Goal: Information Seeking & Learning: Learn about a topic

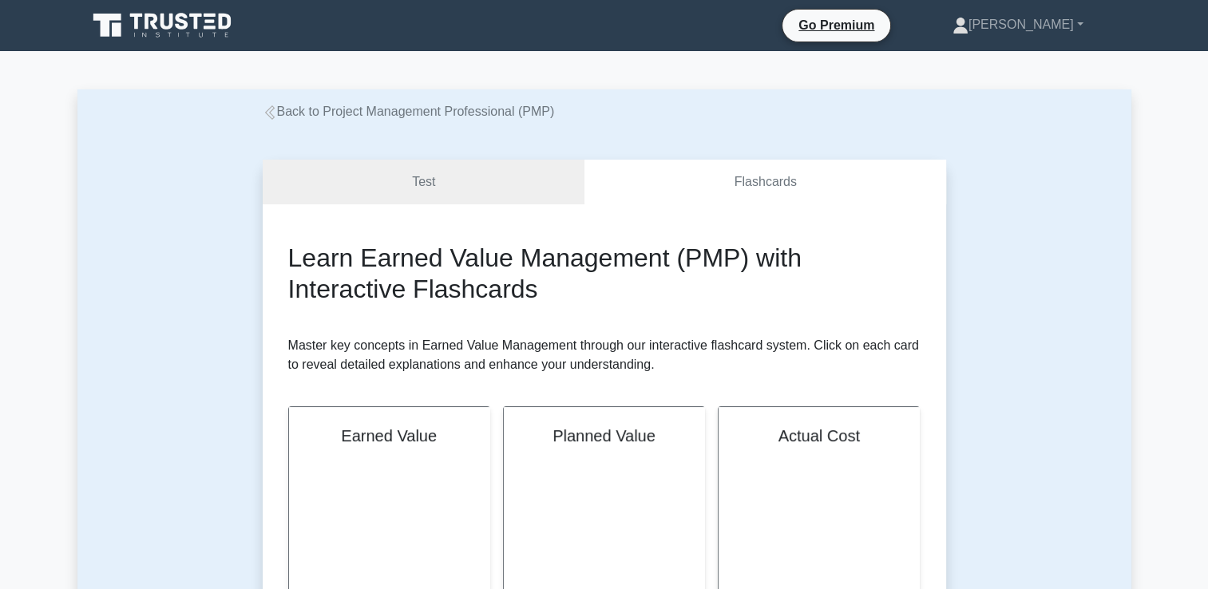
click at [366, 110] on link "Back to Project Management Professional (PMP)" at bounding box center [409, 112] width 292 height 14
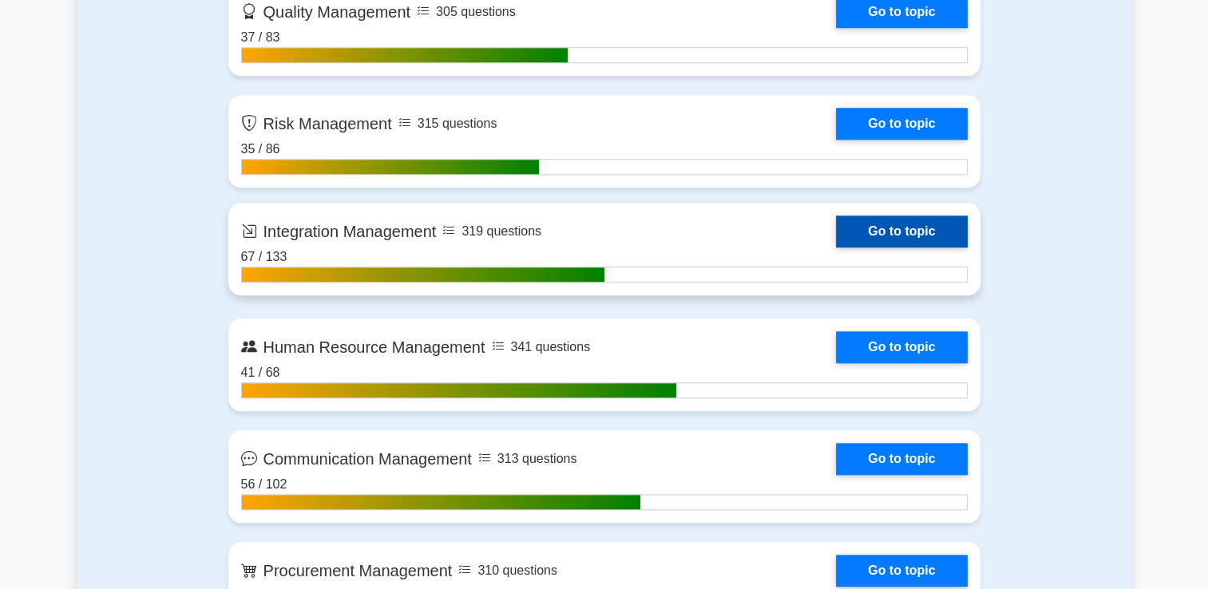
scroll to position [1596, 0]
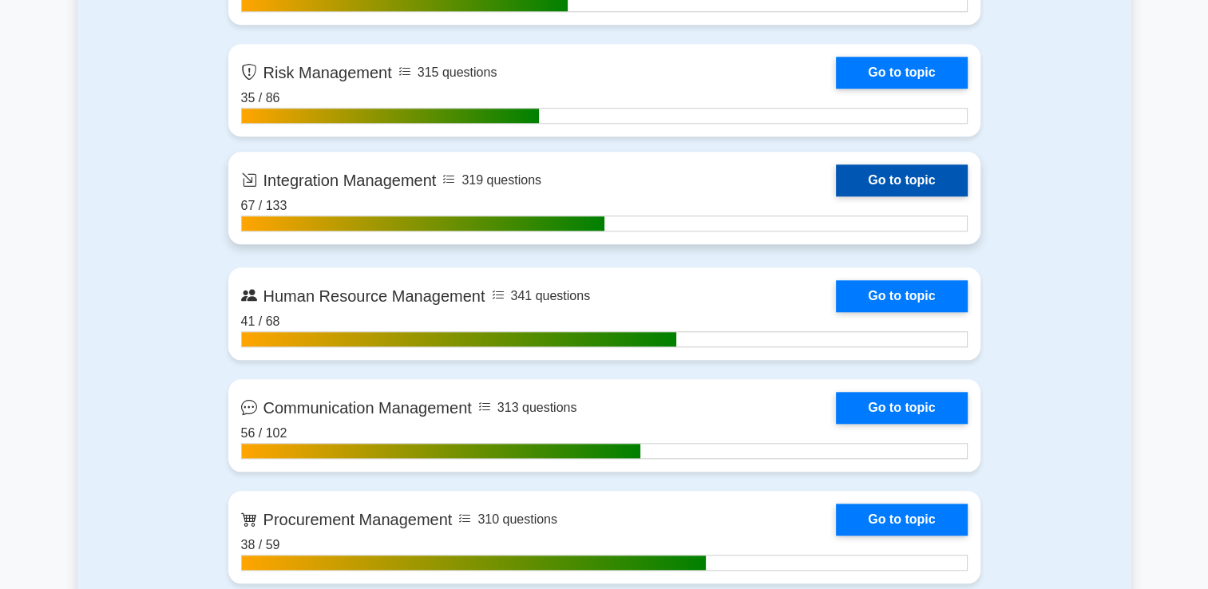
click at [865, 184] on link "Go to topic" at bounding box center [901, 180] width 131 height 32
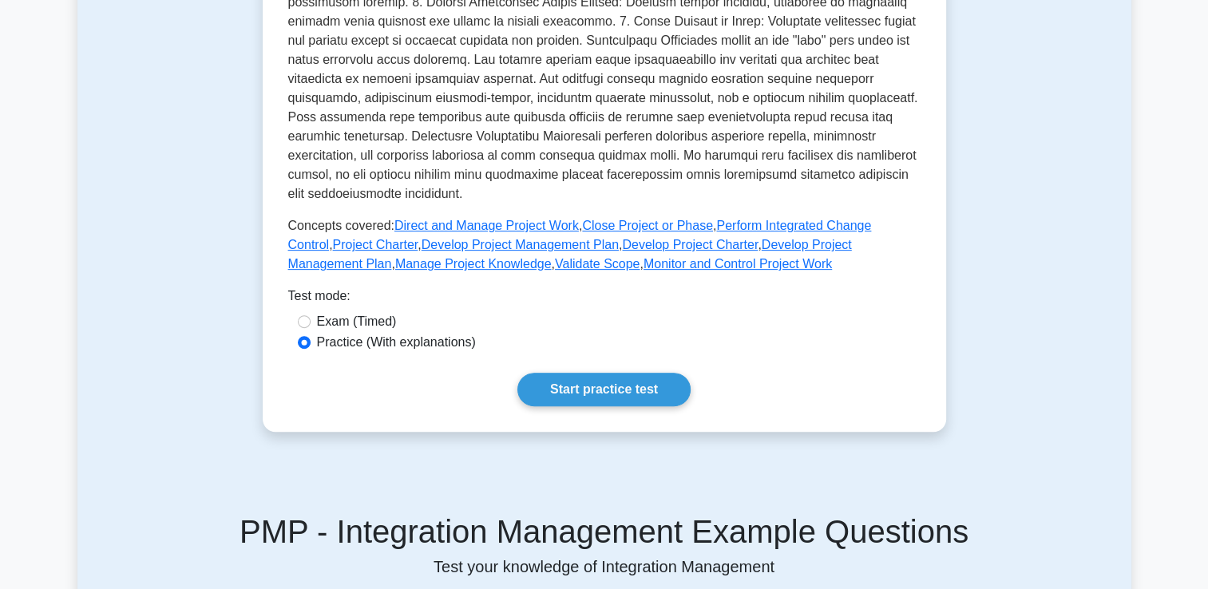
scroll to position [798, 0]
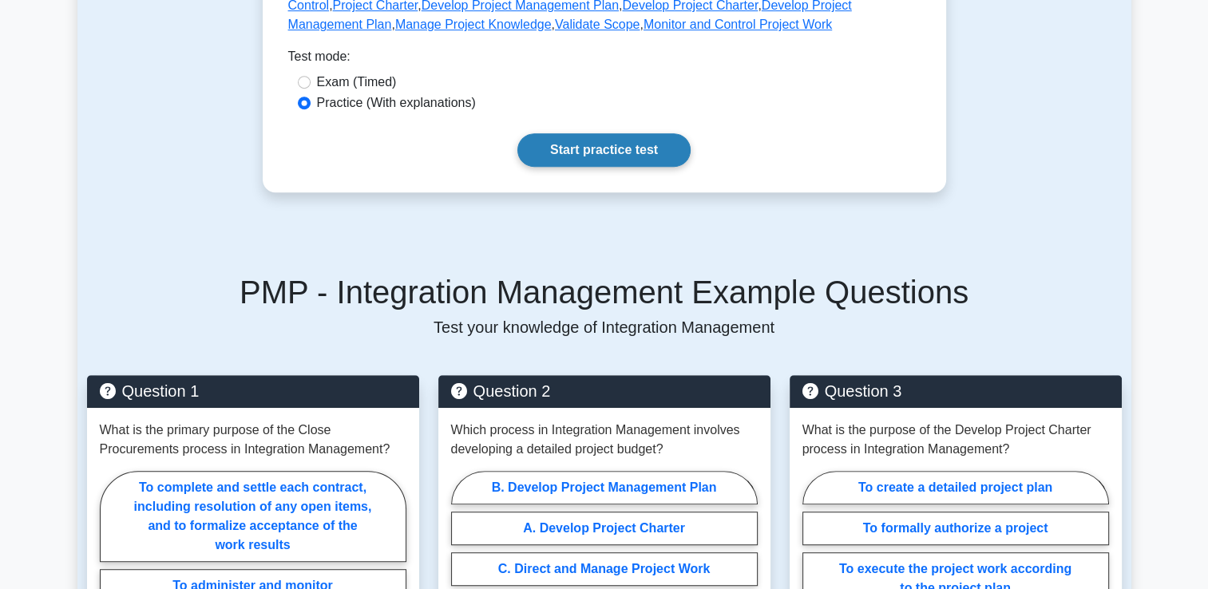
click at [575, 156] on link "Start practice test" at bounding box center [603, 150] width 173 height 34
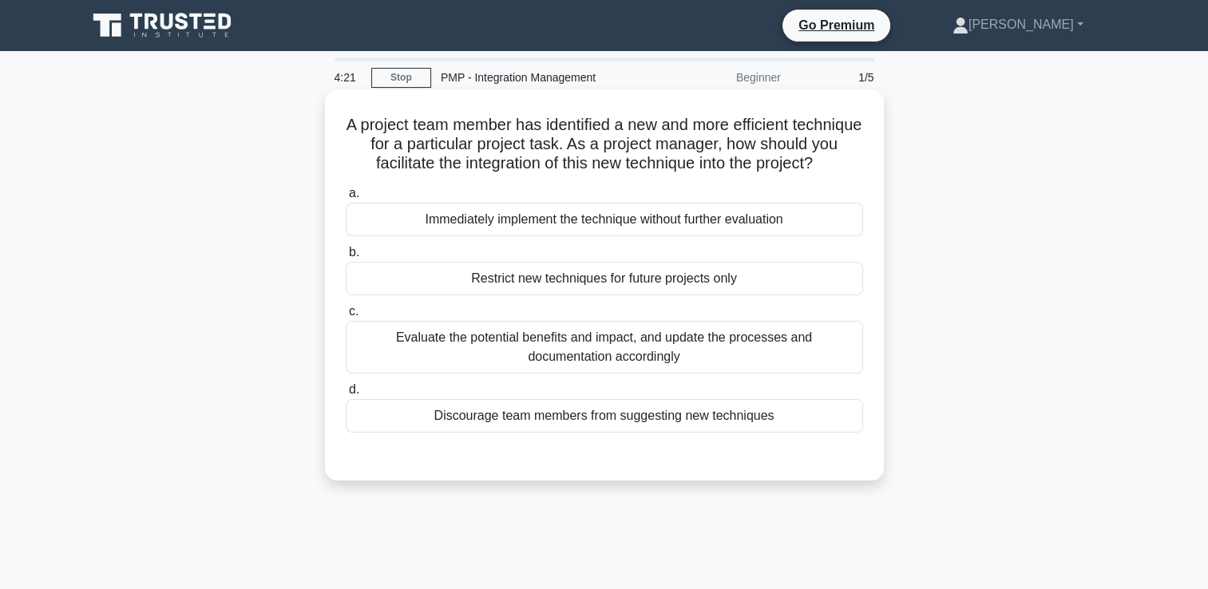
click at [616, 363] on div "Evaluate the potential benefits and impact, and update the processes and docume…" at bounding box center [604, 347] width 517 height 53
click at [346, 317] on input "c. Evaluate the potential benefits and impact, and update the processes and doc…" at bounding box center [346, 312] width 0 height 10
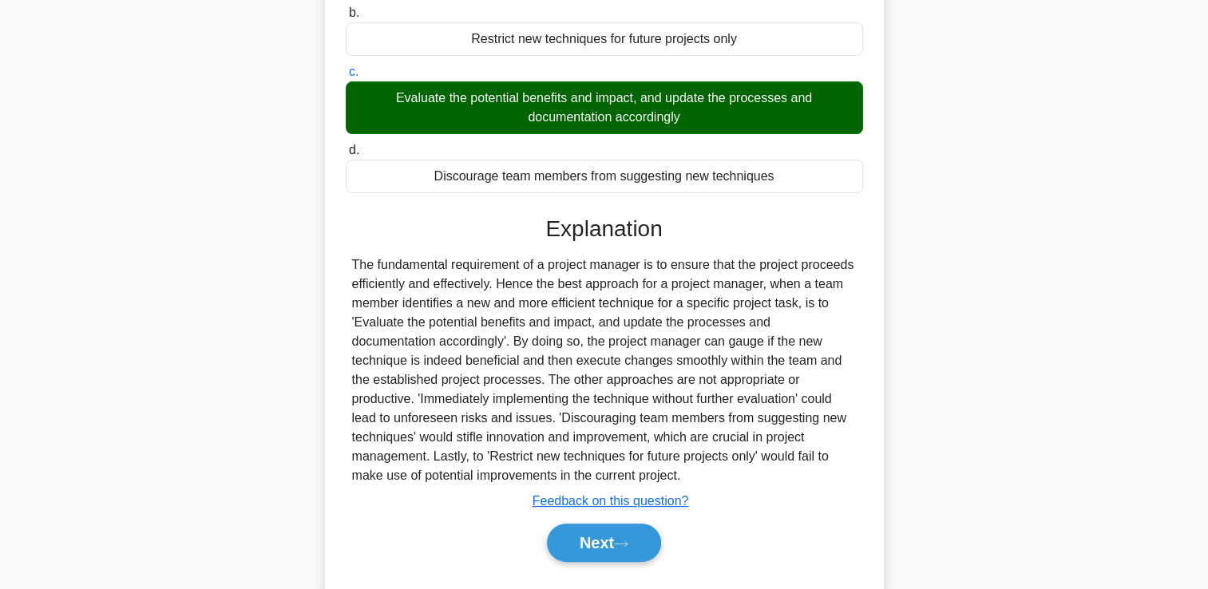
scroll to position [298, 0]
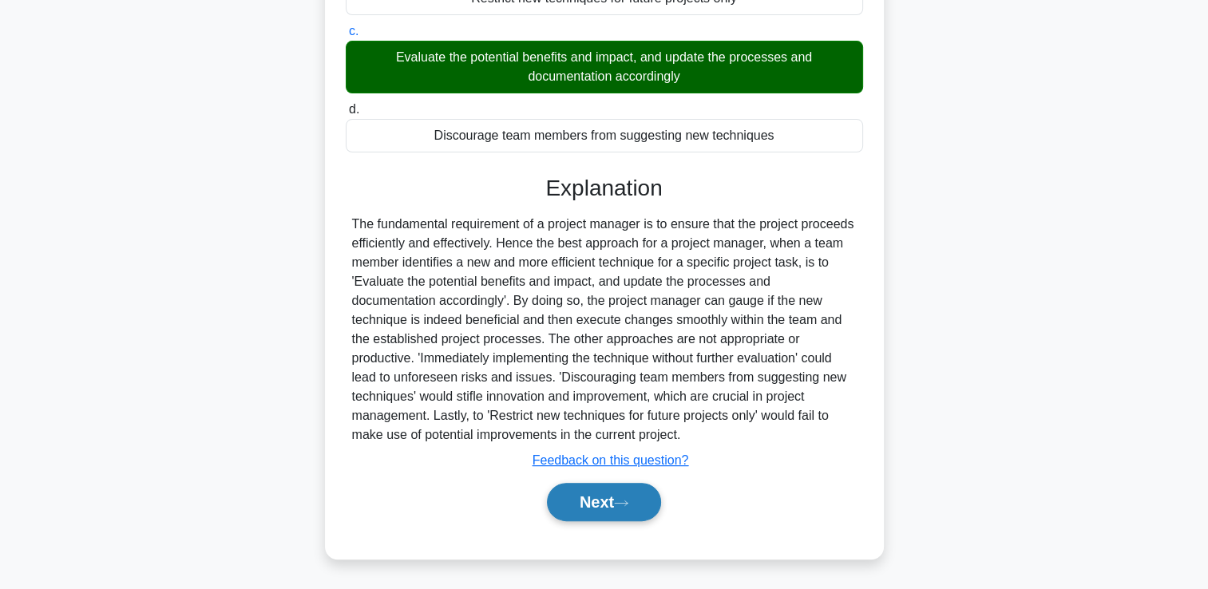
click at [591, 511] on button "Next" at bounding box center [604, 502] width 114 height 38
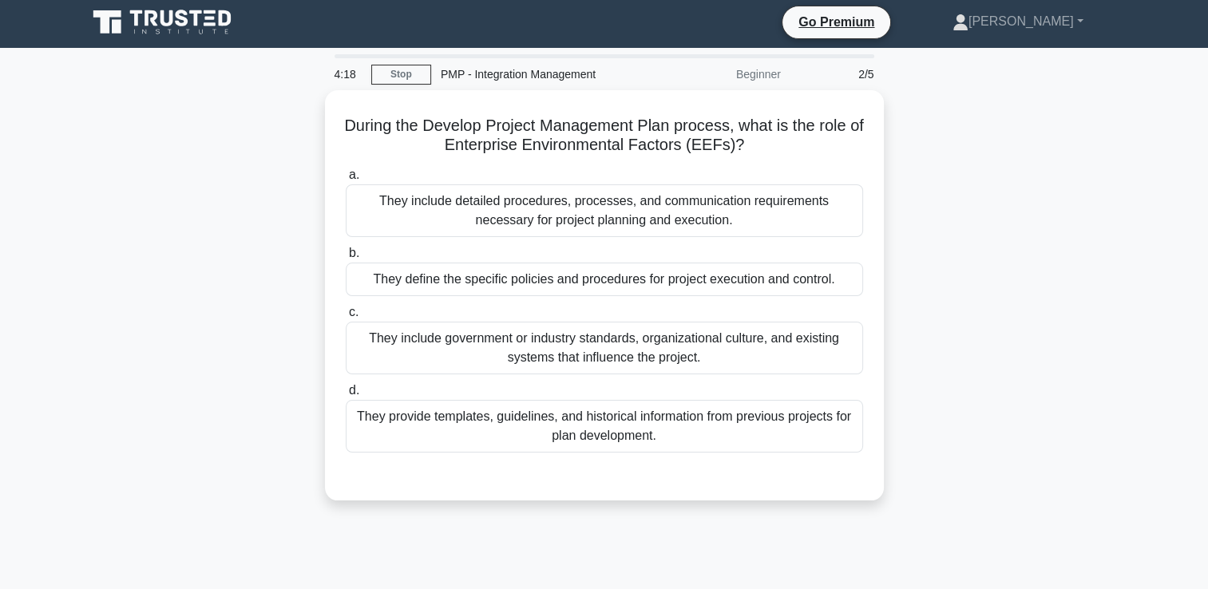
scroll to position [0, 0]
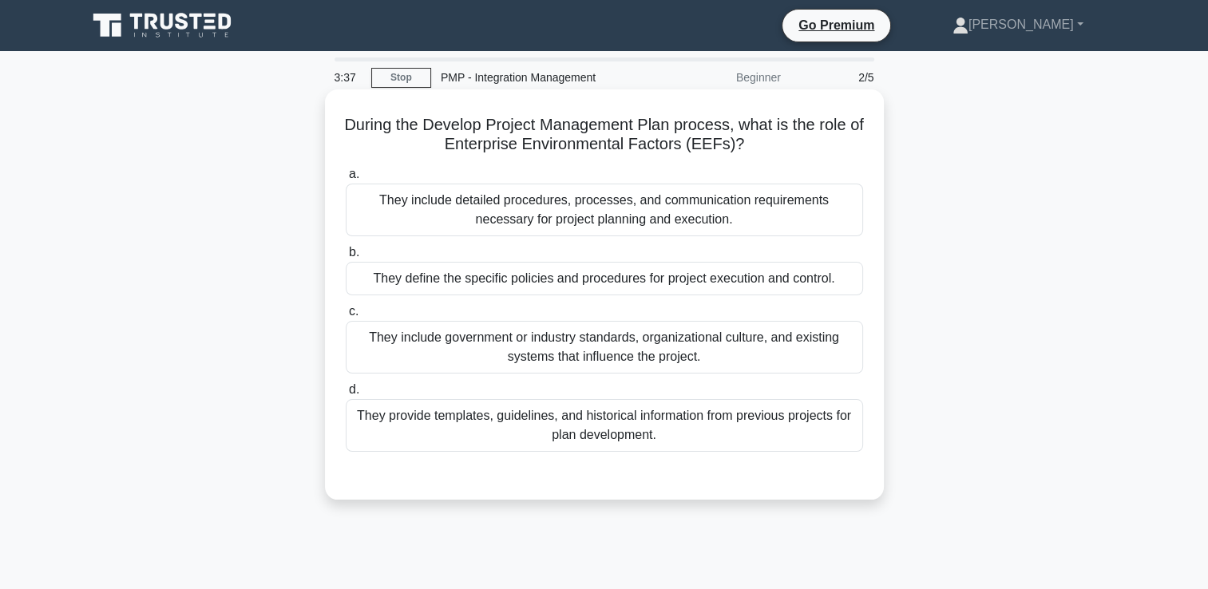
click at [711, 343] on div "They include government or industry standards, organizational culture, and exis…" at bounding box center [604, 347] width 517 height 53
click at [346, 317] on input "c. They include government or industry standards, organizational culture, and e…" at bounding box center [346, 312] width 0 height 10
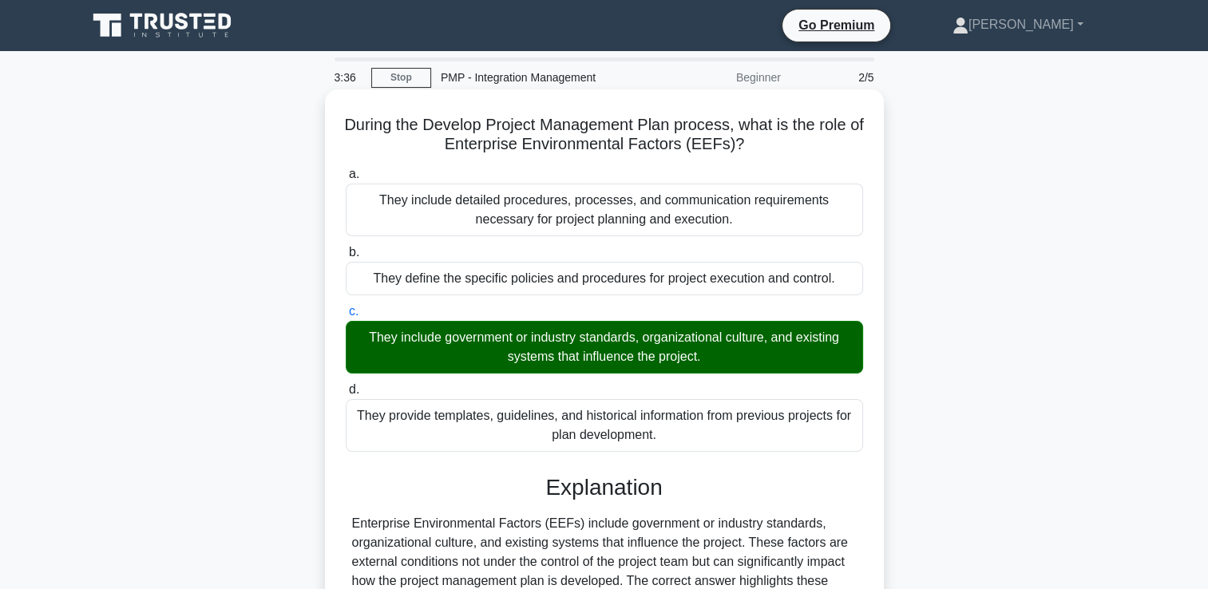
scroll to position [273, 0]
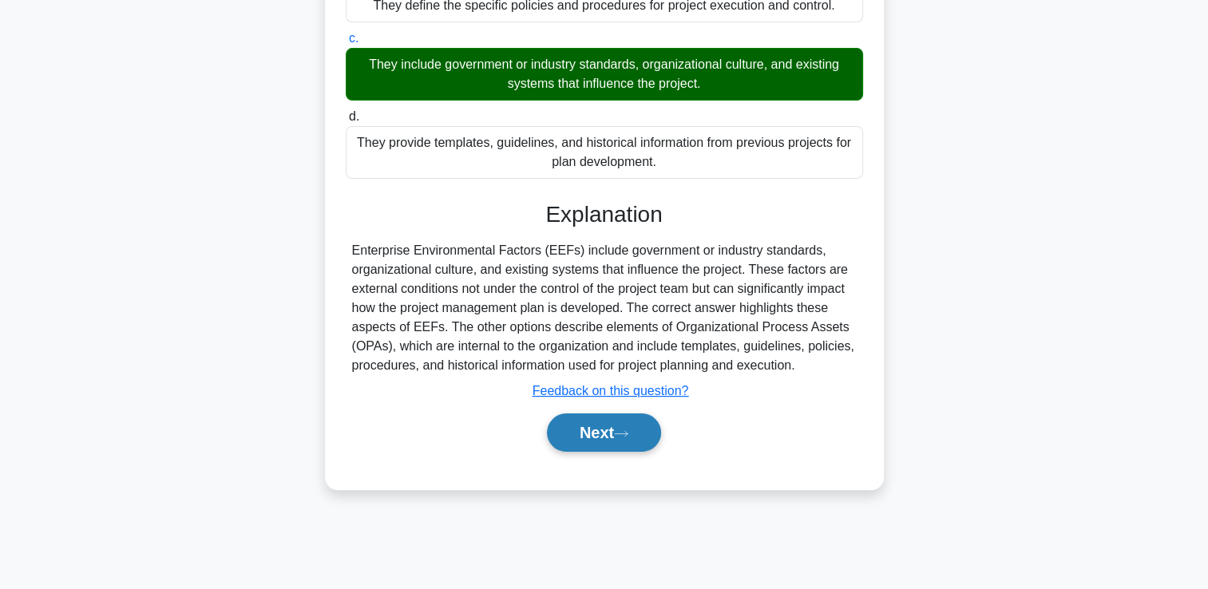
click at [642, 426] on button "Next" at bounding box center [604, 432] width 114 height 38
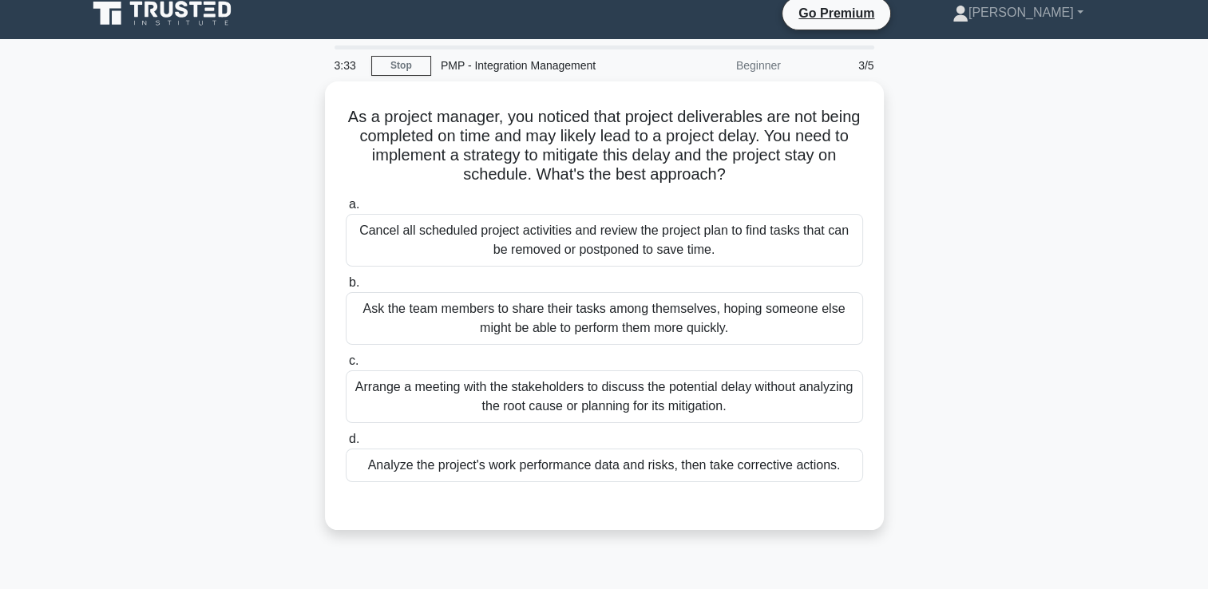
scroll to position [0, 0]
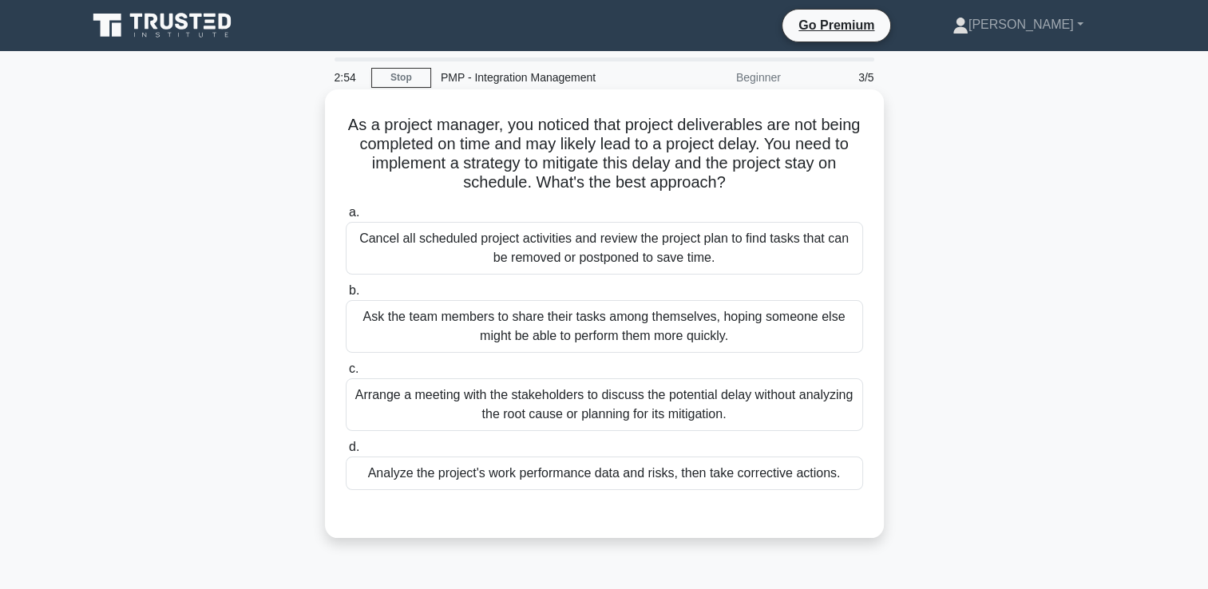
click at [568, 481] on div "Analyze the project's work performance data and risks, then take corrective act…" at bounding box center [604, 474] width 517 height 34
click at [346, 453] on input "d. Analyze the project's work performance data and risks, then take corrective …" at bounding box center [346, 447] width 0 height 10
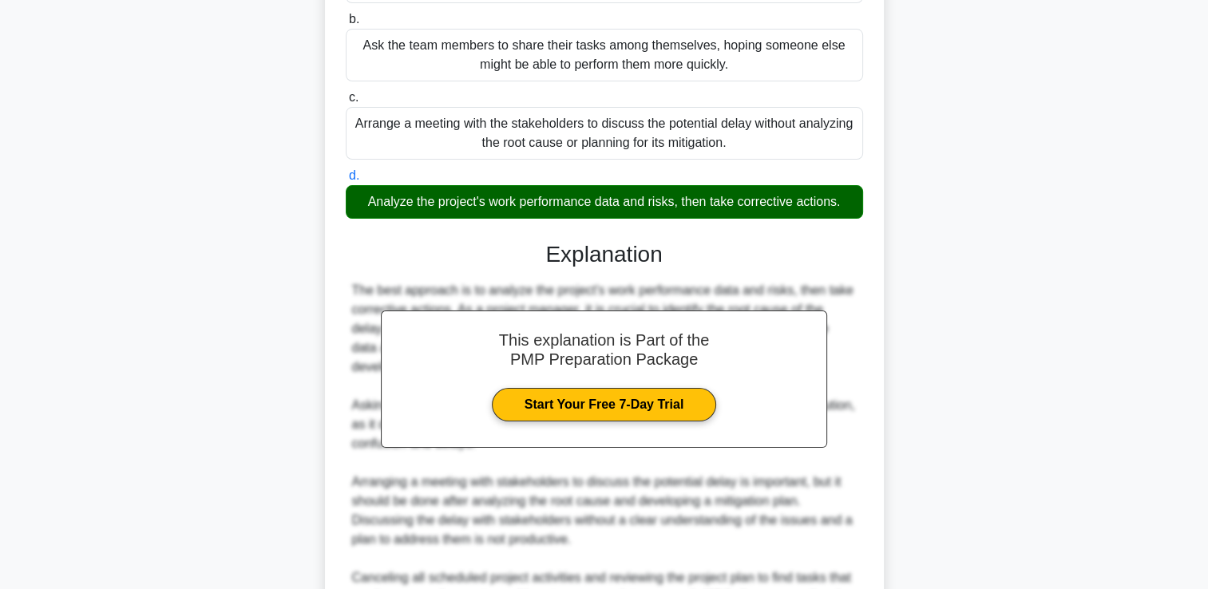
scroll to position [399, 0]
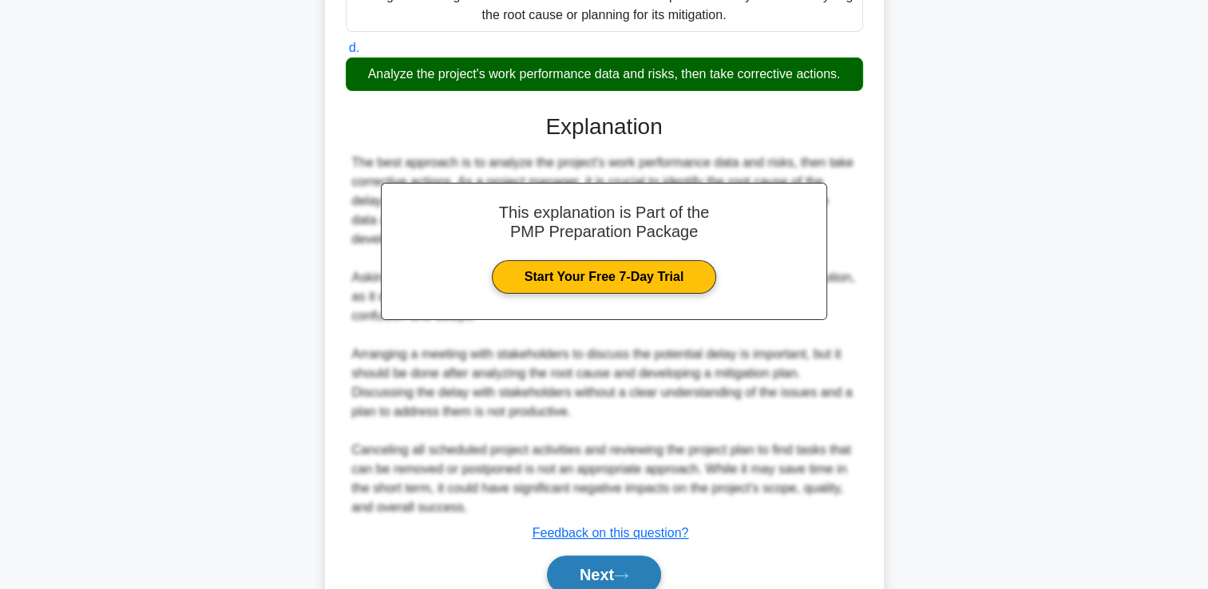
click at [593, 569] on button "Next" at bounding box center [604, 575] width 114 height 38
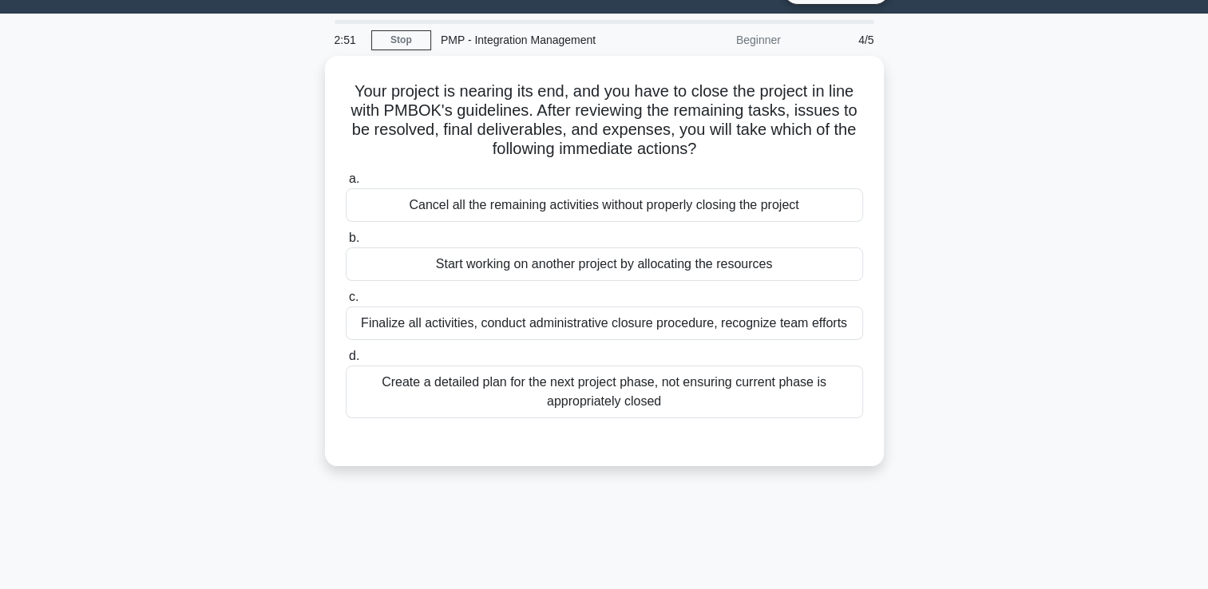
scroll to position [34, 0]
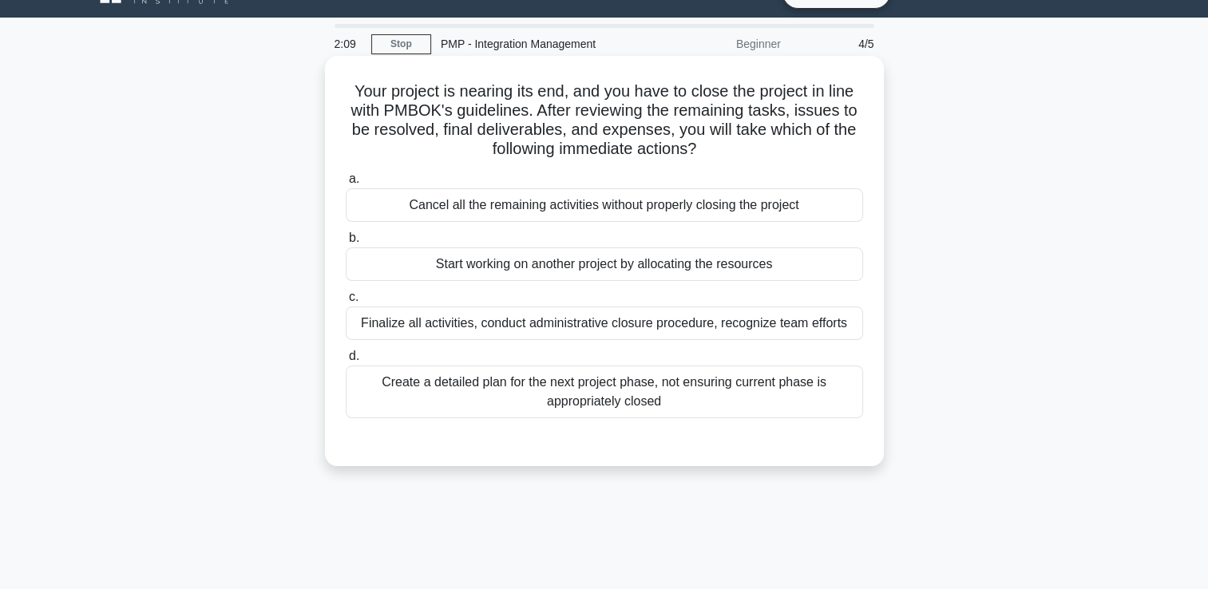
click at [610, 338] on div "Finalize all activities, conduct administrative closure procedure, recognize te…" at bounding box center [604, 324] width 517 height 34
click at [346, 303] on input "c. Finalize all activities, conduct administrative closure procedure, recognize…" at bounding box center [346, 297] width 0 height 10
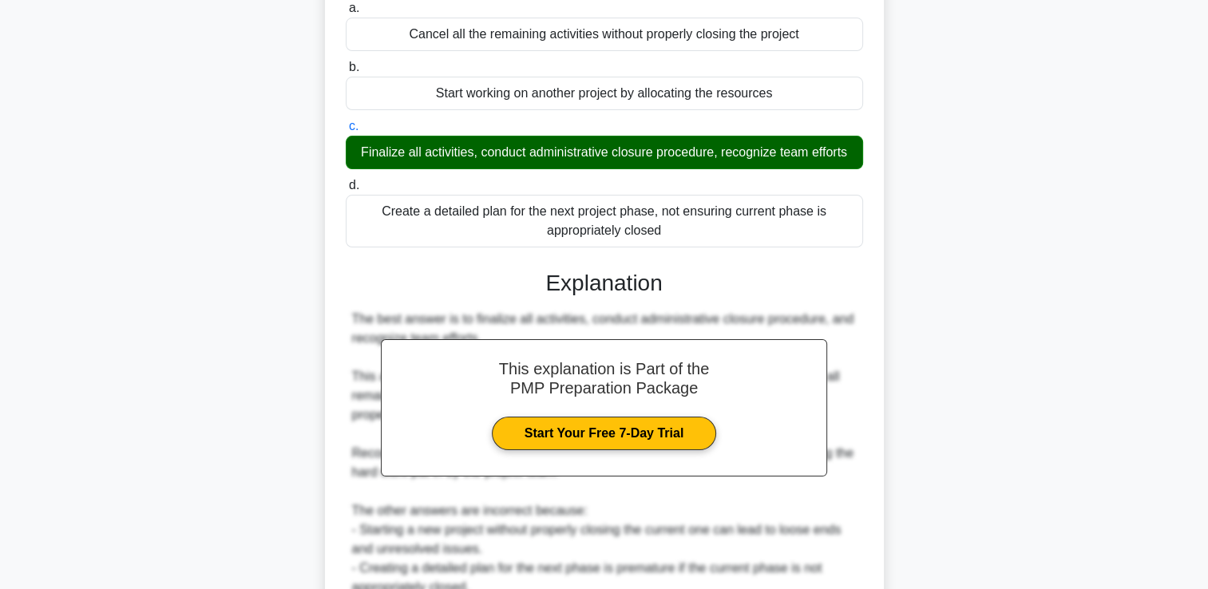
scroll to position [353, 0]
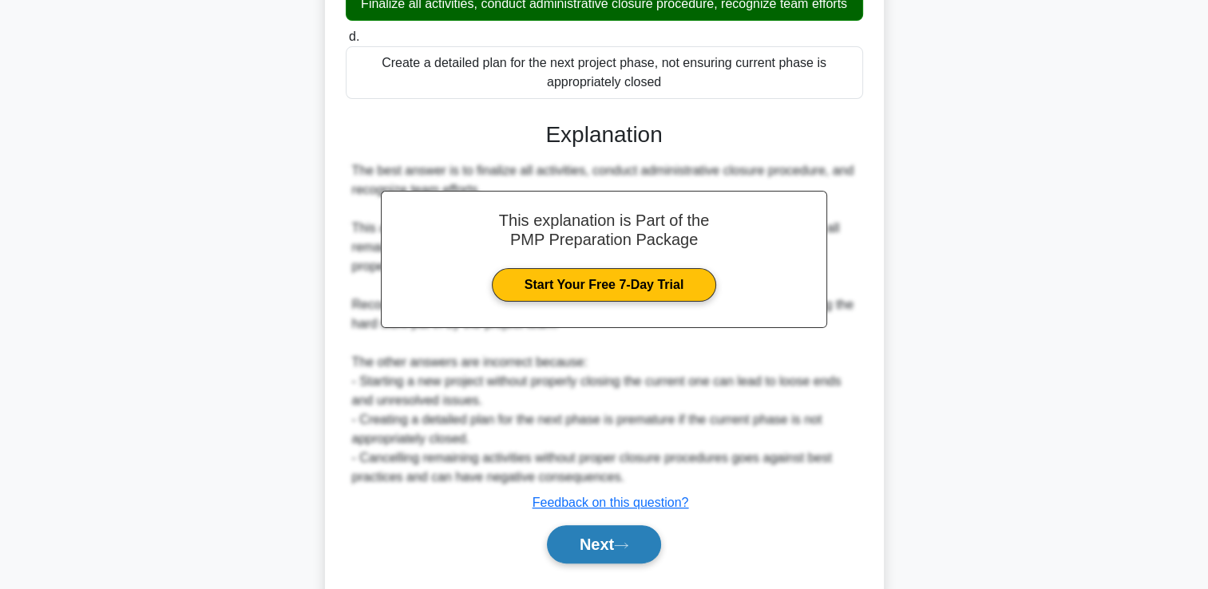
click at [619, 541] on button "Next" at bounding box center [604, 544] width 114 height 38
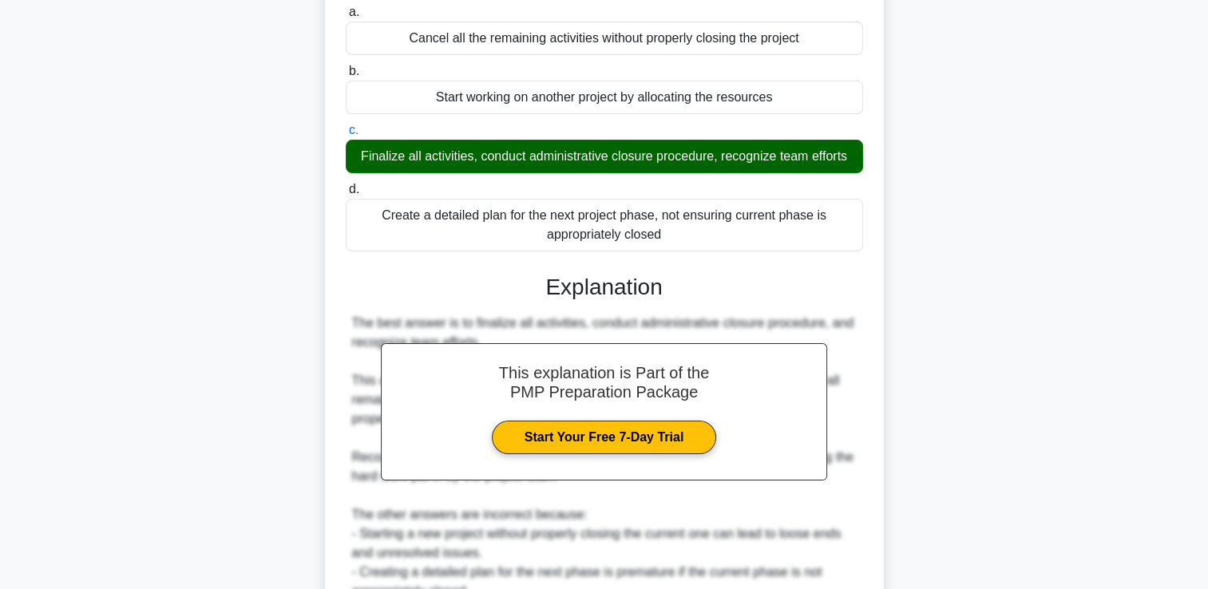
scroll to position [34, 0]
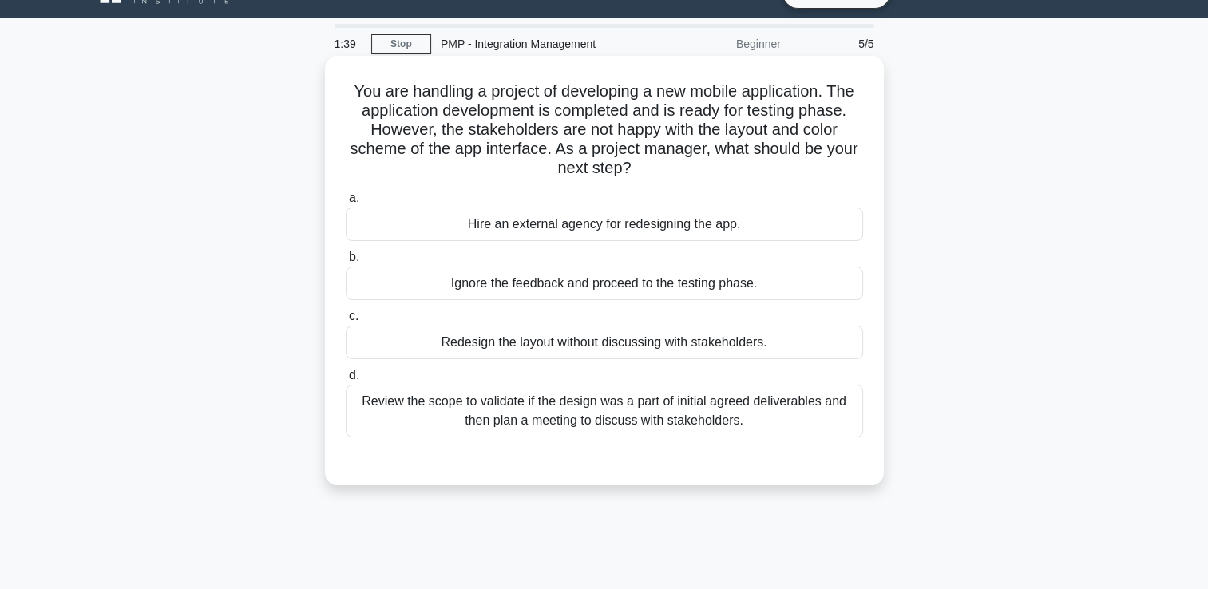
click at [607, 417] on div "Review the scope to validate if the design was a part of initial agreed deliver…" at bounding box center [604, 411] width 517 height 53
click at [346, 381] on input "d. Review the scope to validate if the design was a part of initial agreed deli…" at bounding box center [346, 375] width 0 height 10
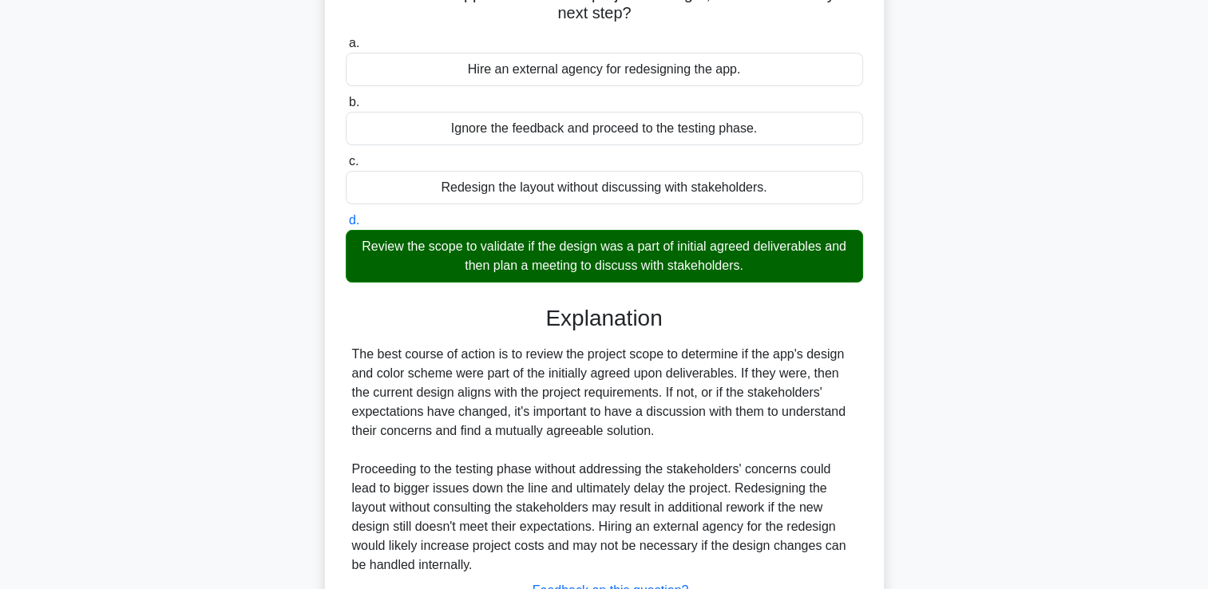
scroll to position [317, 0]
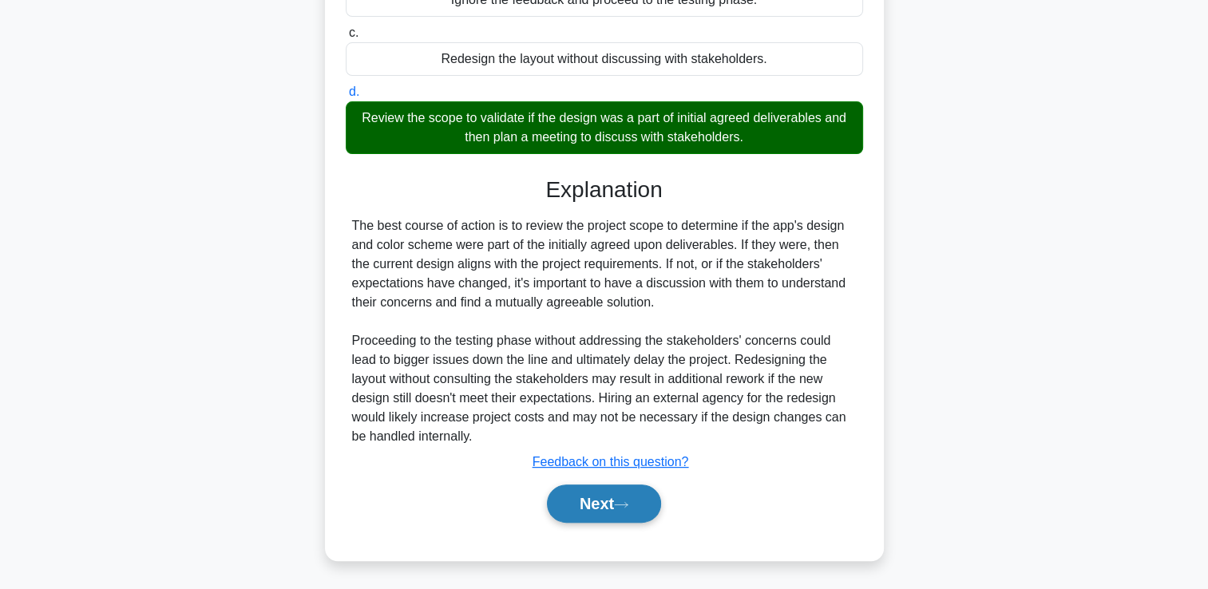
click at [586, 500] on button "Next" at bounding box center [604, 504] width 114 height 38
click at [595, 494] on button "Next" at bounding box center [604, 504] width 114 height 38
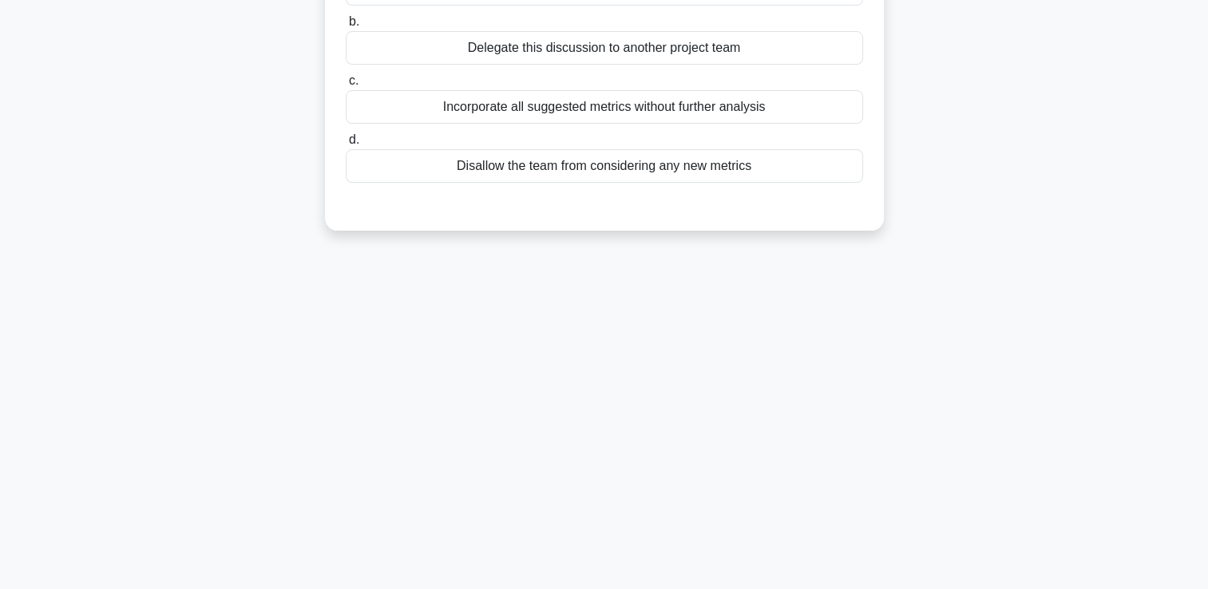
scroll to position [0, 0]
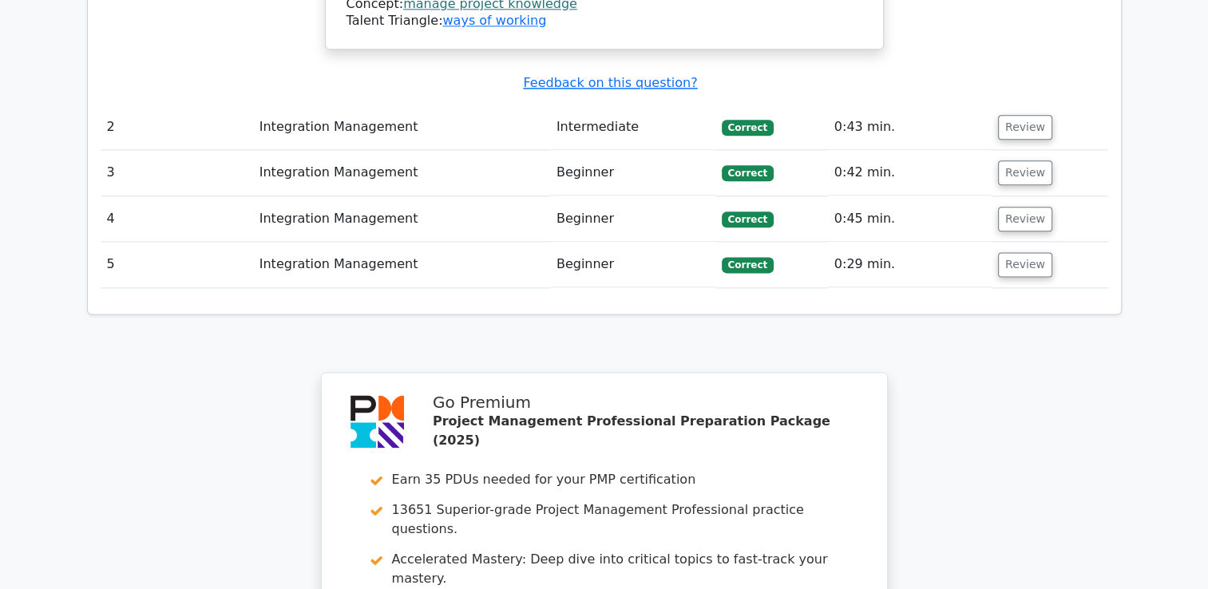
scroll to position [2235, 0]
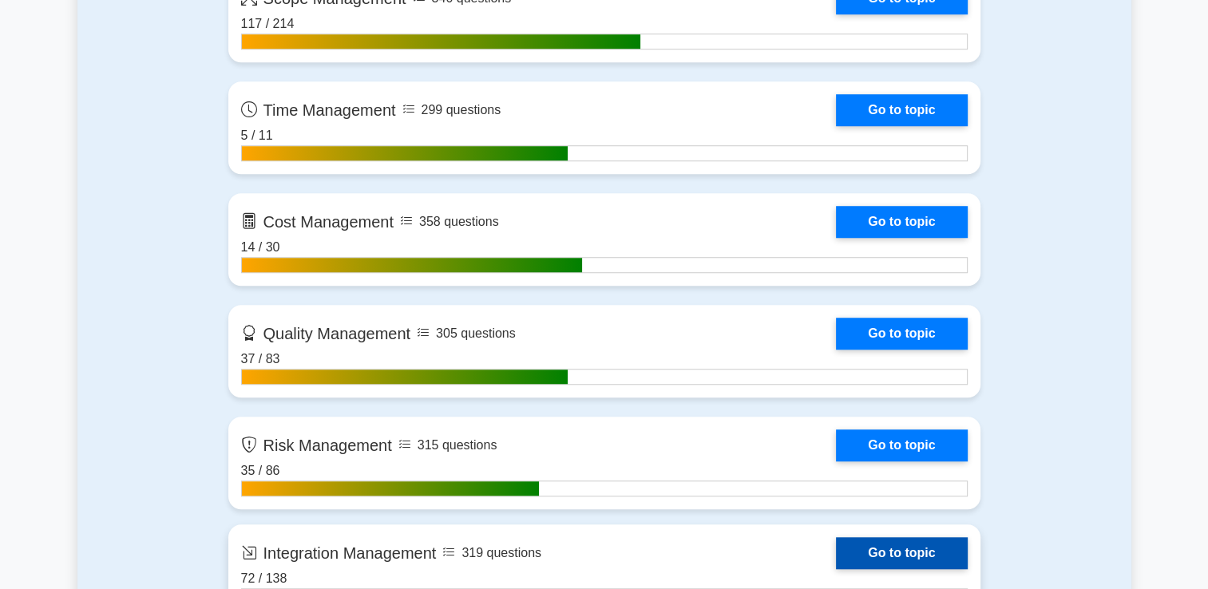
scroll to position [1357, 0]
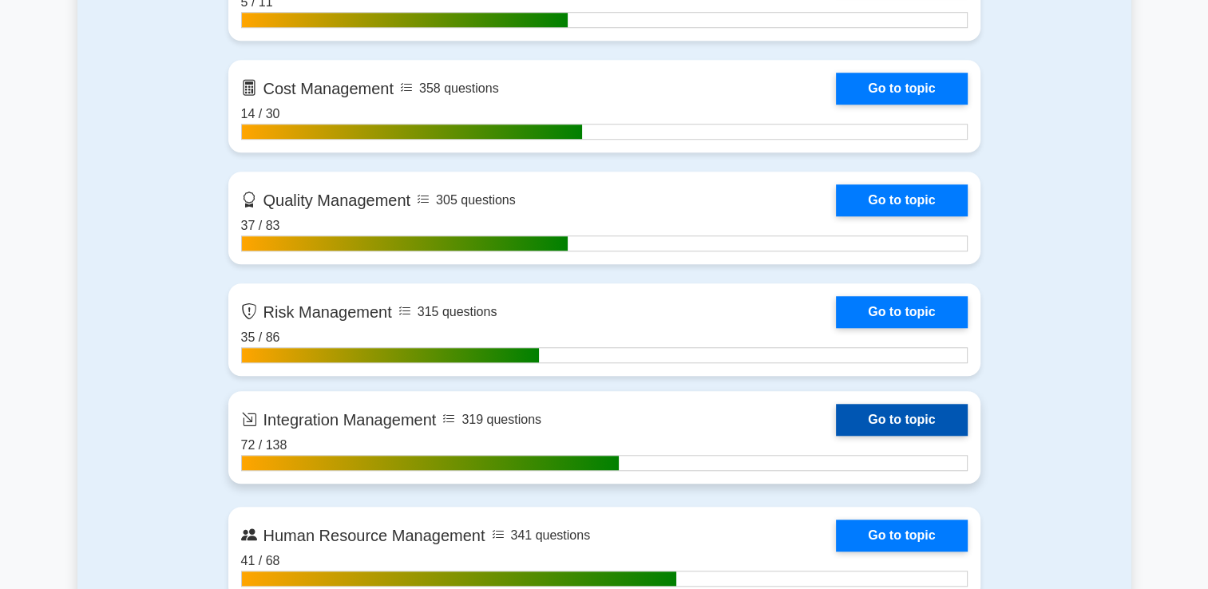
click at [912, 410] on link "Go to topic" at bounding box center [901, 420] width 131 height 32
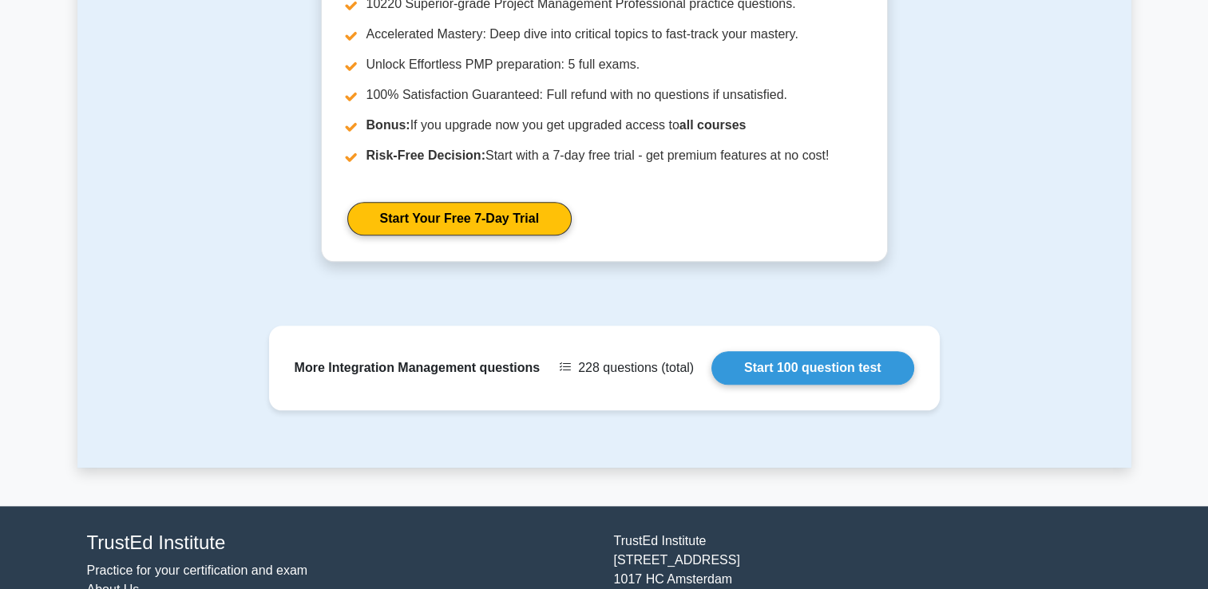
scroll to position [1836, 0]
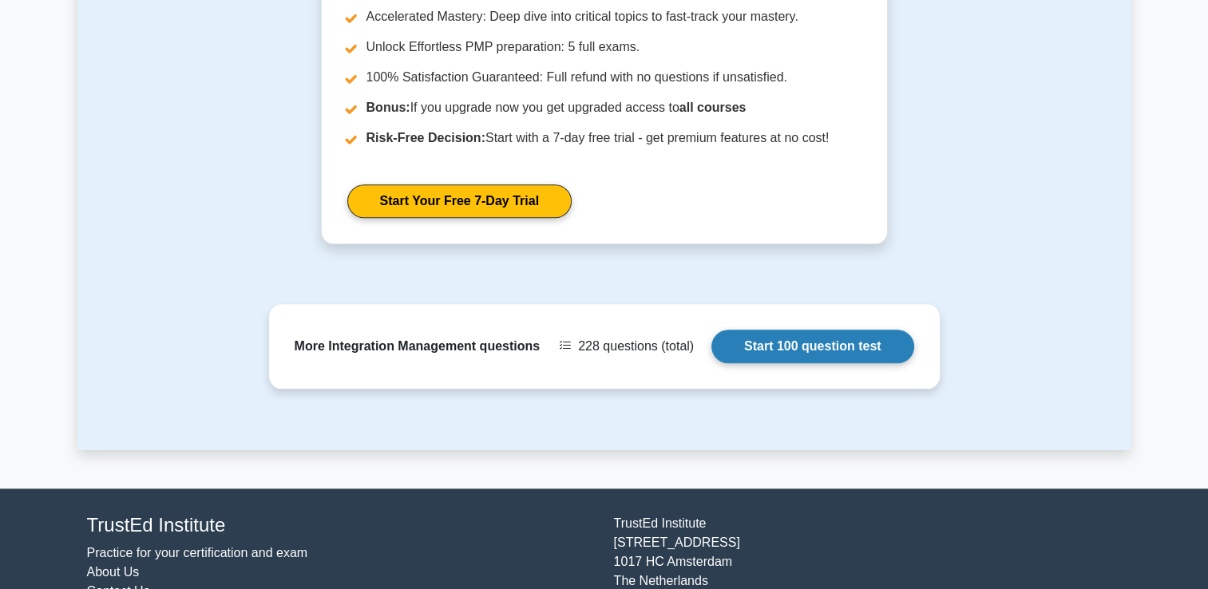
click at [752, 342] on link "Start 100 question test" at bounding box center [812, 347] width 203 height 34
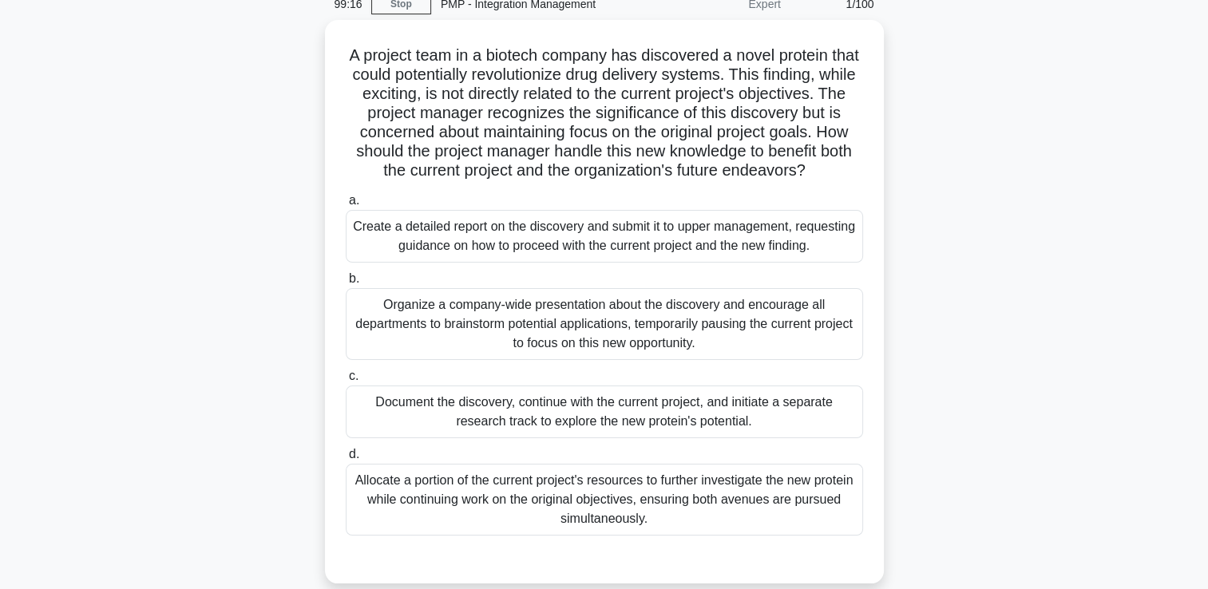
scroll to position [160, 0]
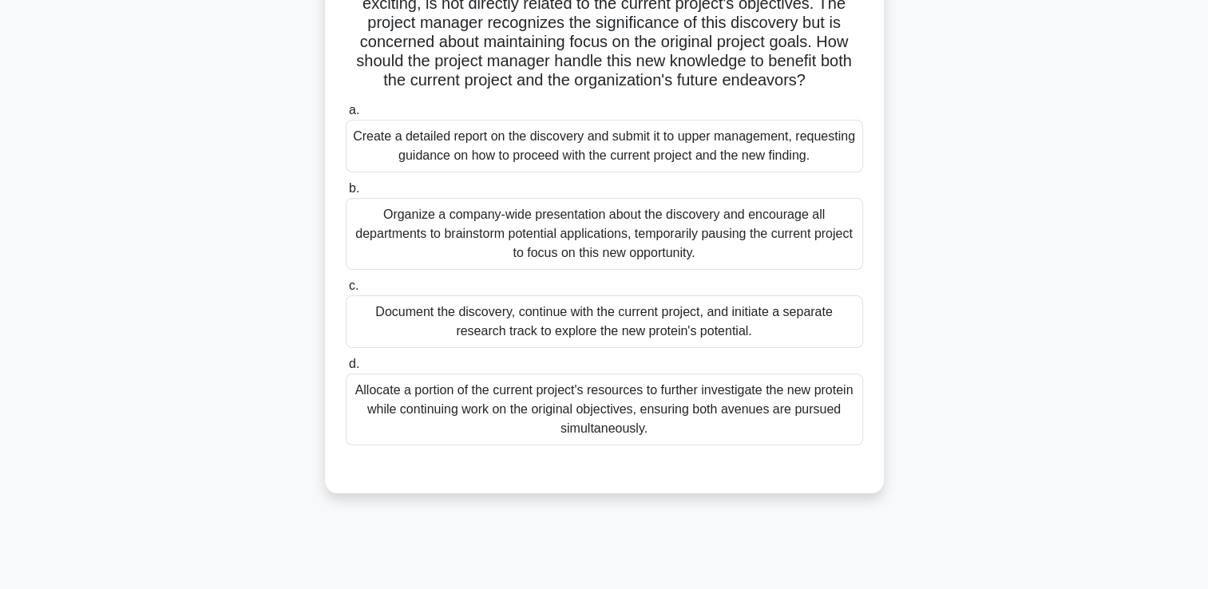
click at [809, 413] on div "Allocate a portion of the current project's resources to further investigate th…" at bounding box center [604, 410] width 517 height 72
click at [346, 370] on input "d. Allocate a portion of the current project's resources to further investigate…" at bounding box center [346, 364] width 0 height 10
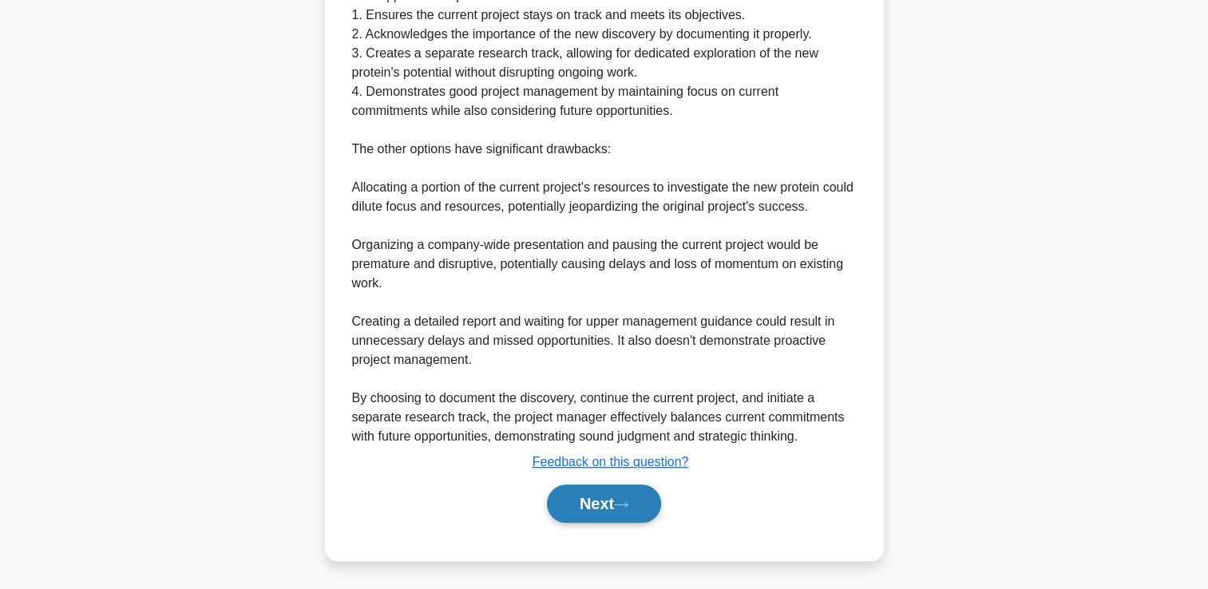
click at [588, 504] on button "Next" at bounding box center [604, 504] width 114 height 38
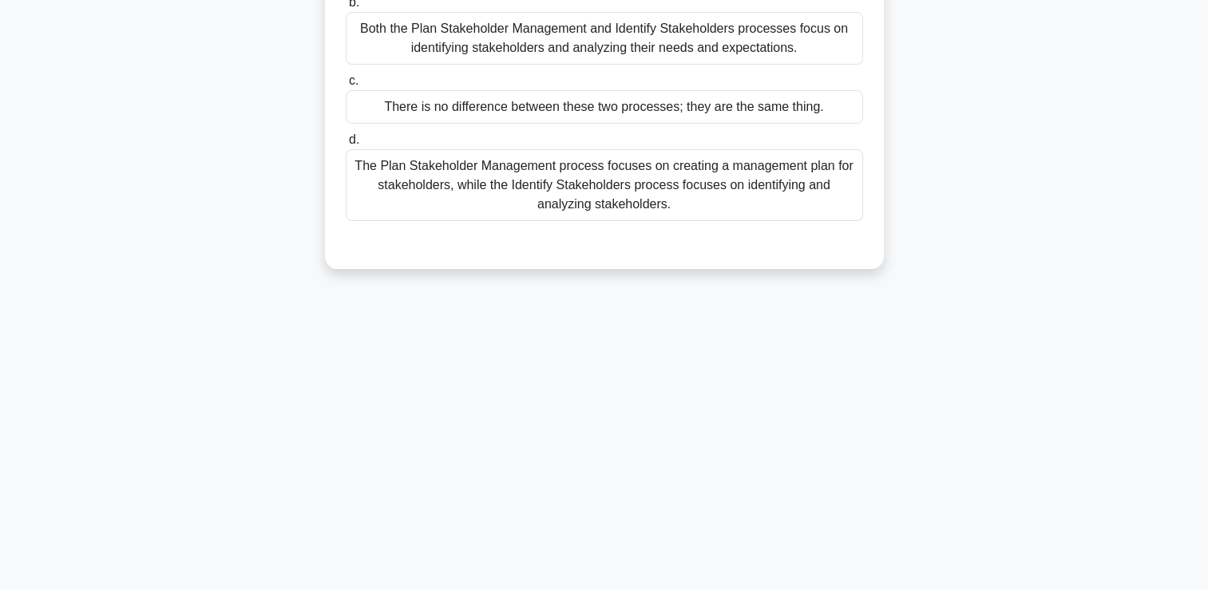
scroll to position [0, 0]
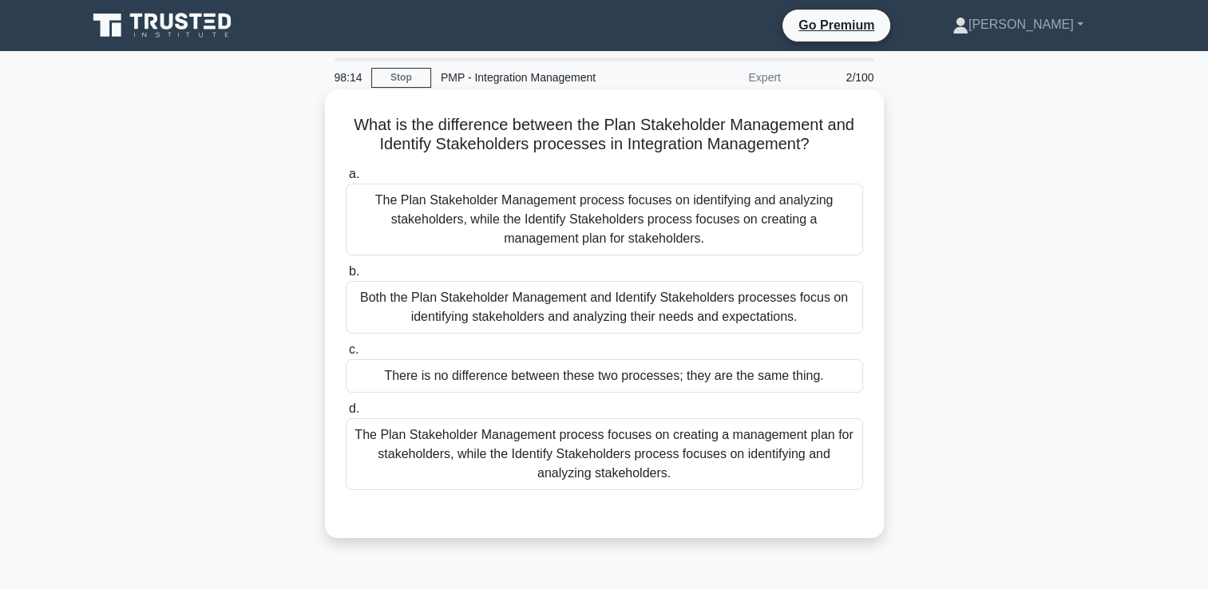
click at [741, 465] on div "The Plan Stakeholder Management process focuses on creating a management plan f…" at bounding box center [604, 454] width 517 height 72
click at [346, 414] on input "d. The Plan Stakeholder Management process focuses on creating a management pla…" at bounding box center [346, 409] width 0 height 10
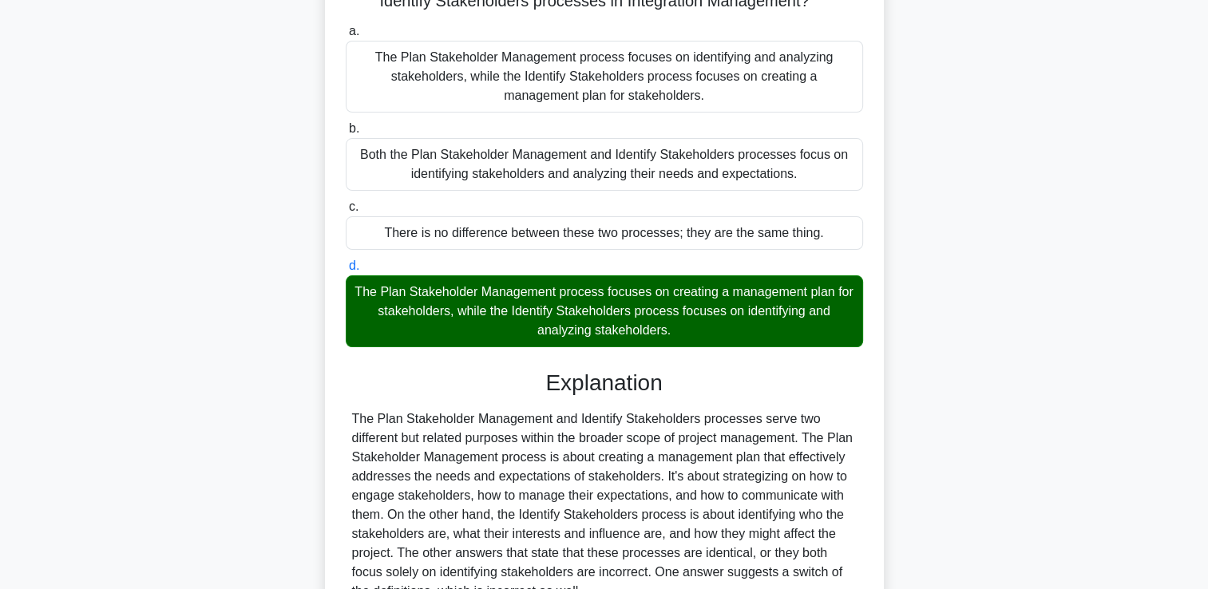
scroll to position [298, 0]
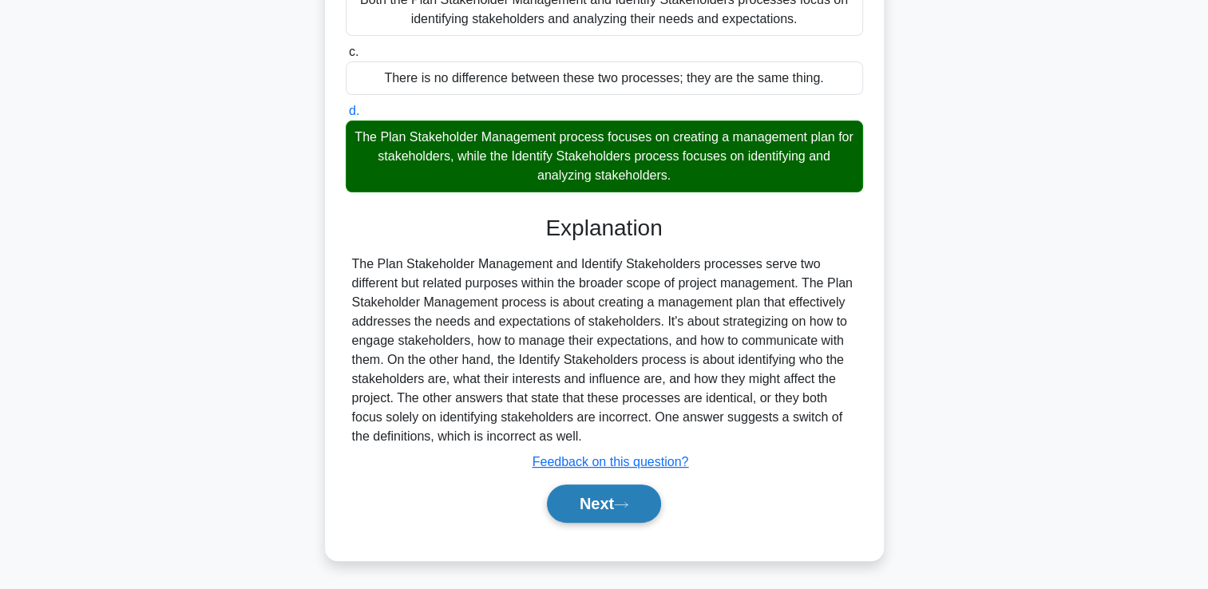
click at [635, 495] on button "Next" at bounding box center [604, 504] width 114 height 38
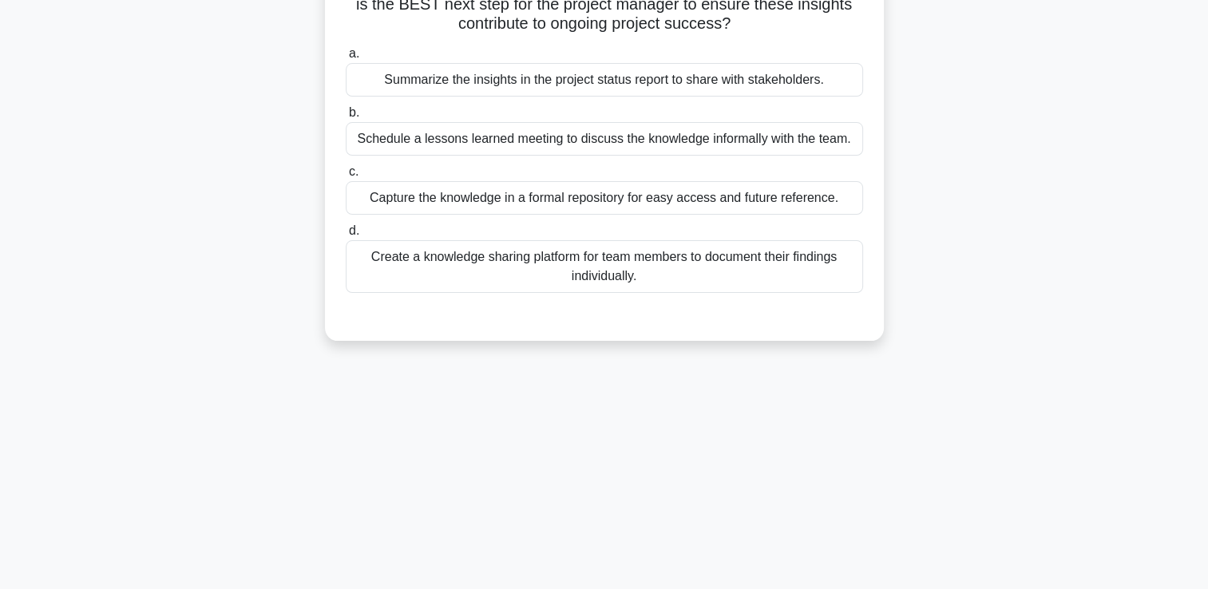
scroll to position [0, 0]
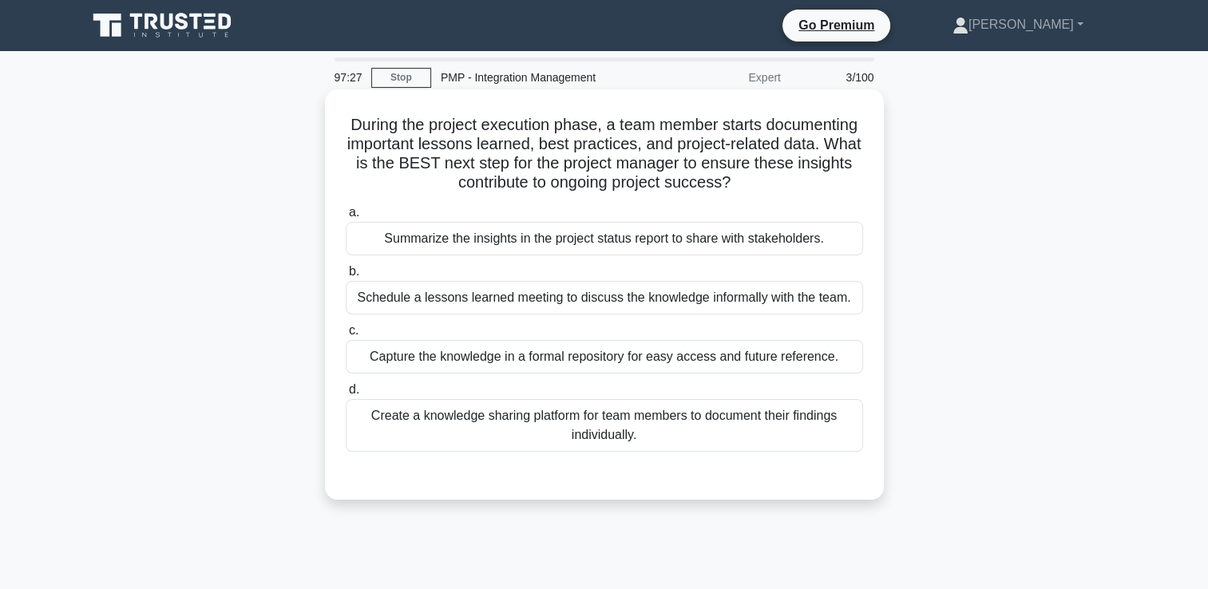
click at [803, 292] on div "Schedule a lessons learned meeting to discuss the knowledge informally with the…" at bounding box center [604, 298] width 517 height 34
click at [346, 277] on input "b. Schedule a lessons learned meeting to discuss the knowledge informally with …" at bounding box center [346, 272] width 0 height 10
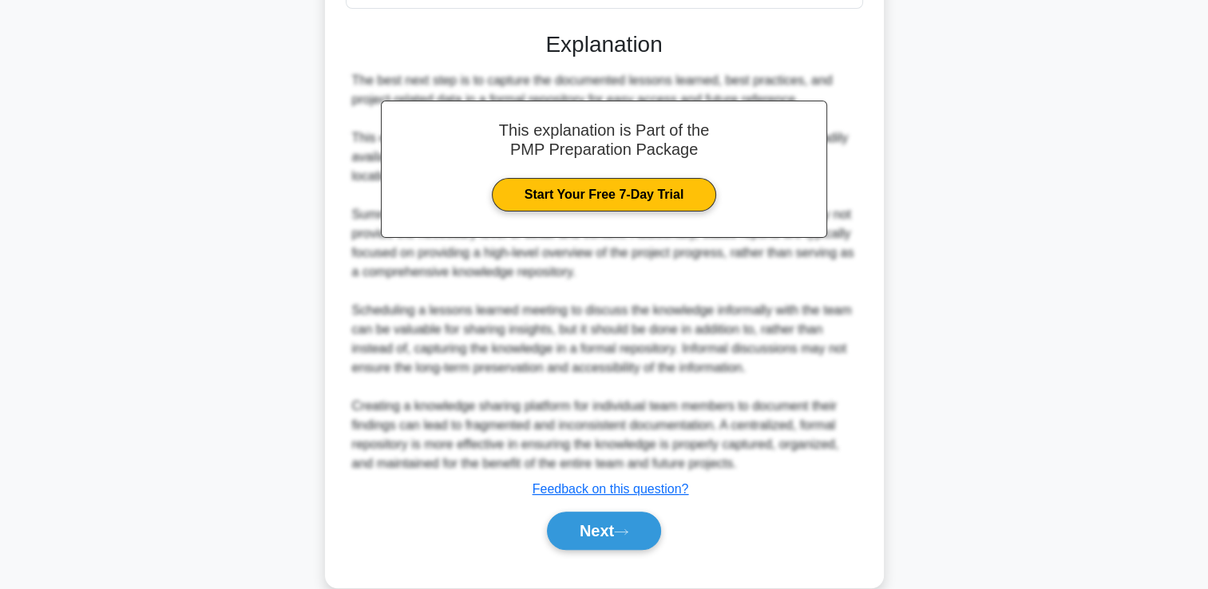
scroll to position [491, 0]
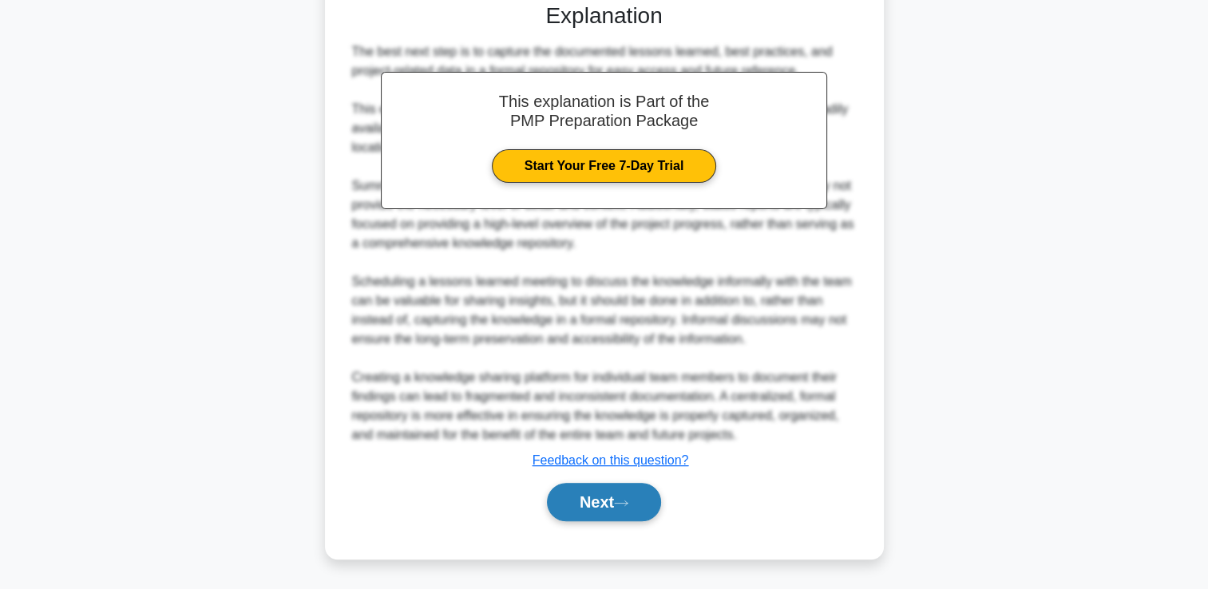
click at [618, 489] on button "Next" at bounding box center [604, 502] width 114 height 38
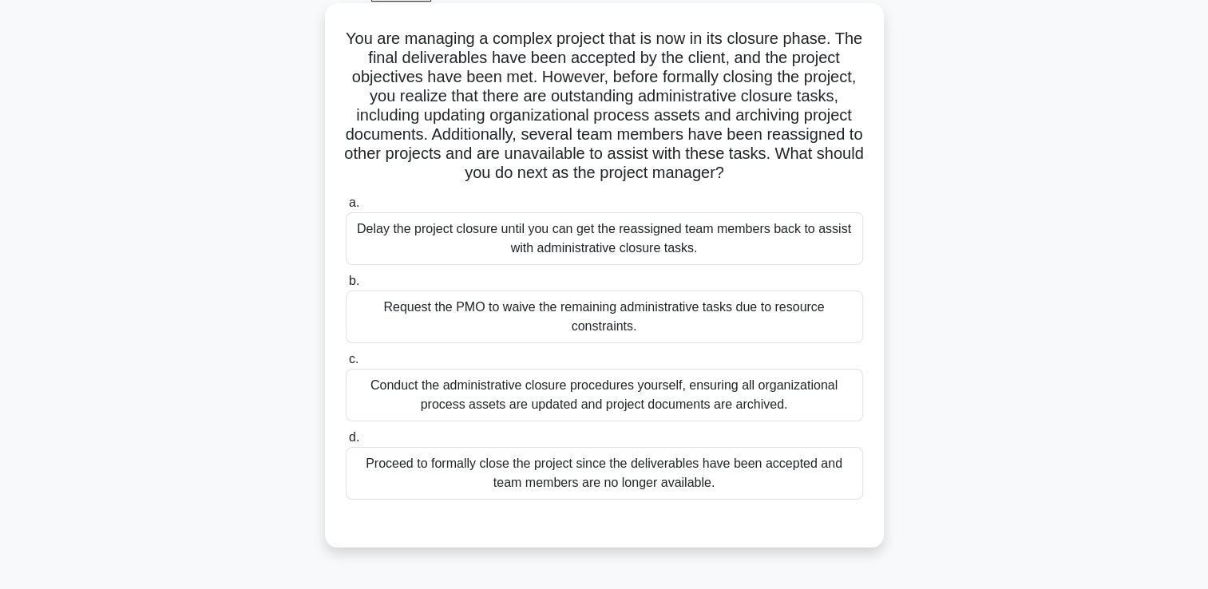
scroll to position [113, 0]
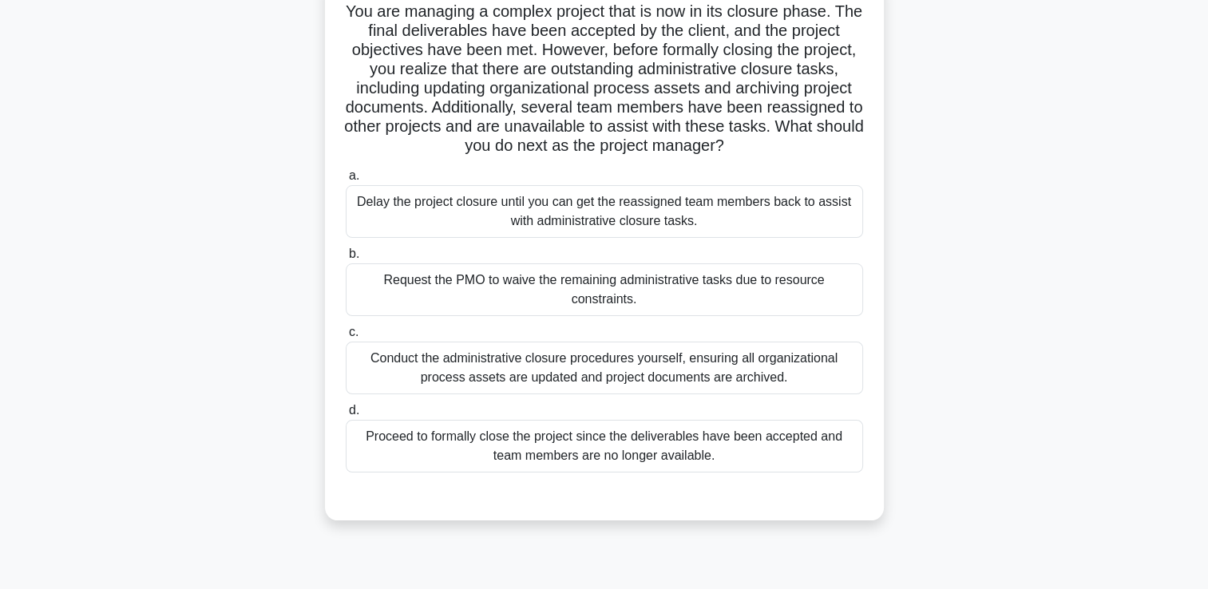
click at [742, 434] on div "Proceed to formally close the project since the deliverables have been accepted…" at bounding box center [604, 446] width 517 height 53
click at [346, 416] on input "d. Proceed to formally close the project since the deliverables have been accep…" at bounding box center [346, 411] width 0 height 10
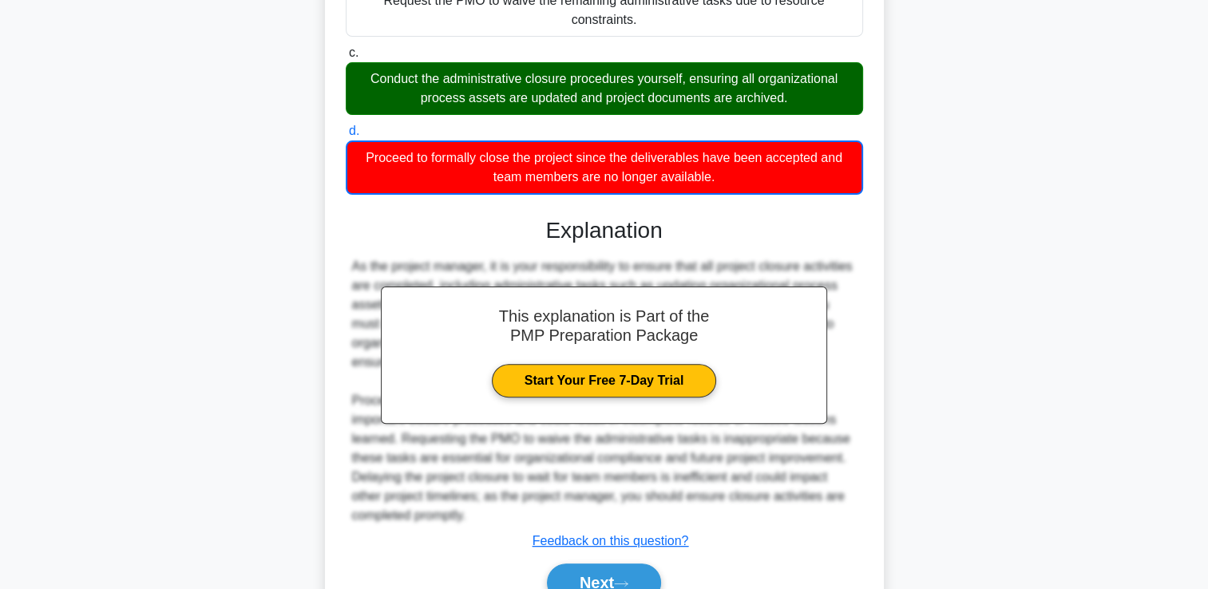
scroll to position [392, 0]
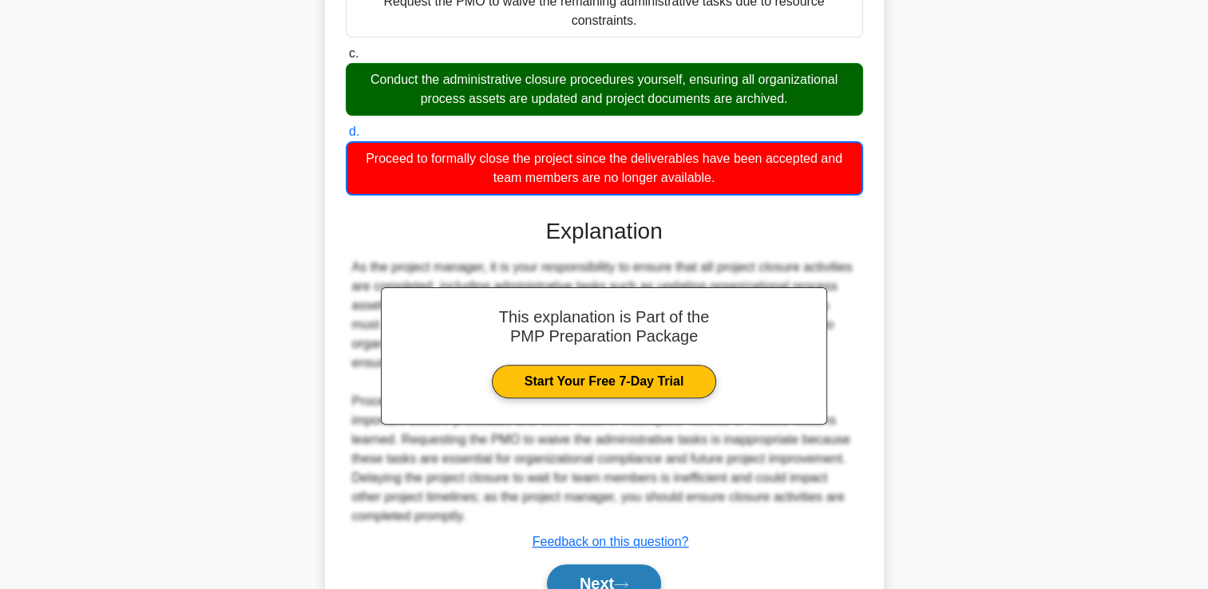
click at [600, 581] on button "Next" at bounding box center [604, 583] width 114 height 38
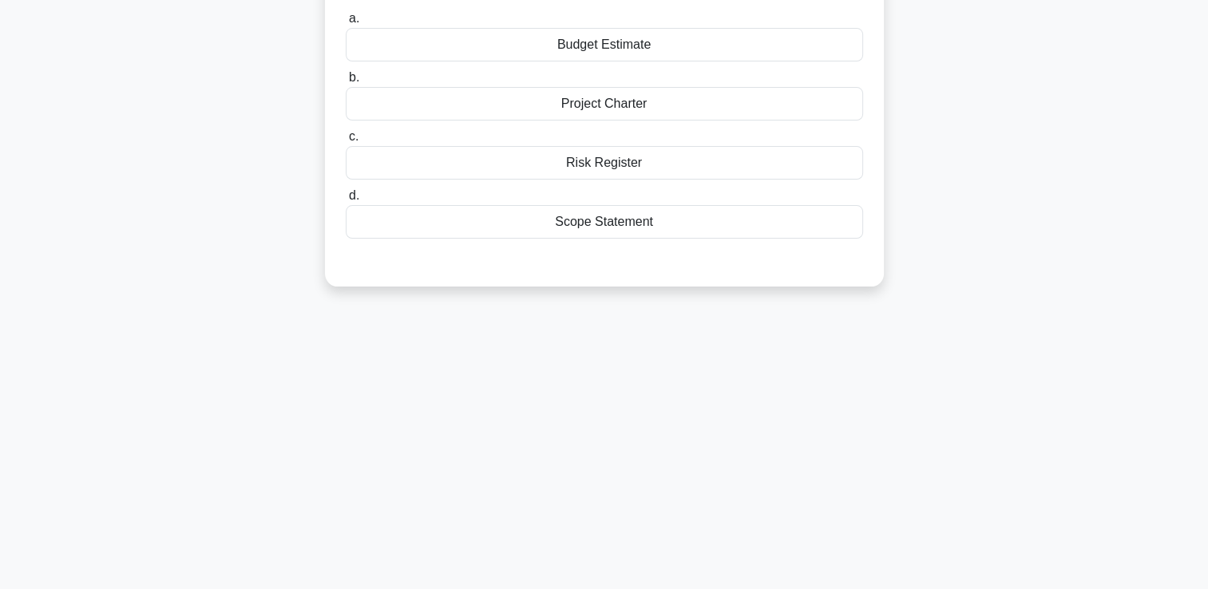
scroll to position [34, 0]
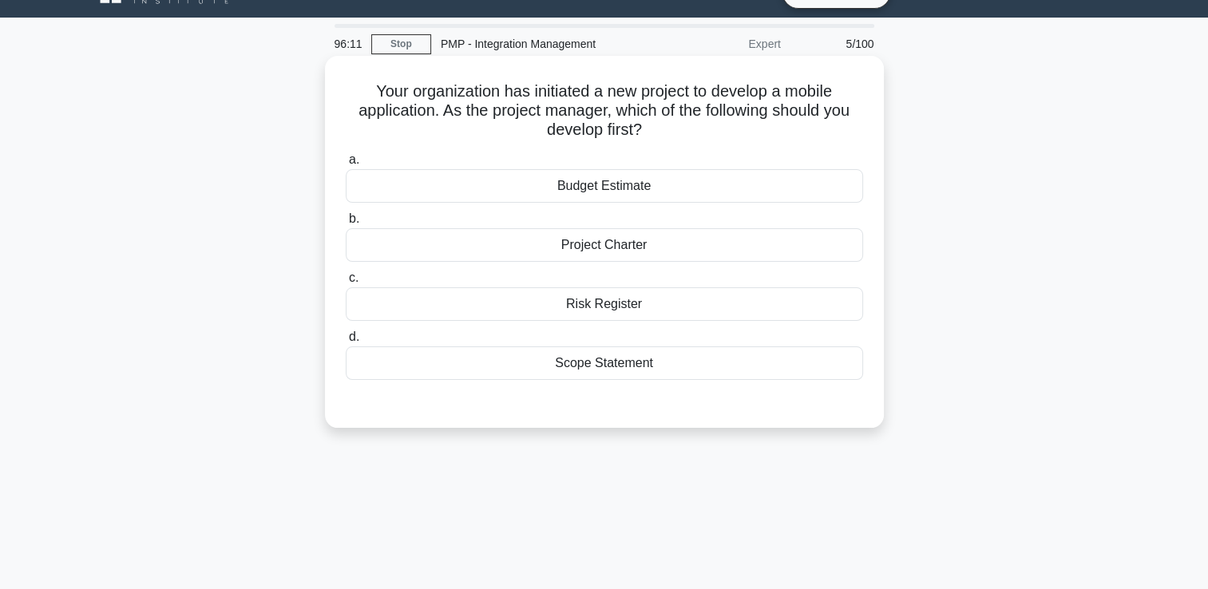
click at [639, 241] on div "Project Charter" at bounding box center [604, 245] width 517 height 34
click at [346, 224] on input "b. Project Charter" at bounding box center [346, 219] width 0 height 10
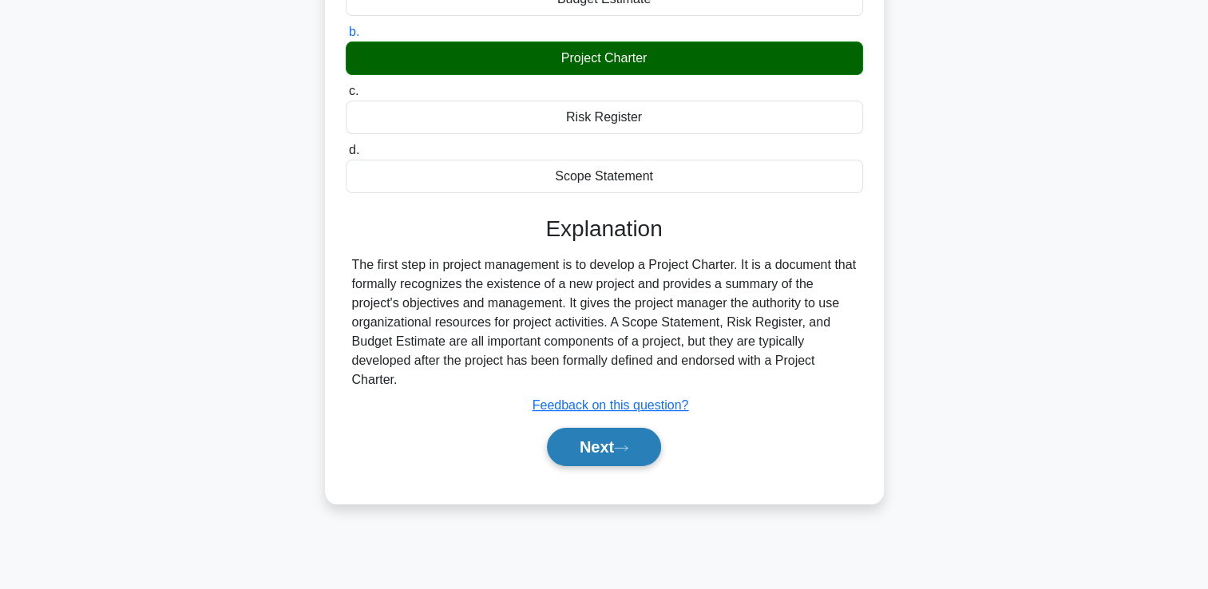
scroll to position [273, 0]
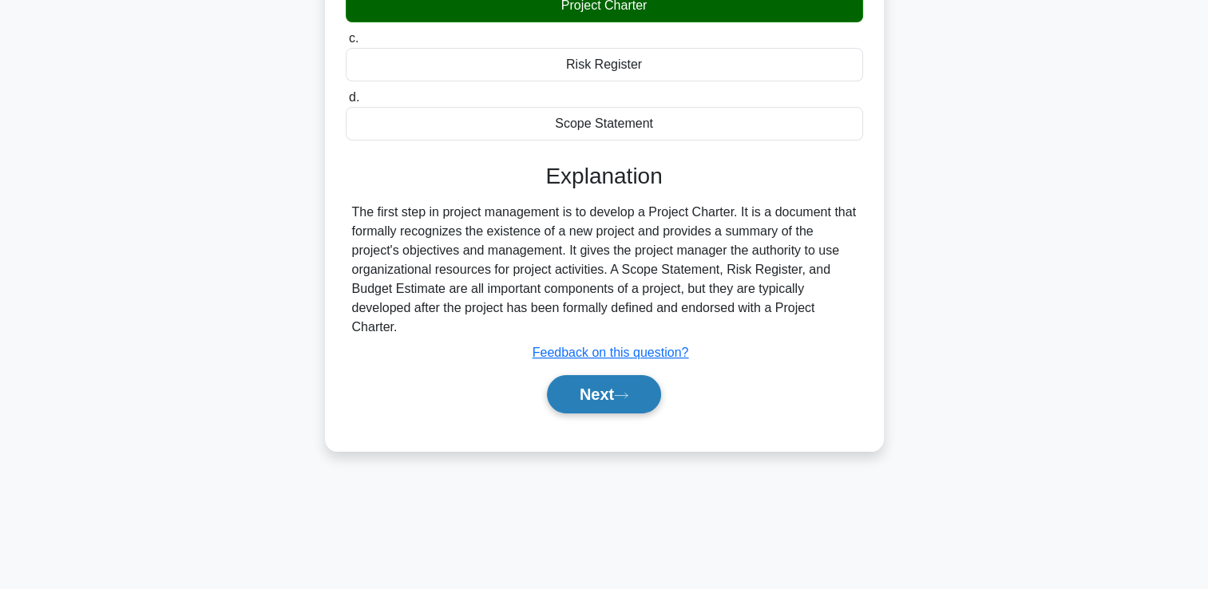
click at [623, 406] on button "Next" at bounding box center [604, 394] width 114 height 38
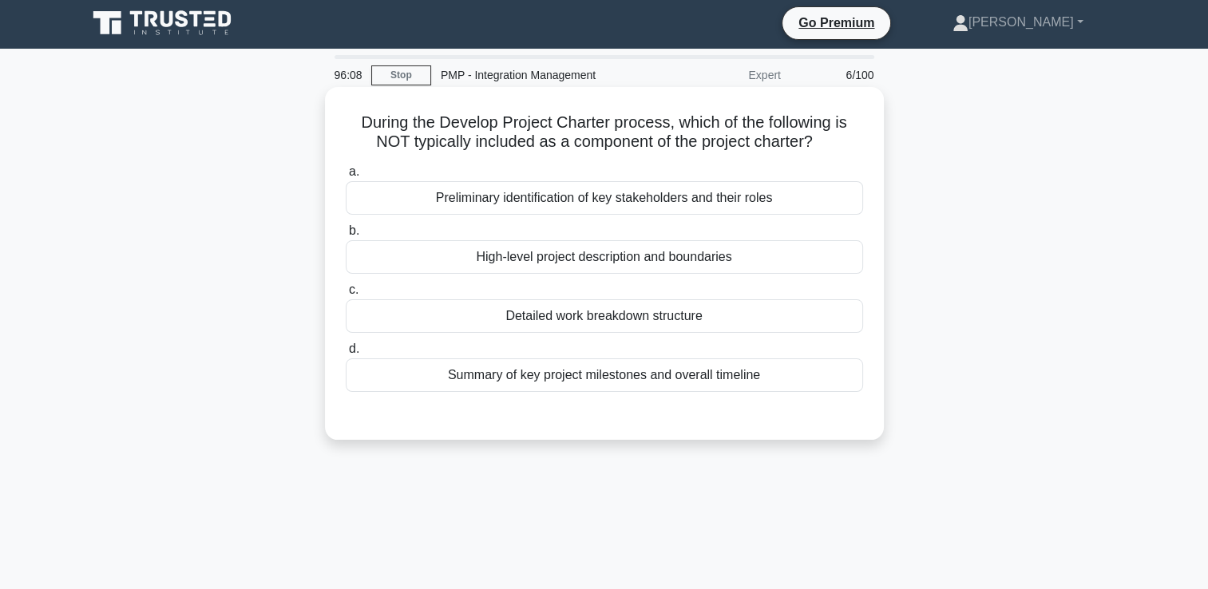
scroll to position [0, 0]
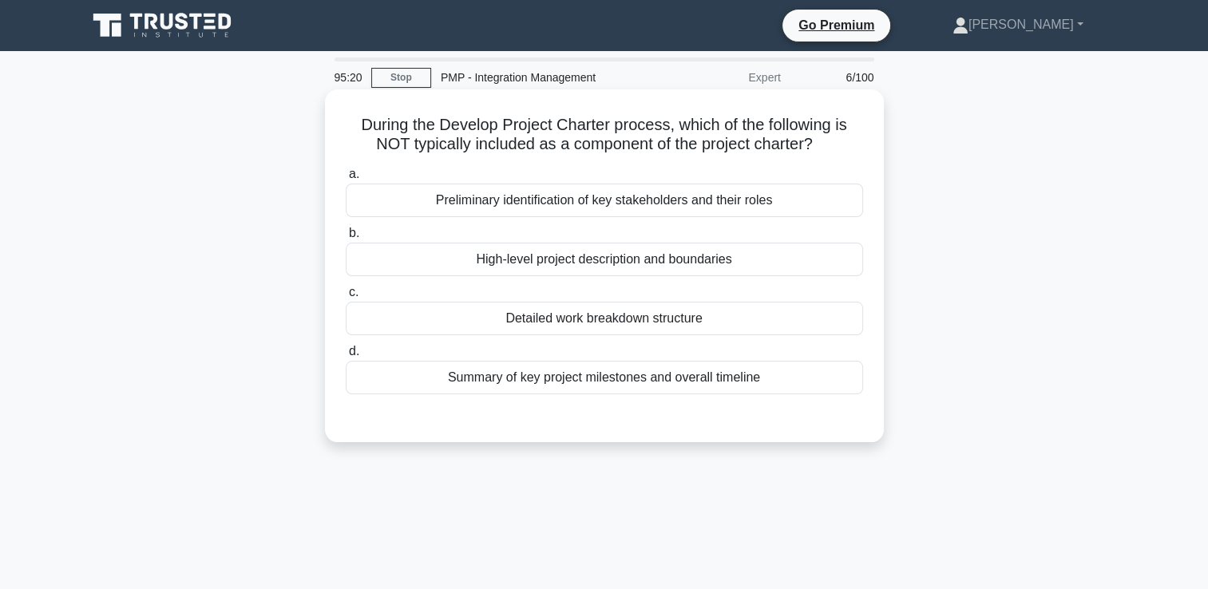
click at [702, 331] on div "Detailed work breakdown structure" at bounding box center [604, 319] width 517 height 34
click at [346, 298] on input "c. Detailed work breakdown structure" at bounding box center [346, 292] width 0 height 10
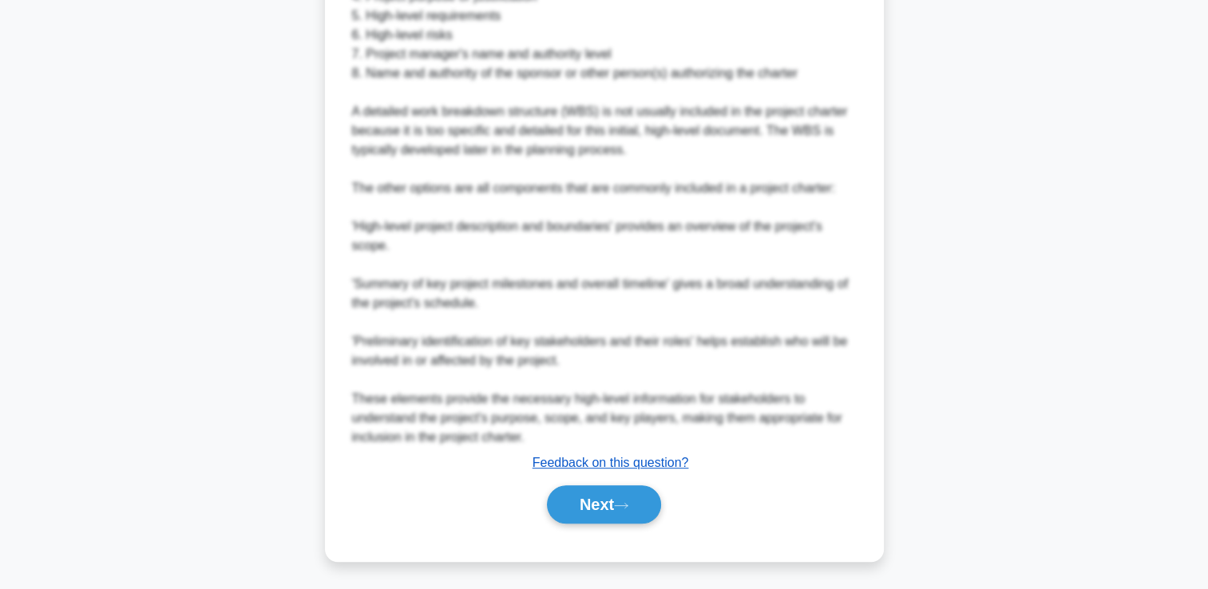
scroll to position [643, 0]
click at [607, 492] on button "Next" at bounding box center [604, 504] width 114 height 38
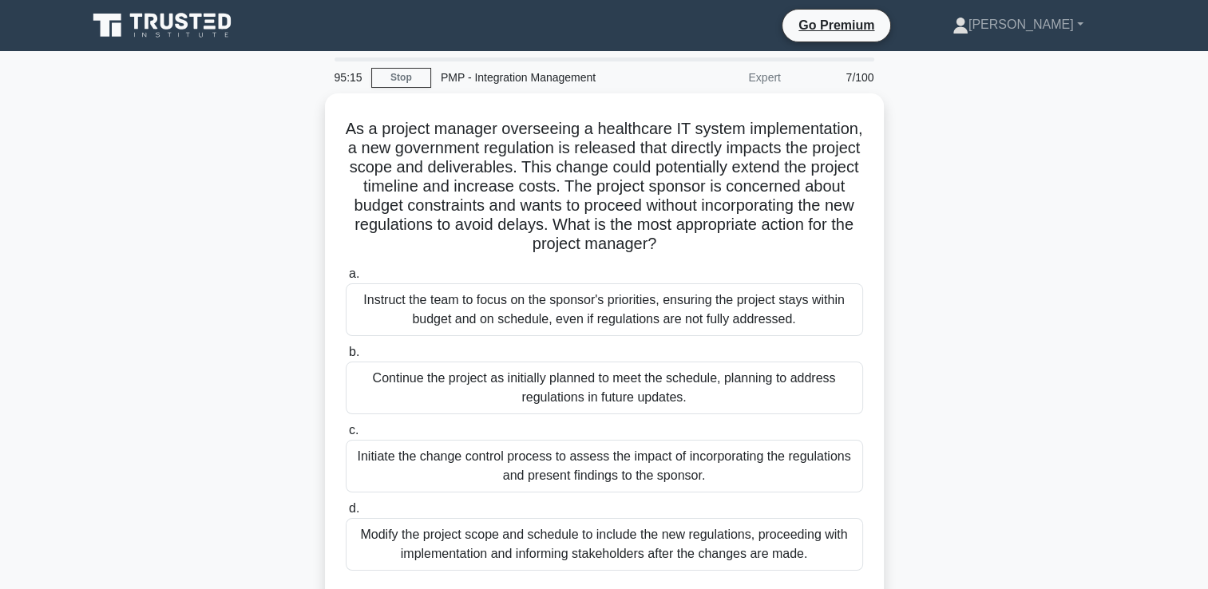
scroll to position [80, 0]
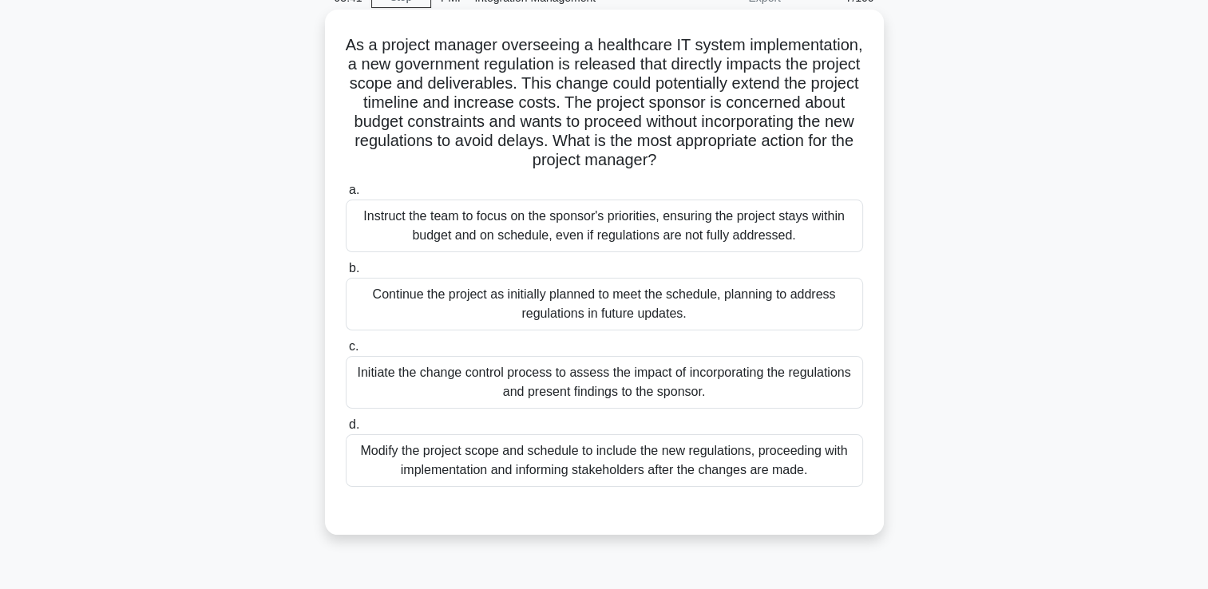
click at [734, 468] on div "Modify the project scope and schedule to include the new regulations, proceedin…" at bounding box center [604, 460] width 517 height 53
drag, startPoint x: 734, startPoint y: 468, endPoint x: 702, endPoint y: 465, distance: 31.3
click at [702, 465] on div "Modify the project scope and schedule to include the new regulations, proceedin…" at bounding box center [604, 460] width 517 height 53
click at [346, 430] on input "d. Modify the project scope and schedule to include the new regulations, procee…" at bounding box center [346, 425] width 0 height 10
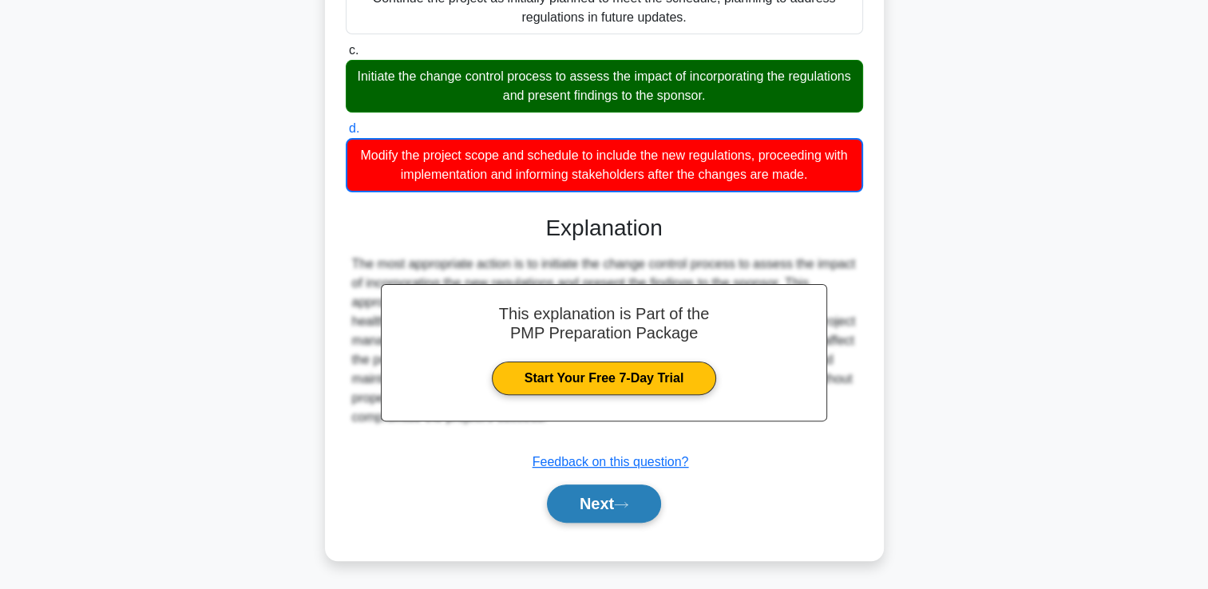
click at [632, 496] on button "Next" at bounding box center [604, 504] width 114 height 38
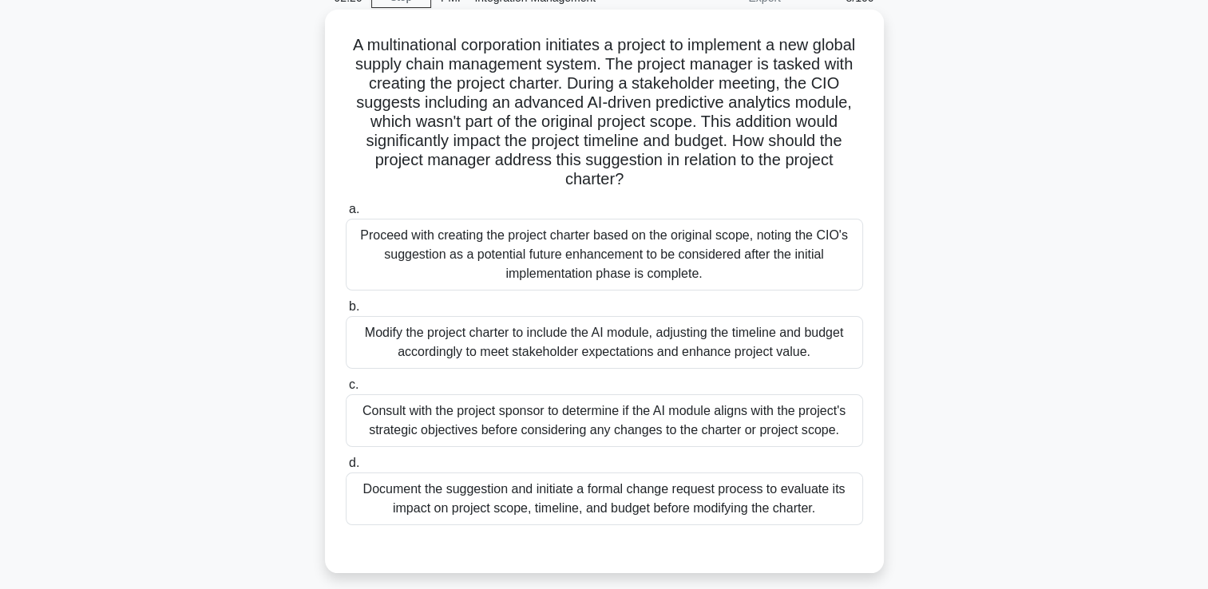
click at [664, 512] on div "Document the suggestion and initiate a formal change request process to evaluat…" at bounding box center [604, 499] width 517 height 53
click at [346, 469] on input "d. Document the suggestion and initiate a formal change request process to eval…" at bounding box center [346, 463] width 0 height 10
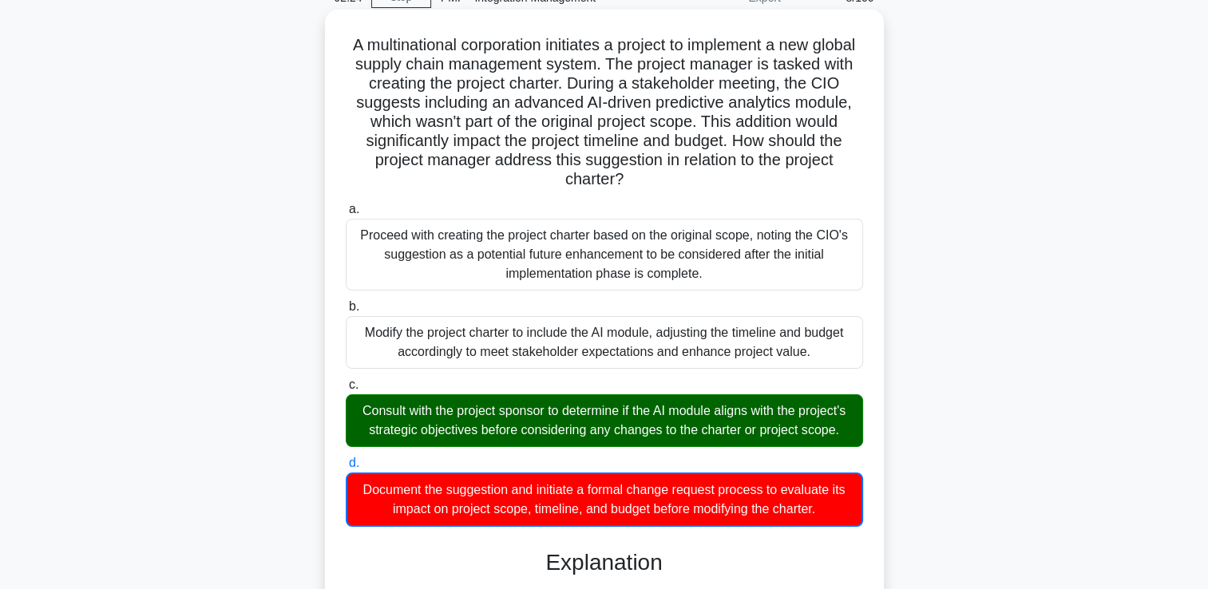
scroll to position [472, 0]
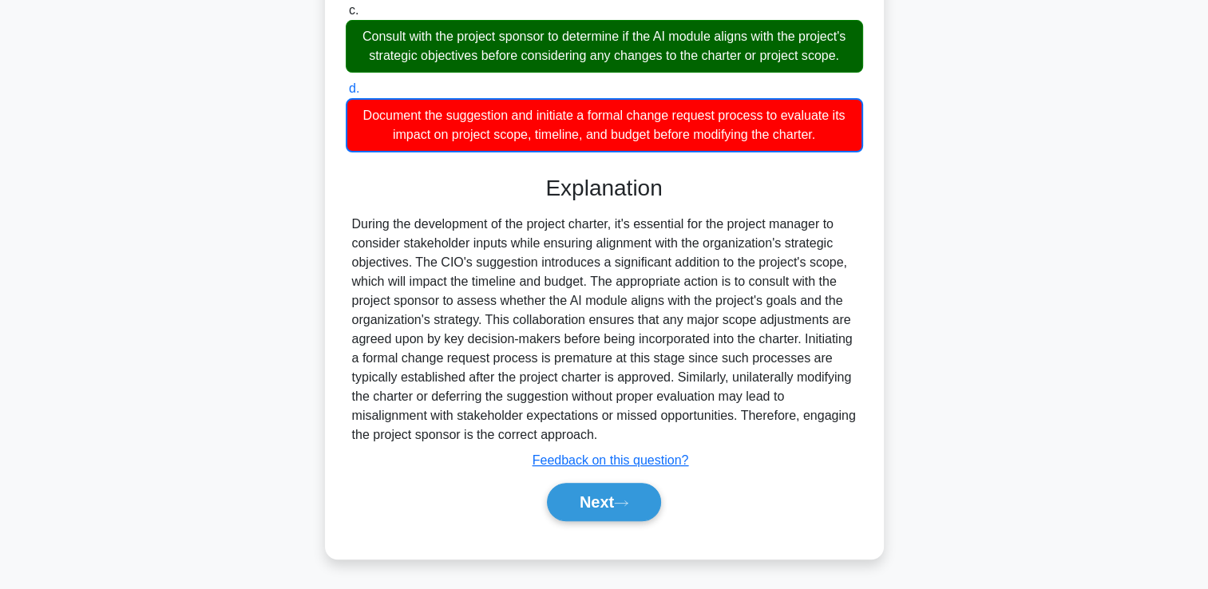
click at [628, 523] on div "Next" at bounding box center [604, 502] width 517 height 51
click at [628, 509] on button "Next" at bounding box center [604, 502] width 114 height 38
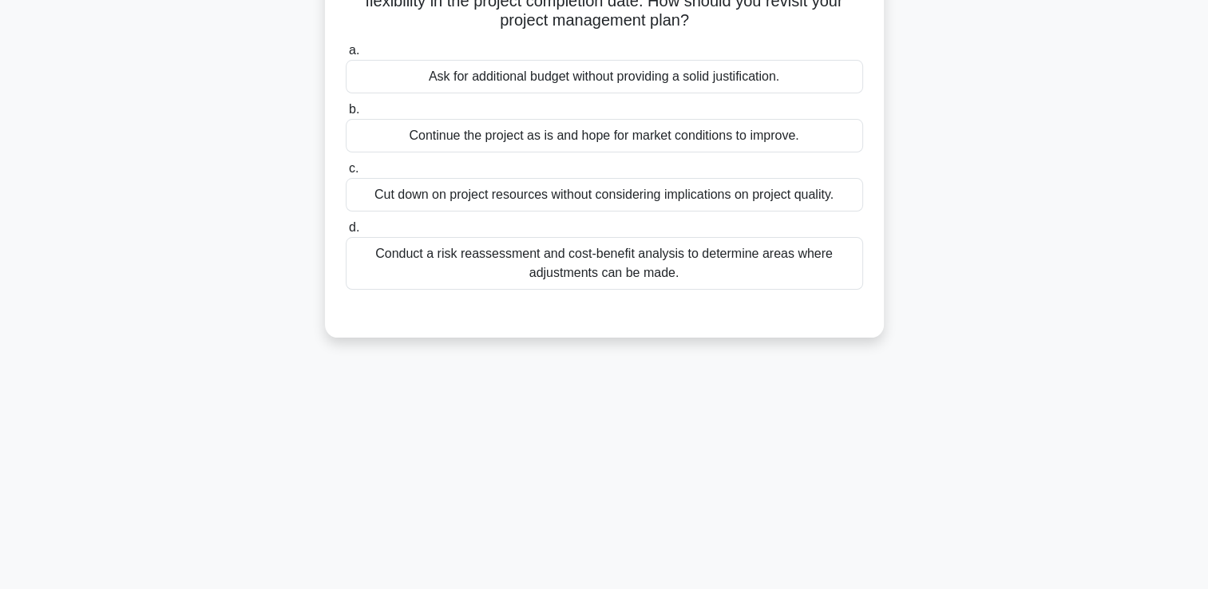
scroll to position [0, 0]
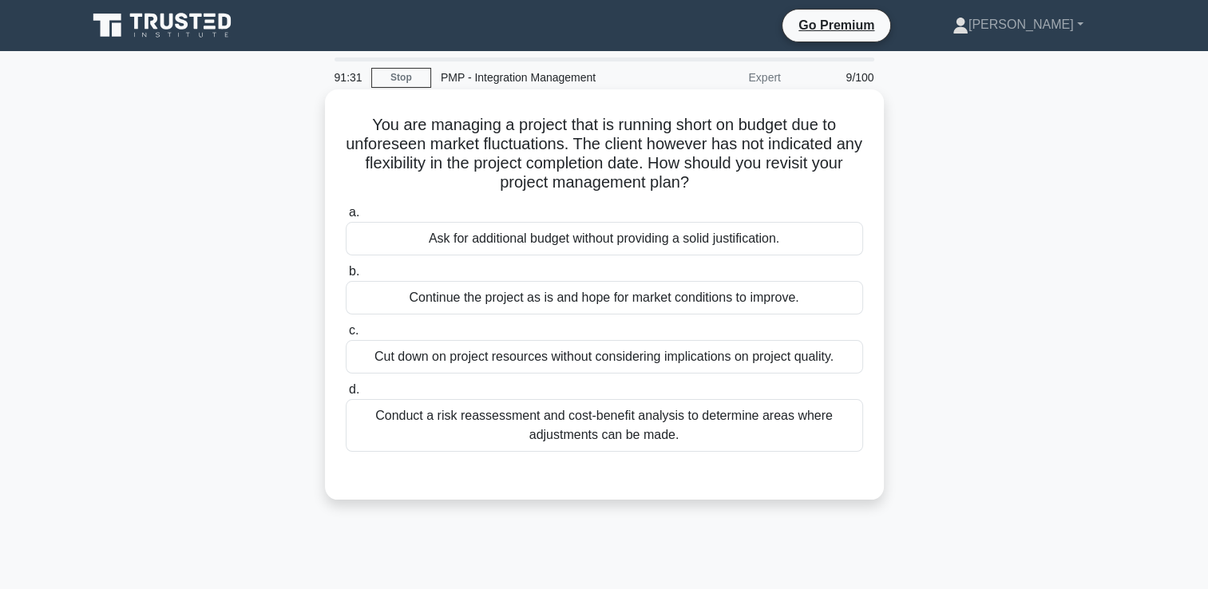
click at [817, 401] on div "Conduct a risk reassessment and cost-benefit analysis to determine areas where …" at bounding box center [604, 425] width 517 height 53
click at [346, 395] on input "d. Conduct a risk reassessment and cost-benefit analysis to determine areas whe…" at bounding box center [346, 390] width 0 height 10
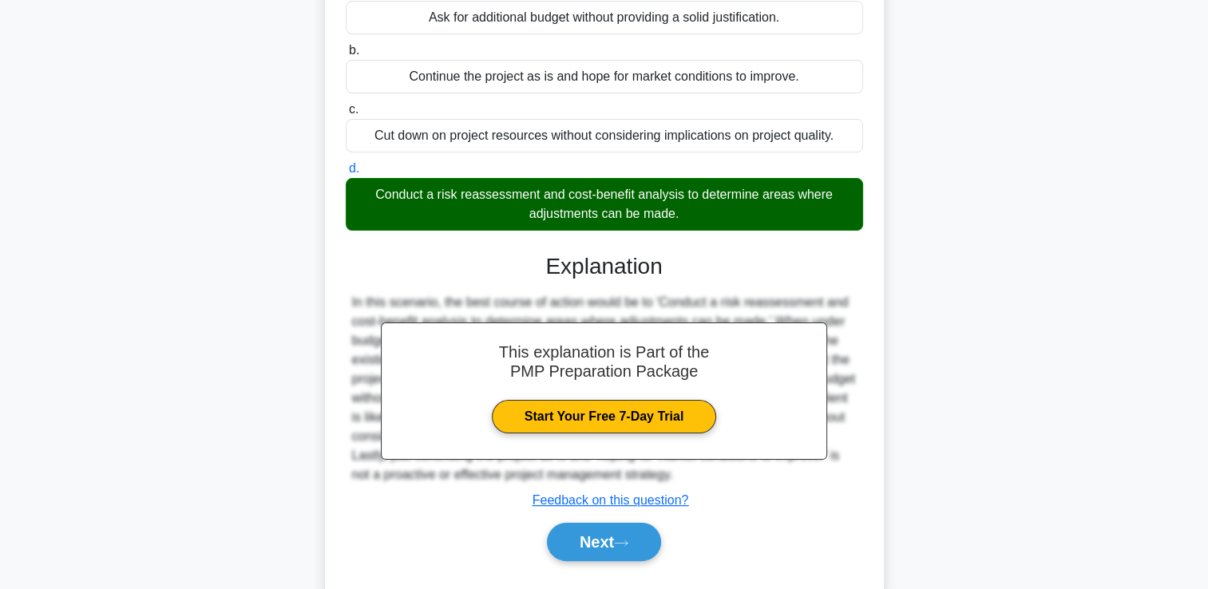
scroll to position [273, 0]
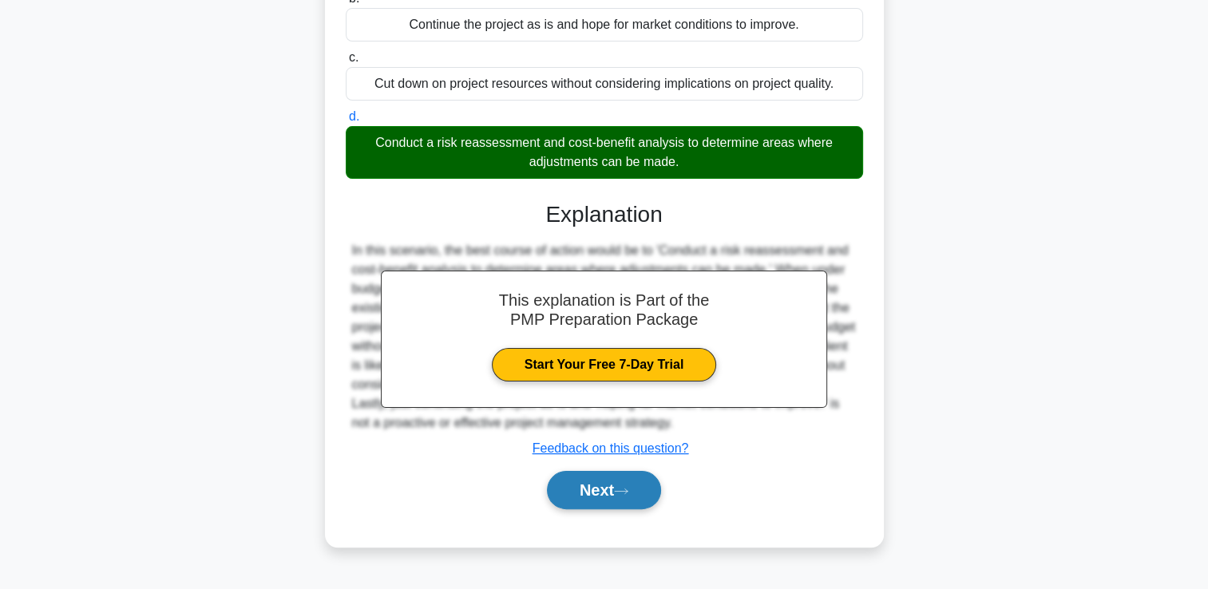
click at [643, 499] on button "Next" at bounding box center [604, 490] width 114 height 38
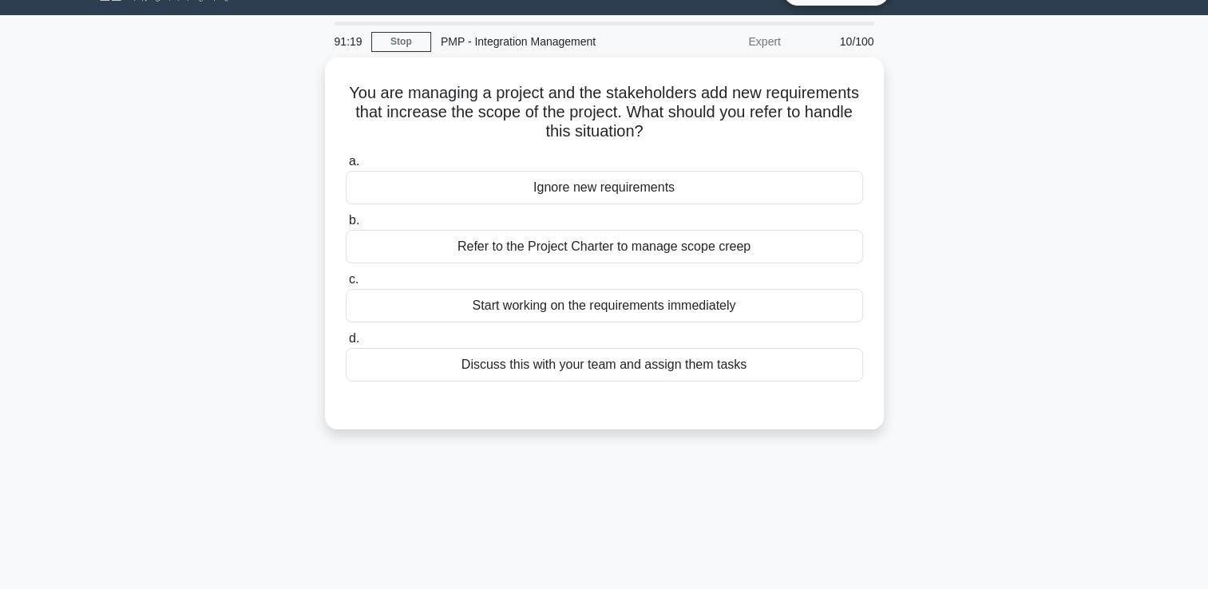
scroll to position [18, 0]
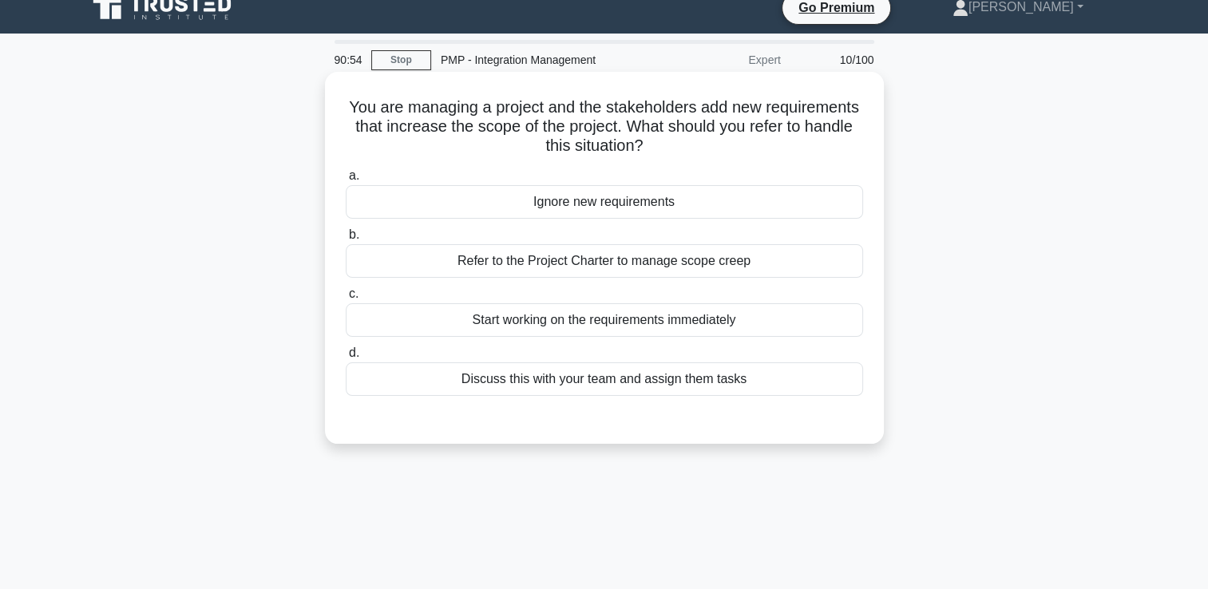
click at [616, 263] on div "Refer to the Project Charter to manage scope creep" at bounding box center [604, 261] width 517 height 34
click at [346, 240] on input "b. Refer to the Project Charter to manage scope creep" at bounding box center [346, 235] width 0 height 10
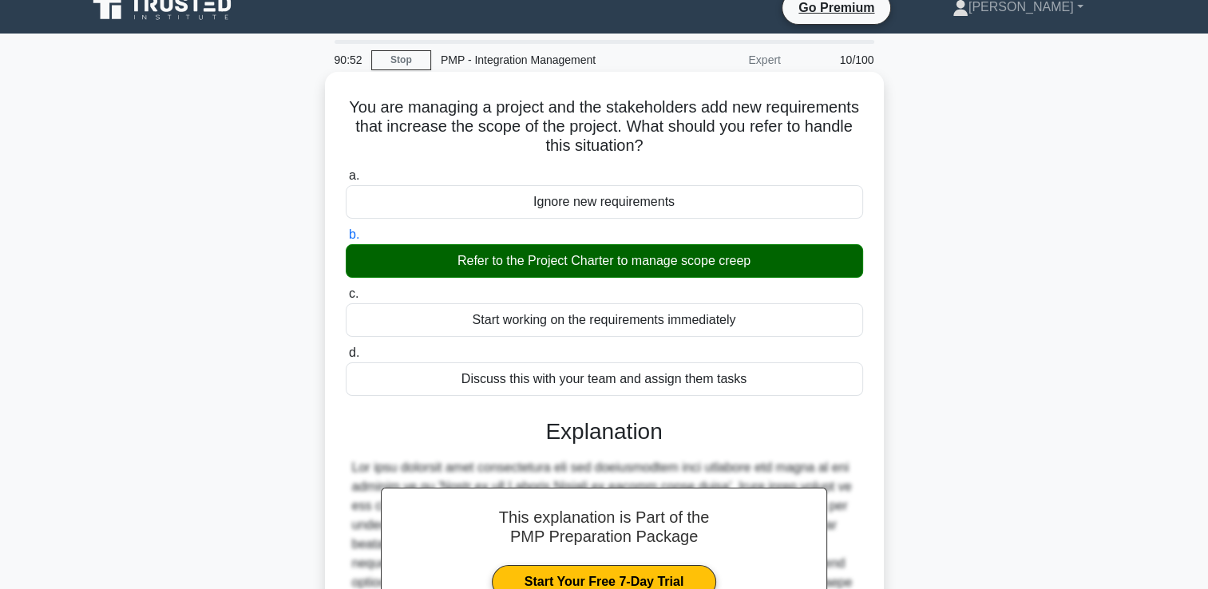
click at [346, 289] on input "c. Start working on the requirements immediately" at bounding box center [346, 294] width 0 height 10
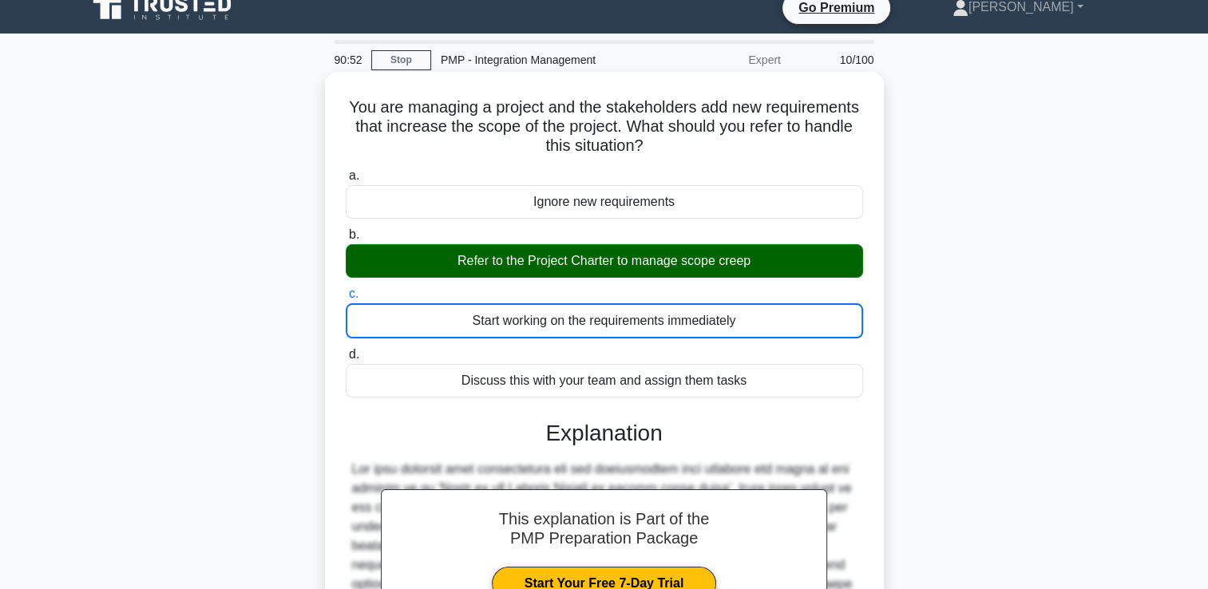
click at [346, 350] on input "d. Discuss this with your team and assign them tasks" at bounding box center [346, 355] width 0 height 10
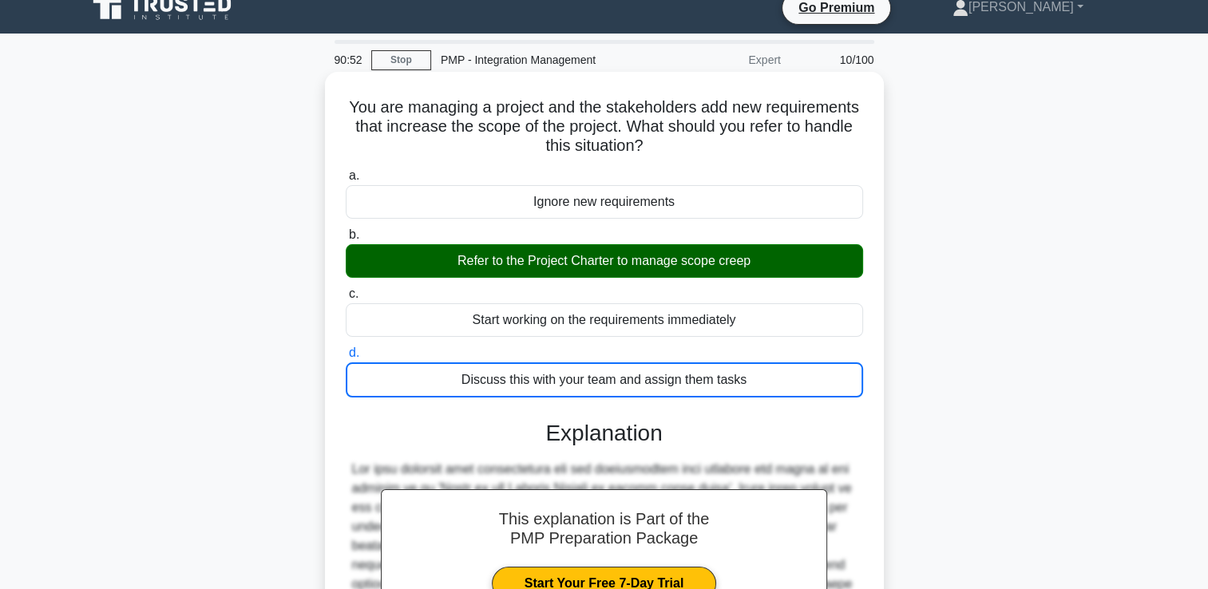
click at [346, 171] on input "a. Ignore new requirements" at bounding box center [346, 176] width 0 height 10
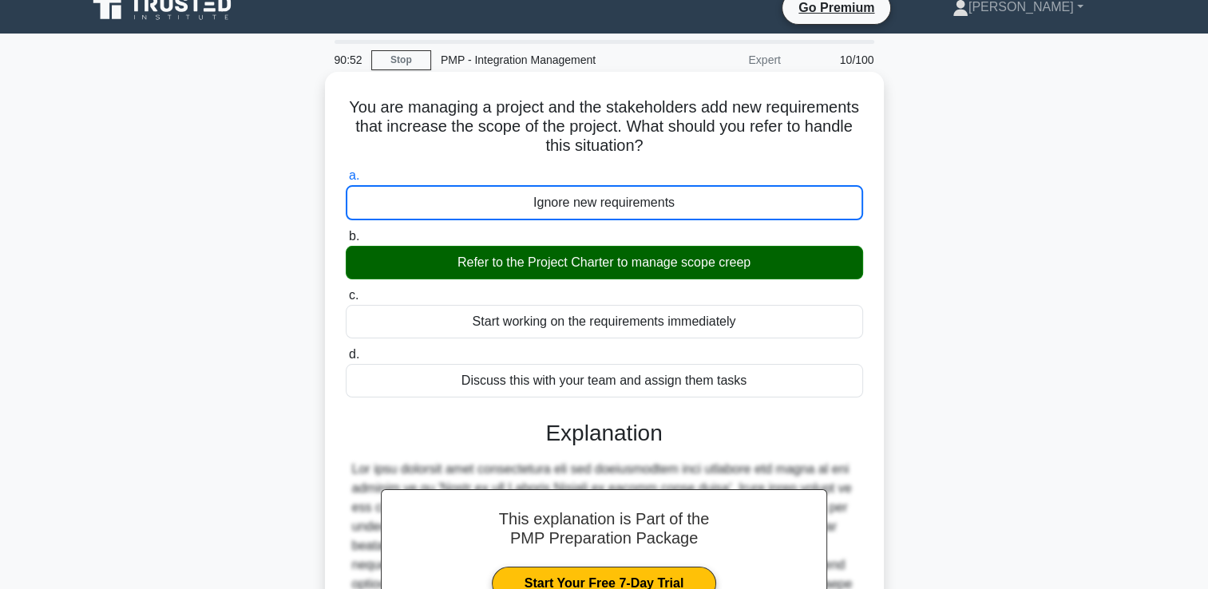
click at [346, 231] on input "b. Refer to the Project Charter to manage scope creep" at bounding box center [346, 236] width 0 height 10
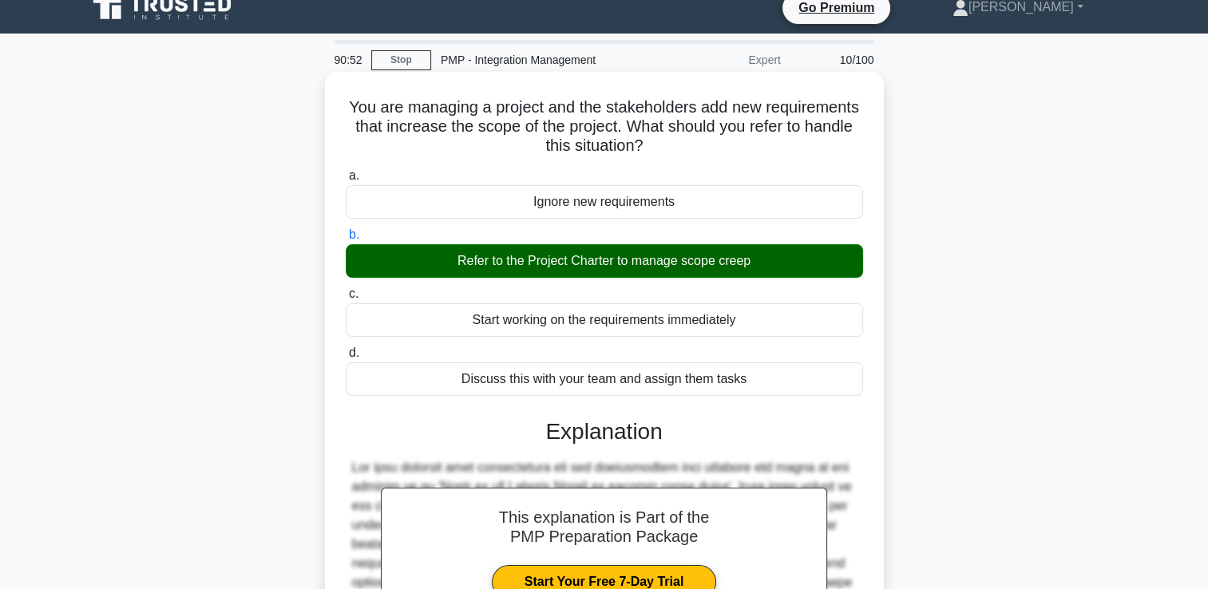
click at [346, 289] on input "c. Start working on the requirements immediately" at bounding box center [346, 294] width 0 height 10
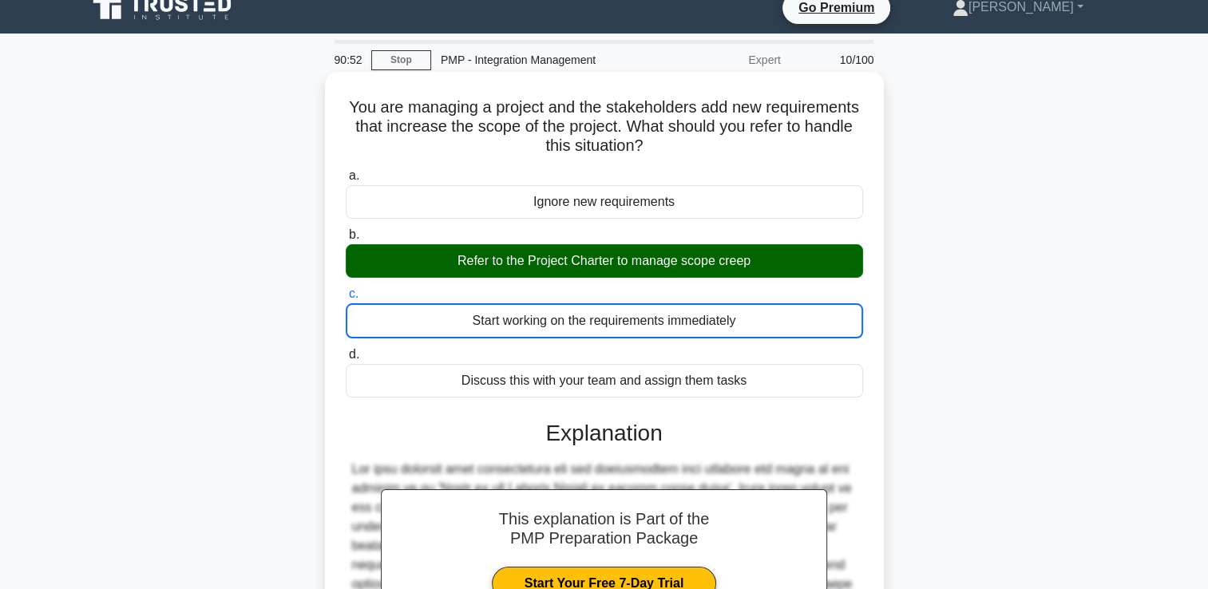
click at [346, 350] on input "d. Discuss this with your team and assign them tasks" at bounding box center [346, 355] width 0 height 10
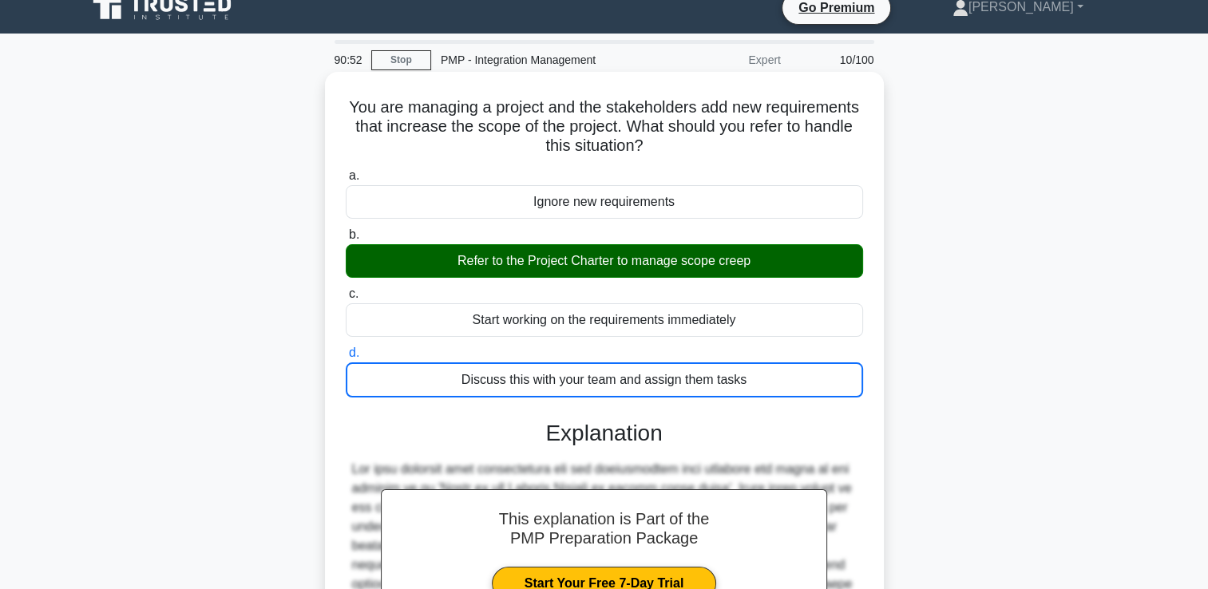
click at [346, 171] on input "a. Ignore new requirements" at bounding box center [346, 176] width 0 height 10
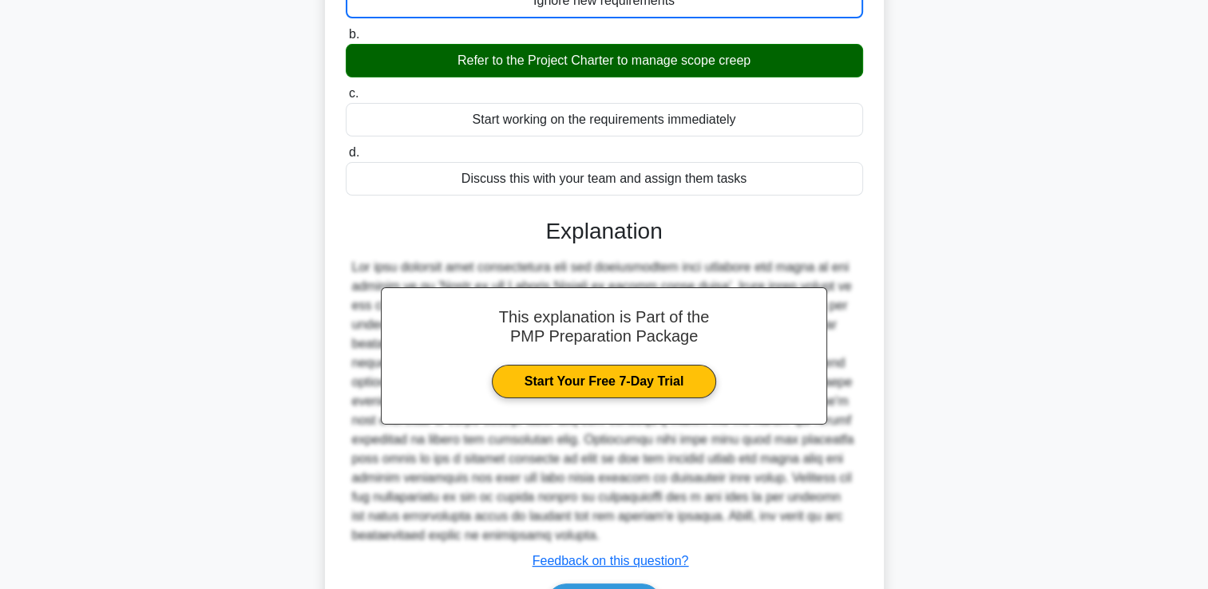
scroll to position [318, 0]
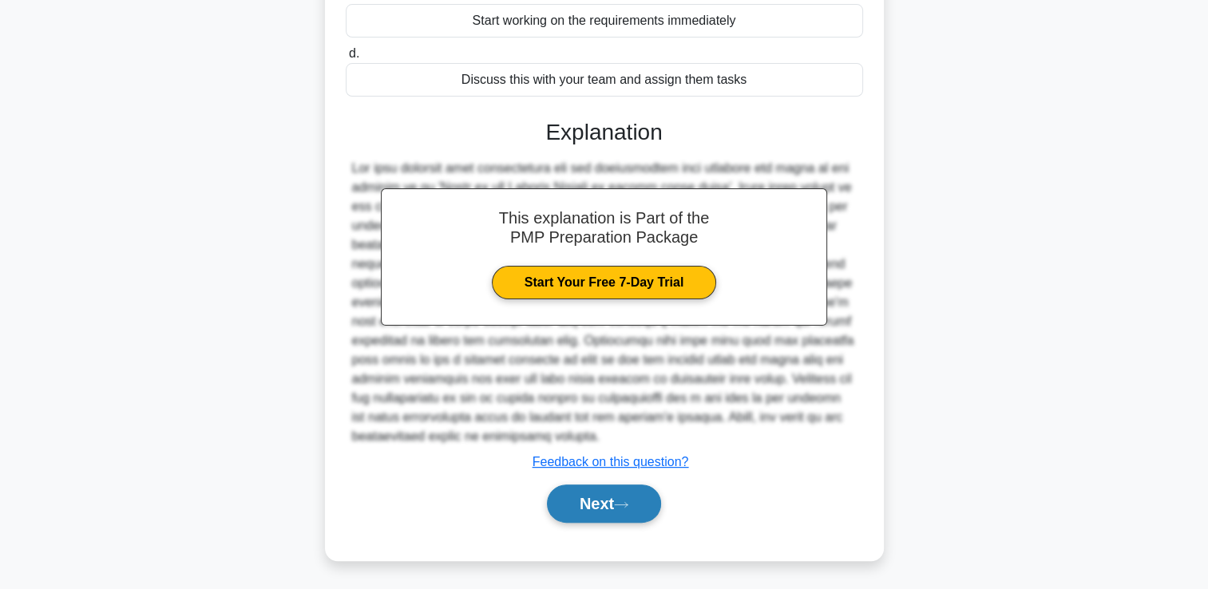
click at [628, 504] on icon at bounding box center [621, 504] width 14 height 9
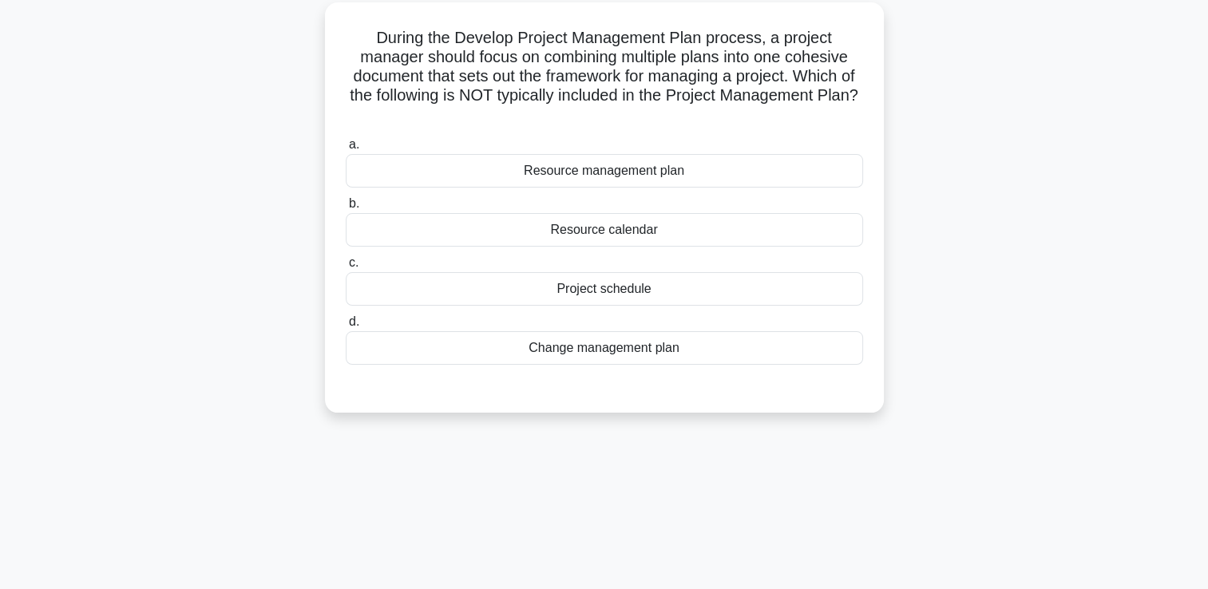
scroll to position [87, 0]
click at [801, 225] on div "Resource calendar" at bounding box center [604, 230] width 517 height 34
click at [346, 209] on input "b. Resource calendar" at bounding box center [346, 204] width 0 height 10
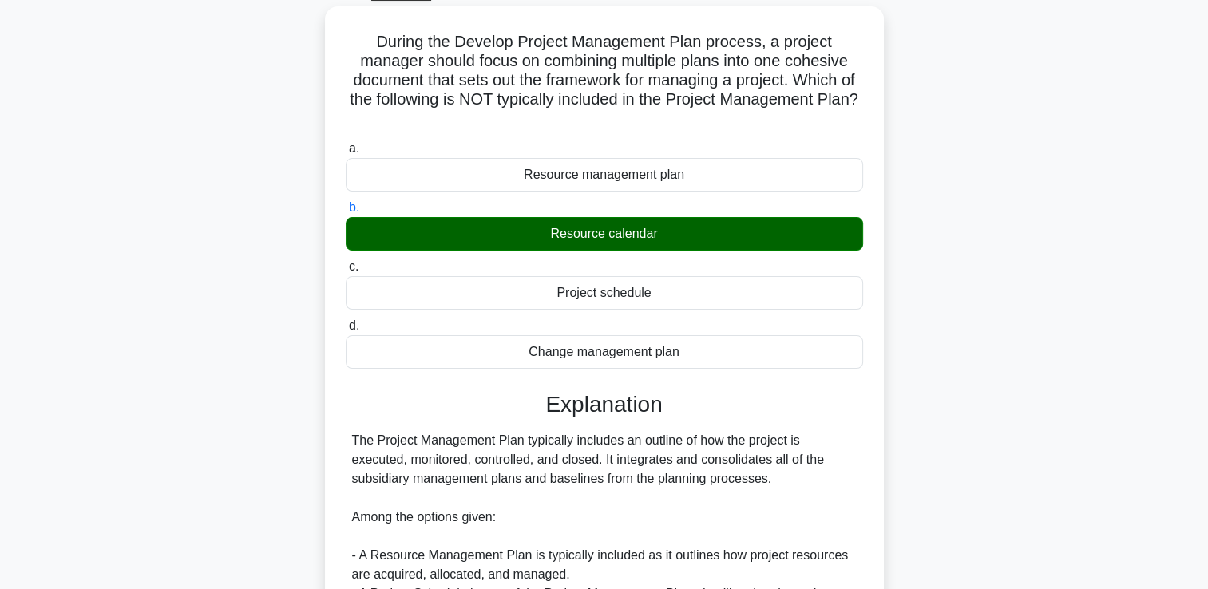
scroll to position [451, 0]
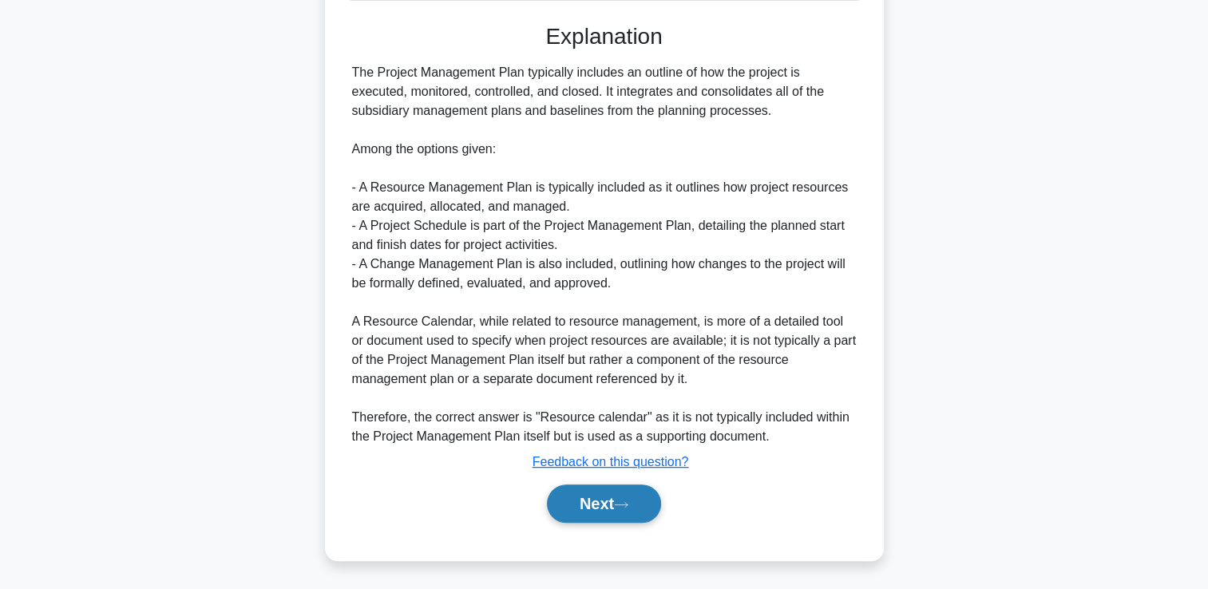
click at [578, 506] on button "Next" at bounding box center [604, 504] width 114 height 38
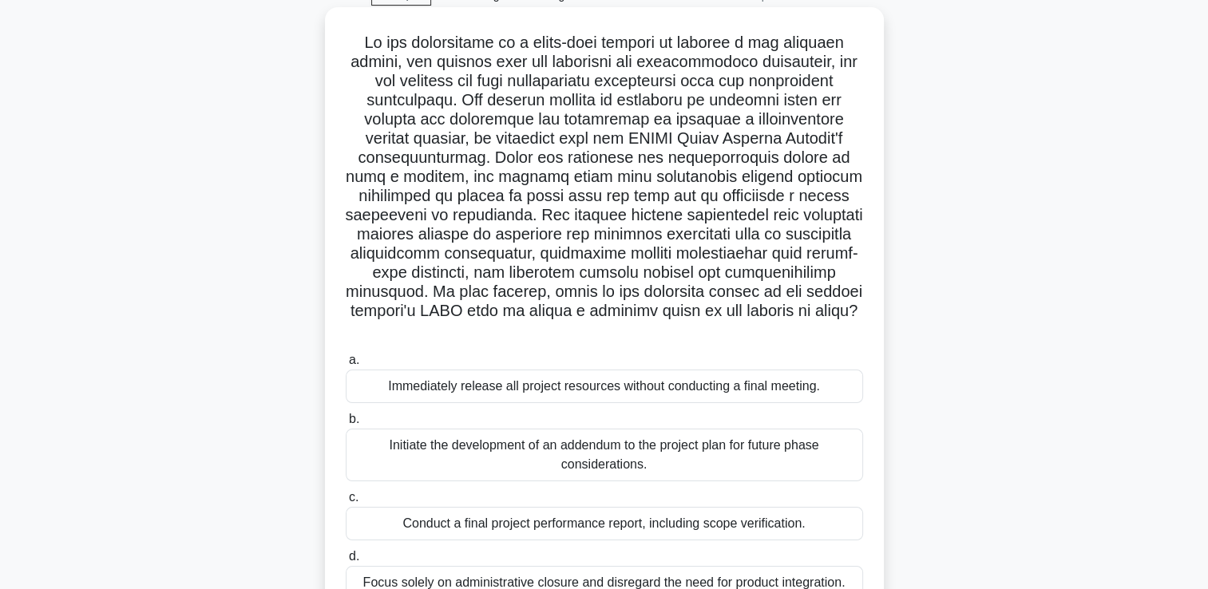
scroll to position [162, 0]
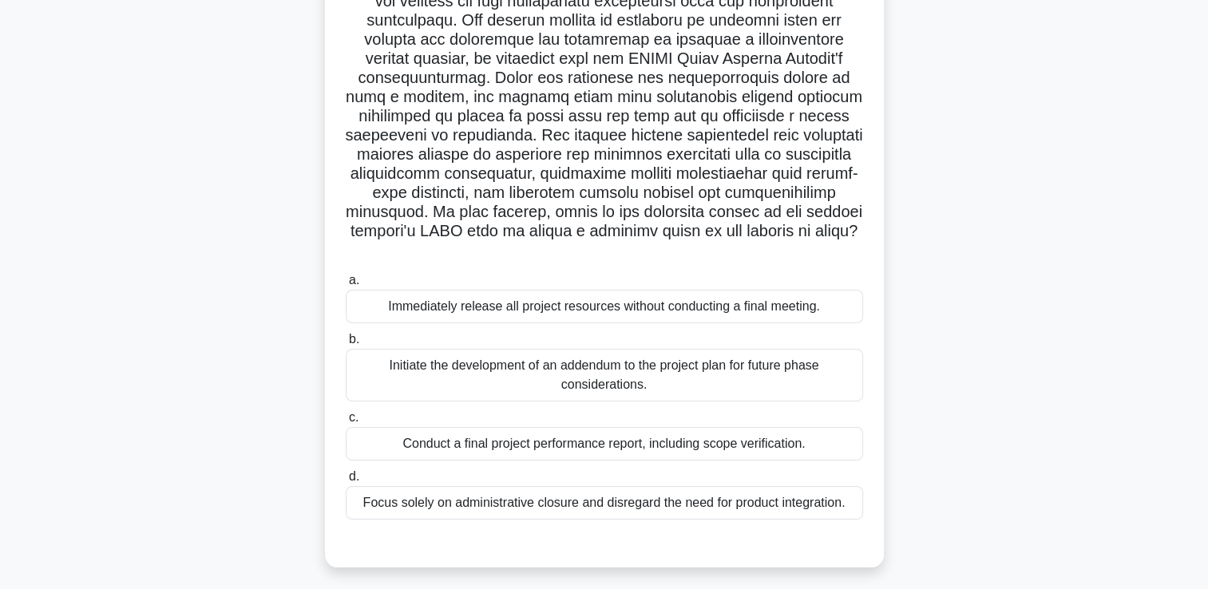
click at [543, 506] on div "Focus solely on administrative closure and disregard the need for product integ…" at bounding box center [604, 503] width 517 height 34
click at [346, 482] on input "d. Focus solely on administrative closure and disregard the need for product in…" at bounding box center [346, 477] width 0 height 10
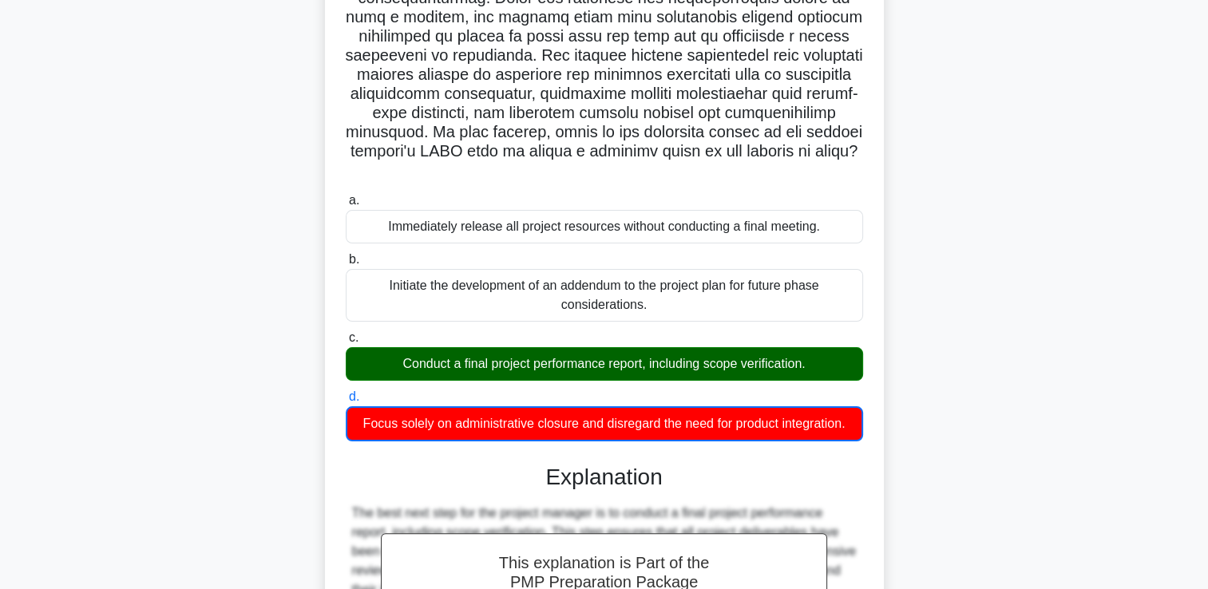
scroll to position [641, 0]
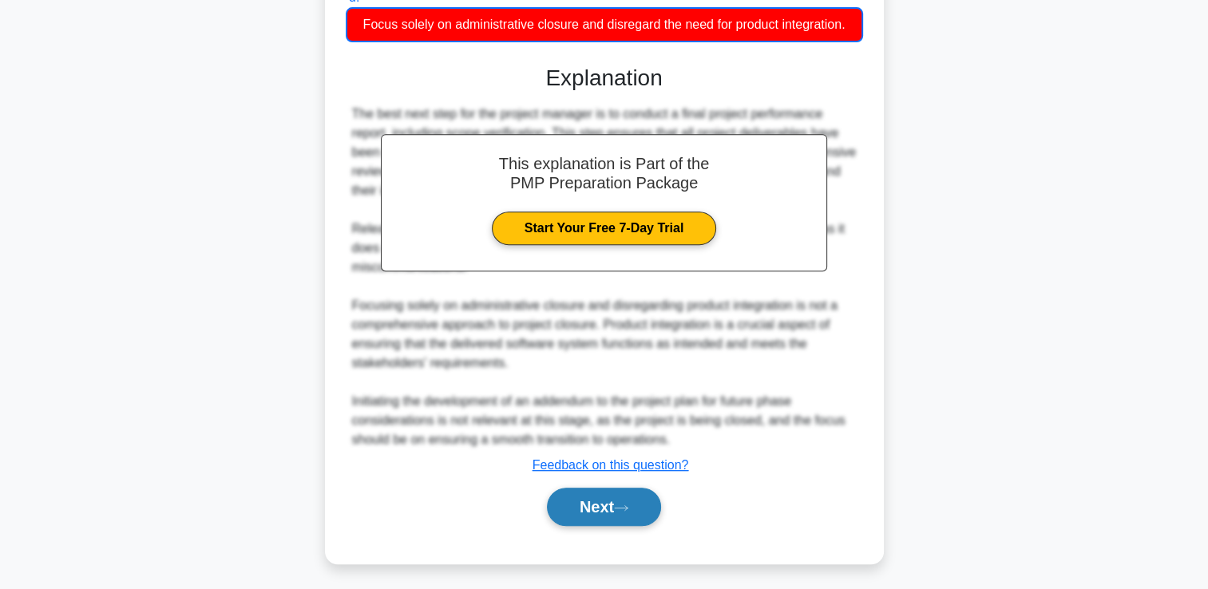
click at [576, 522] on button "Next" at bounding box center [604, 507] width 114 height 38
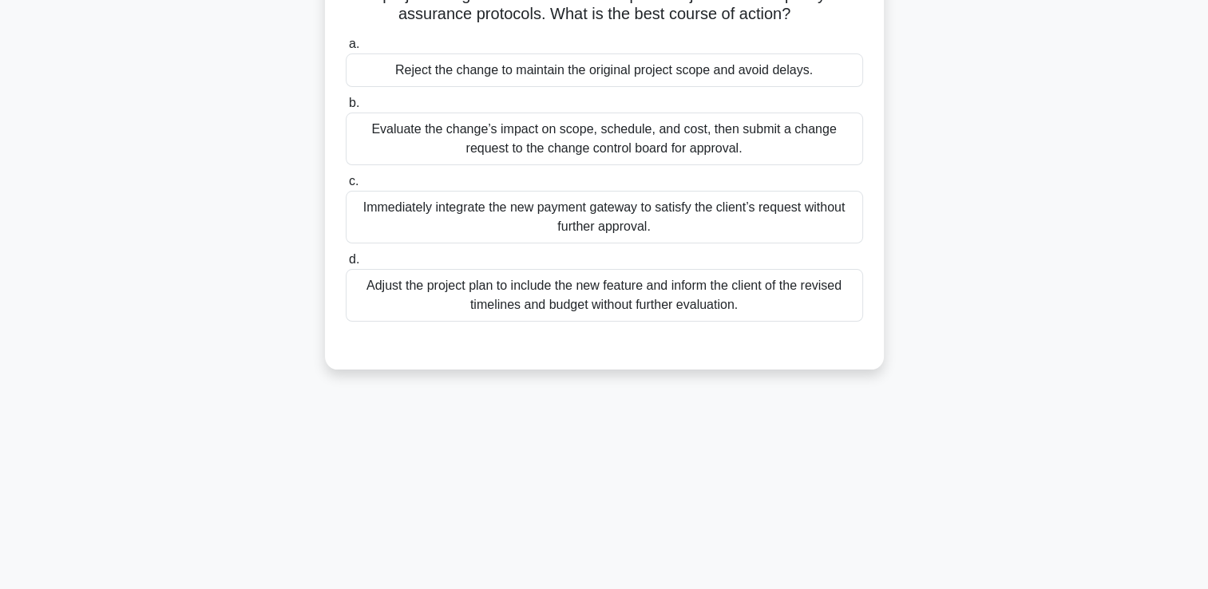
scroll to position [34, 0]
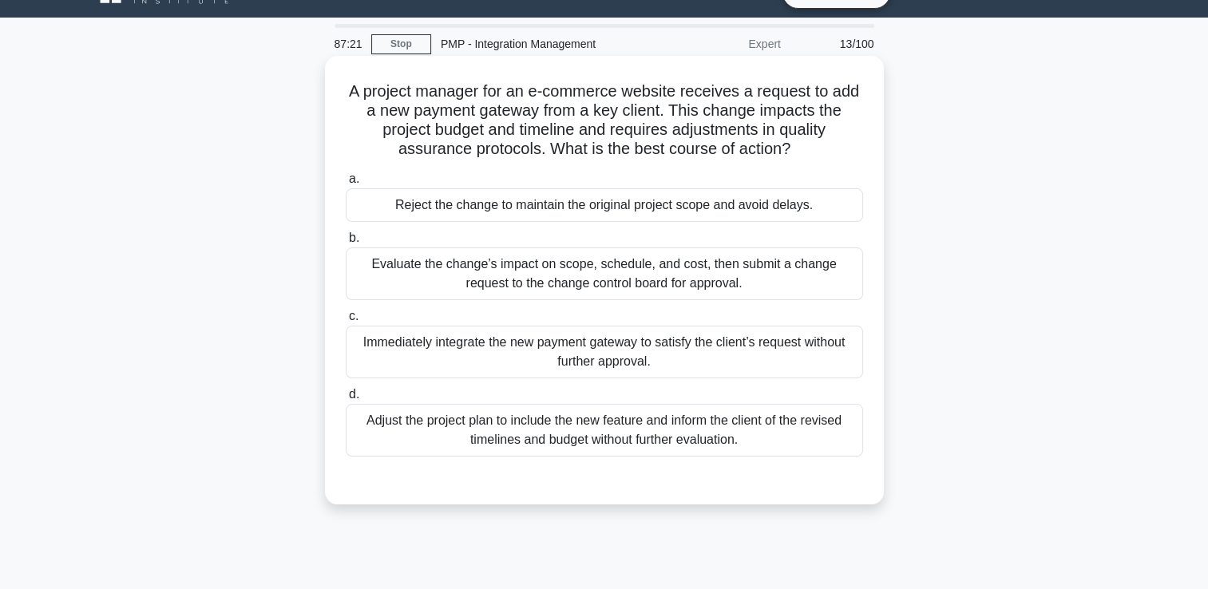
click at [703, 289] on div "Evaluate the change’s impact on scope, schedule, and cost, then submit a change…" at bounding box center [604, 273] width 517 height 53
click at [346, 243] on input "b. Evaluate the change’s impact on scope, schedule, and cost, then submit a cha…" at bounding box center [346, 238] width 0 height 10
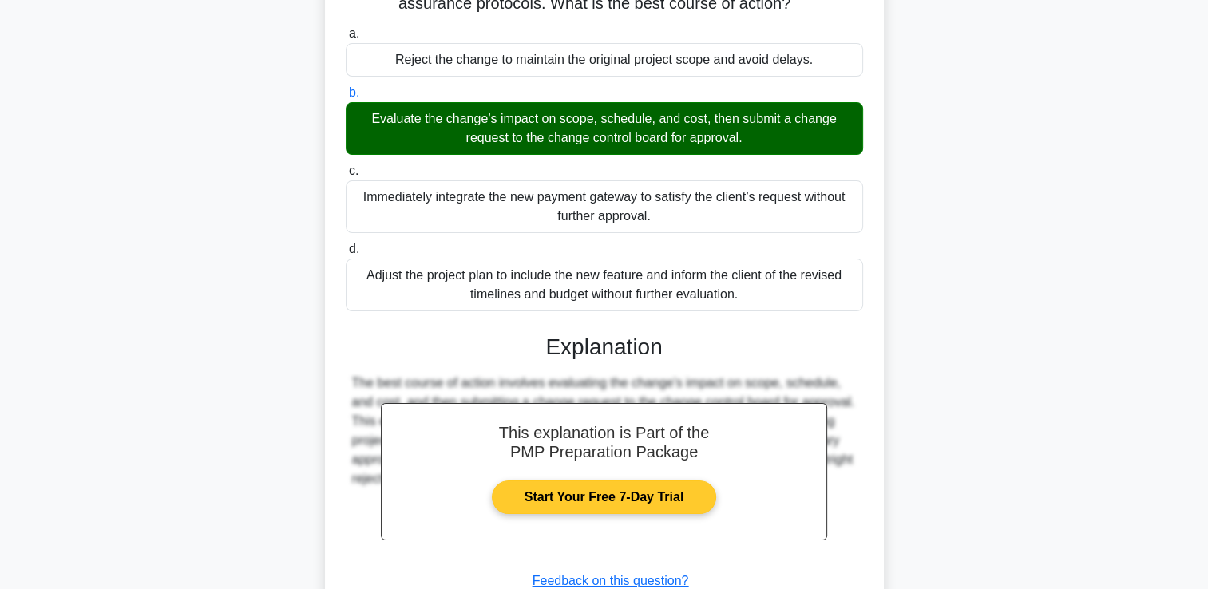
scroll to position [298, 0]
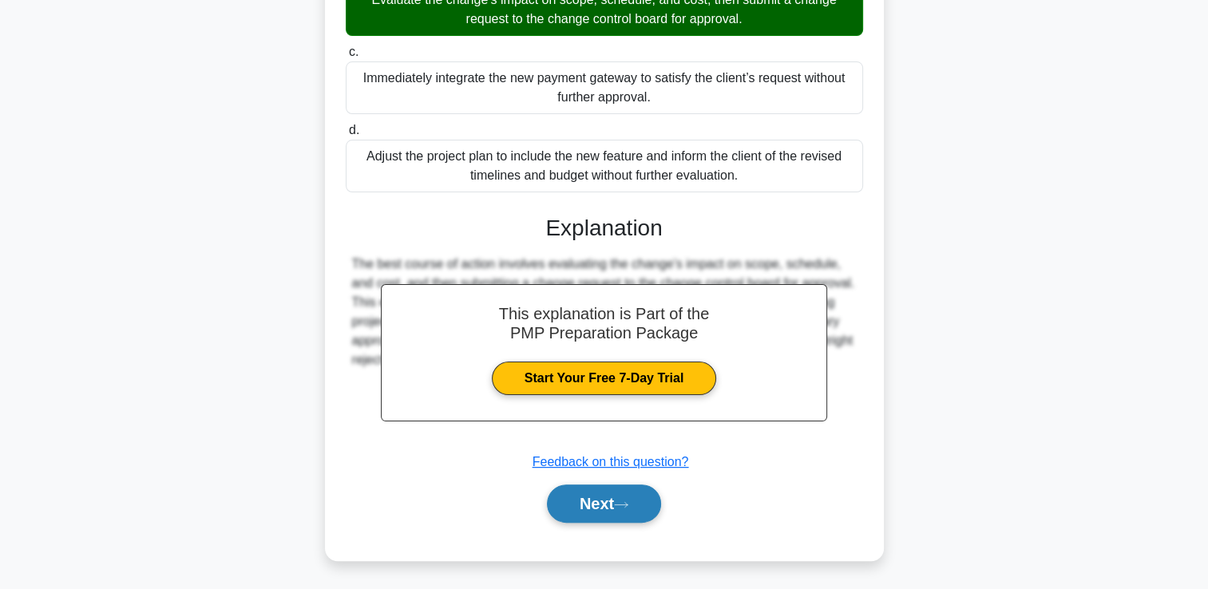
click at [600, 505] on button "Next" at bounding box center [604, 504] width 114 height 38
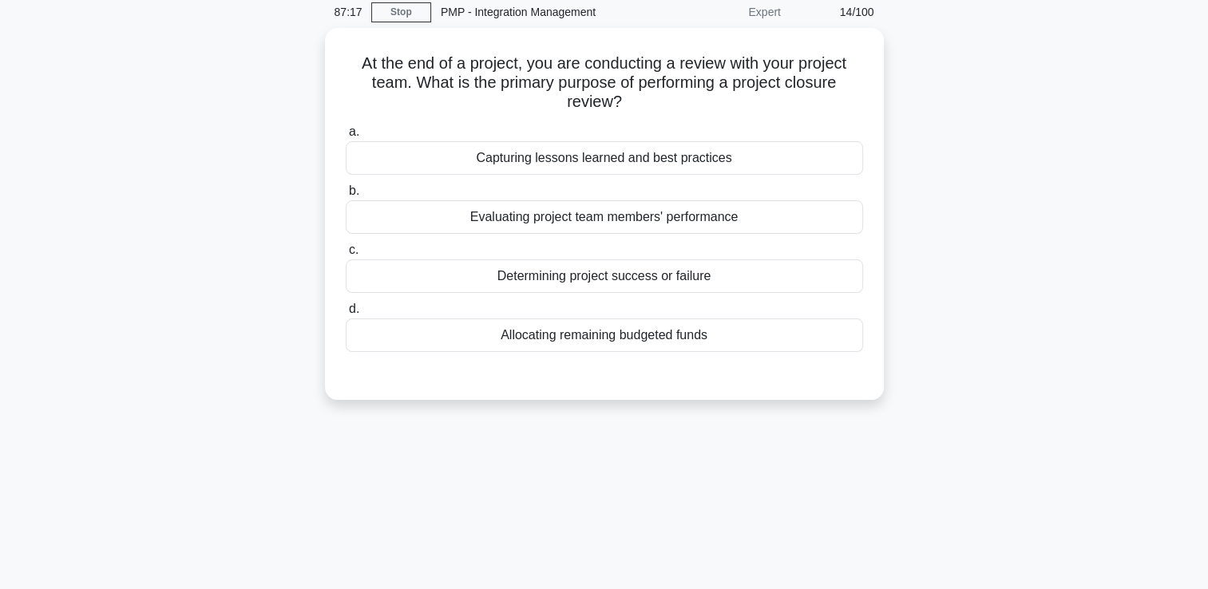
scroll to position [0, 0]
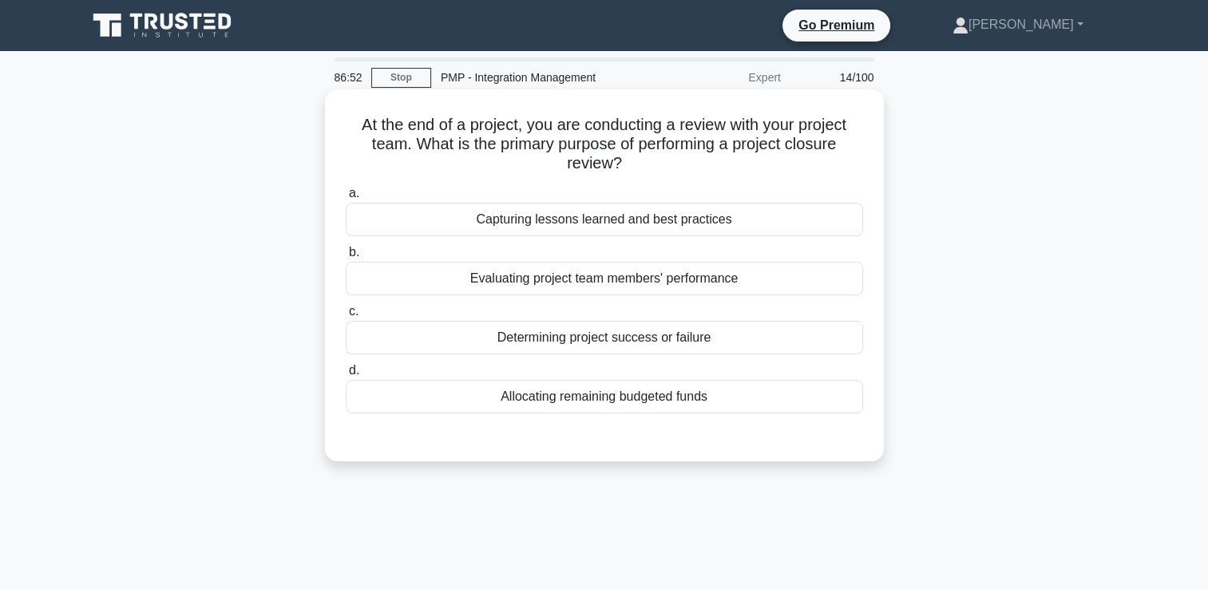
click at [559, 217] on div "Capturing lessons learned and best practices" at bounding box center [604, 220] width 517 height 34
click at [346, 199] on input "a. Capturing lessons learned and best practices" at bounding box center [346, 193] width 0 height 10
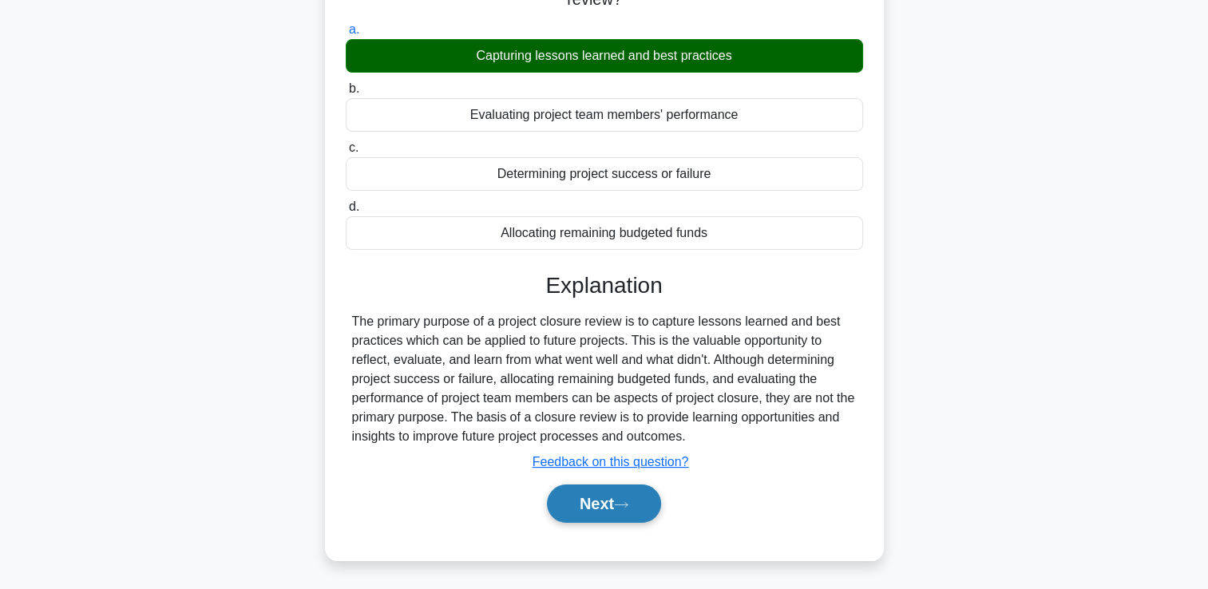
scroll to position [273, 0]
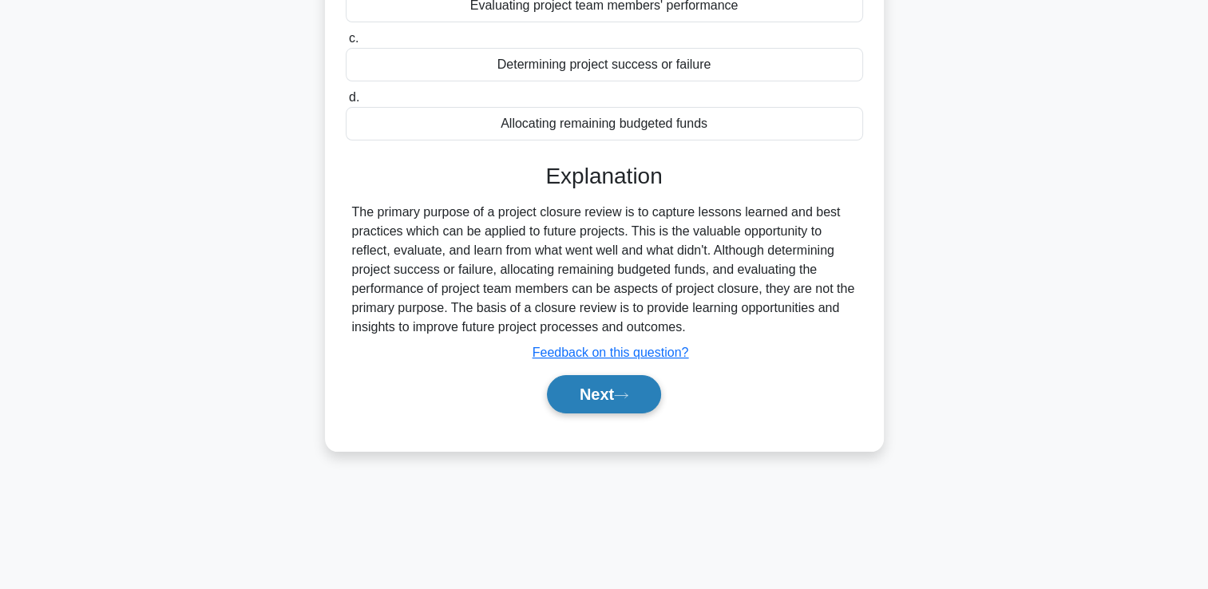
click at [613, 401] on button "Next" at bounding box center [604, 394] width 114 height 38
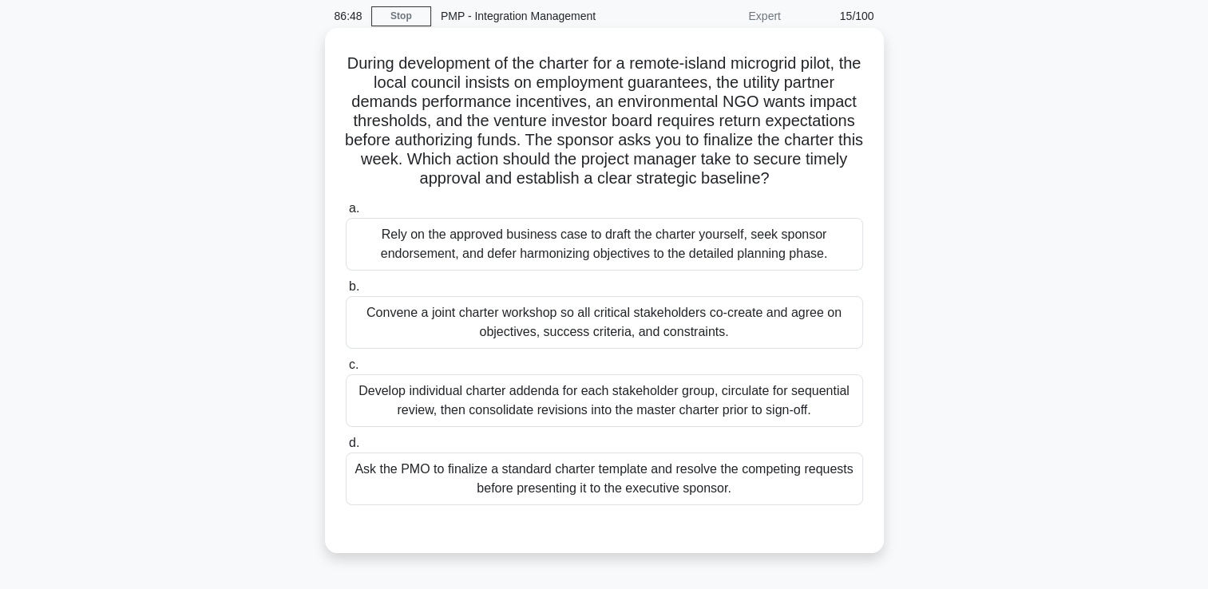
scroll to position [34, 0]
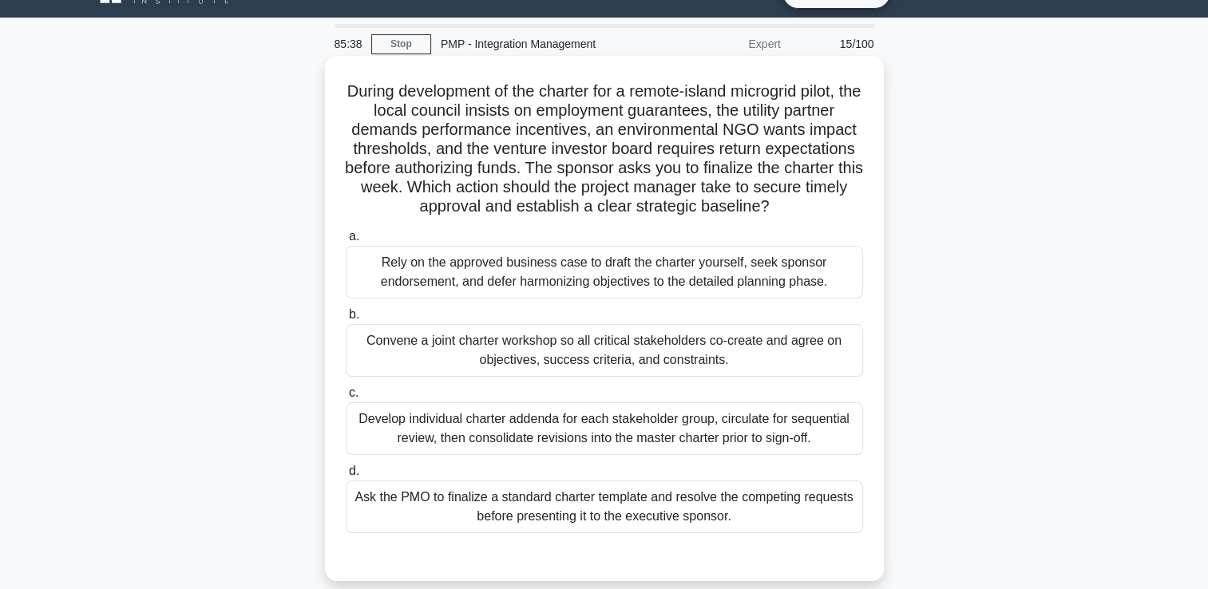
click at [814, 413] on div "Develop individual charter addenda for each stakeholder group, circulate for se…" at bounding box center [604, 428] width 517 height 53
click at [346, 398] on input "c. Develop individual charter addenda for each stakeholder group, circulate for…" at bounding box center [346, 393] width 0 height 10
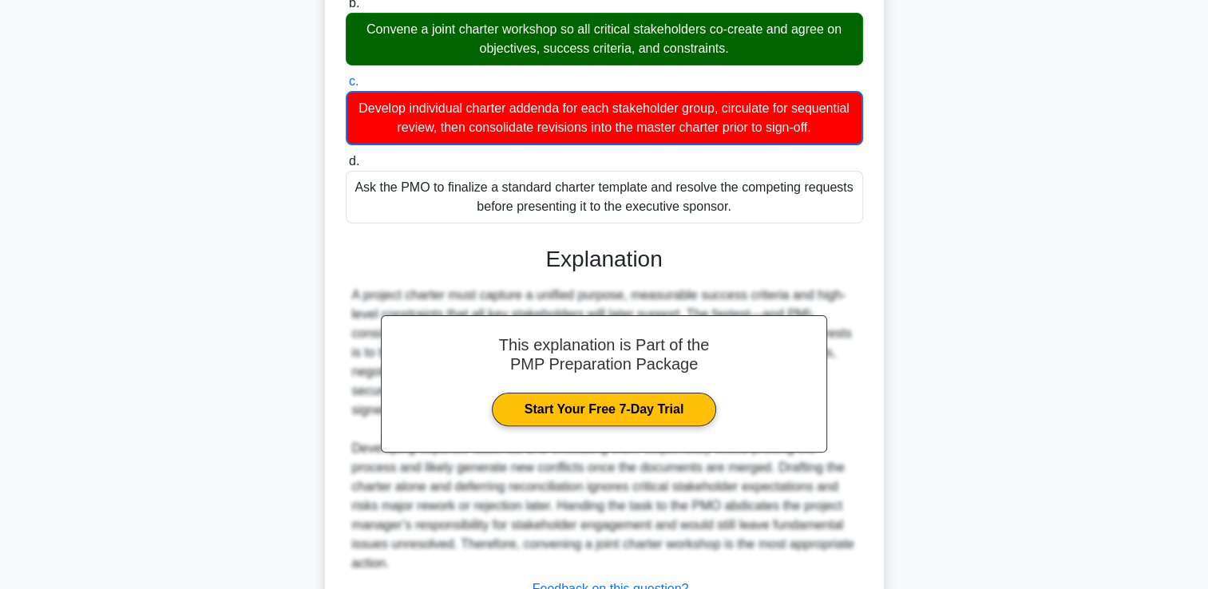
scroll to position [472, 0]
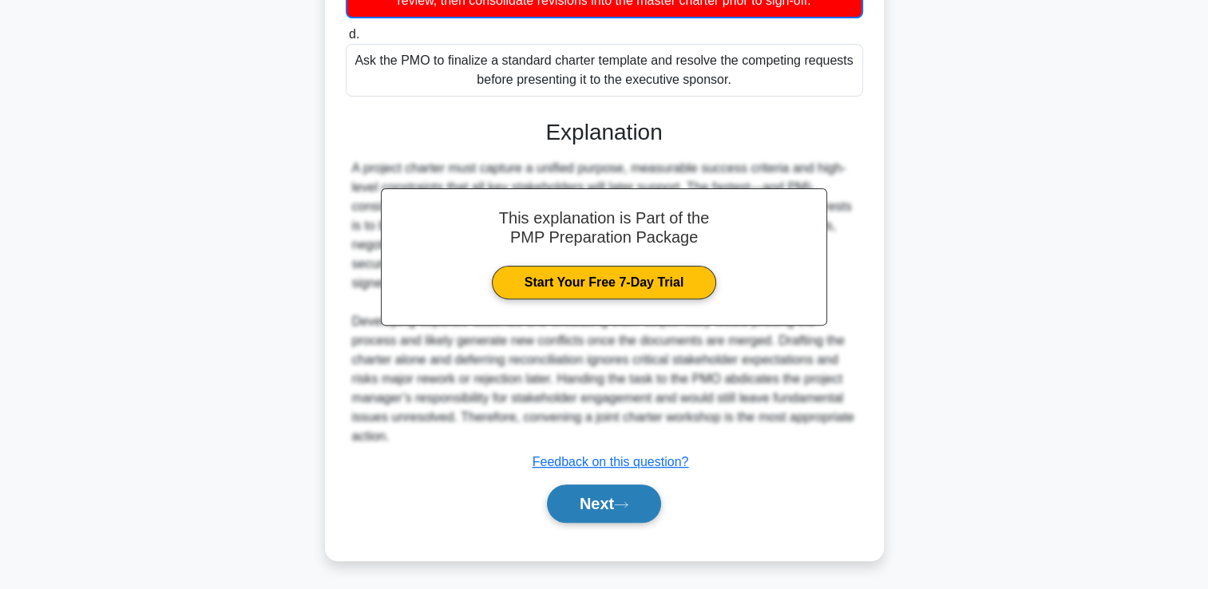
click at [639, 490] on button "Next" at bounding box center [604, 504] width 114 height 38
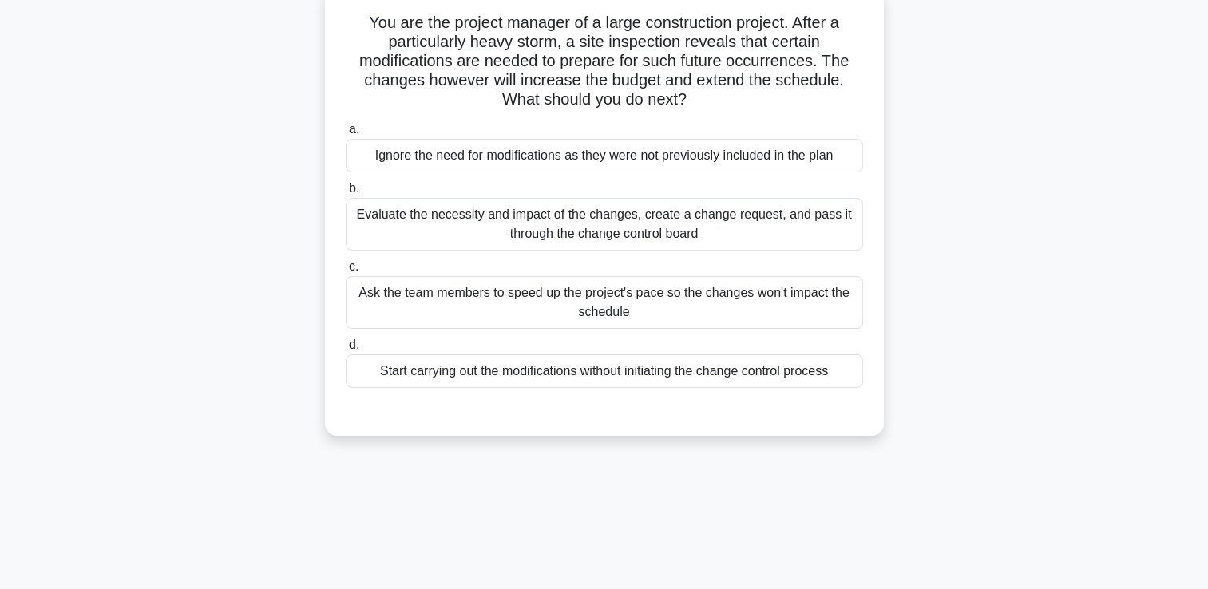
scroll to position [0, 0]
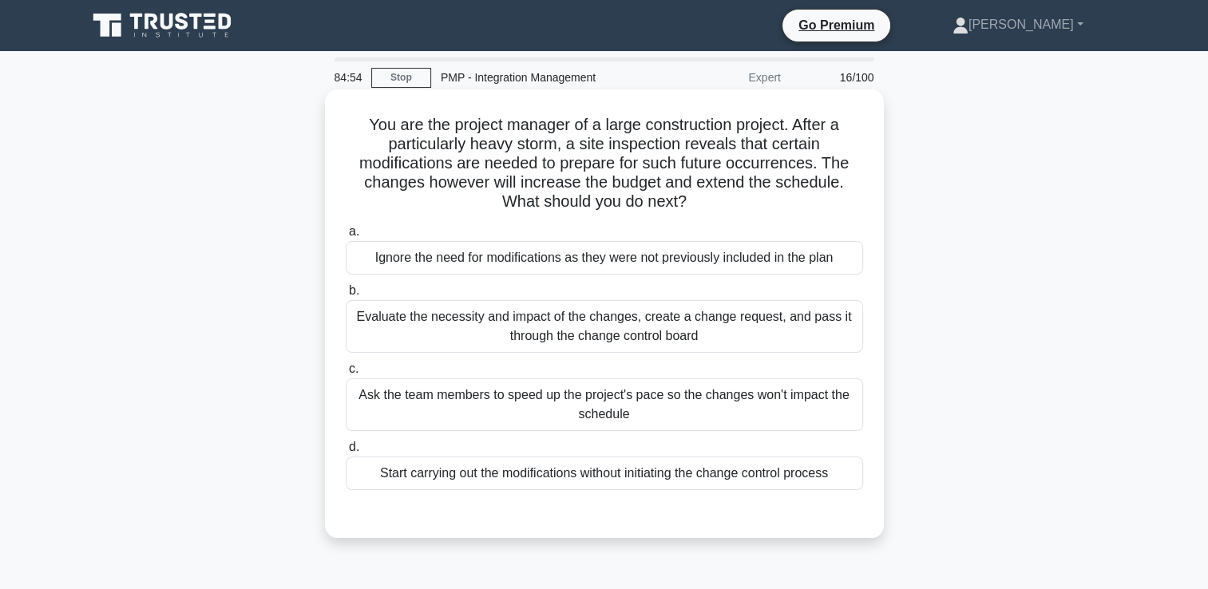
click at [655, 343] on div "Evaluate the necessity and impact of the changes, create a change request, and …" at bounding box center [604, 326] width 517 height 53
click at [346, 296] on input "b. Evaluate the necessity and impact of the changes, create a change request, a…" at bounding box center [346, 291] width 0 height 10
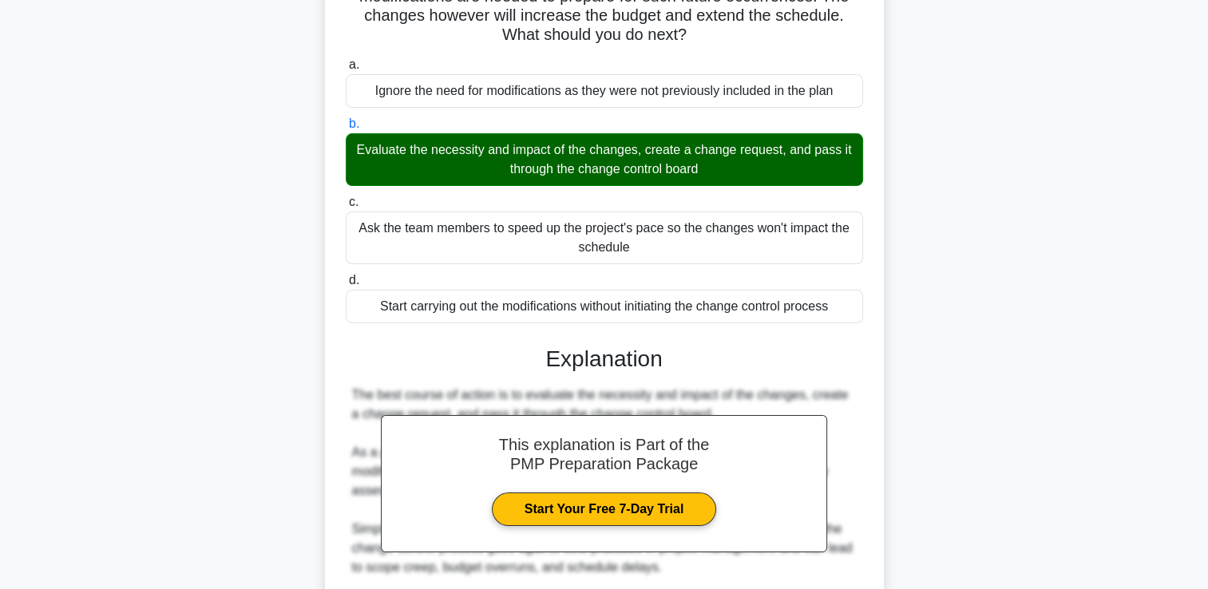
scroll to position [399, 0]
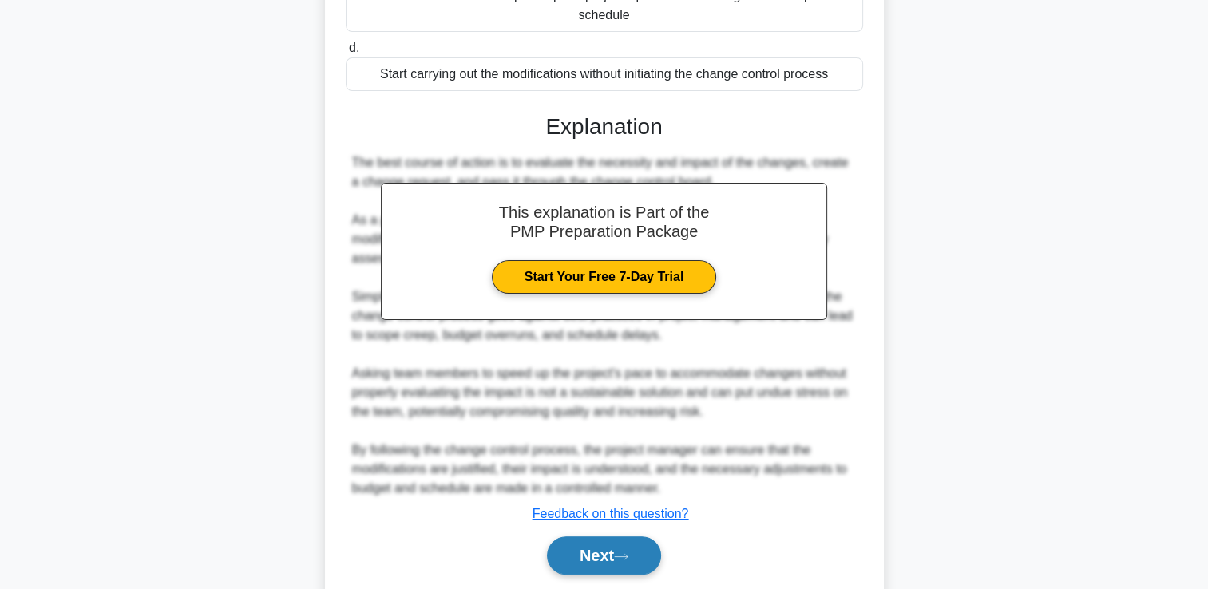
click at [568, 550] on button "Next" at bounding box center [604, 555] width 114 height 38
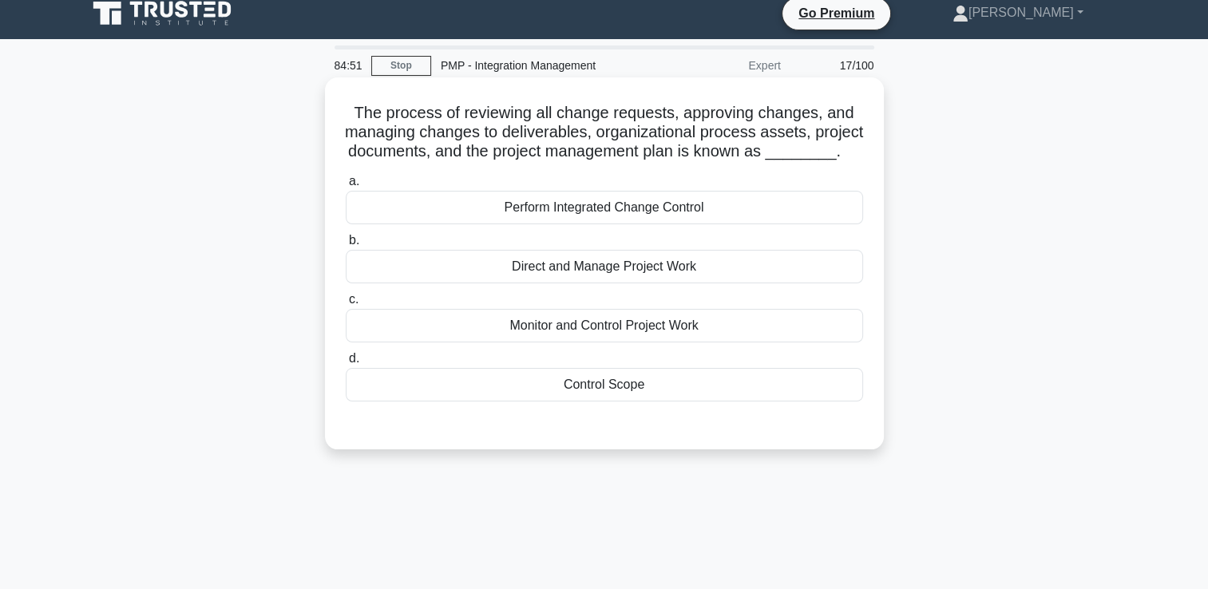
scroll to position [0, 0]
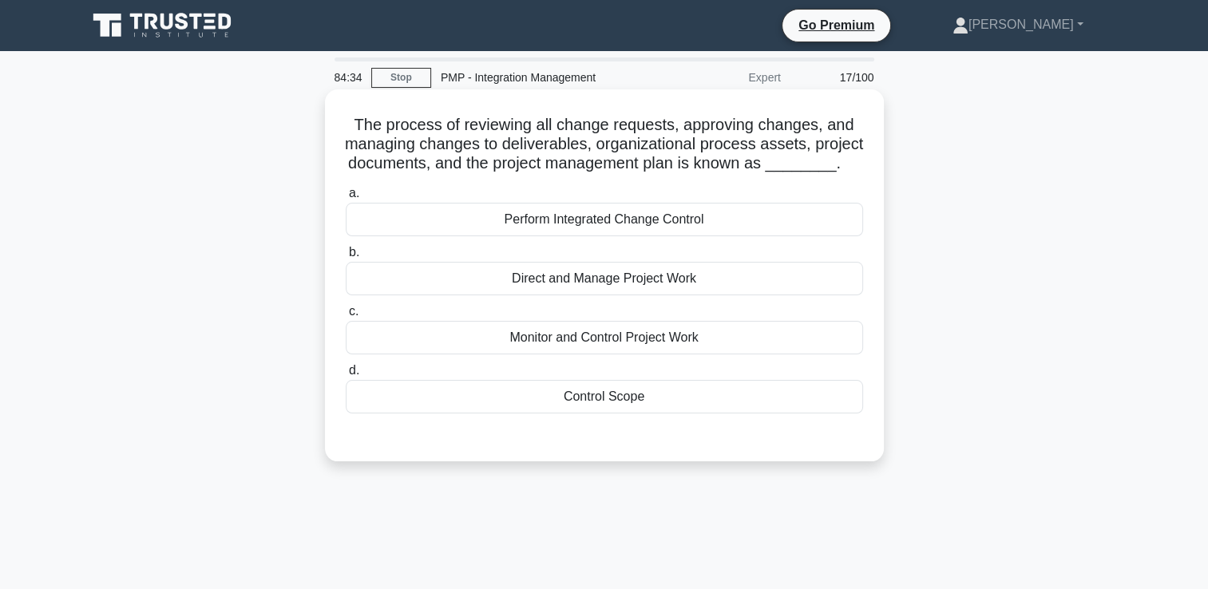
click at [698, 225] on div "Perform Integrated Change Control" at bounding box center [604, 220] width 517 height 34
click at [346, 199] on input "a. Perform Integrated Change Control" at bounding box center [346, 193] width 0 height 10
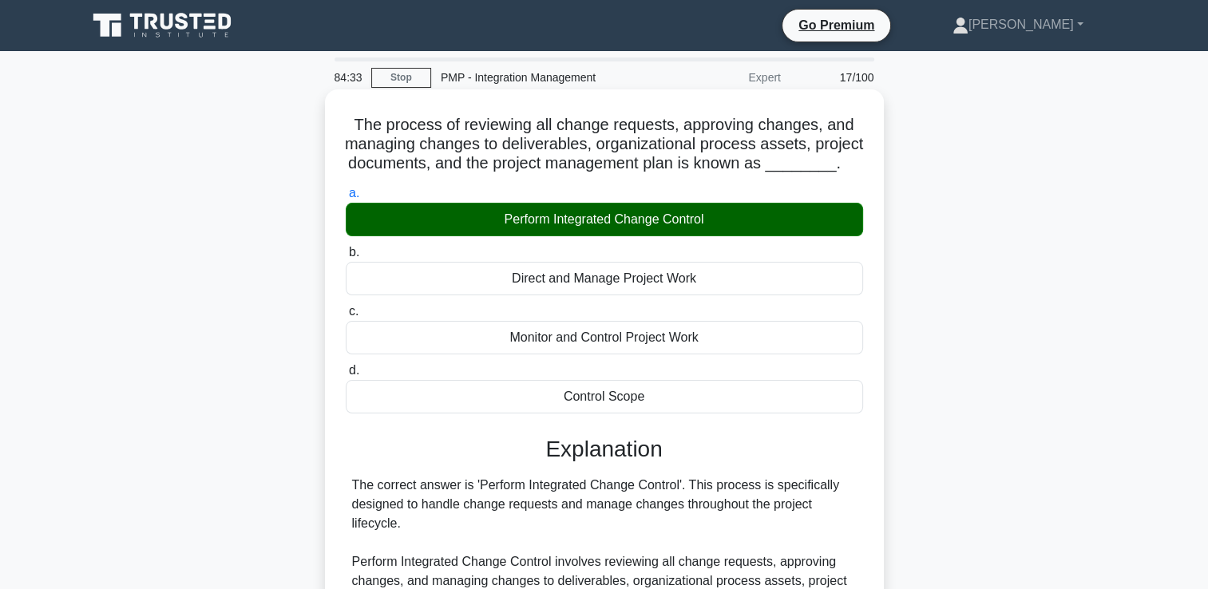
scroll to position [394, 0]
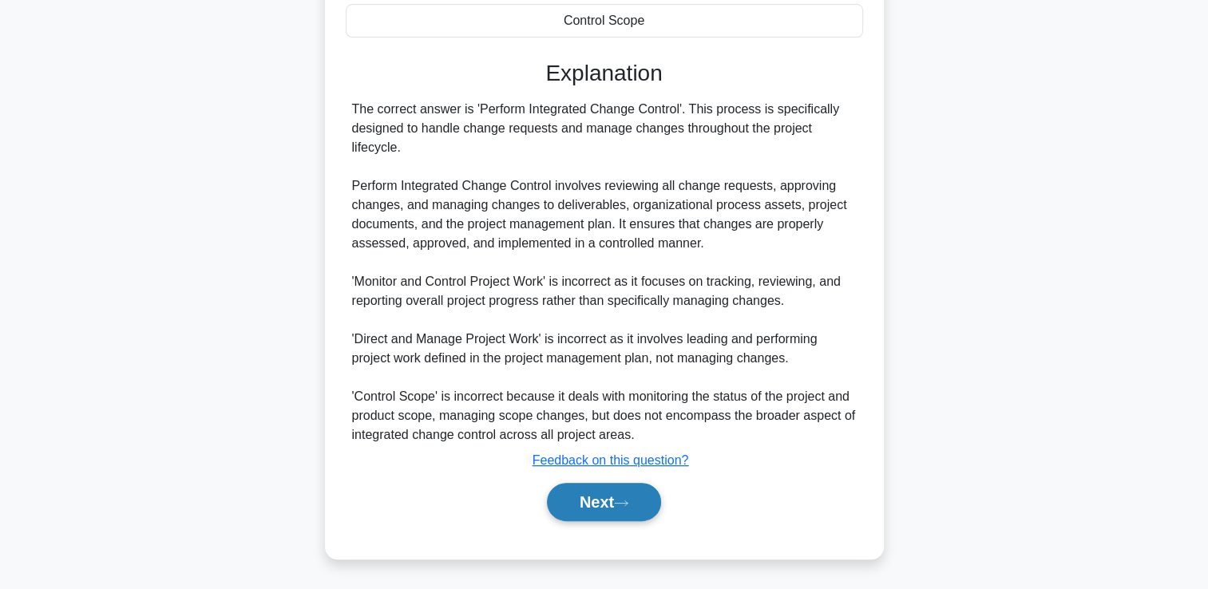
click at [585, 509] on button "Next" at bounding box center [604, 502] width 114 height 38
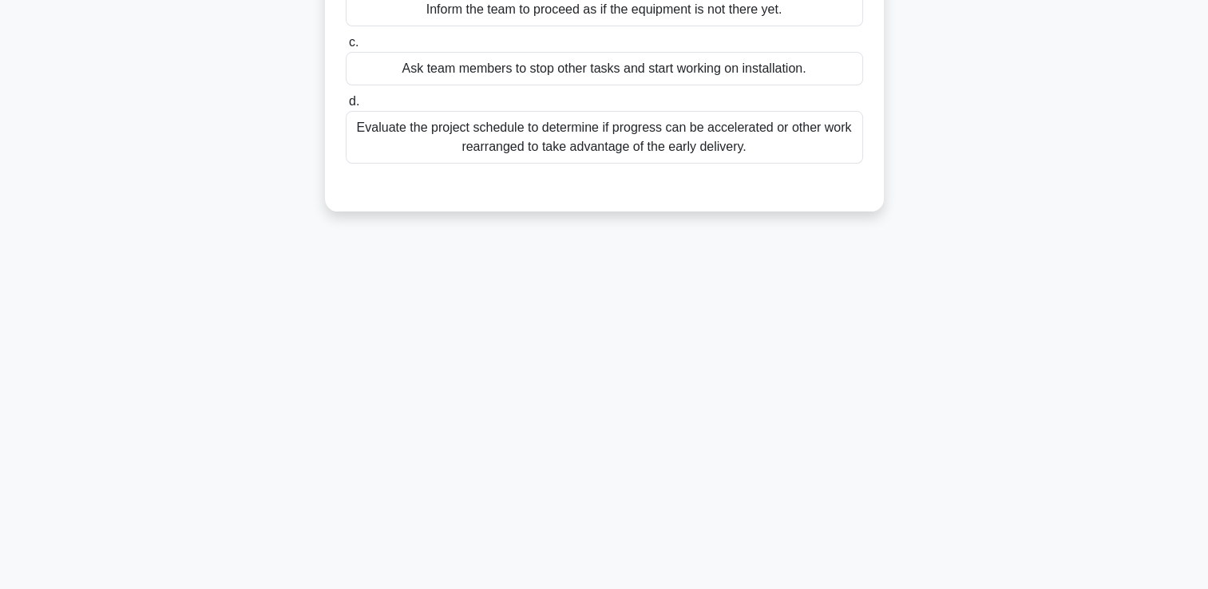
scroll to position [0, 0]
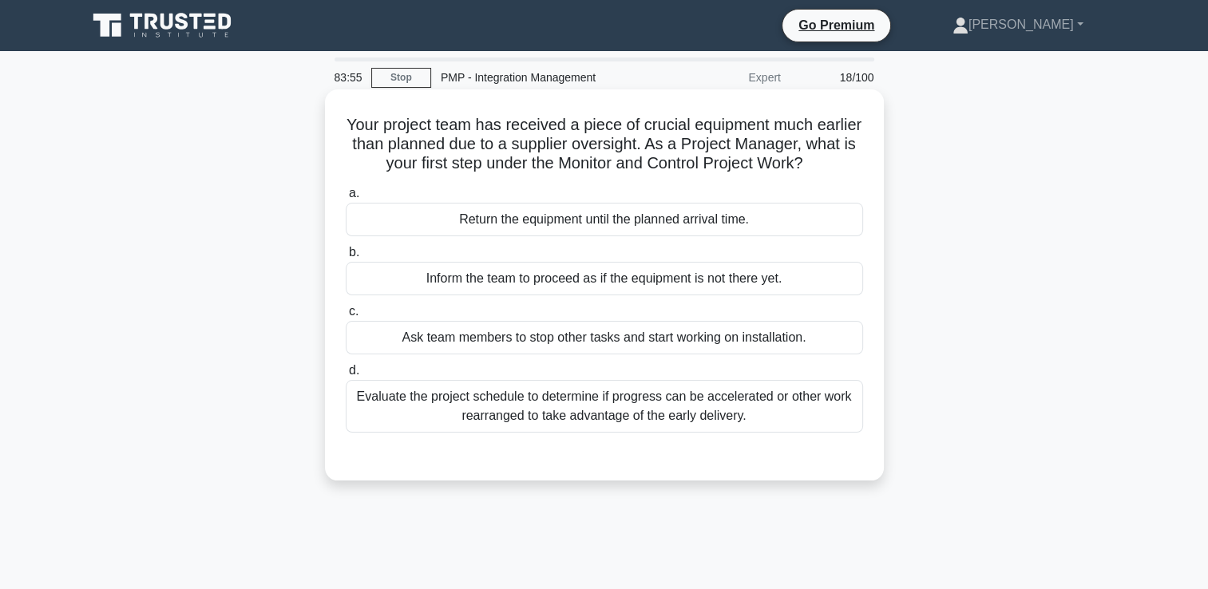
click at [728, 431] on div "Evaluate the project schedule to determine if progress can be accelerated or ot…" at bounding box center [604, 406] width 517 height 53
click at [346, 376] on input "d. Evaluate the project schedule to determine if progress can be accelerated or…" at bounding box center [346, 371] width 0 height 10
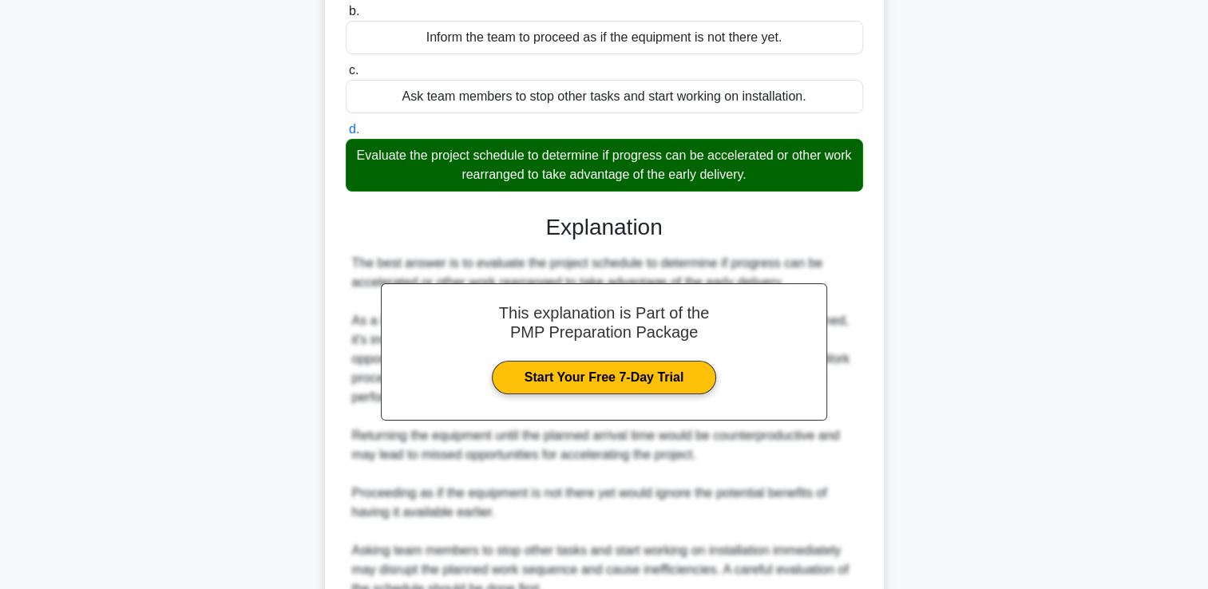
scroll to position [394, 0]
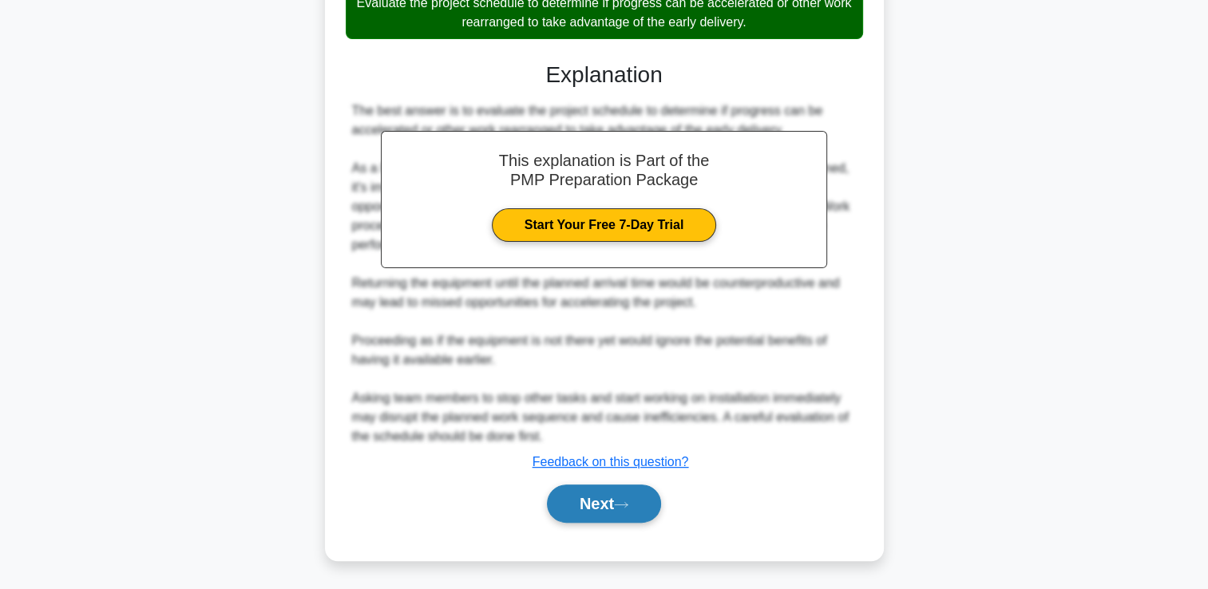
click at [613, 503] on button "Next" at bounding box center [604, 504] width 114 height 38
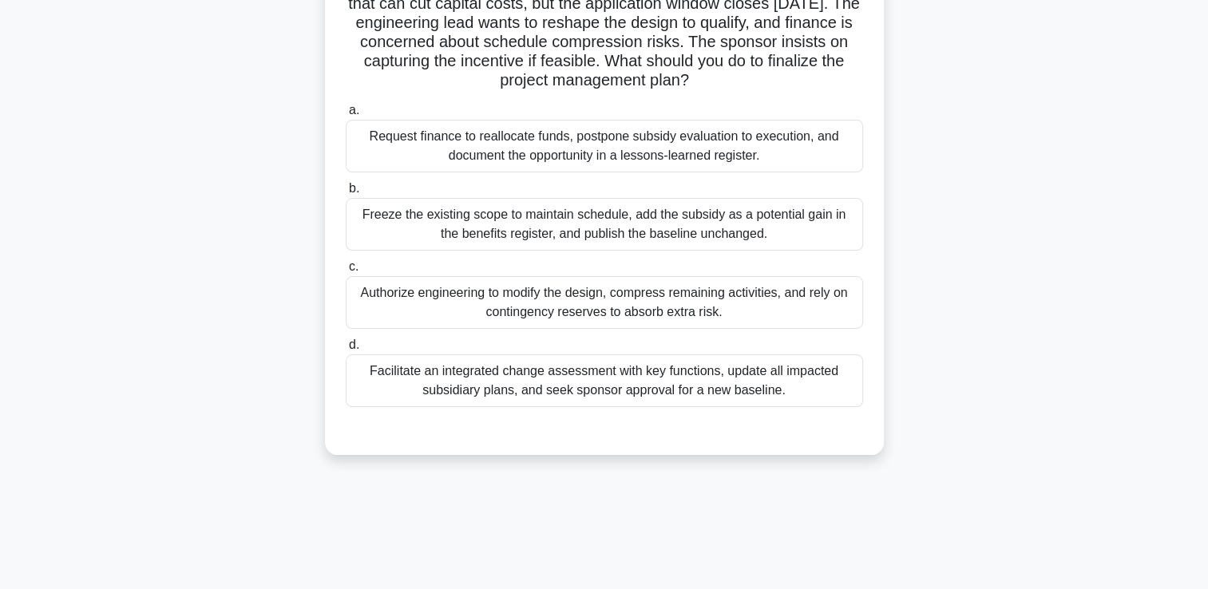
scroll to position [80, 0]
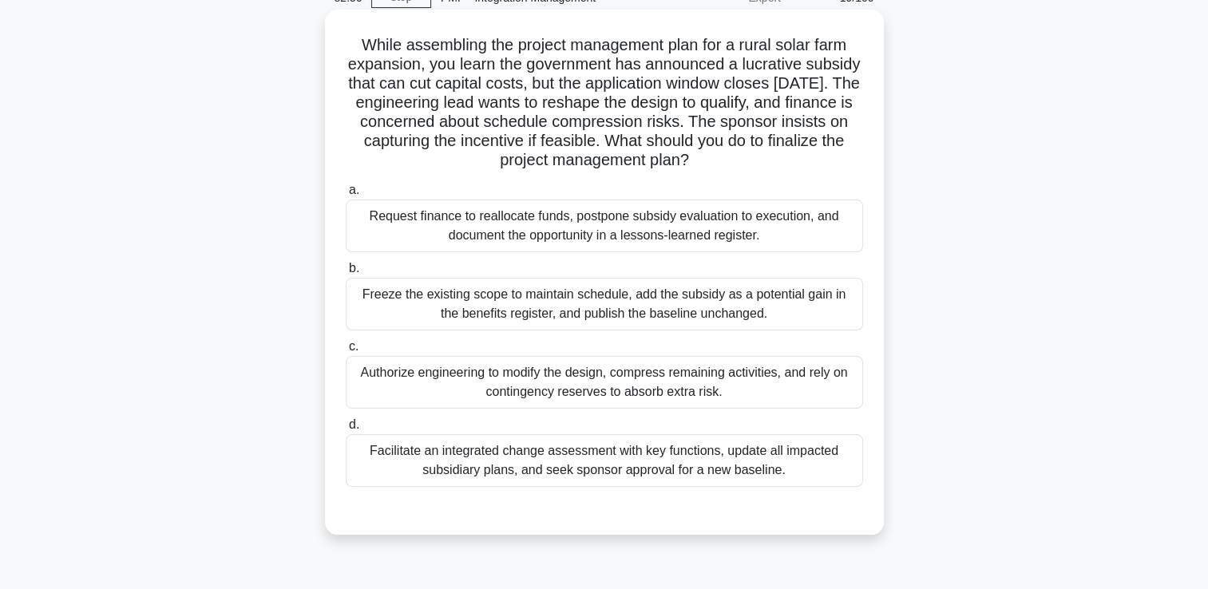
click at [797, 471] on div "Facilitate an integrated change assessment with key functions, update all impac…" at bounding box center [604, 460] width 517 height 53
click at [346, 430] on input "d. Facilitate an integrated change assessment with key functions, update all im…" at bounding box center [346, 425] width 0 height 10
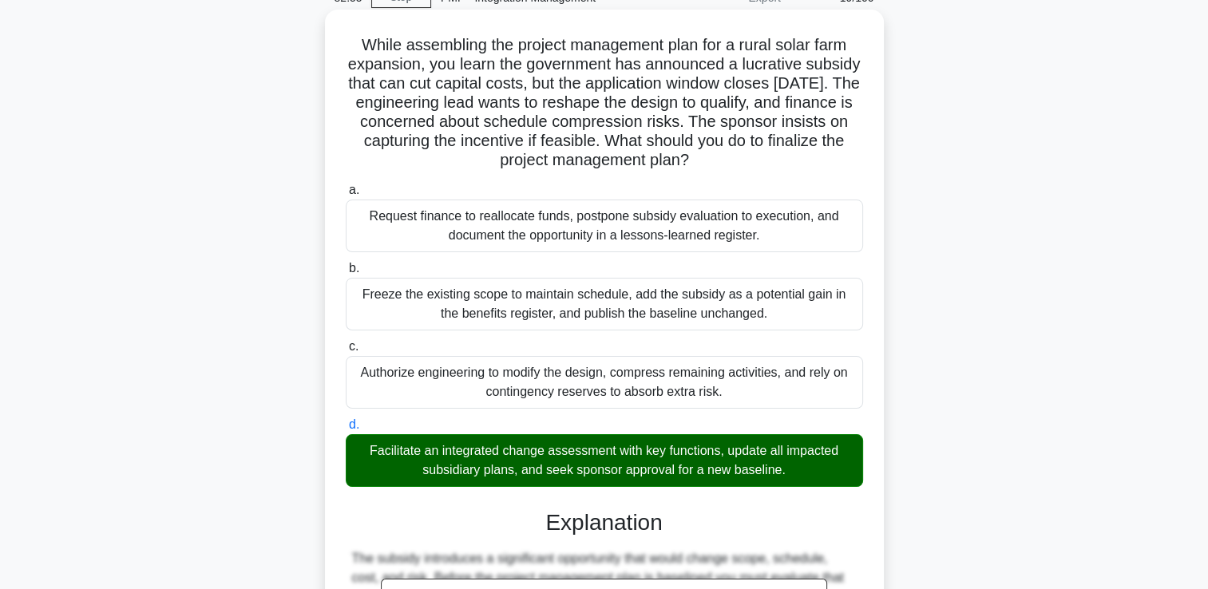
scroll to position [470, 0]
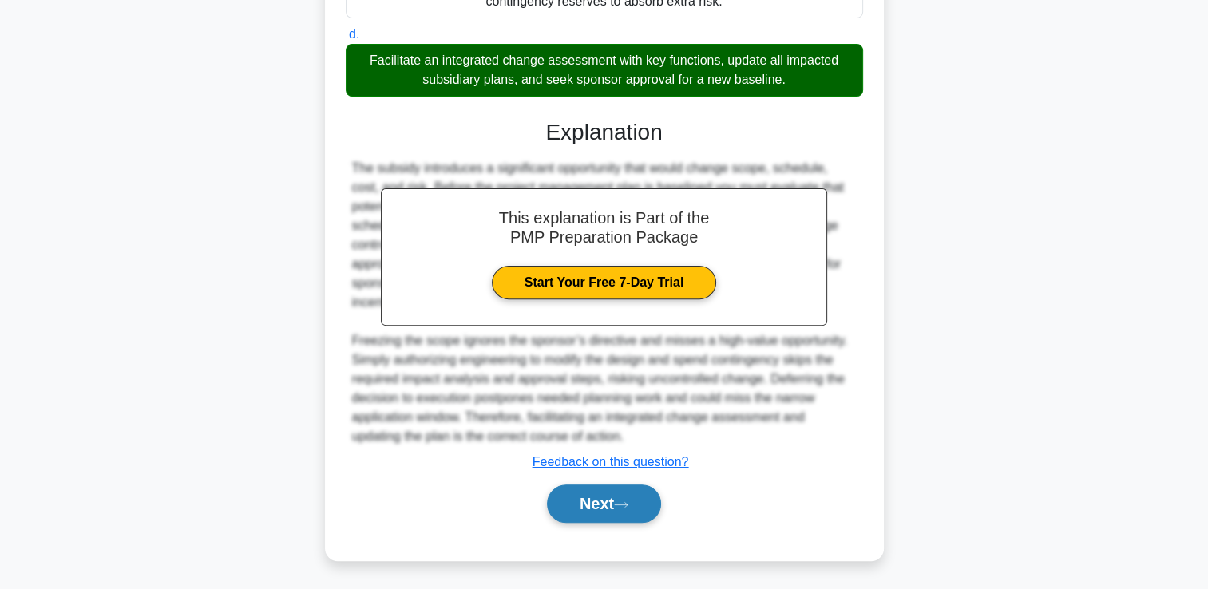
click at [642, 503] on button "Next" at bounding box center [604, 504] width 114 height 38
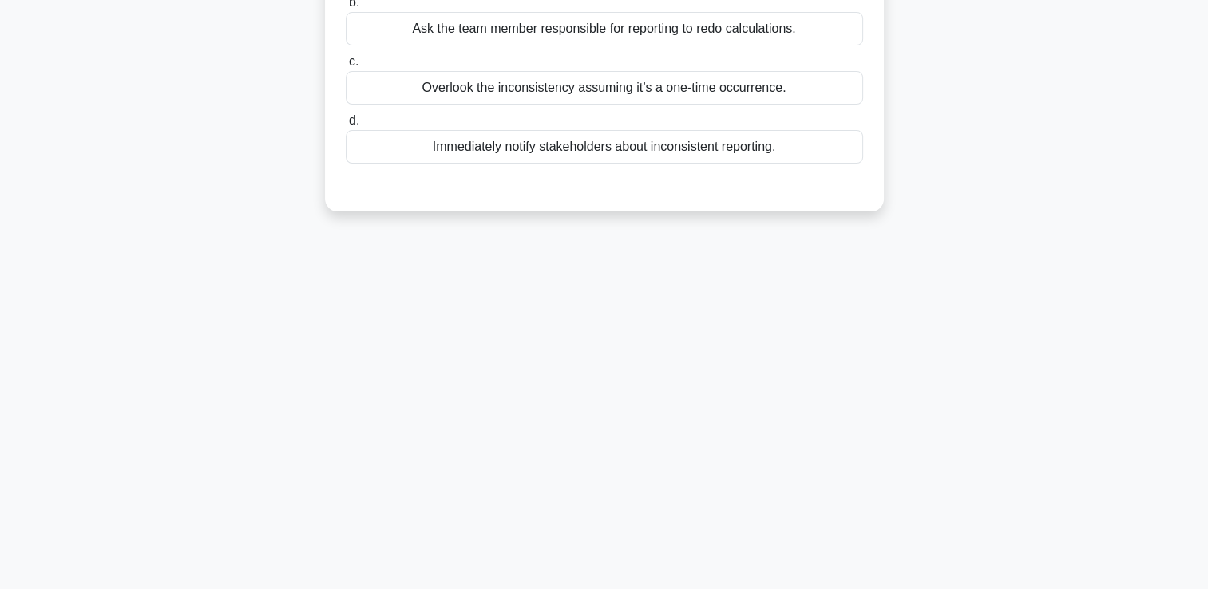
scroll to position [0, 0]
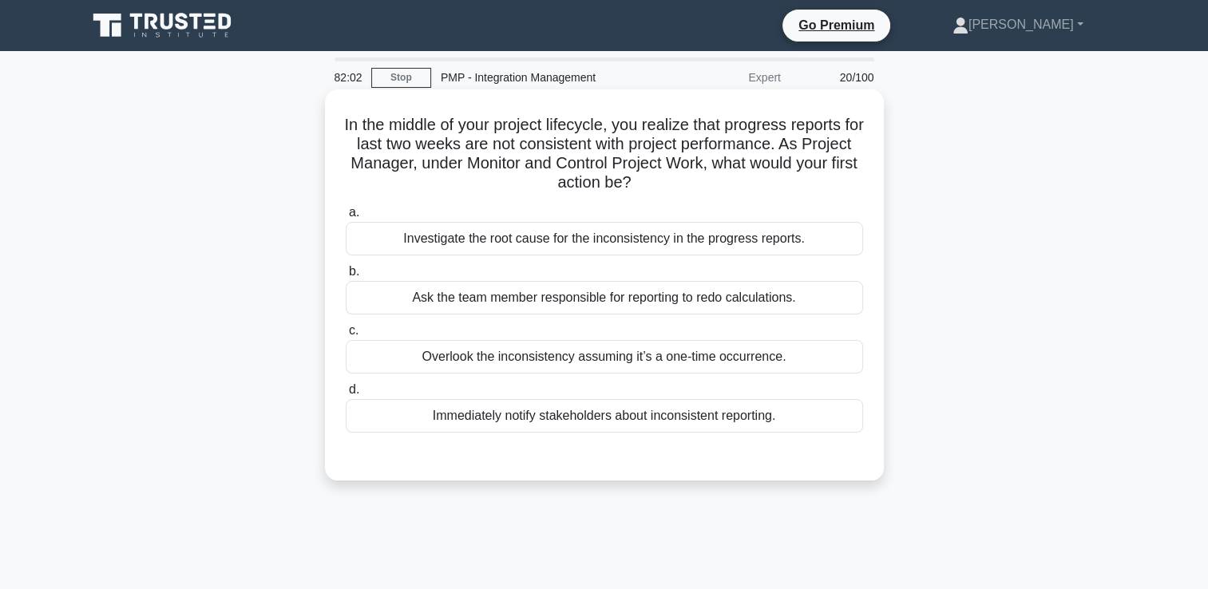
click at [658, 259] on div "a. Investigate the root cause for the inconsistency in the progress reports. b.…" at bounding box center [604, 318] width 536 height 236
click at [657, 248] on div "Investigate the root cause for the inconsistency in the progress reports." at bounding box center [604, 239] width 517 height 34
click at [346, 218] on input "a. Investigate the root cause for the inconsistency in the progress reports." at bounding box center [346, 213] width 0 height 10
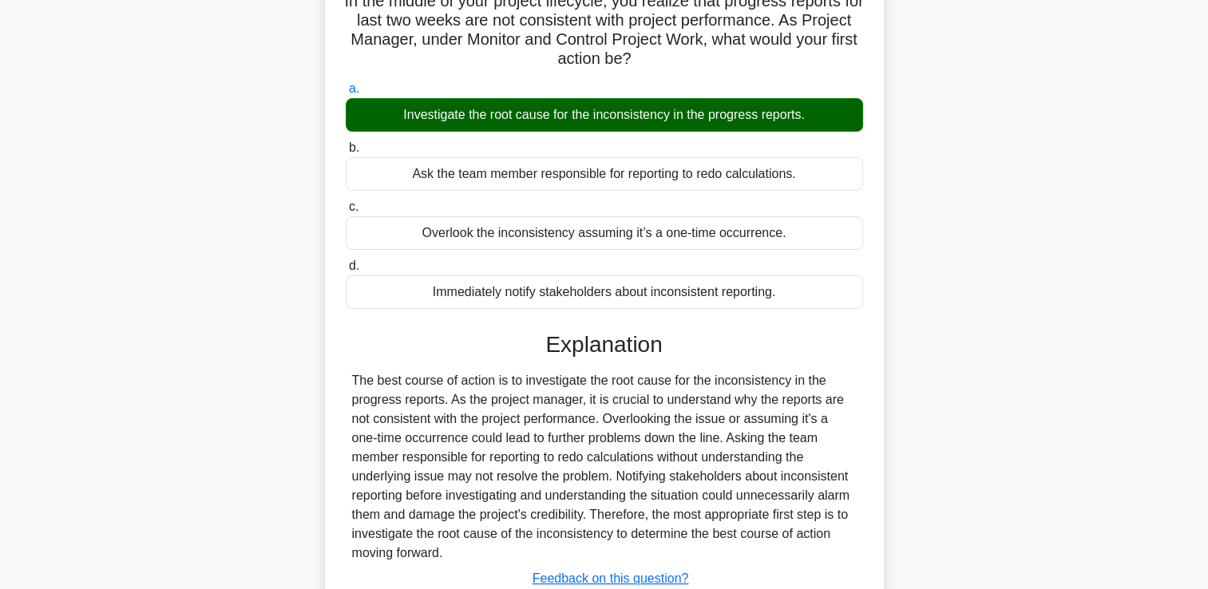
scroll to position [273, 0]
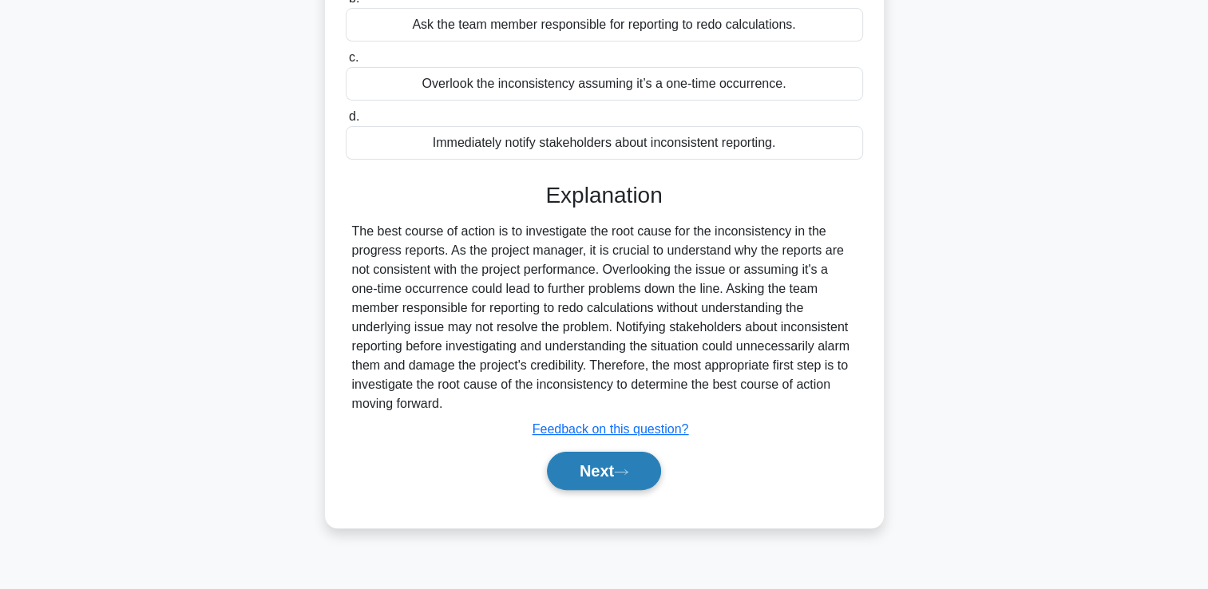
click at [588, 472] on button "Next" at bounding box center [604, 471] width 114 height 38
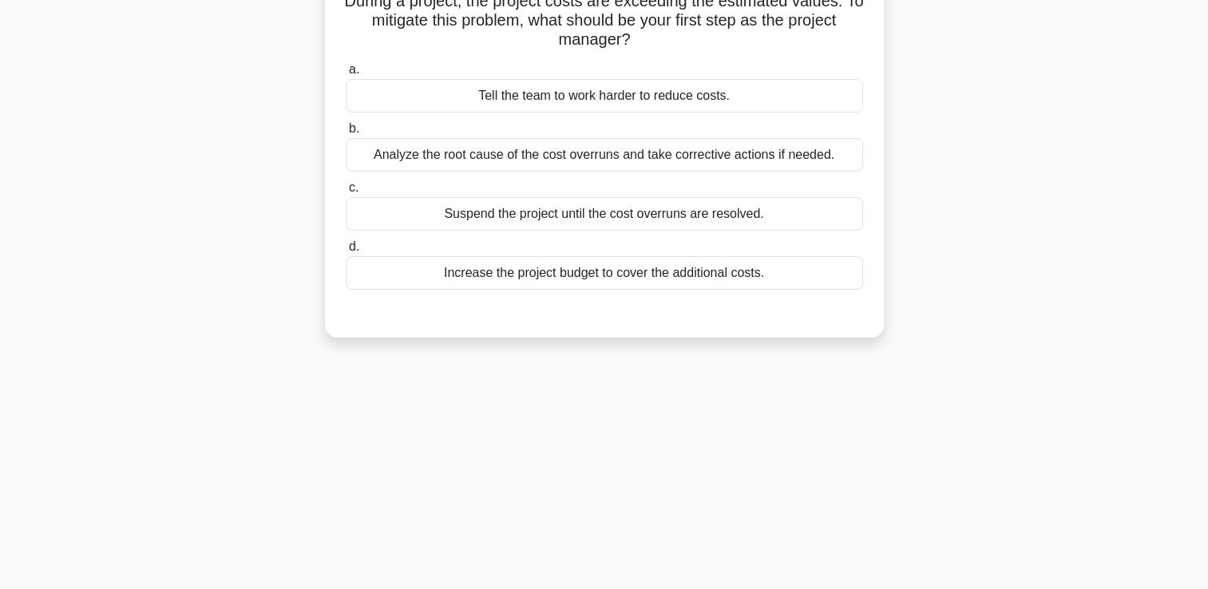
scroll to position [0, 0]
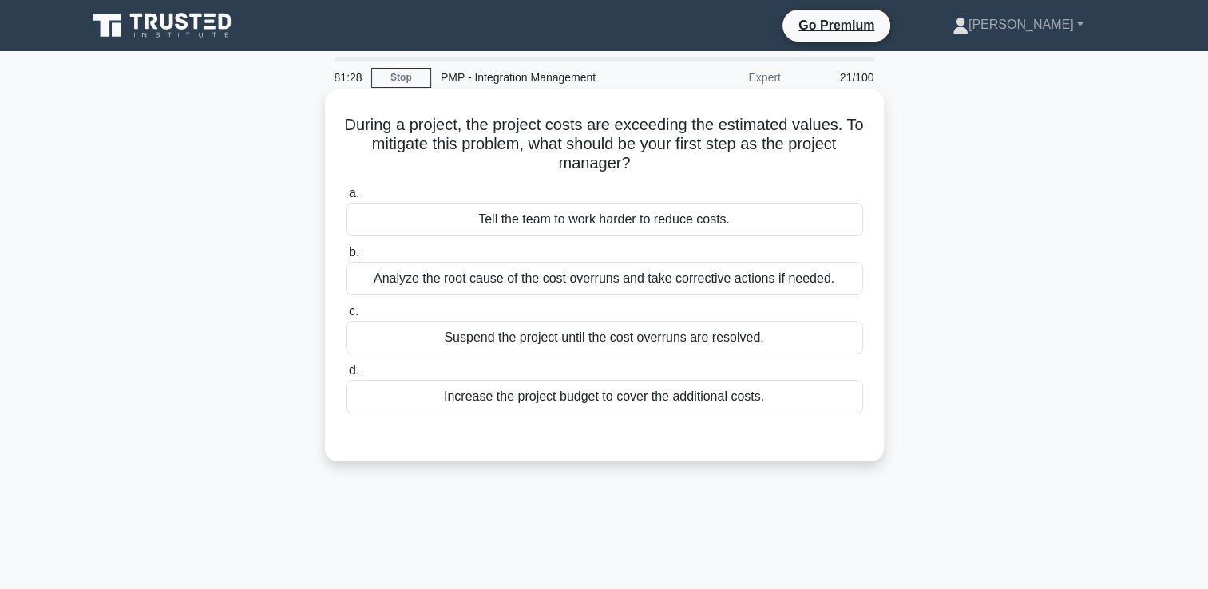
click at [519, 283] on div "Analyze the root cause of the cost overruns and take corrective actions if need…" at bounding box center [604, 279] width 517 height 34
click at [346, 258] on input "b. Analyze the root cause of the cost overruns and take corrective actions if n…" at bounding box center [346, 252] width 0 height 10
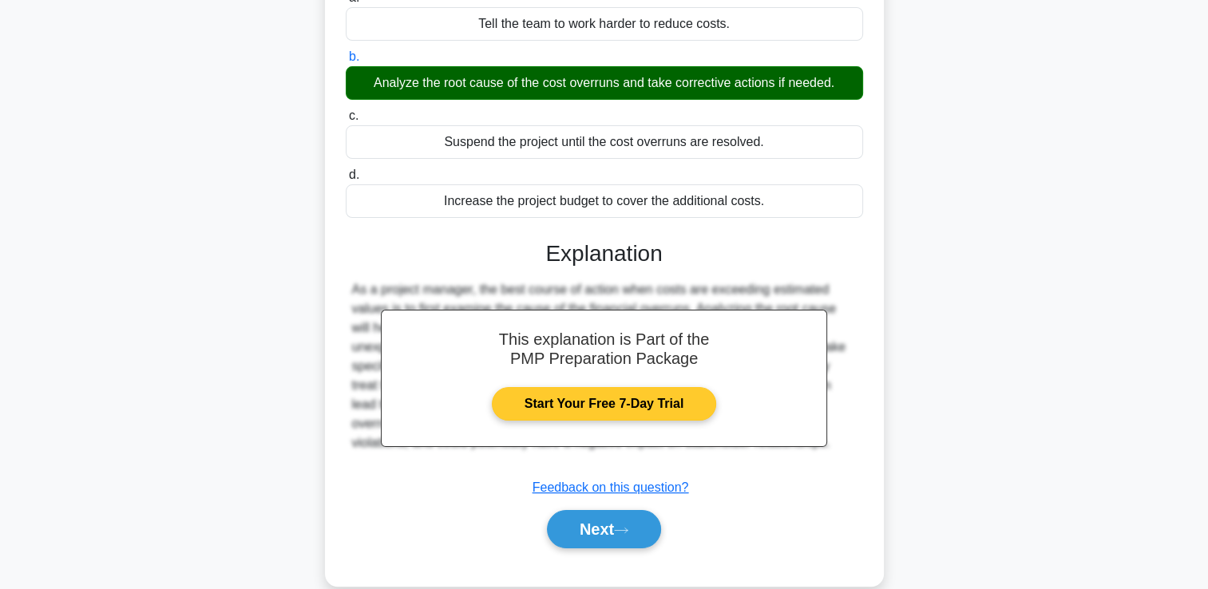
scroll to position [273, 0]
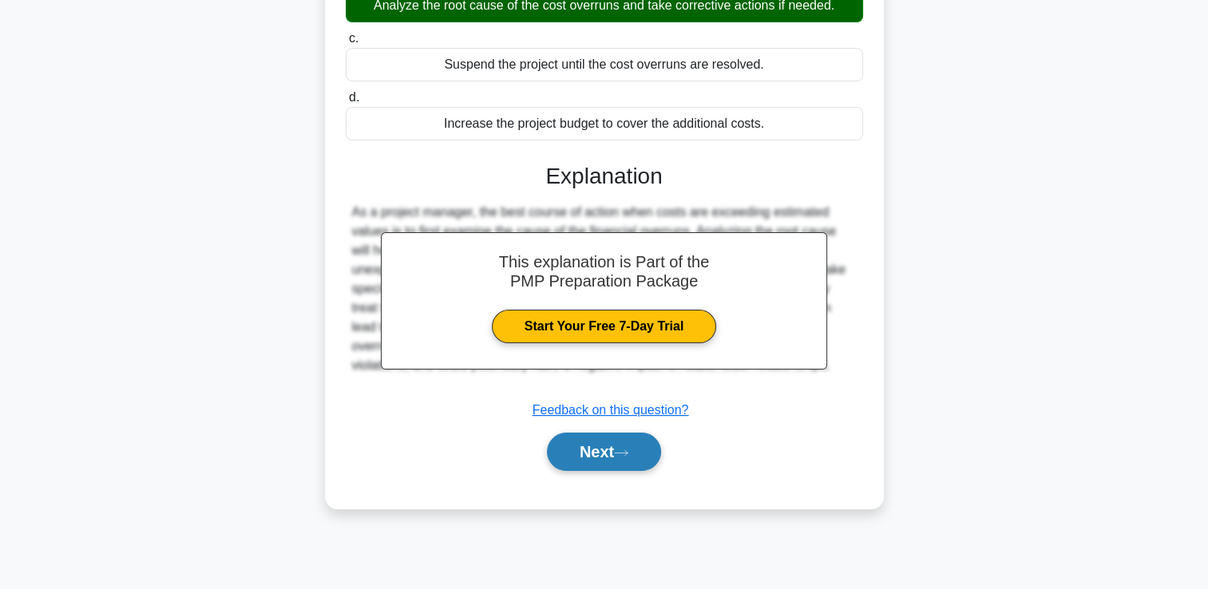
click at [559, 452] on button "Next" at bounding box center [604, 452] width 114 height 38
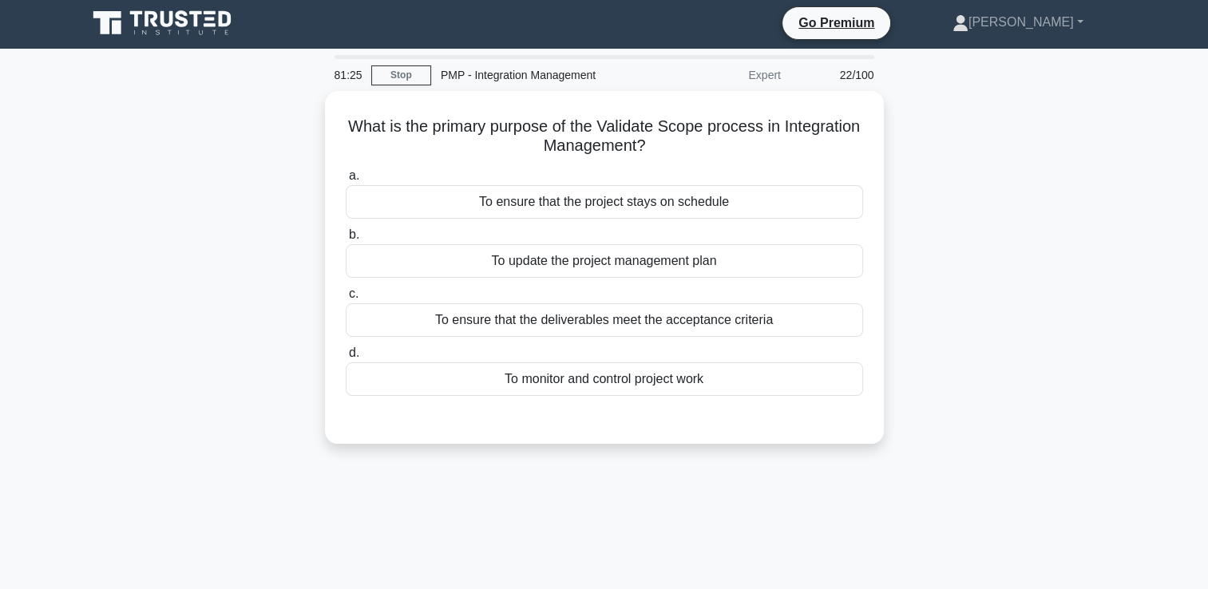
scroll to position [0, 0]
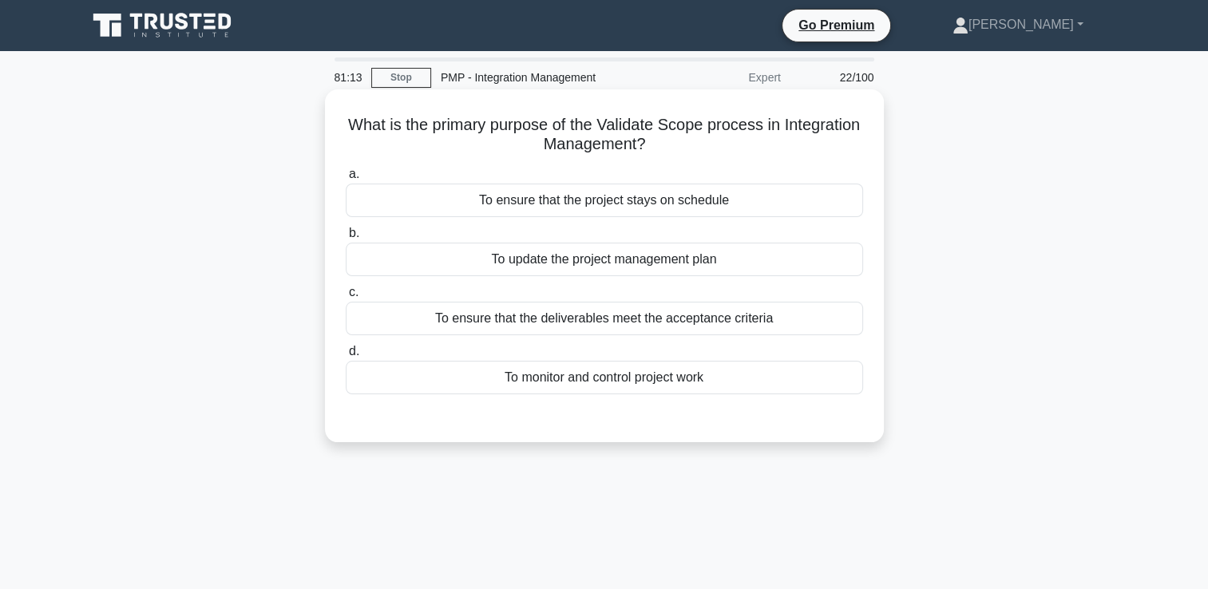
click at [576, 318] on div "To ensure that the deliverables meet the acceptance criteria" at bounding box center [604, 319] width 517 height 34
click at [346, 298] on input "c. To ensure that the deliverables meet the acceptance criteria" at bounding box center [346, 292] width 0 height 10
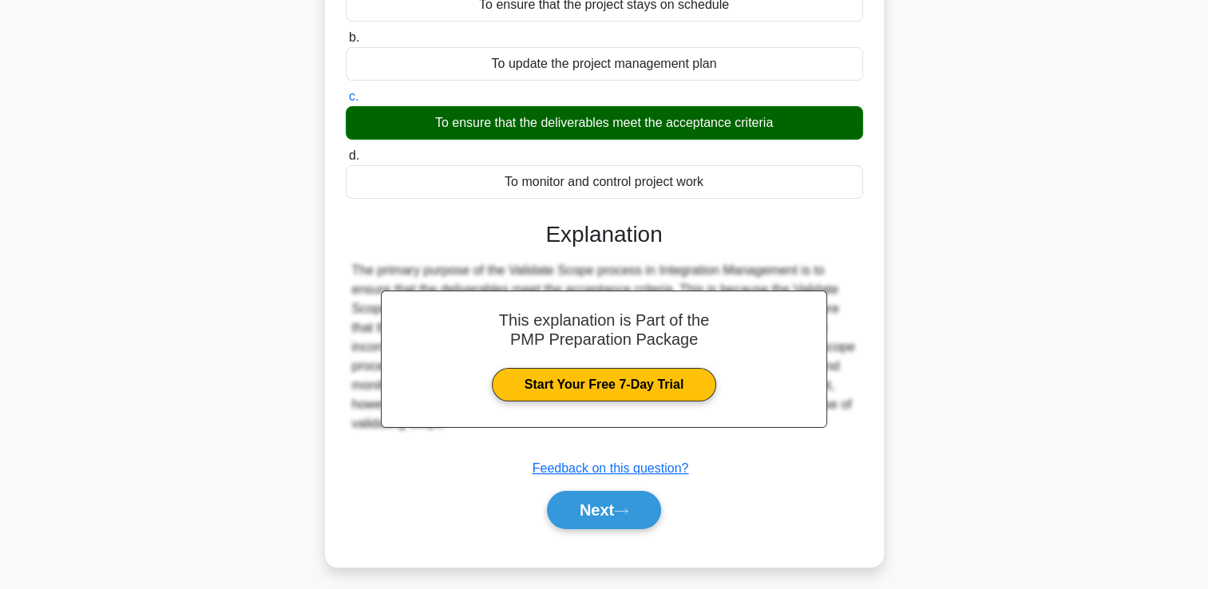
scroll to position [273, 0]
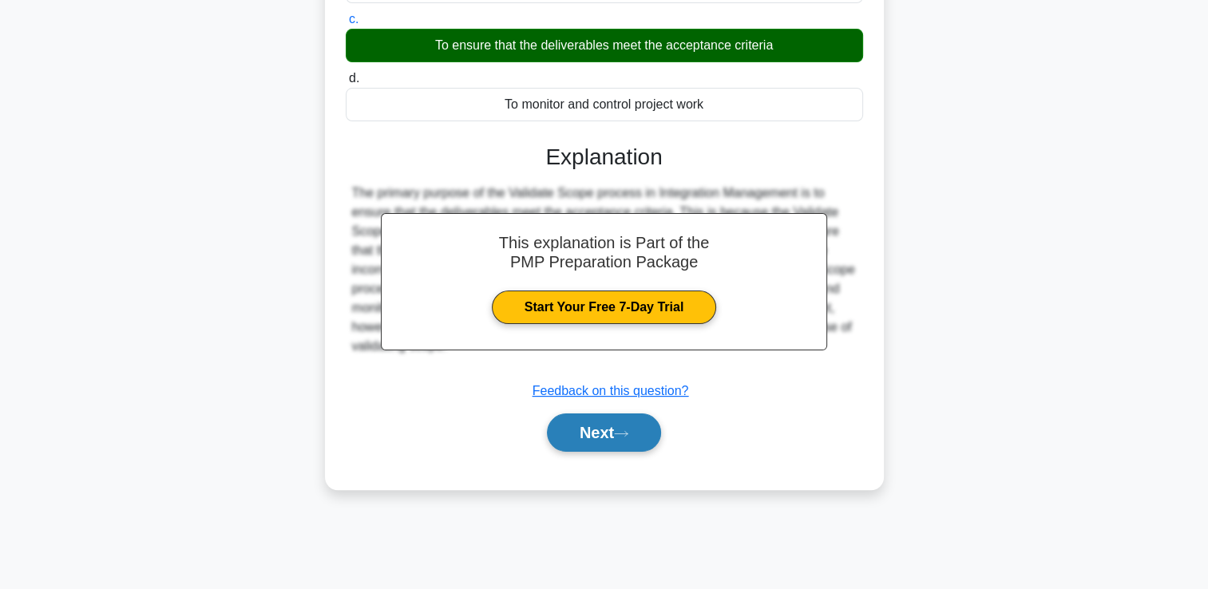
click at [580, 435] on button "Next" at bounding box center [604, 432] width 114 height 38
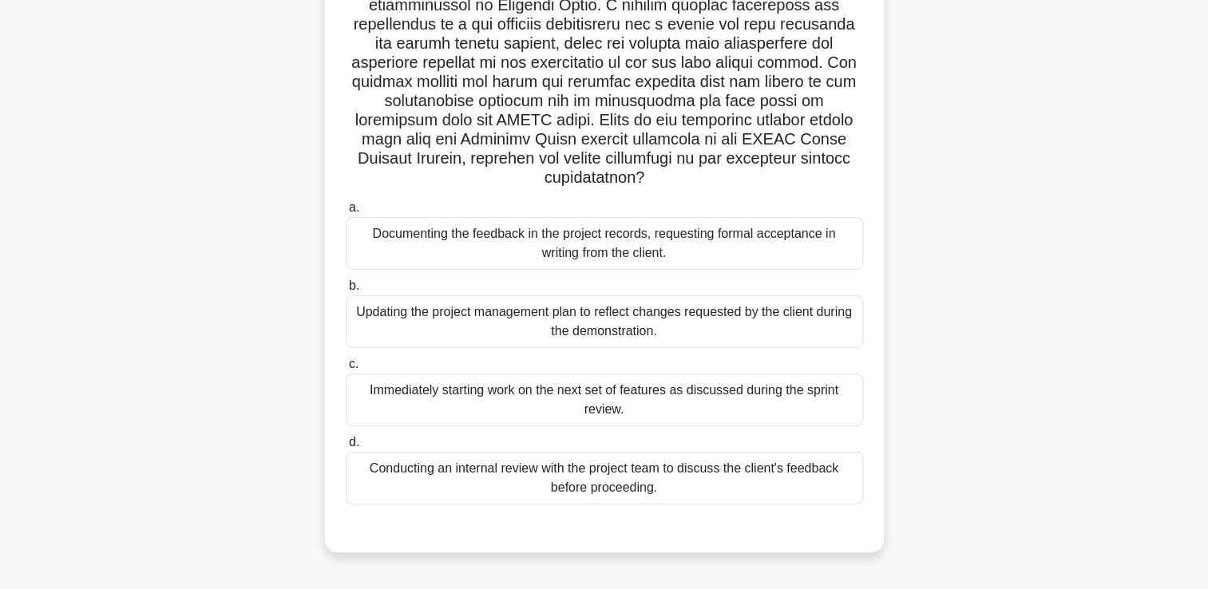
drag, startPoint x: 675, startPoint y: 514, endPoint x: 673, endPoint y: 498, distance: 16.1
click at [675, 510] on div "a. Documenting the feedback in the project records, requesting formal acceptanc…" at bounding box center [604, 364] width 520 height 338
click at [673, 496] on div "Conducting an internal review with the project team to discuss the client's fee…" at bounding box center [604, 478] width 517 height 53
click at [346, 448] on input "d. Conducting an internal review with the project team to discuss the client's …" at bounding box center [346, 442] width 0 height 10
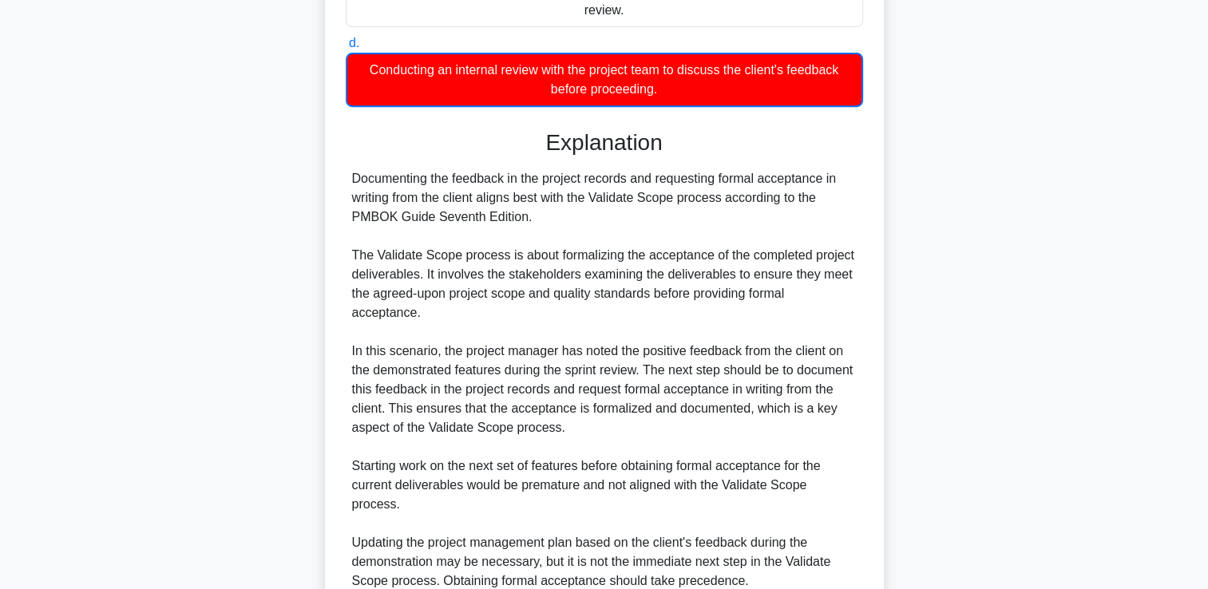
scroll to position [893, 0]
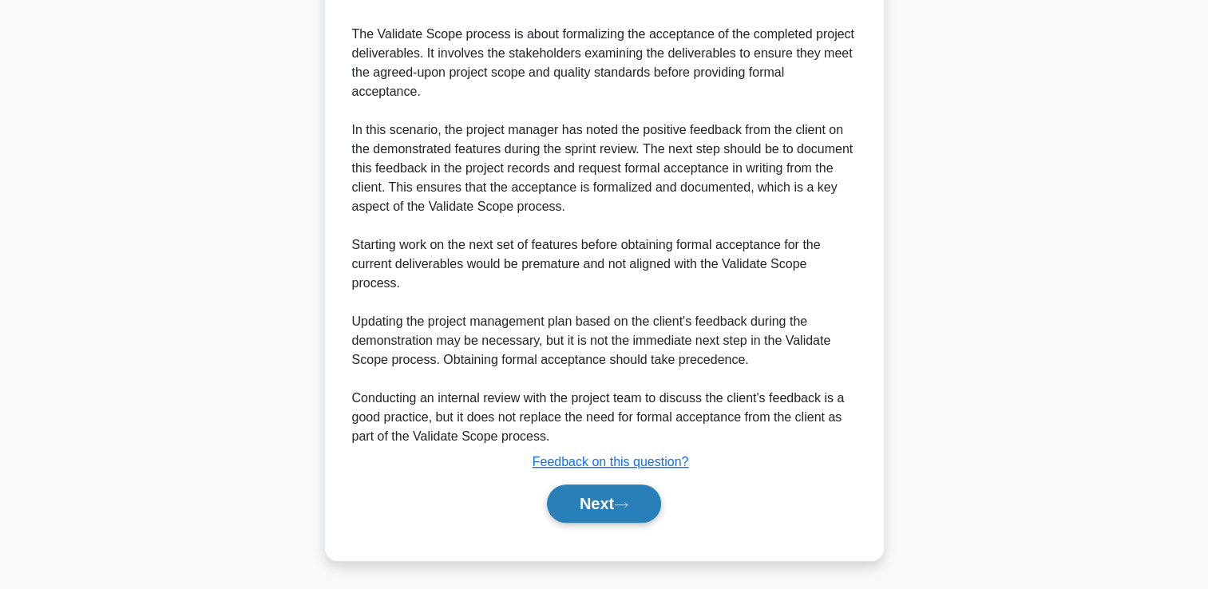
click at [623, 496] on button "Next" at bounding box center [604, 504] width 114 height 38
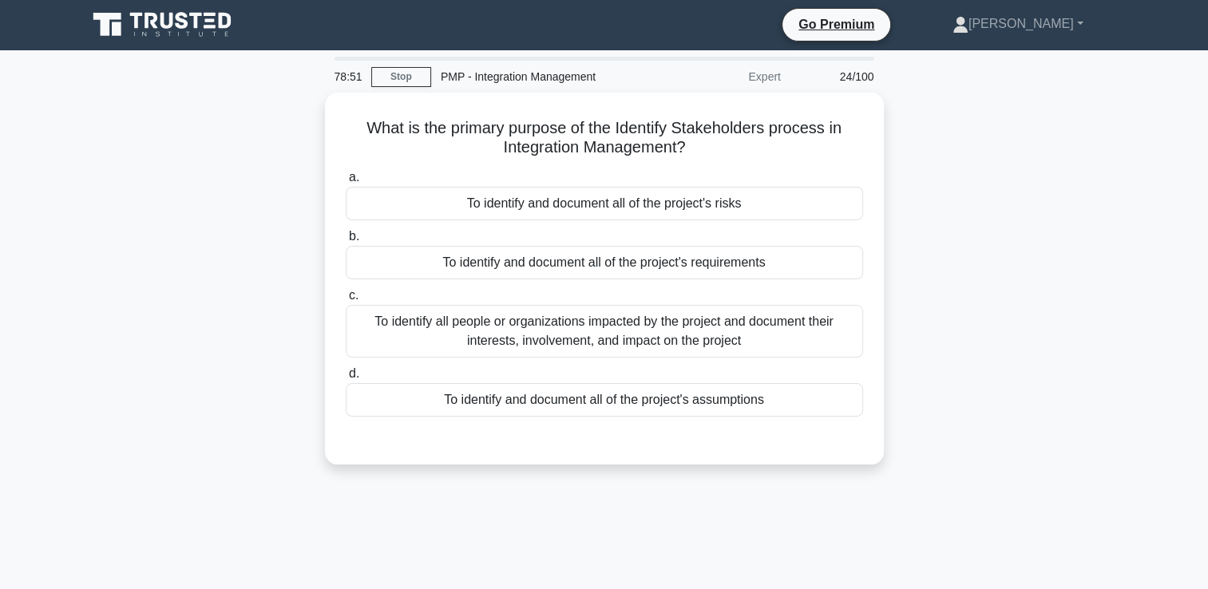
scroll to position [0, 0]
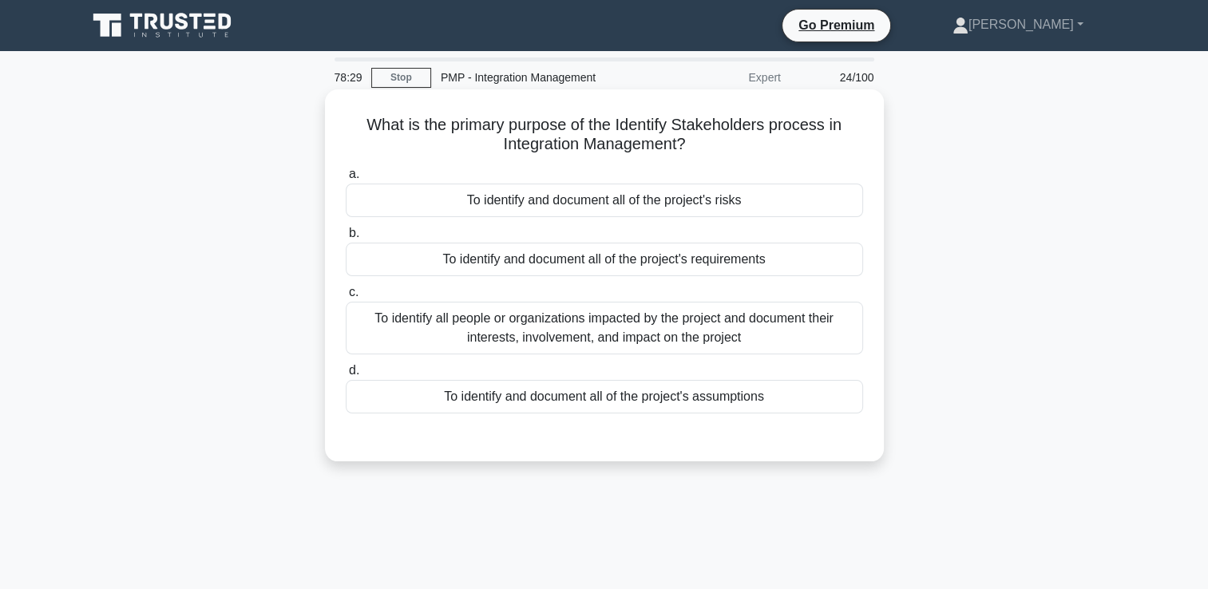
click at [623, 337] on div "To identify all people or organizations impacted by the project and document th…" at bounding box center [604, 328] width 517 height 53
click at [346, 298] on input "c. To identify all people or organizations impacted by the project and document…" at bounding box center [346, 292] width 0 height 10
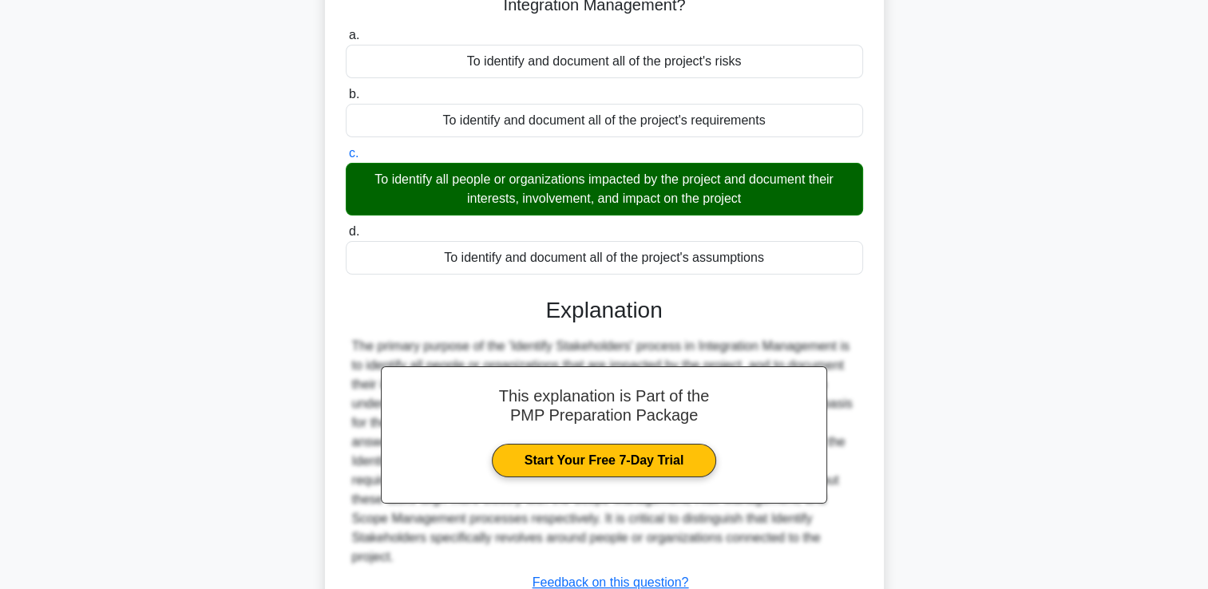
scroll to position [273, 0]
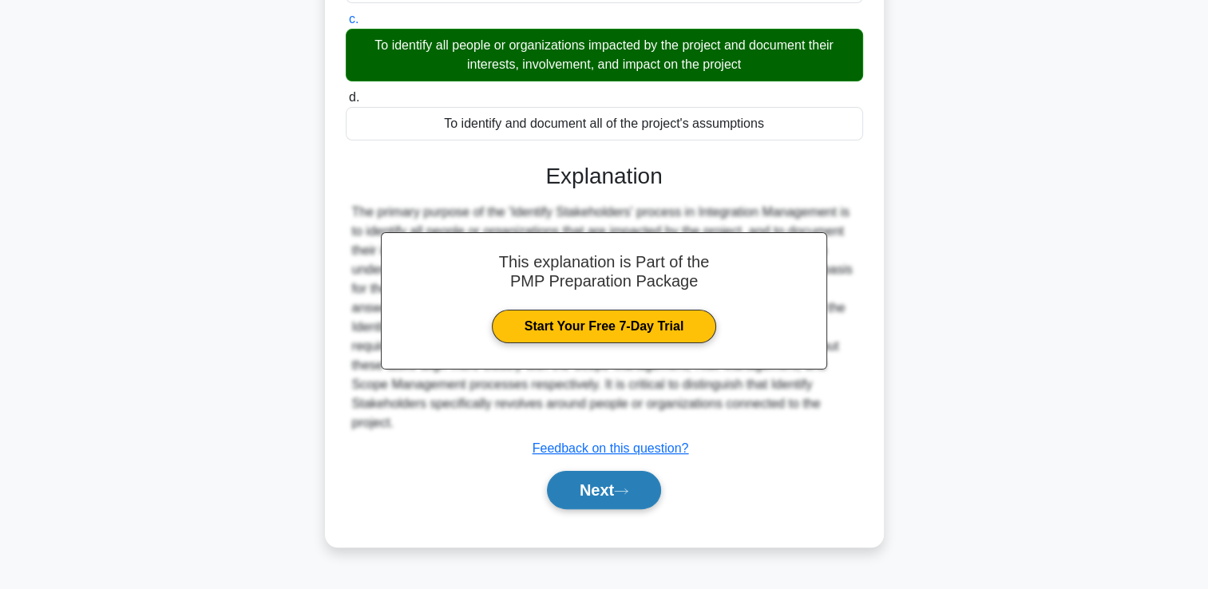
click at [637, 482] on button "Next" at bounding box center [604, 490] width 114 height 38
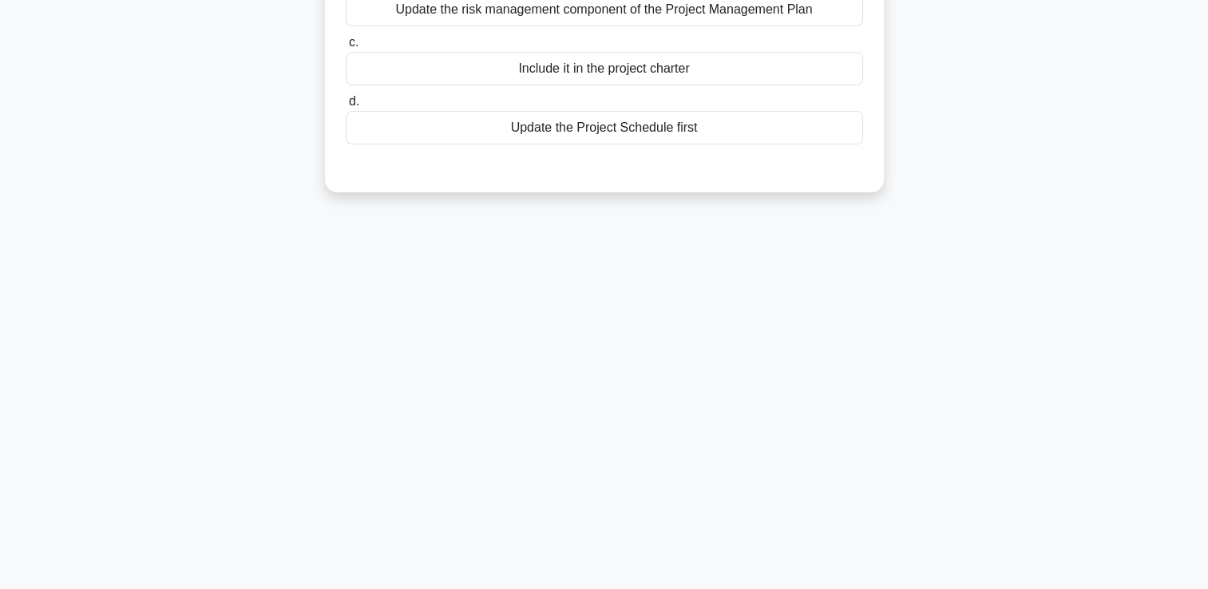
scroll to position [0, 0]
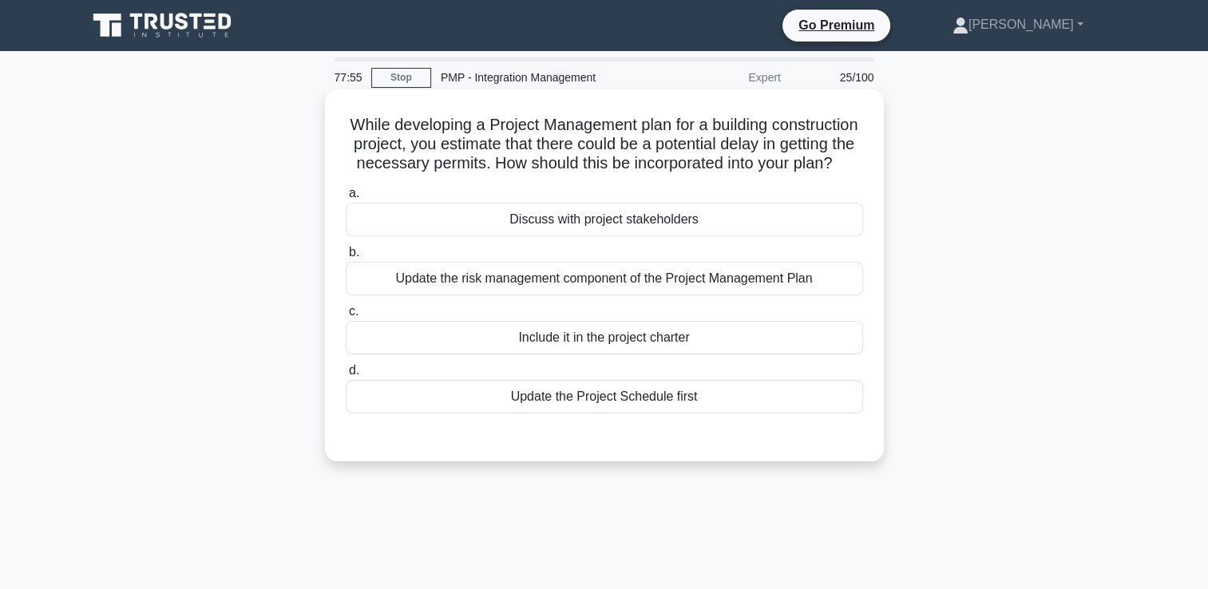
click at [639, 291] on div "Update the risk management component of the Project Management Plan" at bounding box center [604, 279] width 517 height 34
click at [346, 258] on input "b. Update the risk management component of the Project Management Plan" at bounding box center [346, 252] width 0 height 10
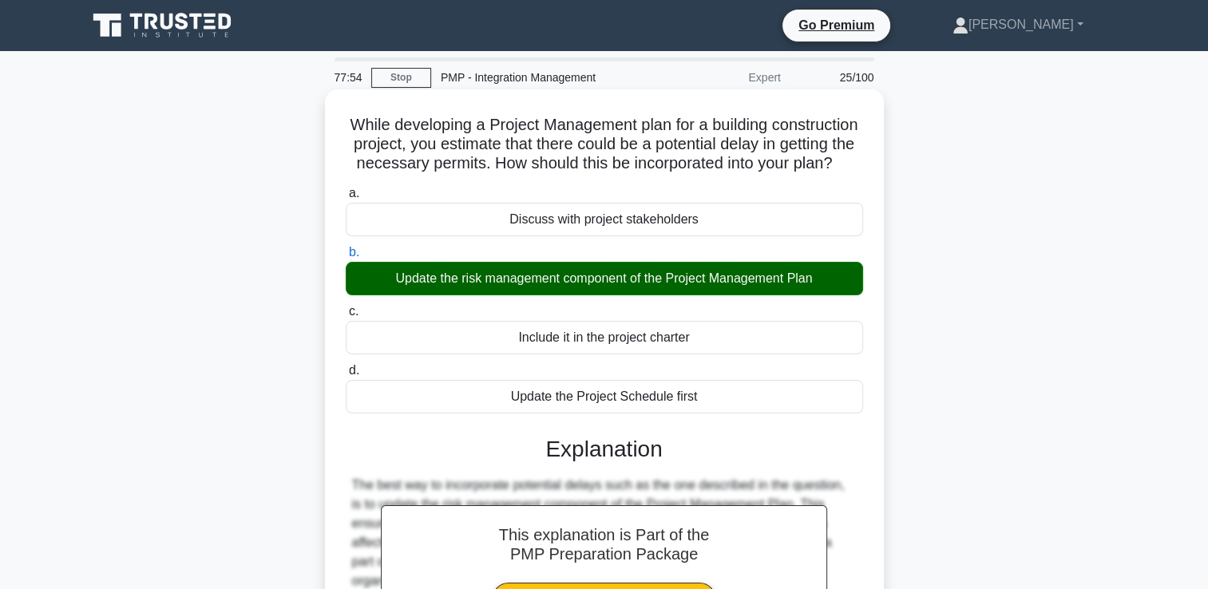
scroll to position [273, 0]
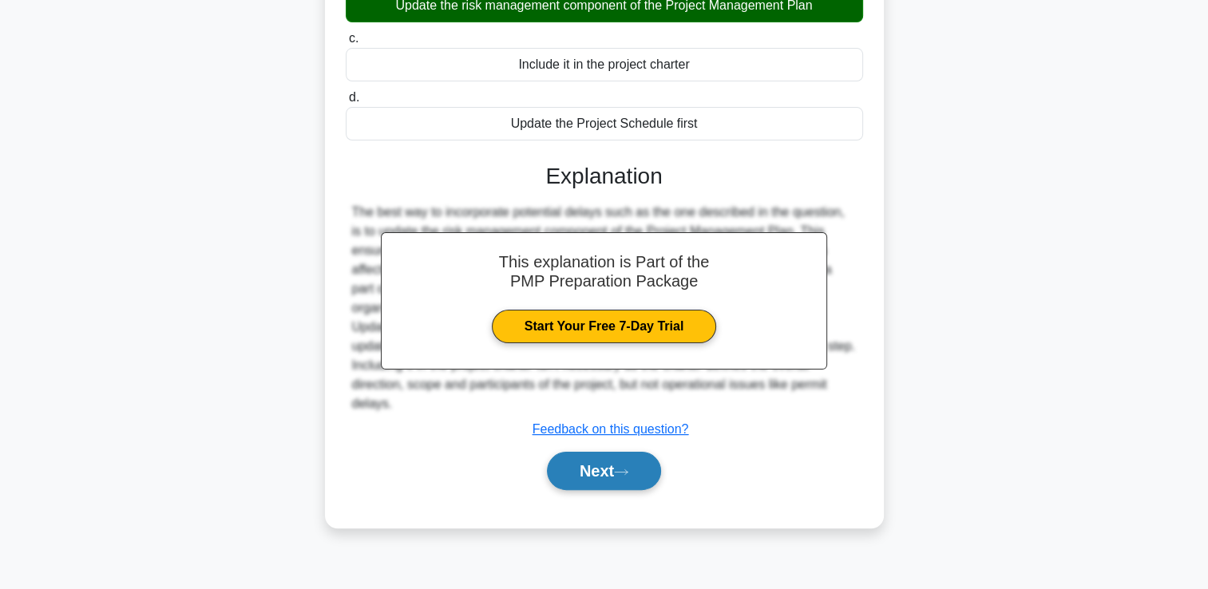
click at [624, 468] on icon at bounding box center [621, 472] width 14 height 9
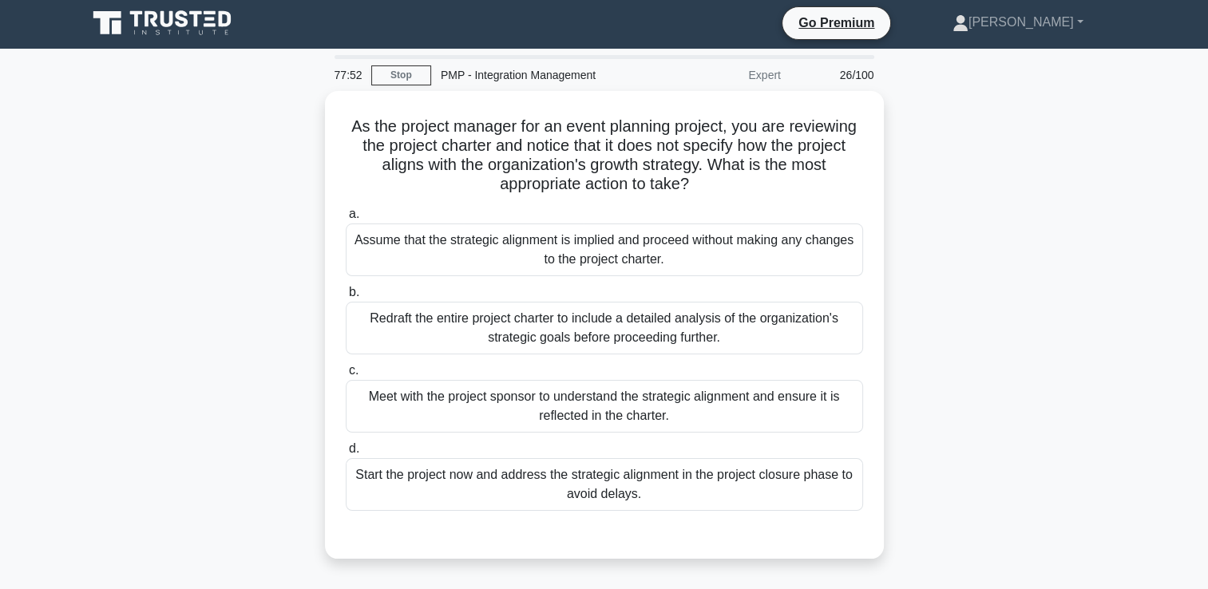
scroll to position [0, 0]
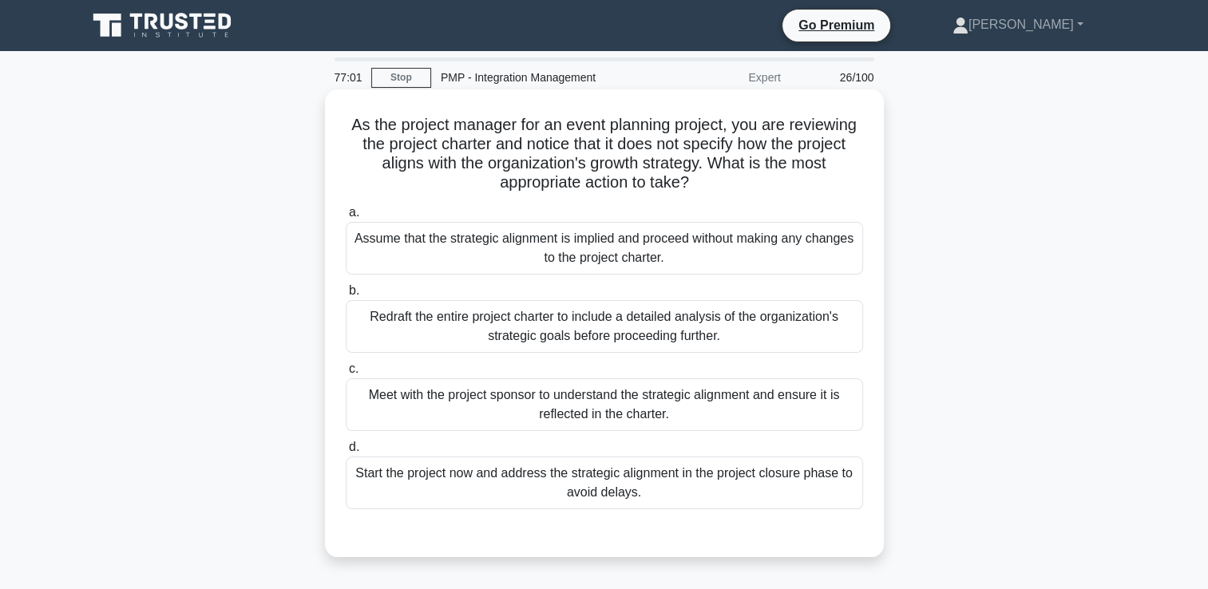
click at [607, 413] on div "Meet with the project sponsor to understand the strategic alignment and ensure …" at bounding box center [604, 404] width 517 height 53
click at [346, 374] on input "c. Meet with the project sponsor to understand the strategic alignment and ensu…" at bounding box center [346, 369] width 0 height 10
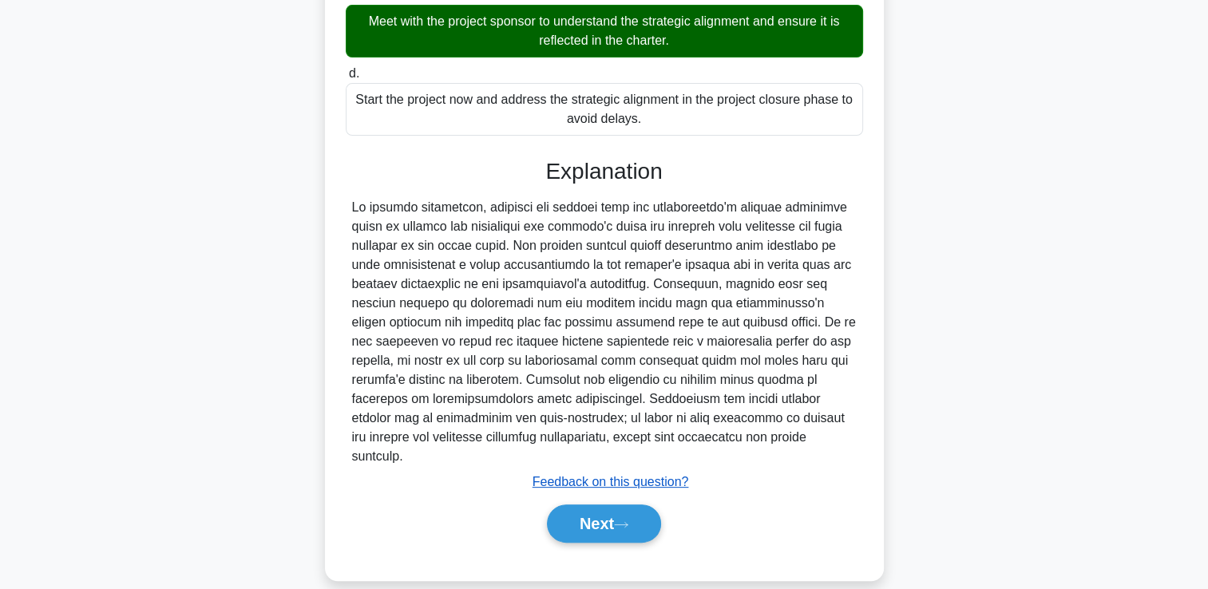
scroll to position [374, 0]
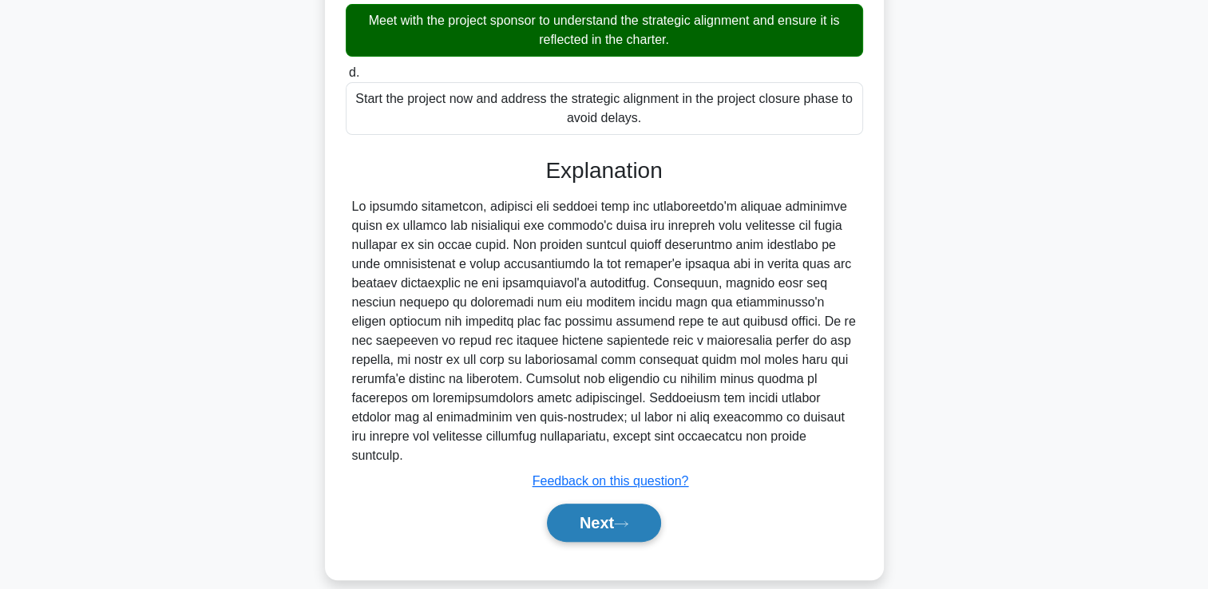
click at [619, 520] on icon at bounding box center [621, 524] width 14 height 9
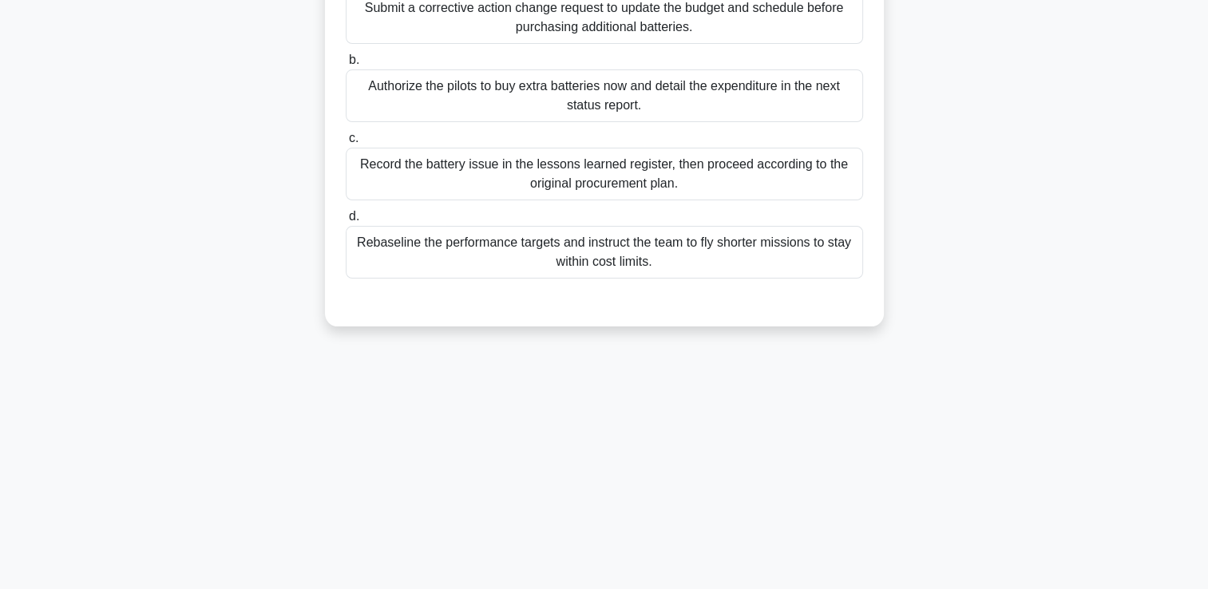
scroll to position [34, 0]
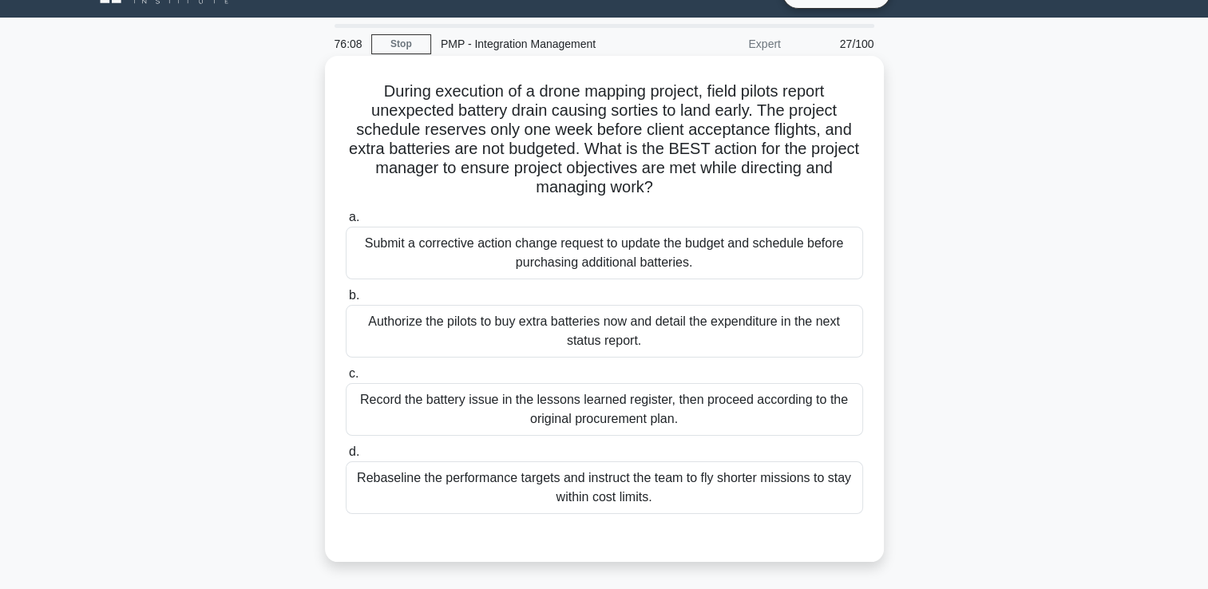
click at [687, 497] on div "Rebaseline the performance targets and instruct the team to fly shorter mission…" at bounding box center [604, 487] width 517 height 53
click at [346, 457] on input "d. Rebaseline the performance targets and instruct the team to fly shorter miss…" at bounding box center [346, 452] width 0 height 10
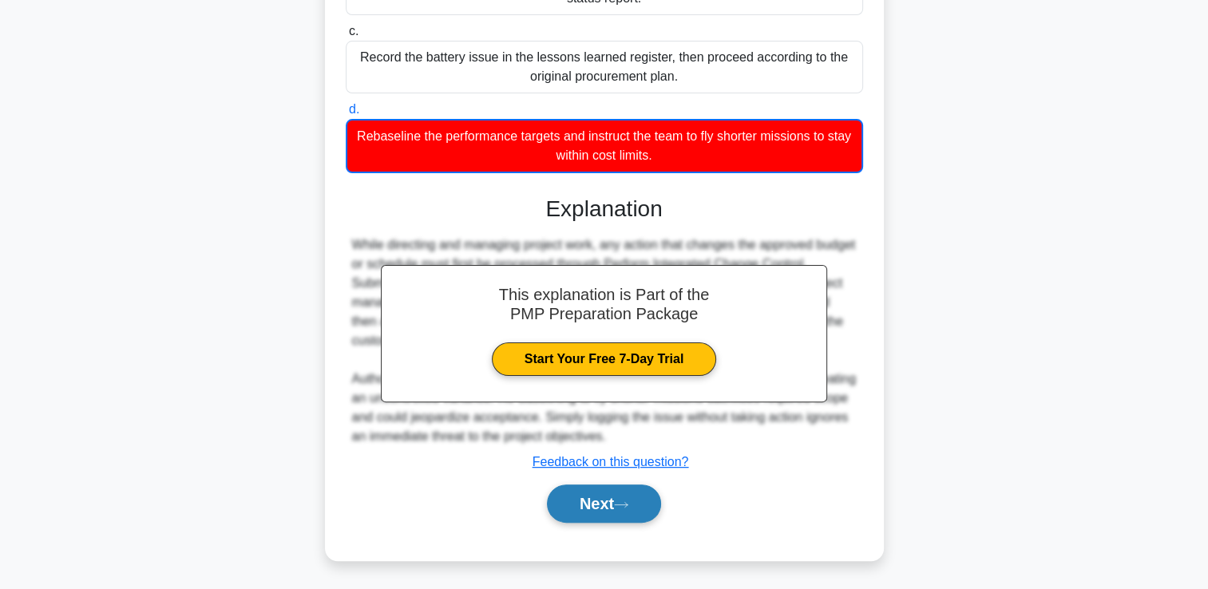
click at [661, 499] on button "Next" at bounding box center [604, 504] width 114 height 38
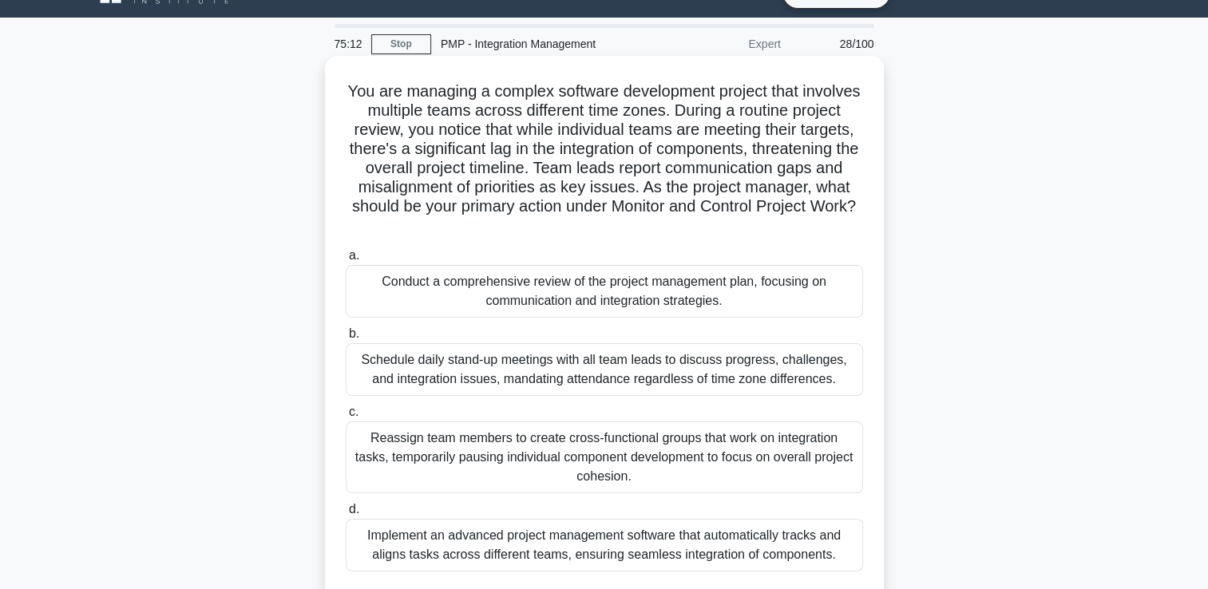
click at [623, 467] on div "Reassign team members to create cross-functional groups that work on integratio…" at bounding box center [604, 457] width 517 height 72
click at [346, 417] on input "c. Reassign team members to create cross-functional groups that work on integra…" at bounding box center [346, 412] width 0 height 10
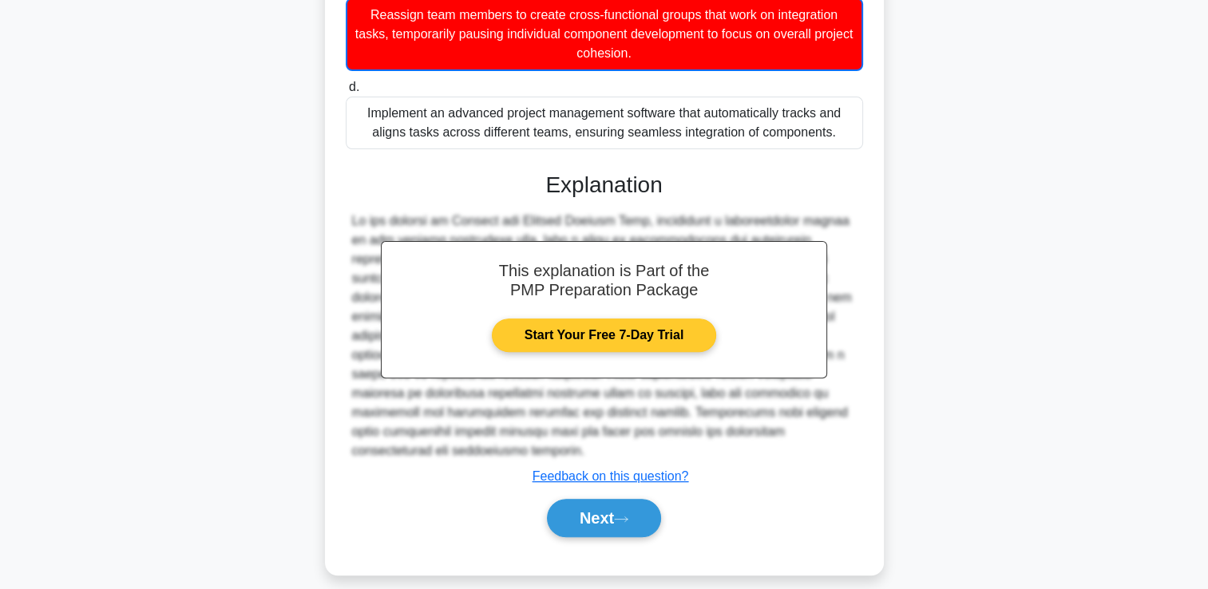
scroll to position [472, 0]
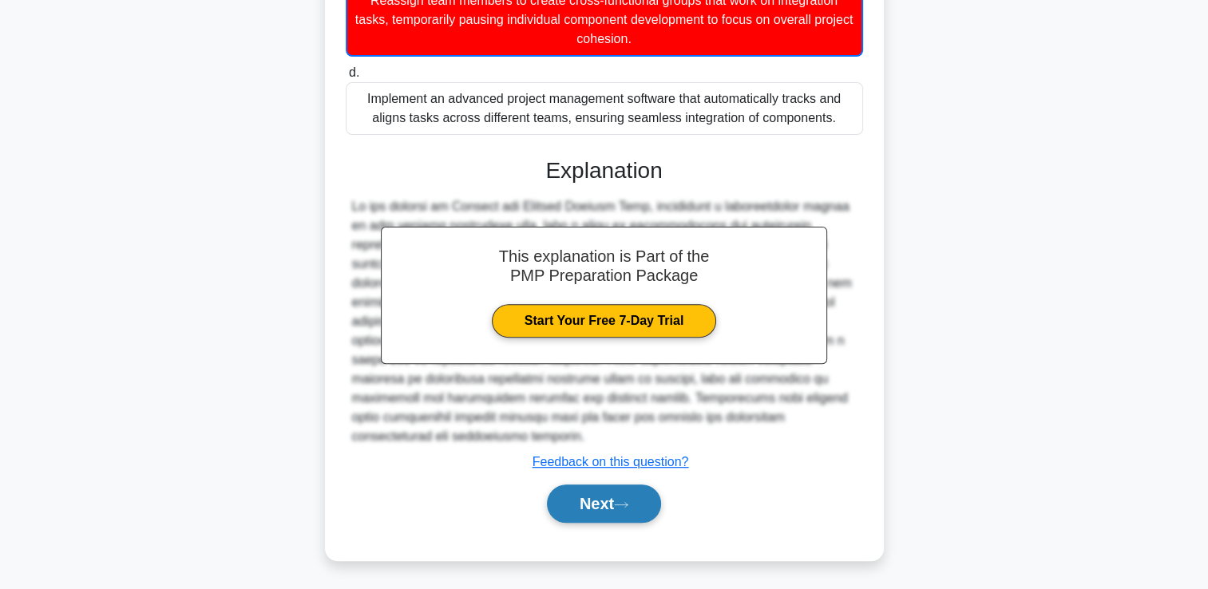
click at [601, 512] on button "Next" at bounding box center [604, 504] width 114 height 38
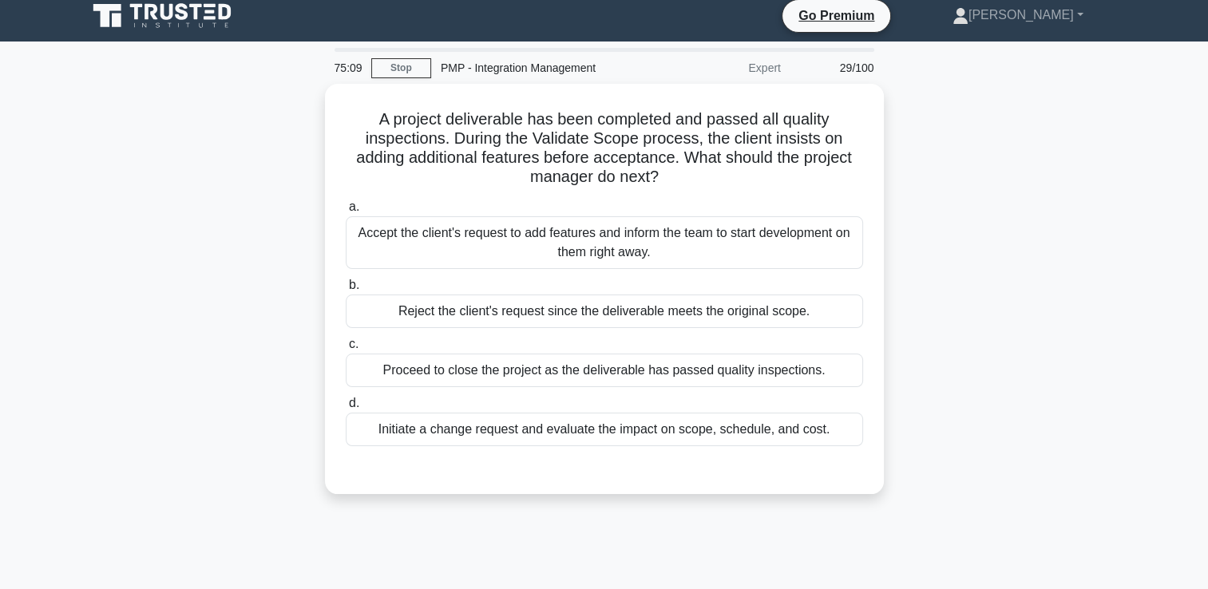
scroll to position [0, 0]
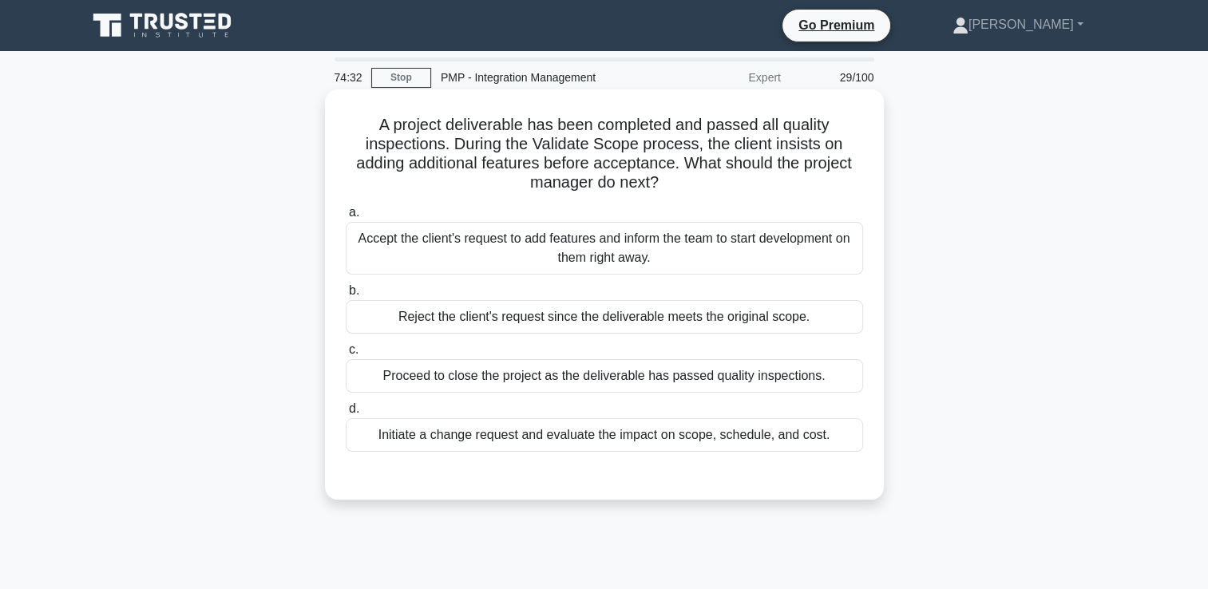
click at [598, 442] on div "Initiate a change request and evaluate the impact on scope, schedule, and cost." at bounding box center [604, 435] width 517 height 34
click at [346, 414] on input "d. Initiate a change request and evaluate the impact on scope, schedule, and co…" at bounding box center [346, 409] width 0 height 10
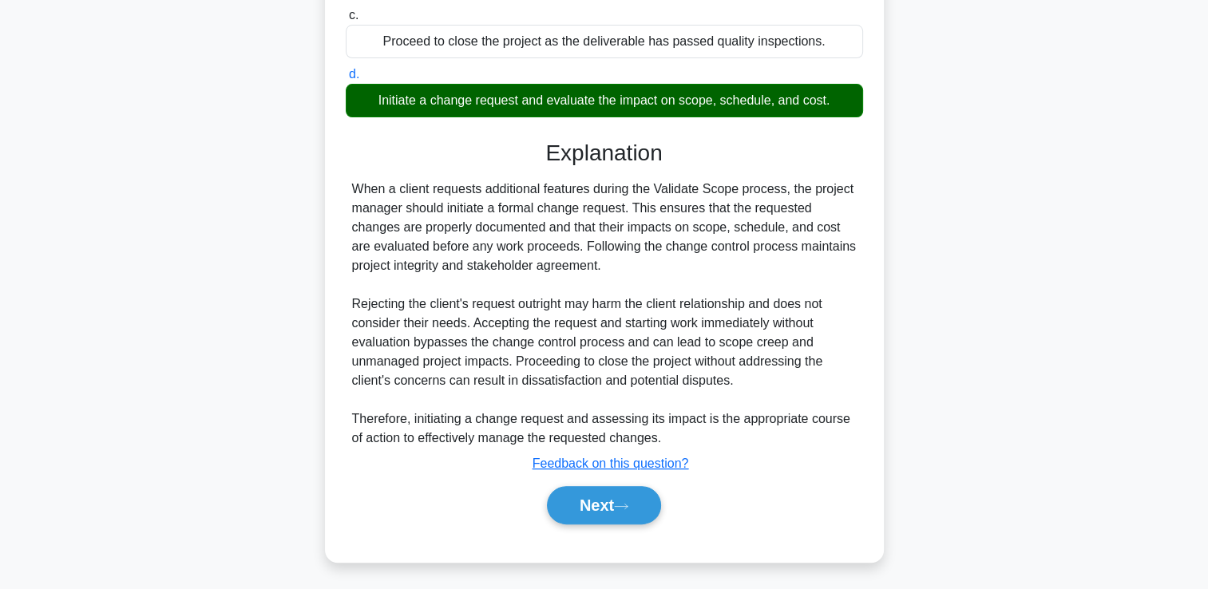
scroll to position [336, 0]
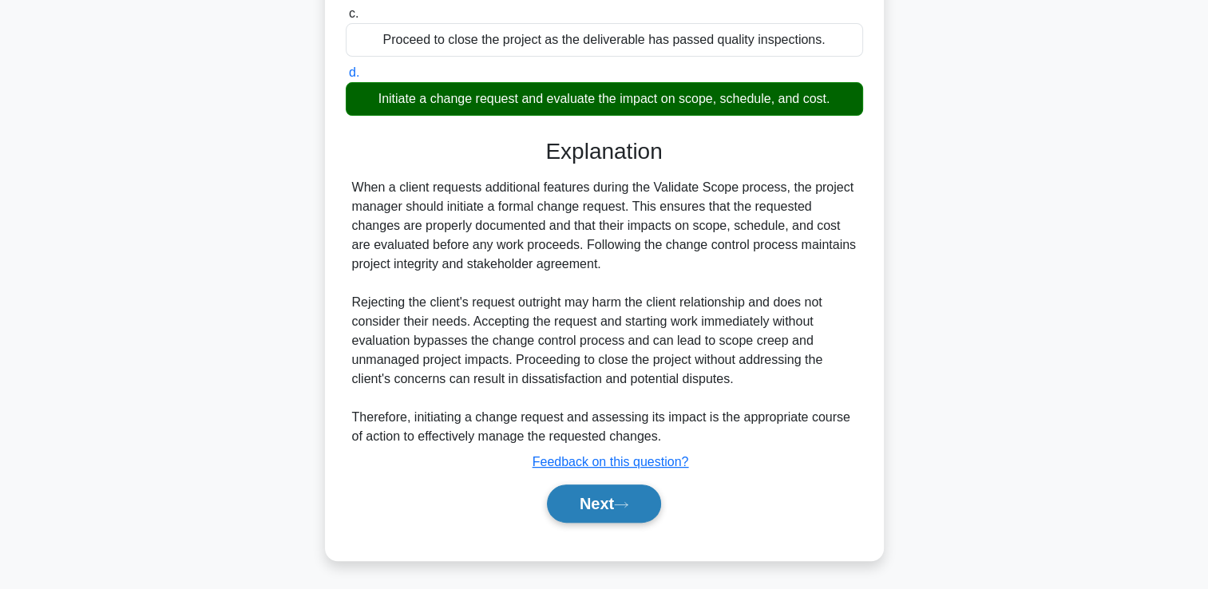
click at [626, 512] on button "Next" at bounding box center [604, 504] width 114 height 38
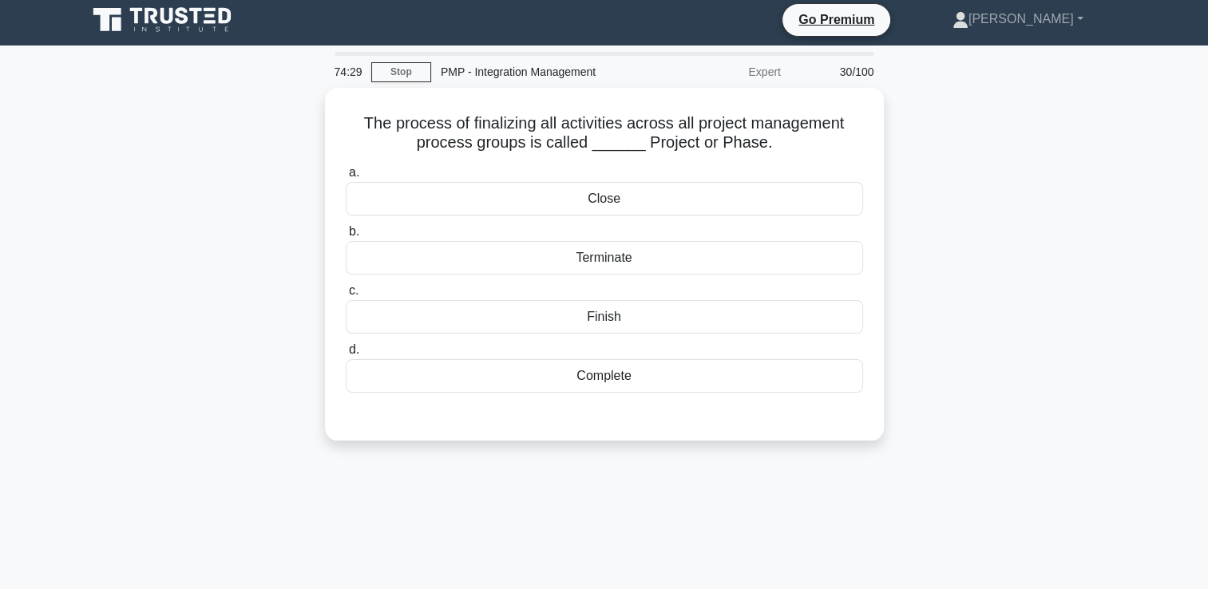
scroll to position [0, 0]
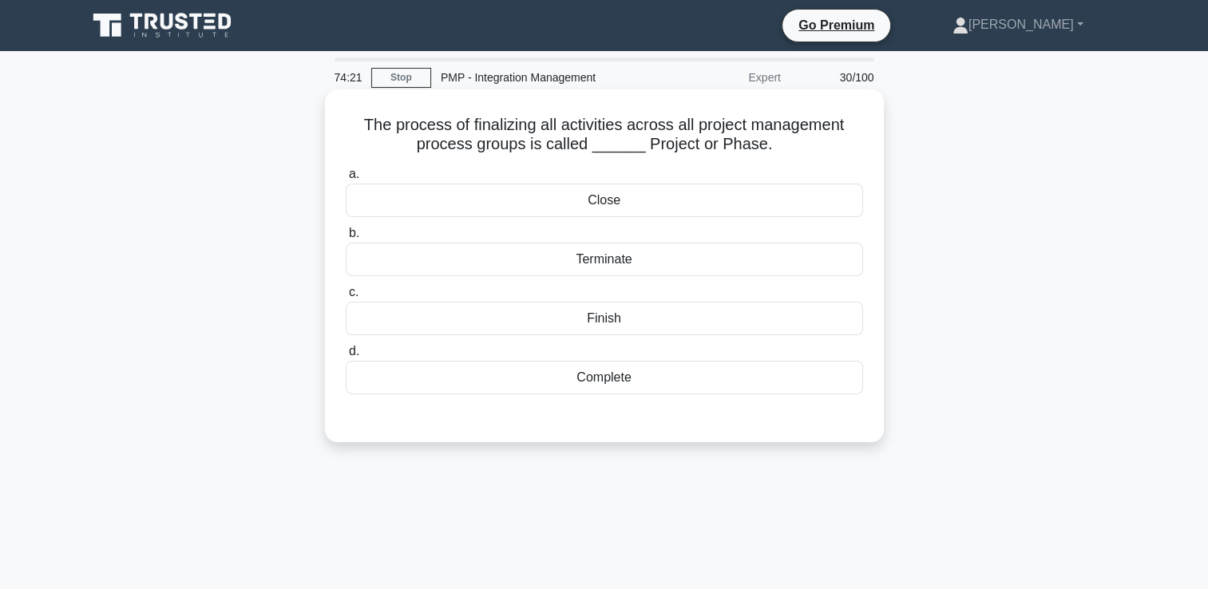
click at [609, 211] on div "Close" at bounding box center [604, 201] width 517 height 34
click at [346, 180] on input "a. Close" at bounding box center [346, 174] width 0 height 10
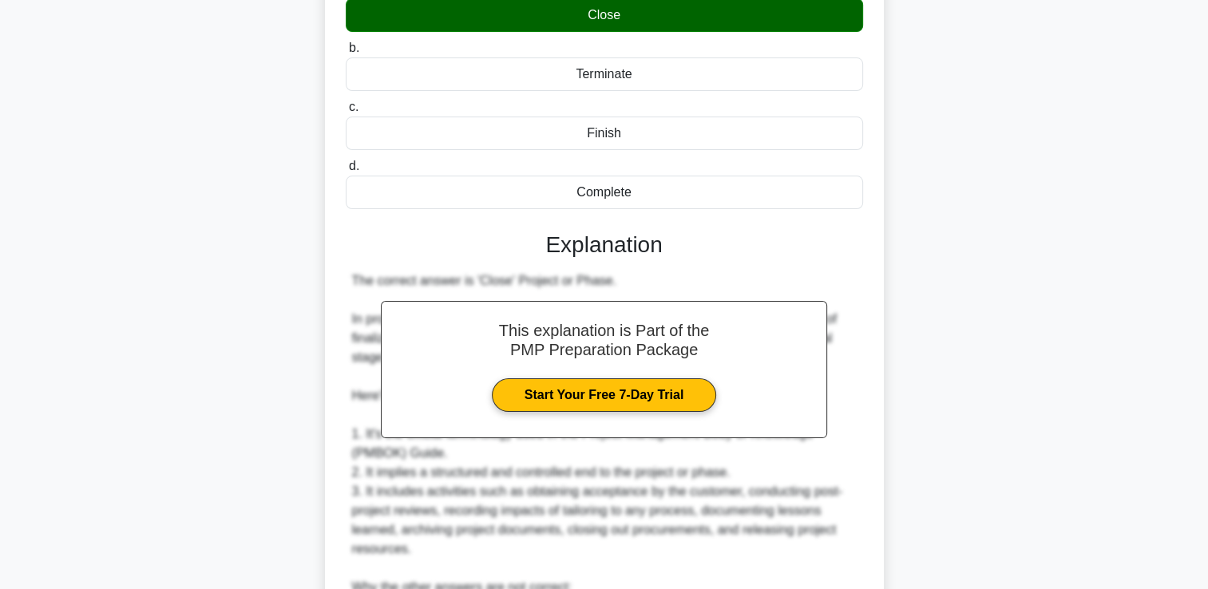
scroll to position [479, 0]
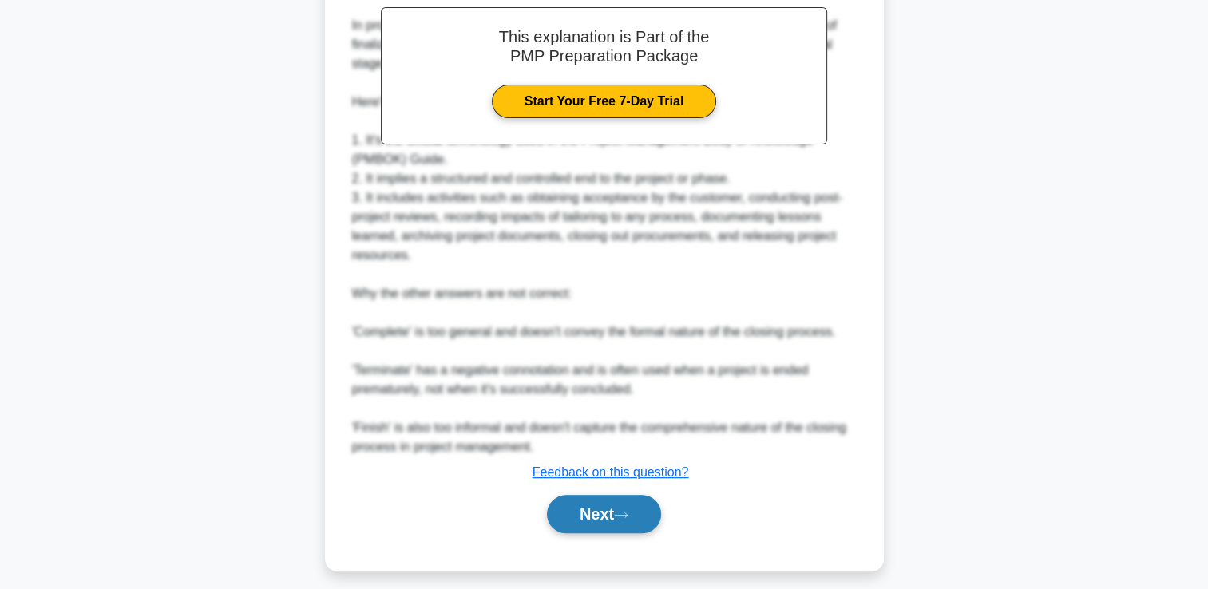
click at [610, 508] on button "Next" at bounding box center [604, 514] width 114 height 38
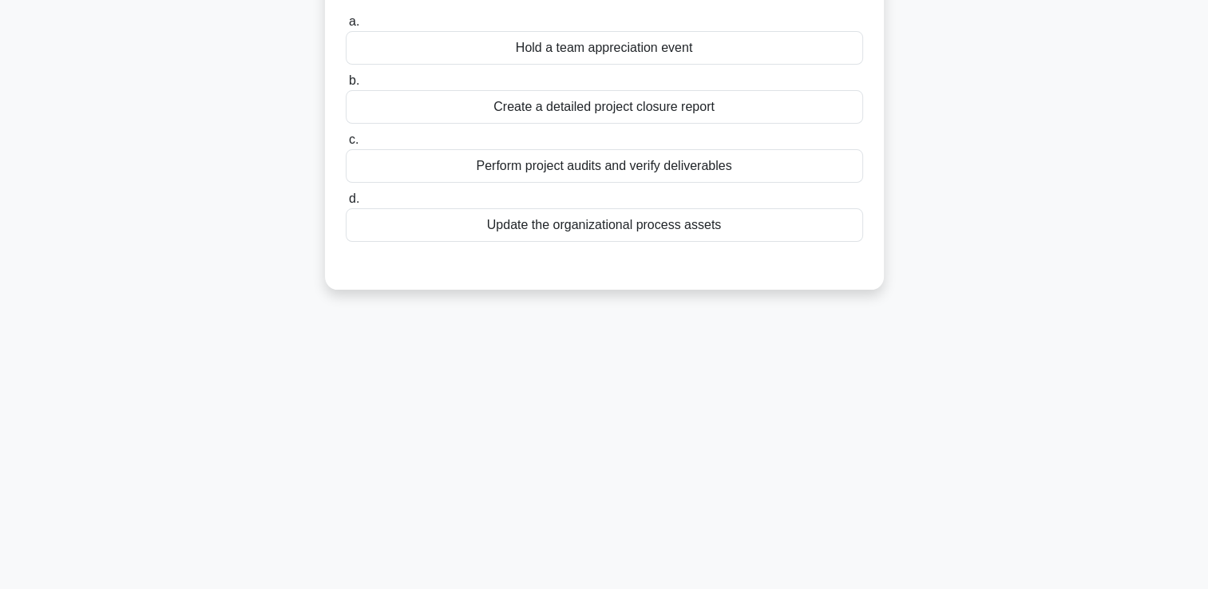
scroll to position [0, 0]
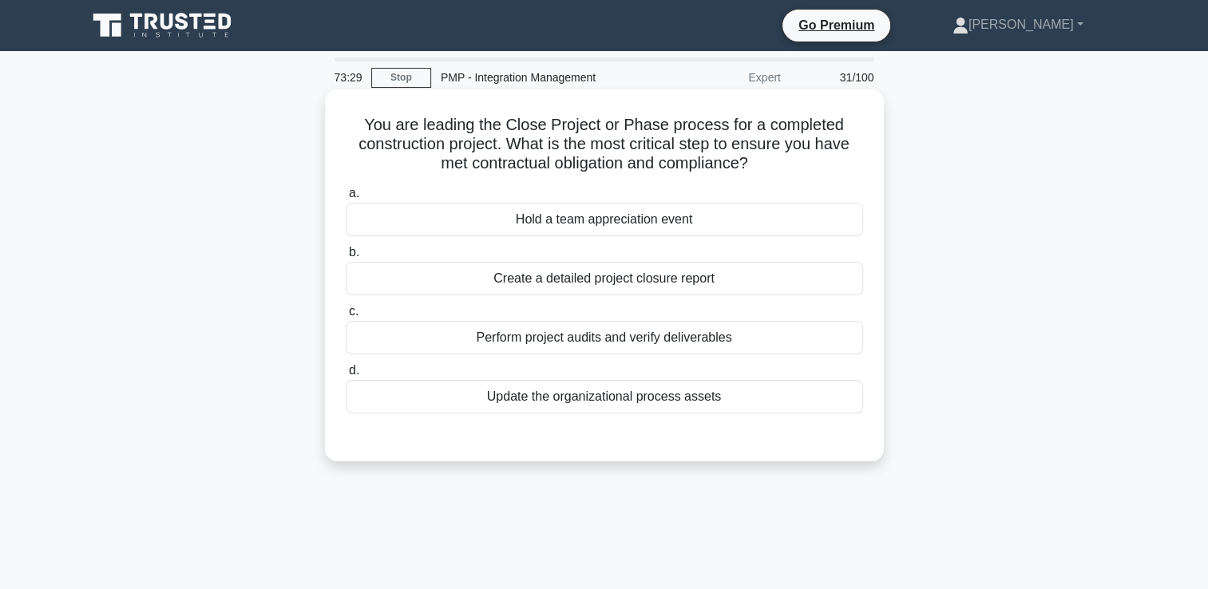
click at [594, 283] on div "Create a detailed project closure report" at bounding box center [604, 279] width 517 height 34
click at [346, 258] on input "b. Create a detailed project closure report" at bounding box center [346, 252] width 0 height 10
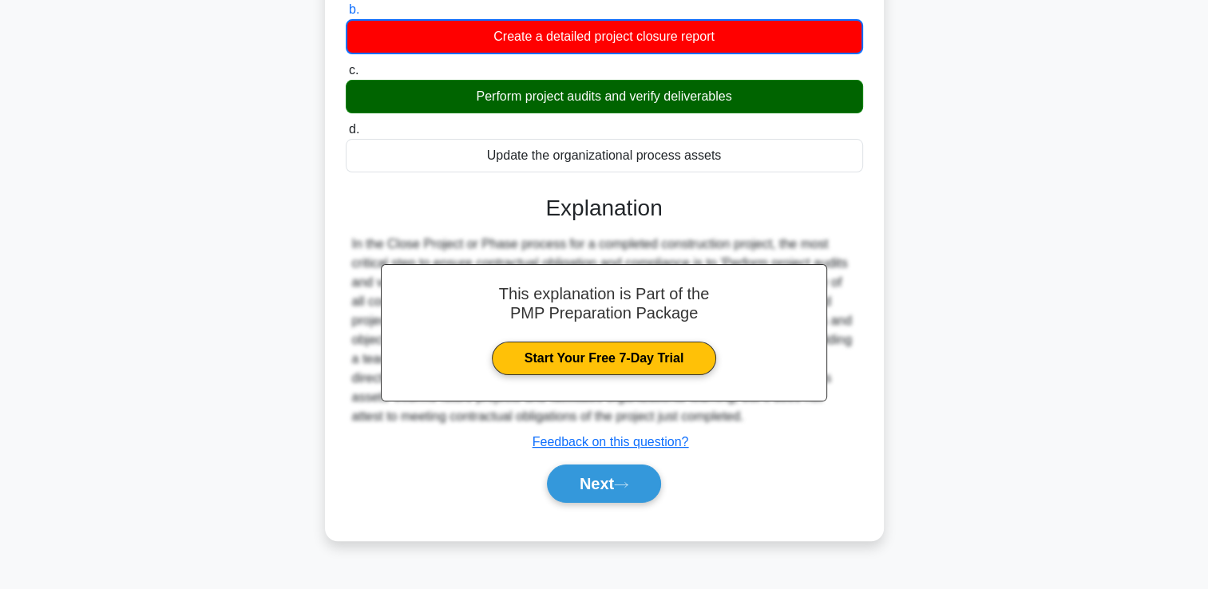
scroll to position [273, 0]
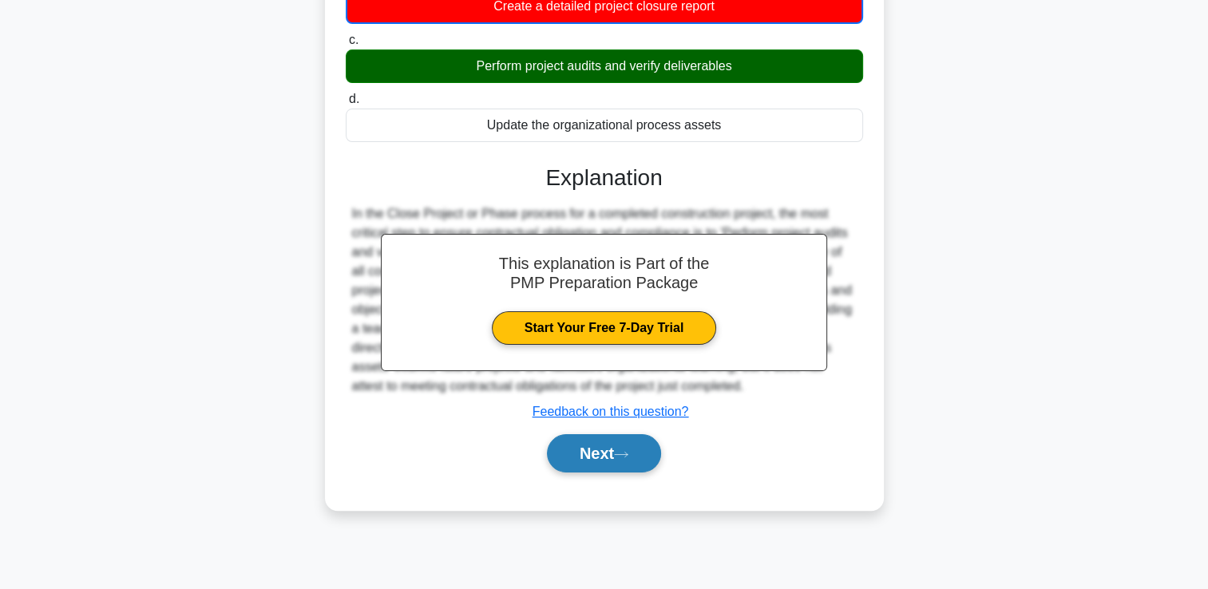
click at [608, 461] on button "Next" at bounding box center [604, 453] width 114 height 38
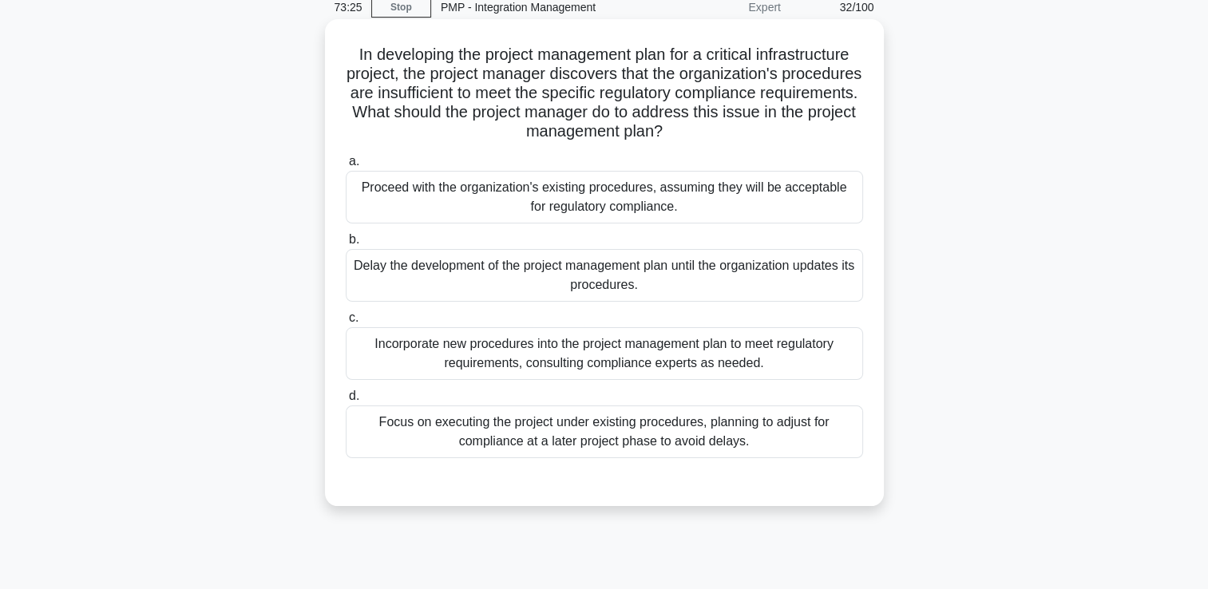
scroll to position [34, 0]
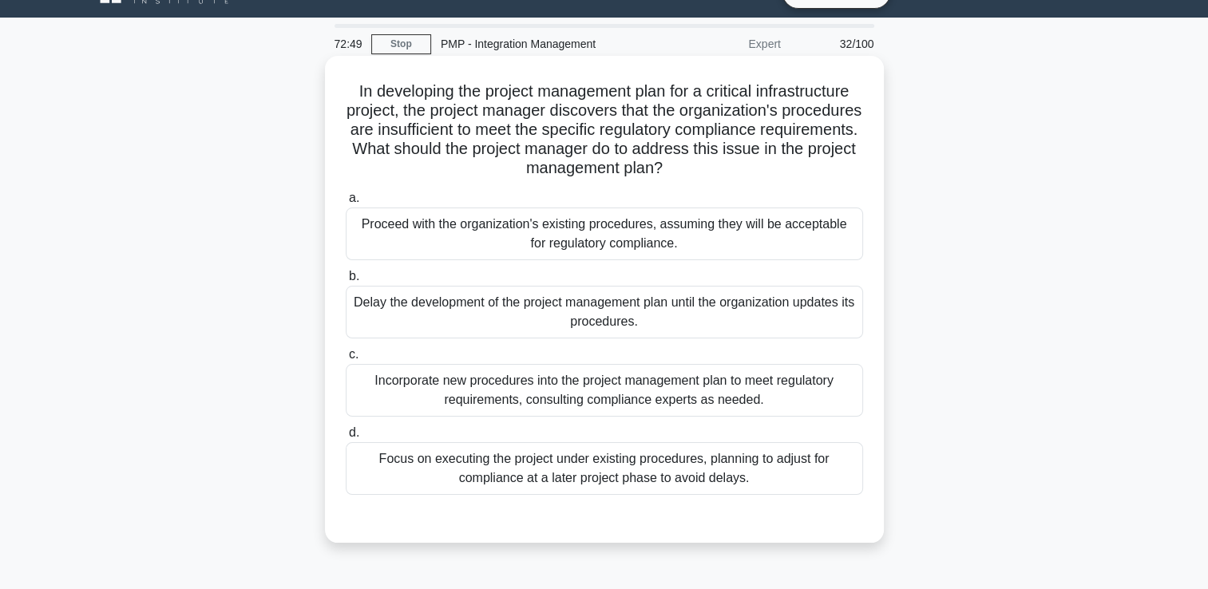
click at [687, 471] on div "Focus on executing the project under existing procedures, planning to adjust fo…" at bounding box center [604, 468] width 517 height 53
click at [346, 438] on input "d. Focus on executing the project under existing procedures, planning to adjust…" at bounding box center [346, 433] width 0 height 10
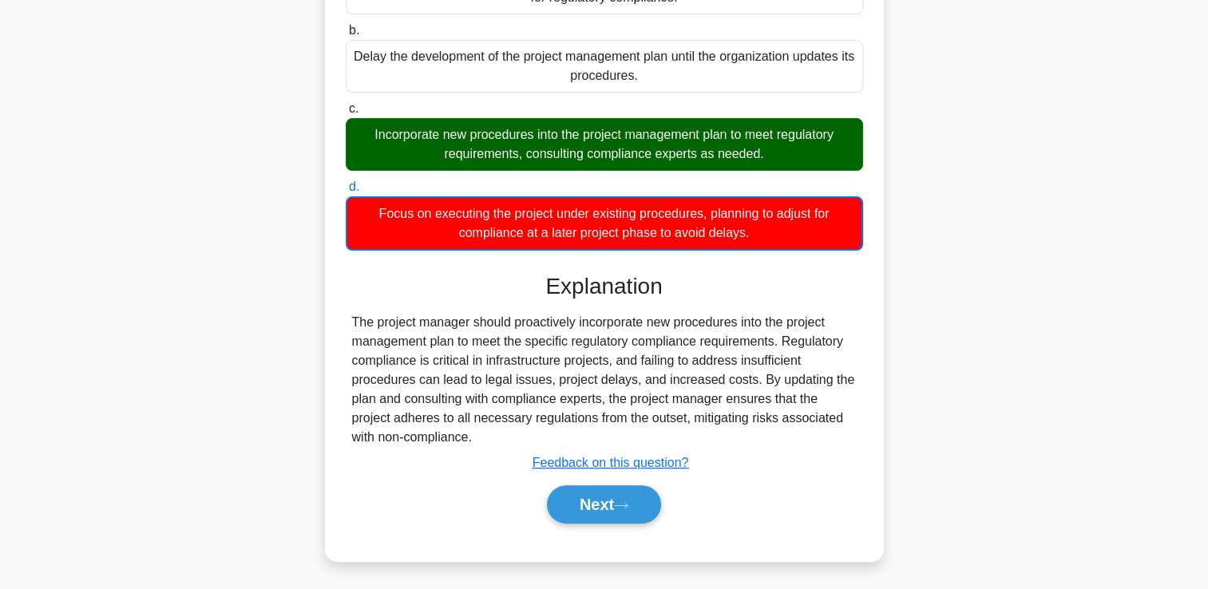
scroll to position [280, 0]
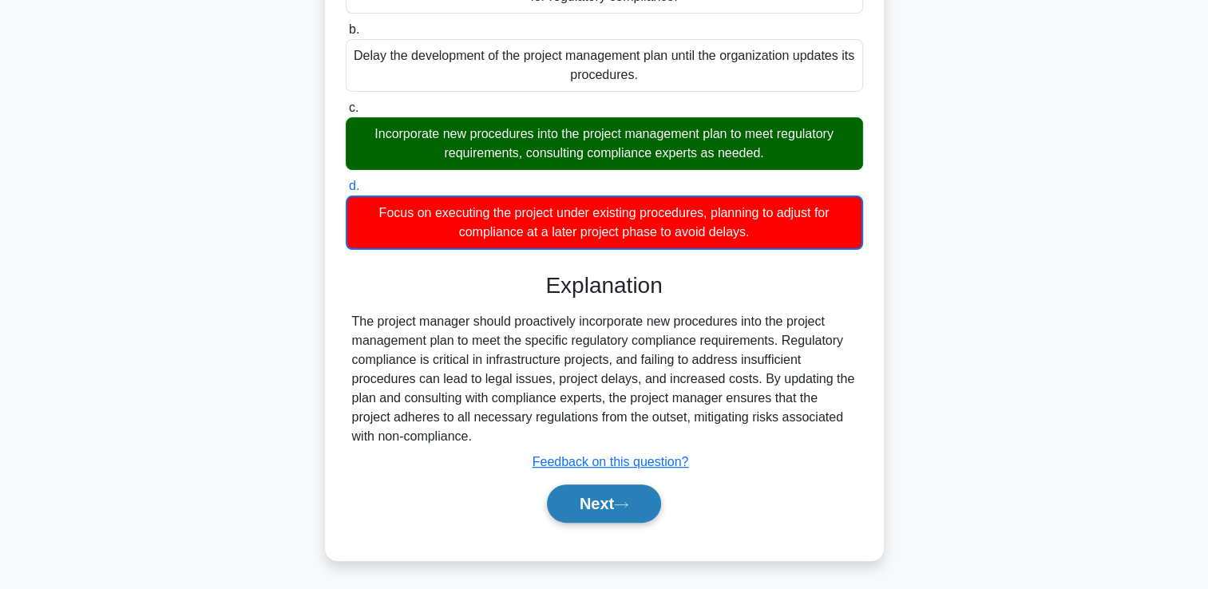
click at [596, 493] on button "Next" at bounding box center [604, 504] width 114 height 38
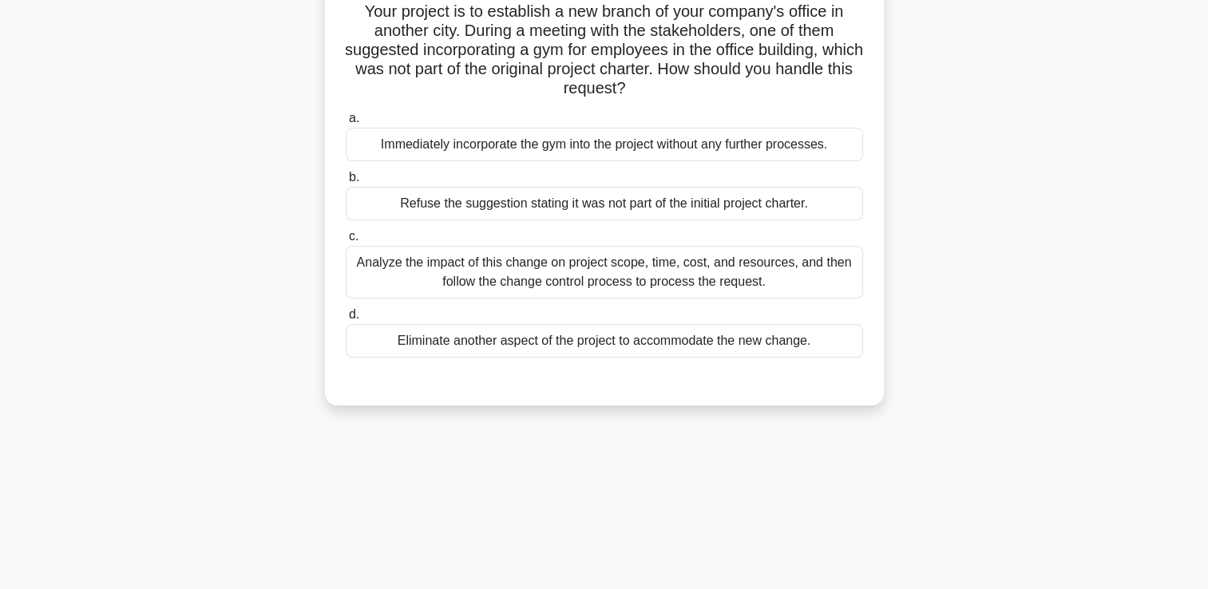
scroll to position [34, 0]
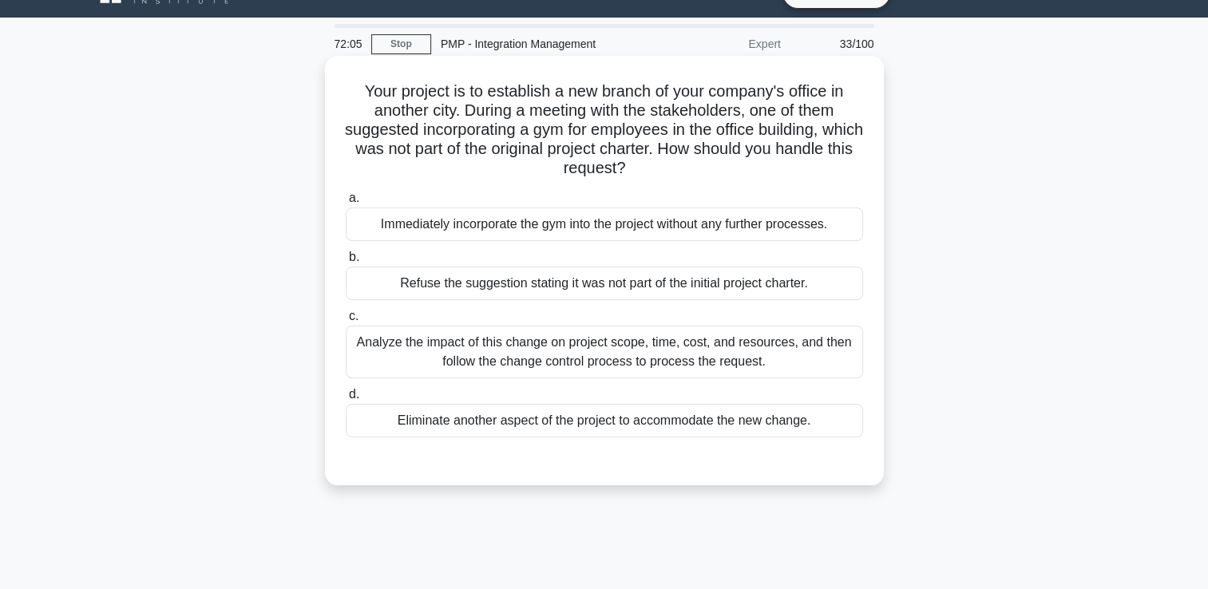
click at [560, 360] on div "Analyze the impact of this change on project scope, time, cost, and resources, …" at bounding box center [604, 352] width 517 height 53
click at [346, 322] on input "c. Analyze the impact of this change on project scope, time, cost, and resource…" at bounding box center [346, 316] width 0 height 10
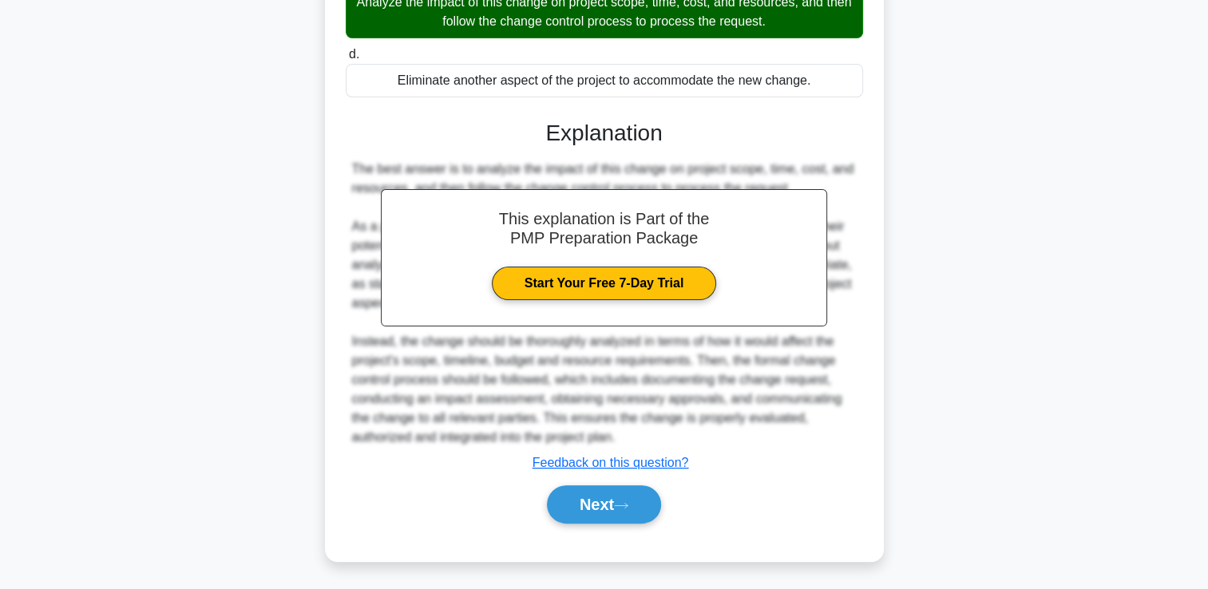
scroll to position [374, 0]
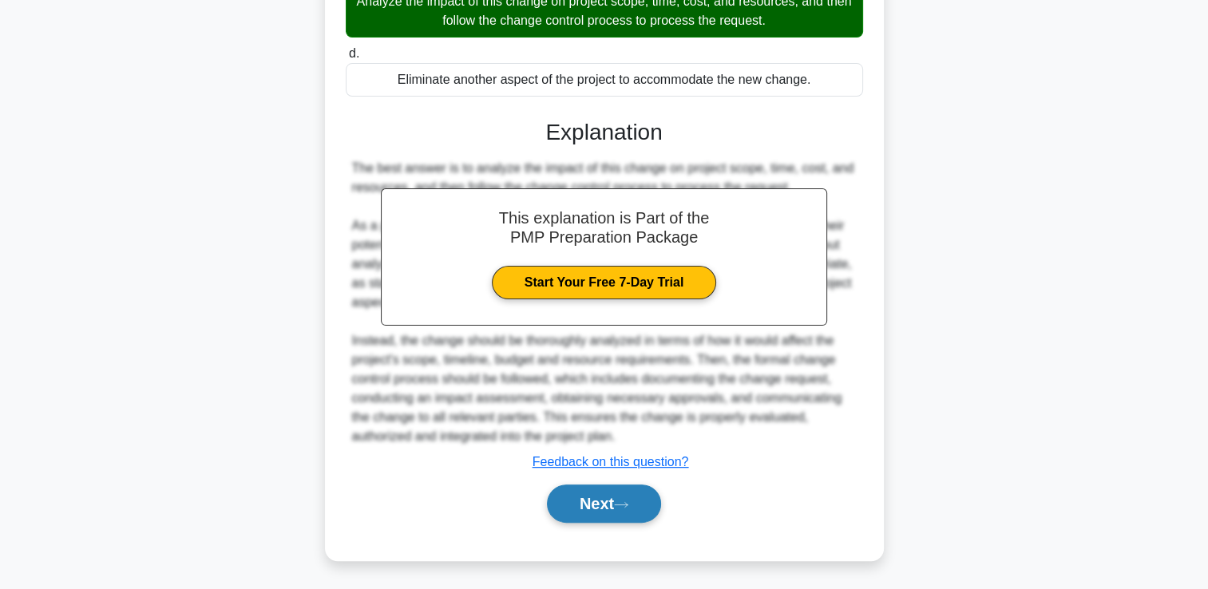
click at [613, 503] on button "Next" at bounding box center [604, 504] width 114 height 38
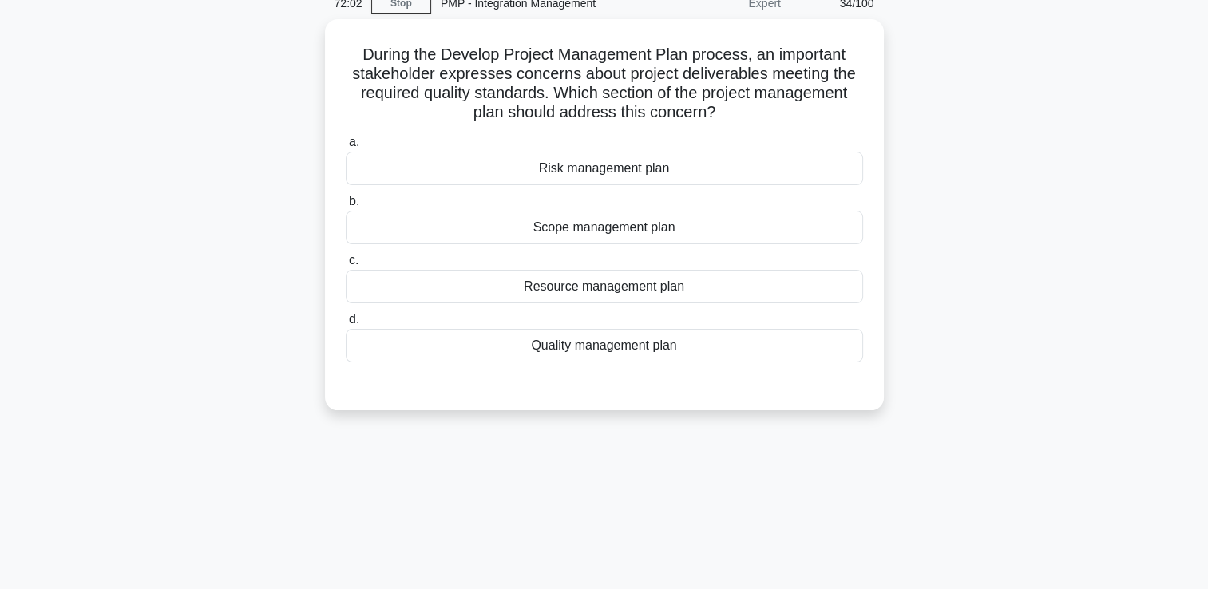
scroll to position [34, 0]
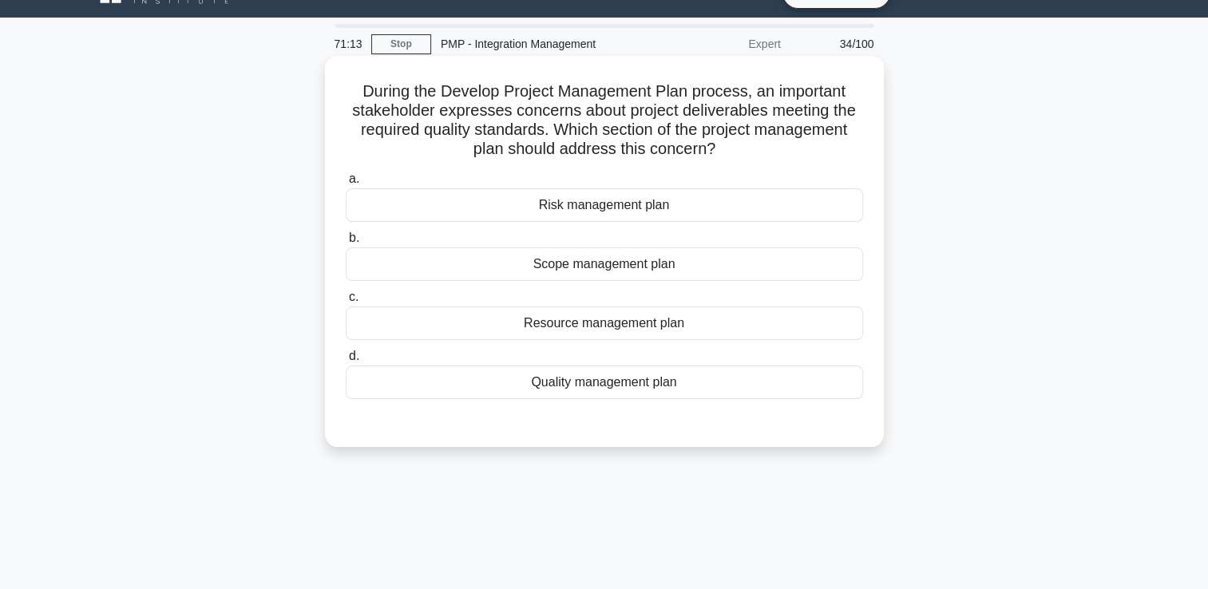
click at [568, 388] on div "Quality management plan" at bounding box center [604, 383] width 517 height 34
click at [346, 362] on input "d. Quality management plan" at bounding box center [346, 356] width 0 height 10
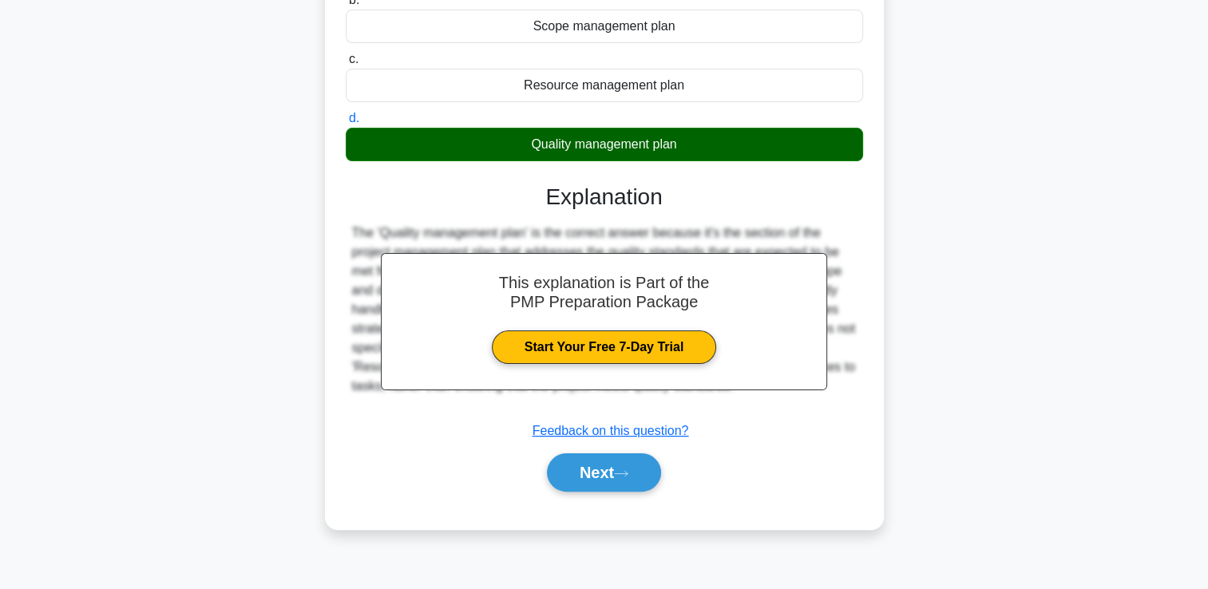
scroll to position [273, 0]
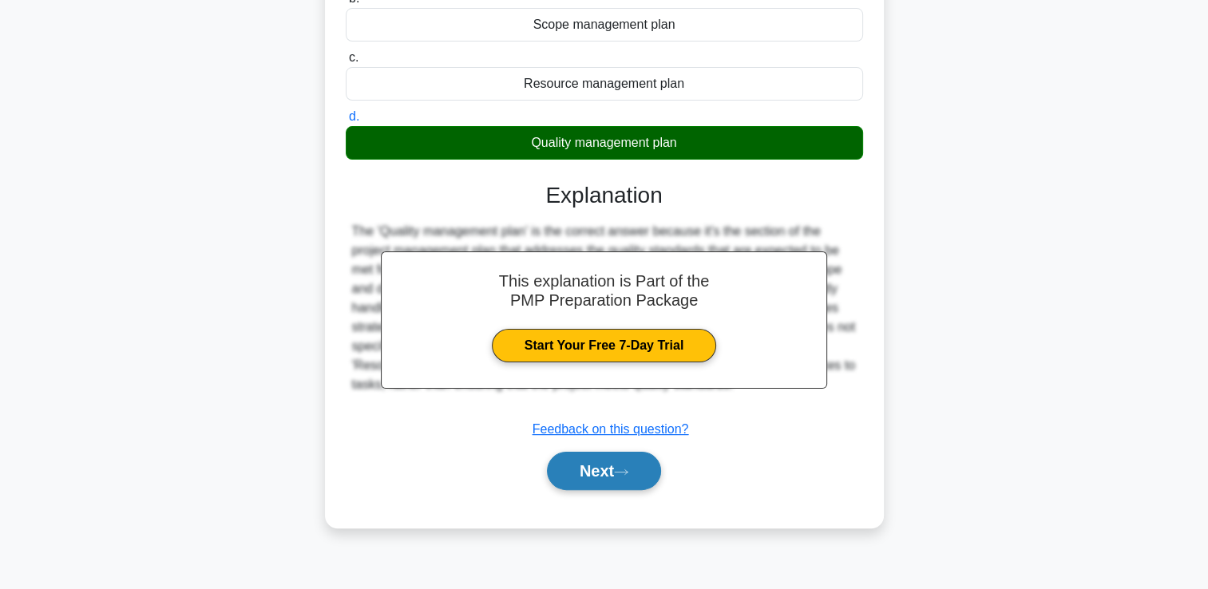
click at [581, 471] on button "Next" at bounding box center [604, 471] width 114 height 38
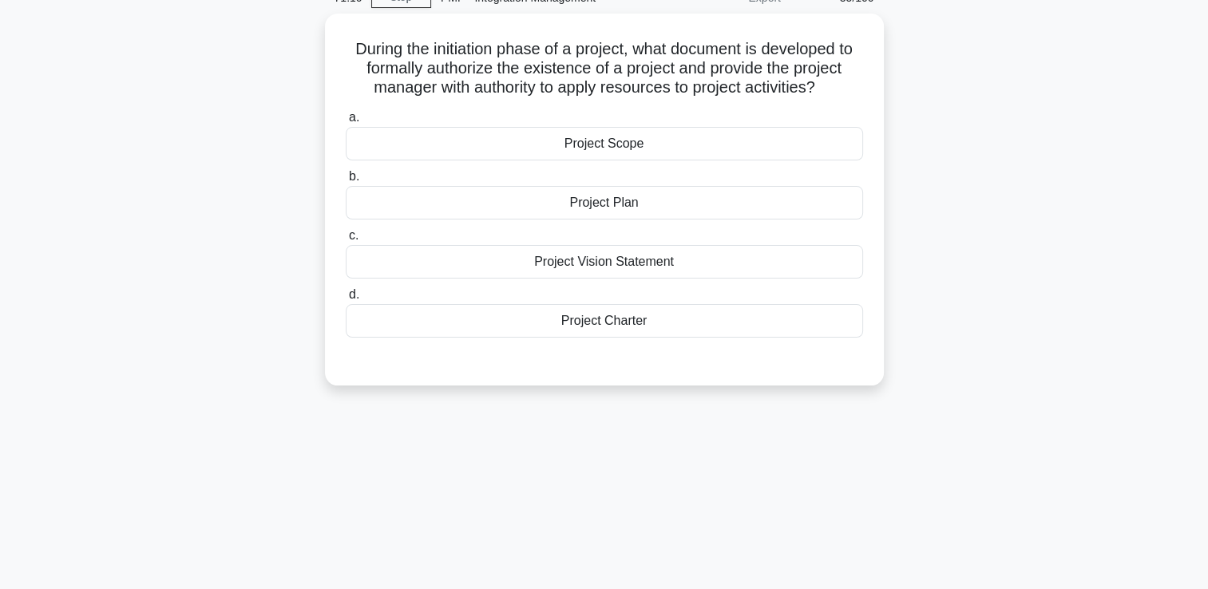
scroll to position [0, 0]
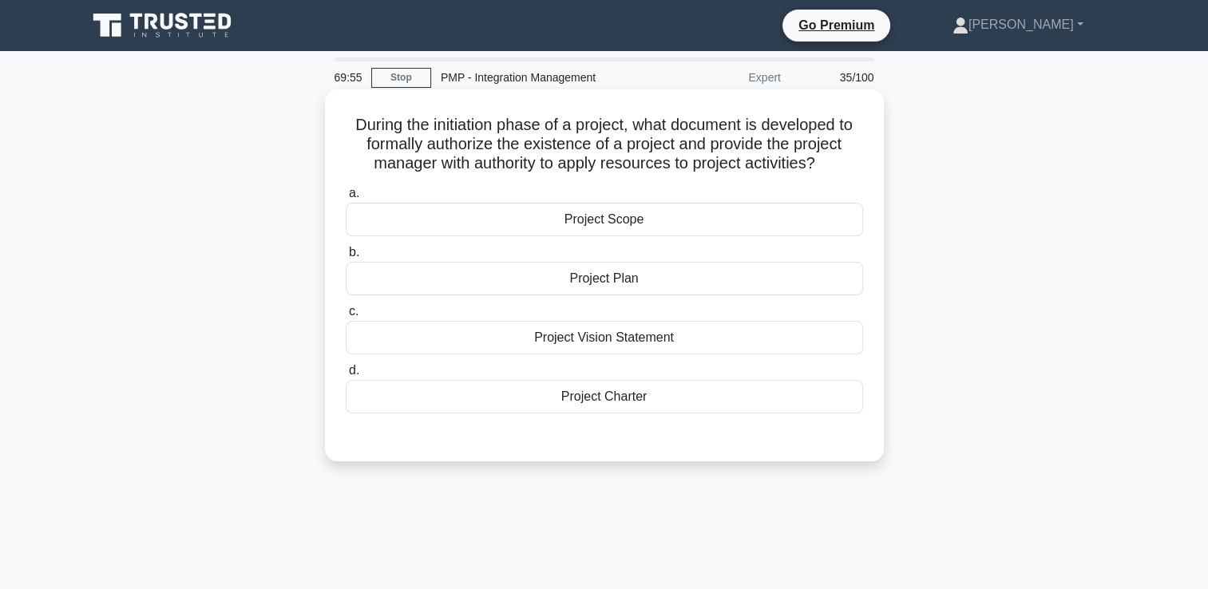
click at [618, 399] on div "Project Charter" at bounding box center [604, 397] width 517 height 34
click at [346, 376] on input "d. Project Charter" at bounding box center [346, 371] width 0 height 10
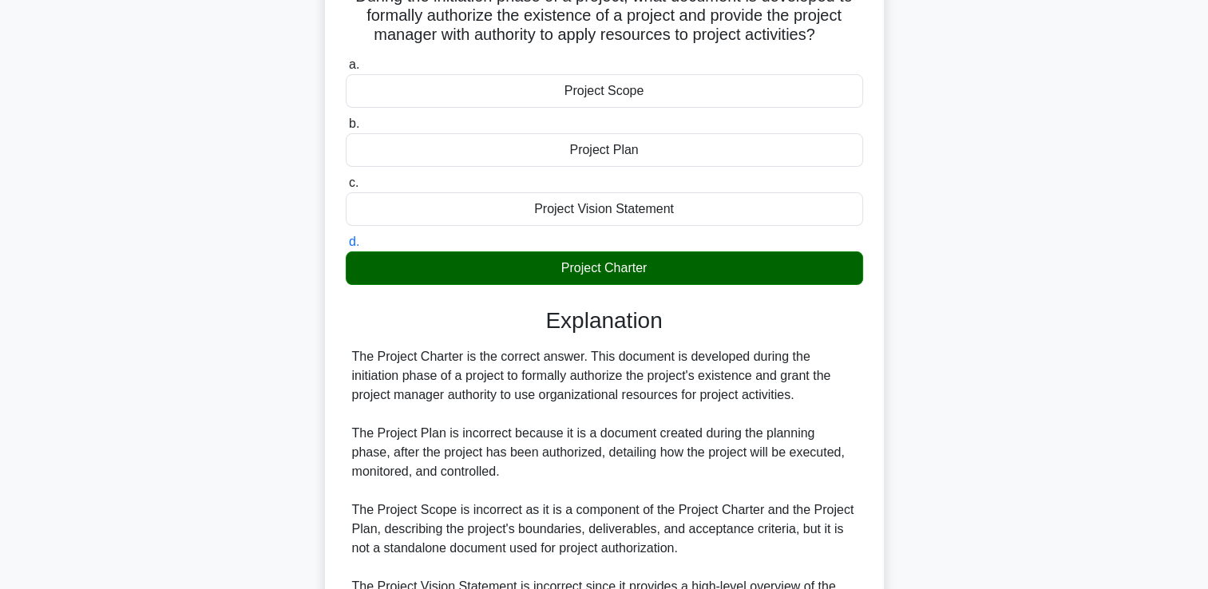
scroll to position [317, 0]
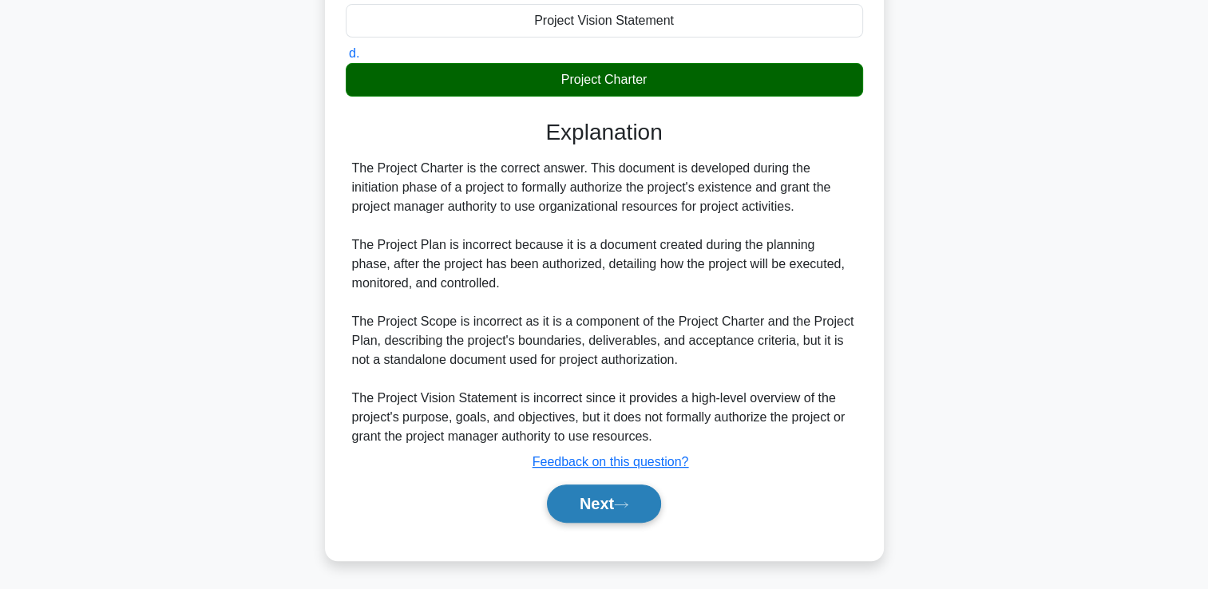
click at [619, 496] on button "Next" at bounding box center [604, 504] width 114 height 38
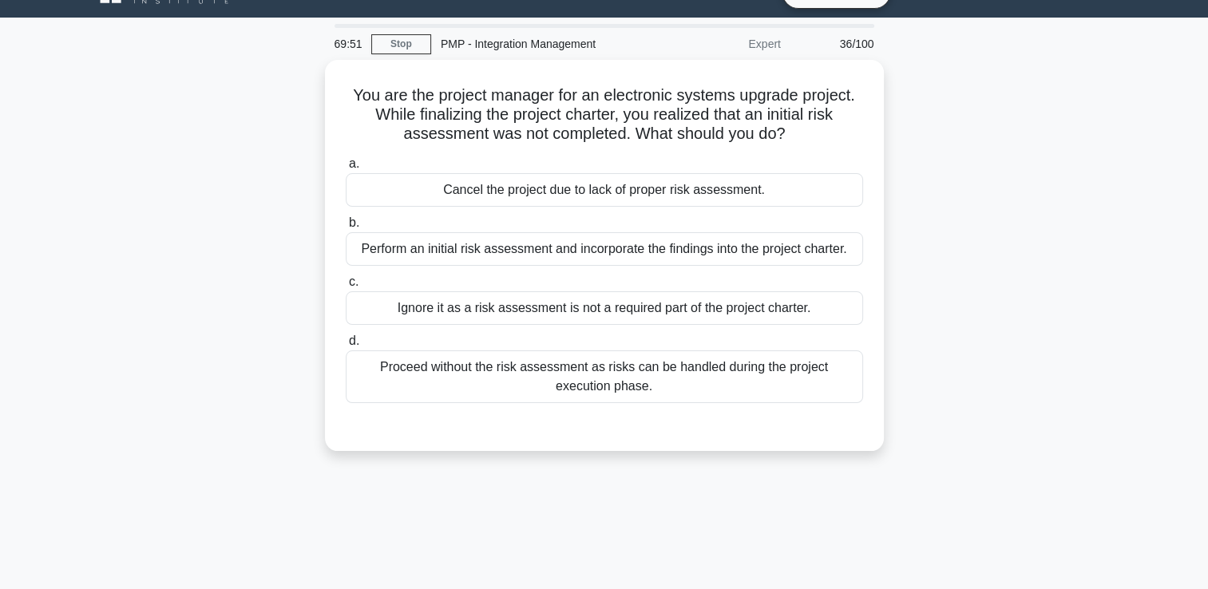
scroll to position [0, 0]
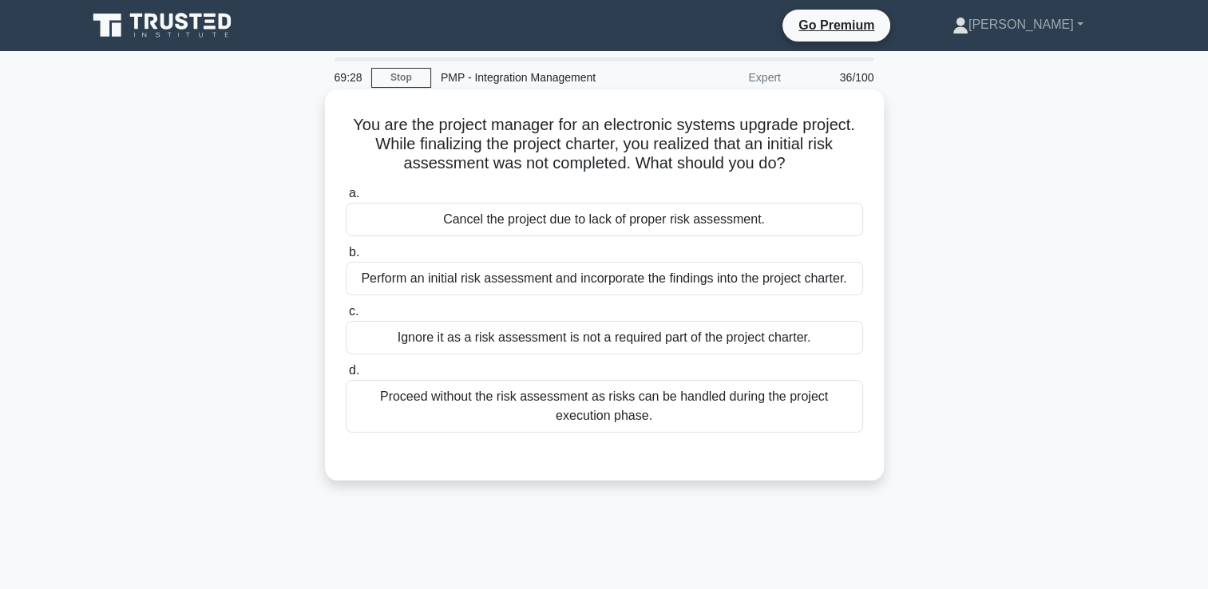
click at [617, 286] on div "Perform an initial risk assessment and incorporate the findings into the projec…" at bounding box center [604, 279] width 517 height 34
click at [346, 258] on input "b. Perform an initial risk assessment and incorporate the findings into the pro…" at bounding box center [346, 252] width 0 height 10
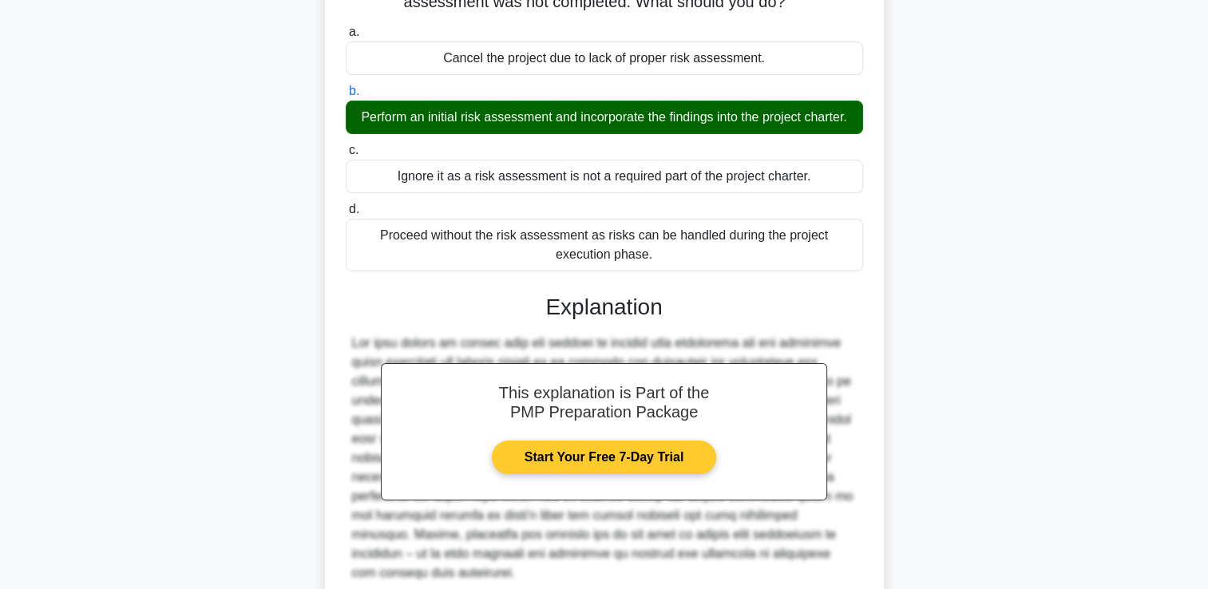
scroll to position [298, 0]
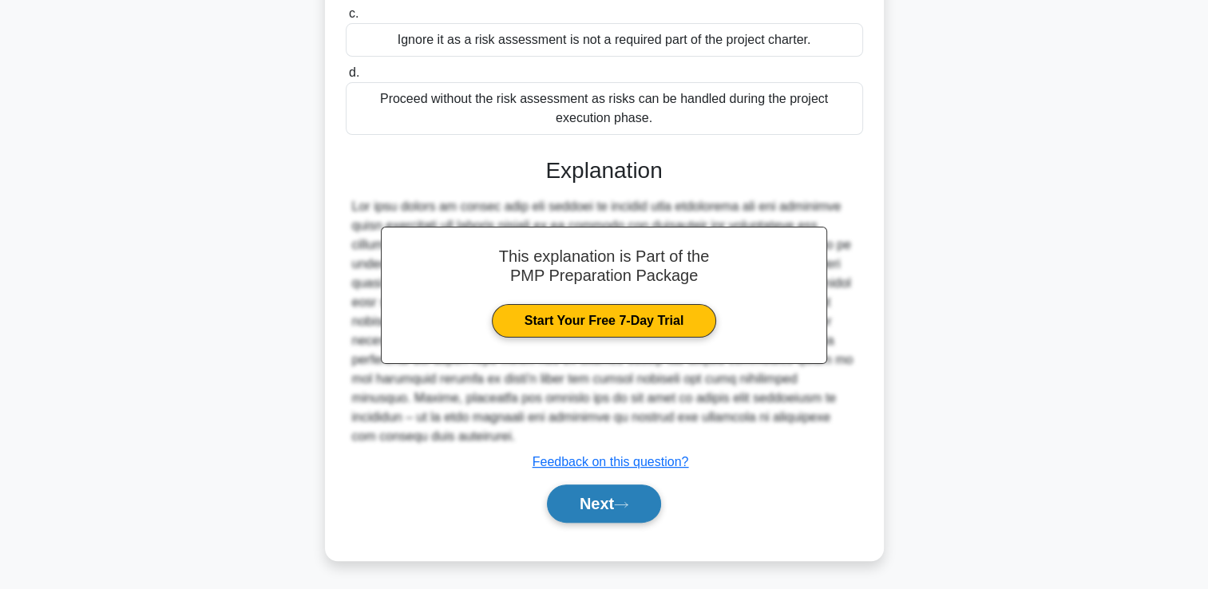
click at [579, 512] on button "Next" at bounding box center [604, 504] width 114 height 38
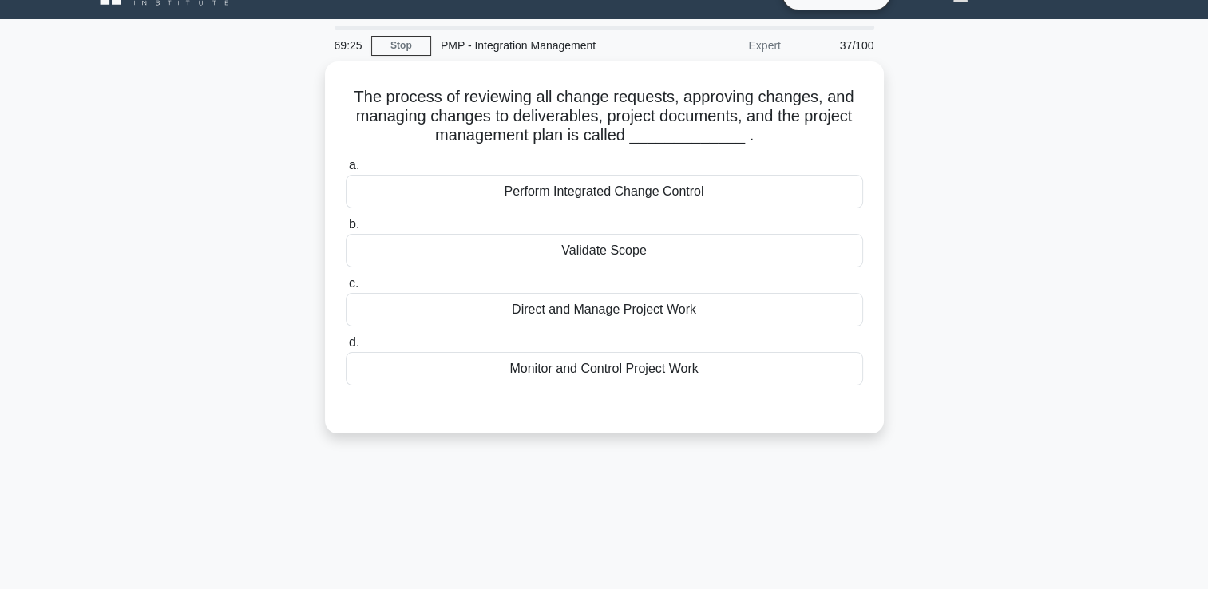
scroll to position [0, 0]
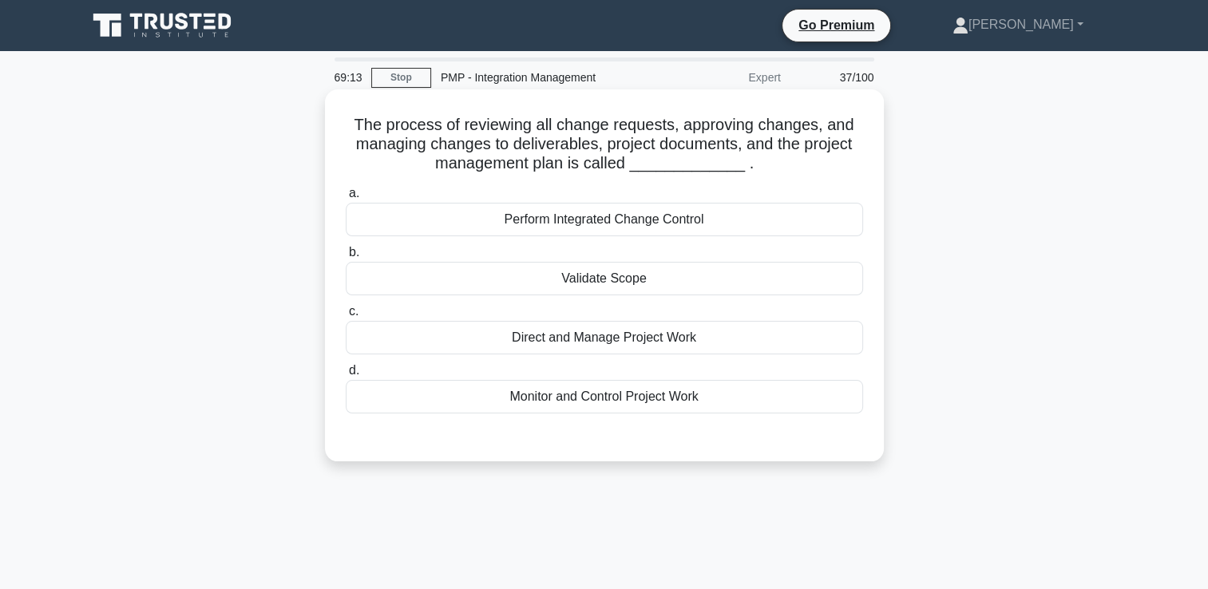
click at [607, 225] on div "Perform Integrated Change Control" at bounding box center [604, 220] width 517 height 34
click at [346, 199] on input "a. Perform Integrated Change Control" at bounding box center [346, 193] width 0 height 10
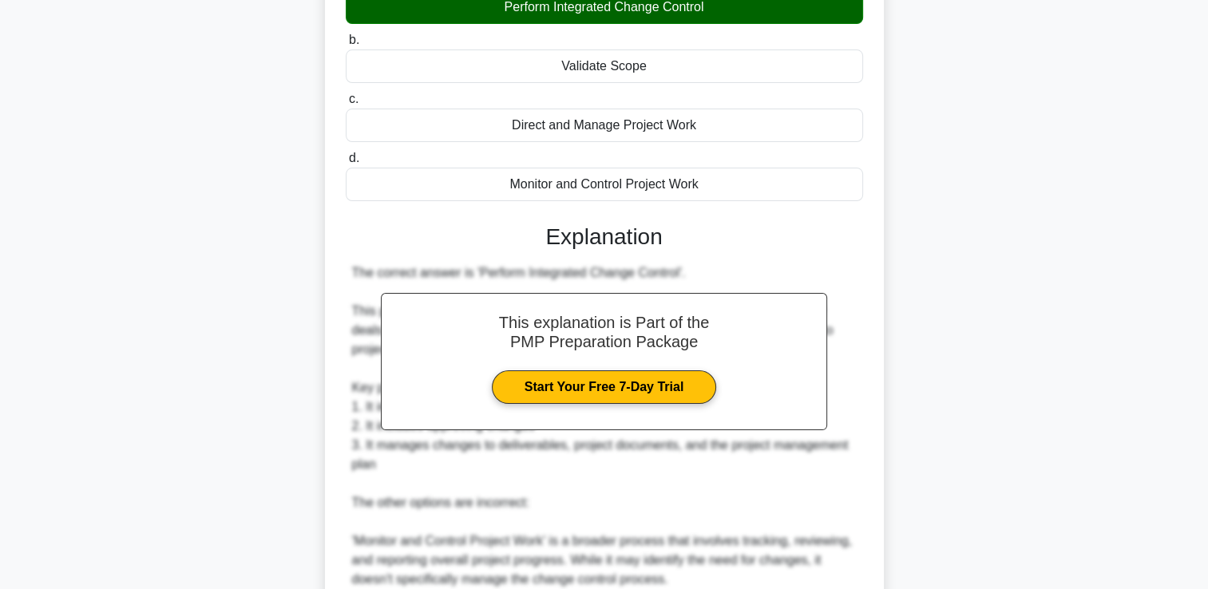
scroll to position [479, 0]
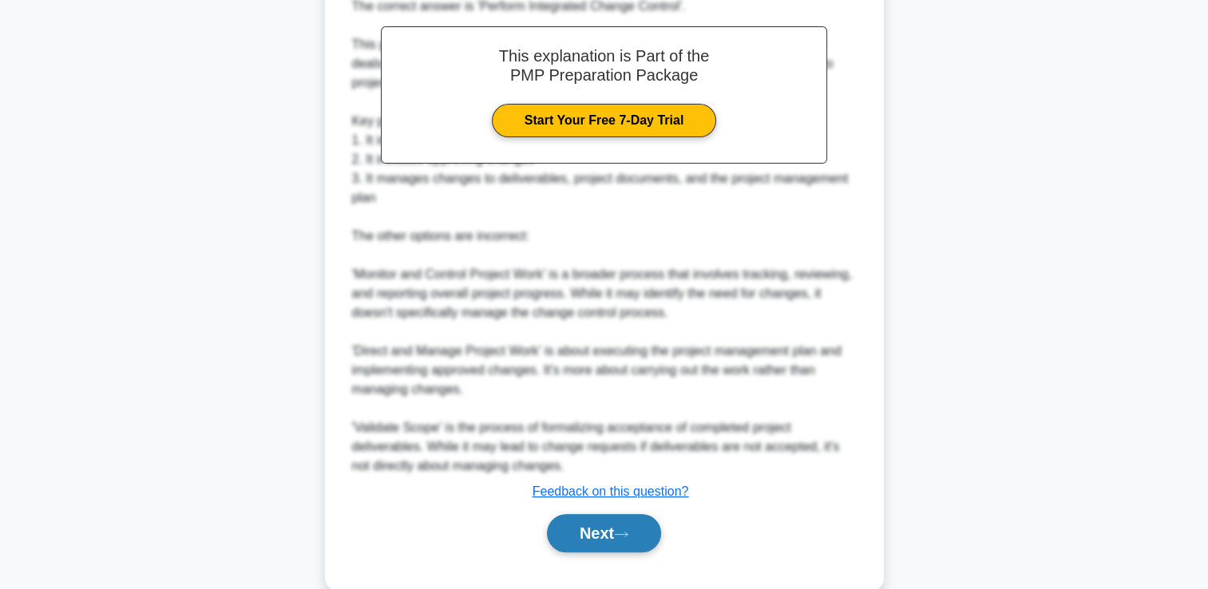
click at [603, 526] on button "Next" at bounding box center [604, 533] width 114 height 38
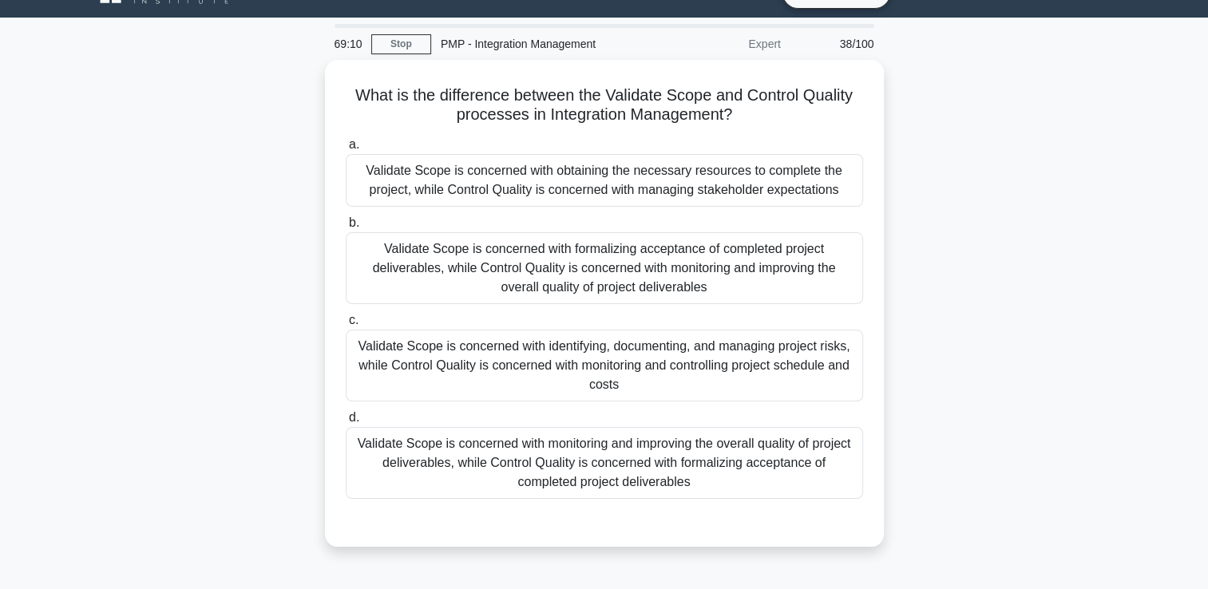
scroll to position [0, 0]
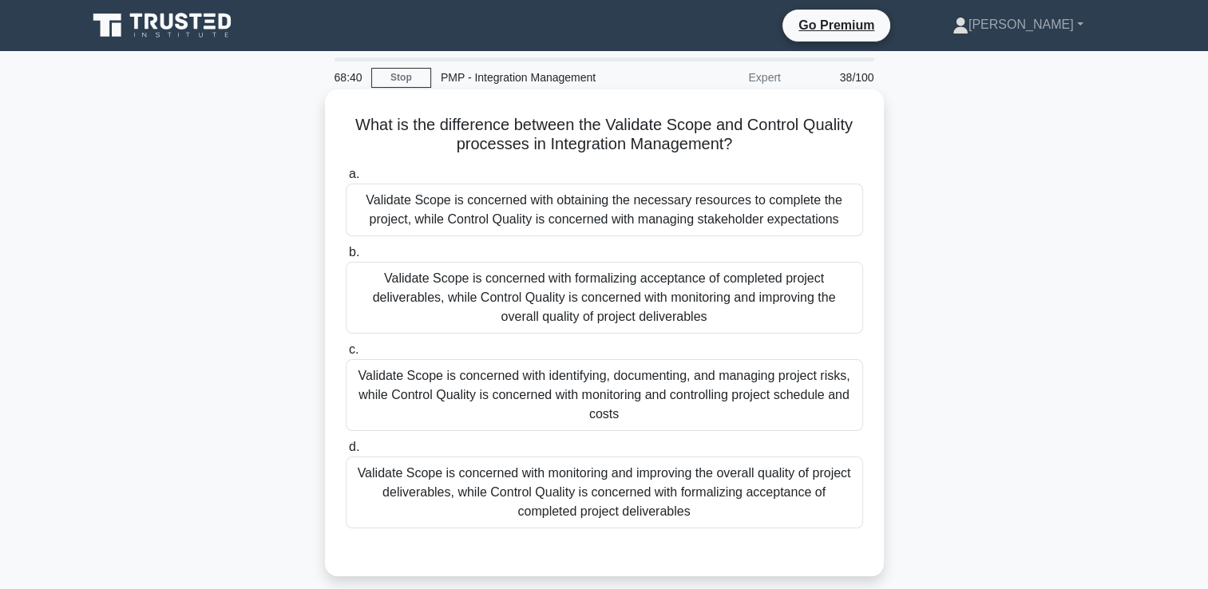
click at [500, 297] on div "Validate Scope is concerned with formalizing acceptance of completed project de…" at bounding box center [604, 298] width 517 height 72
click at [346, 258] on input "b. Validate Scope is concerned with formalizing acceptance of completed project…" at bounding box center [346, 252] width 0 height 10
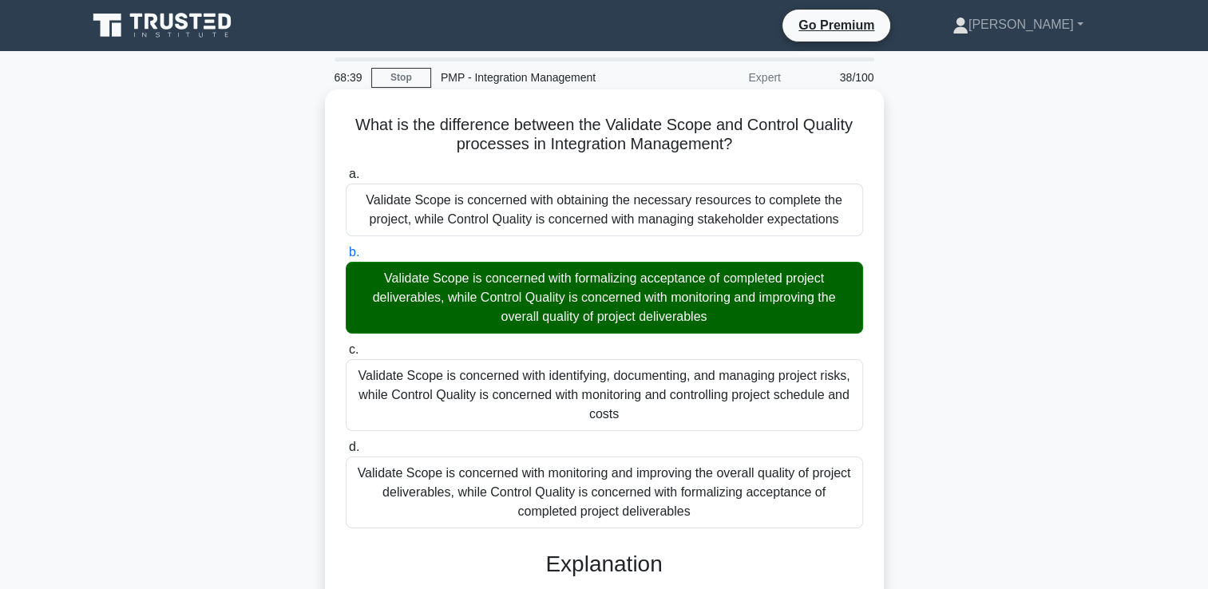
scroll to position [374, 0]
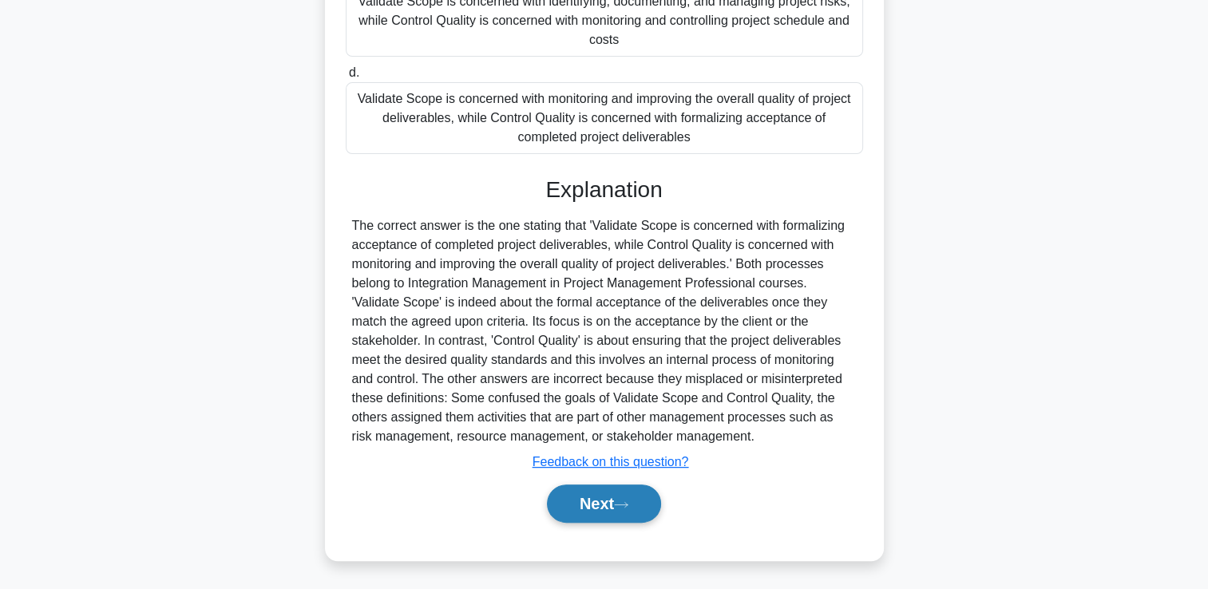
click at [576, 497] on button "Next" at bounding box center [604, 504] width 114 height 38
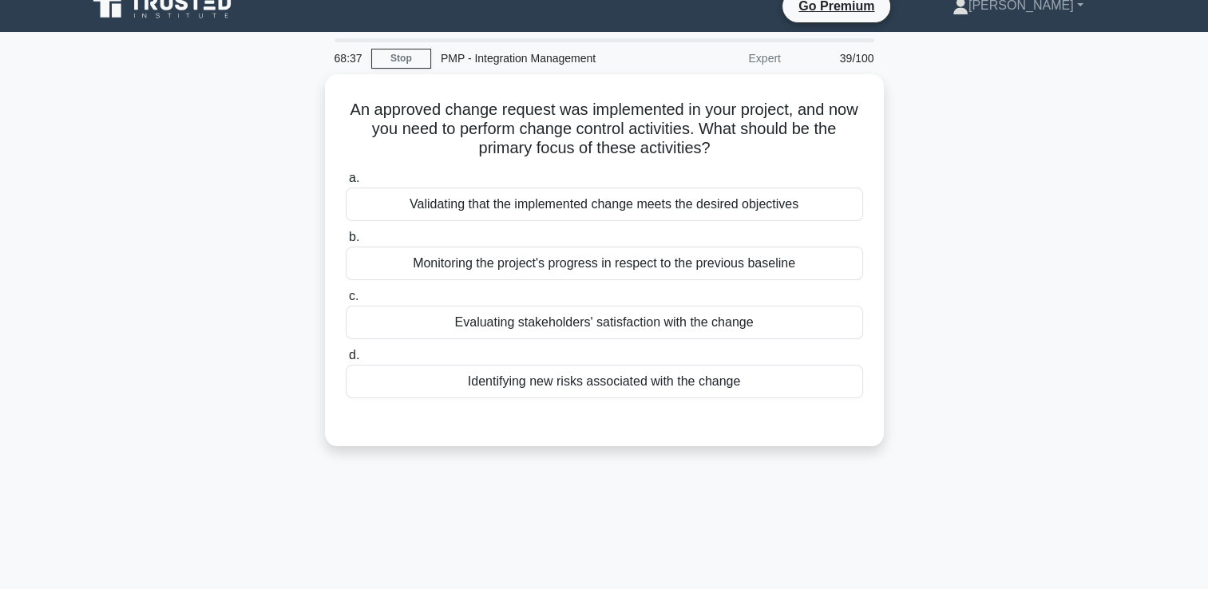
scroll to position [0, 0]
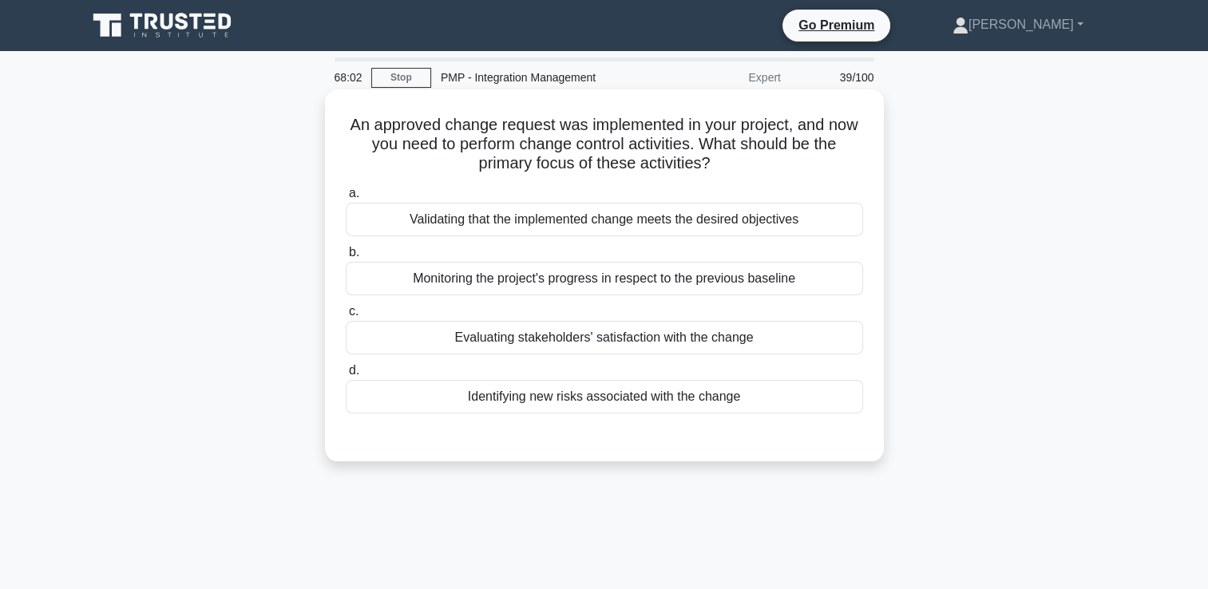
click at [580, 278] on div "Monitoring the project's progress in respect to the previous baseline" at bounding box center [604, 279] width 517 height 34
click at [346, 258] on input "b. Monitoring the project's progress in respect to the previous baseline" at bounding box center [346, 252] width 0 height 10
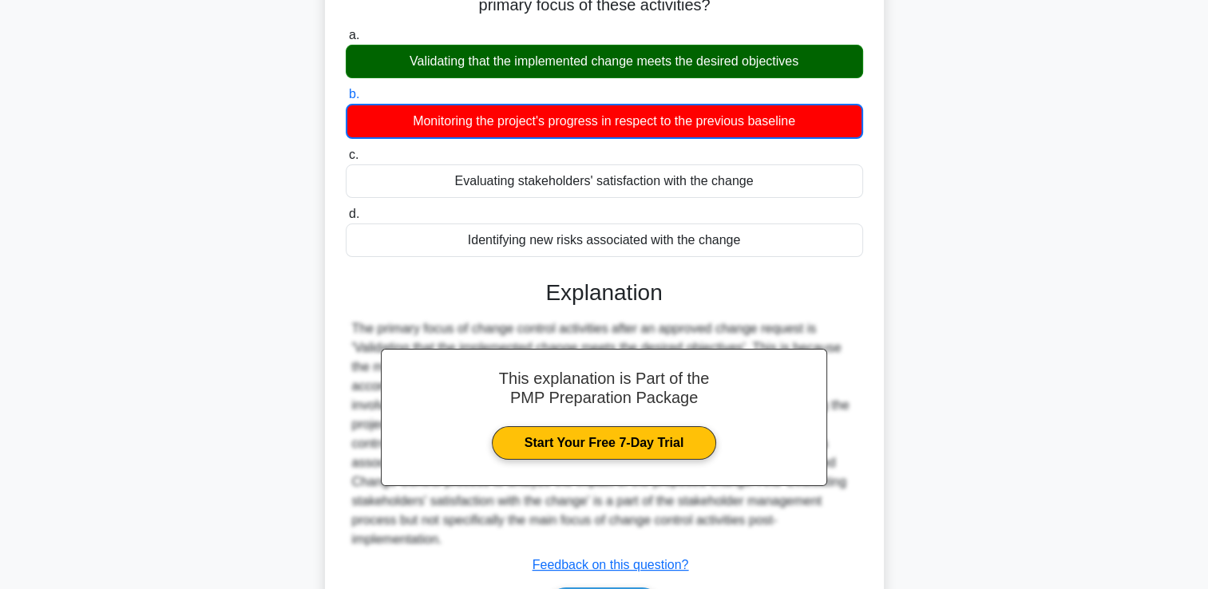
scroll to position [273, 0]
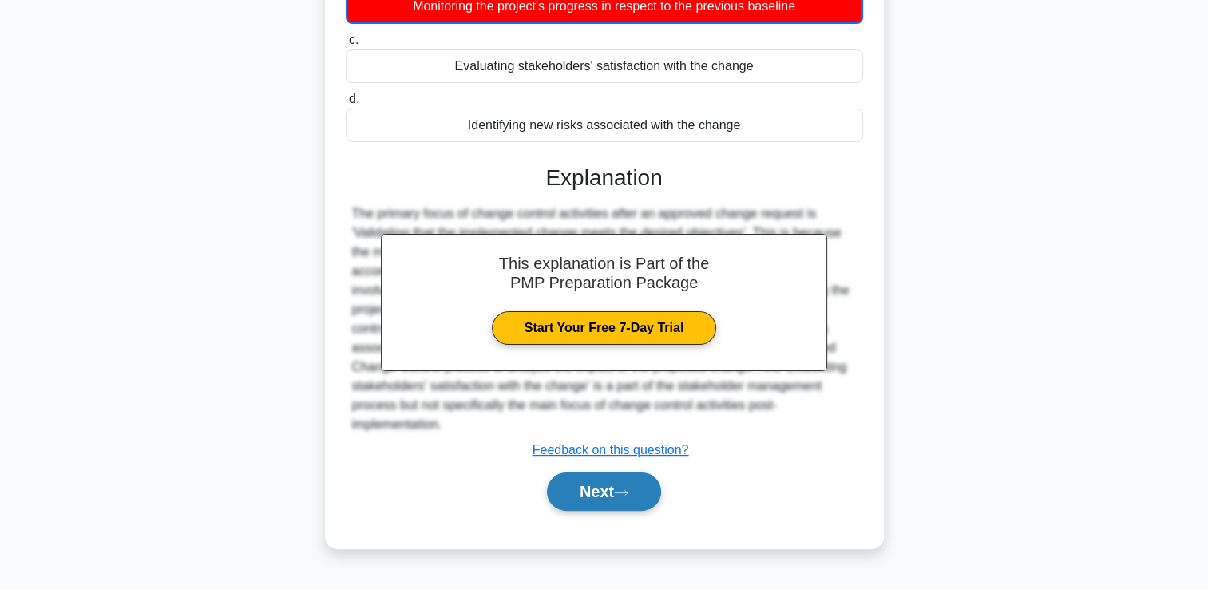
click at [598, 485] on button "Next" at bounding box center [604, 492] width 114 height 38
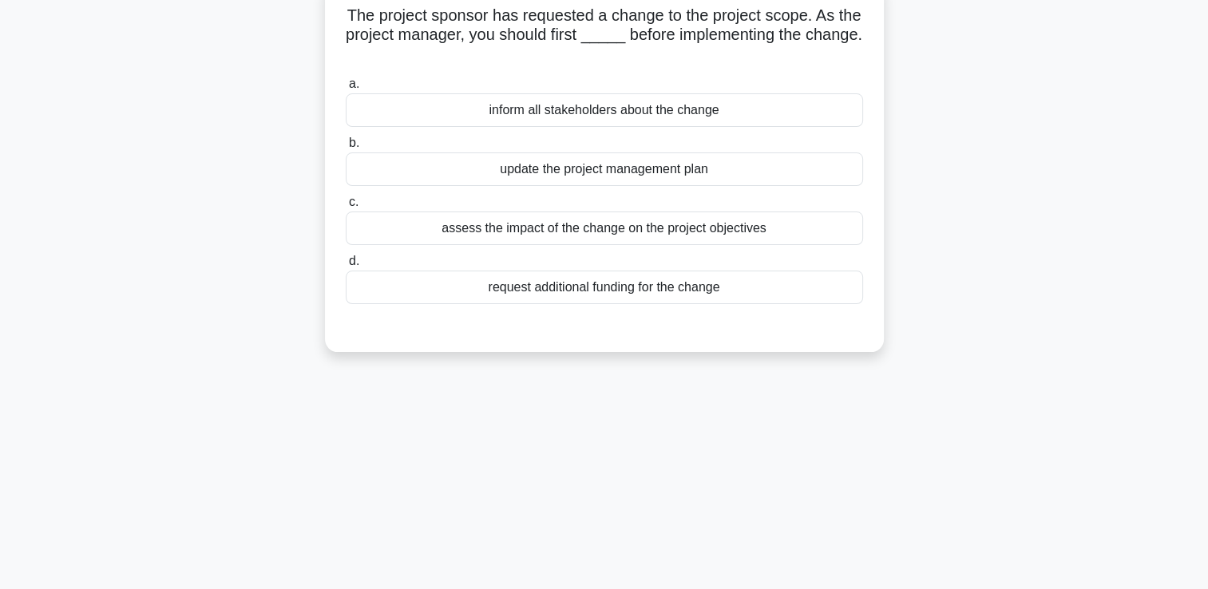
scroll to position [34, 0]
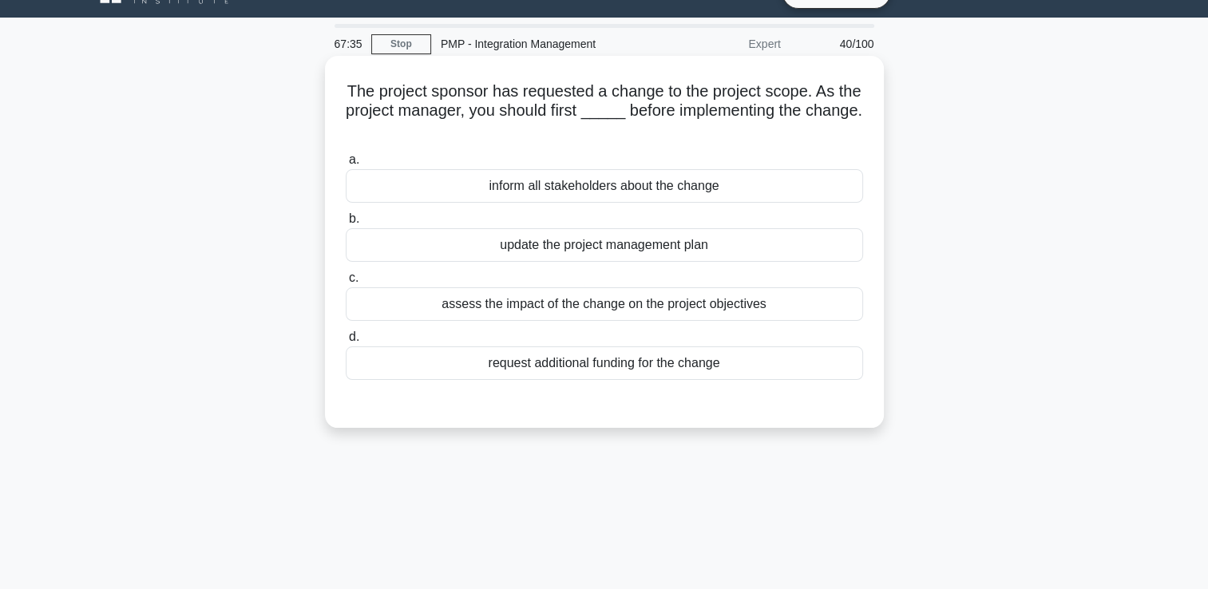
click at [797, 303] on div "assess the impact of the change on the project objectives" at bounding box center [604, 304] width 517 height 34
click at [346, 283] on input "c. assess the impact of the change on the project objectives" at bounding box center [346, 278] width 0 height 10
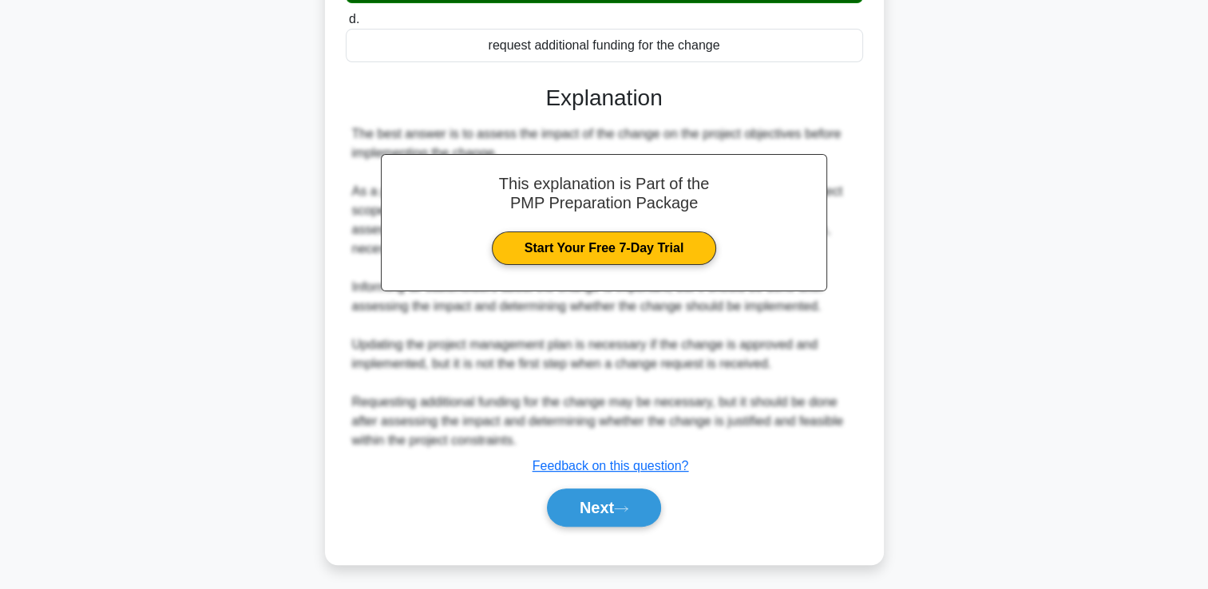
scroll to position [353, 0]
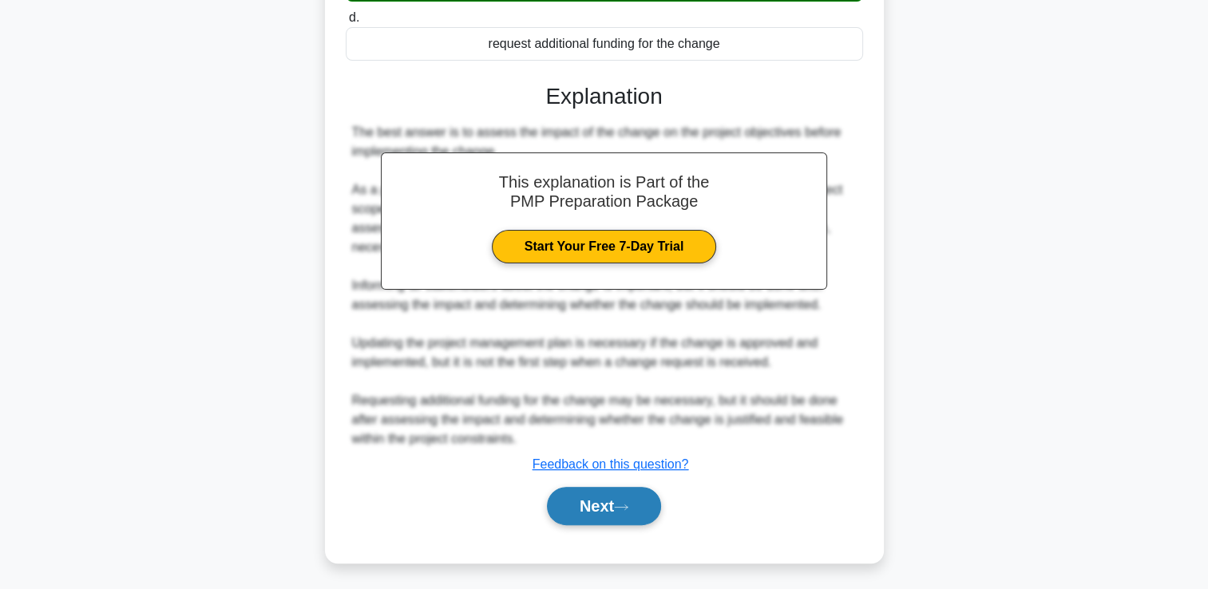
click at [656, 508] on button "Next" at bounding box center [604, 506] width 114 height 38
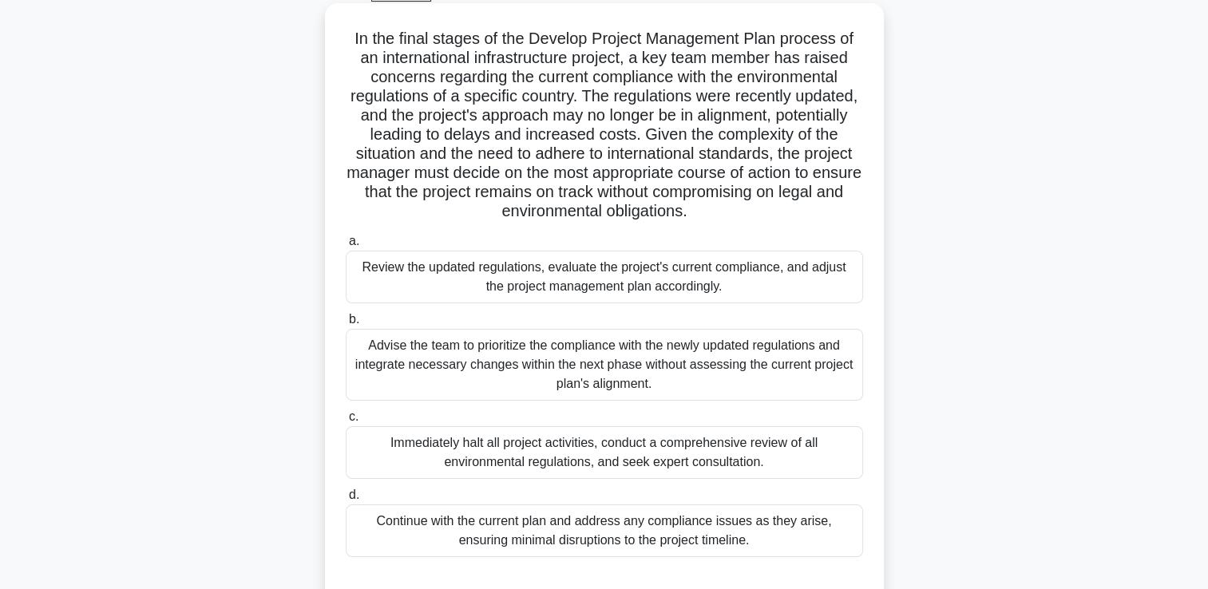
scroll to position [113, 0]
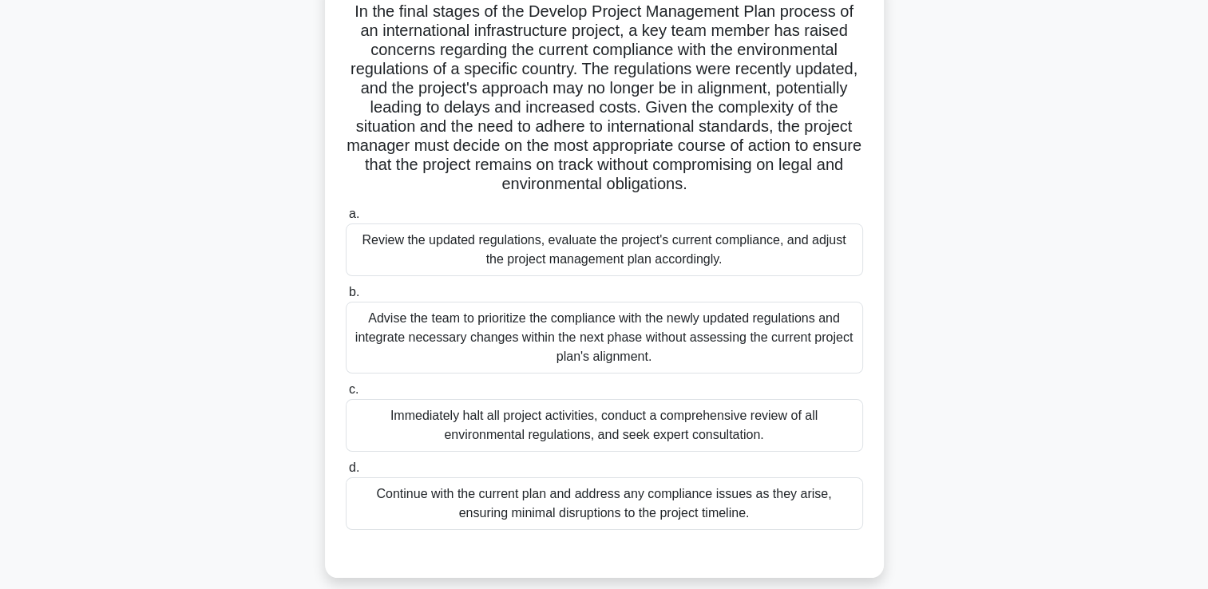
click at [697, 362] on div "Advise the team to prioritize the compliance with the newly updated regulations…" at bounding box center [604, 338] width 517 height 72
click at [346, 298] on input "b. Advise the team to prioritize the compliance with the newly updated regulati…" at bounding box center [346, 292] width 0 height 10
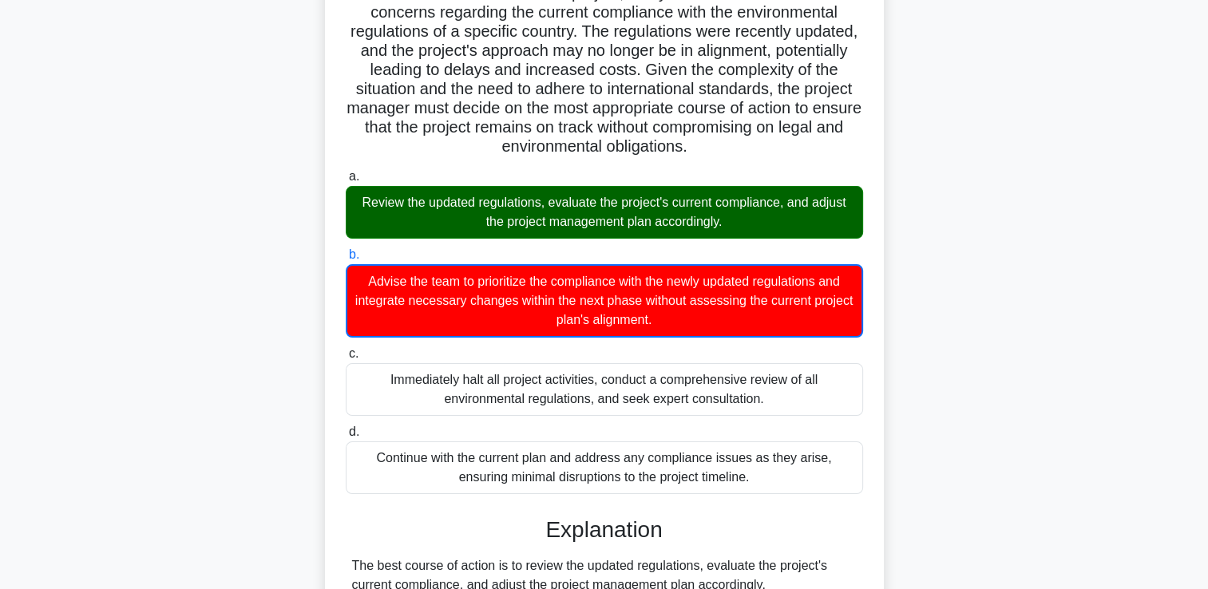
scroll to position [592, 0]
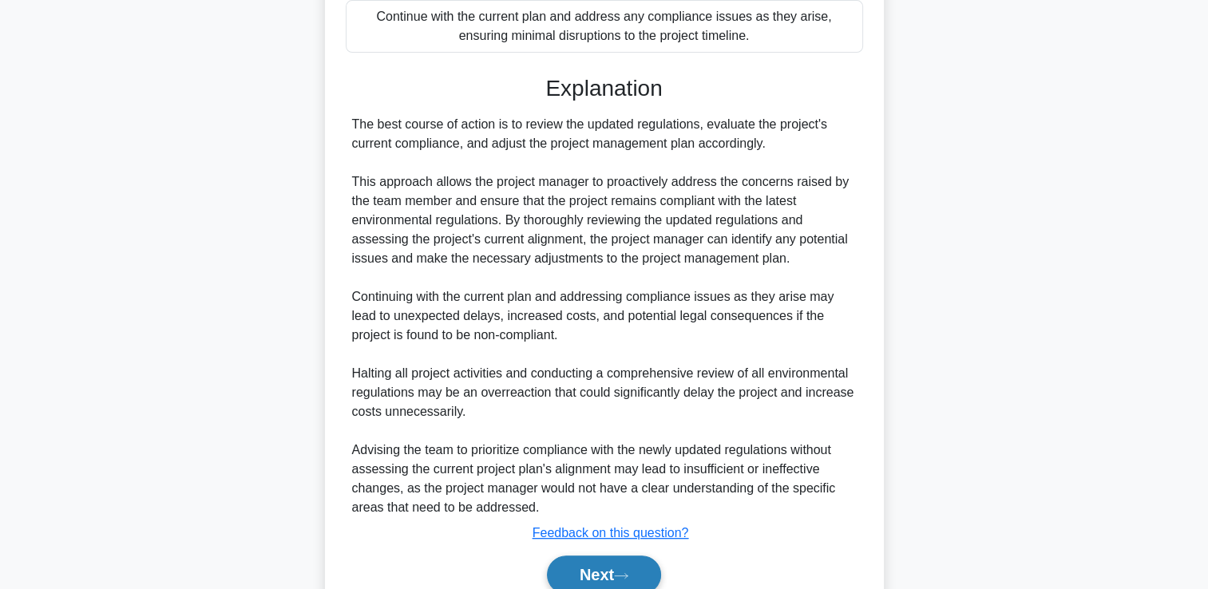
click at [624, 573] on icon at bounding box center [621, 576] width 14 height 9
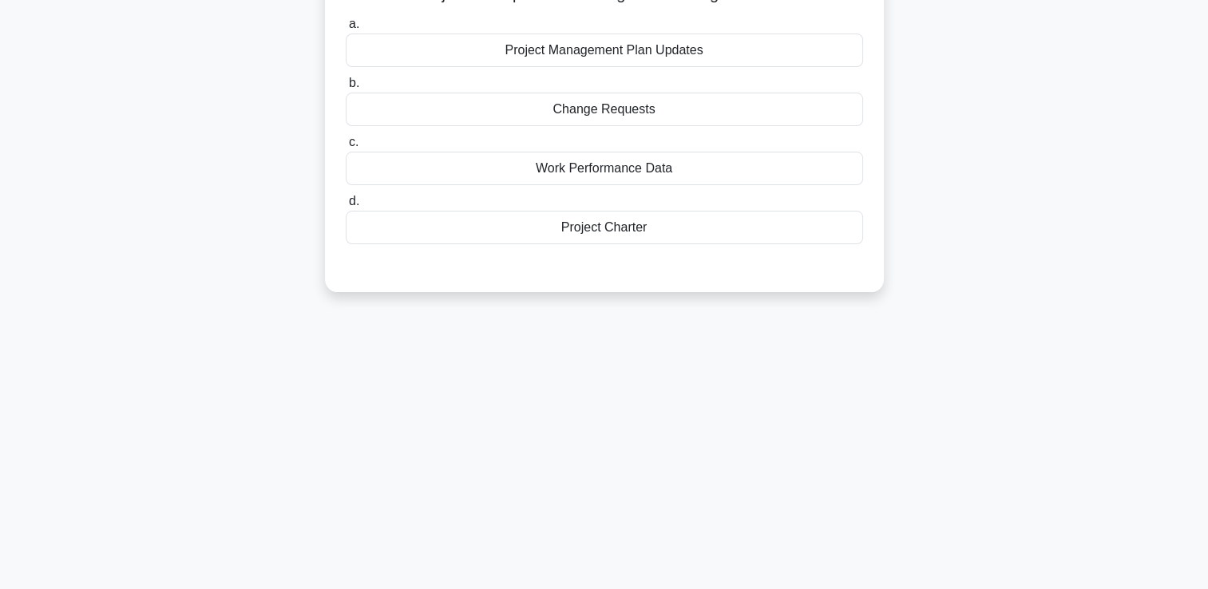
scroll to position [0, 0]
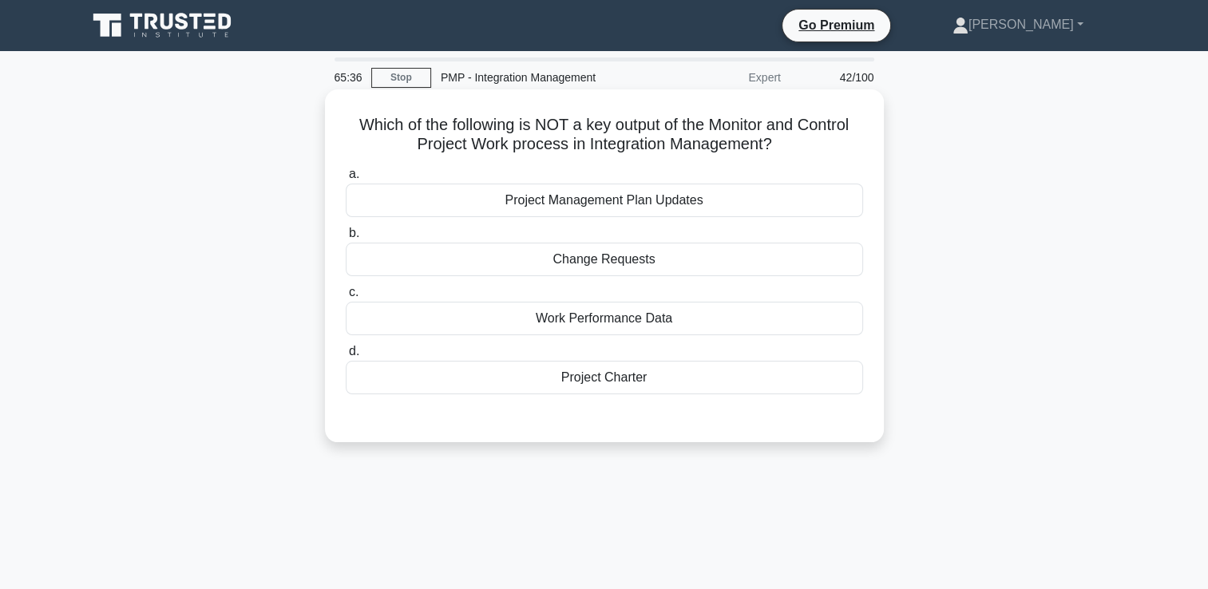
click at [634, 211] on div "Project Management Plan Updates" at bounding box center [604, 201] width 517 height 34
click at [346, 180] on input "a. Project Management Plan Updates" at bounding box center [346, 174] width 0 height 10
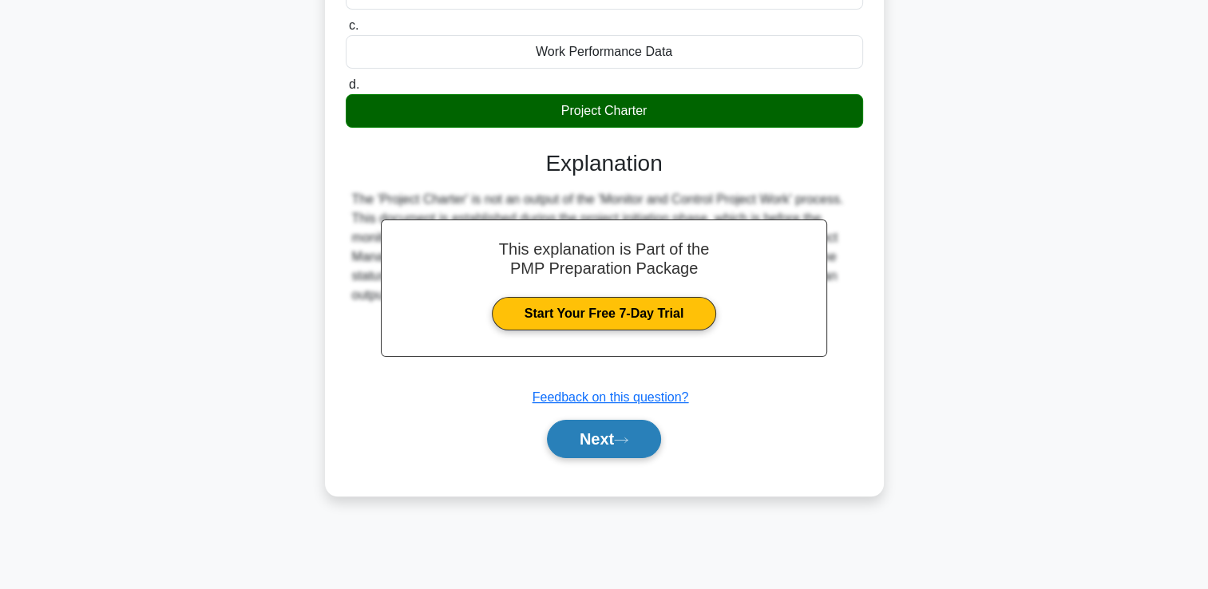
scroll to position [273, 0]
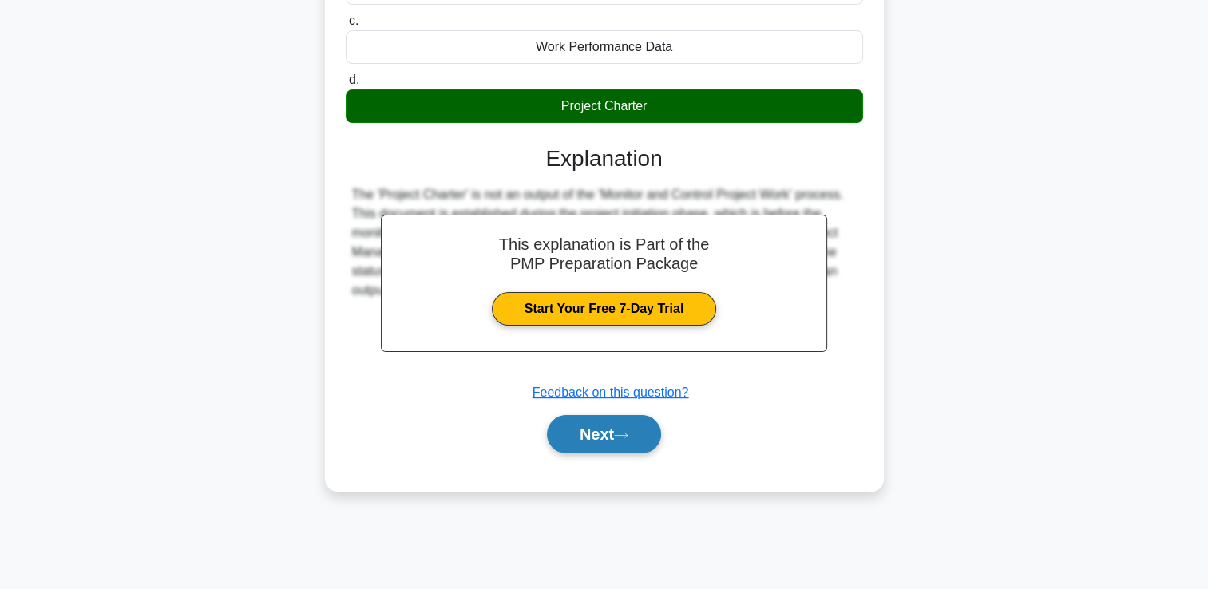
click at [603, 437] on button "Next" at bounding box center [604, 434] width 114 height 38
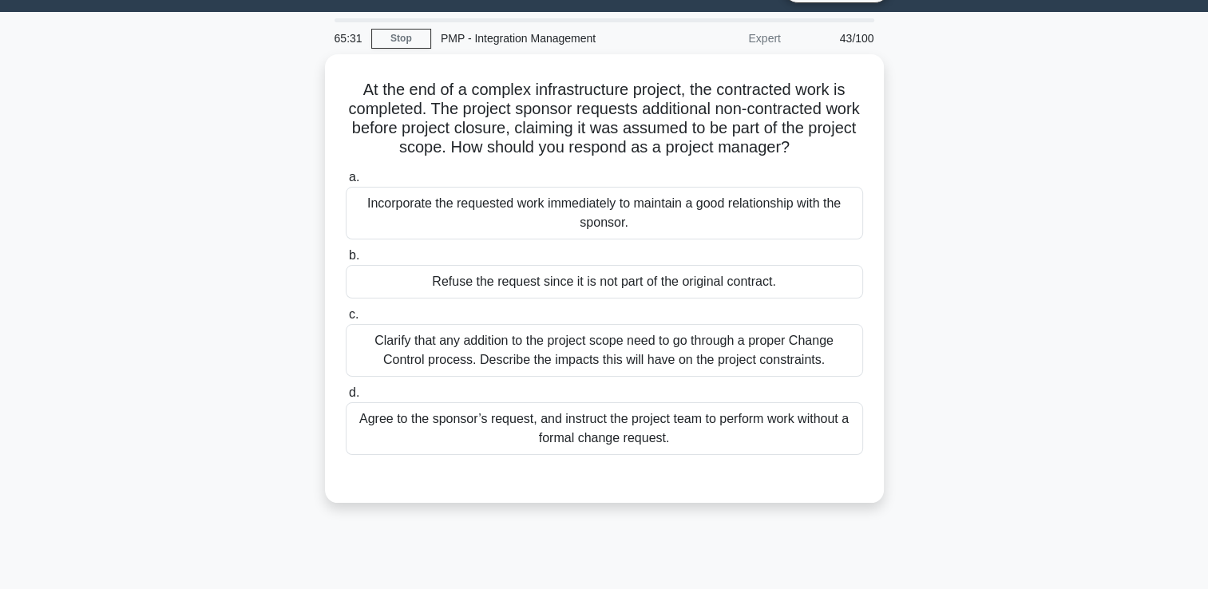
scroll to position [34, 0]
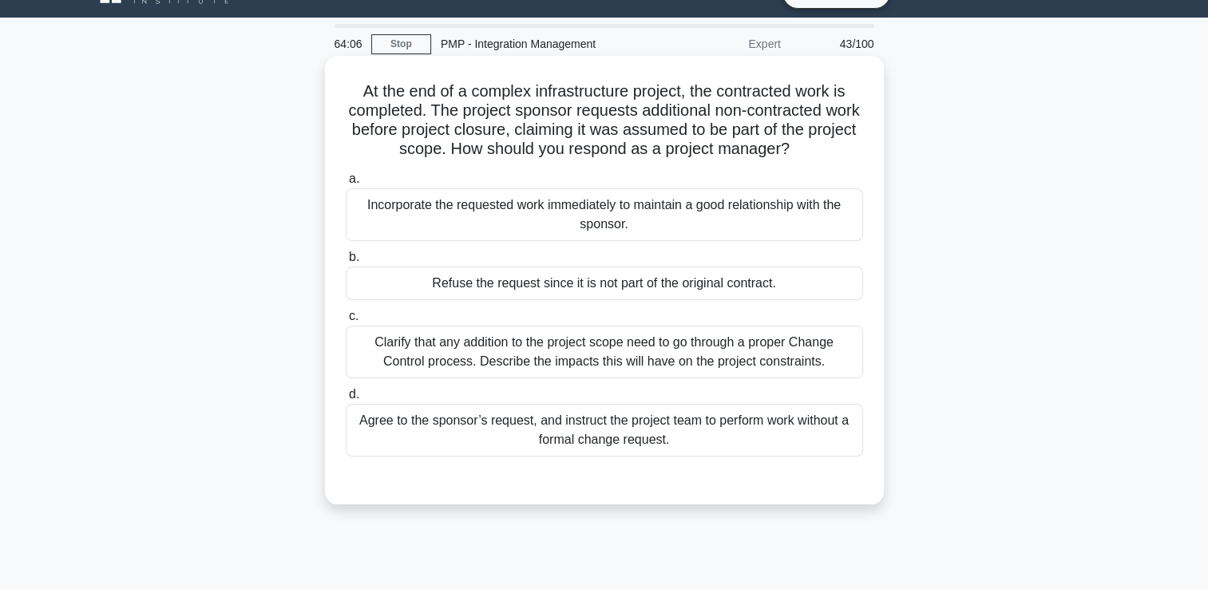
click at [683, 346] on div "Clarify that any addition to the project scope need to go through a proper Chan…" at bounding box center [604, 352] width 517 height 53
click at [346, 322] on input "c. Clarify that any addition to the project scope need to go through a proper C…" at bounding box center [346, 316] width 0 height 10
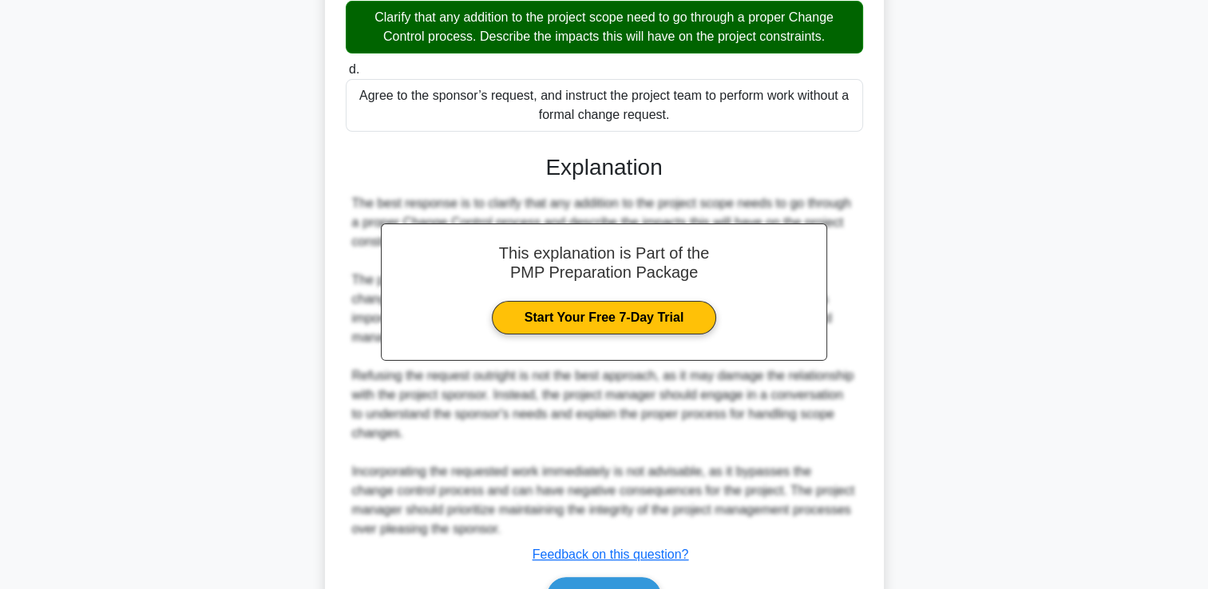
scroll to position [451, 0]
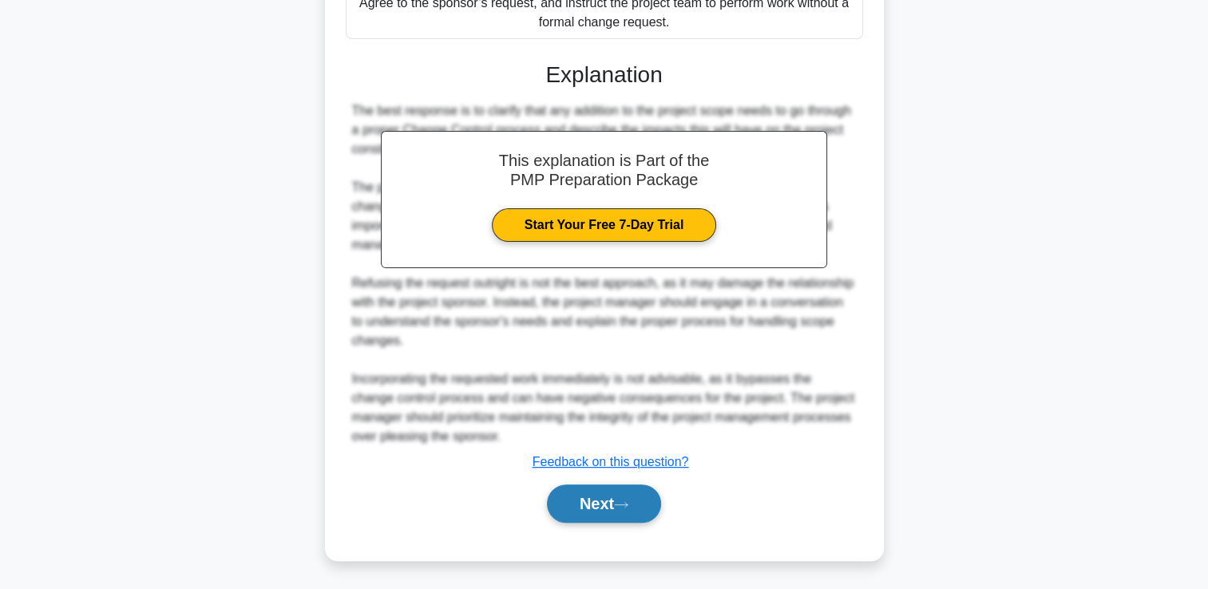
click at [600, 495] on button "Next" at bounding box center [604, 504] width 114 height 38
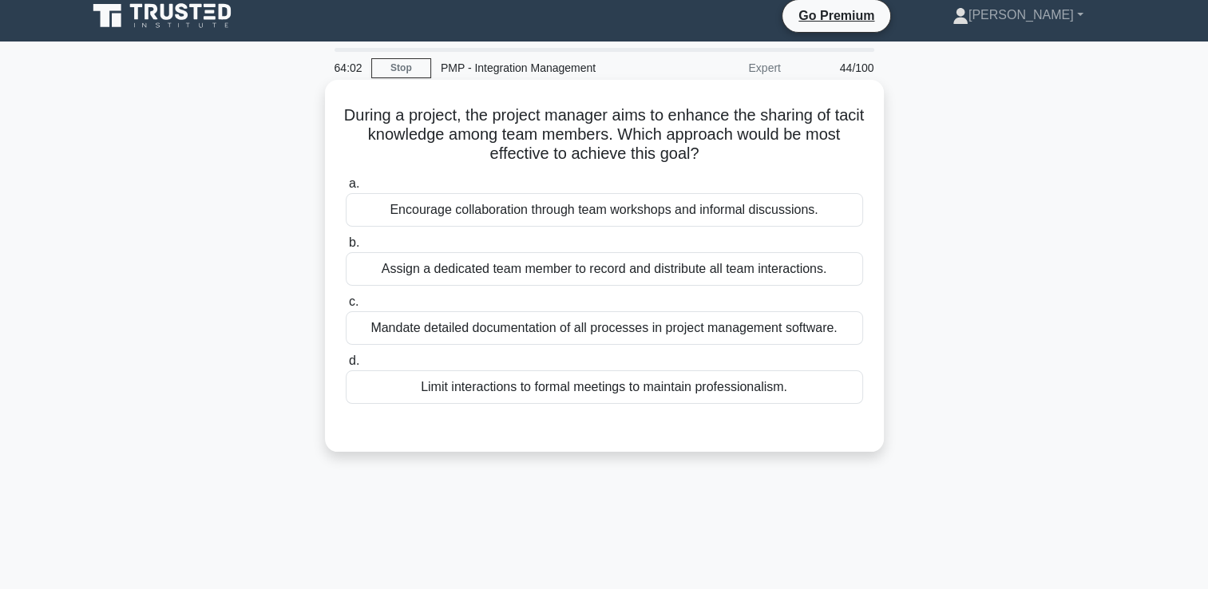
scroll to position [0, 0]
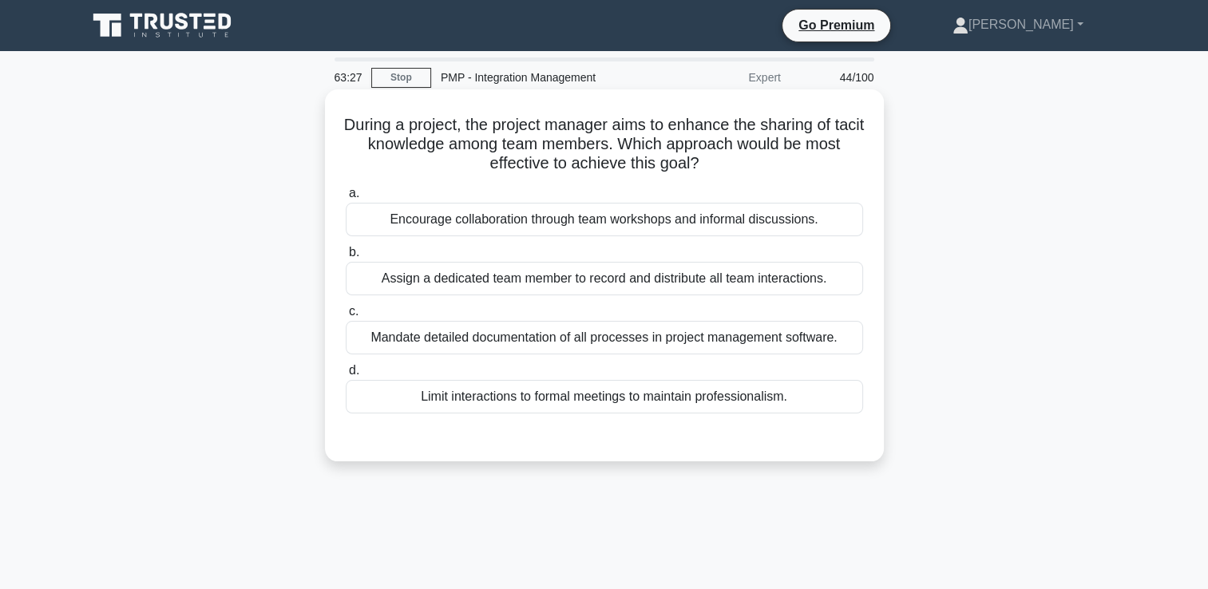
click at [472, 295] on div "a. Encourage collaboration through team workshops and informal discussions. b. …" at bounding box center [604, 298] width 536 height 236
click at [474, 287] on div "Assign a dedicated team member to record and distribute all team interactions." at bounding box center [604, 279] width 517 height 34
click at [346, 258] on input "b. Assign a dedicated team member to record and distribute all team interaction…" at bounding box center [346, 252] width 0 height 10
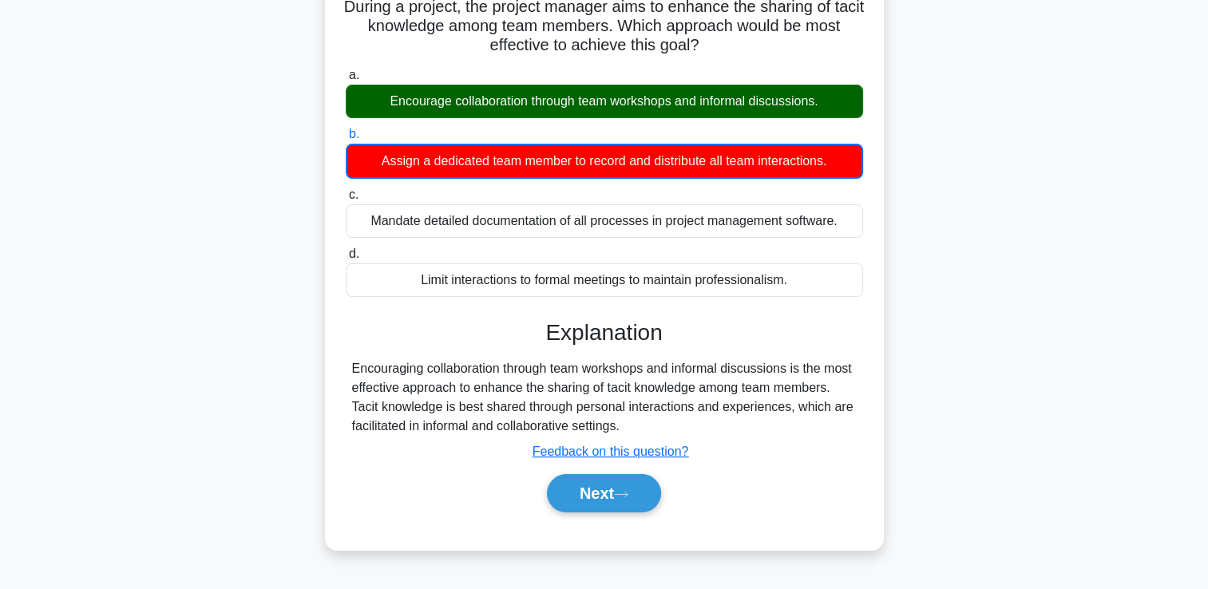
scroll to position [273, 0]
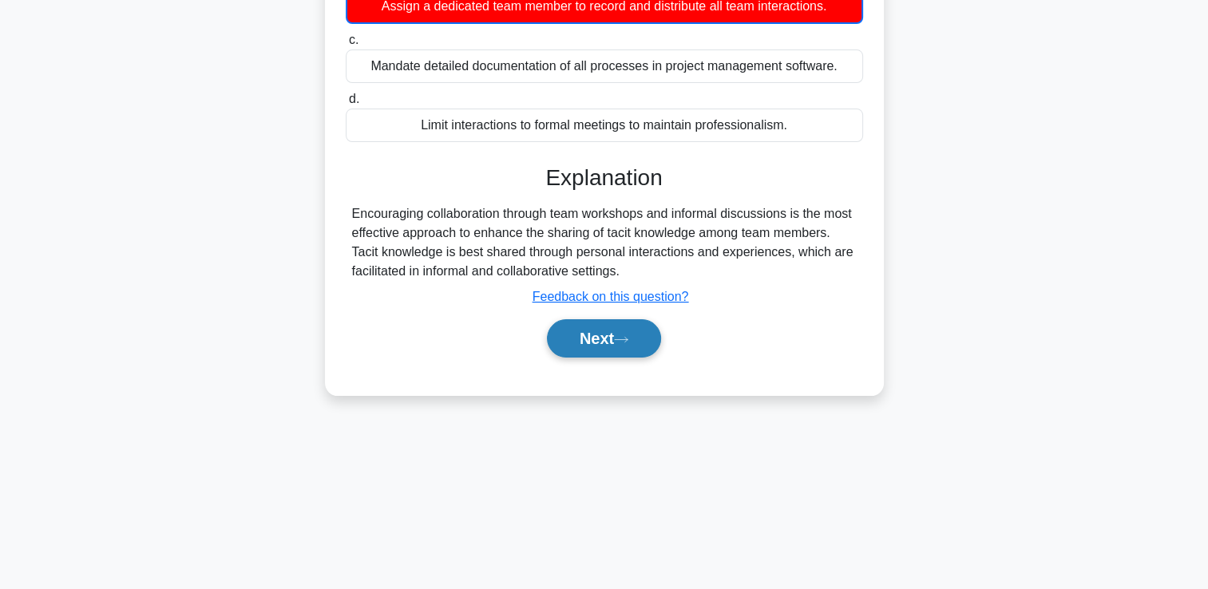
click at [615, 348] on button "Next" at bounding box center [604, 338] width 114 height 38
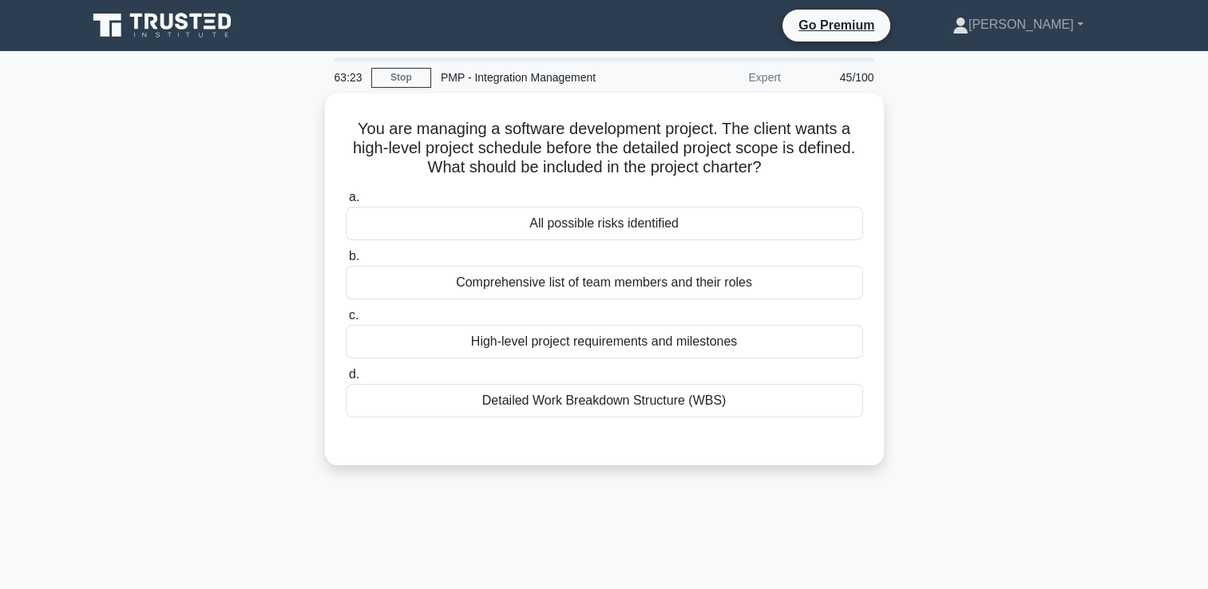
scroll to position [0, 0]
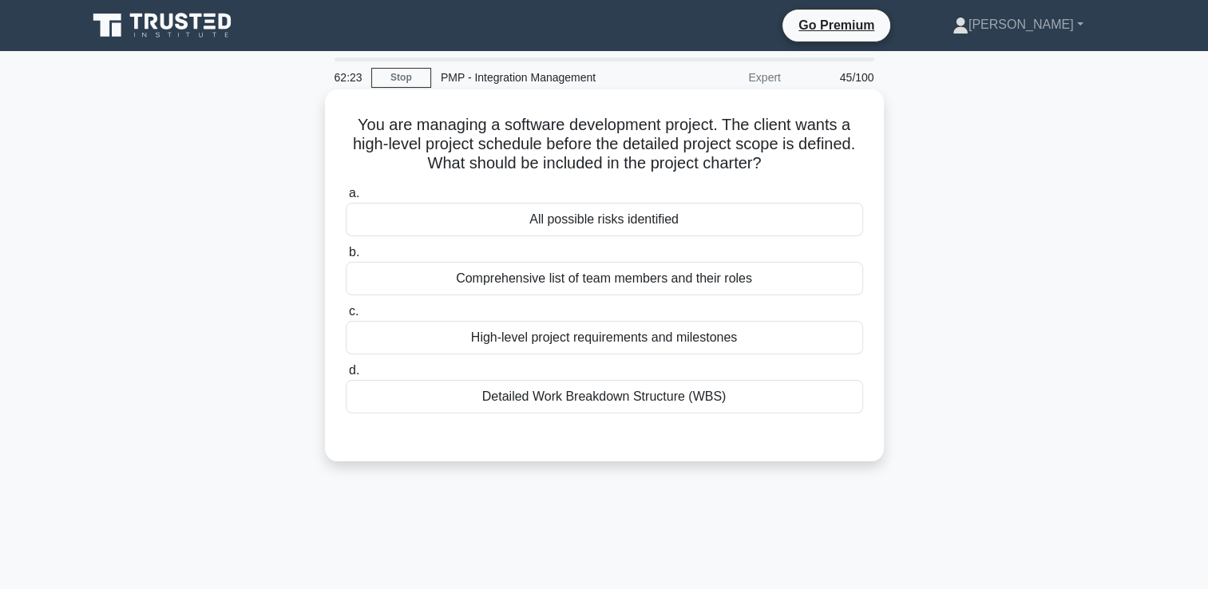
click at [713, 279] on div "Comprehensive list of team members and their roles" at bounding box center [604, 279] width 517 height 34
click at [346, 258] on input "b. Comprehensive list of team members and their roles" at bounding box center [346, 252] width 0 height 10
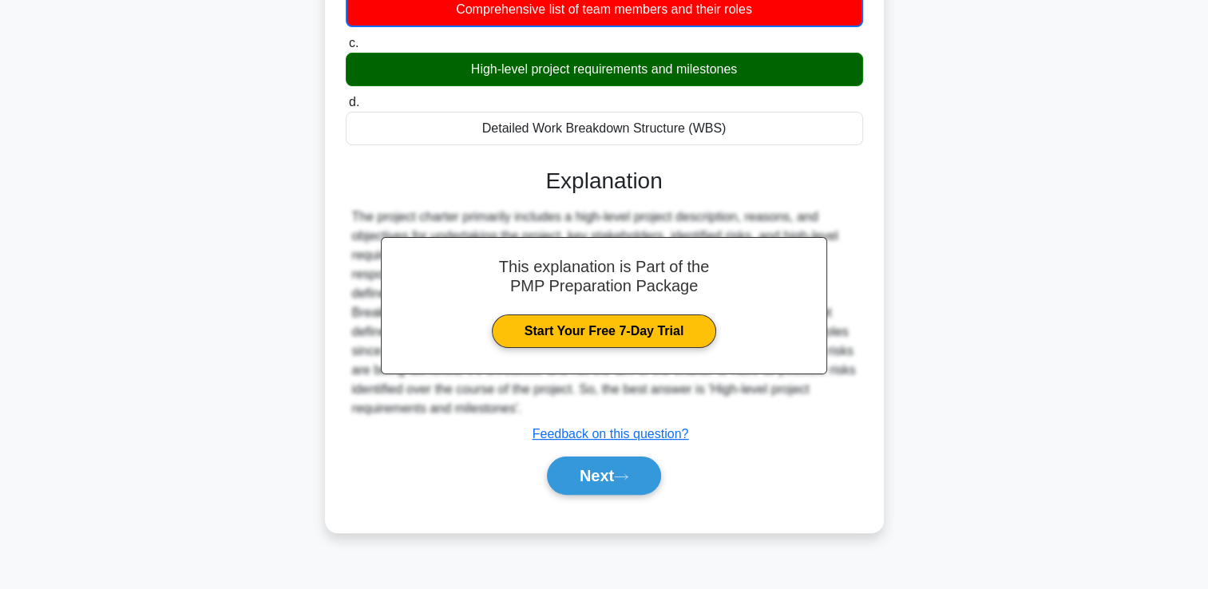
scroll to position [273, 0]
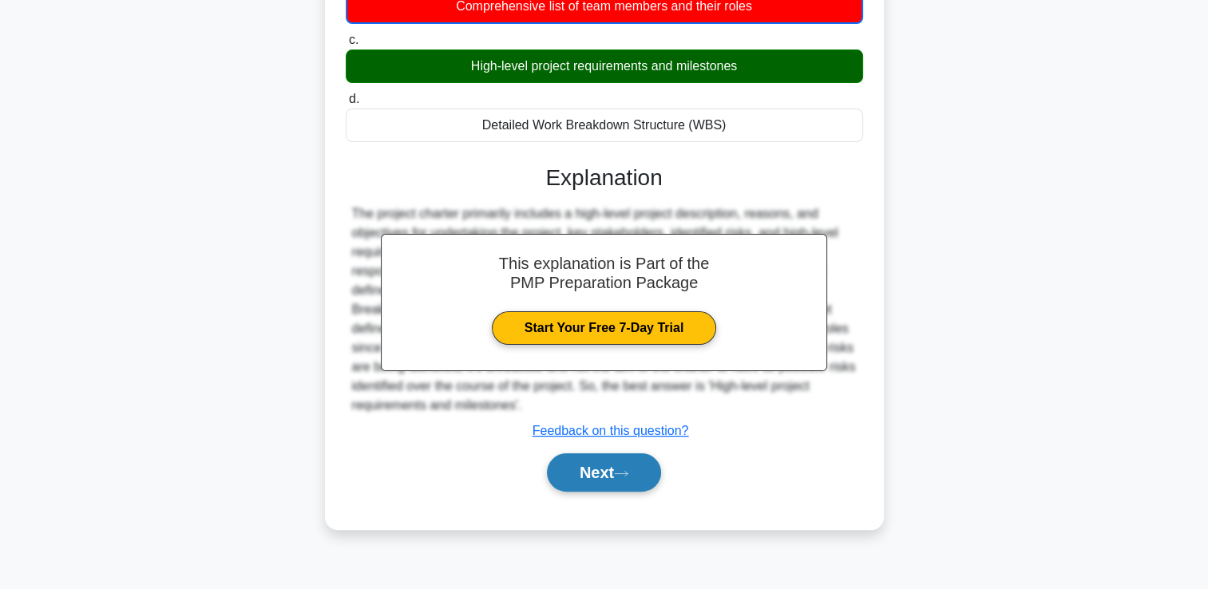
click at [600, 477] on button "Next" at bounding box center [604, 472] width 114 height 38
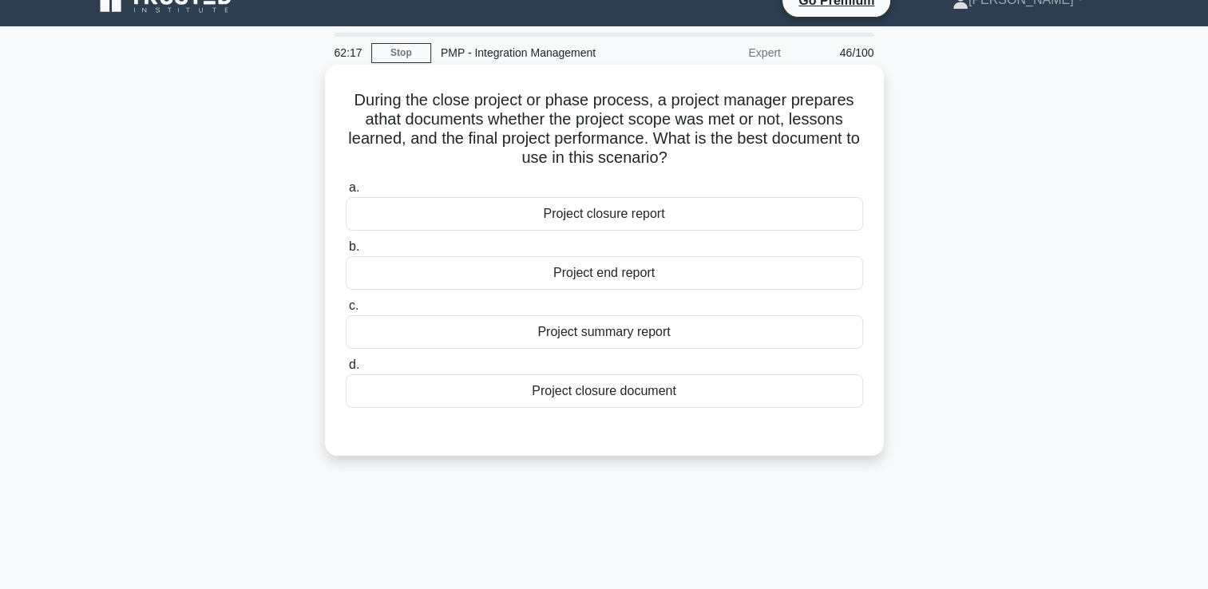
scroll to position [0, 0]
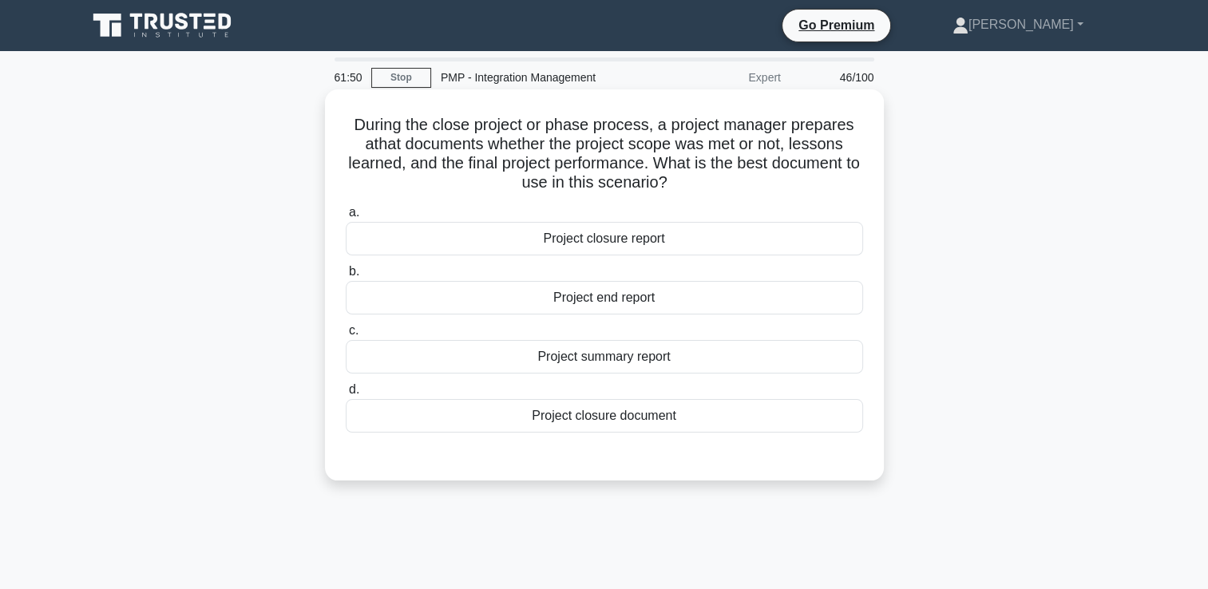
click at [516, 356] on div "Project summary report" at bounding box center [604, 357] width 517 height 34
click at [346, 336] on input "c. Project summary report" at bounding box center [346, 331] width 0 height 10
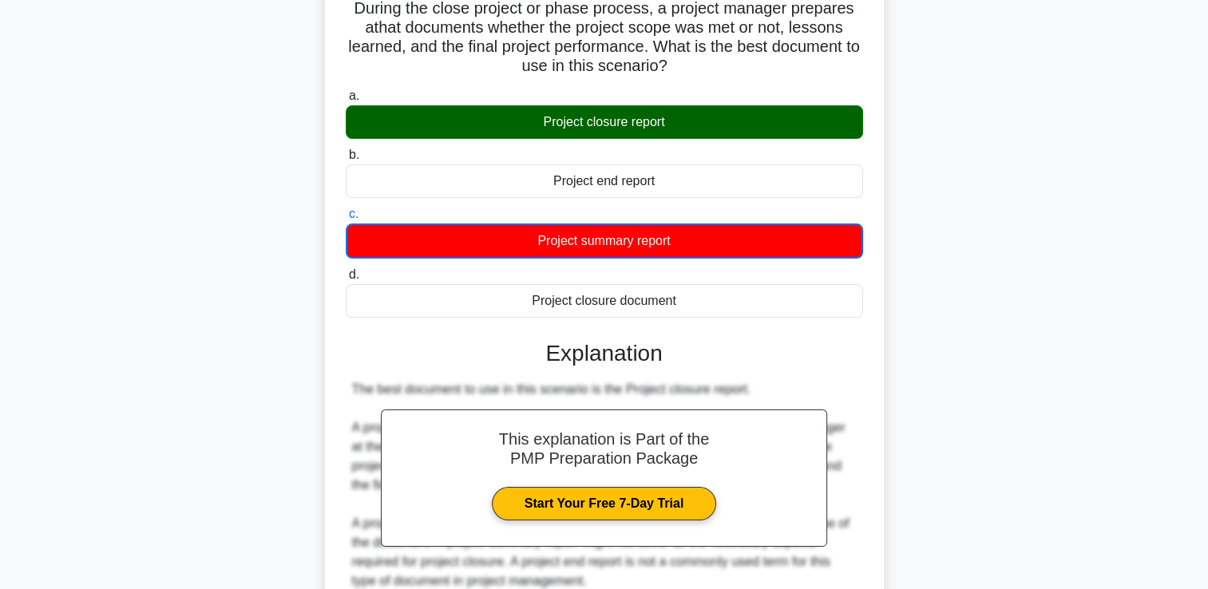
scroll to position [273, 0]
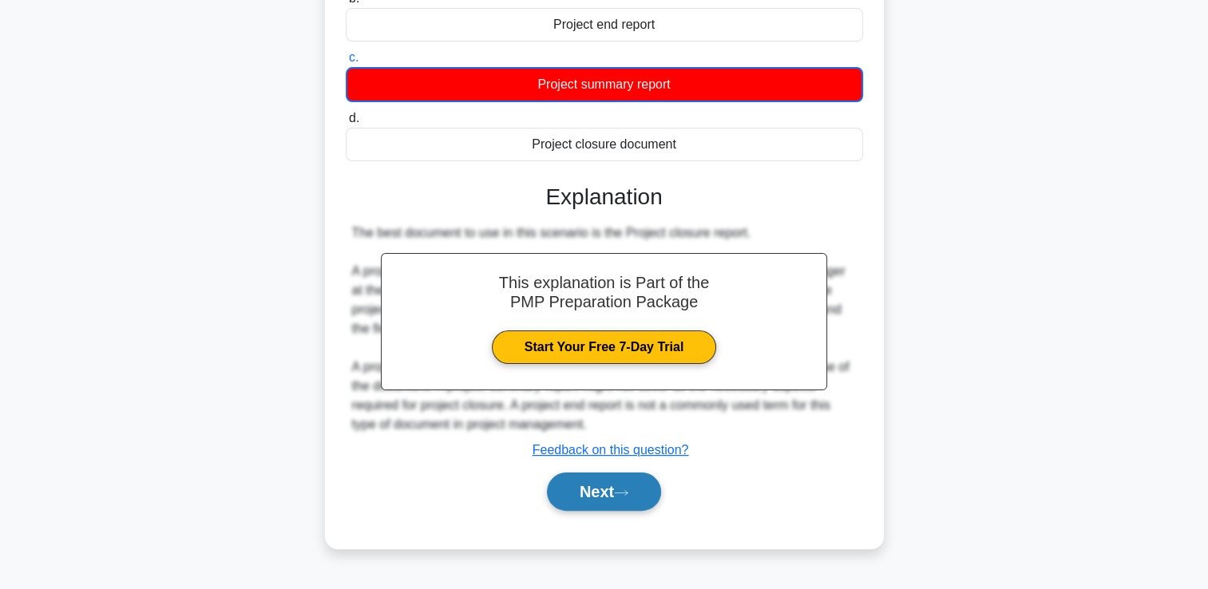
click at [627, 495] on icon at bounding box center [621, 493] width 14 height 9
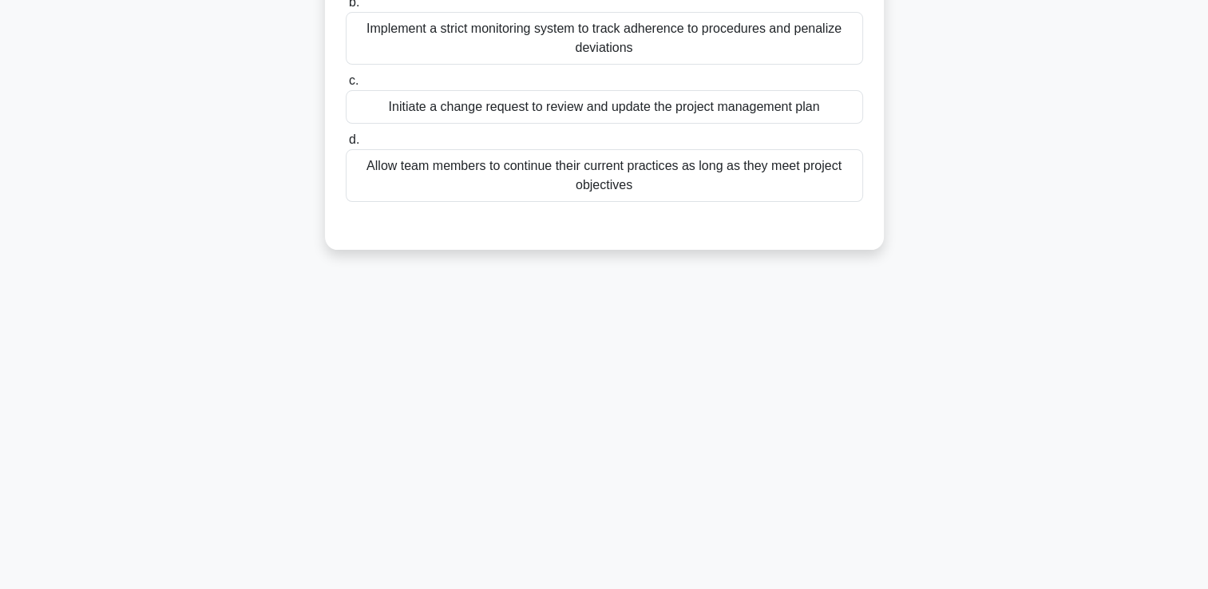
scroll to position [0, 0]
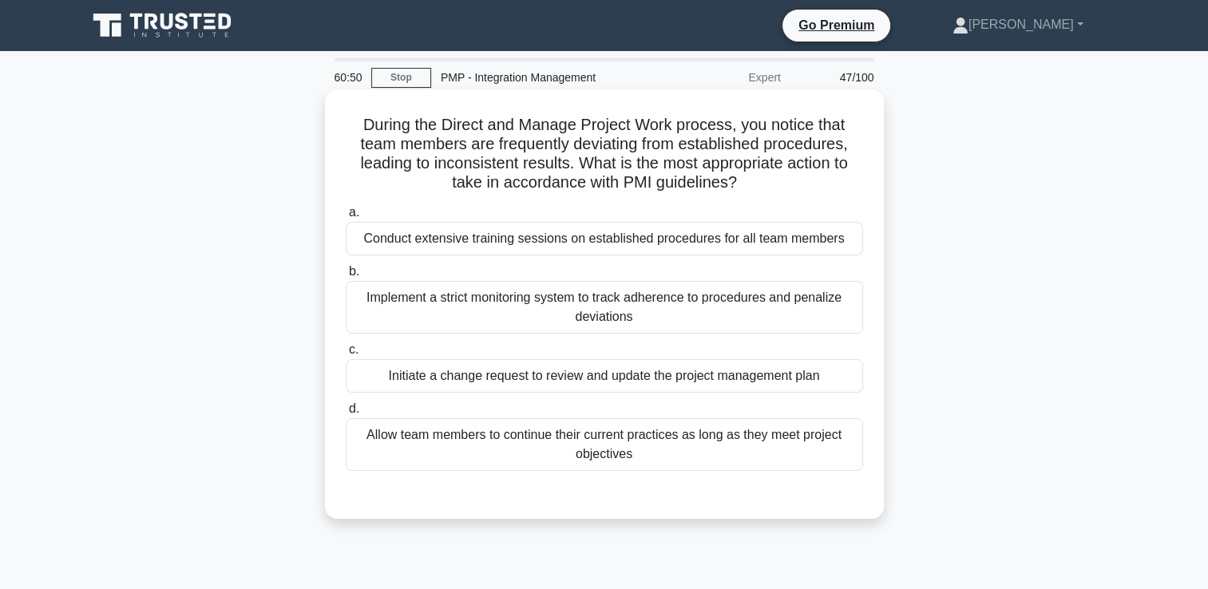
click at [555, 305] on div "Implement a strict monitoring system to track adherence to procedures and penal…" at bounding box center [604, 307] width 517 height 53
click at [346, 277] on input "b. Implement a strict monitoring system to track adherence to procedures and pe…" at bounding box center [346, 272] width 0 height 10
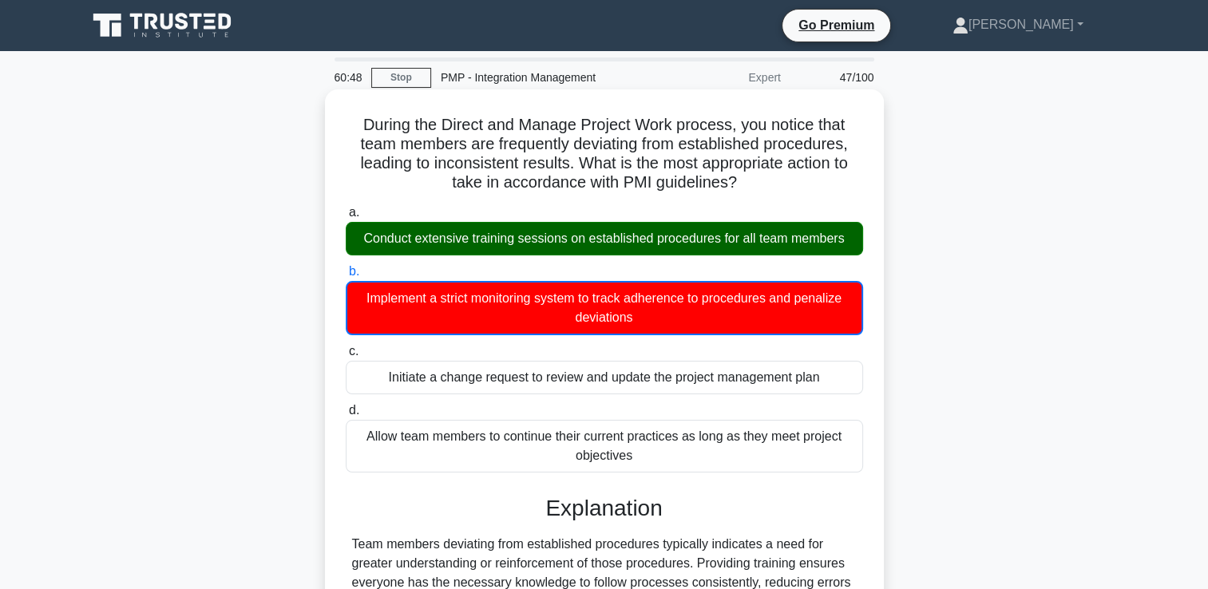
scroll to position [273, 0]
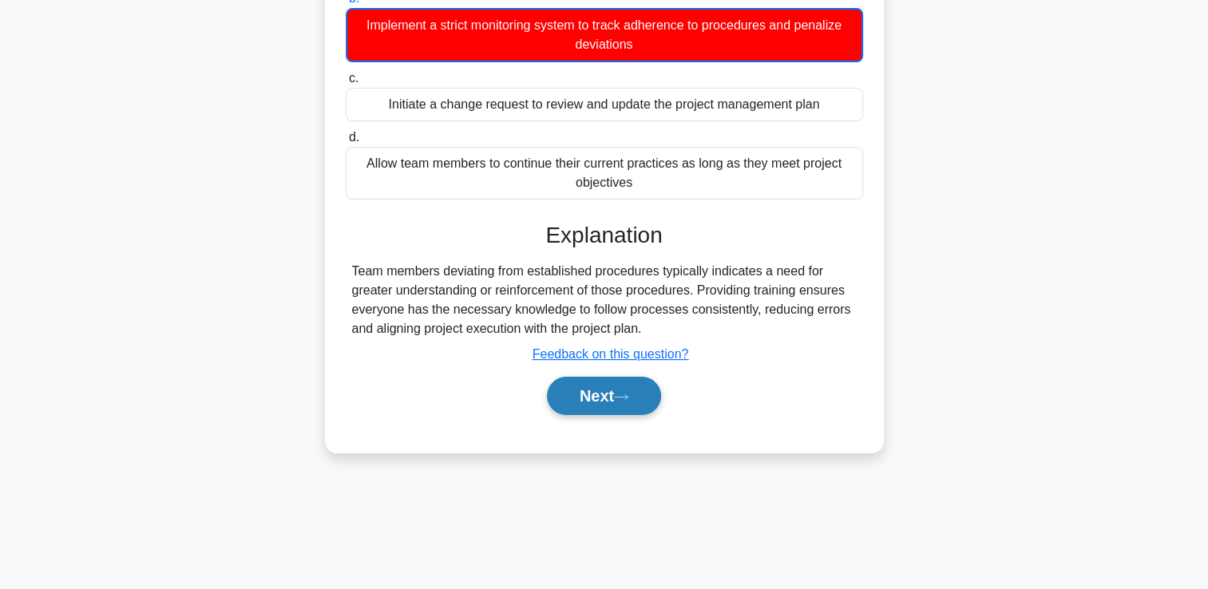
click at [587, 404] on button "Next" at bounding box center [604, 396] width 114 height 38
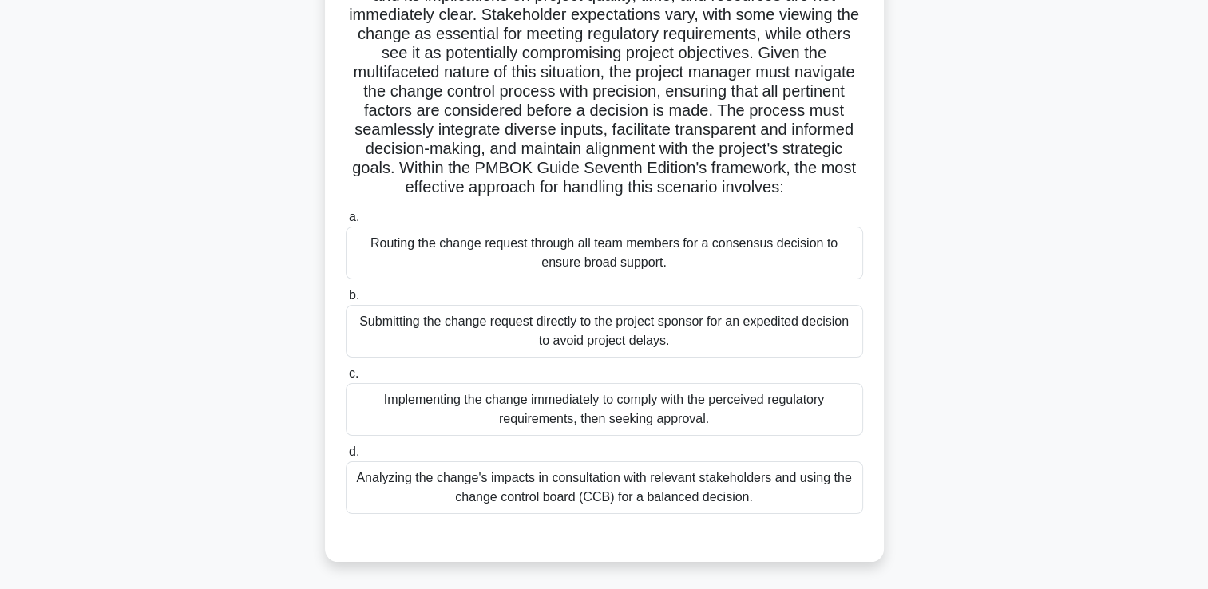
scroll to position [193, 0]
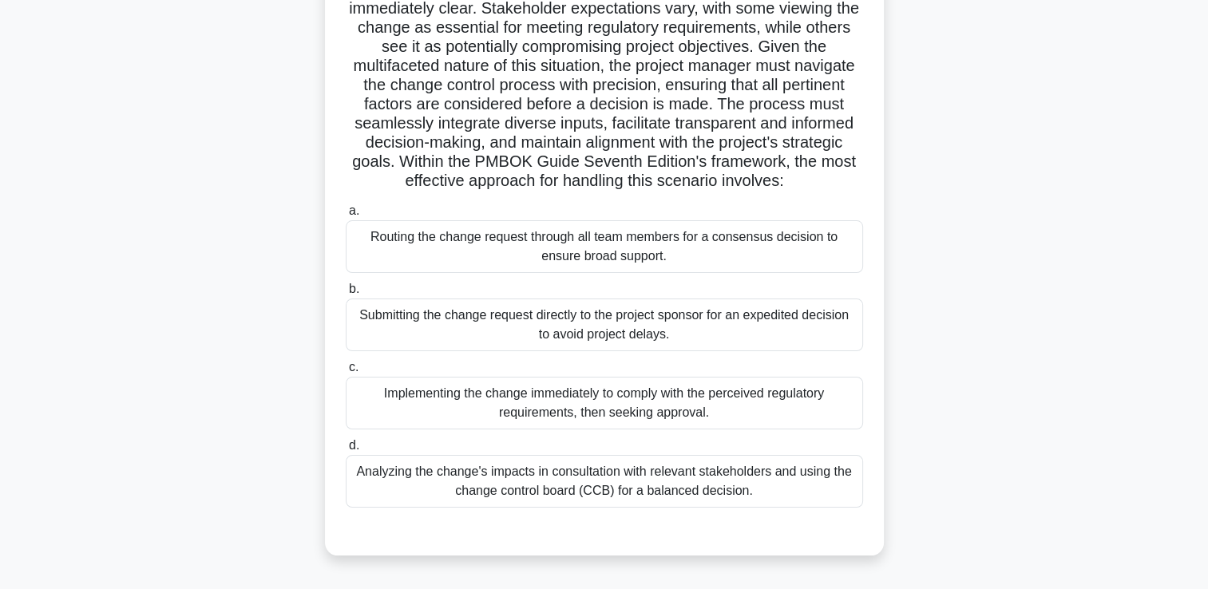
click at [562, 508] on div "Analyzing the change's impacts in consultation with relevant stakeholders and u…" at bounding box center [604, 481] width 517 height 53
click at [346, 451] on input "d. Analyzing the change's impacts in consultation with relevant stakeholders an…" at bounding box center [346, 446] width 0 height 10
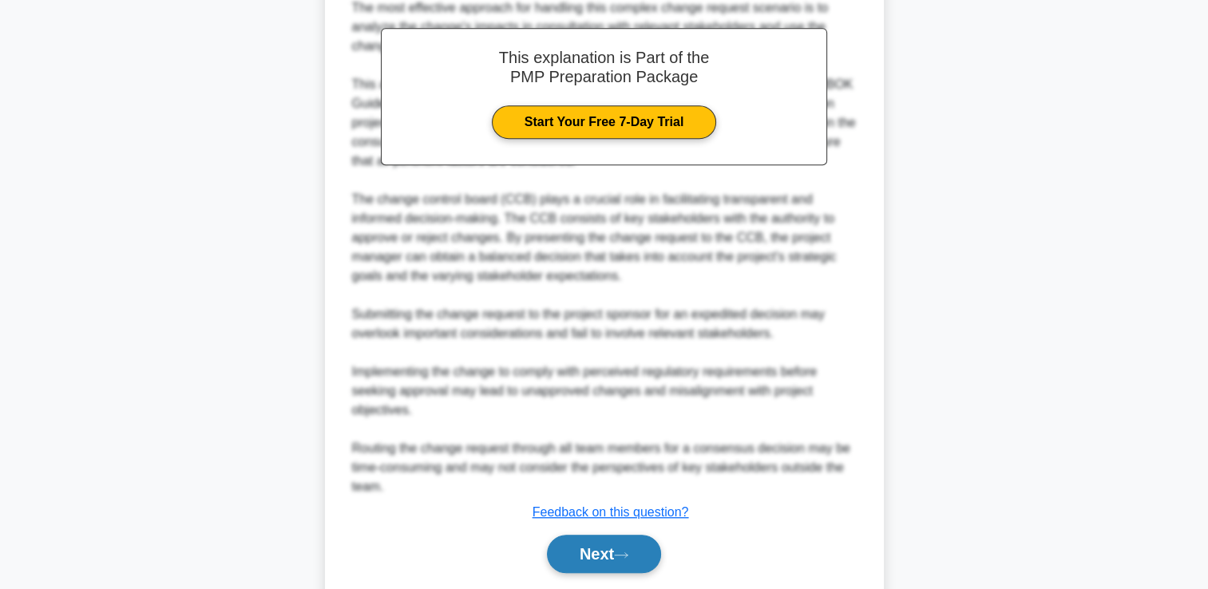
scroll to position [834, 0]
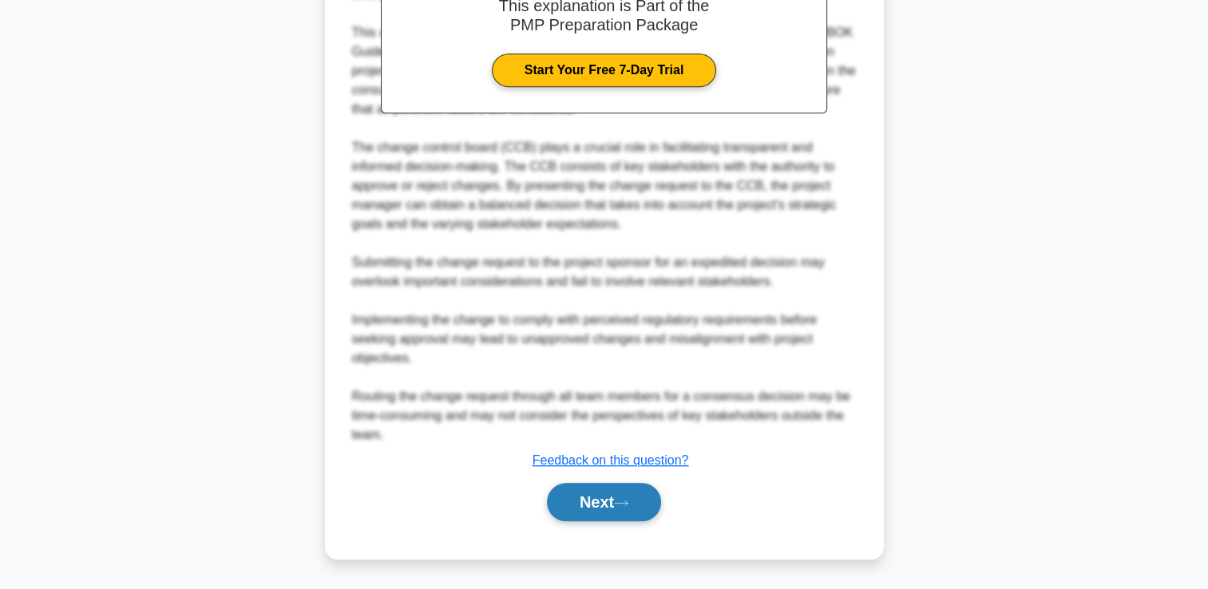
click at [597, 501] on button "Next" at bounding box center [604, 502] width 114 height 38
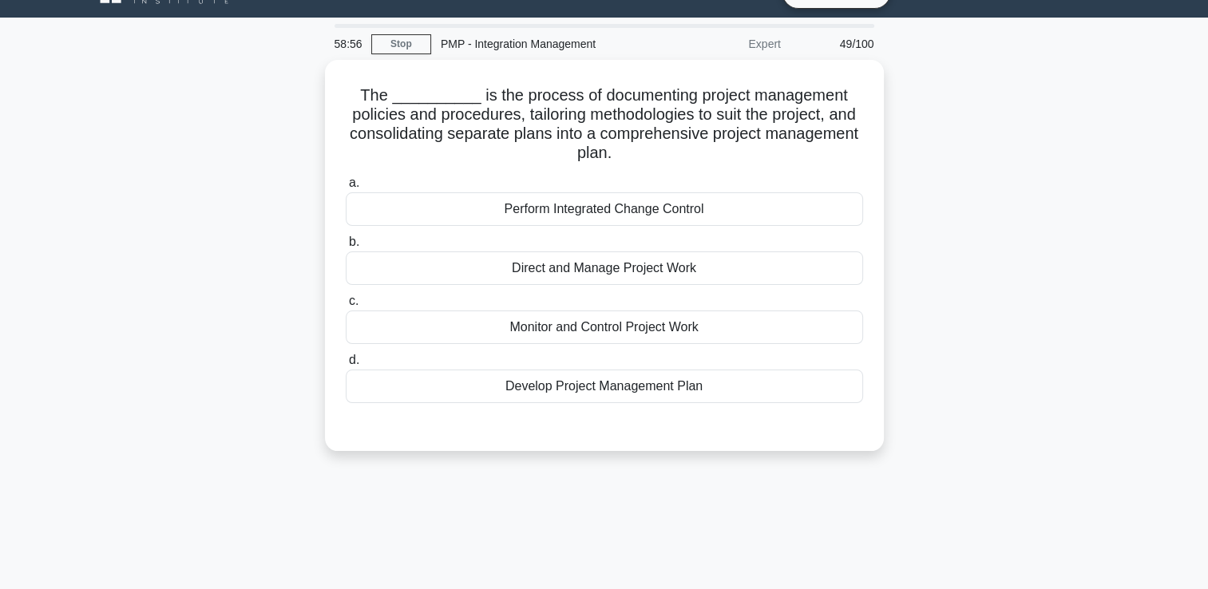
scroll to position [0, 0]
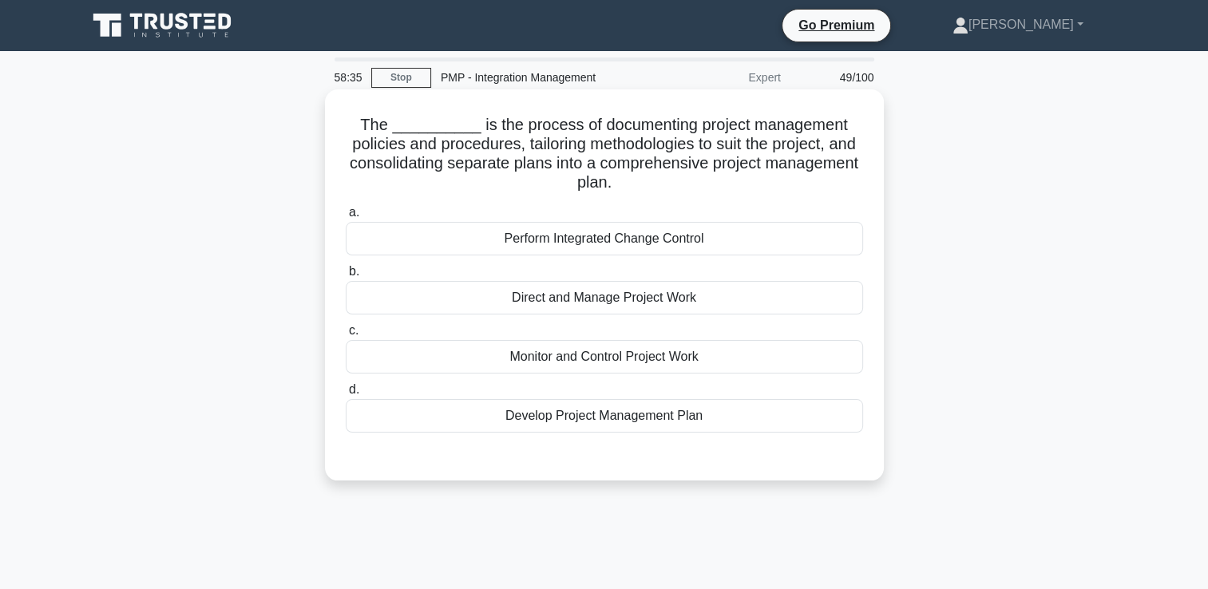
click at [611, 417] on div "Develop Project Management Plan" at bounding box center [604, 416] width 517 height 34
click at [346, 395] on input "d. Develop Project Management Plan" at bounding box center [346, 390] width 0 height 10
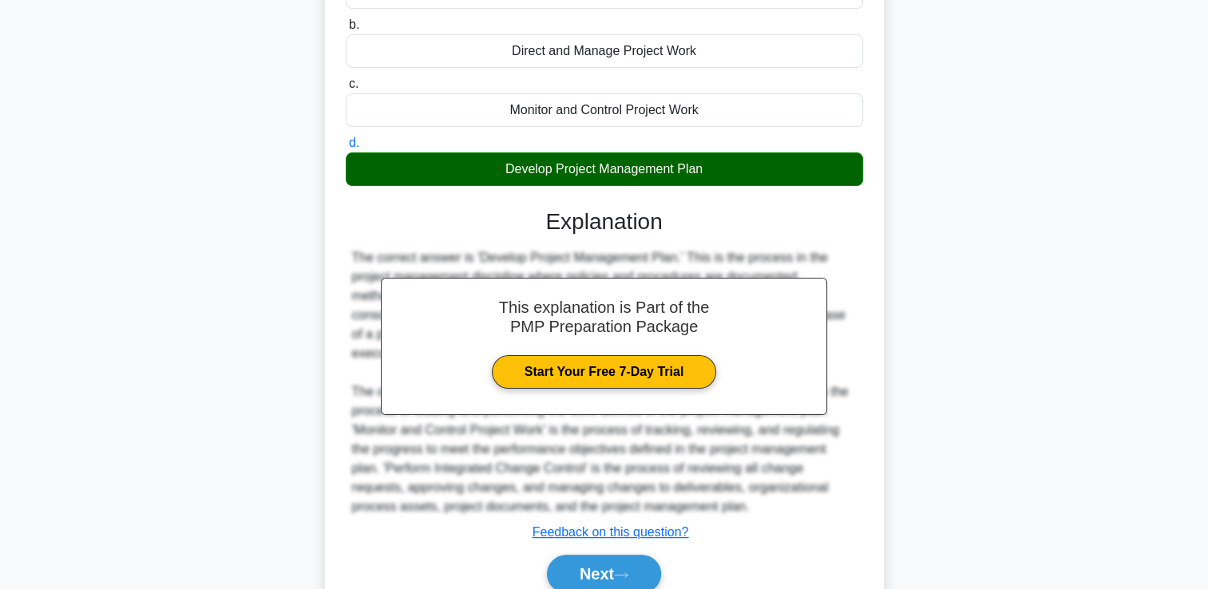
scroll to position [317, 0]
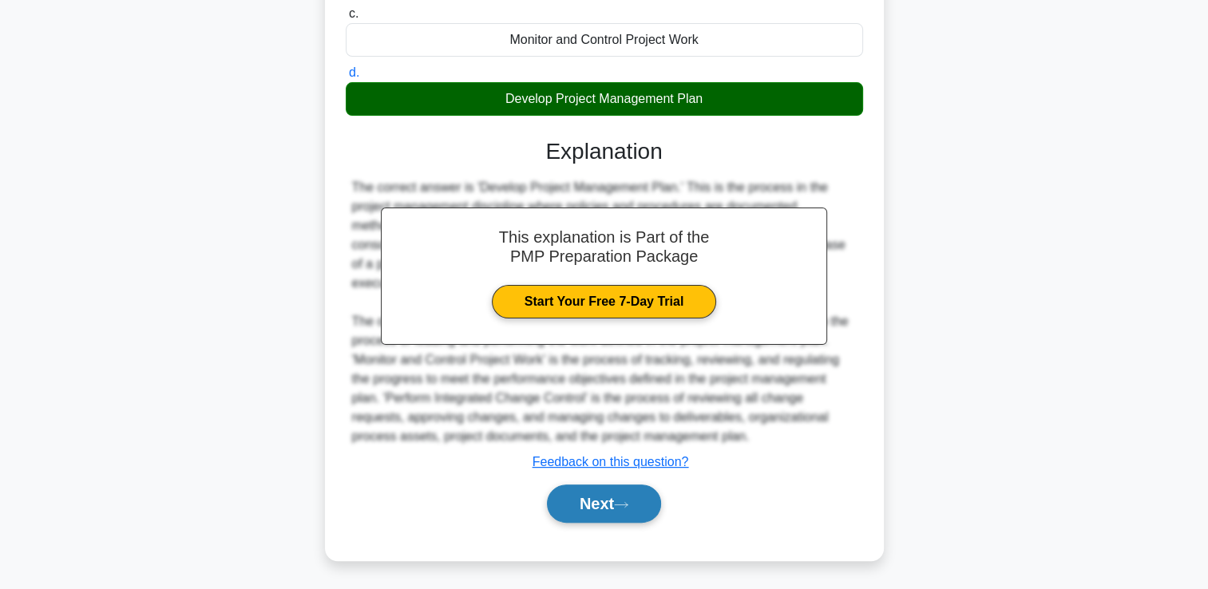
click at [599, 497] on button "Next" at bounding box center [604, 504] width 114 height 38
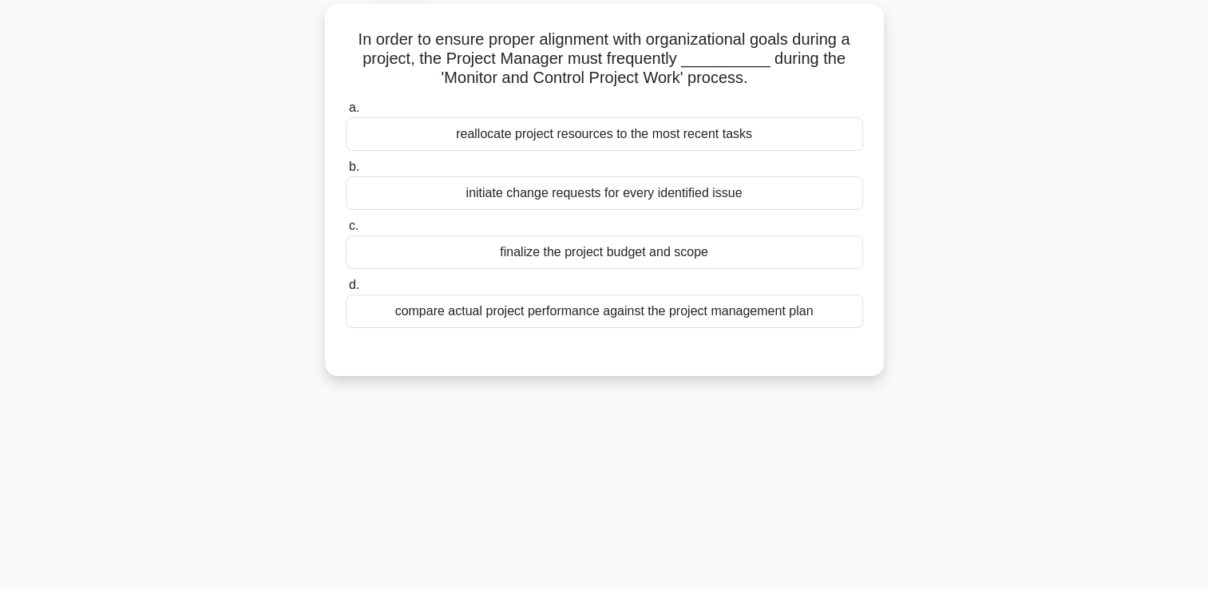
scroll to position [34, 0]
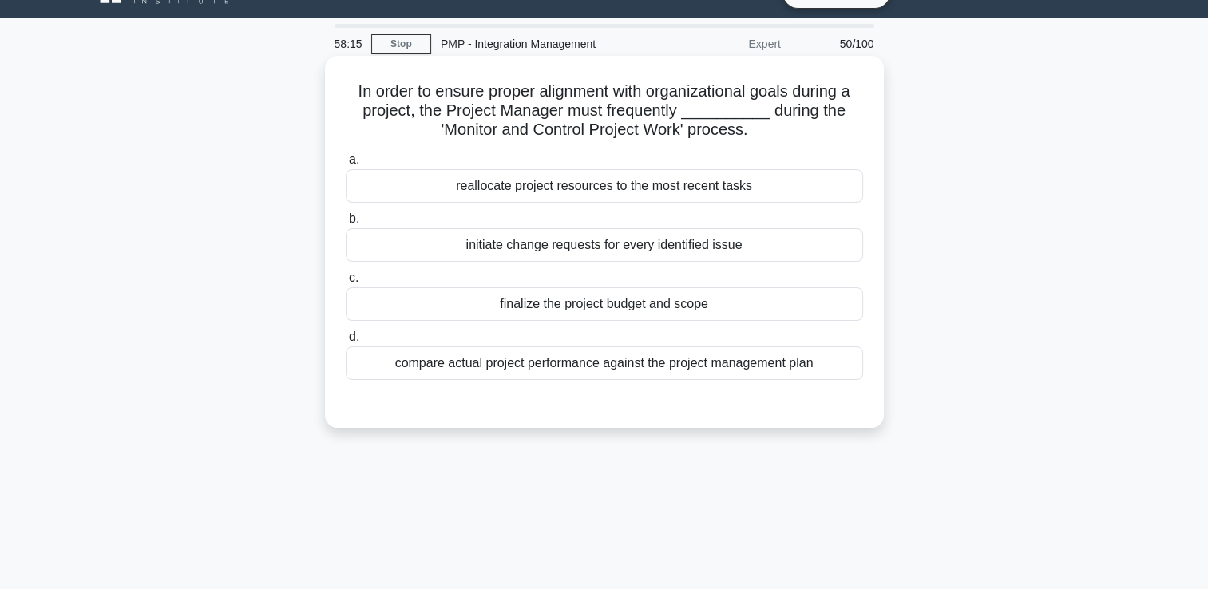
click at [578, 366] on div "compare actual project performance against the project management plan" at bounding box center [604, 363] width 517 height 34
click at [346, 342] on input "d. compare actual project performance against the project management plan" at bounding box center [346, 337] width 0 height 10
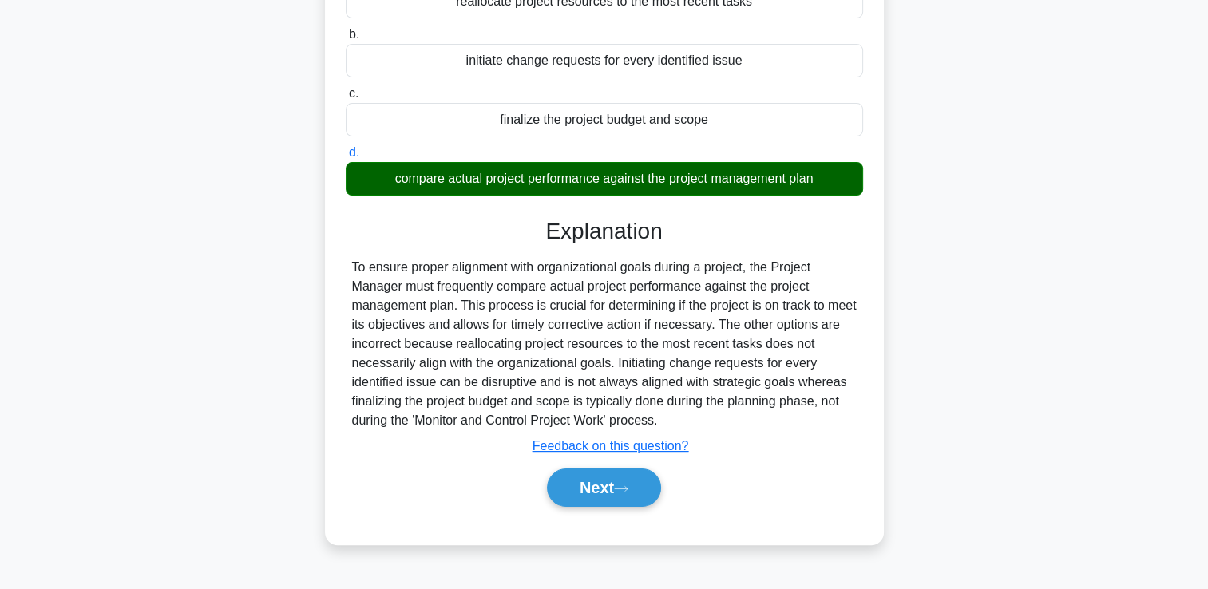
scroll to position [273, 0]
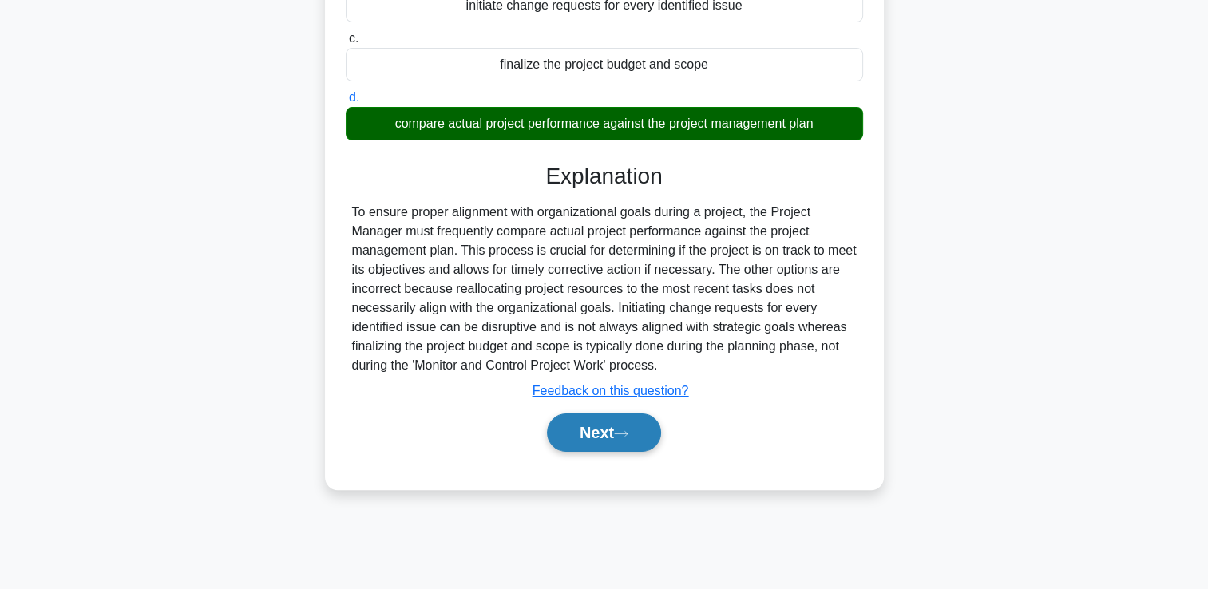
click at [566, 427] on button "Next" at bounding box center [604, 432] width 114 height 38
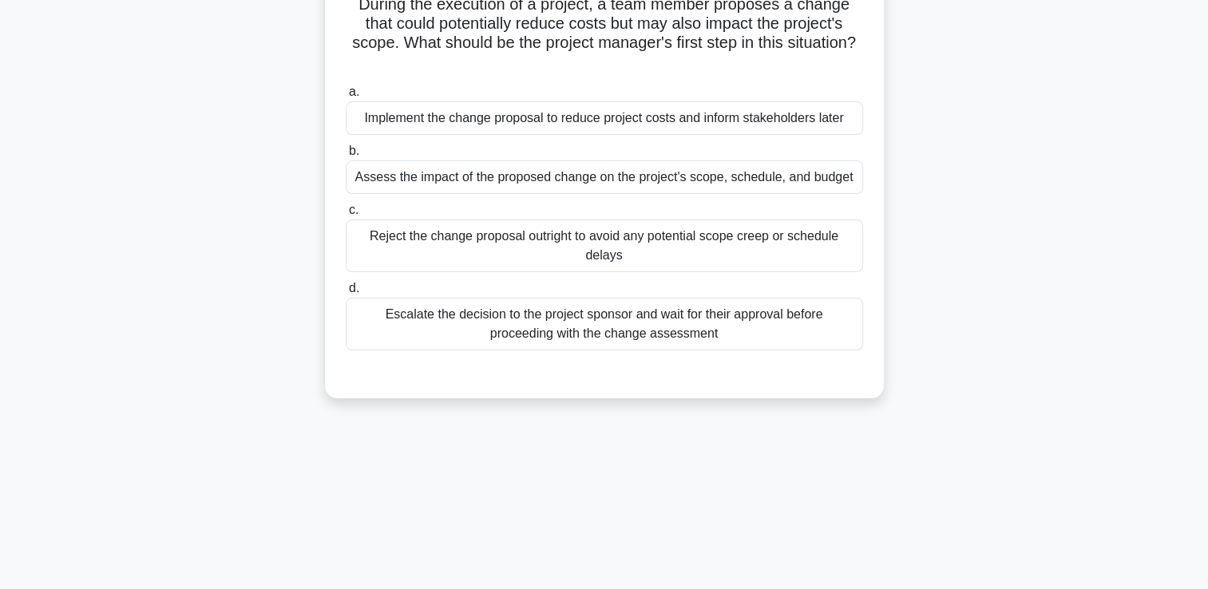
scroll to position [34, 0]
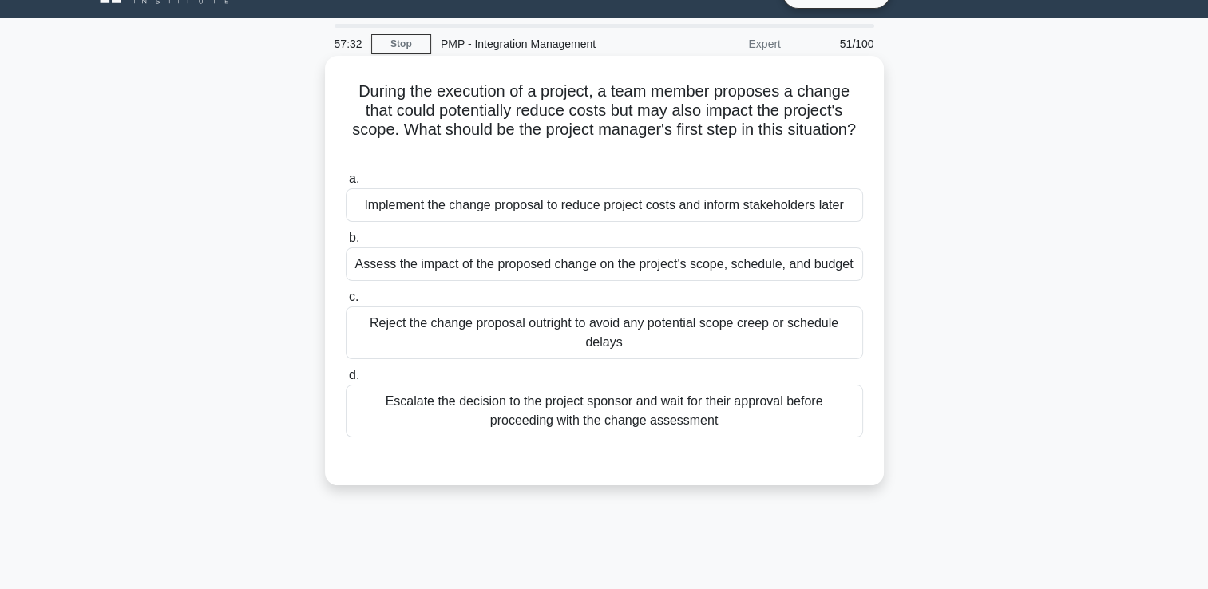
click at [479, 413] on div "Escalate the decision to the project sponsor and wait for their approval before…" at bounding box center [604, 411] width 517 height 53
click at [346, 381] on input "d. Escalate the decision to the project sponsor and wait for their approval bef…" at bounding box center [346, 375] width 0 height 10
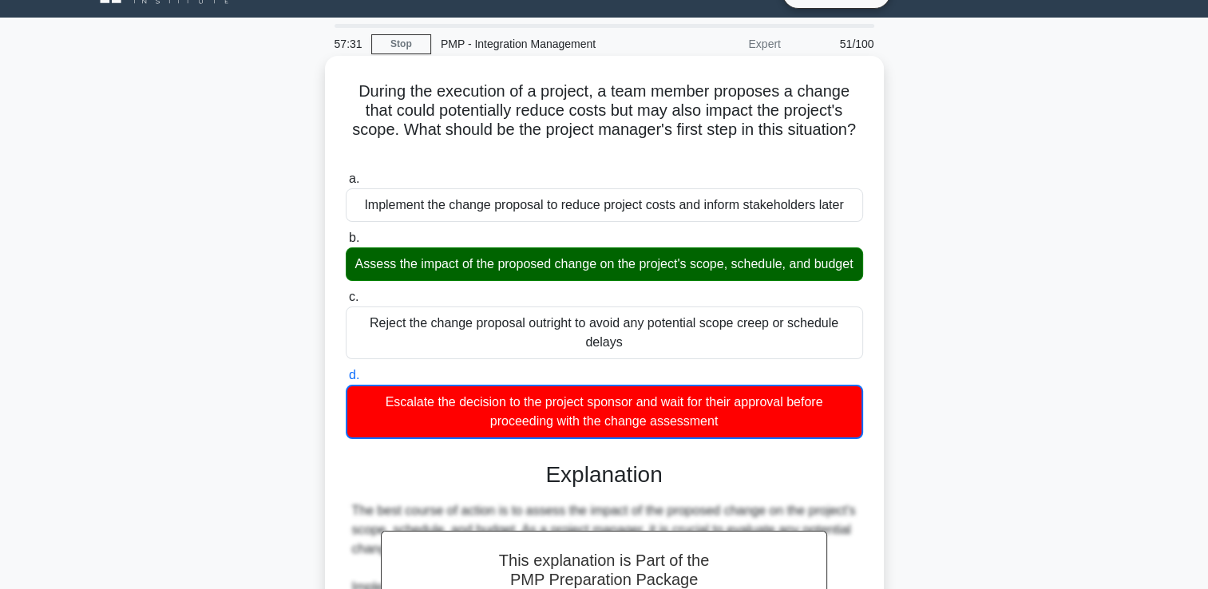
scroll to position [433, 0]
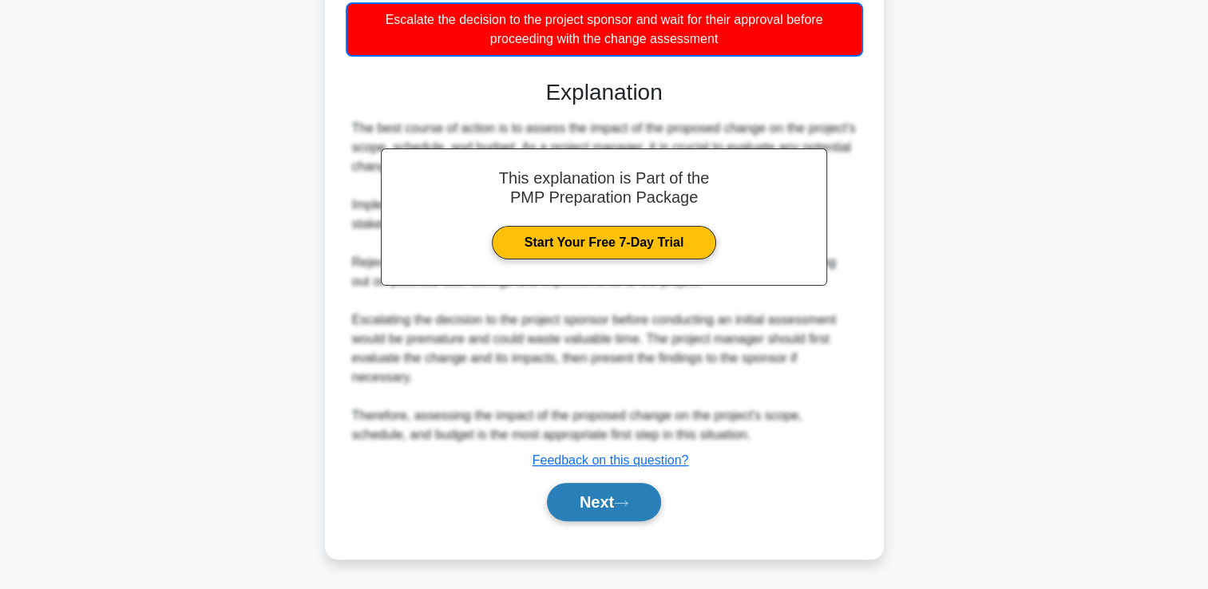
click at [563, 508] on button "Next" at bounding box center [604, 502] width 114 height 38
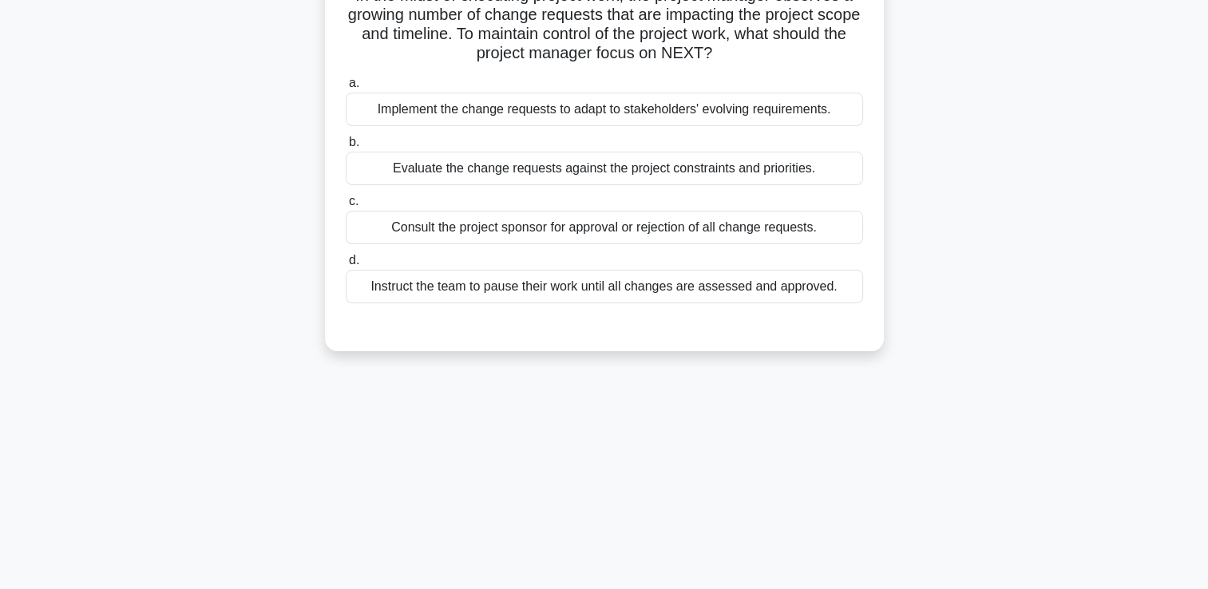
scroll to position [34, 0]
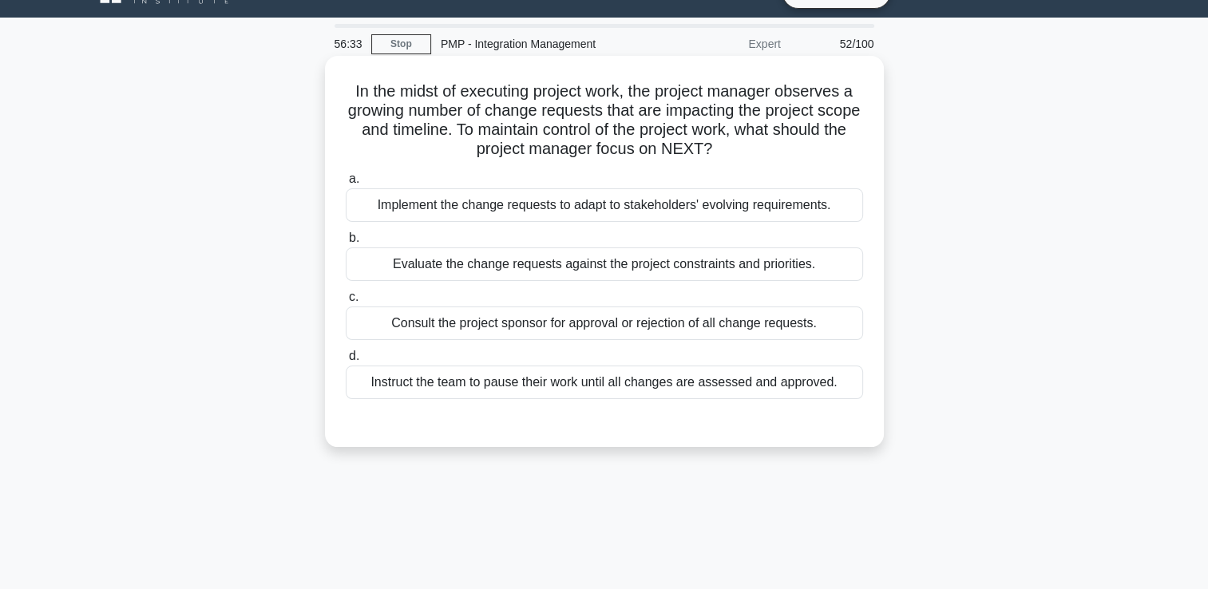
click at [601, 212] on div "Implement the change requests to adapt to stakeholders' evolving requirements." at bounding box center [604, 205] width 517 height 34
click at [346, 184] on input "a. Implement the change requests to adapt to stakeholders' evolving requirement…" at bounding box center [346, 179] width 0 height 10
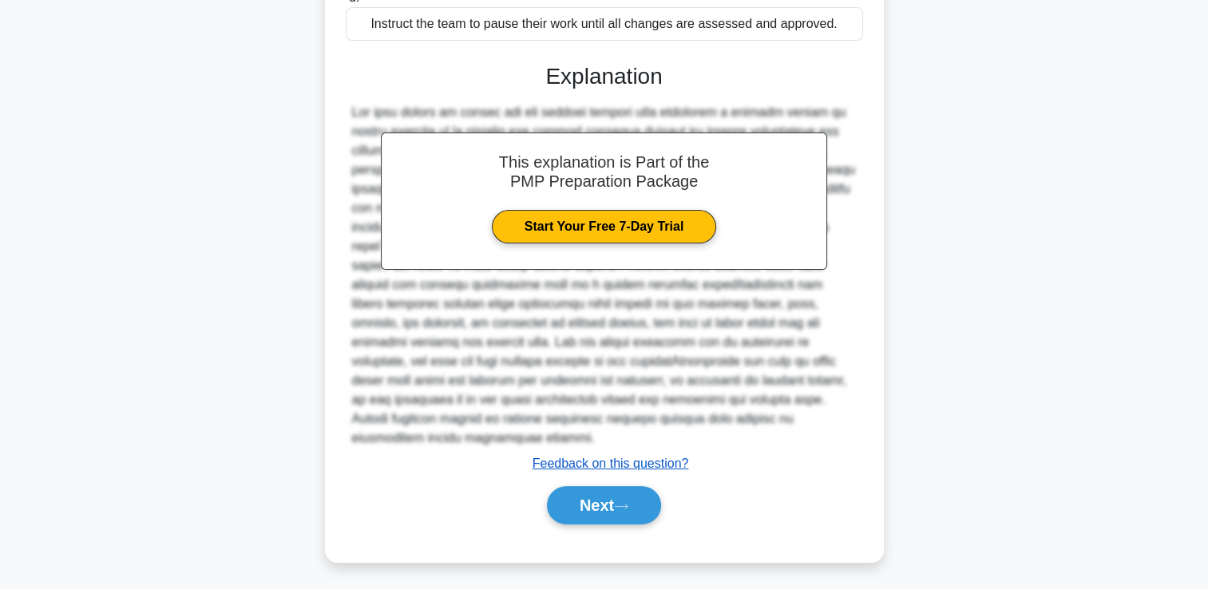
scroll to position [395, 0]
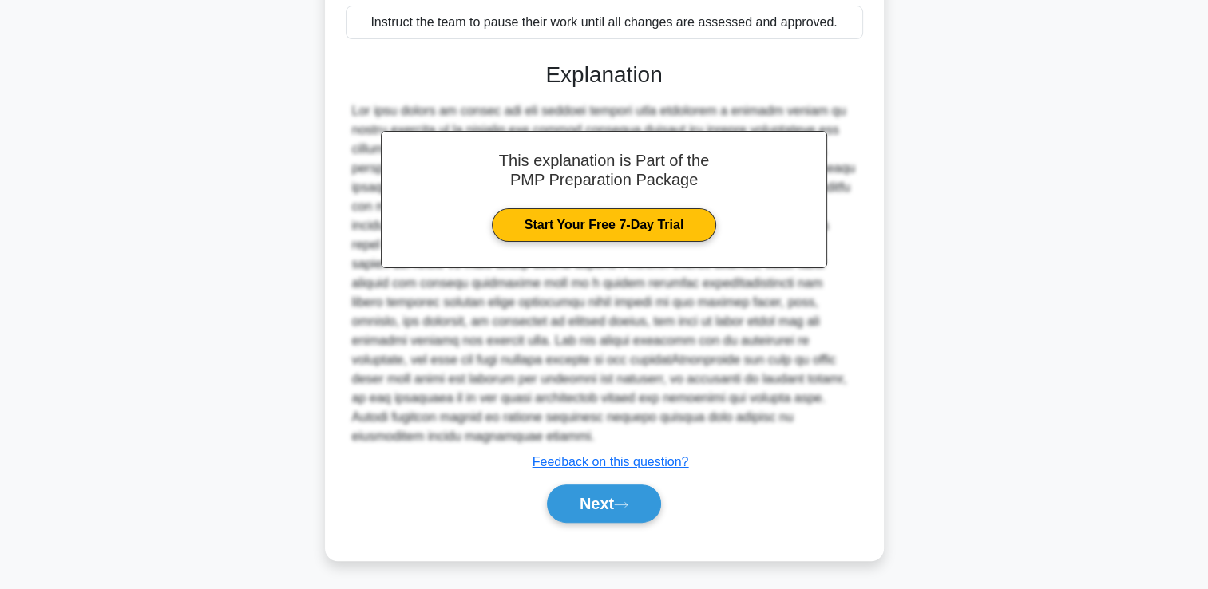
click at [627, 536] on div "a. Implement the change requests to adapt to stakeholders' evolving requirement…" at bounding box center [604, 173] width 520 height 738
click at [623, 502] on icon at bounding box center [621, 504] width 14 height 9
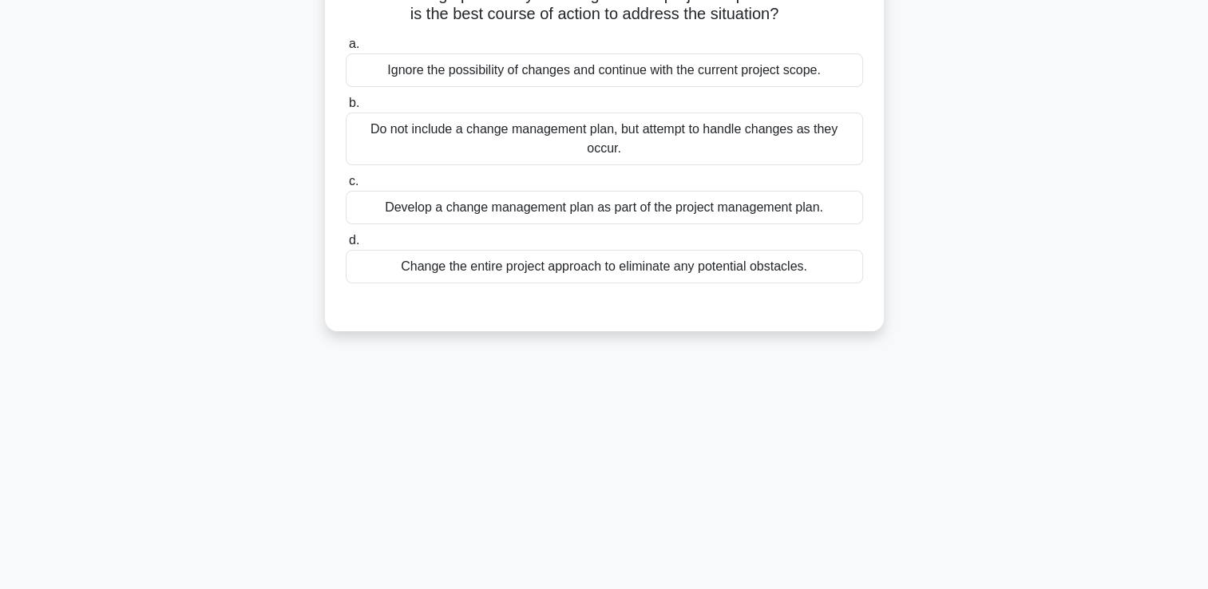
scroll to position [34, 0]
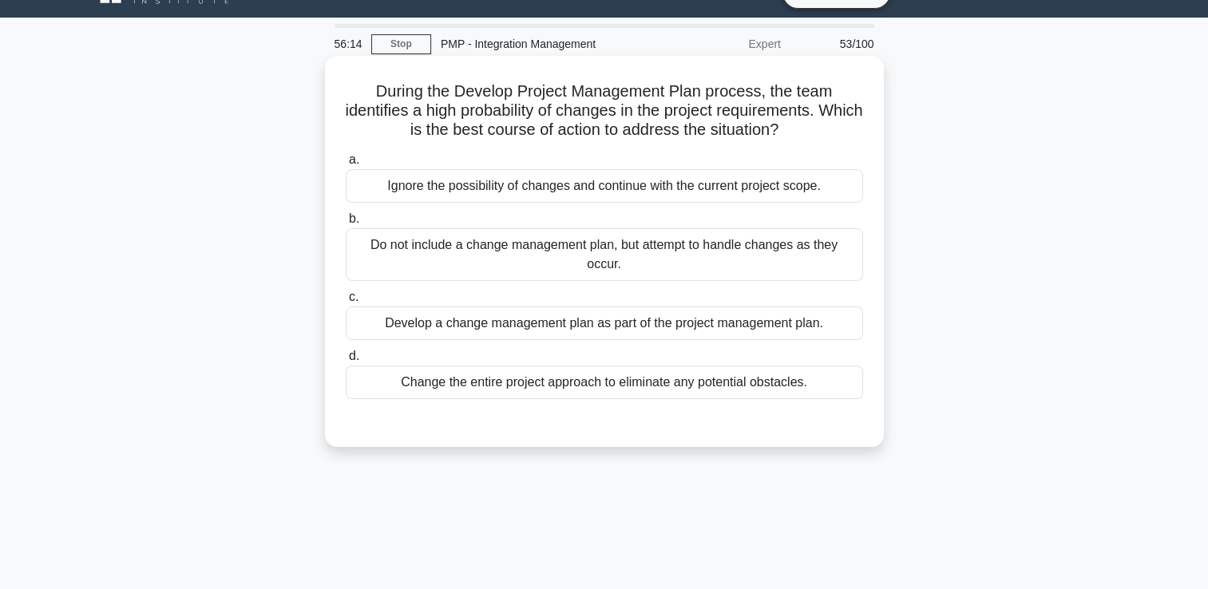
click at [663, 332] on div "Develop a change management plan as part of the project management plan." at bounding box center [604, 324] width 517 height 34
click at [346, 303] on input "c. Develop a change management plan as part of the project management plan." at bounding box center [346, 297] width 0 height 10
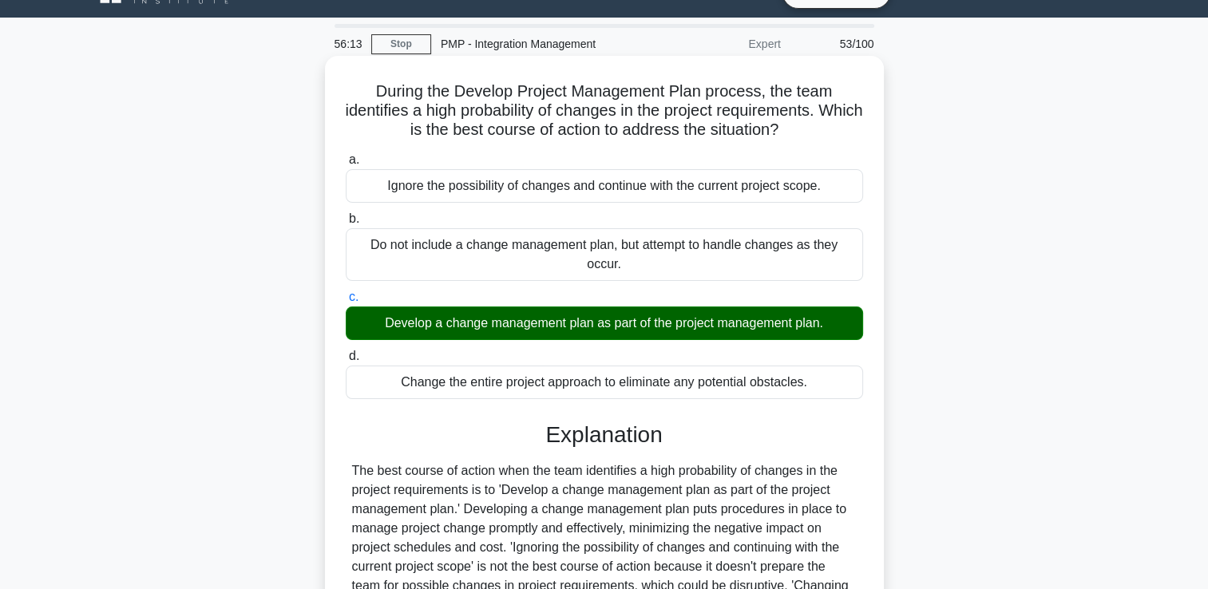
scroll to position [273, 0]
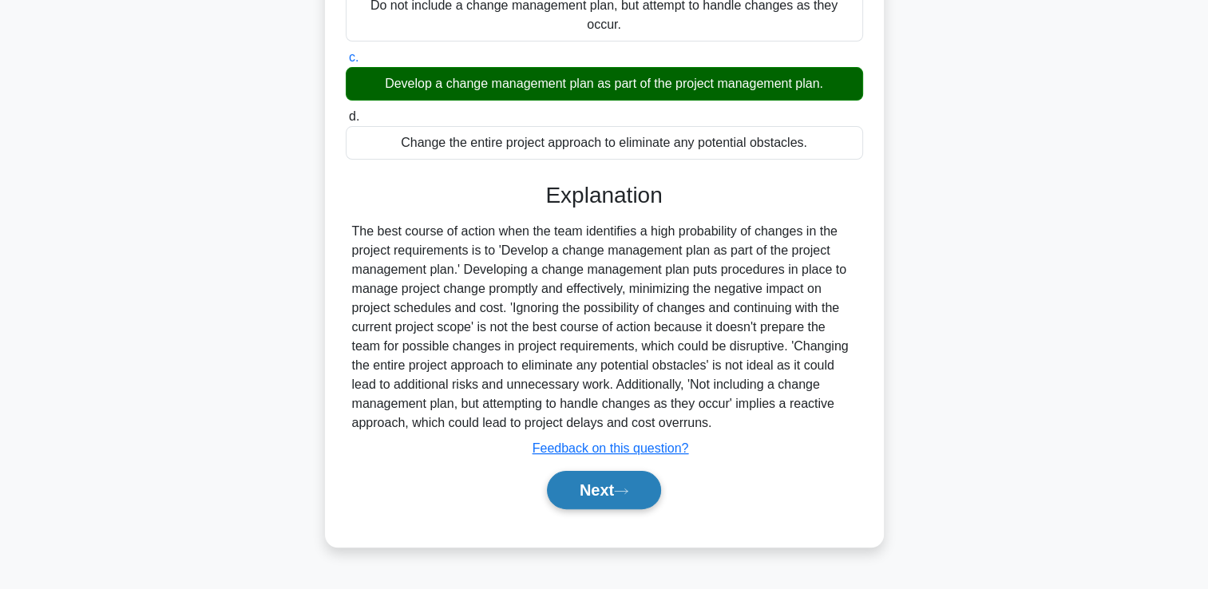
click at [584, 489] on button "Next" at bounding box center [604, 490] width 114 height 38
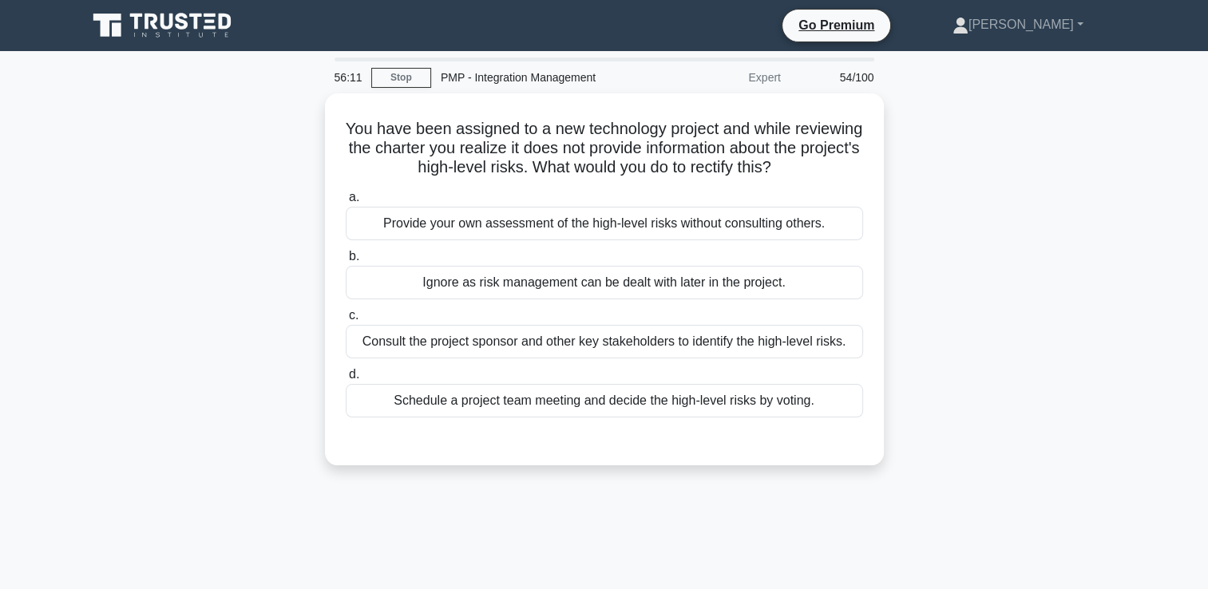
scroll to position [0, 0]
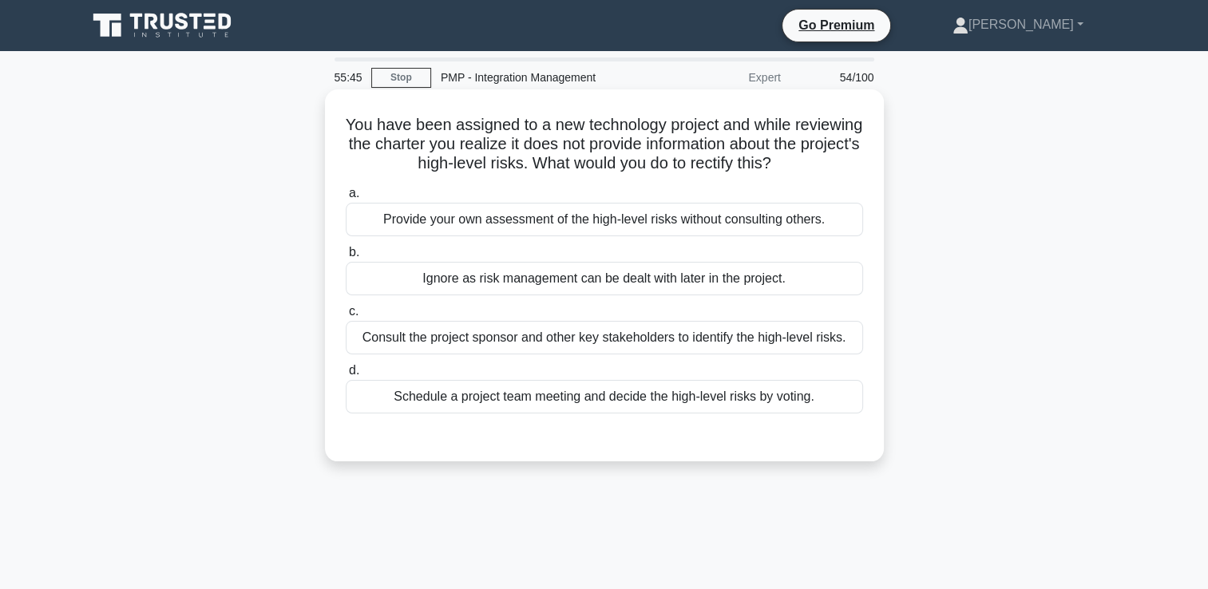
click at [676, 339] on div "Consult the project sponsor and other key stakeholders to identify the high-lev…" at bounding box center [604, 338] width 517 height 34
click at [346, 317] on input "c. Consult the project sponsor and other key stakeholders to identify the high-…" at bounding box center [346, 312] width 0 height 10
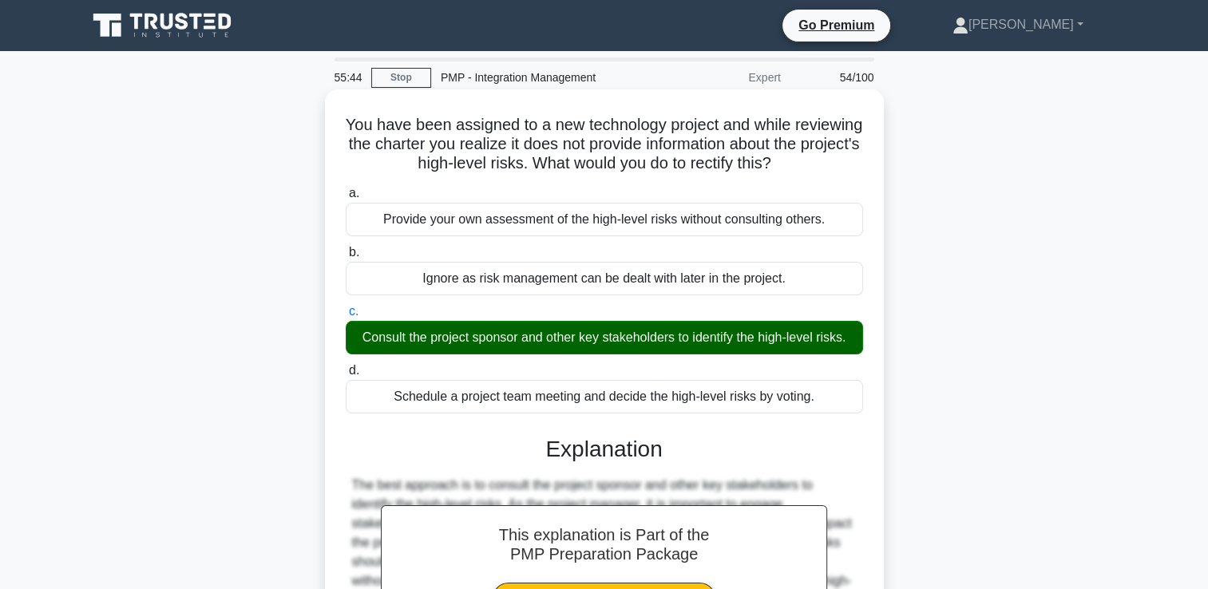
scroll to position [273, 0]
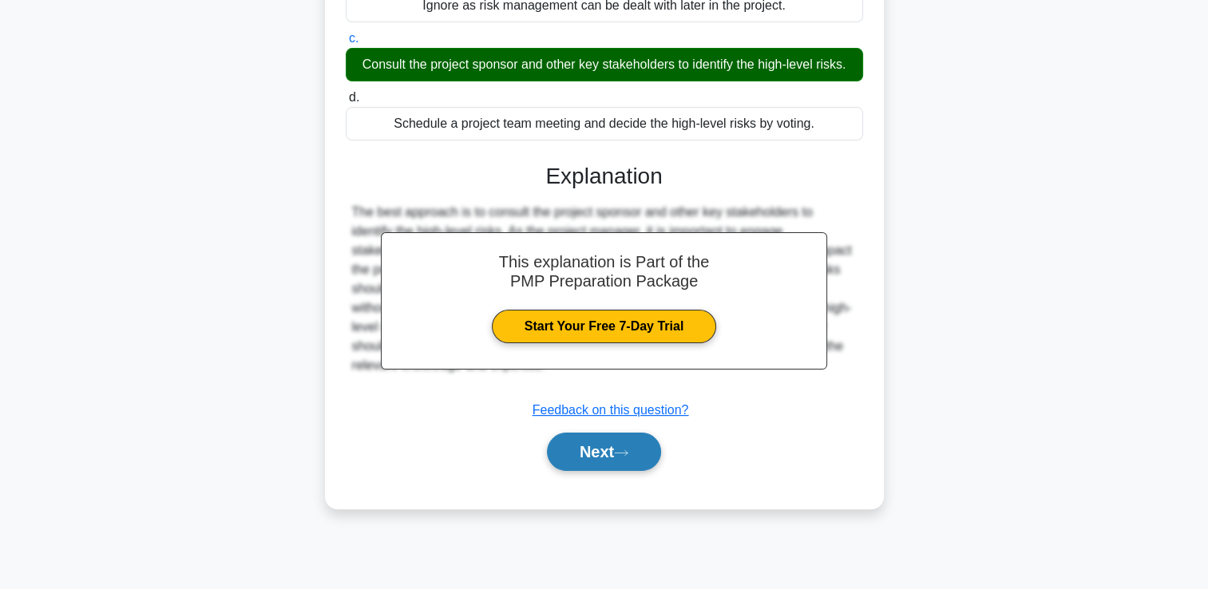
click at [646, 457] on button "Next" at bounding box center [604, 452] width 114 height 38
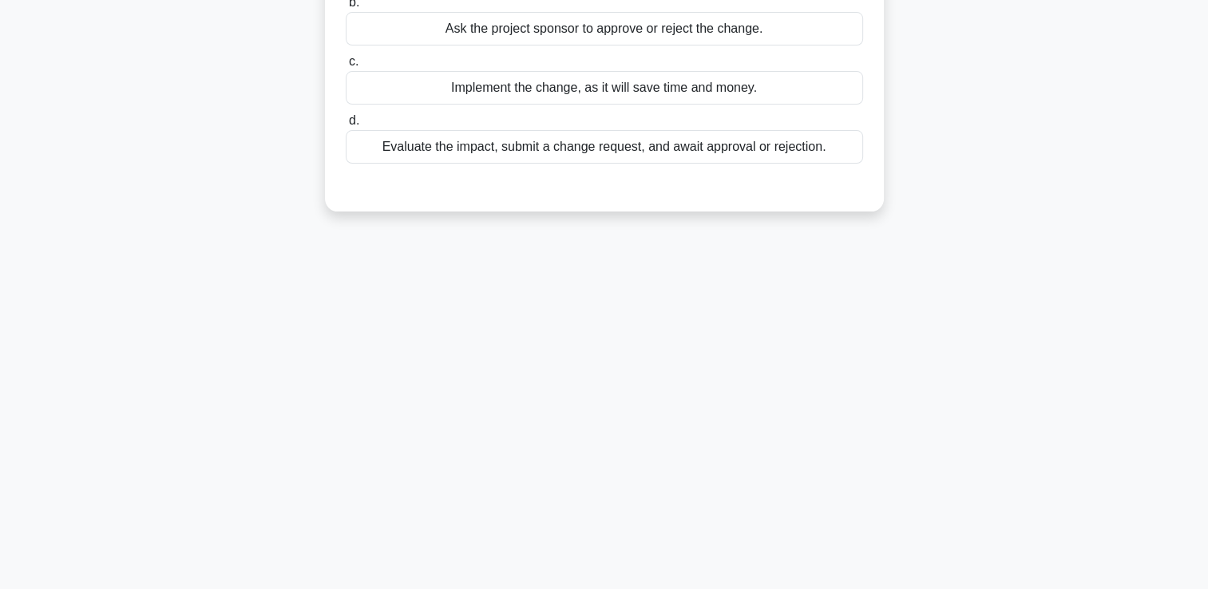
scroll to position [34, 0]
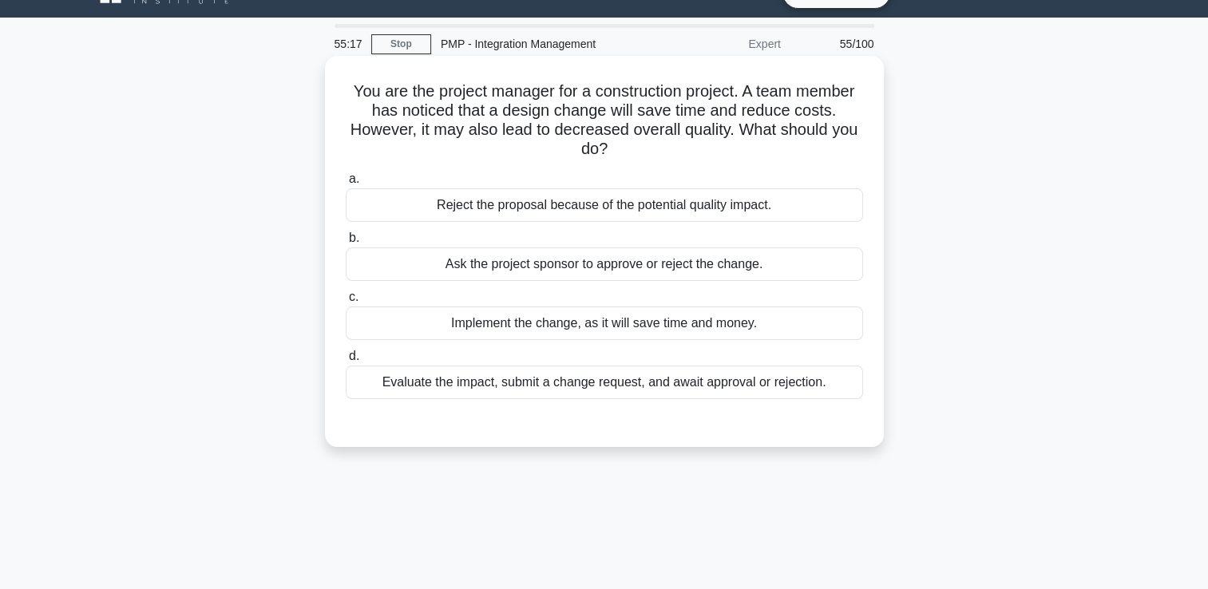
click at [662, 385] on div "Evaluate the impact, submit a change request, and await approval or rejection." at bounding box center [604, 383] width 517 height 34
click at [346, 362] on input "d. Evaluate the impact, submit a change request, and await approval or rejectio…" at bounding box center [346, 356] width 0 height 10
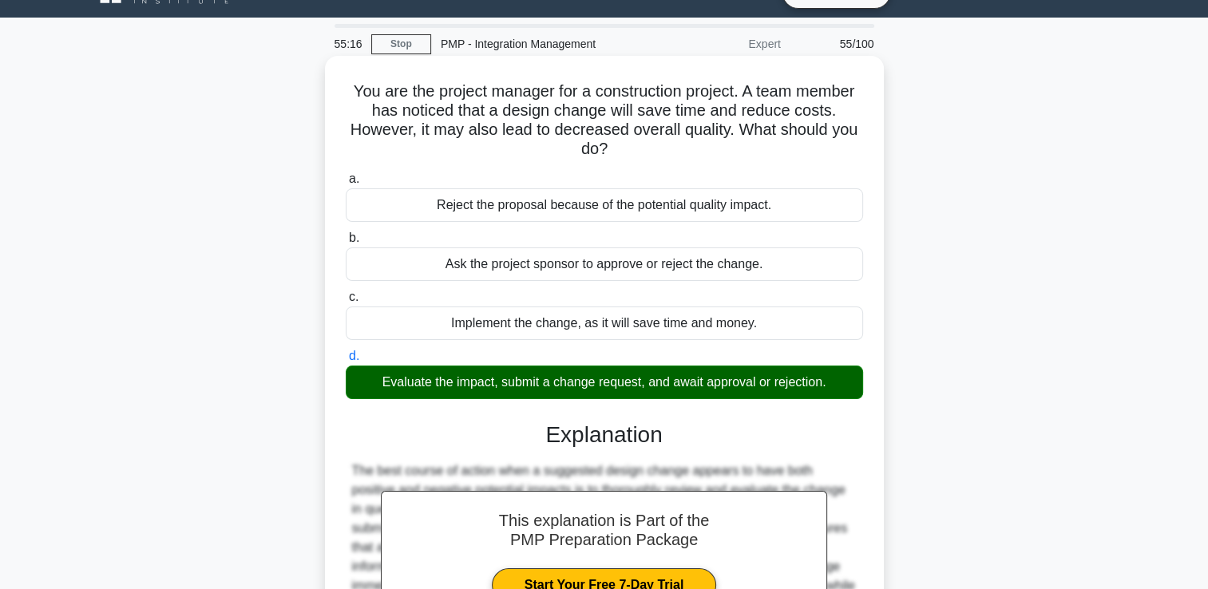
scroll to position [273, 0]
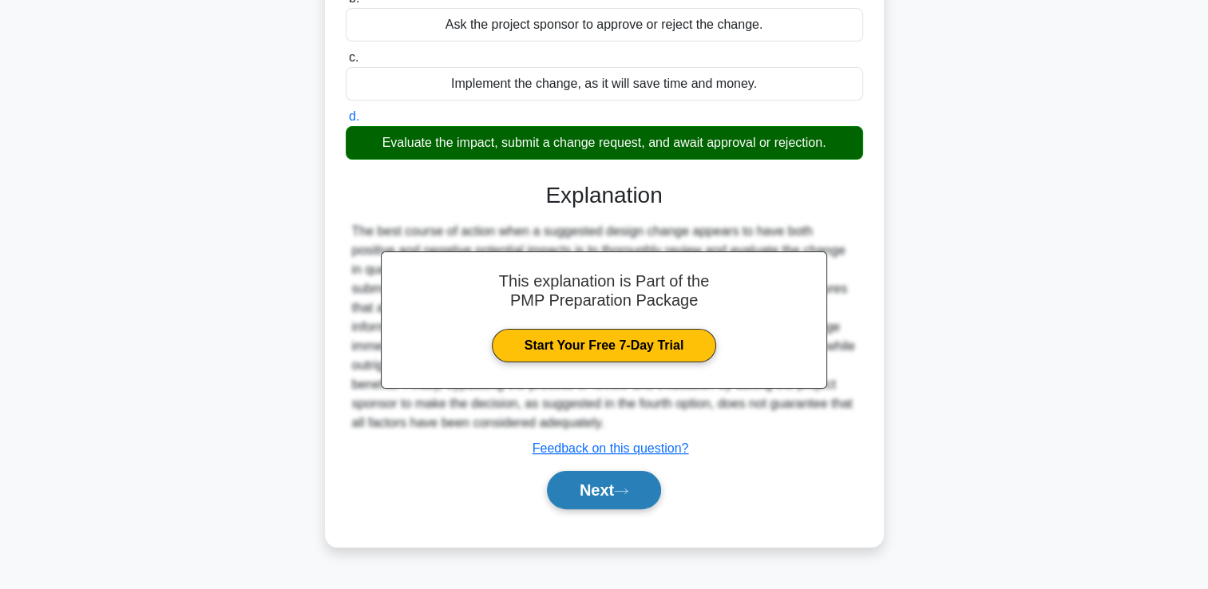
click at [626, 491] on icon at bounding box center [621, 491] width 14 height 9
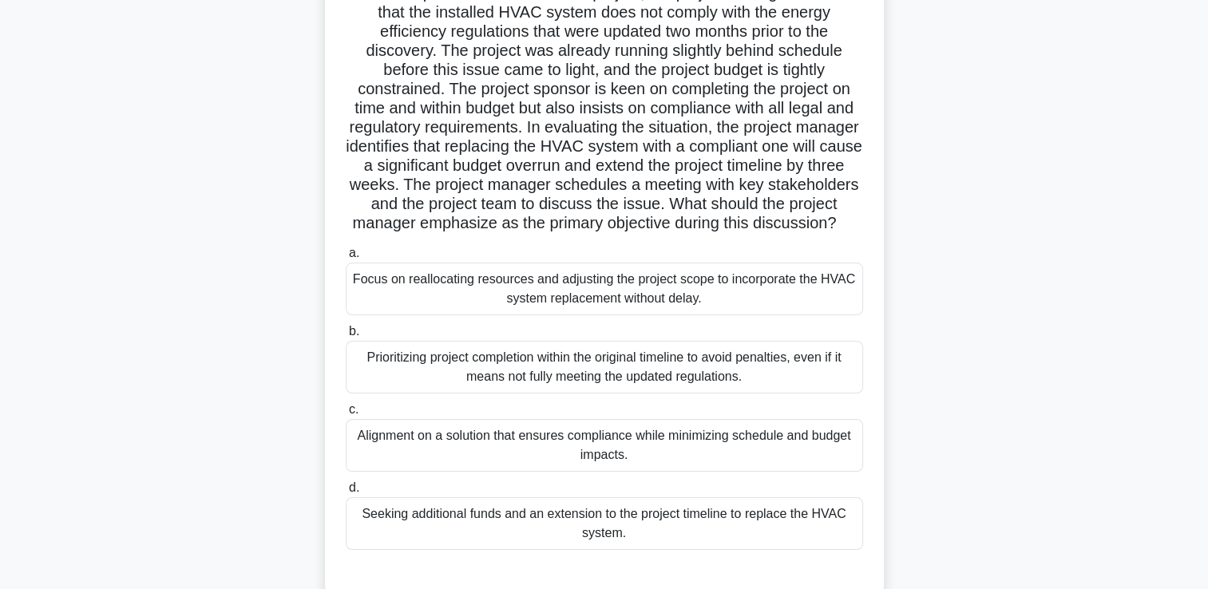
scroll to position [160, 0]
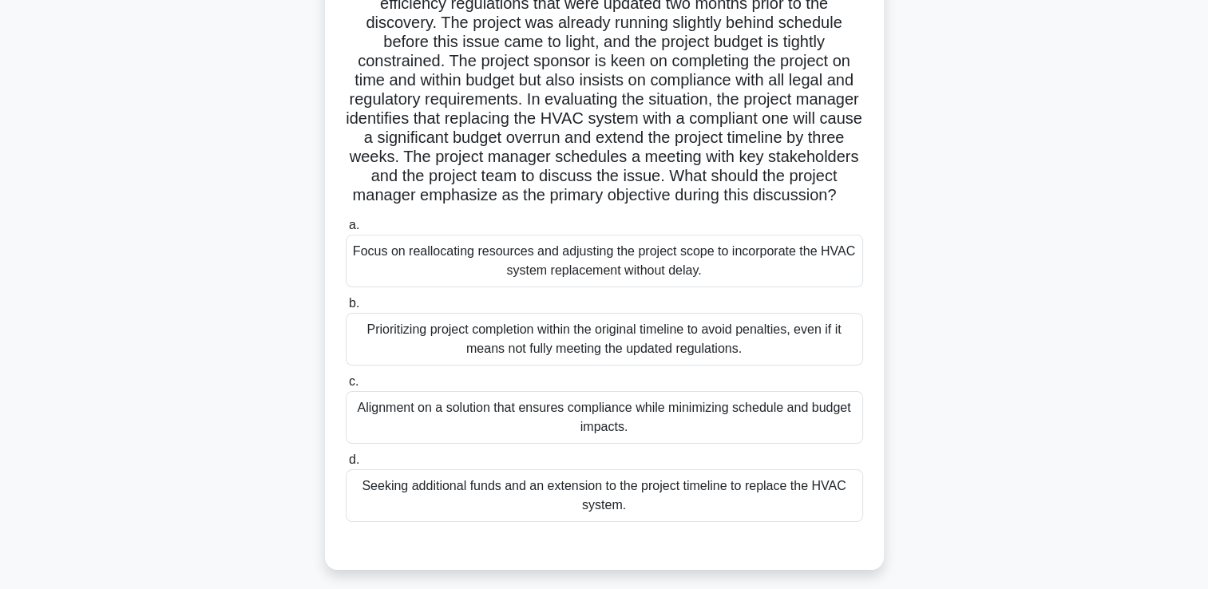
click at [674, 287] on div "Focus on reallocating resources and adjusting the project scope to incorporate …" at bounding box center [604, 261] width 517 height 53
click at [346, 231] on input "a. Focus on reallocating resources and adjusting the project scope to incorpora…" at bounding box center [346, 225] width 0 height 10
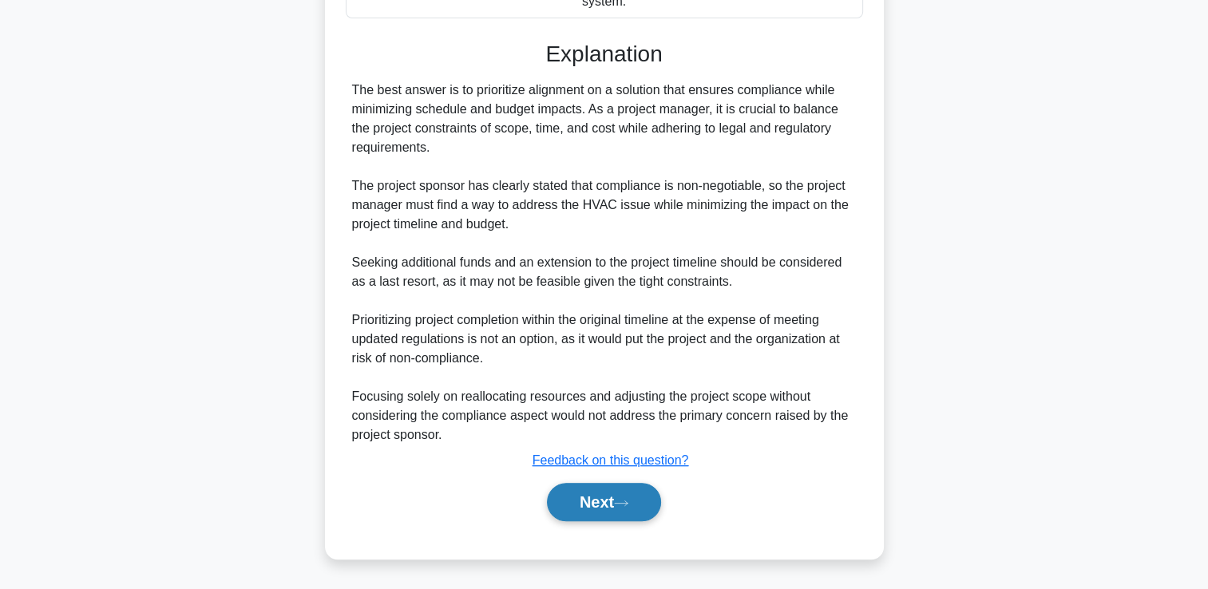
click at [612, 509] on button "Next" at bounding box center [604, 502] width 114 height 38
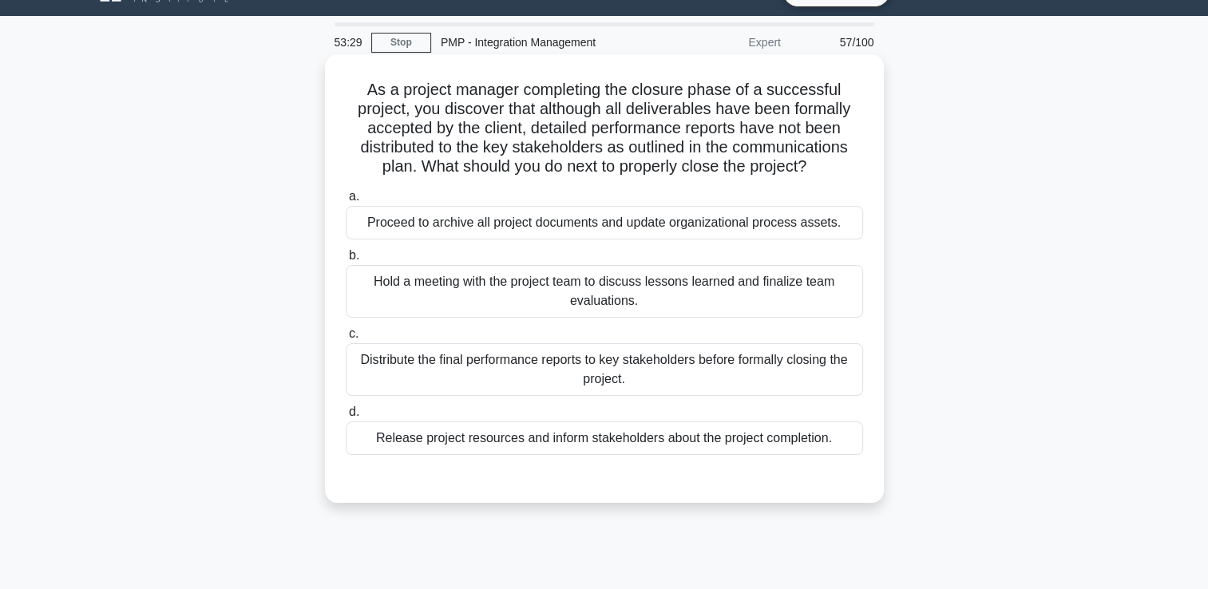
scroll to position [34, 0]
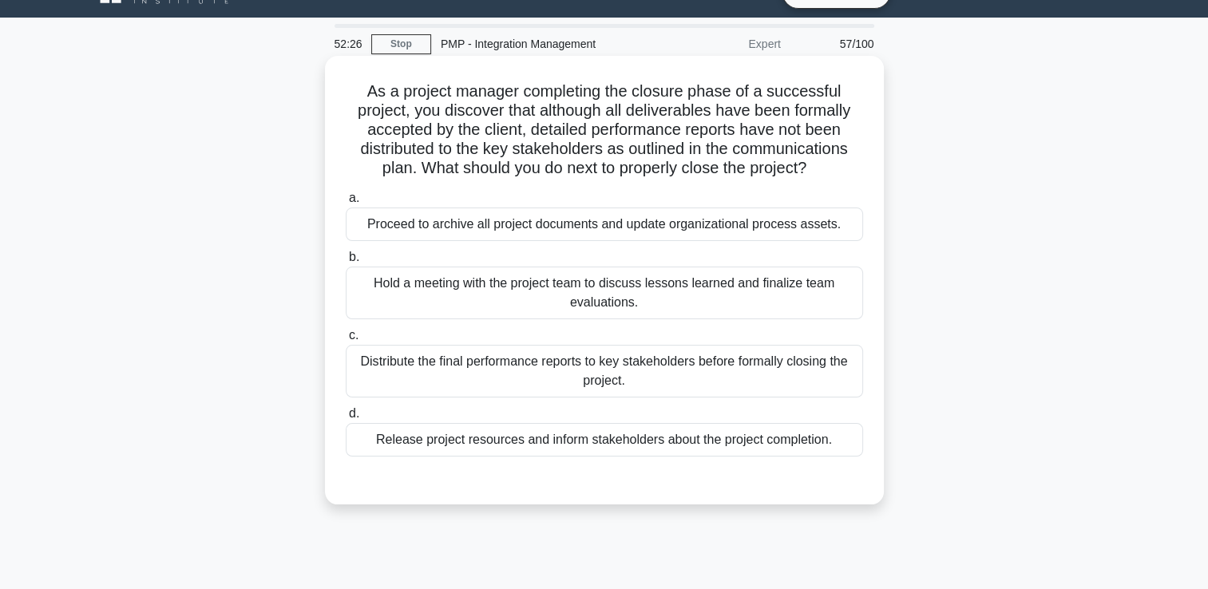
click at [581, 229] on div "Proceed to archive all project documents and update organizational process asse…" at bounding box center [604, 225] width 517 height 34
click at [346, 204] on input "a. Proceed to archive all project documents and update organizational process a…" at bounding box center [346, 198] width 0 height 10
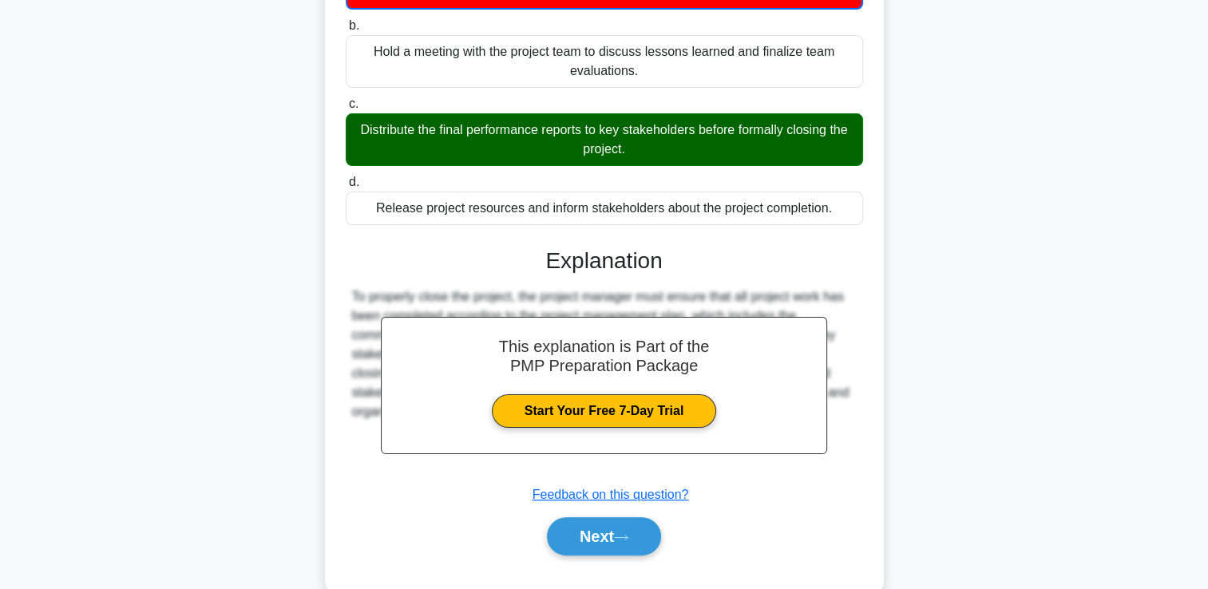
scroll to position [299, 0]
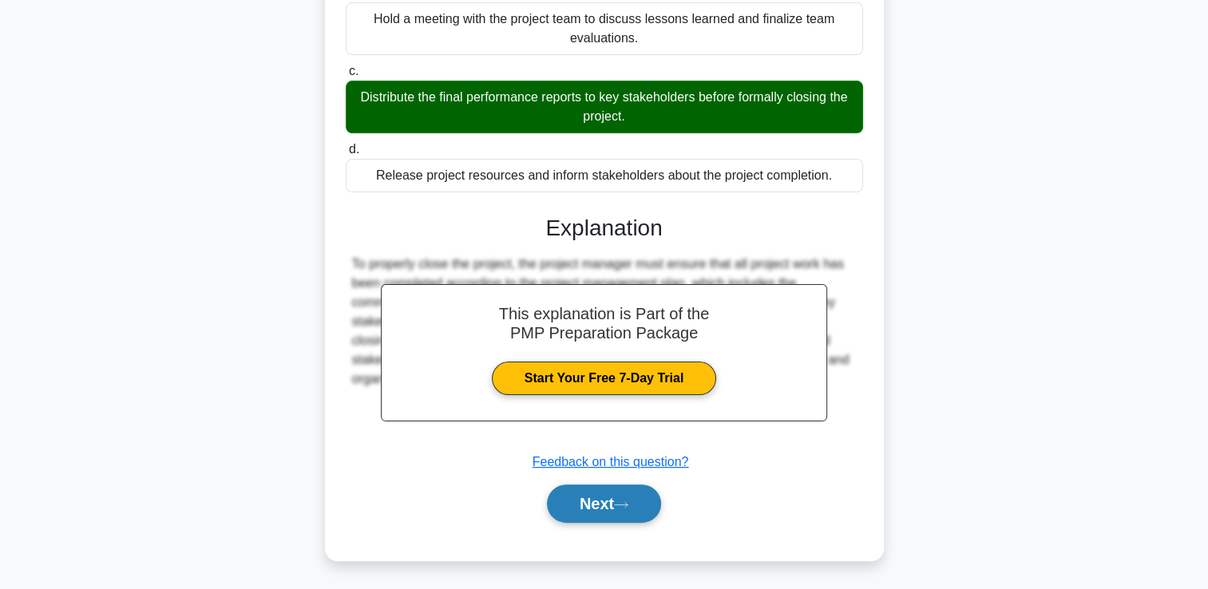
click at [574, 498] on button "Next" at bounding box center [604, 504] width 114 height 38
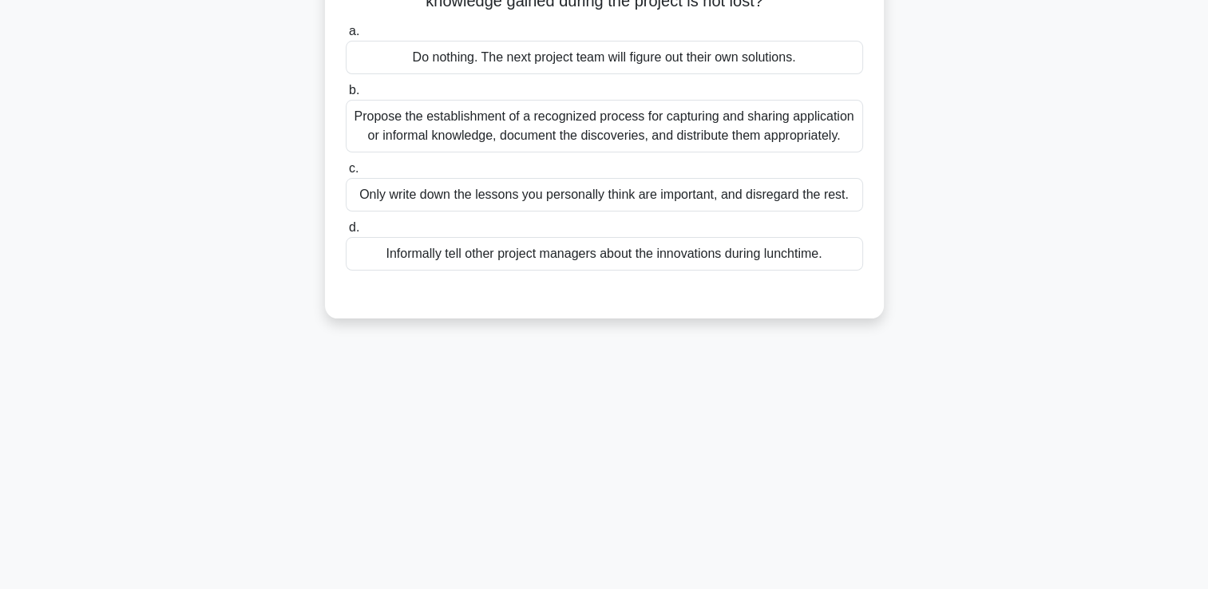
scroll to position [0, 0]
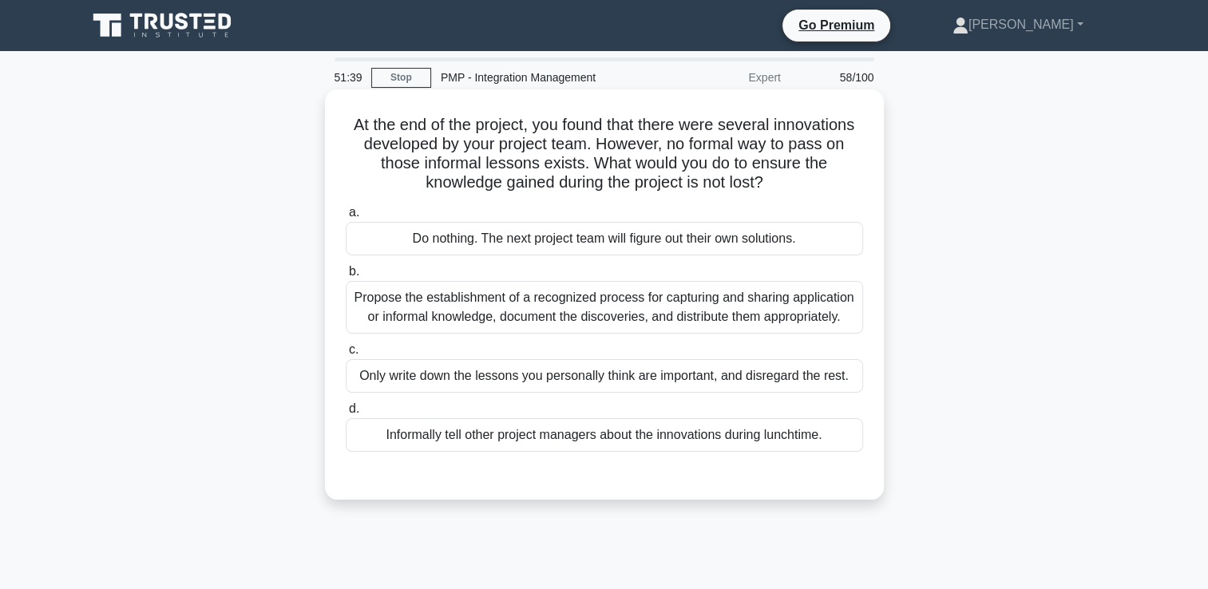
click at [594, 325] on div "Propose the establishment of a recognized process for capturing and sharing app…" at bounding box center [604, 307] width 517 height 53
click at [346, 277] on input "b. Propose the establishment of a recognized process for capturing and sharing …" at bounding box center [346, 272] width 0 height 10
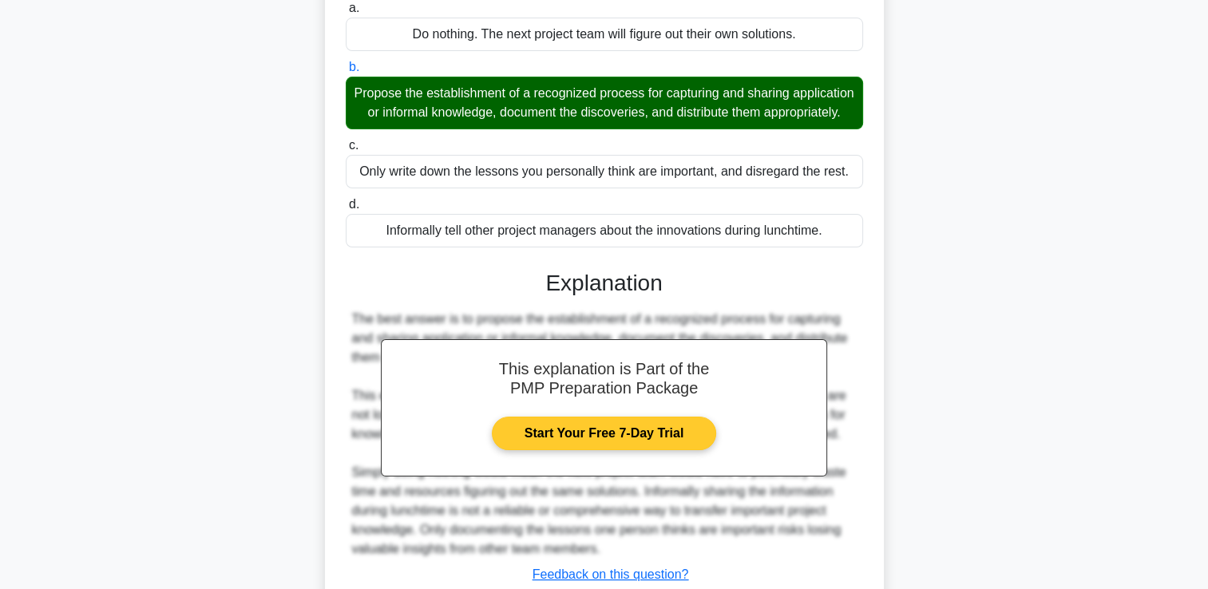
scroll to position [336, 0]
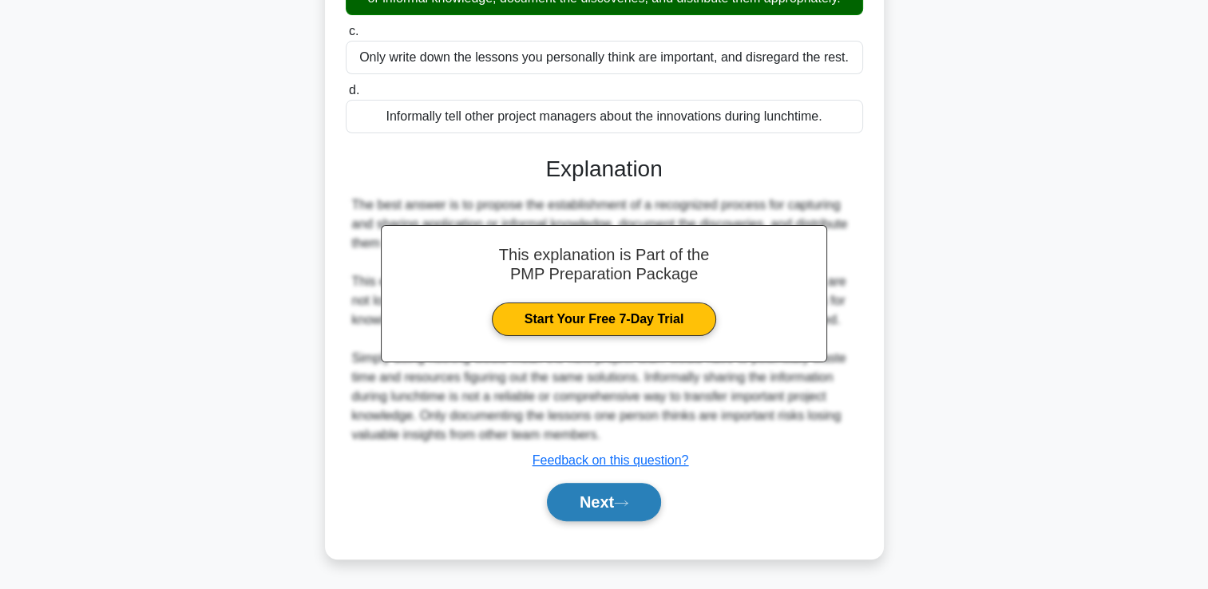
click at [563, 507] on button "Next" at bounding box center [604, 502] width 114 height 38
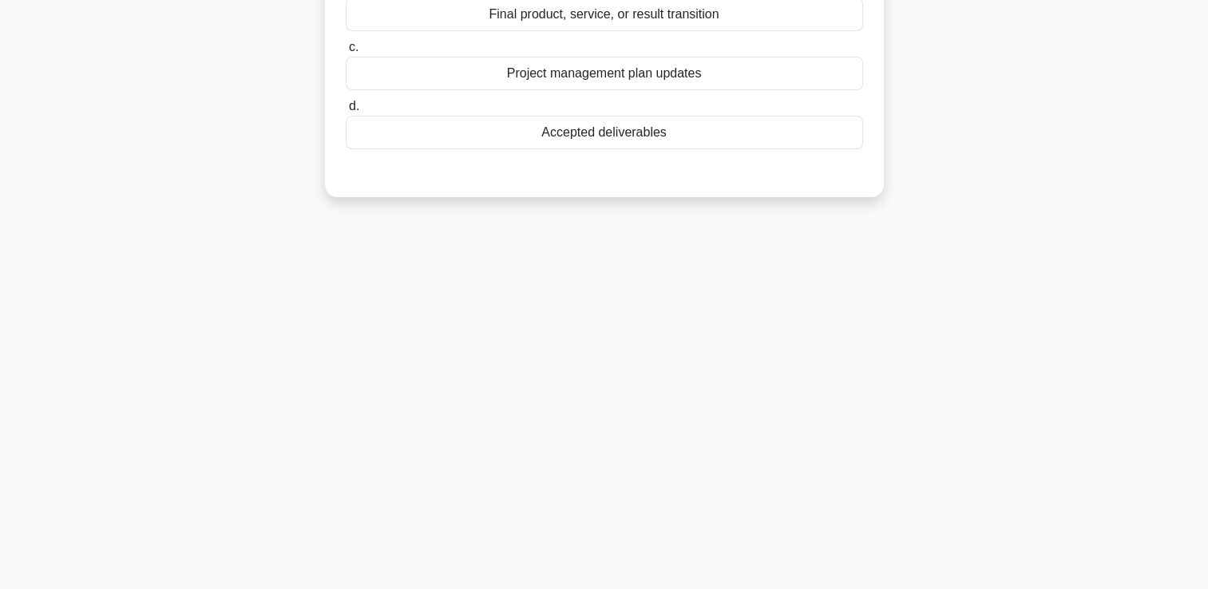
scroll to position [83, 0]
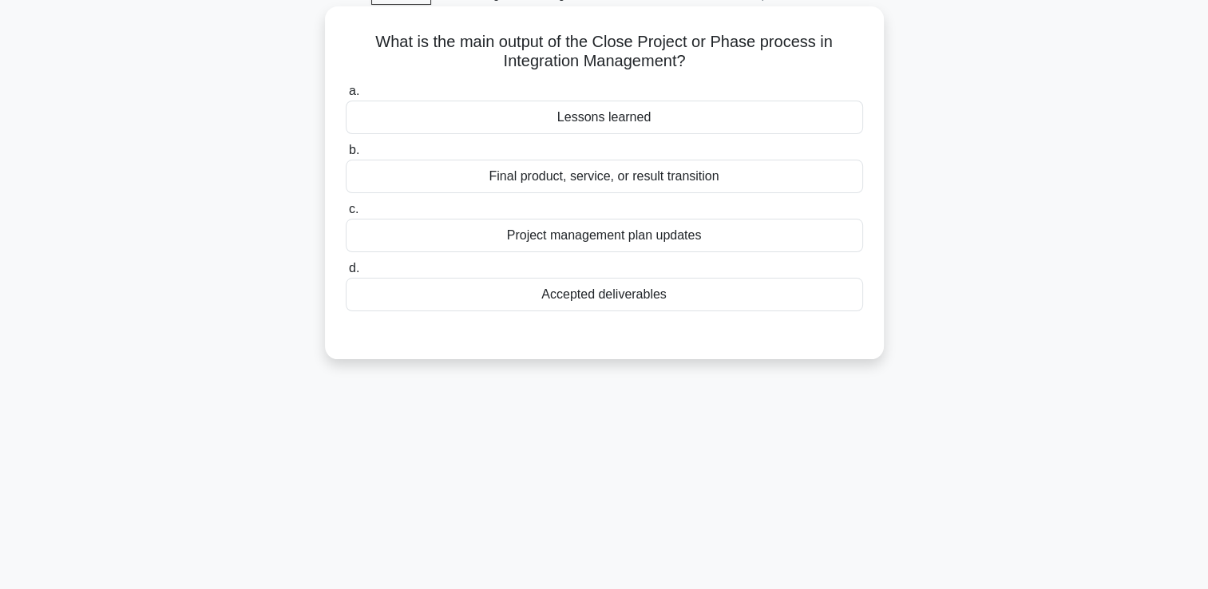
click at [712, 180] on div "Final product, service, or result transition" at bounding box center [604, 177] width 517 height 34
click at [346, 156] on input "b. Final product, service, or result transition" at bounding box center [346, 150] width 0 height 10
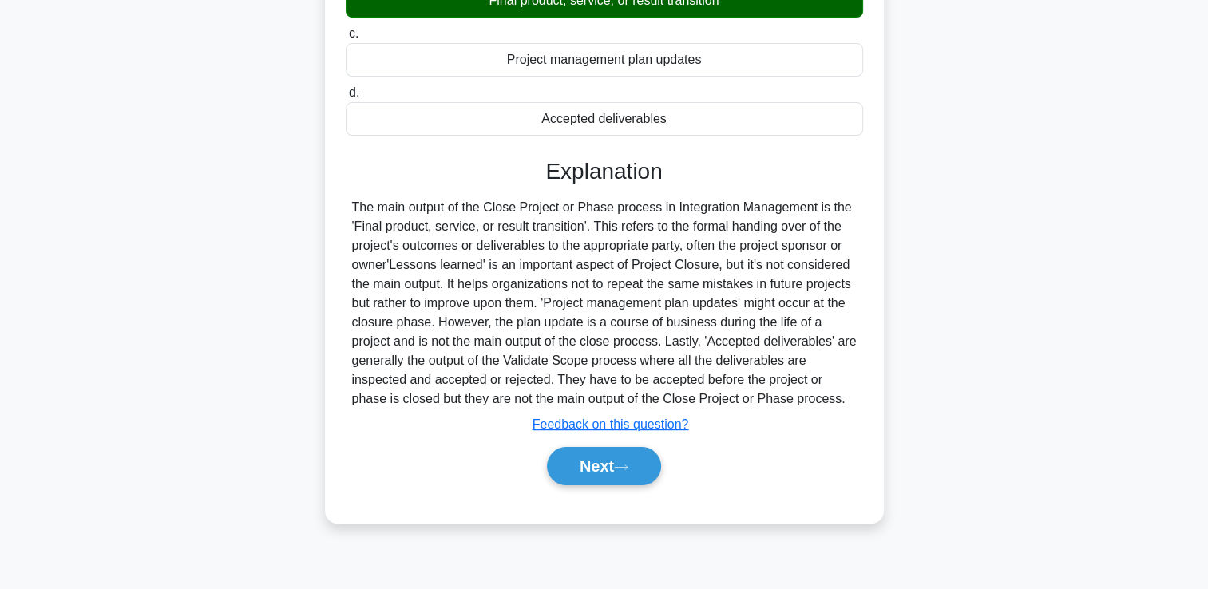
scroll to position [273, 0]
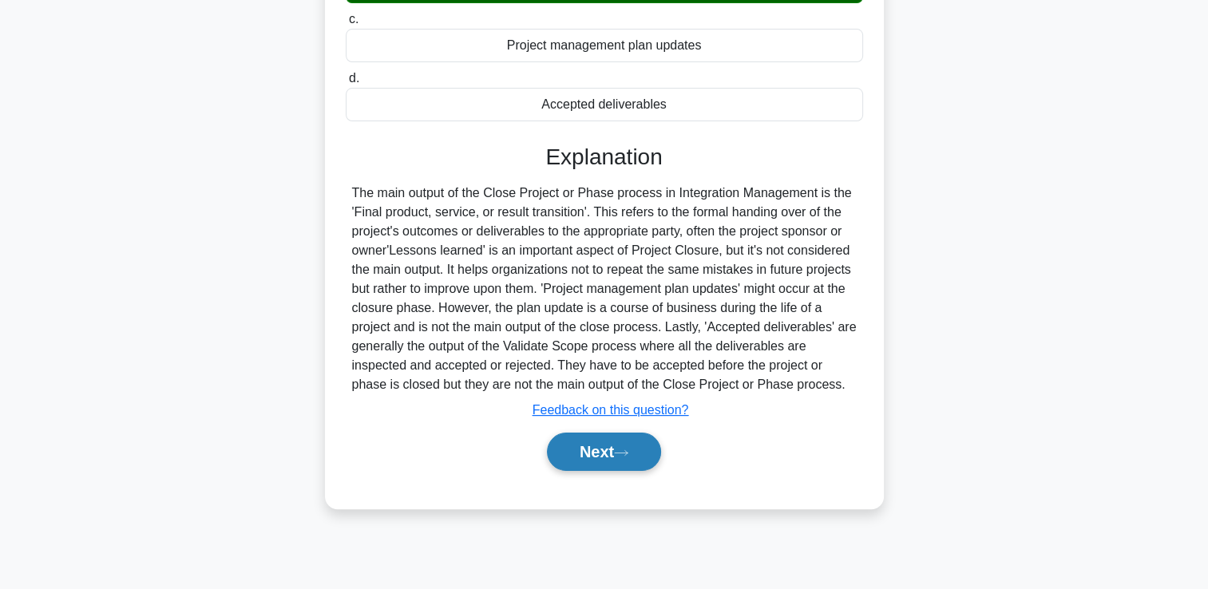
click at [587, 434] on button "Next" at bounding box center [604, 452] width 114 height 38
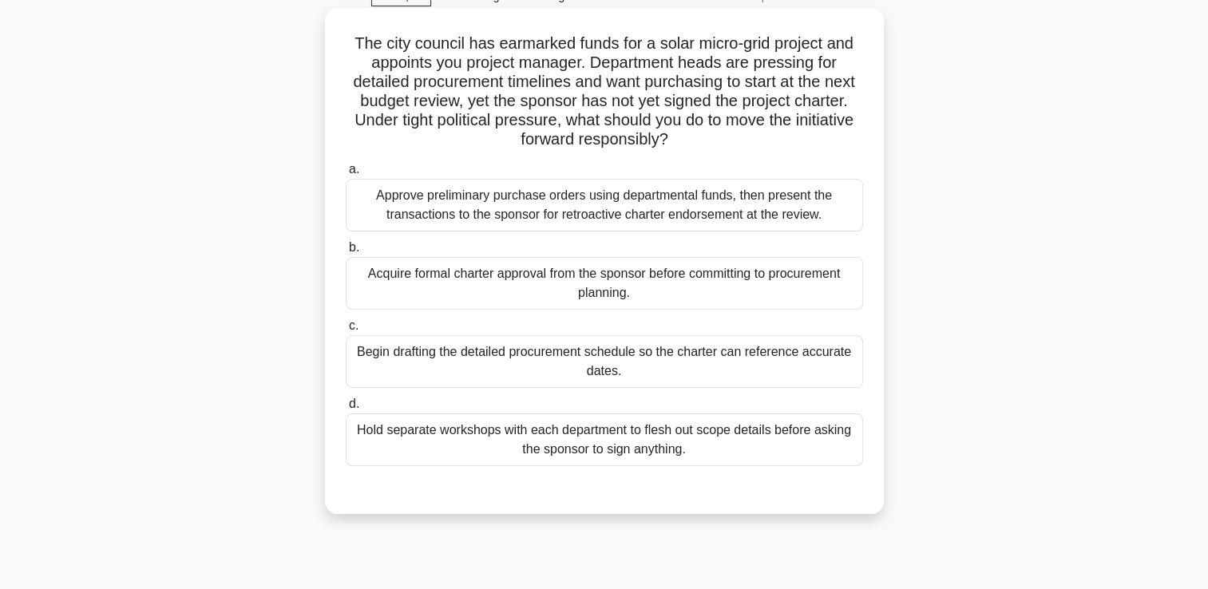
scroll to position [34, 0]
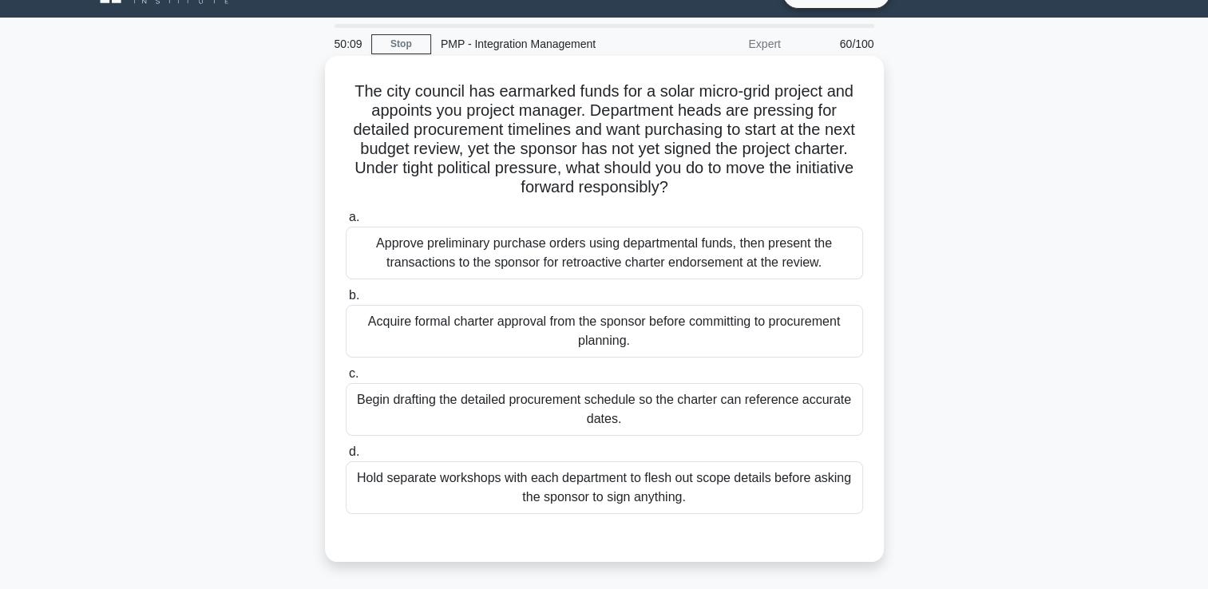
click at [663, 334] on div "Acquire formal charter approval from the sponsor before committing to procureme…" at bounding box center [604, 331] width 517 height 53
click at [346, 301] on input "b. Acquire formal charter approval from the sponsor before committing to procur…" at bounding box center [346, 296] width 0 height 10
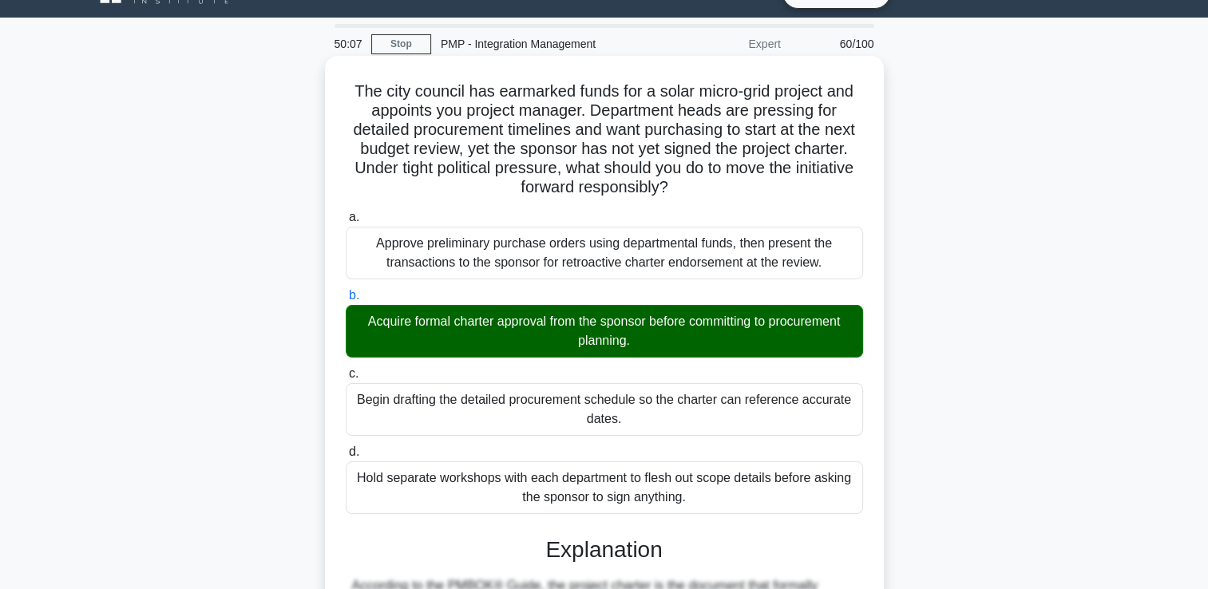
scroll to position [432, 0]
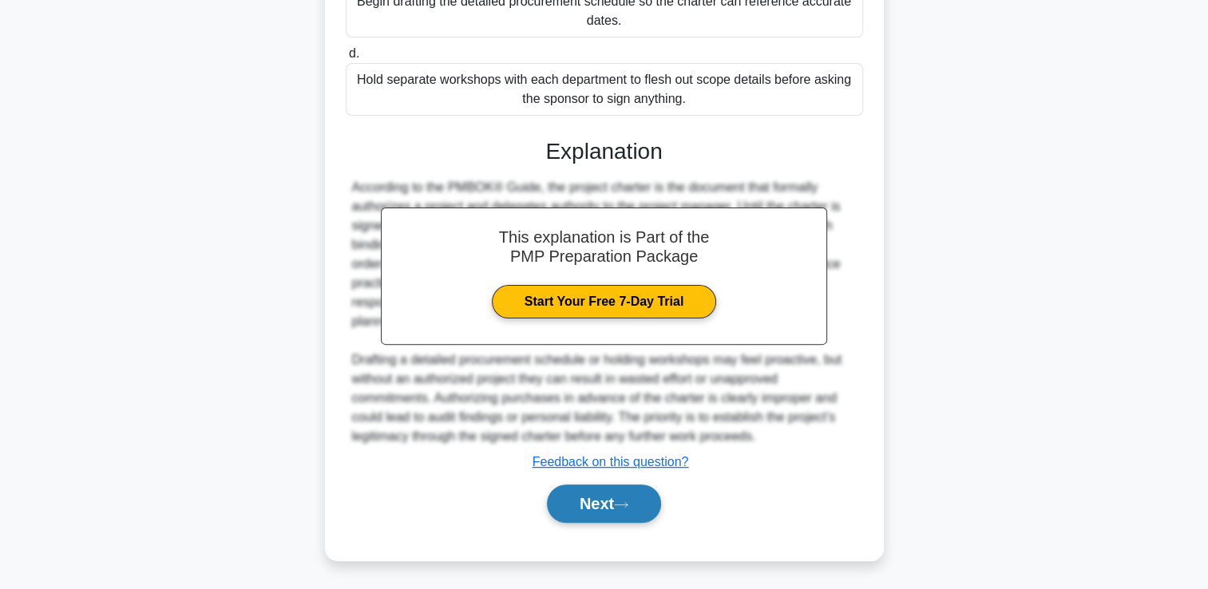
click at [606, 493] on button "Next" at bounding box center [604, 504] width 114 height 38
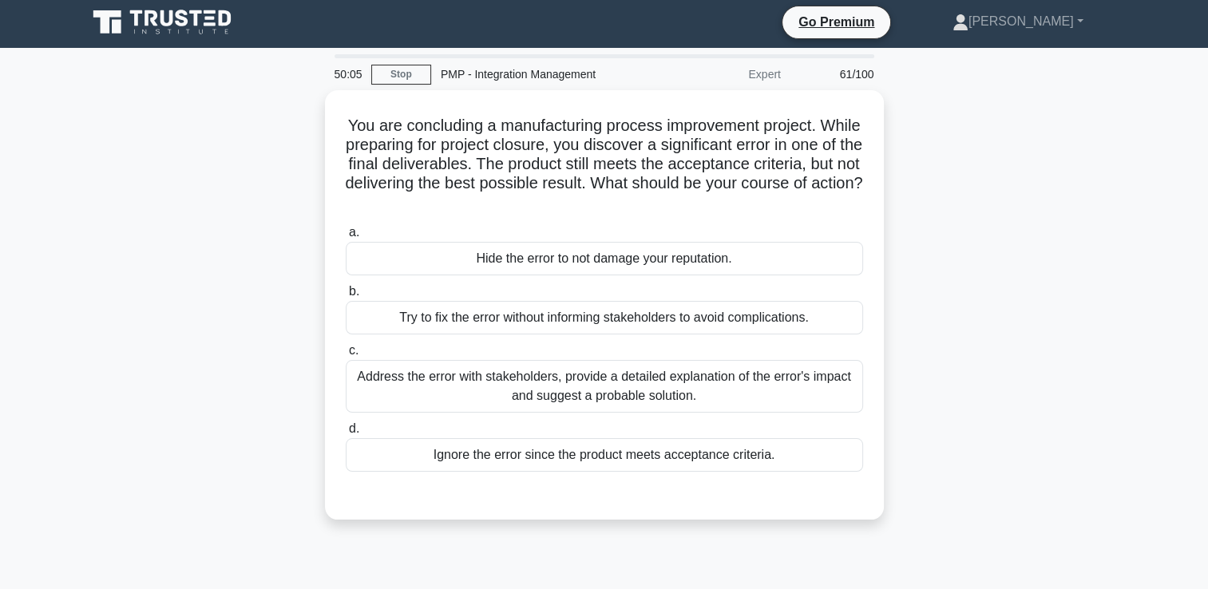
scroll to position [0, 0]
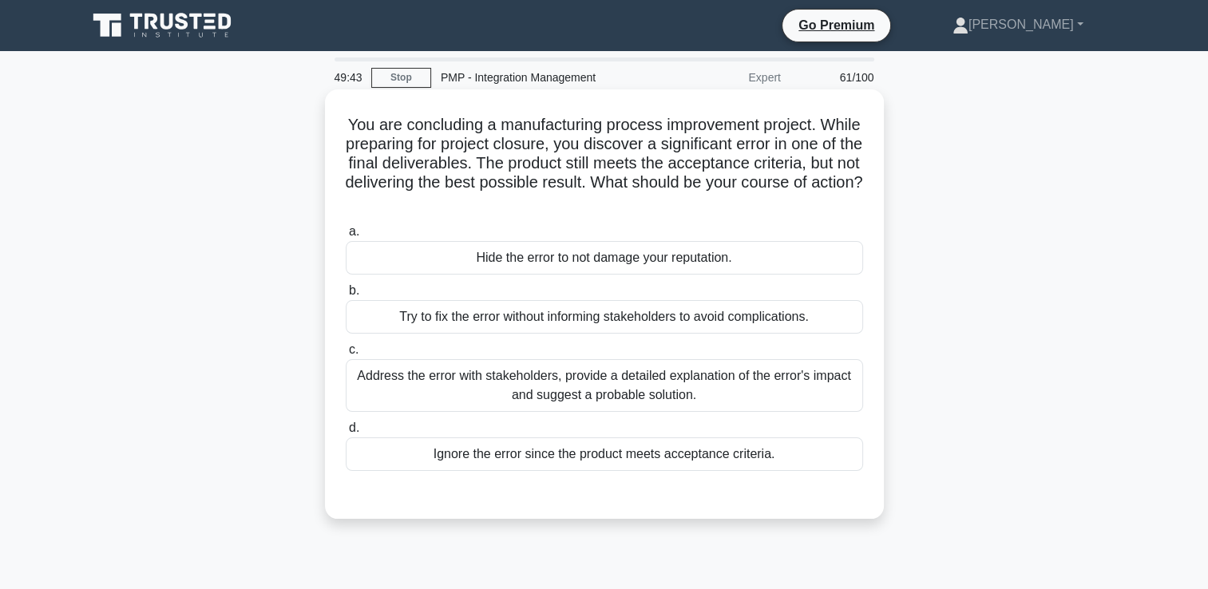
click at [604, 382] on div "Address the error with stakeholders, provide a detailed explanation of the erro…" at bounding box center [604, 385] width 517 height 53
click at [346, 355] on input "c. Address the error with stakeholders, provide a detailed explanation of the e…" at bounding box center [346, 350] width 0 height 10
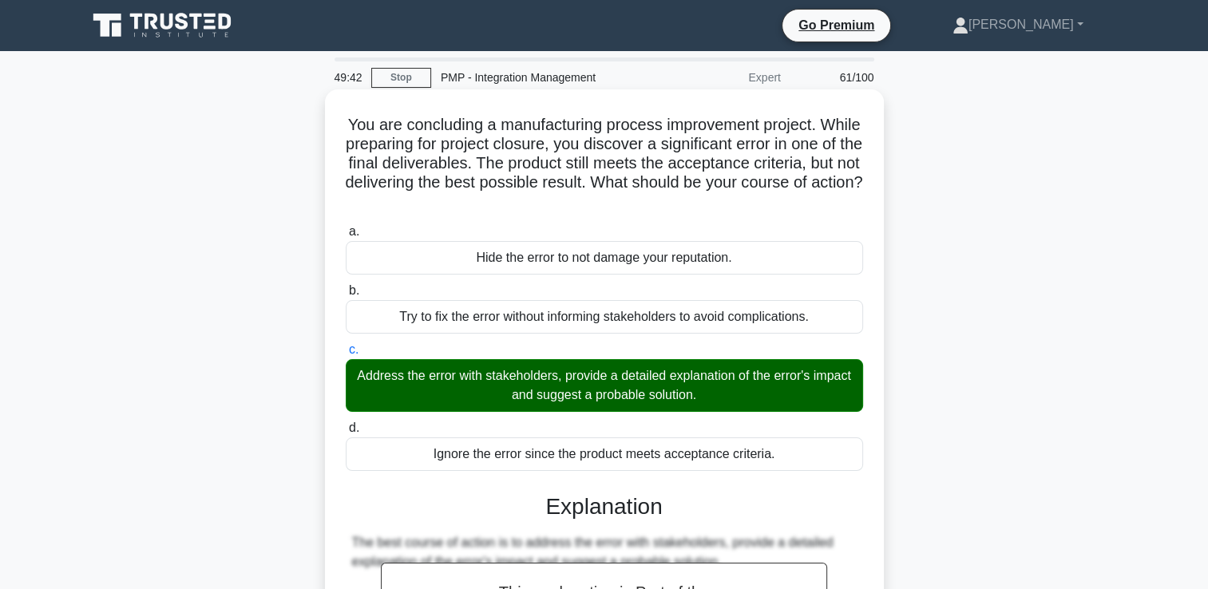
scroll to position [298, 0]
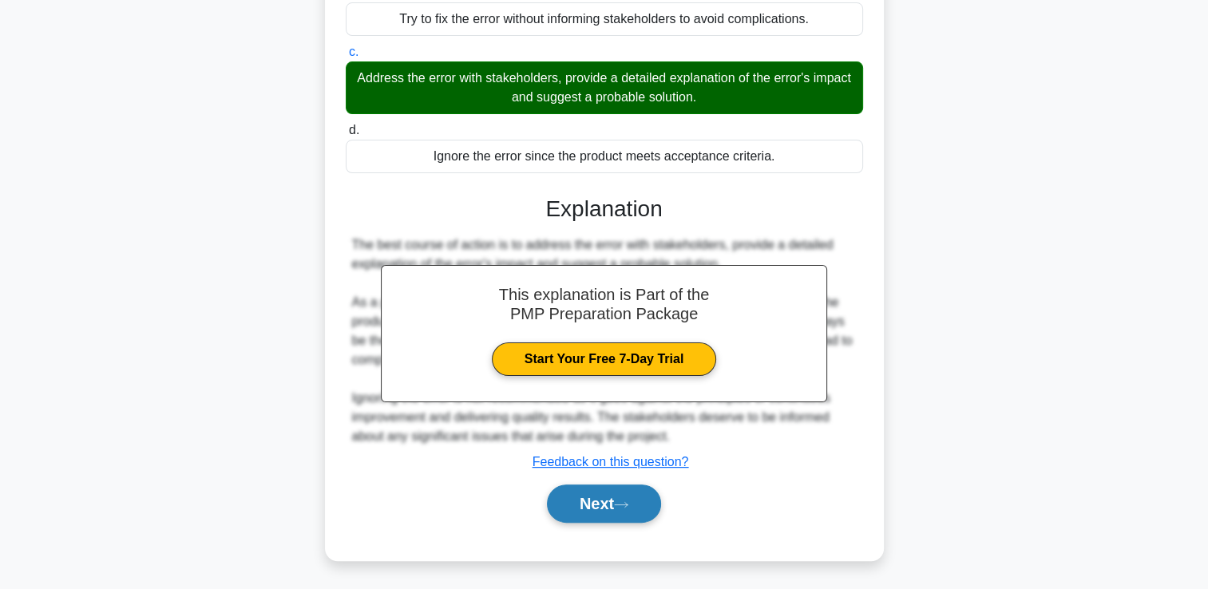
click at [645, 504] on button "Next" at bounding box center [604, 504] width 114 height 38
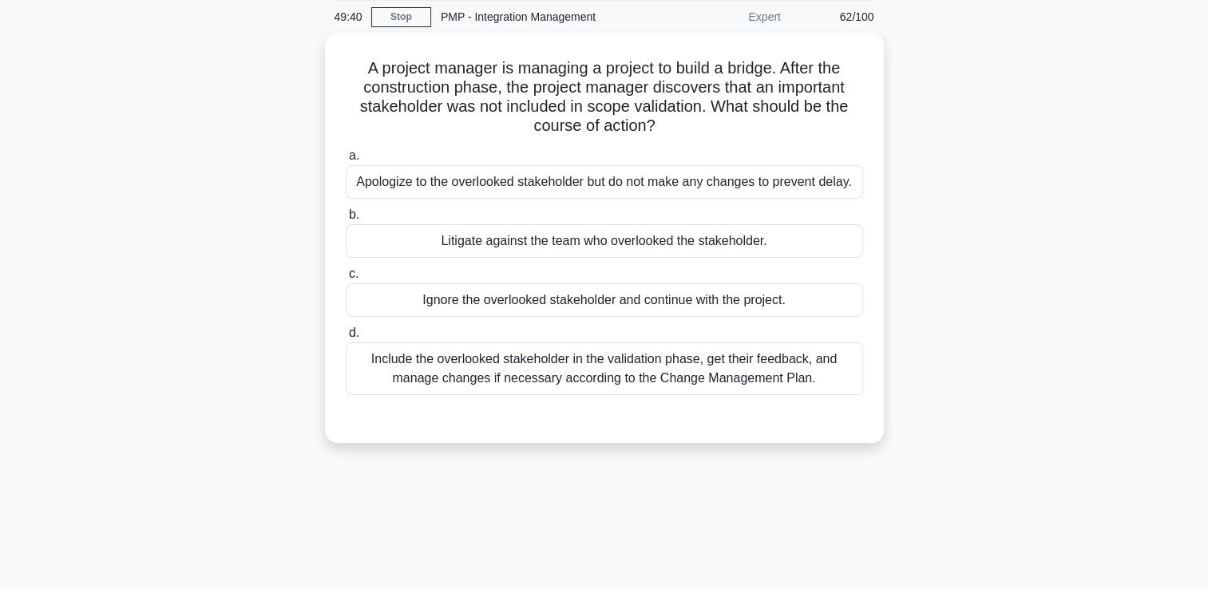
scroll to position [34, 0]
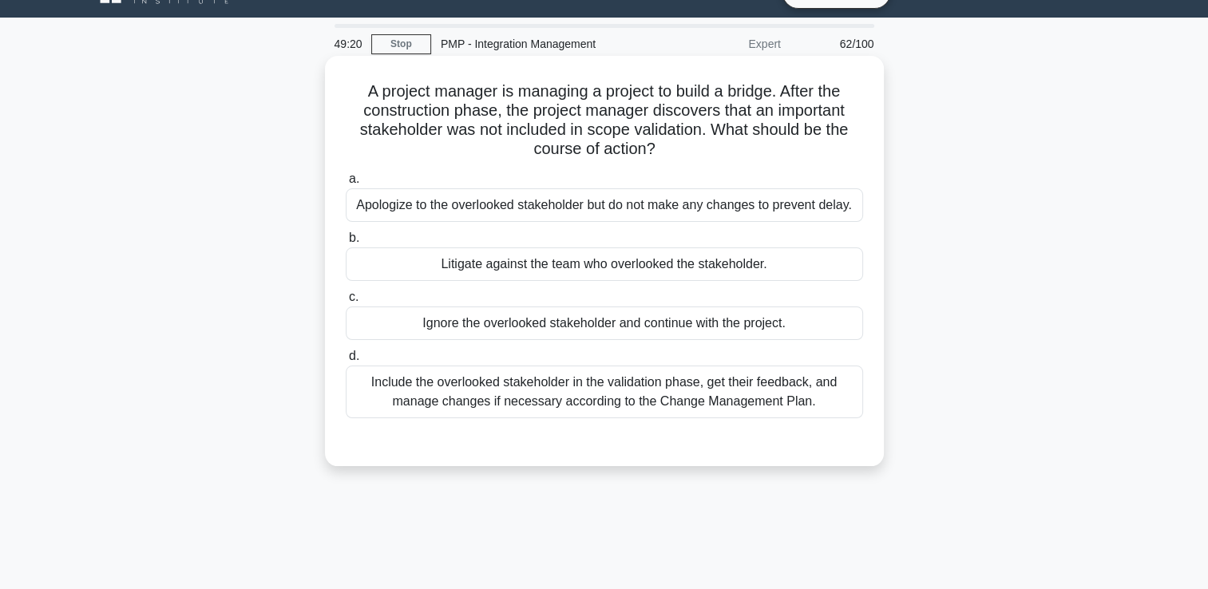
click at [615, 377] on div "Include the overlooked stakeholder in the validation phase, get their feedback,…" at bounding box center [604, 392] width 517 height 53
click at [346, 362] on input "d. Include the overlooked stakeholder in the validation phase, get their feedba…" at bounding box center [346, 356] width 0 height 10
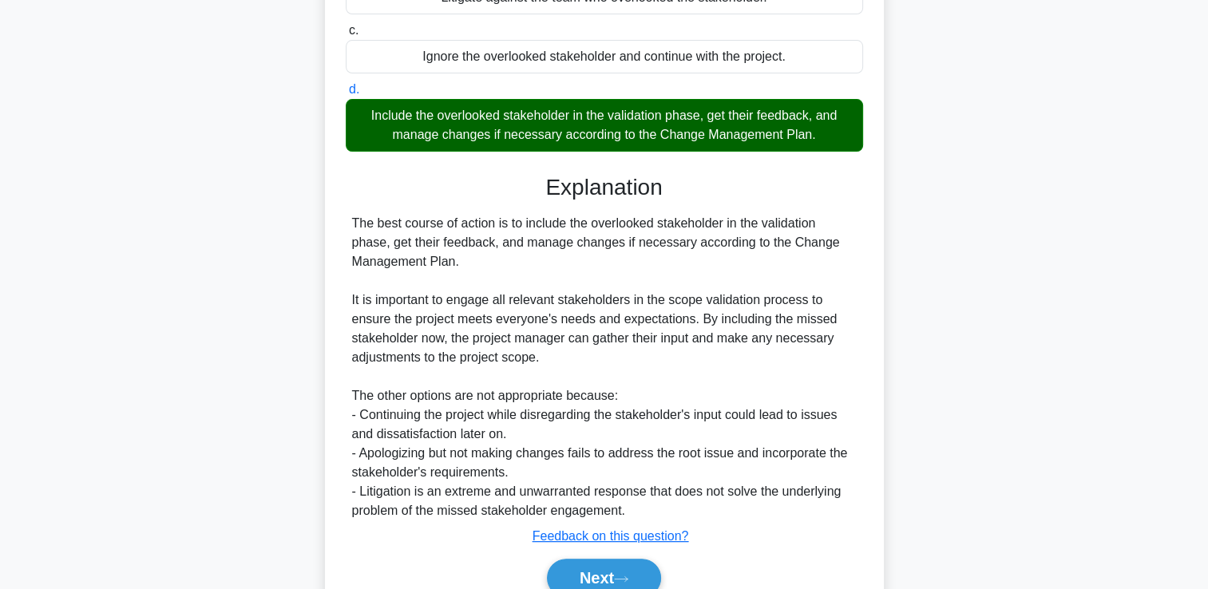
scroll to position [374, 0]
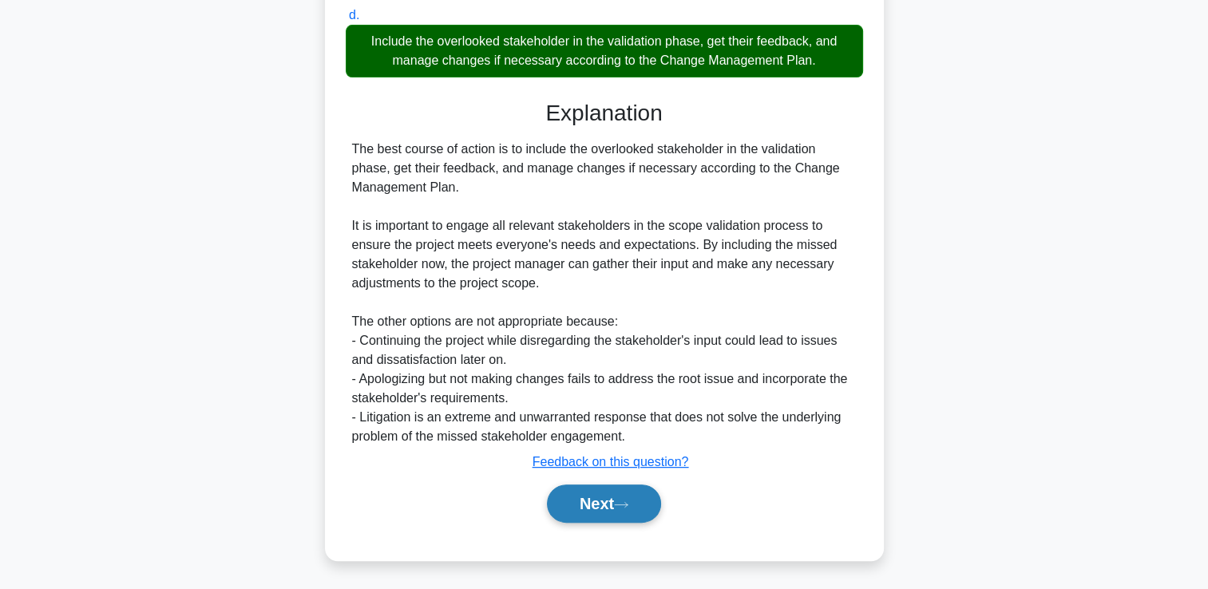
click at [632, 495] on button "Next" at bounding box center [604, 504] width 114 height 38
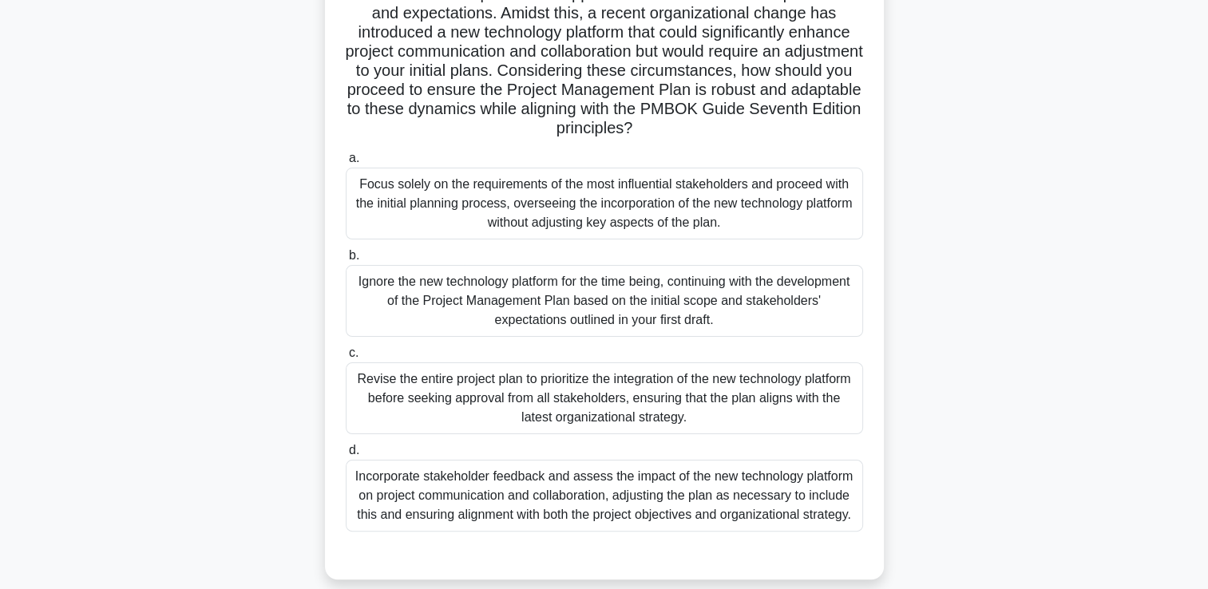
scroll to position [273, 0]
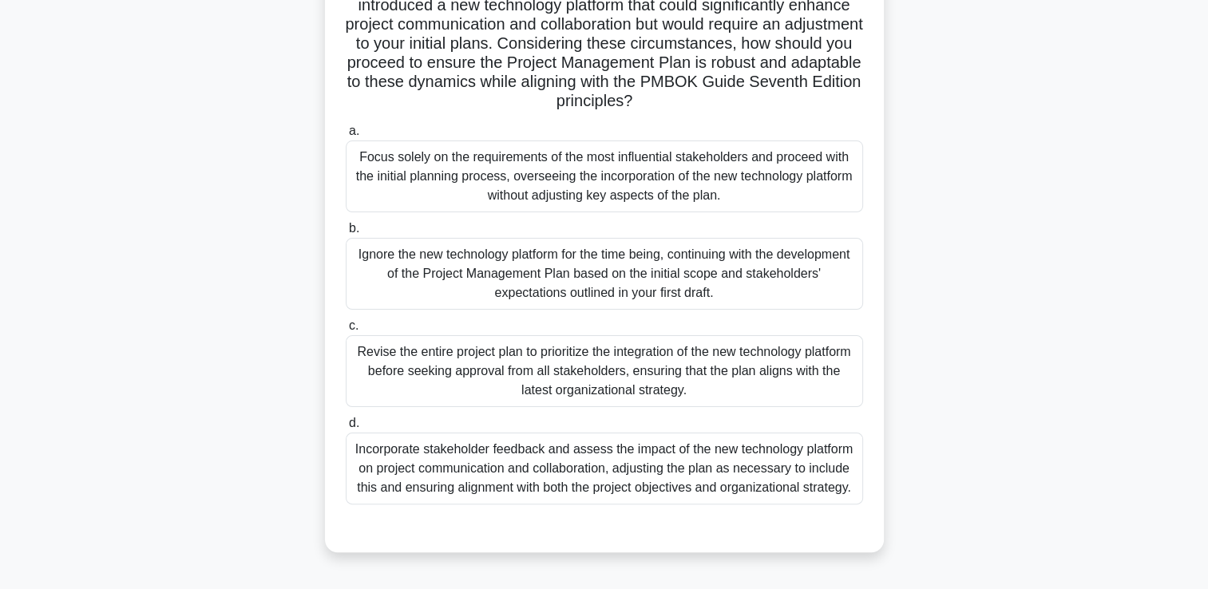
click at [638, 469] on div "Incorporate stakeholder feedback and assess the impact of the new technology pl…" at bounding box center [604, 469] width 517 height 72
click at [346, 429] on input "d. Incorporate stakeholder feedback and assess the impact of the new technology…" at bounding box center [346, 423] width 0 height 10
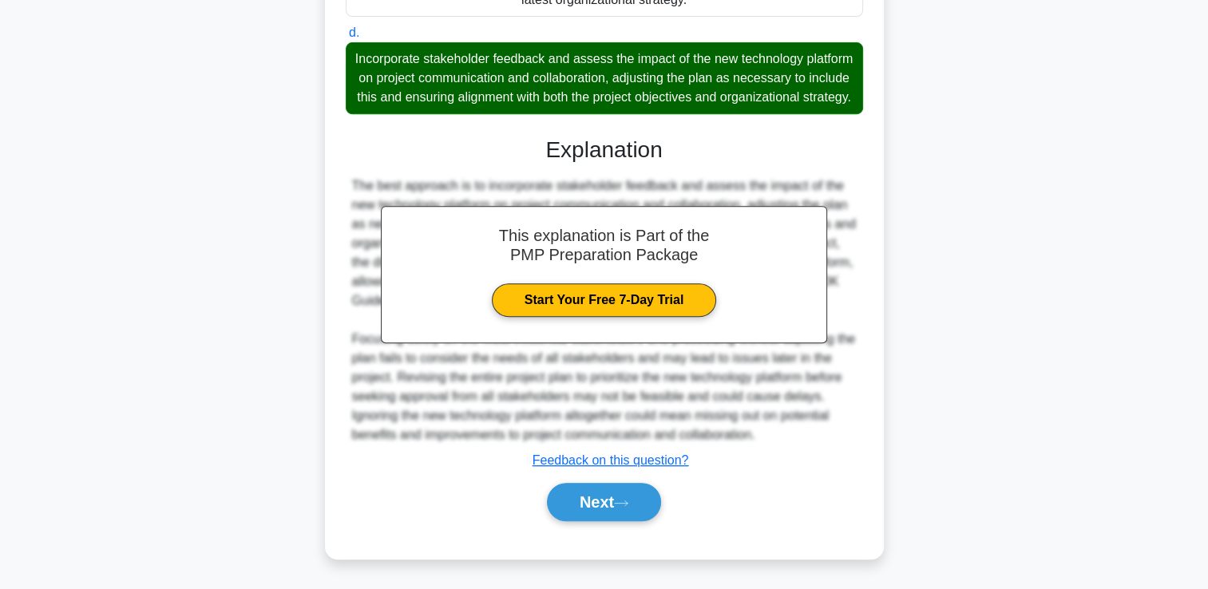
scroll to position [672, 0]
click at [628, 506] on button "Next" at bounding box center [604, 502] width 114 height 38
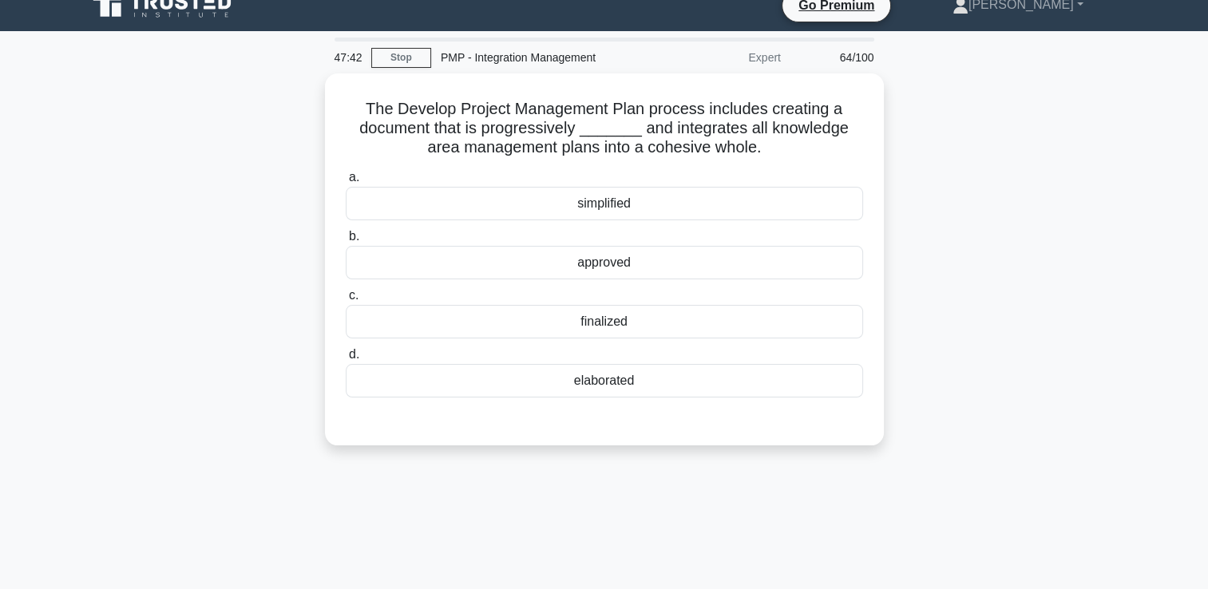
scroll to position [0, 0]
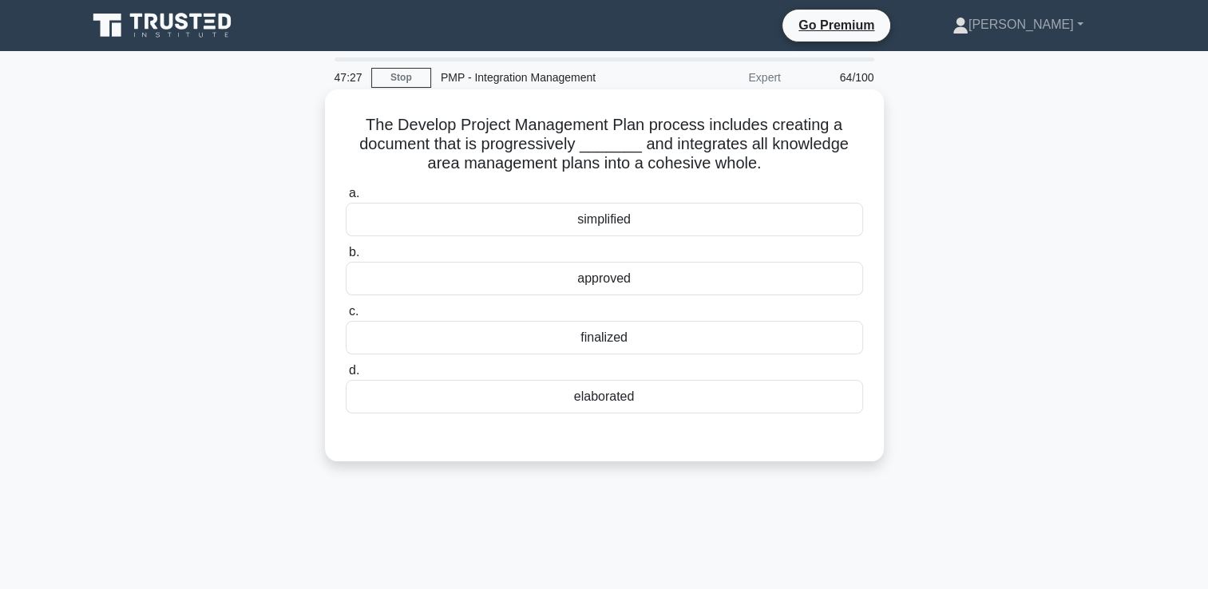
click at [617, 280] on div "approved" at bounding box center [604, 279] width 517 height 34
click at [346, 258] on input "b. approved" at bounding box center [346, 252] width 0 height 10
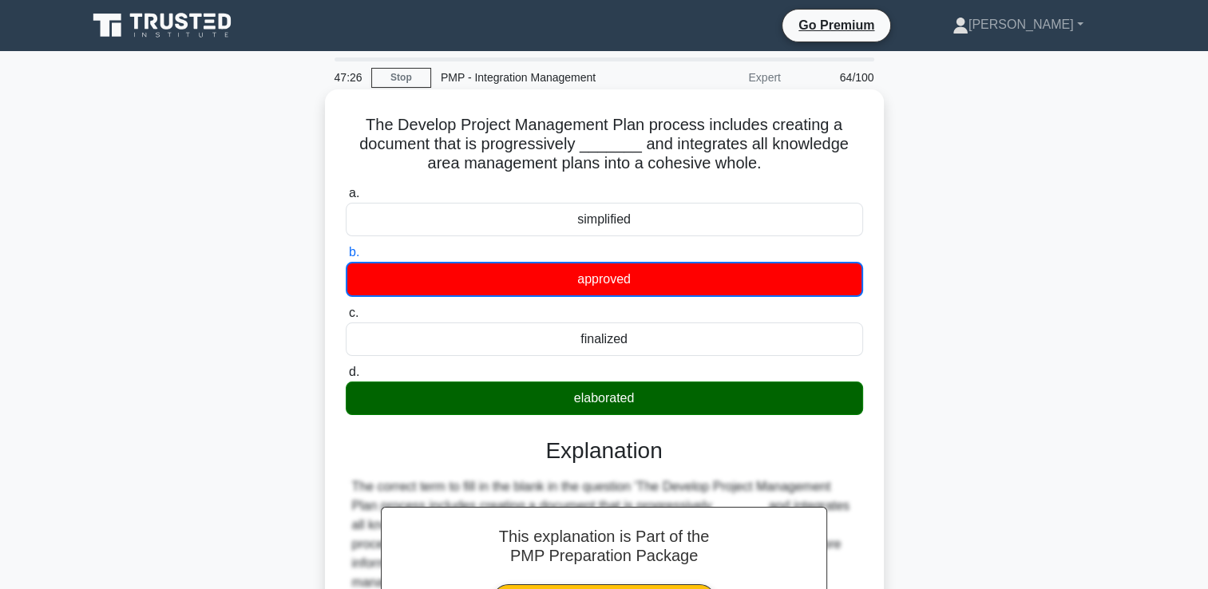
scroll to position [318, 0]
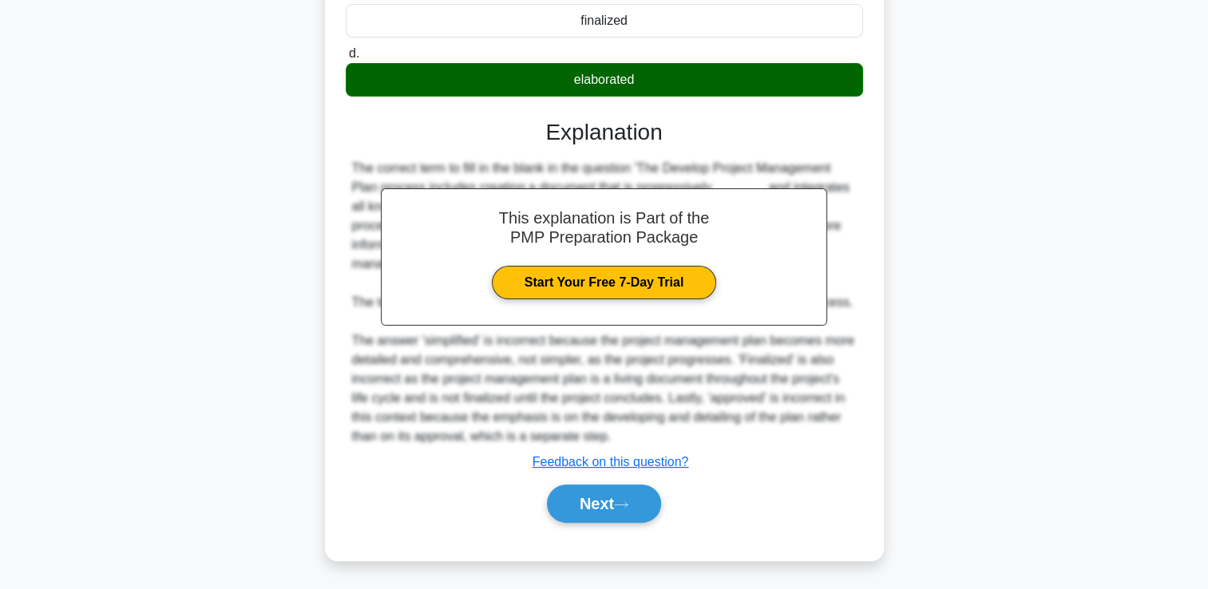
click at [584, 522] on div "Next" at bounding box center [604, 503] width 517 height 51
click at [595, 502] on button "Next" at bounding box center [604, 504] width 114 height 38
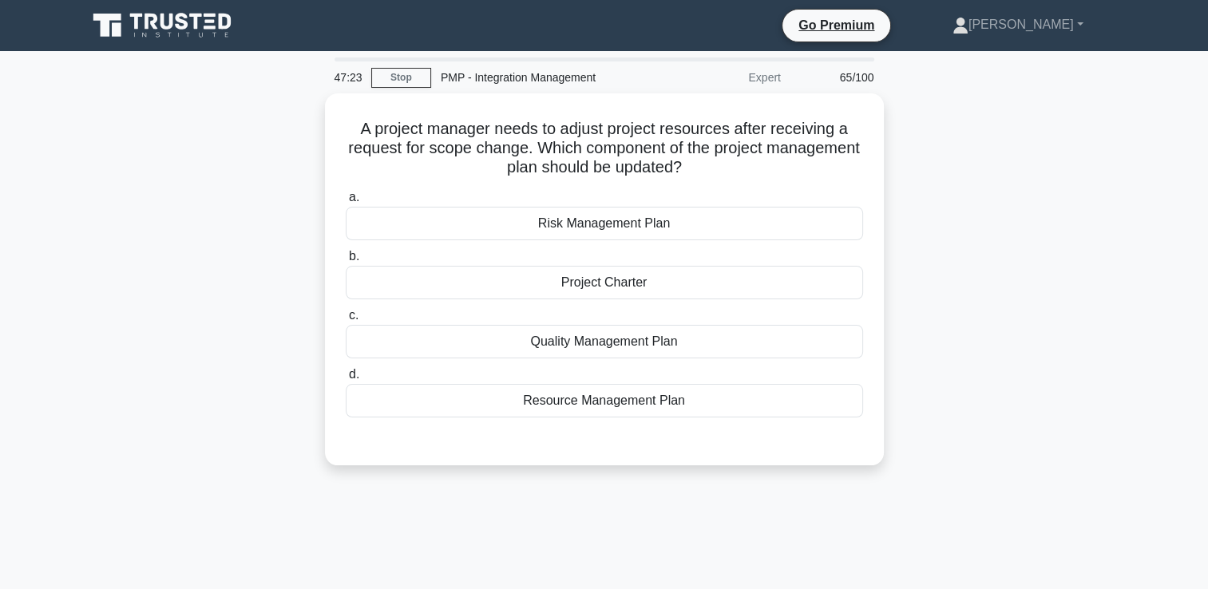
scroll to position [0, 0]
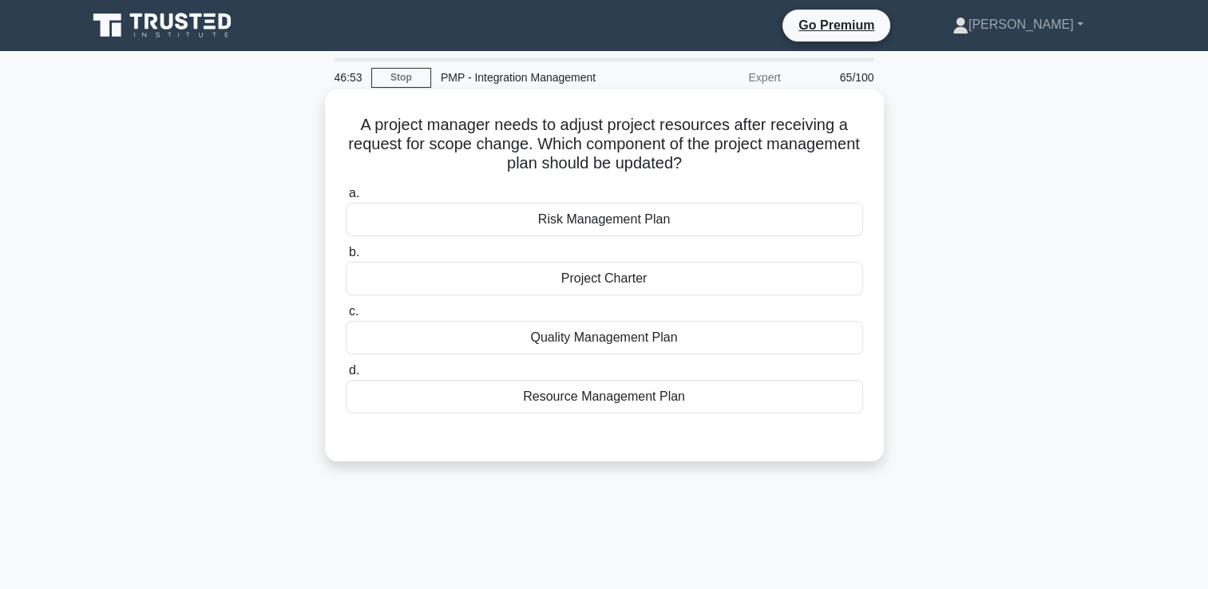
click at [597, 398] on div "Resource Management Plan" at bounding box center [604, 397] width 517 height 34
click at [346, 376] on input "d. Resource Management Plan" at bounding box center [346, 371] width 0 height 10
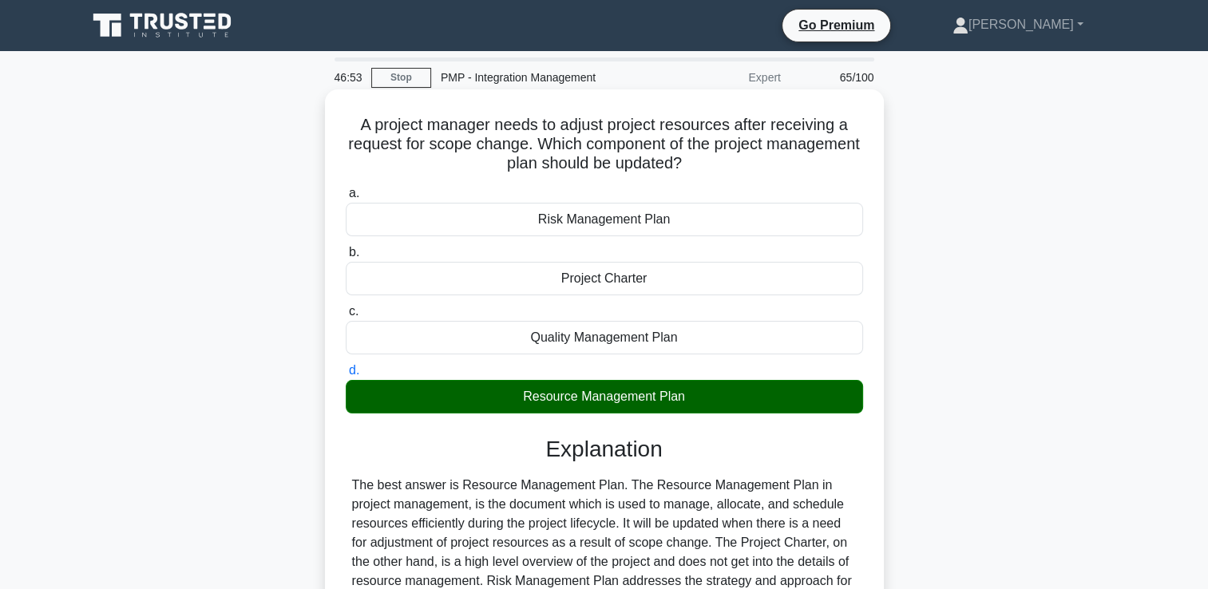
scroll to position [273, 0]
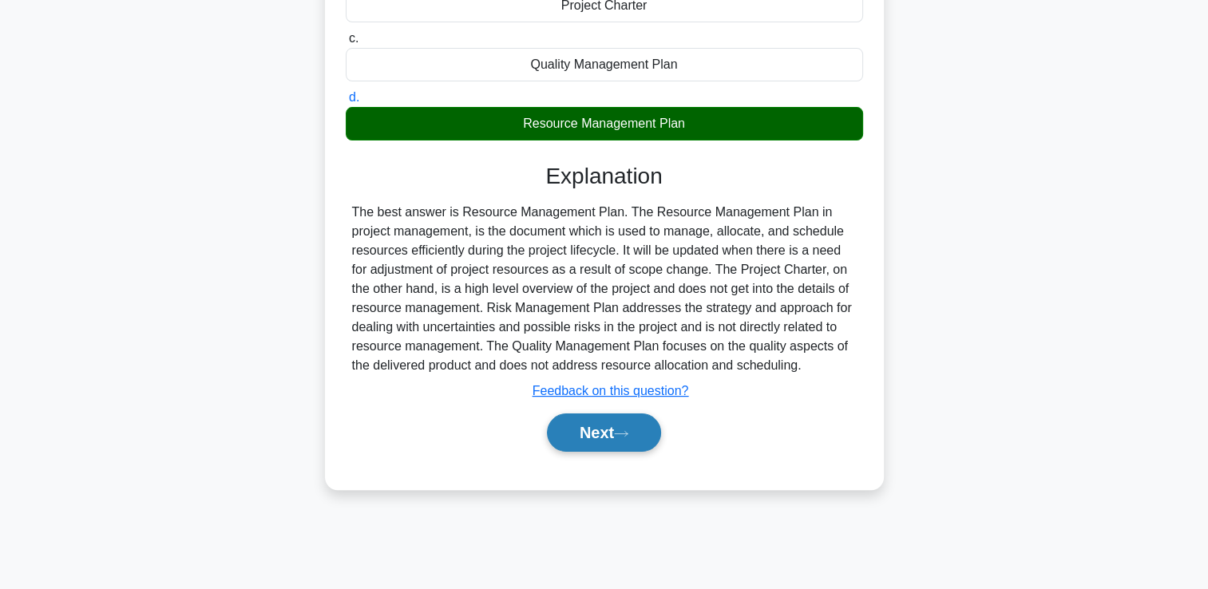
click at [607, 429] on button "Next" at bounding box center [604, 432] width 114 height 38
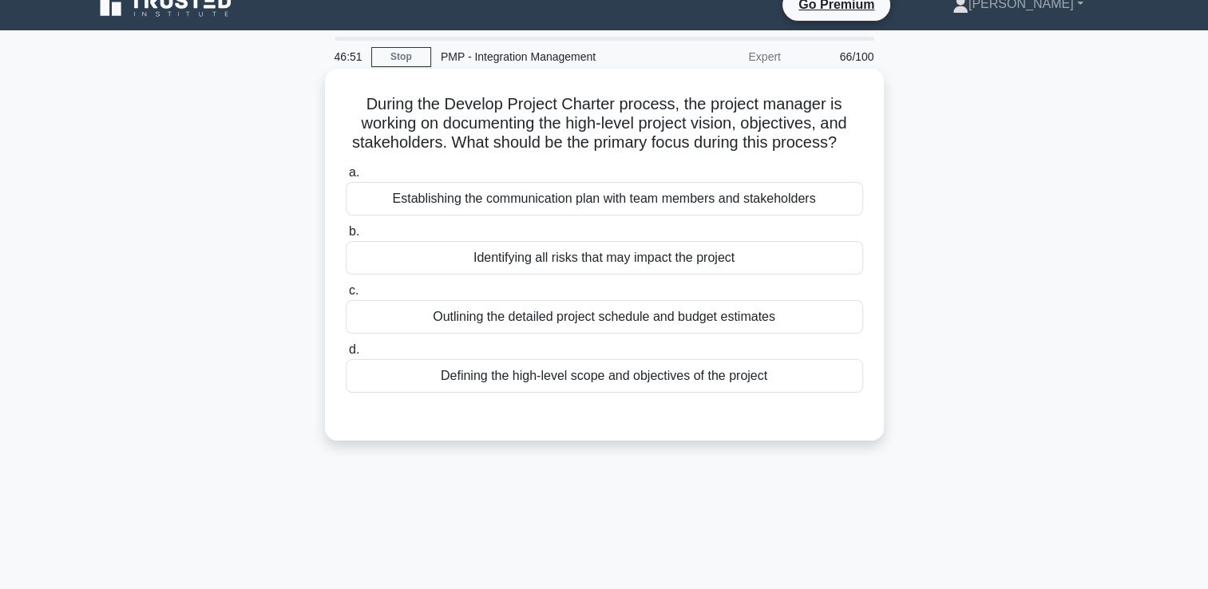
scroll to position [0, 0]
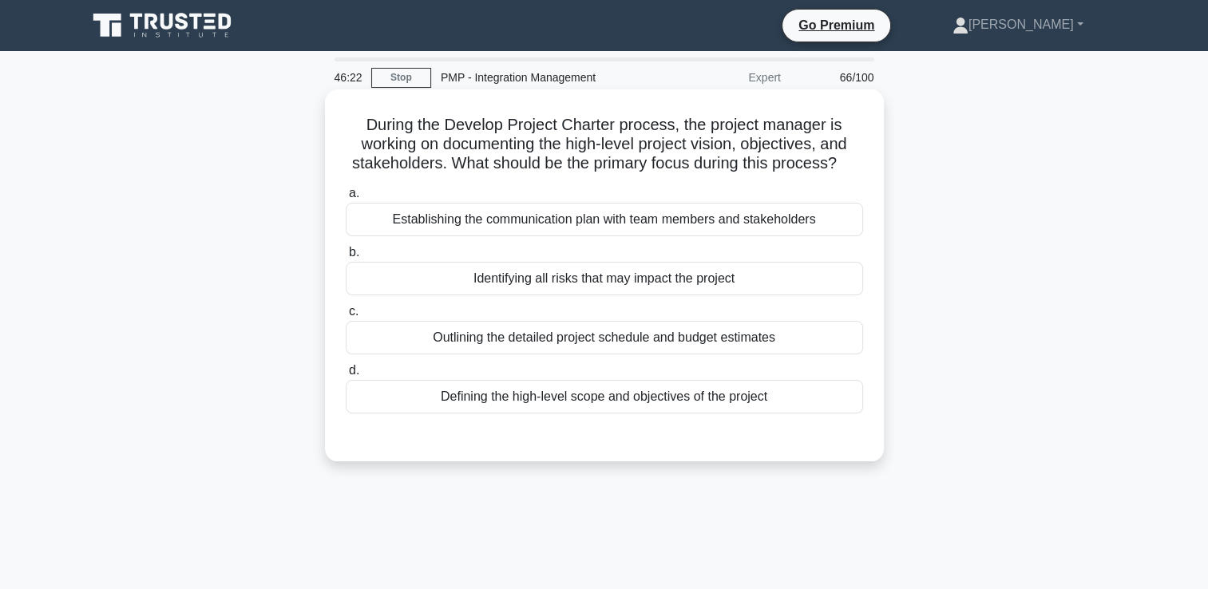
click at [648, 221] on div "Establishing the communication plan with team members and stakeholders" at bounding box center [604, 220] width 517 height 34
click at [346, 199] on input "a. Establishing the communication plan with team members and stakeholders" at bounding box center [346, 193] width 0 height 10
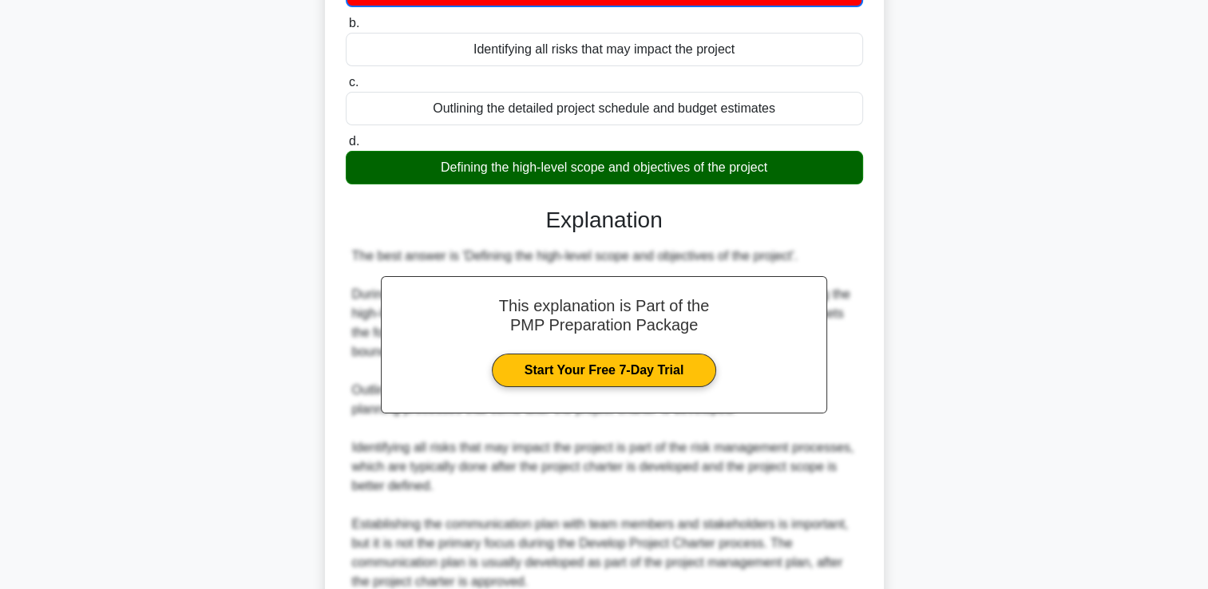
scroll to position [376, 0]
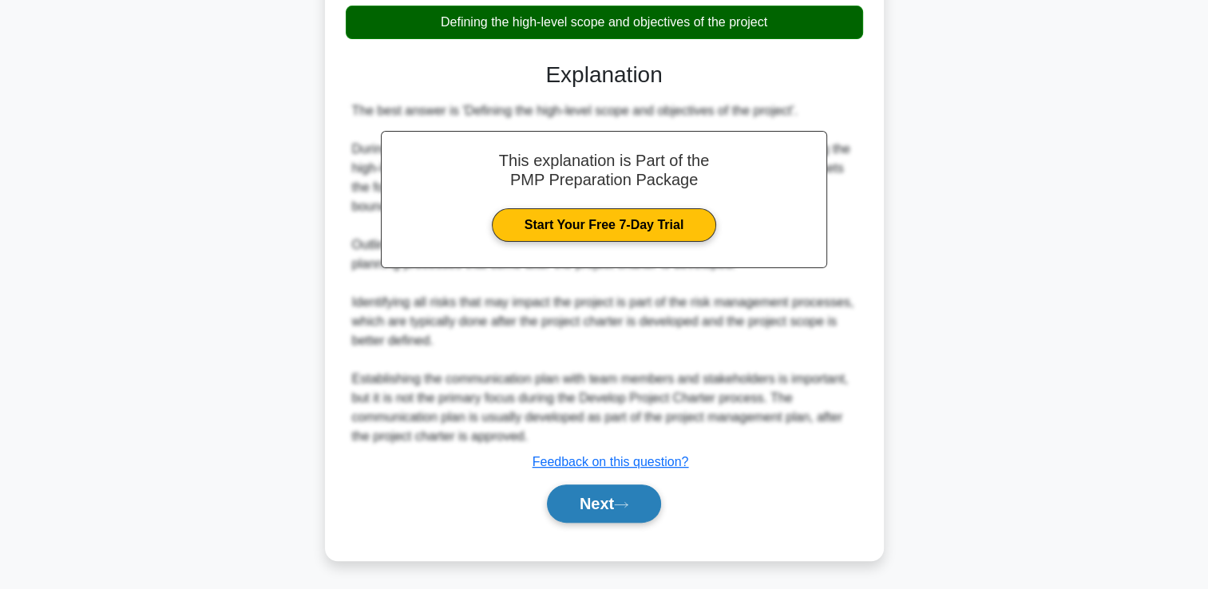
click at [599, 501] on button "Next" at bounding box center [604, 504] width 114 height 38
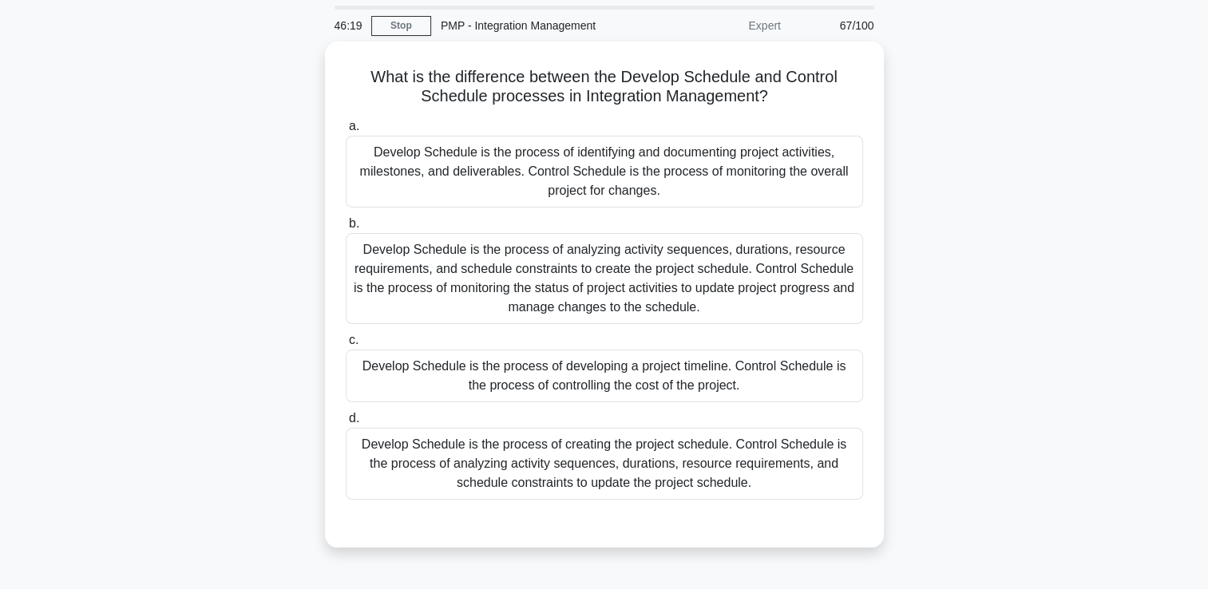
scroll to position [80, 0]
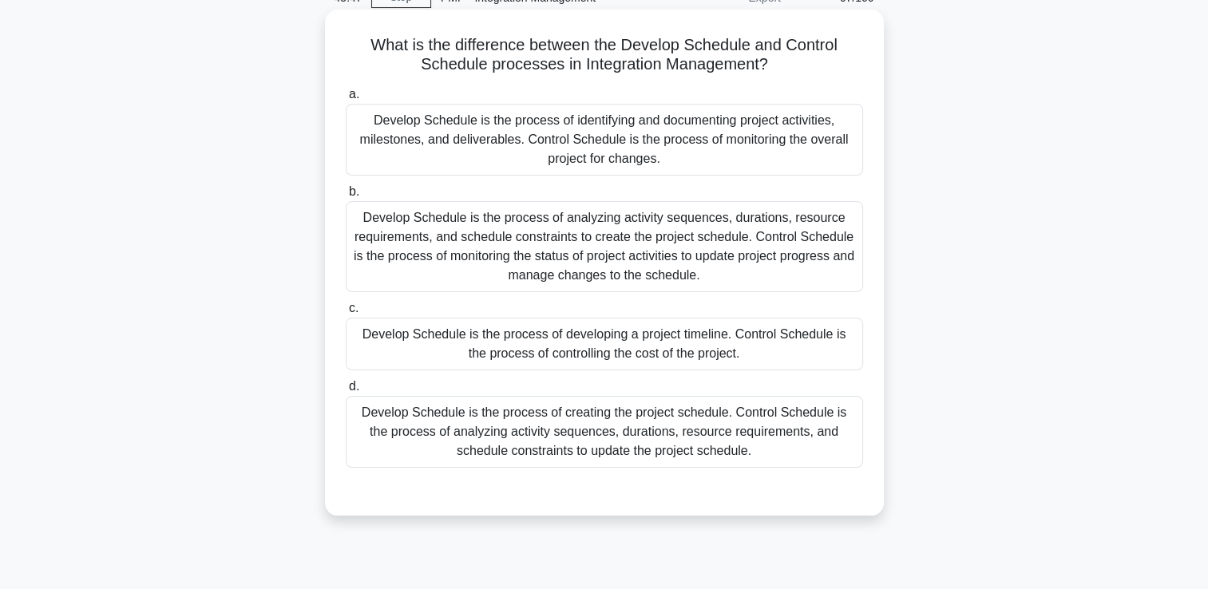
click at [603, 408] on div "Develop Schedule is the process of creating the project schedule. Control Sched…" at bounding box center [604, 432] width 517 height 72
click at [346, 392] on input "d. Develop Schedule is the process of creating the project schedule. Control Sc…" at bounding box center [346, 387] width 0 height 10
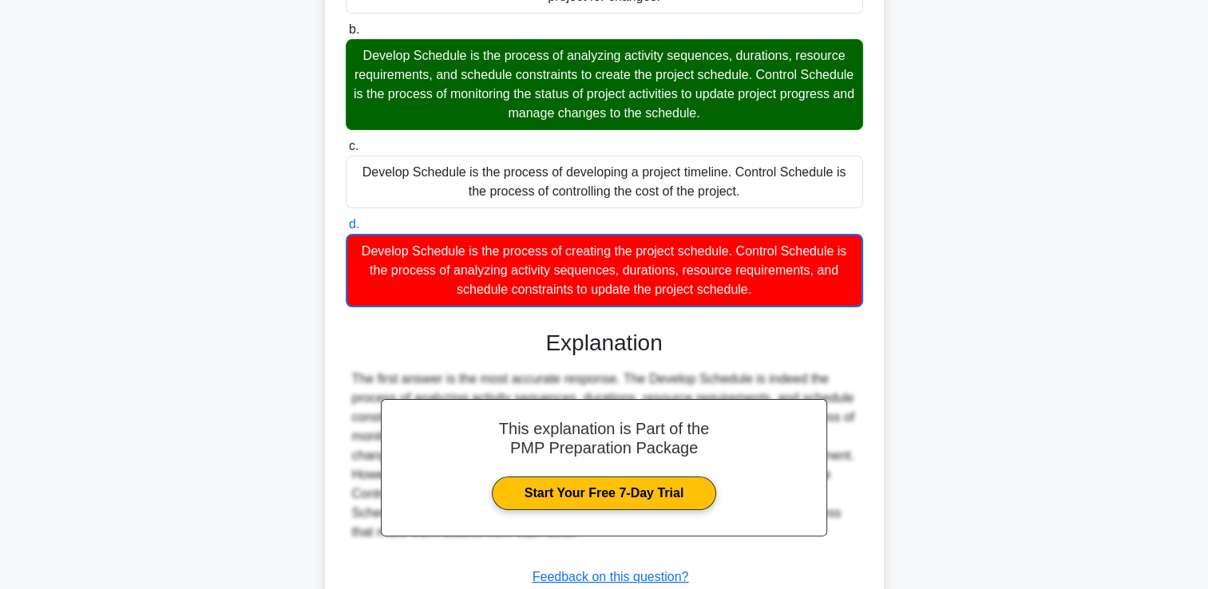
scroll to position [357, 0]
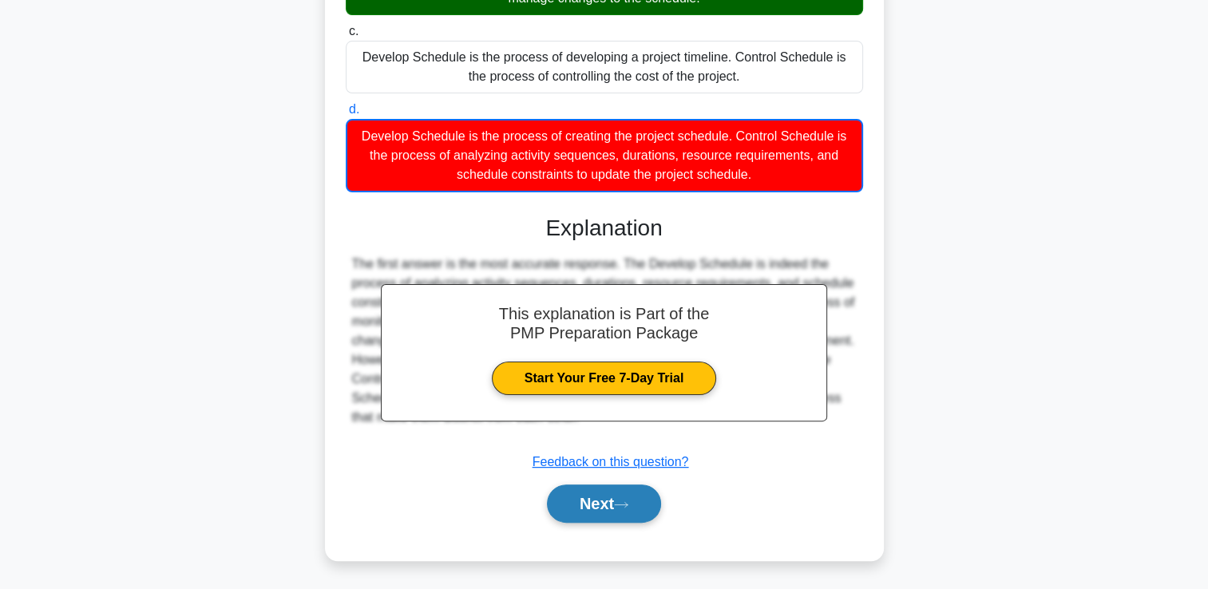
click at [597, 516] on button "Next" at bounding box center [604, 504] width 114 height 38
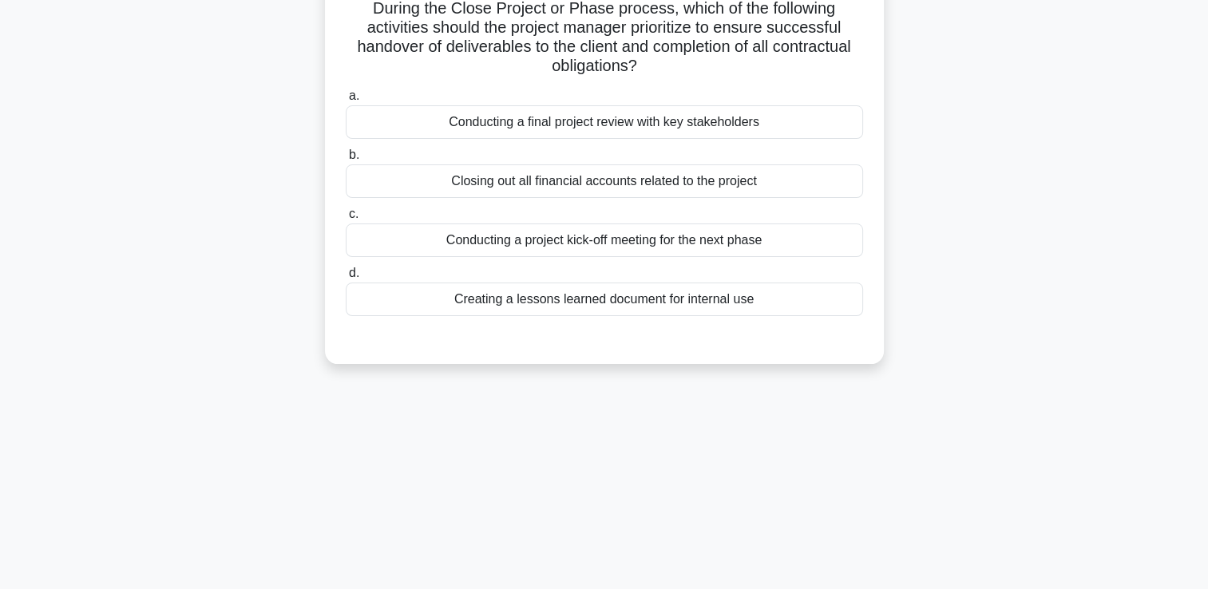
scroll to position [34, 0]
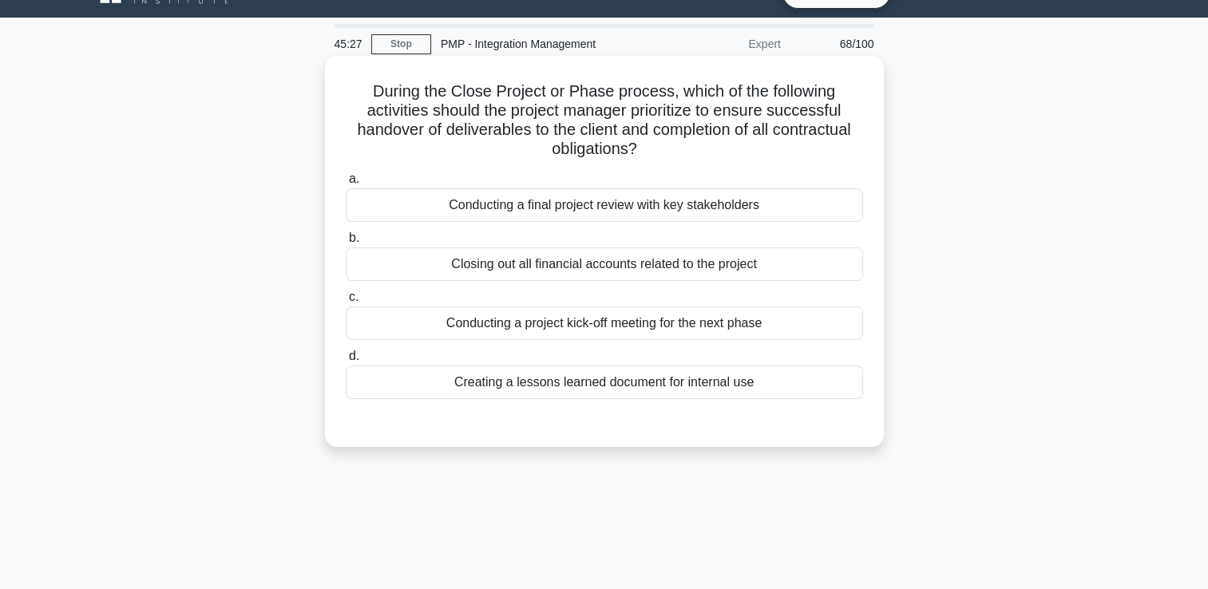
click at [726, 272] on div "Closing out all financial accounts related to the project" at bounding box center [604, 264] width 517 height 34
click at [346, 243] on input "b. Closing out all financial accounts related to the project" at bounding box center [346, 238] width 0 height 10
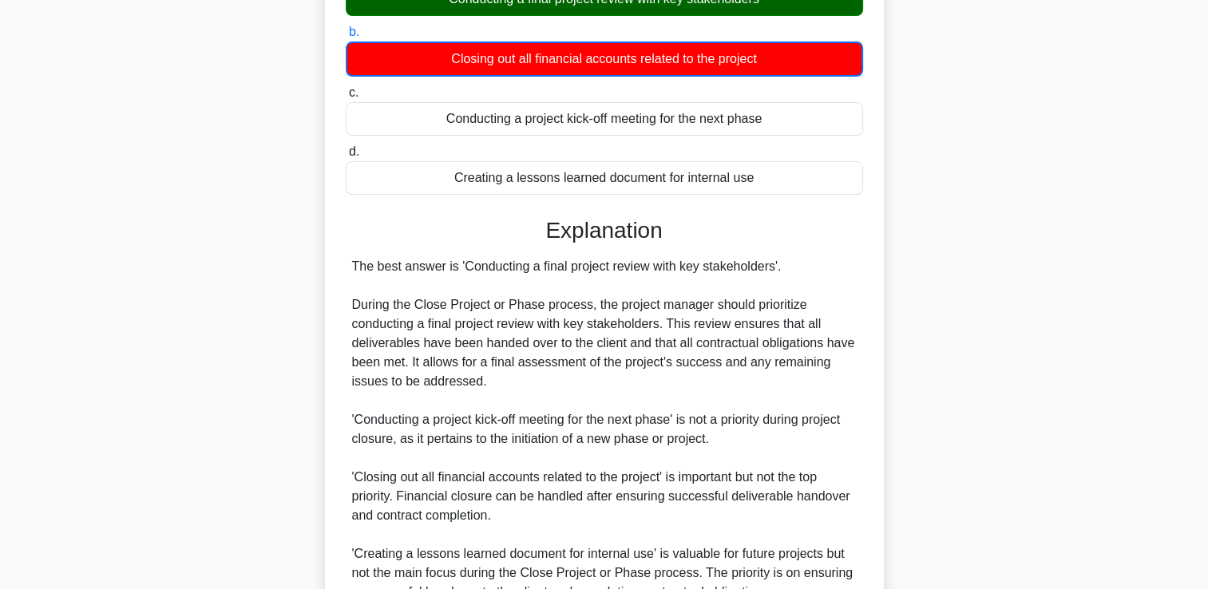
scroll to position [395, 0]
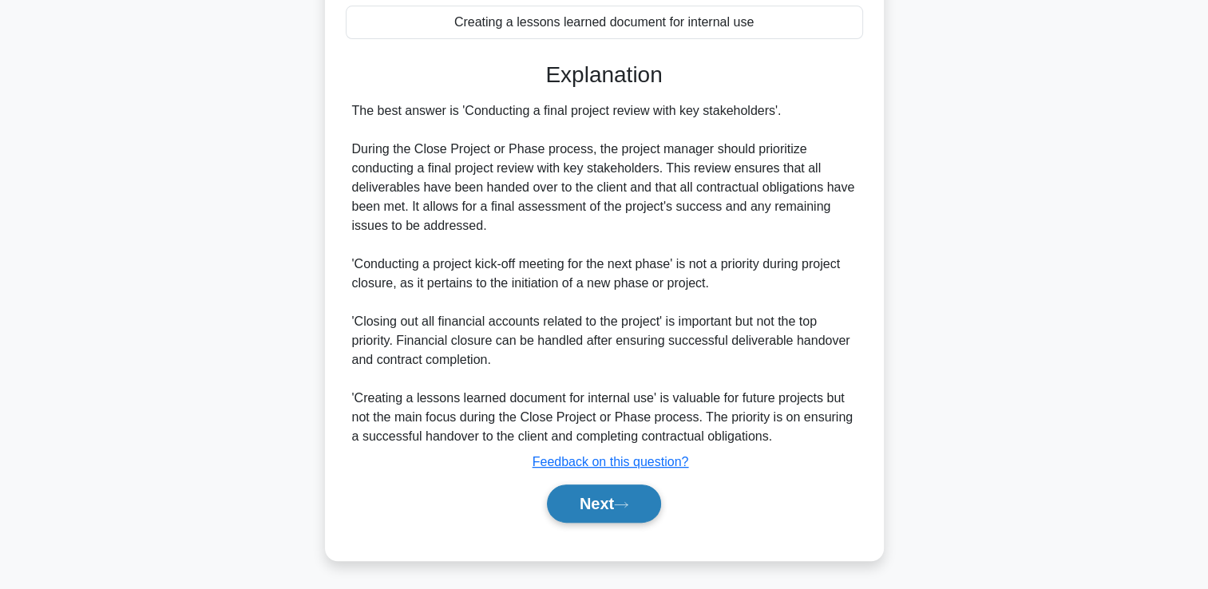
click at [560, 500] on button "Next" at bounding box center [604, 504] width 114 height 38
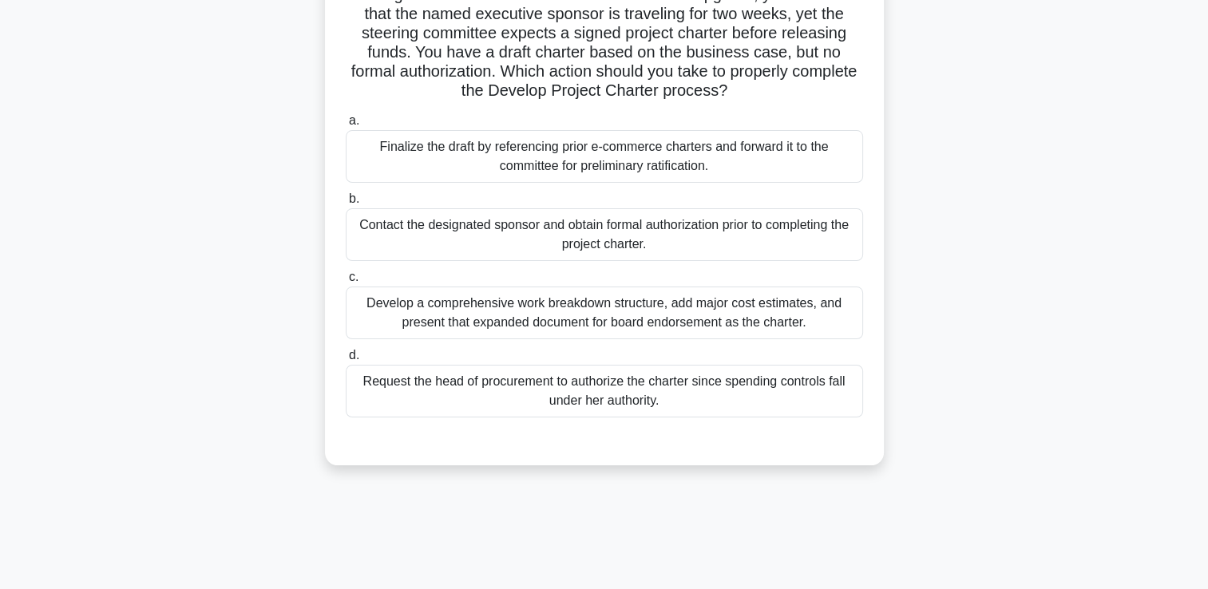
scroll to position [0, 0]
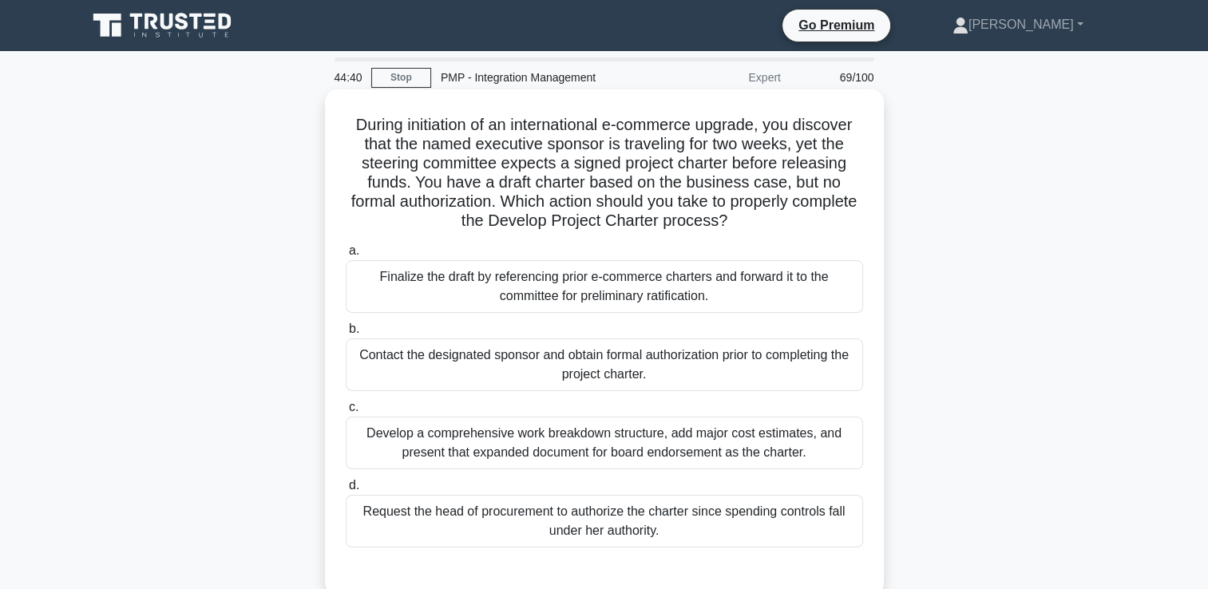
click at [481, 509] on div "Request the head of procurement to authorize the charter since spending control…" at bounding box center [604, 521] width 517 height 53
click at [346, 491] on input "d. Request the head of procurement to authorize the charter since spending cont…" at bounding box center [346, 486] width 0 height 10
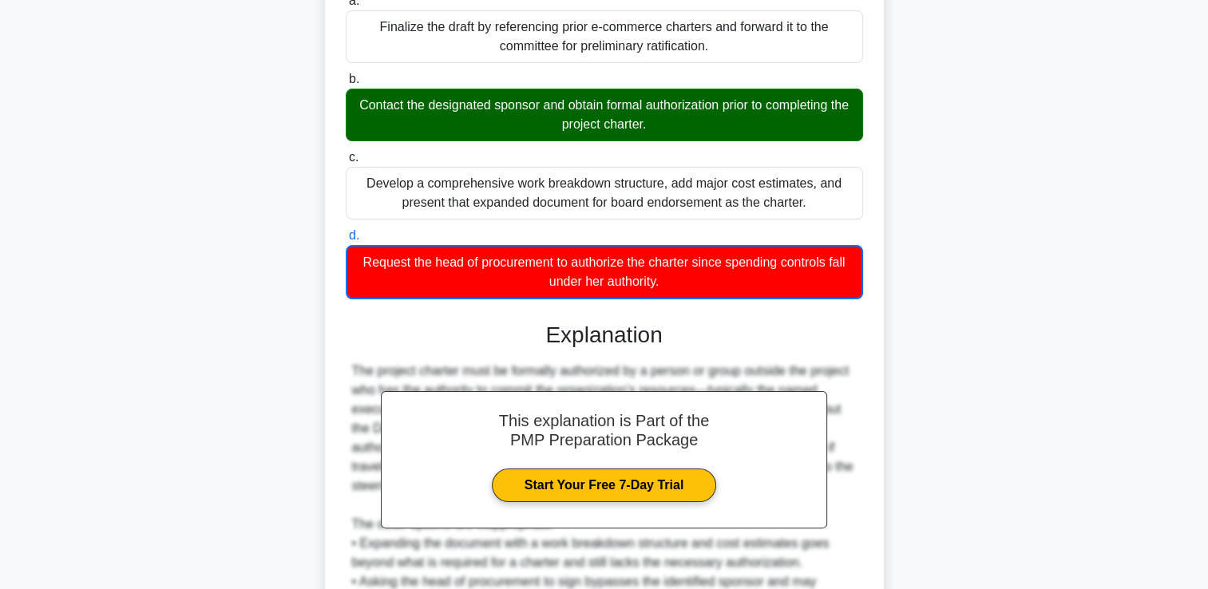
scroll to position [472, 0]
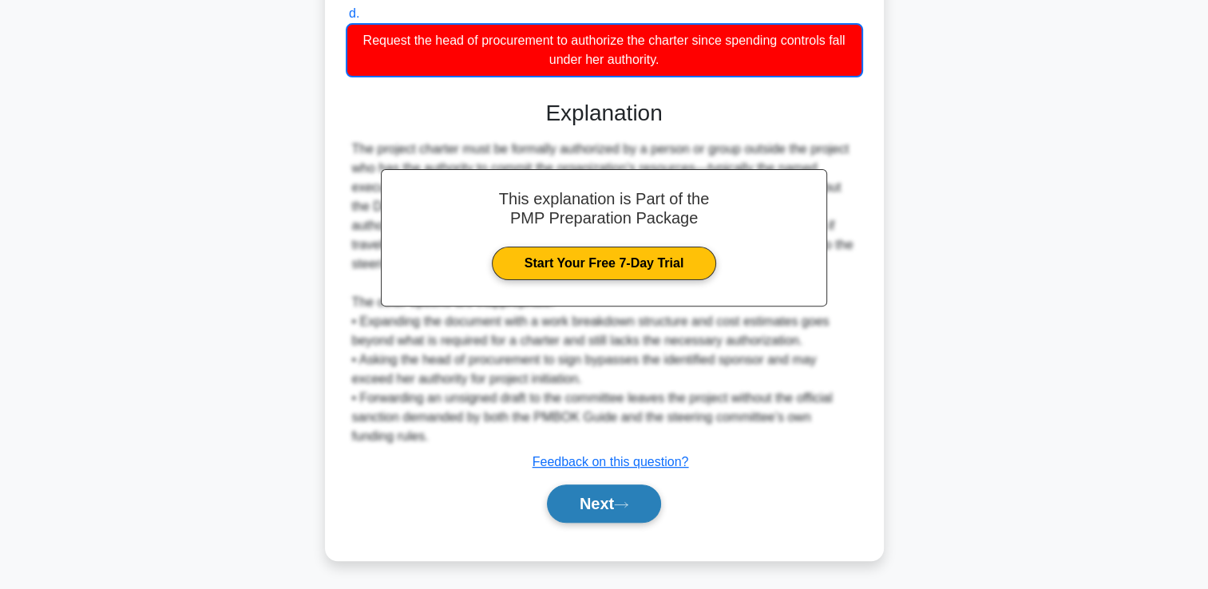
click at [560, 498] on button "Next" at bounding box center [604, 504] width 114 height 38
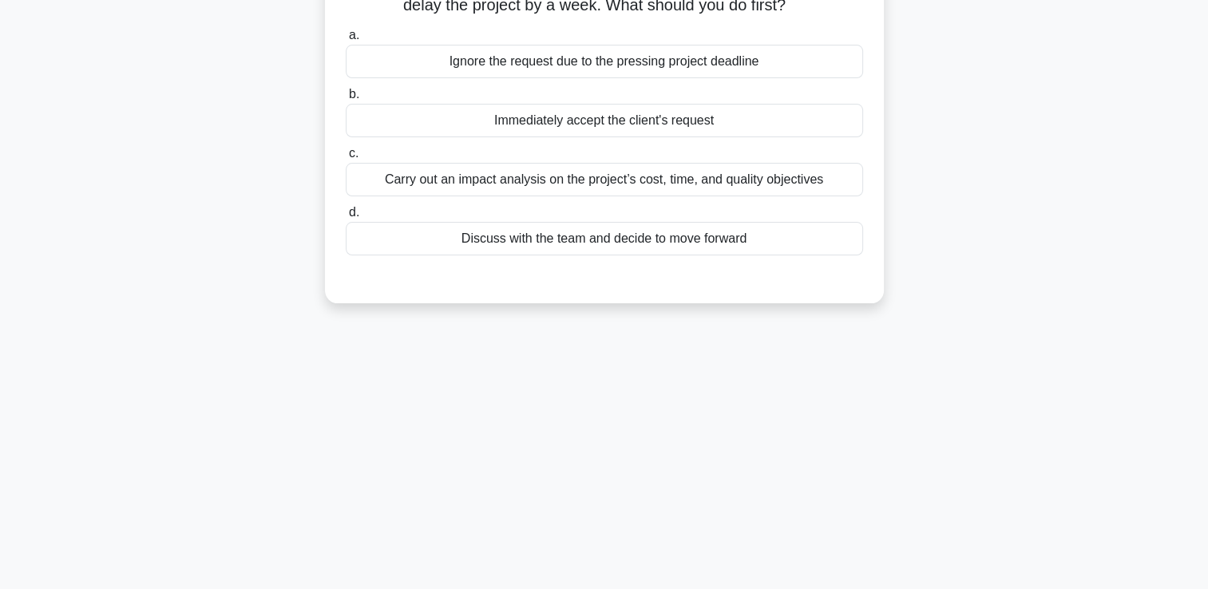
scroll to position [34, 0]
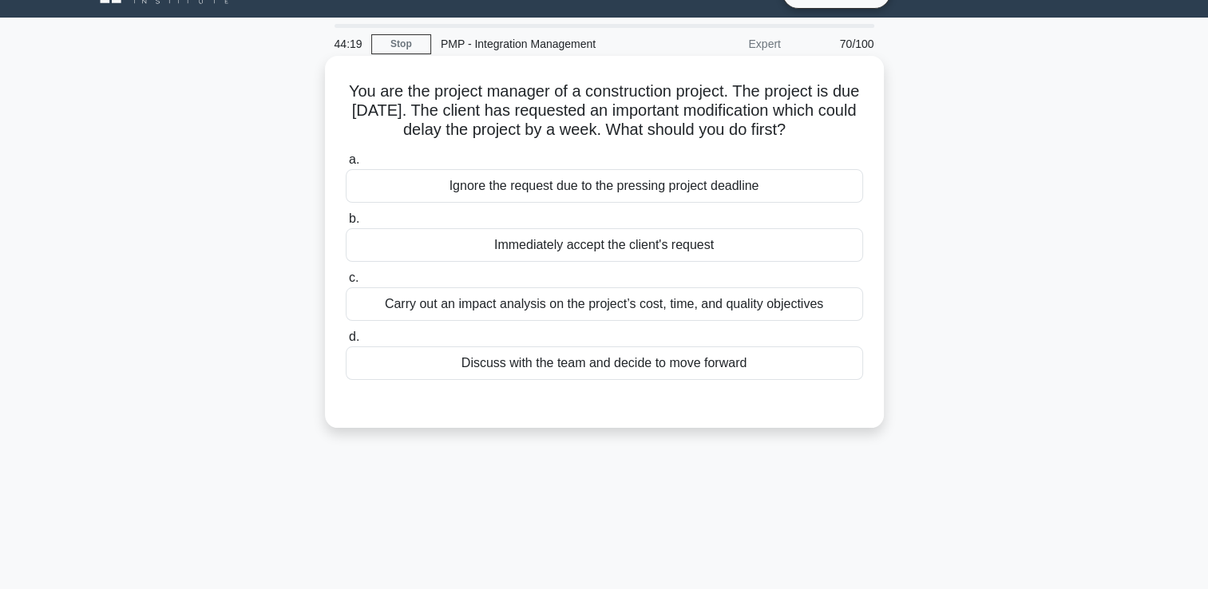
click at [568, 307] on div "Carry out an impact analysis on the project’s cost, time, and quality objectives" at bounding box center [604, 304] width 517 height 34
click at [346, 283] on input "c. Carry out an impact analysis on the project’s cost, time, and quality object…" at bounding box center [346, 278] width 0 height 10
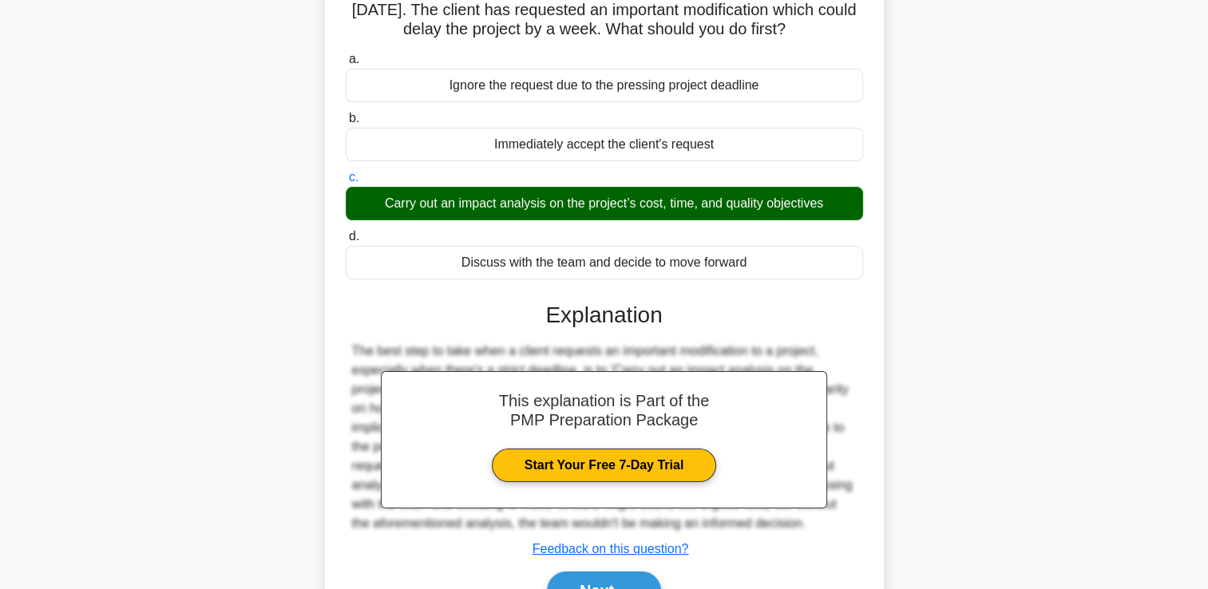
scroll to position [273, 0]
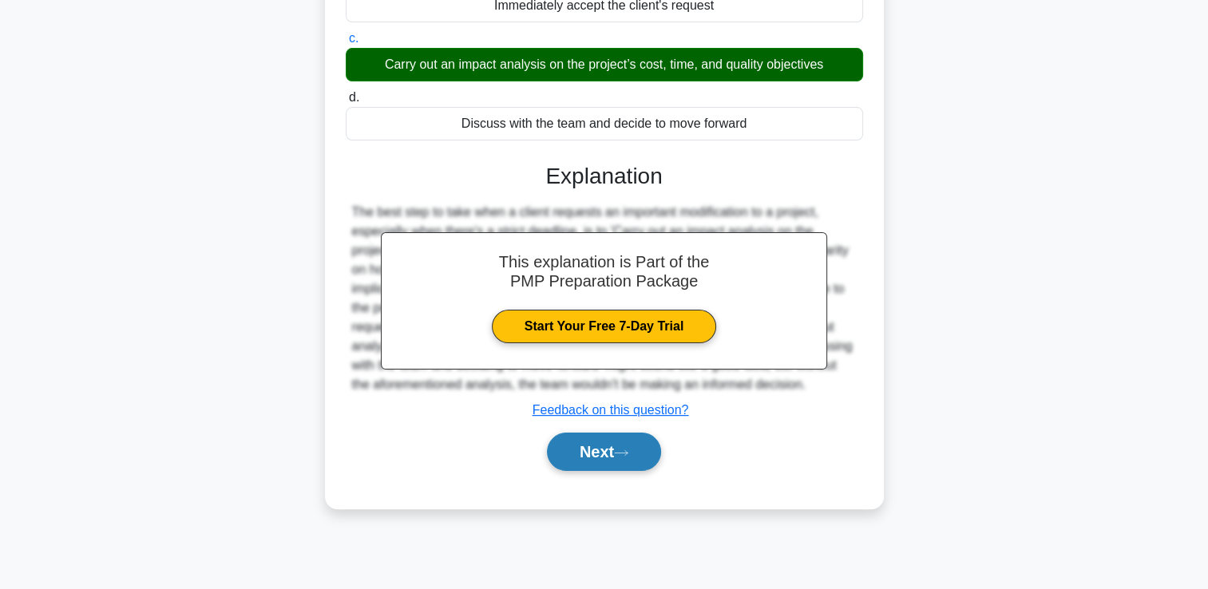
click at [603, 431] on div "Next" at bounding box center [604, 451] width 517 height 51
click at [595, 442] on button "Next" at bounding box center [604, 452] width 114 height 38
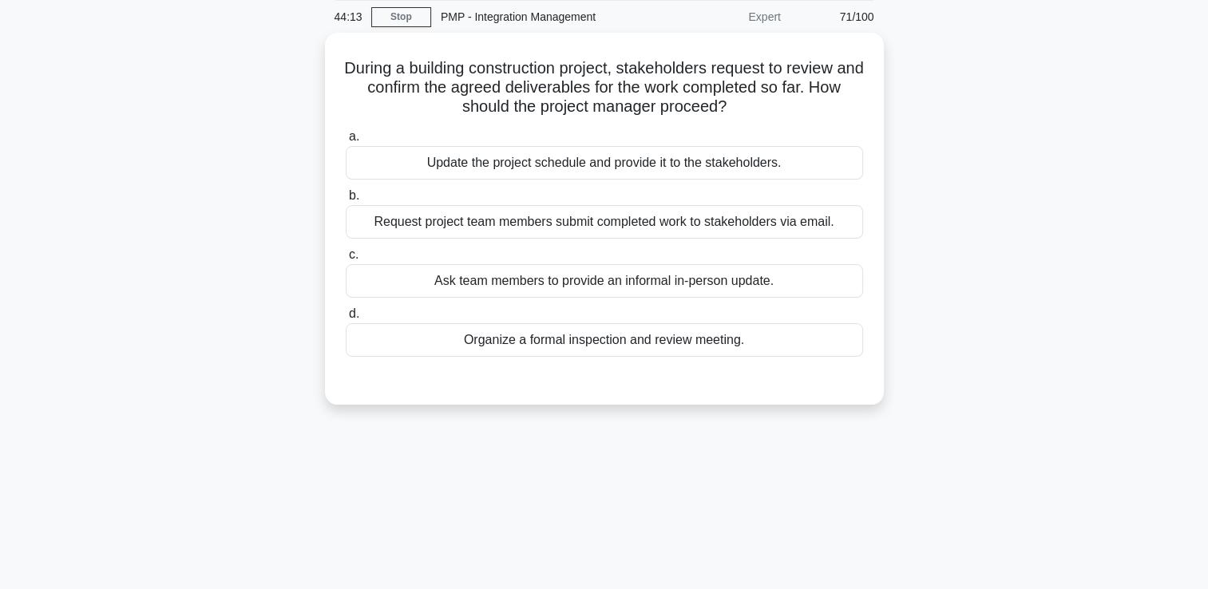
scroll to position [34, 0]
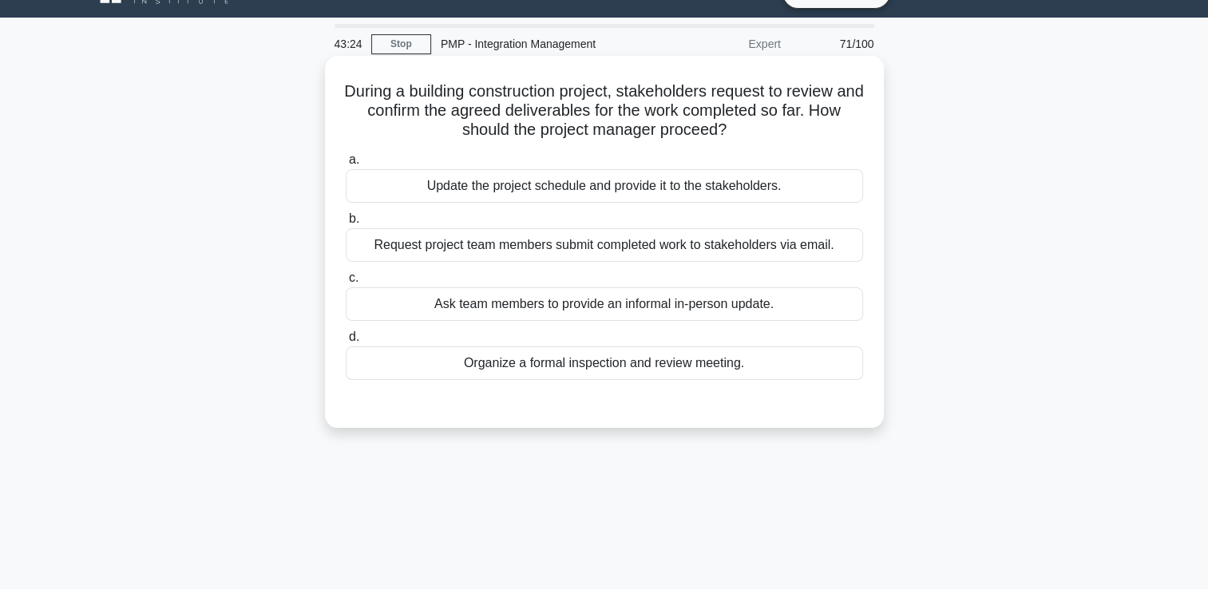
click at [819, 256] on div "Request project team members submit completed work to stakeholders via email." at bounding box center [604, 245] width 517 height 34
click at [346, 224] on input "b. Request project team members submit completed work to stakeholders via email." at bounding box center [346, 219] width 0 height 10
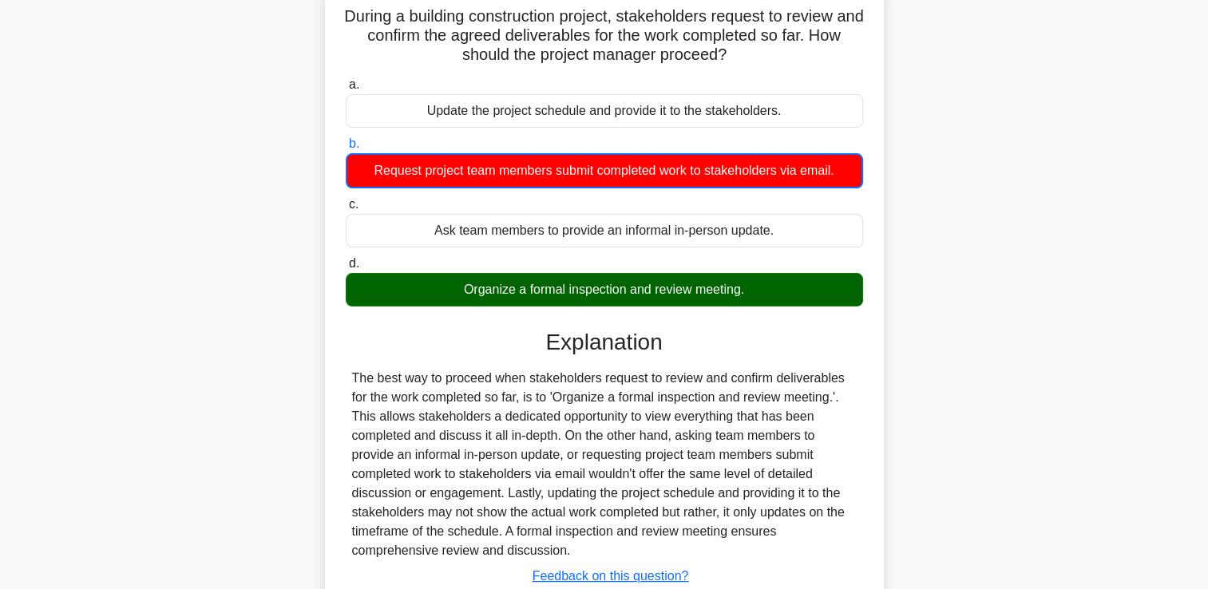
scroll to position [273, 0]
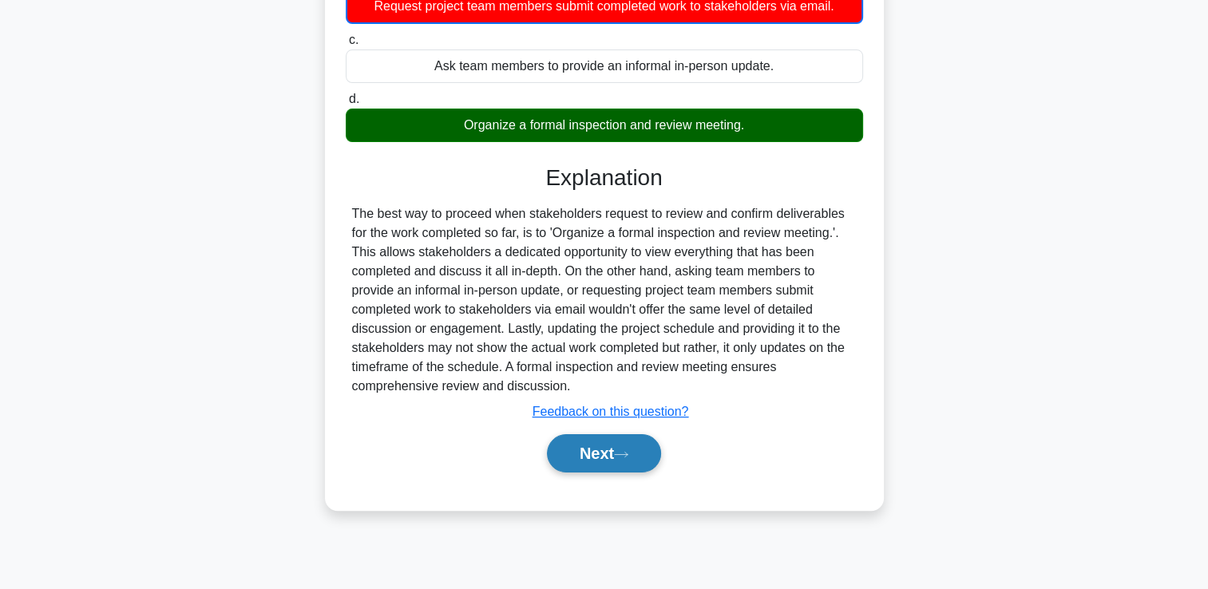
click at [587, 453] on button "Next" at bounding box center [604, 453] width 114 height 38
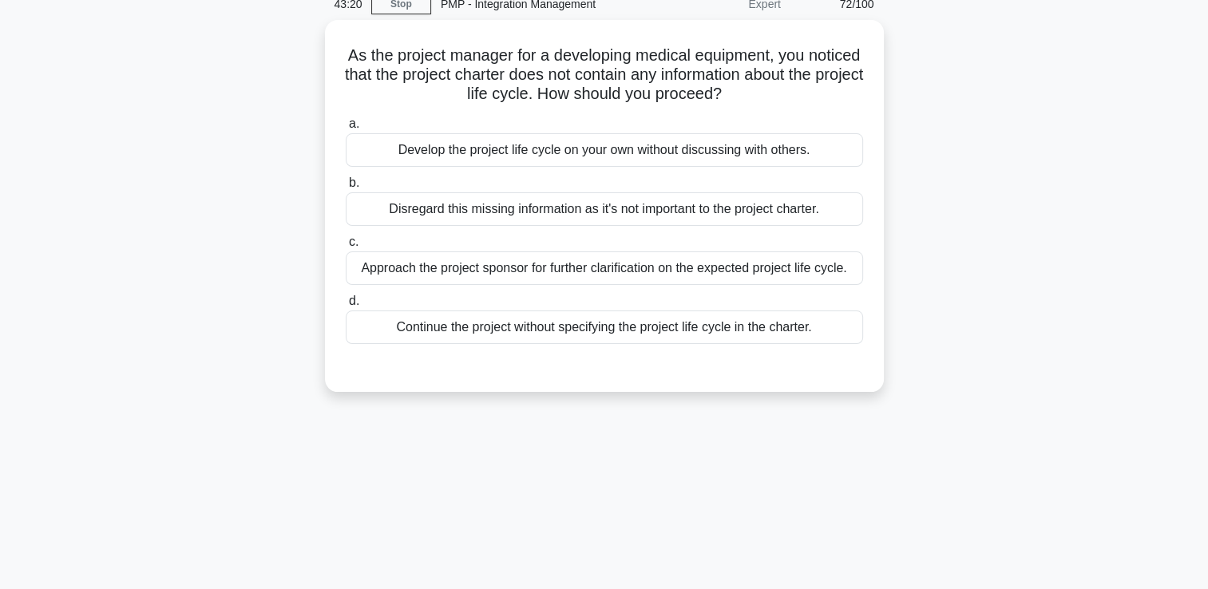
scroll to position [34, 0]
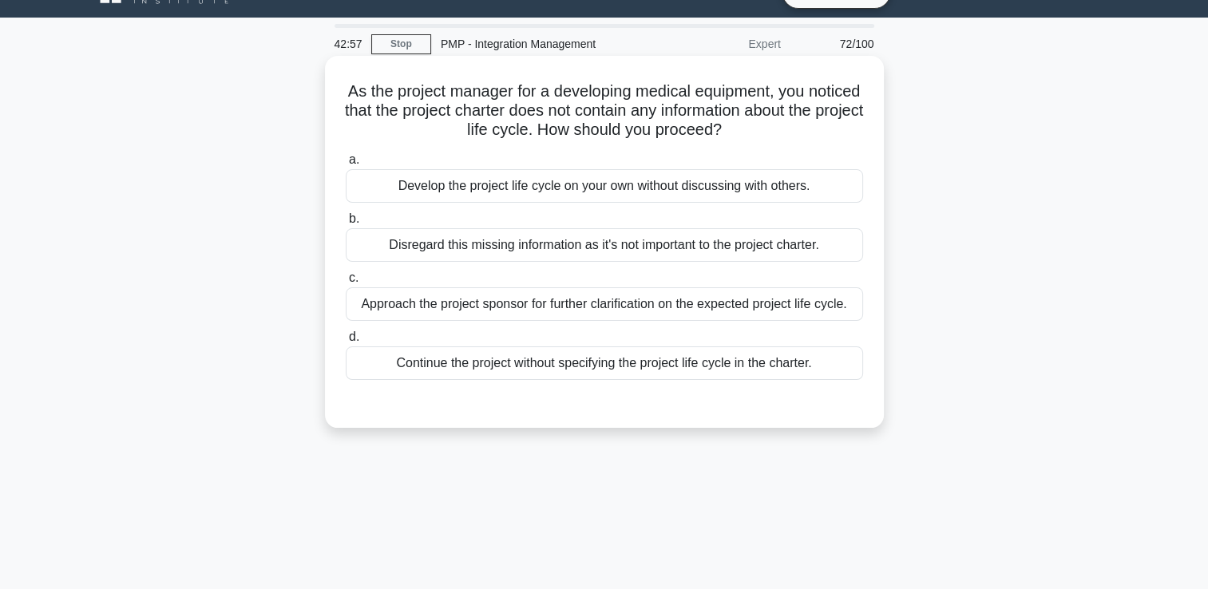
click at [361, 289] on div "Approach the project sponsor for further clarification on the expected project …" at bounding box center [604, 304] width 517 height 34
click at [346, 283] on input "c. Approach the project sponsor for further clarification on the expected proje…" at bounding box center [346, 278] width 0 height 10
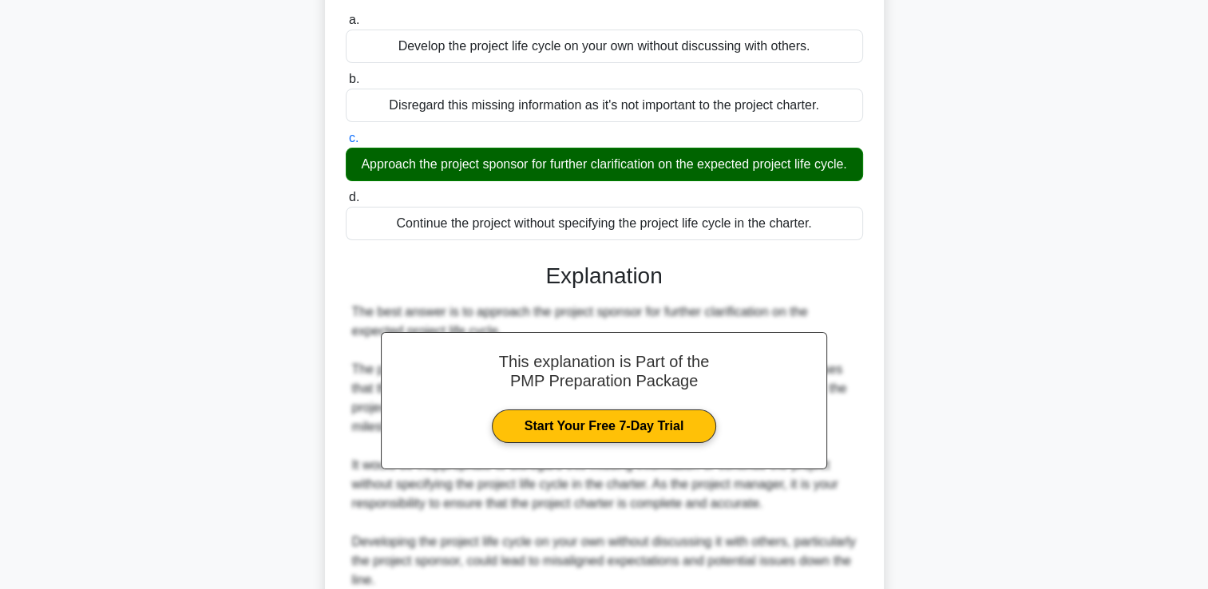
scroll to position [353, 0]
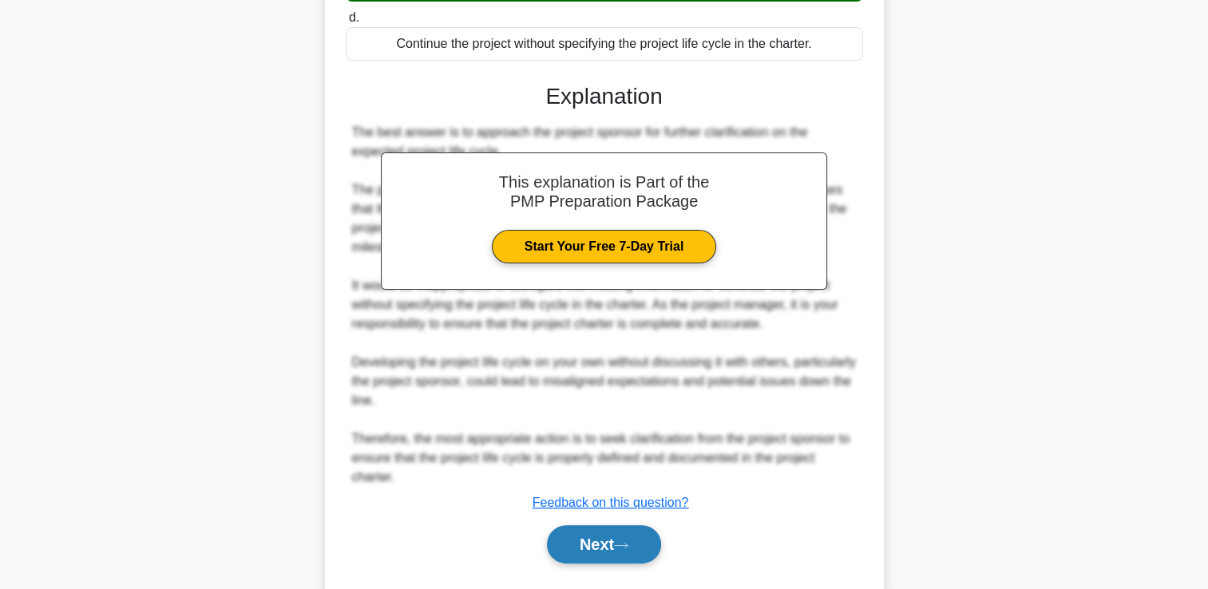
click at [627, 554] on button "Next" at bounding box center [604, 544] width 114 height 38
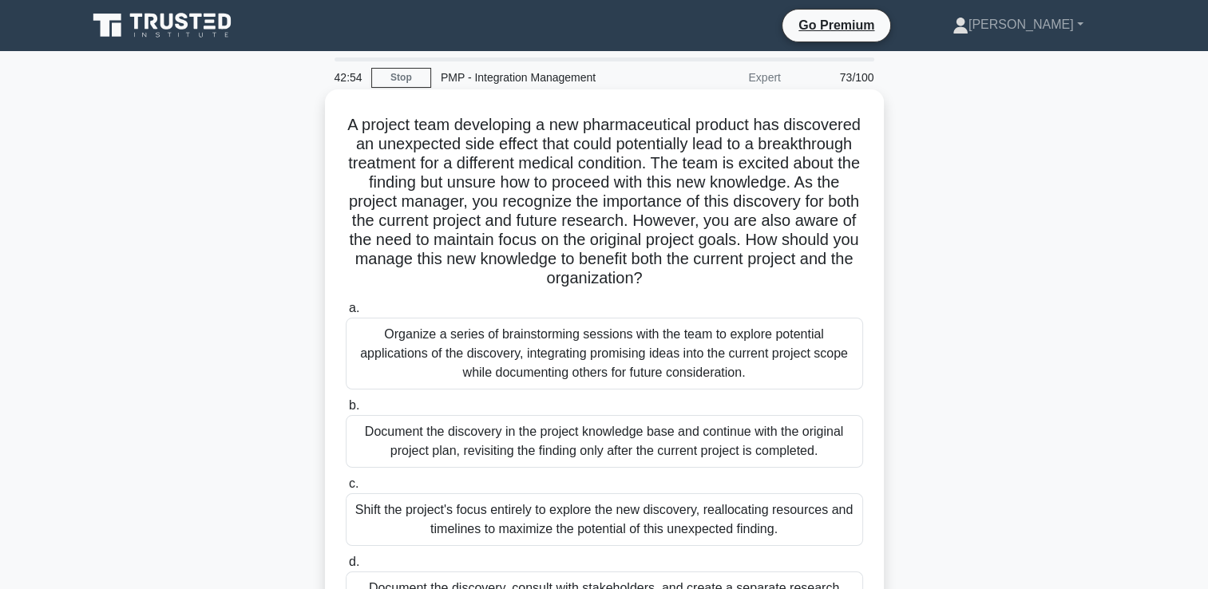
scroll to position [80, 0]
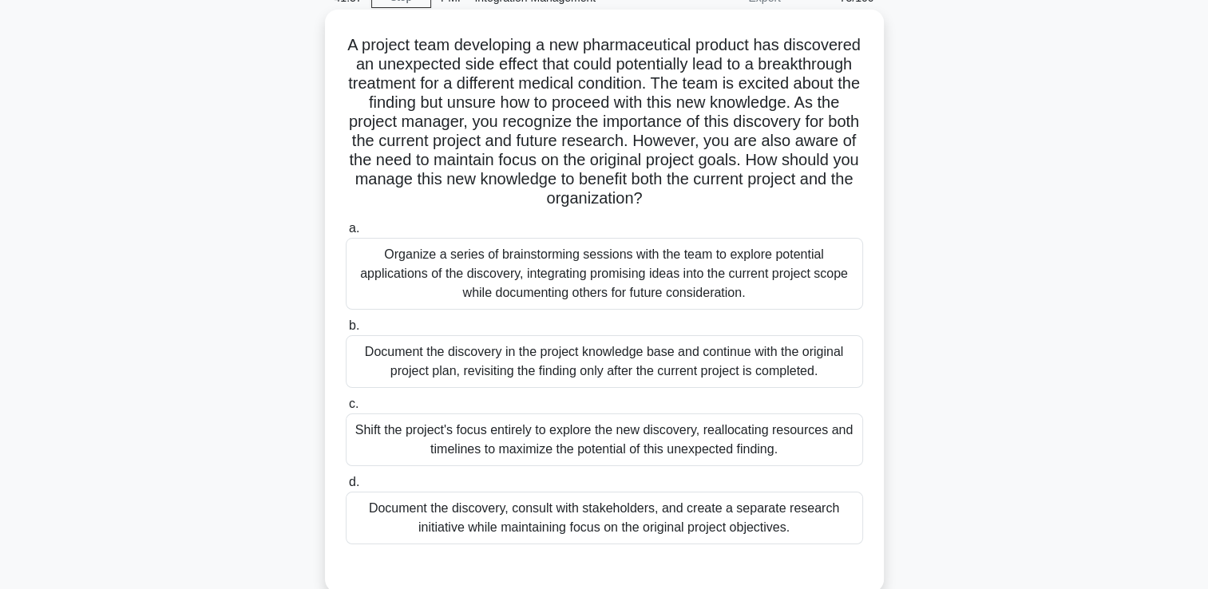
click at [631, 528] on div "Document the discovery, consult with stakeholders, and create a separate resear…" at bounding box center [604, 518] width 517 height 53
click at [346, 488] on input "d. Document the discovery, consult with stakeholders, and create a separate res…" at bounding box center [346, 482] width 0 height 10
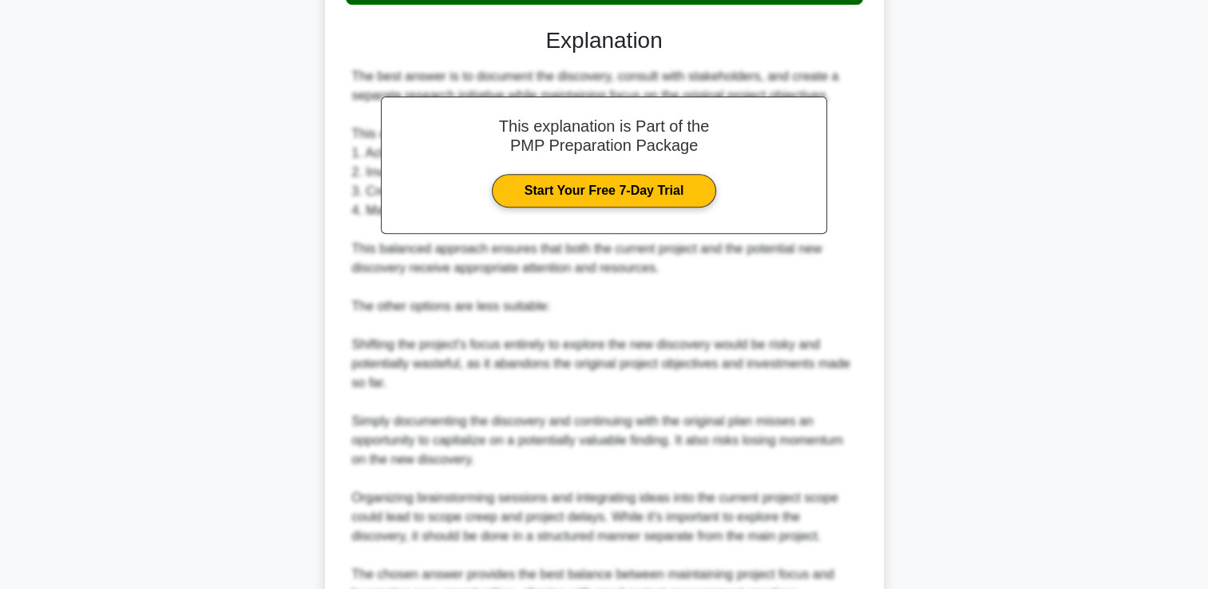
scroll to position [777, 0]
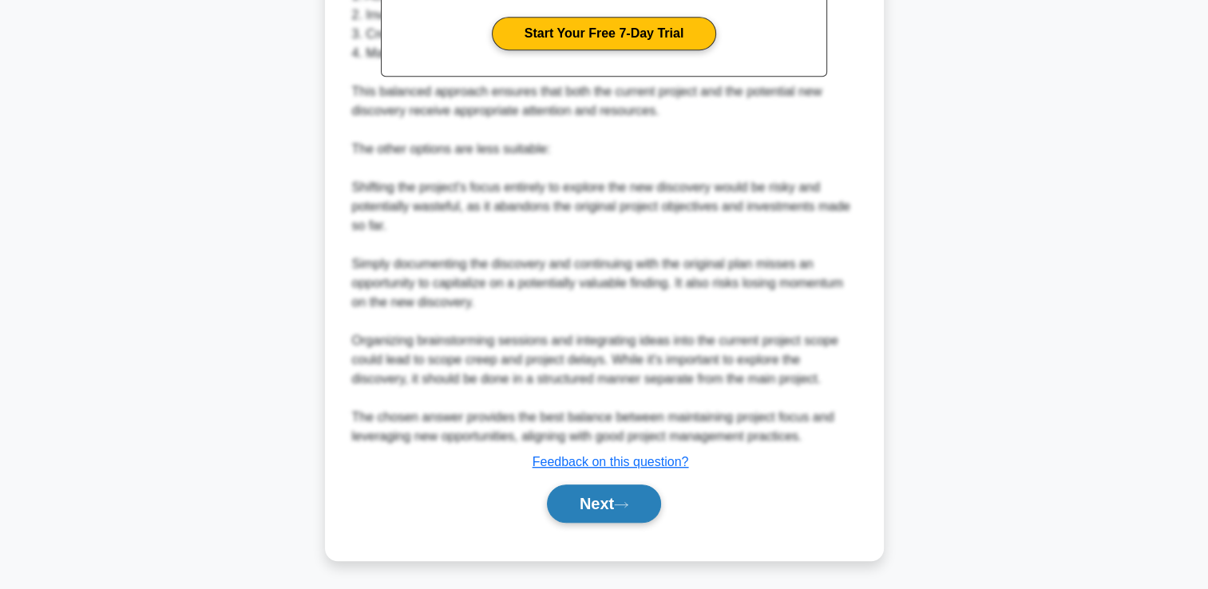
click at [618, 509] on button "Next" at bounding box center [604, 504] width 114 height 38
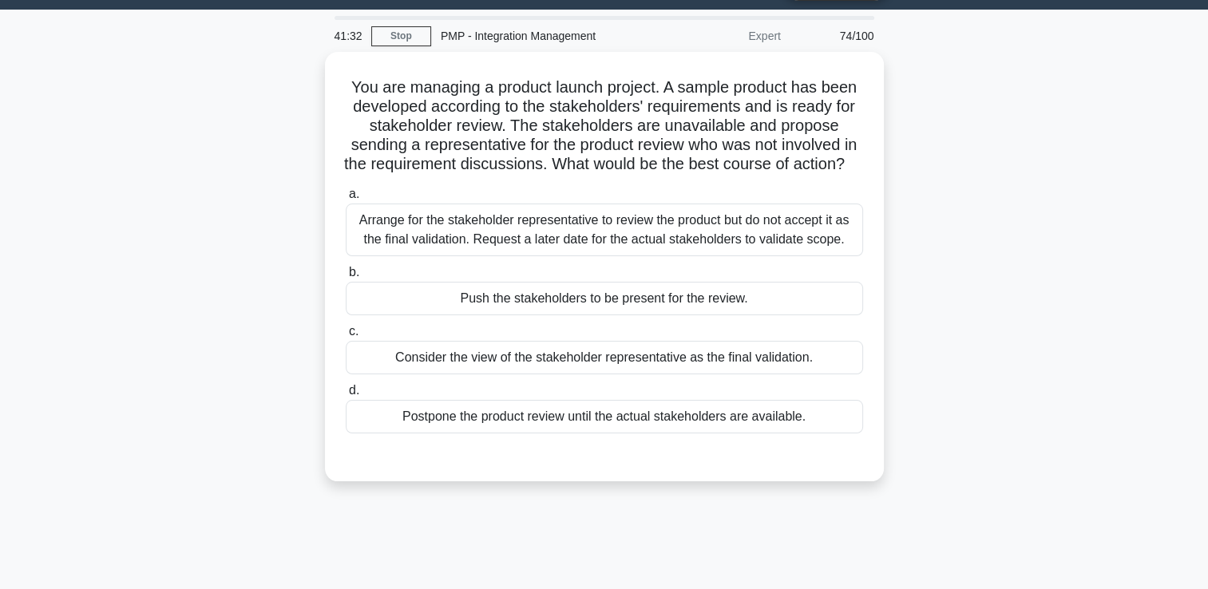
scroll to position [34, 0]
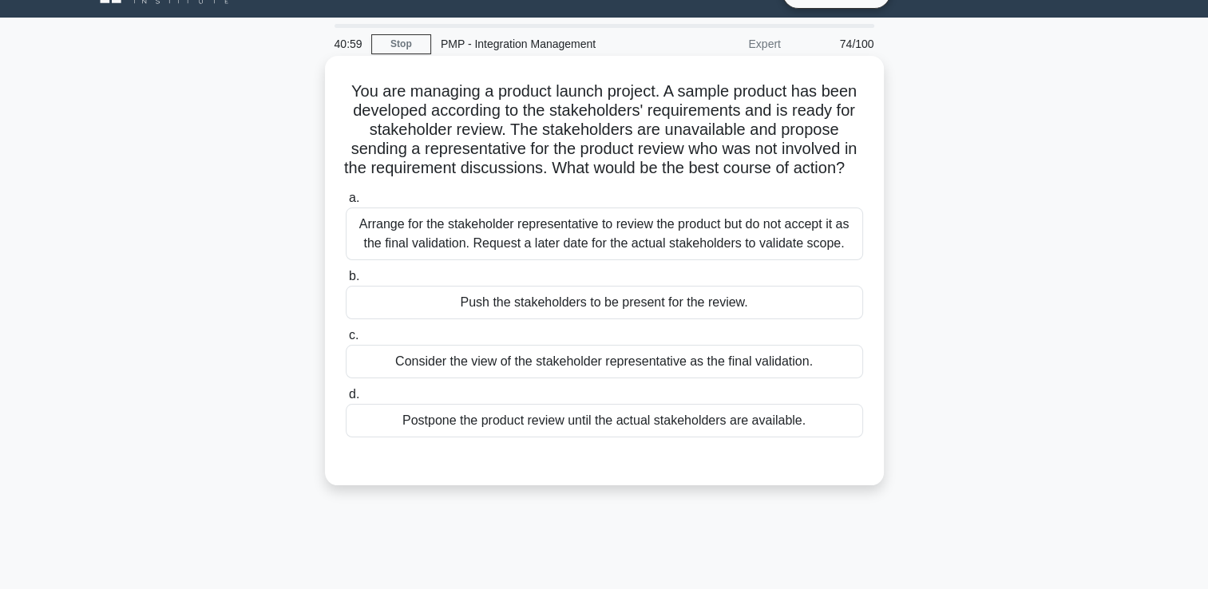
click at [581, 238] on div "Arrange for the stakeholder representative to review the product but do not acc…" at bounding box center [604, 234] width 517 height 53
click at [346, 204] on input "a. Arrange for the stakeholder representative to review the product but do not …" at bounding box center [346, 198] width 0 height 10
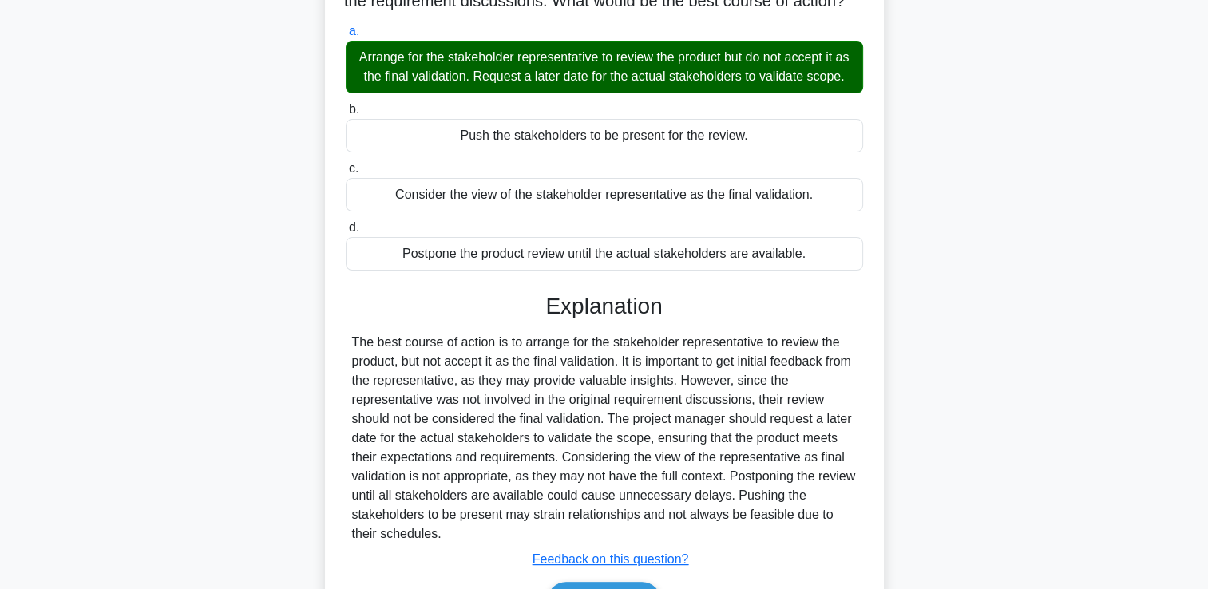
scroll to position [336, 0]
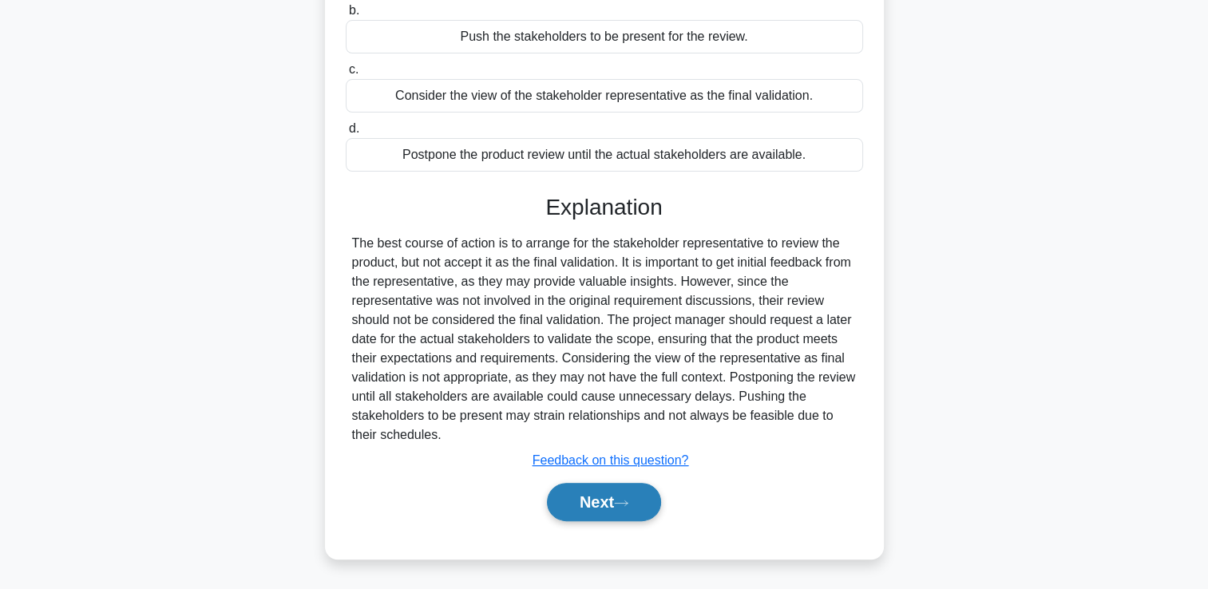
click at [610, 503] on button "Next" at bounding box center [604, 502] width 114 height 38
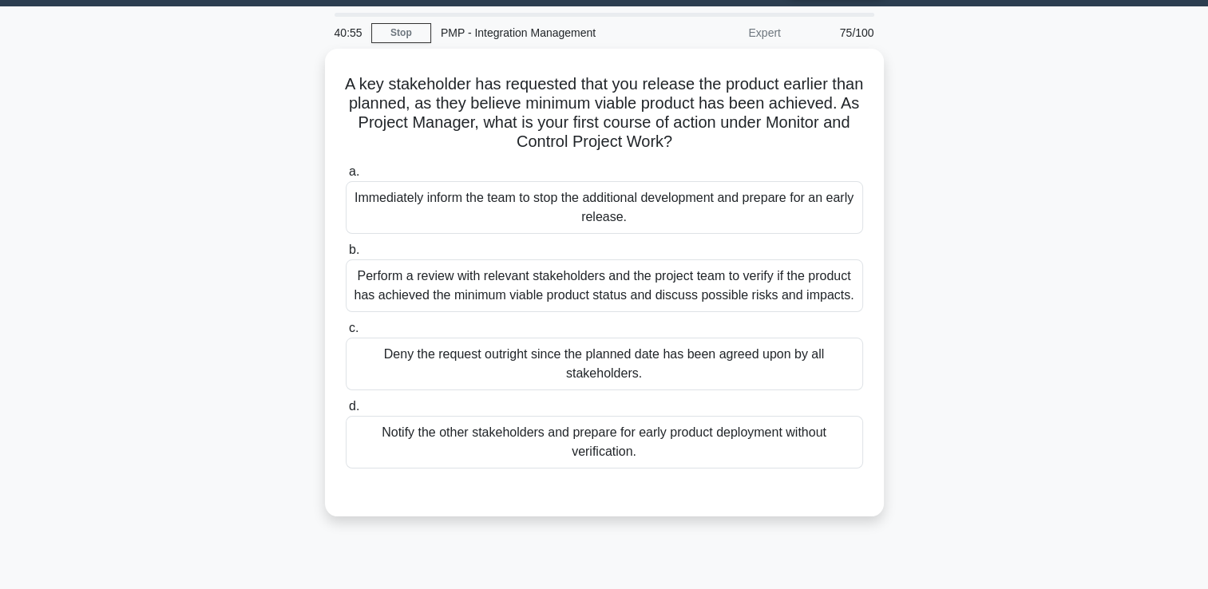
scroll to position [34, 0]
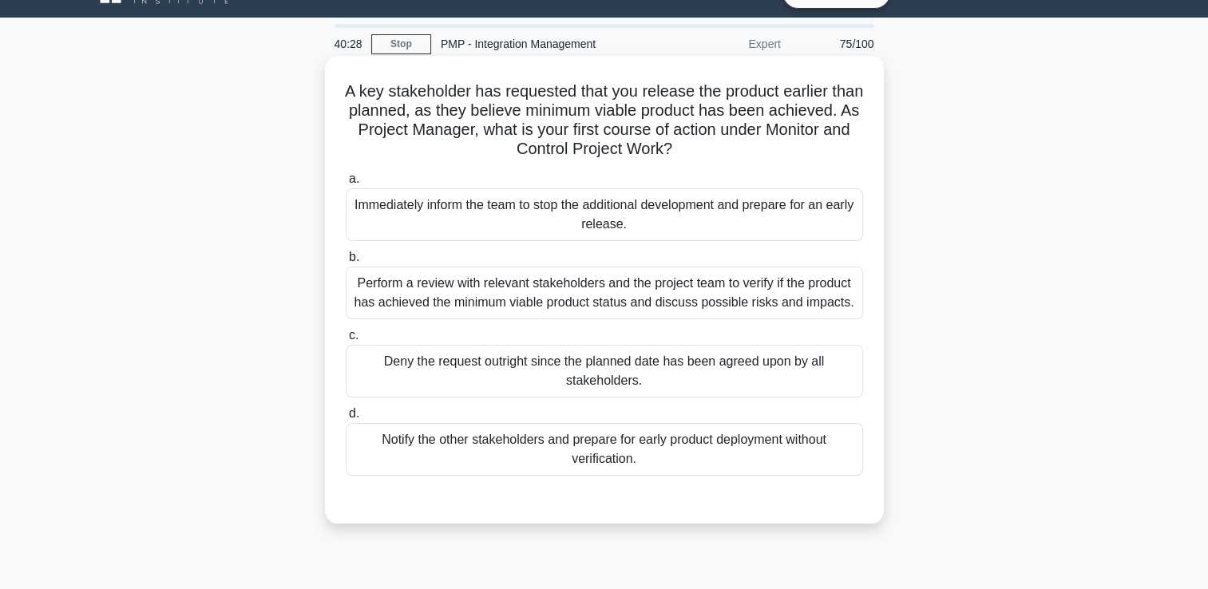
click at [572, 303] on div "Perform a review with relevant stakeholders and the project team to verify if t…" at bounding box center [604, 293] width 517 height 53
click at [346, 263] on input "b. Perform a review with relevant stakeholders and the project team to verify i…" at bounding box center [346, 257] width 0 height 10
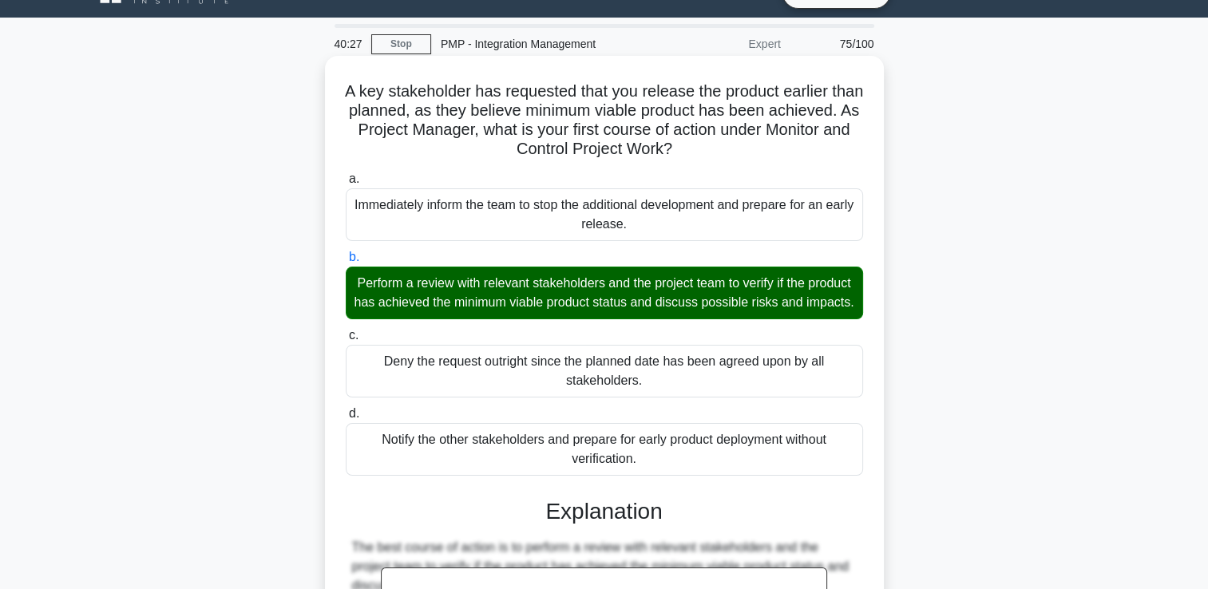
scroll to position [451, 0]
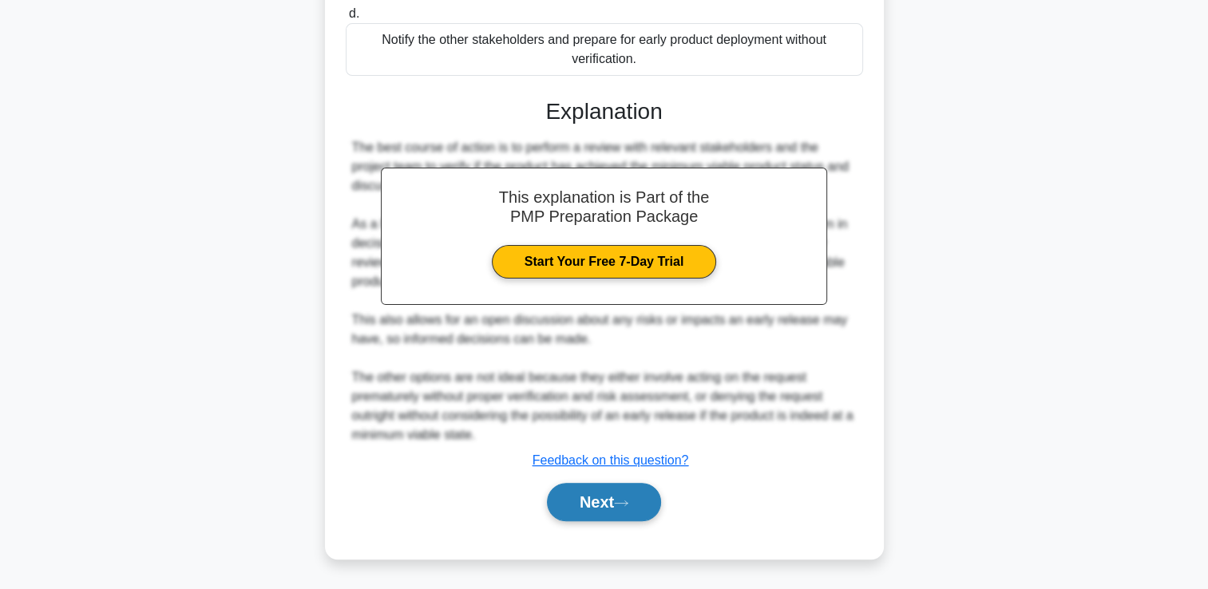
click at [619, 494] on button "Next" at bounding box center [604, 502] width 114 height 38
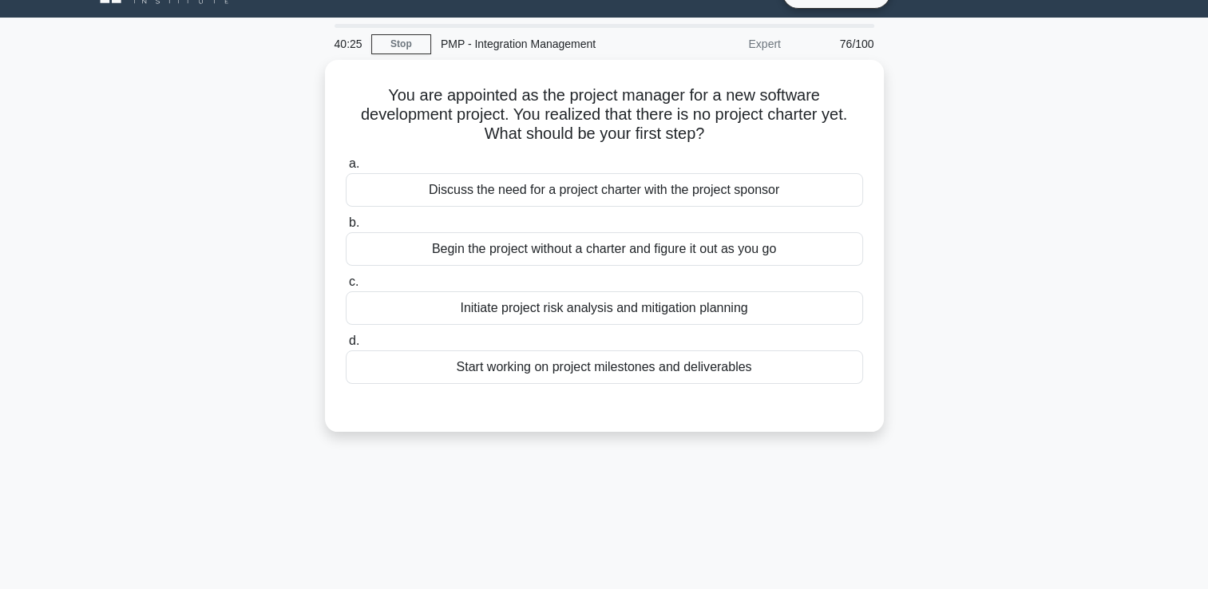
scroll to position [0, 0]
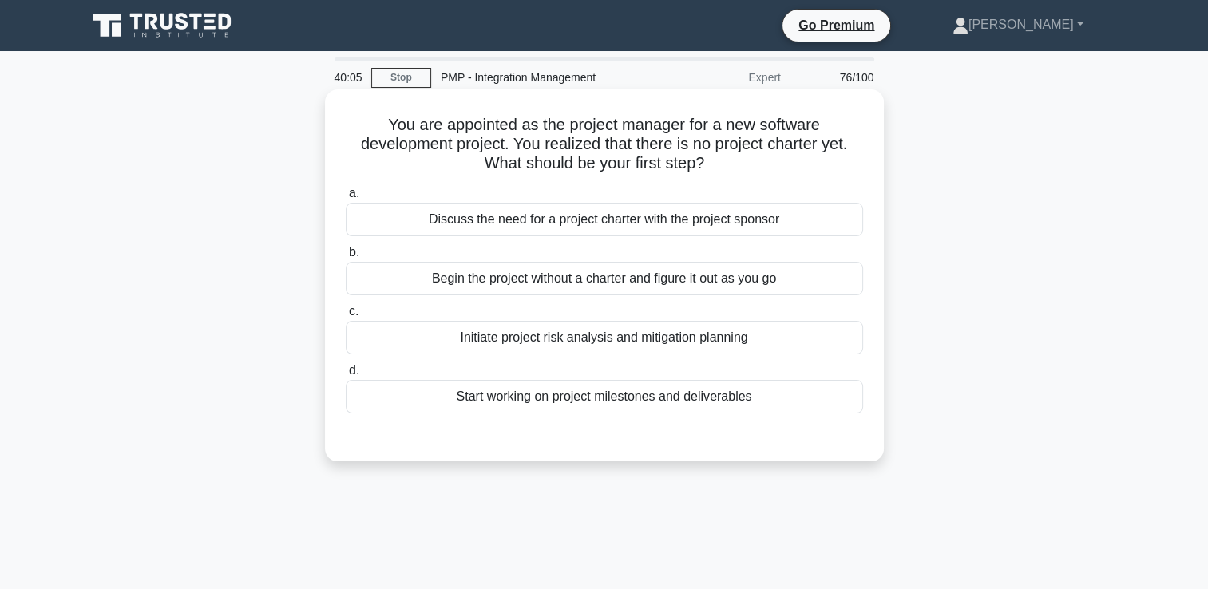
click at [585, 212] on div "Discuss the need for a project charter with the project sponsor" at bounding box center [604, 220] width 517 height 34
click at [346, 199] on input "a. Discuss the need for a project charter with the project sponsor" at bounding box center [346, 193] width 0 height 10
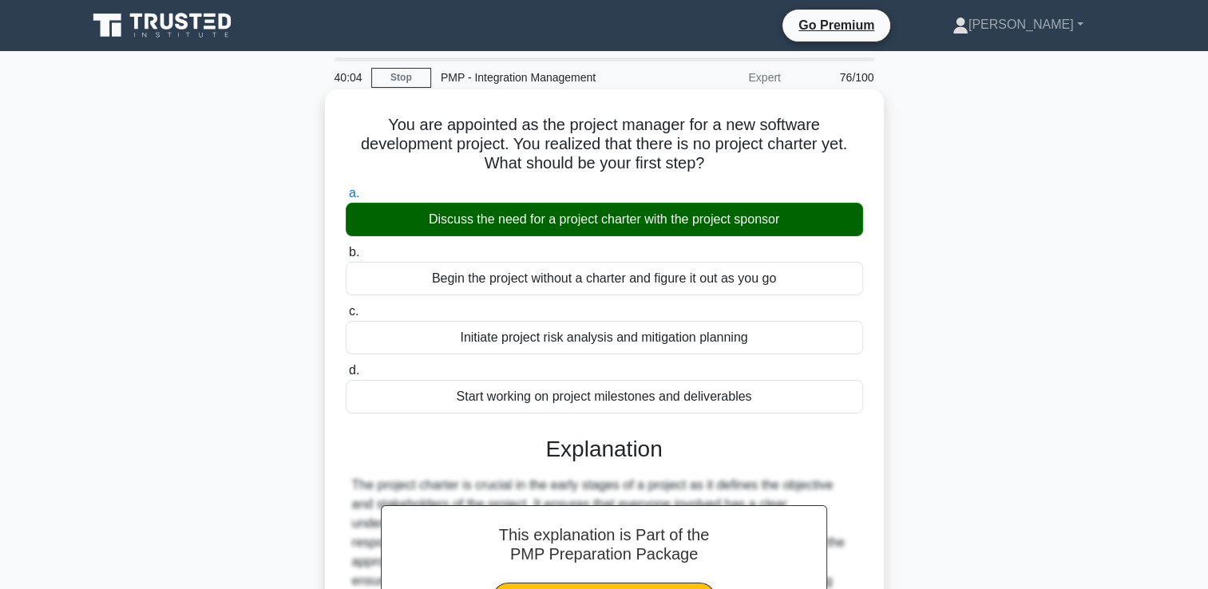
scroll to position [273, 0]
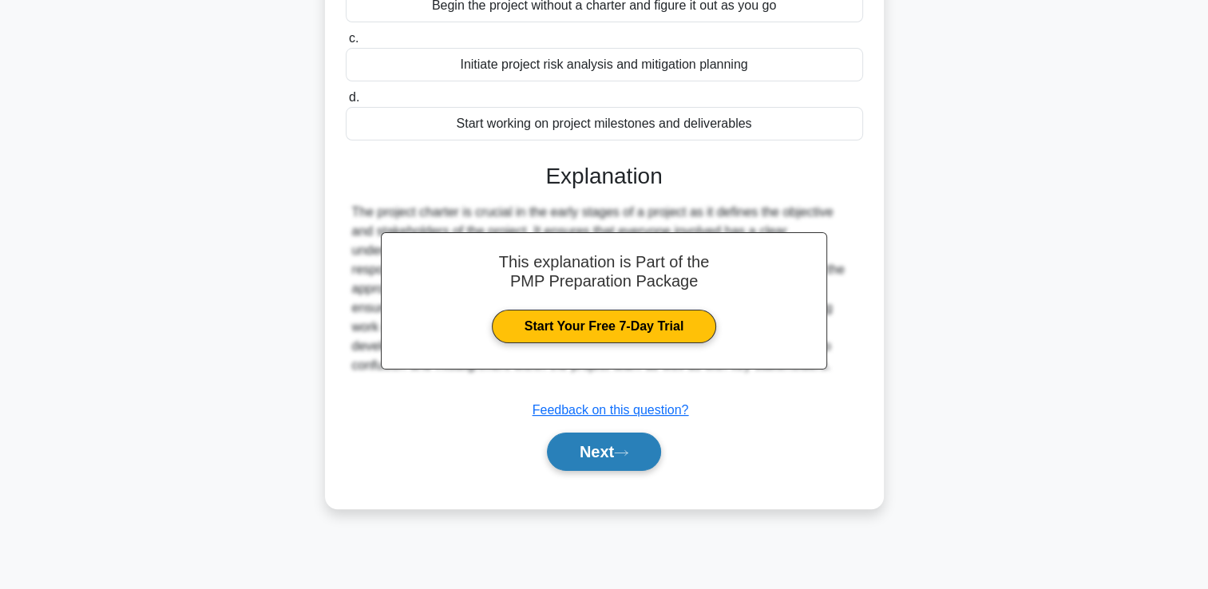
click at [581, 452] on button "Next" at bounding box center [604, 452] width 114 height 38
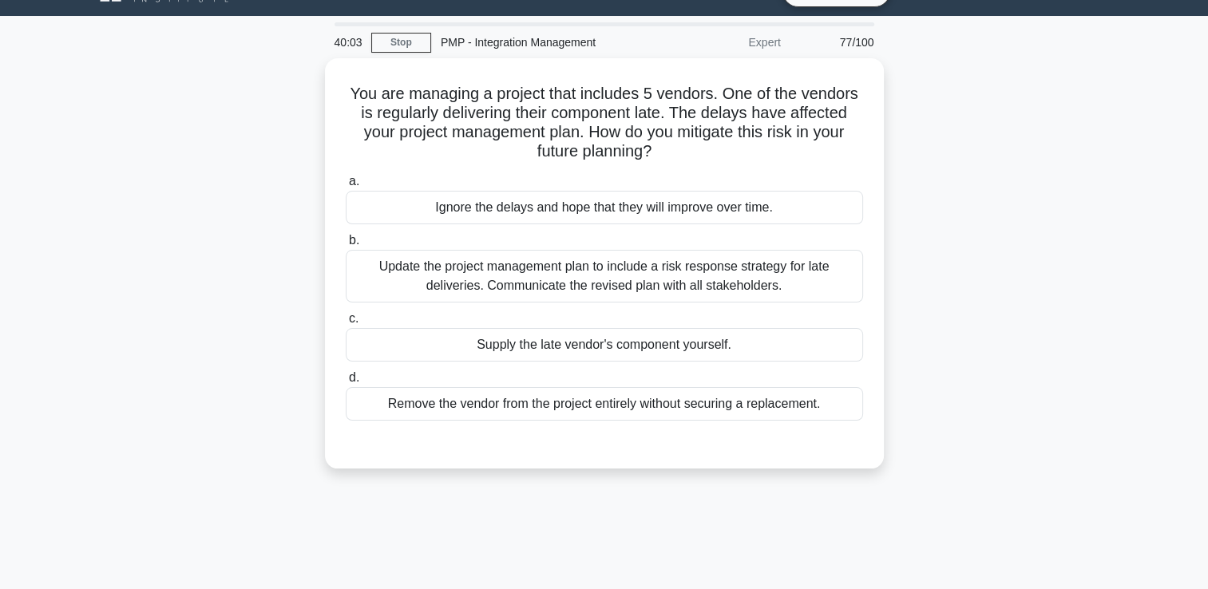
scroll to position [34, 0]
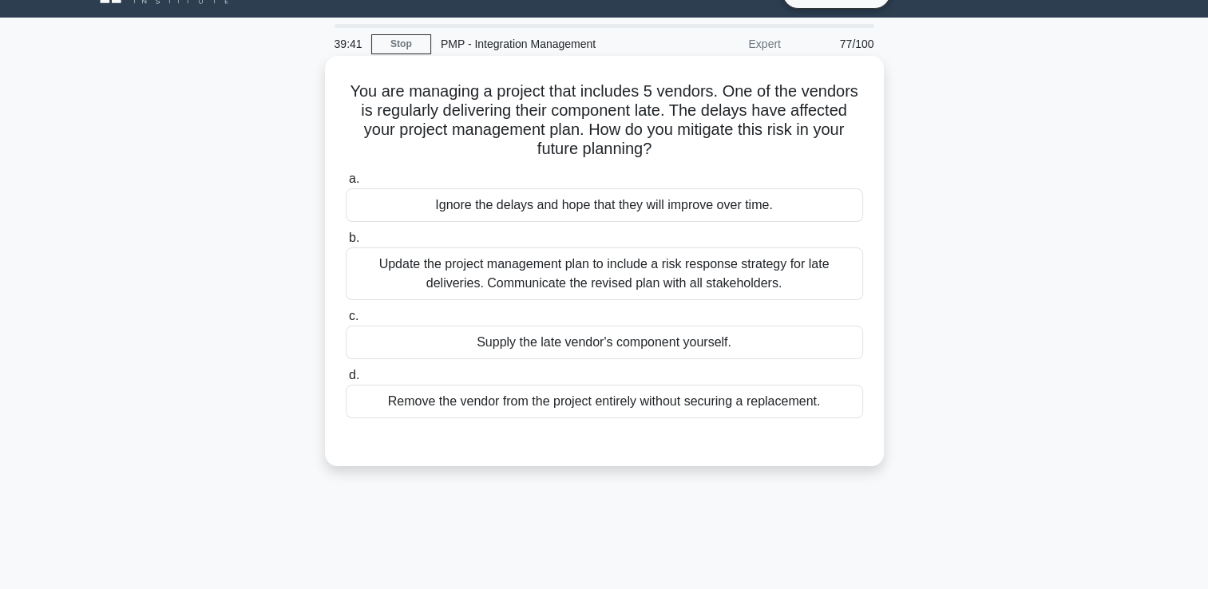
drag, startPoint x: 591, startPoint y: 251, endPoint x: 590, endPoint y: 267, distance: 16.8
click at [591, 251] on div "Update the project management plan to include a risk response strategy for late…" at bounding box center [604, 273] width 517 height 53
click at [346, 243] on input "b. Update the project management plan to include a risk response strategy for l…" at bounding box center [346, 238] width 0 height 10
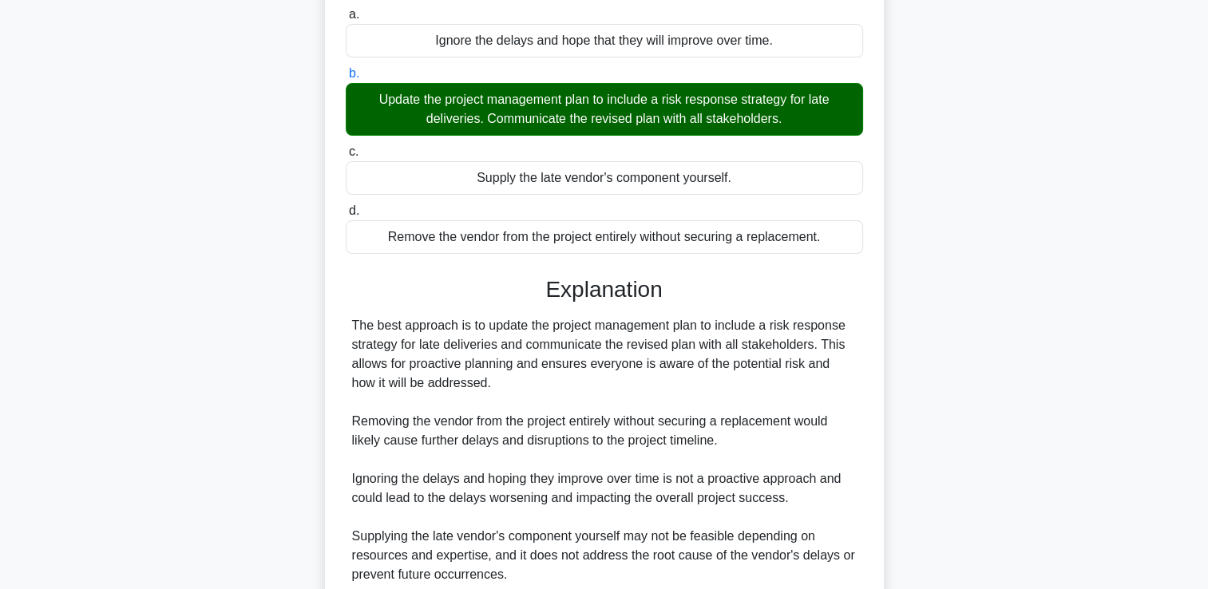
scroll to position [336, 0]
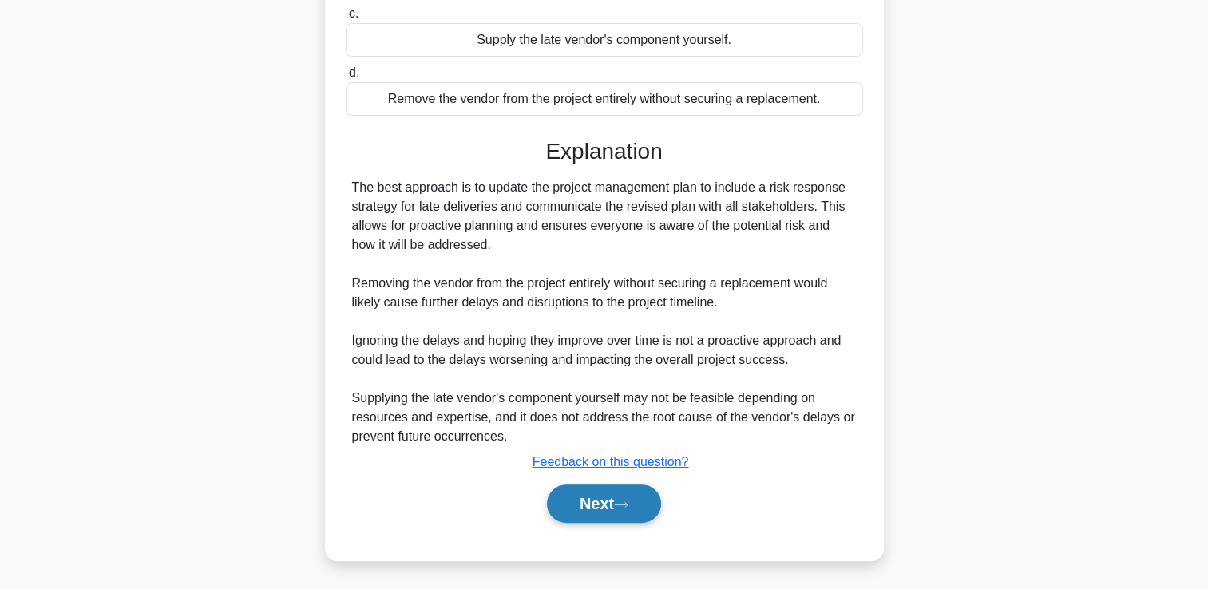
click at [633, 490] on button "Next" at bounding box center [604, 504] width 114 height 38
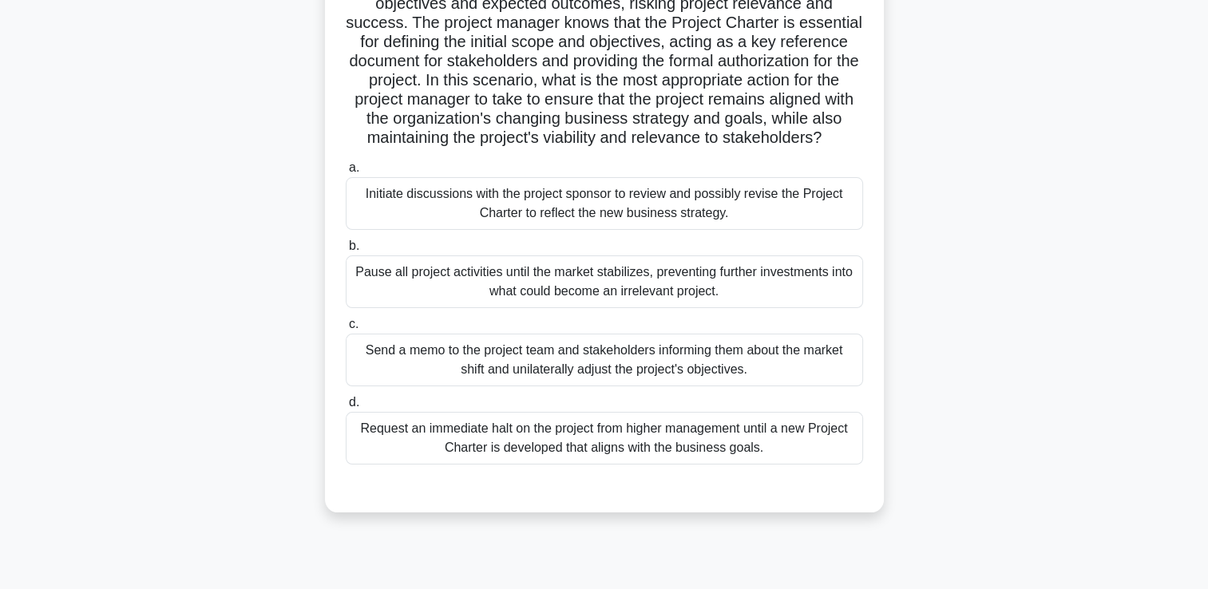
scroll to position [239, 0]
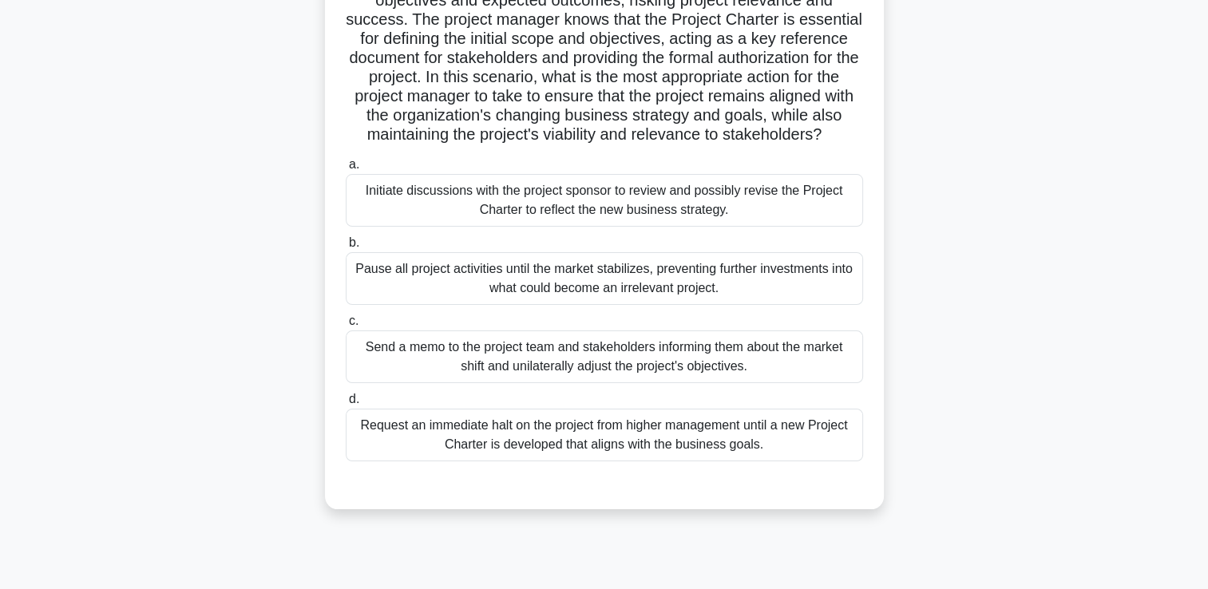
click at [774, 220] on div "Initiate discussions with the project sponsor to review and possibly revise the…" at bounding box center [604, 200] width 517 height 53
click at [346, 170] on input "a. Initiate discussions with the project sponsor to review and possibly revise …" at bounding box center [346, 165] width 0 height 10
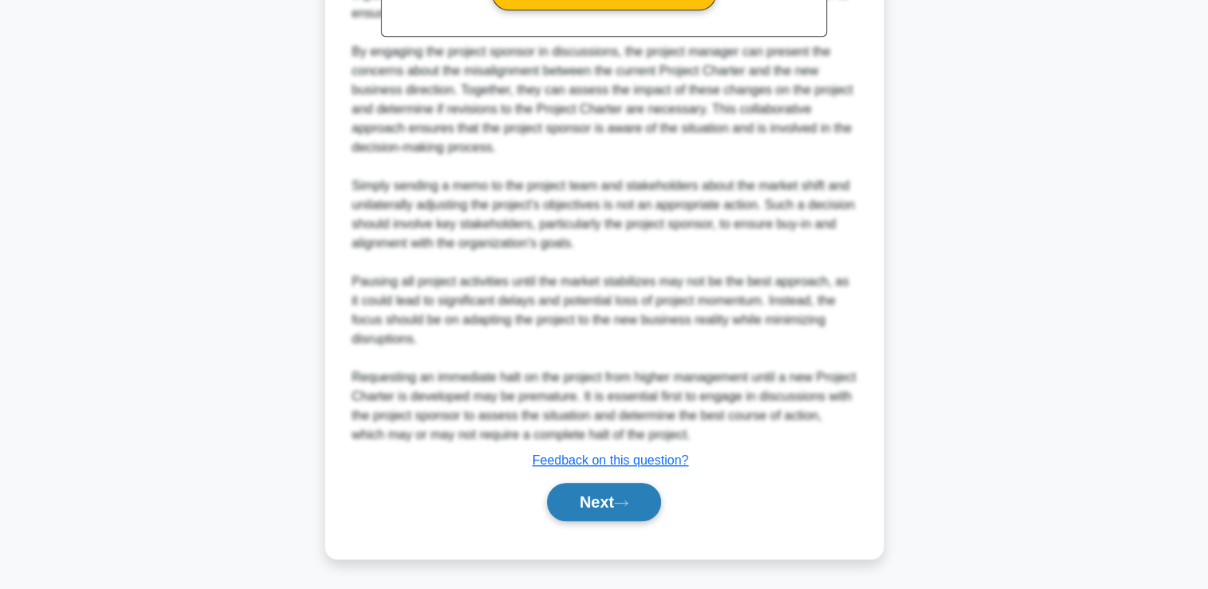
scroll to position [911, 0]
click at [611, 500] on button "Next" at bounding box center [604, 502] width 114 height 38
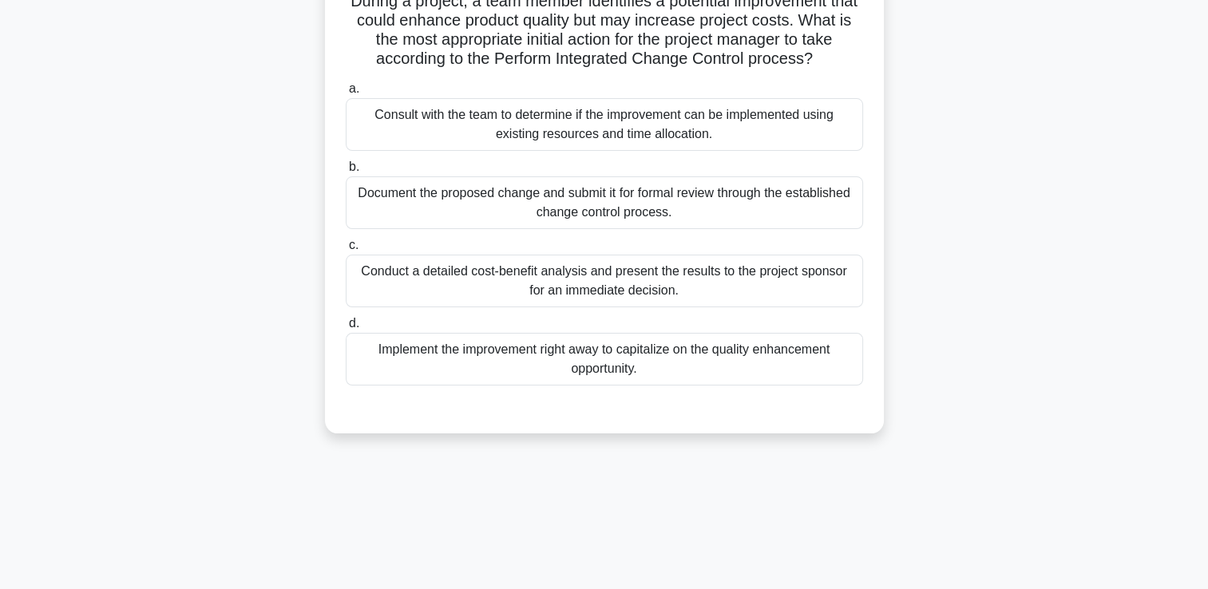
scroll to position [34, 0]
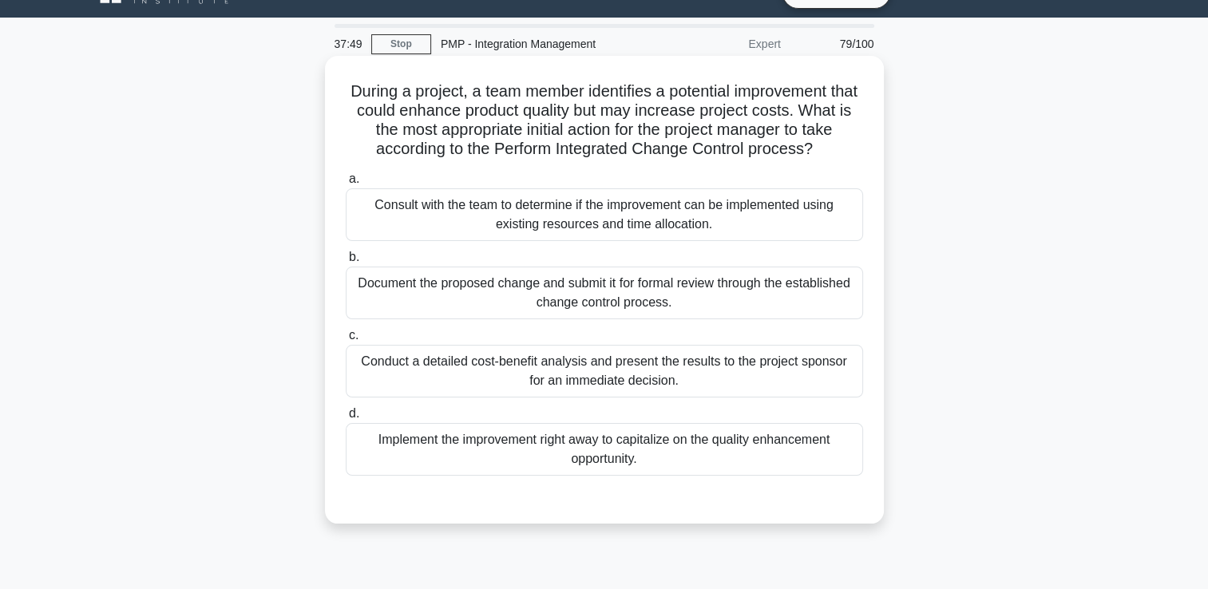
click at [652, 305] on div "Document the proposed change and submit it for formal review through the establ…" at bounding box center [604, 293] width 517 height 53
click at [346, 263] on input "b. Document the proposed change and submit it for formal review through the est…" at bounding box center [346, 257] width 0 height 10
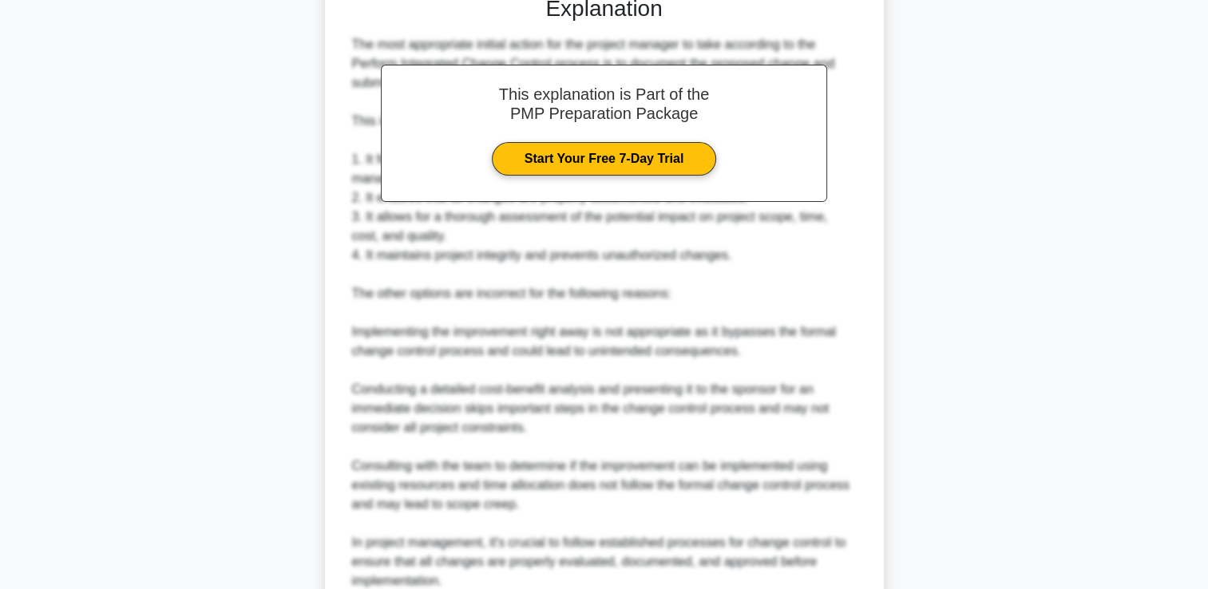
scroll to position [681, 0]
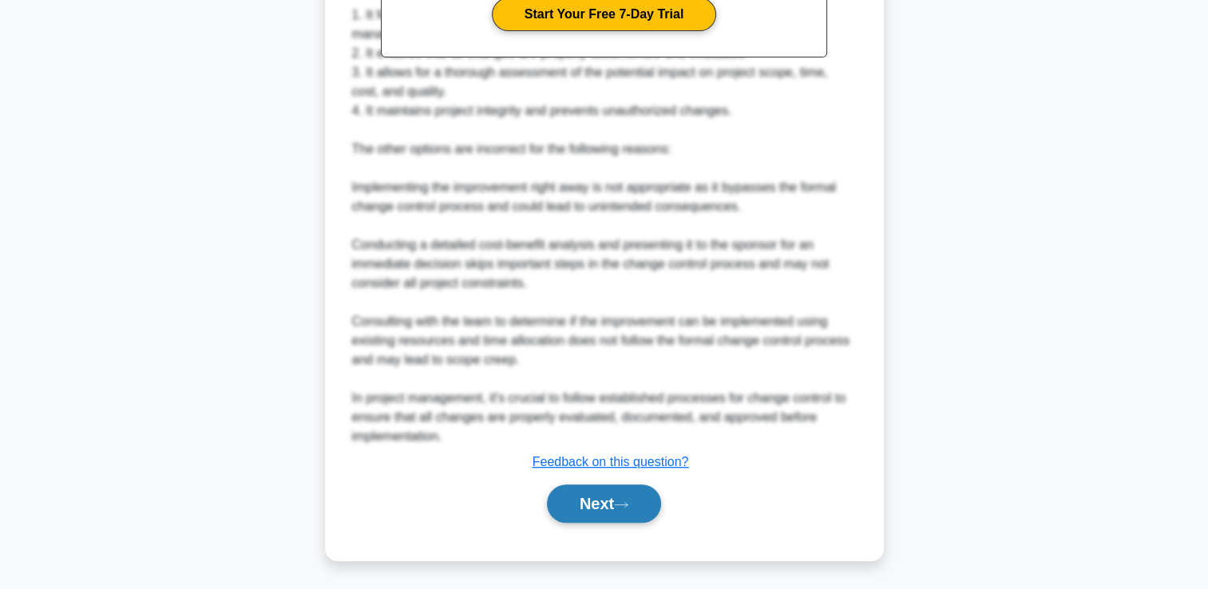
click at [607, 509] on button "Next" at bounding box center [604, 504] width 114 height 38
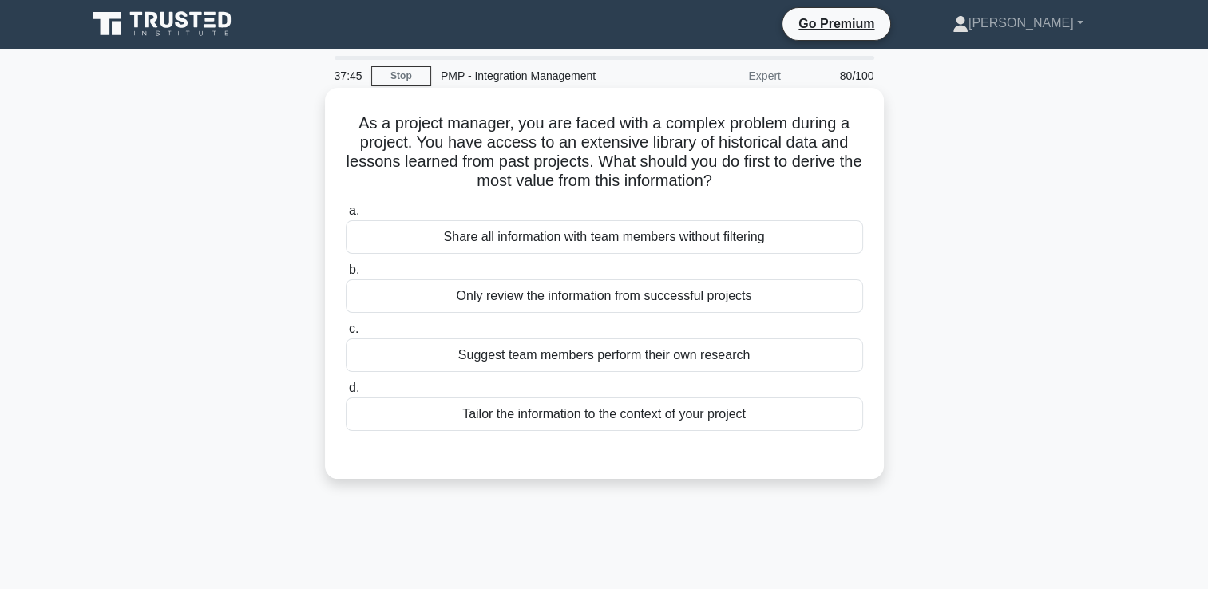
scroll to position [0, 0]
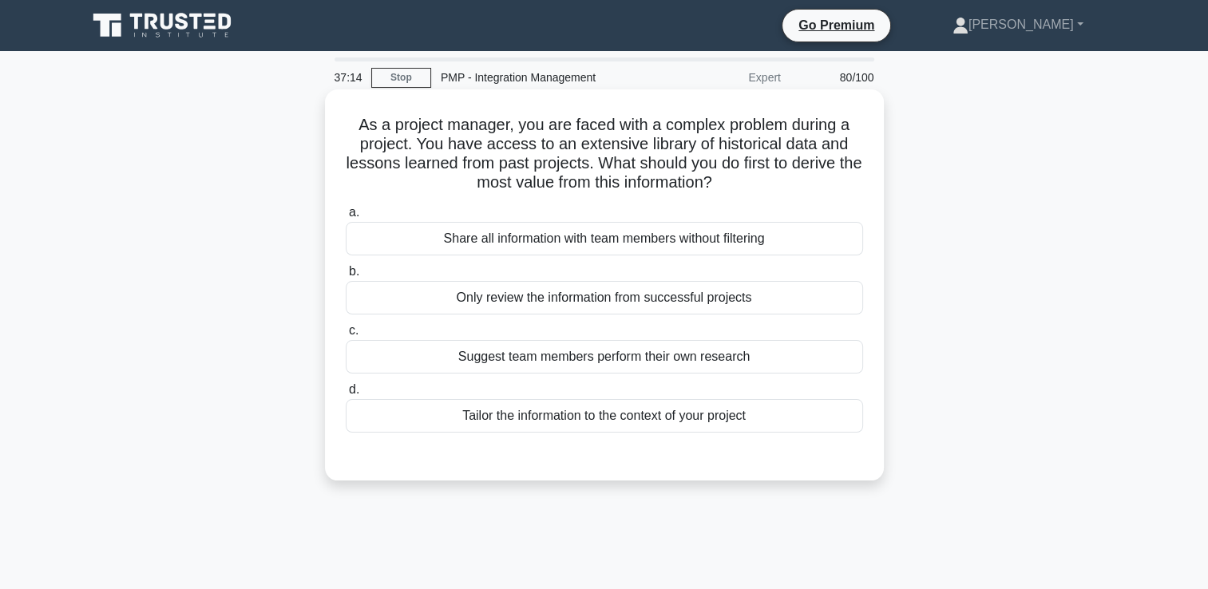
click at [787, 407] on div "Tailor the information to the context of your project" at bounding box center [604, 416] width 517 height 34
click at [346, 395] on input "d. Tailor the information to the context of your project" at bounding box center [346, 390] width 0 height 10
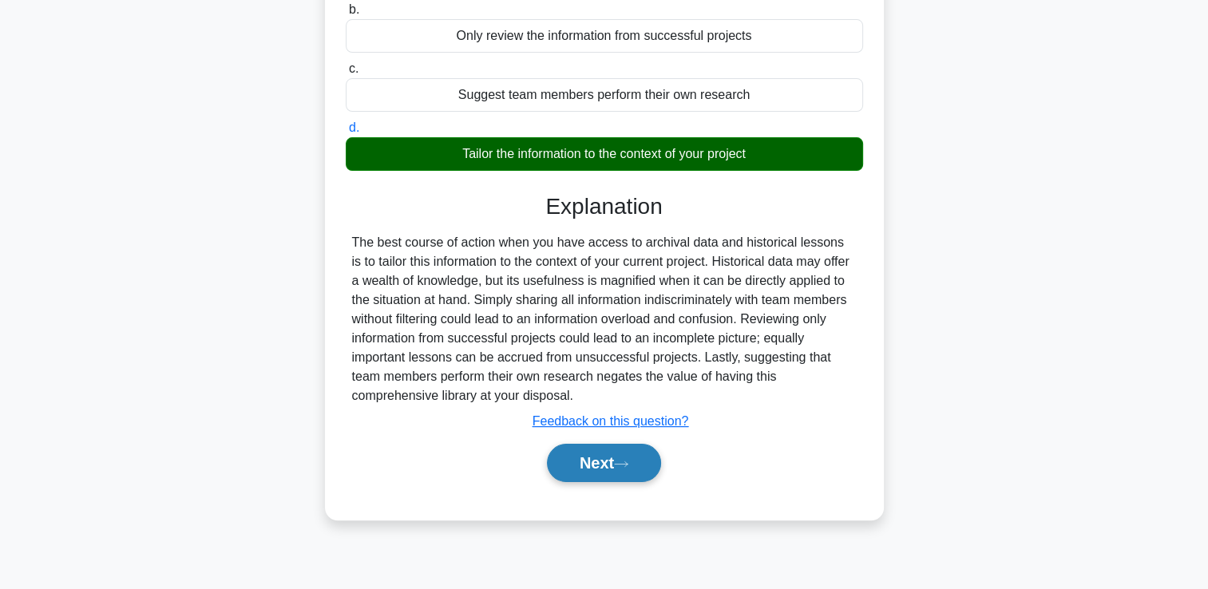
scroll to position [273, 0]
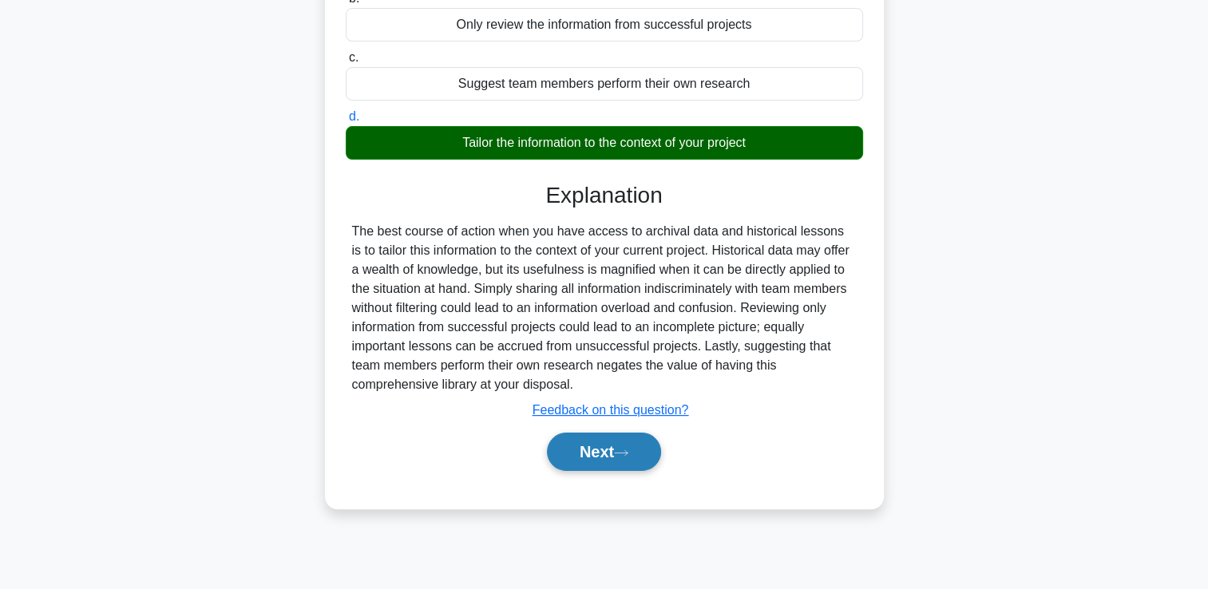
click at [601, 449] on button "Next" at bounding box center [604, 452] width 114 height 38
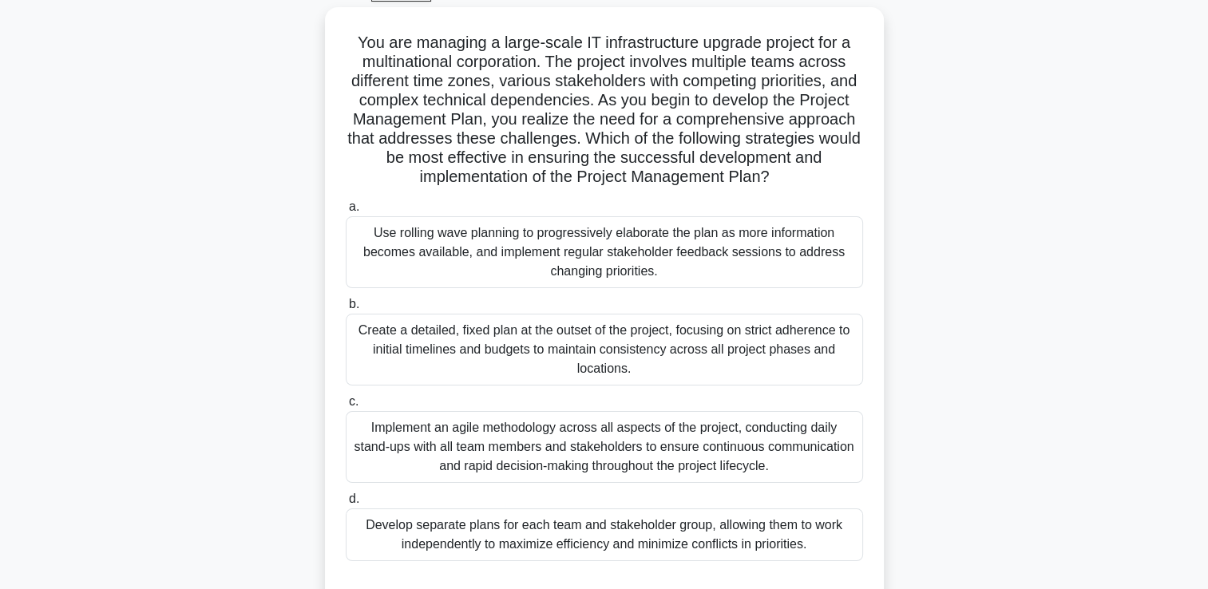
scroll to position [113, 0]
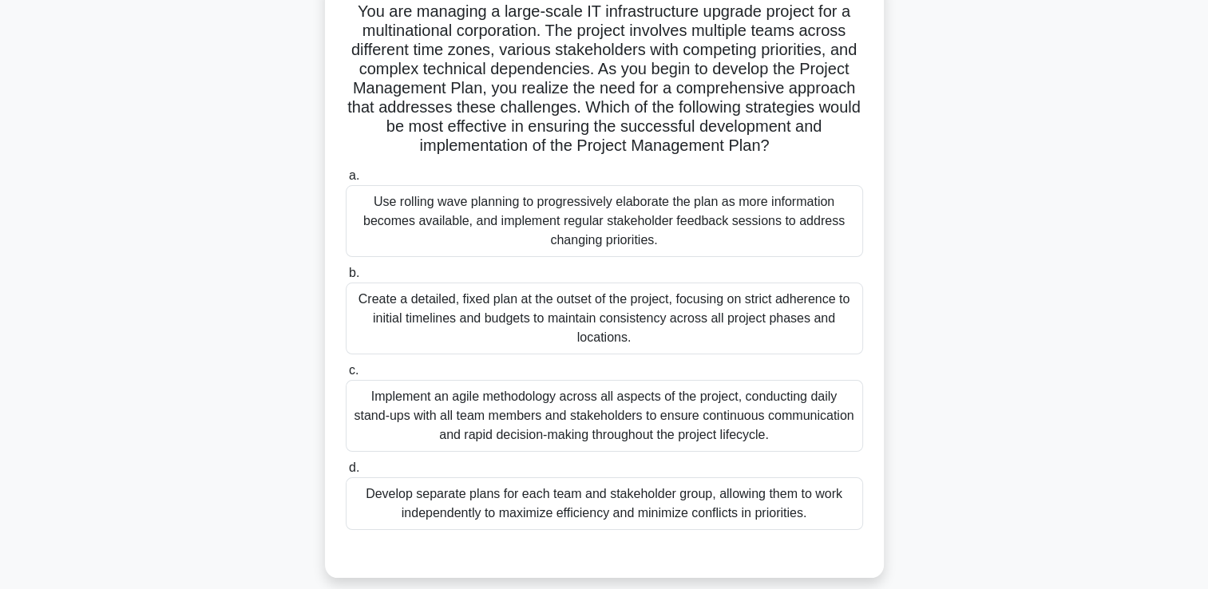
click at [531, 415] on div "Implement an agile methodology across all aspects of the project, conducting da…" at bounding box center [604, 416] width 517 height 72
click at [346, 376] on input "c. Implement an agile methodology across all aspects of the project, conducting…" at bounding box center [346, 371] width 0 height 10
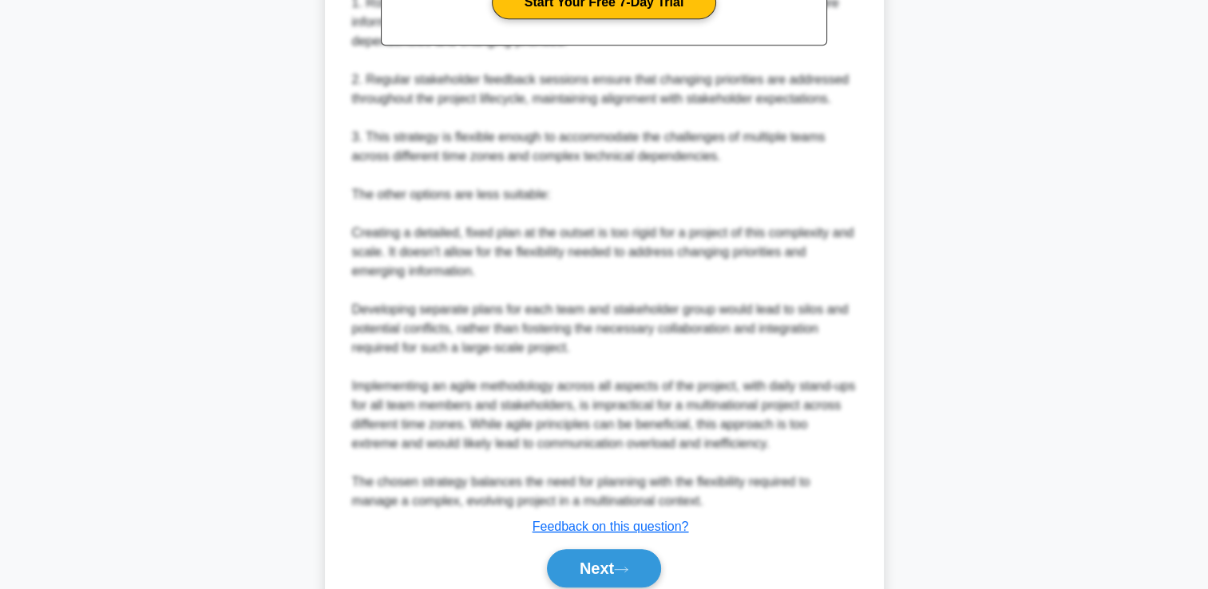
scroll to position [832, 0]
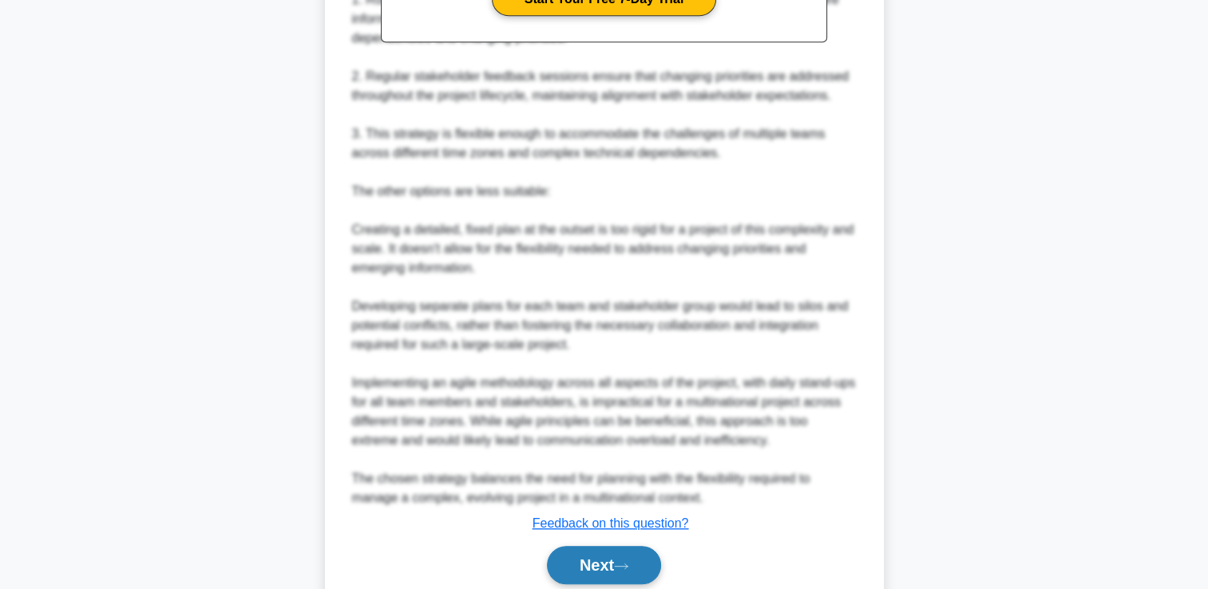
click at [587, 564] on button "Next" at bounding box center [604, 565] width 114 height 38
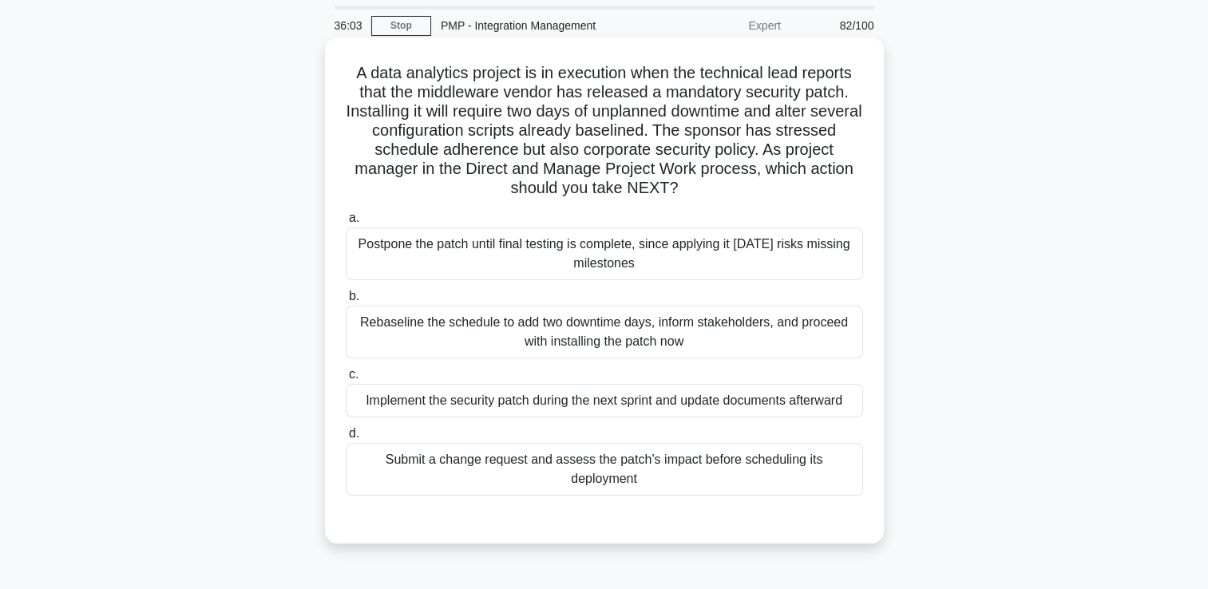
scroll to position [80, 0]
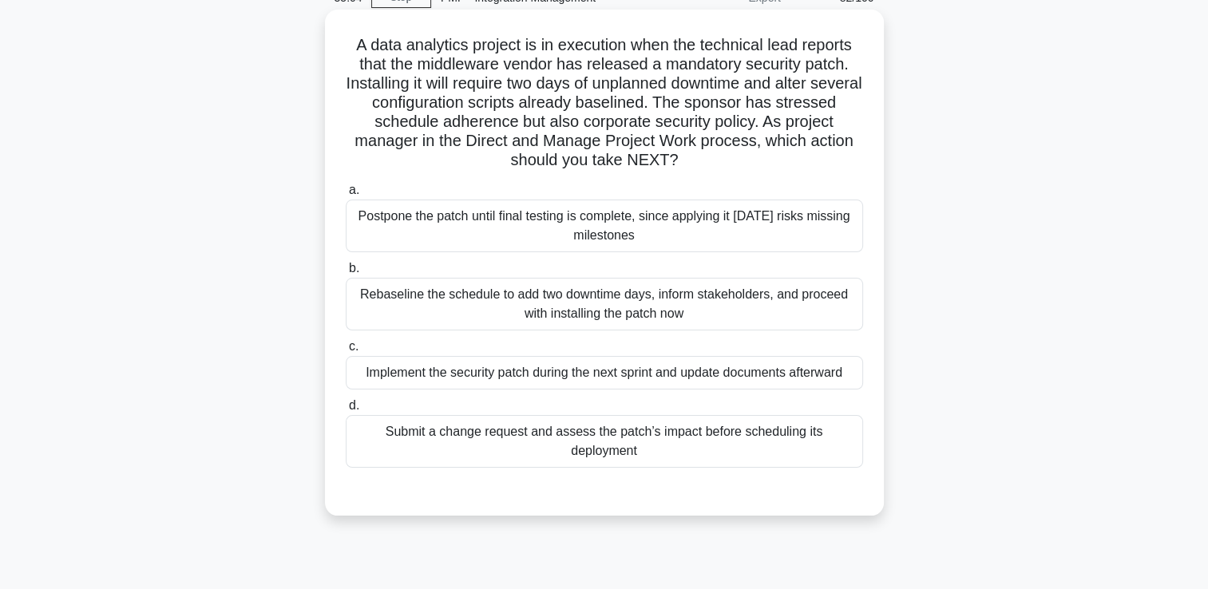
click at [561, 435] on div "Submit a change request and assess the patch’s impact before scheduling its dep…" at bounding box center [604, 441] width 517 height 53
click at [346, 411] on input "d. Submit a change request and assess the patch’s impact before scheduling its …" at bounding box center [346, 406] width 0 height 10
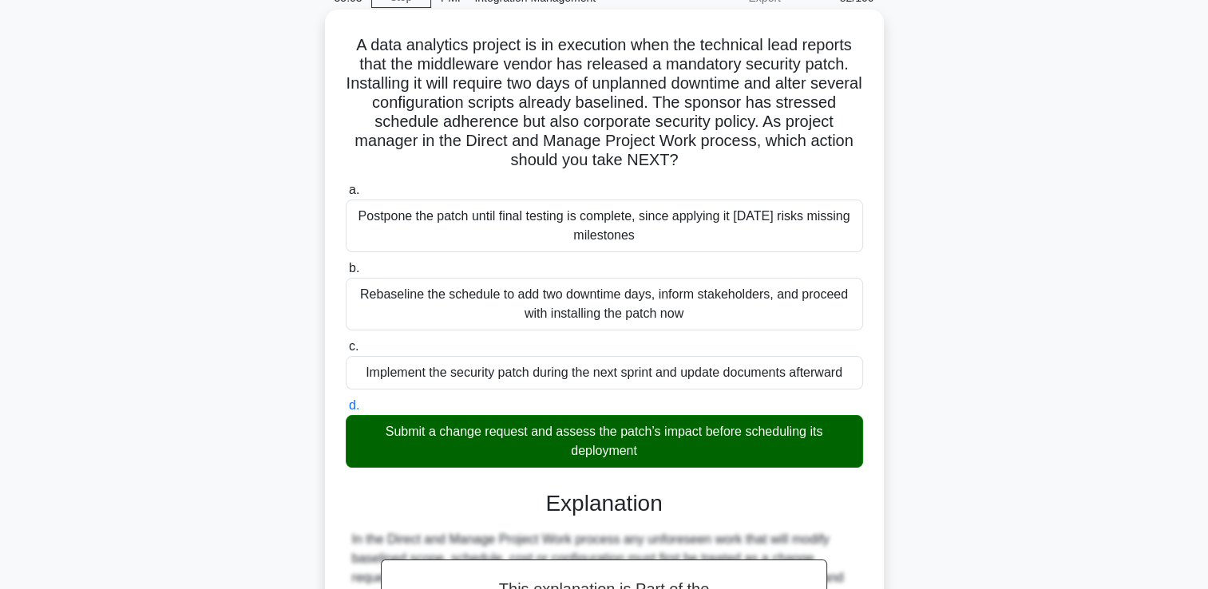
scroll to position [451, 0]
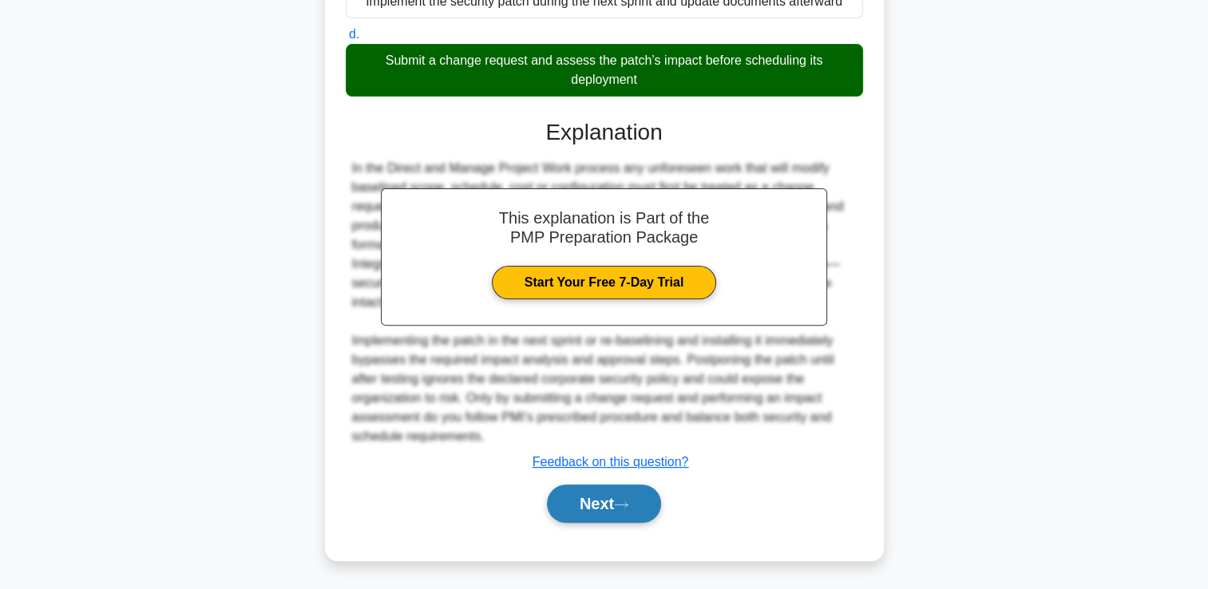
click at [615, 496] on button "Next" at bounding box center [604, 504] width 114 height 38
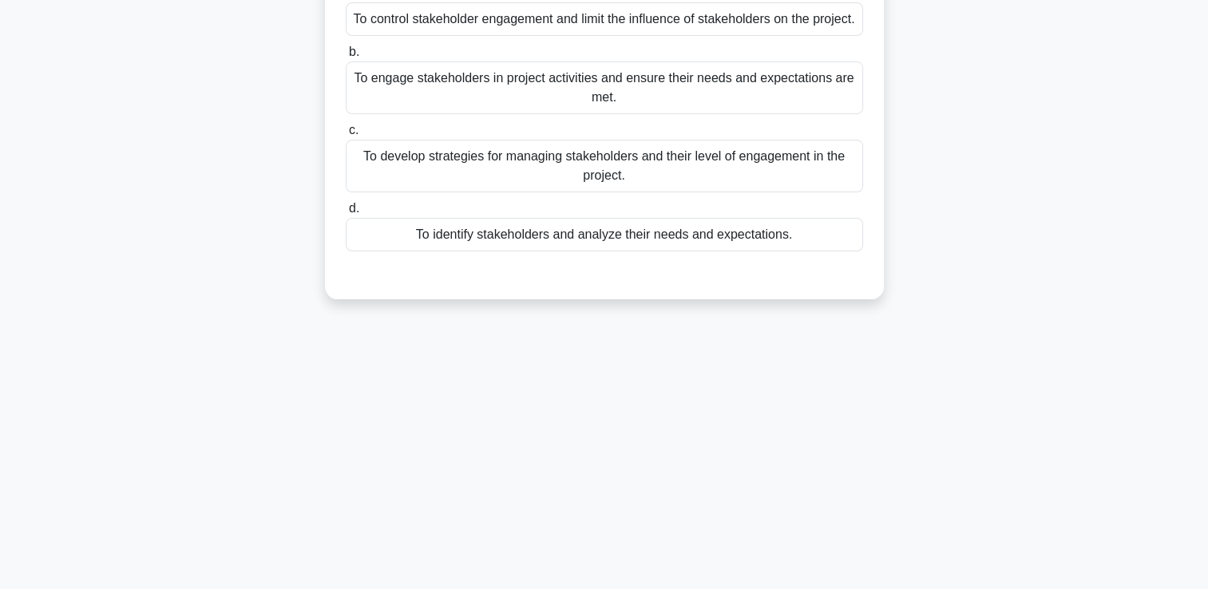
scroll to position [33, 0]
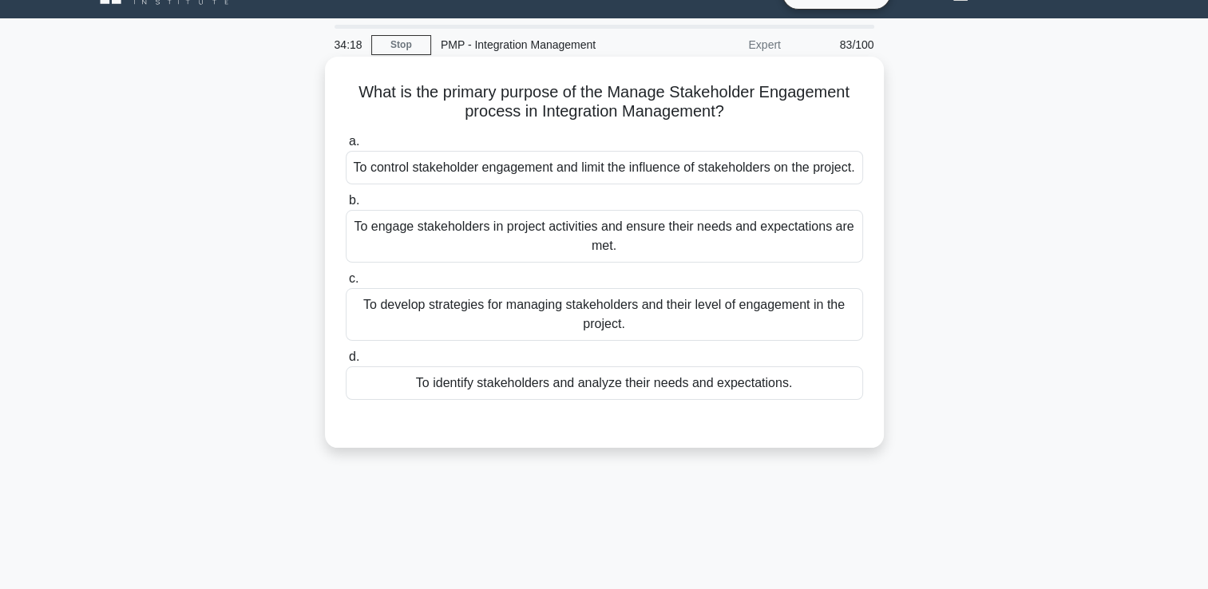
click at [634, 399] on div "To identify stakeholders and analyze their needs and expectations." at bounding box center [604, 383] width 517 height 34
click at [346, 362] on input "d. To identify stakeholders and analyze their needs and expectations." at bounding box center [346, 357] width 0 height 10
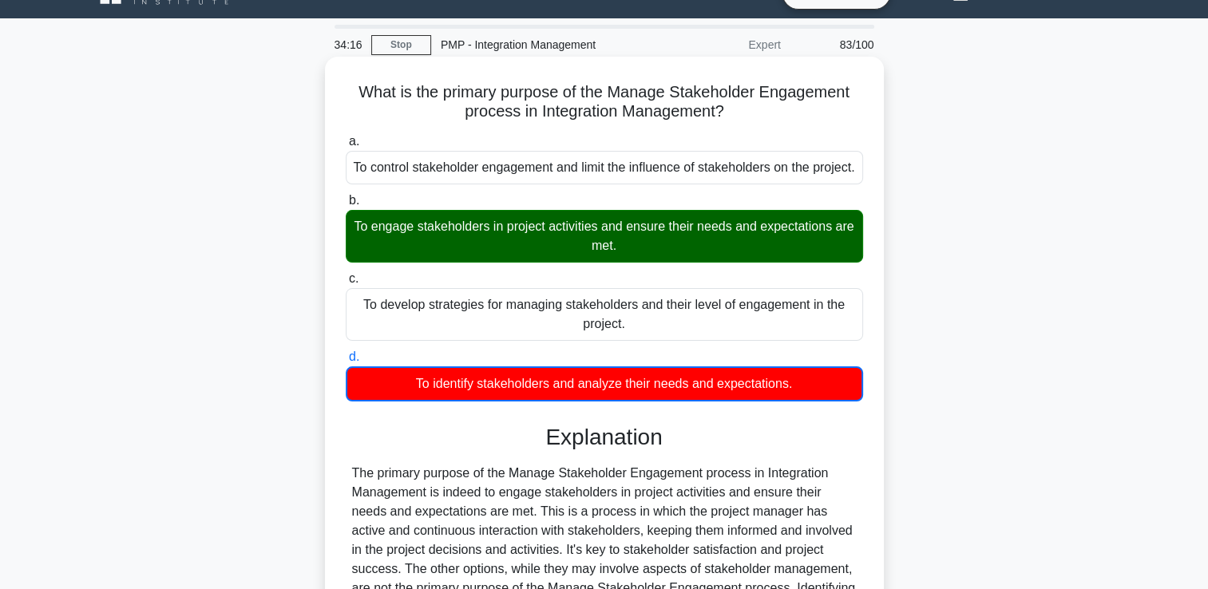
scroll to position [280, 0]
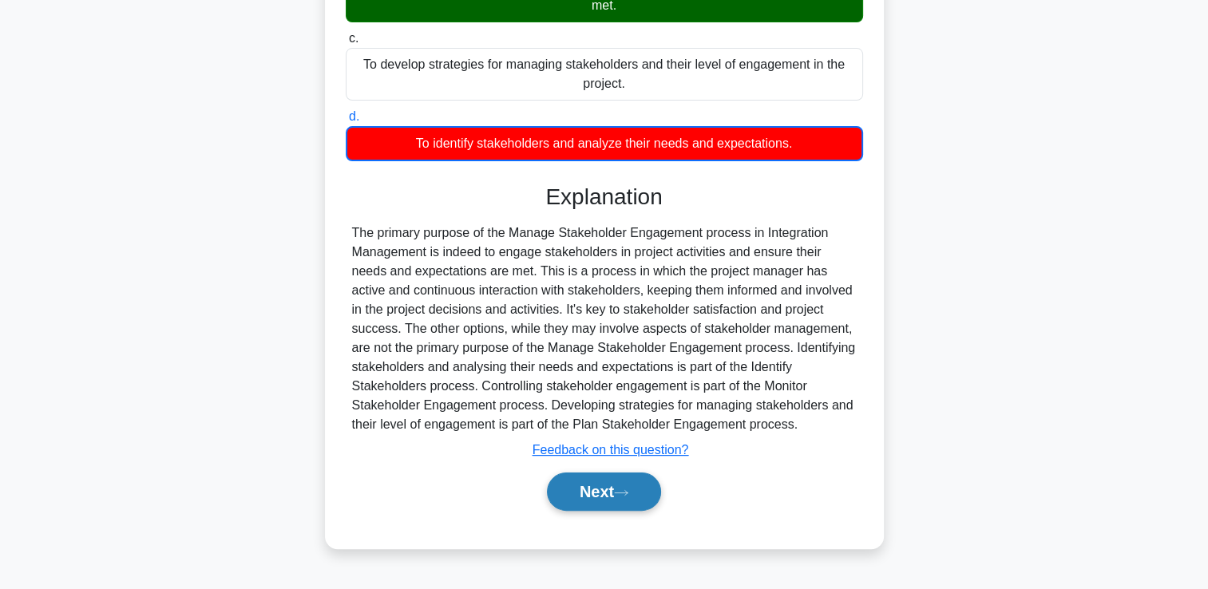
click at [571, 502] on button "Next" at bounding box center [604, 492] width 114 height 38
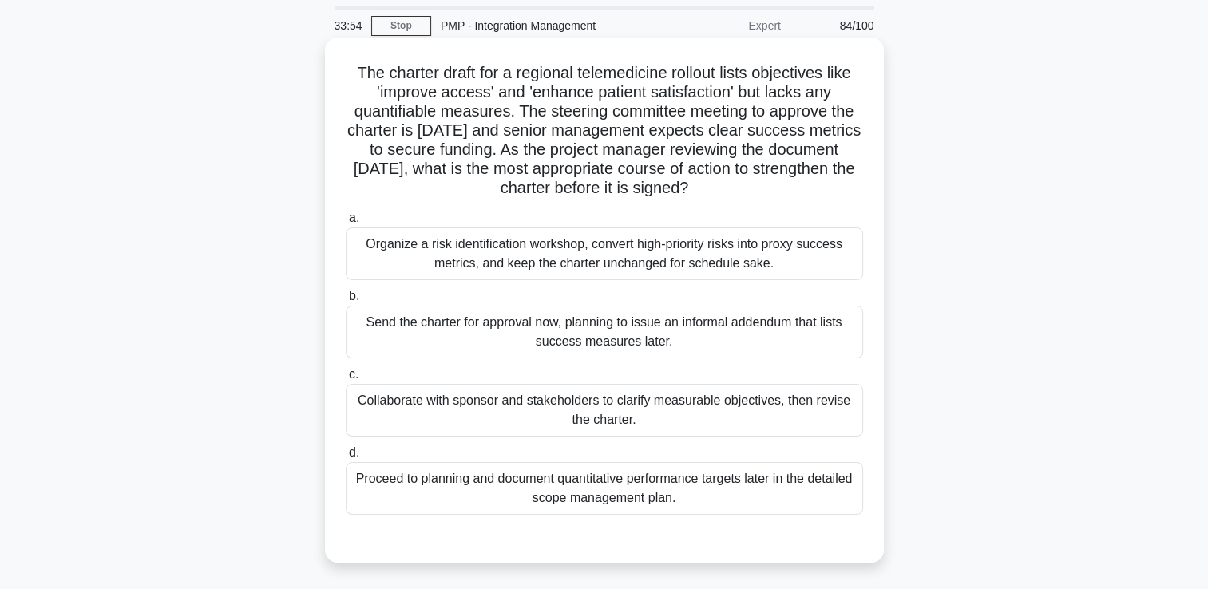
scroll to position [80, 0]
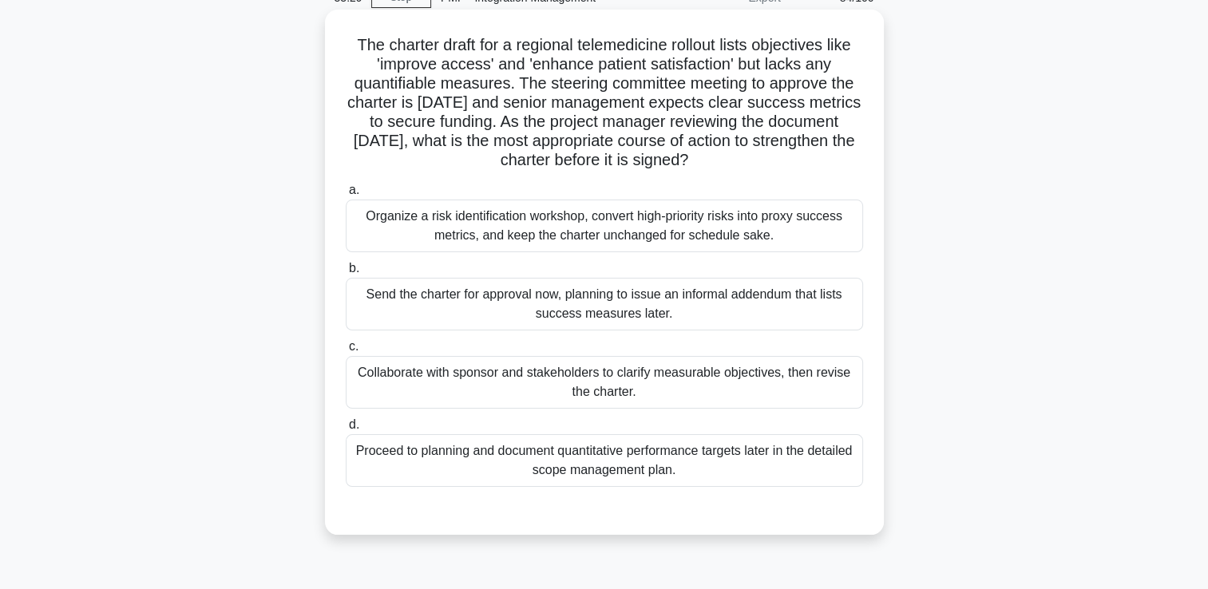
click at [659, 388] on div "Collaborate with sponsor and stakeholders to clarify measurable objectives, the…" at bounding box center [604, 382] width 517 height 53
click at [346, 352] on input "c. Collaborate with sponsor and stakeholders to clarify measurable objectives, …" at bounding box center [346, 347] width 0 height 10
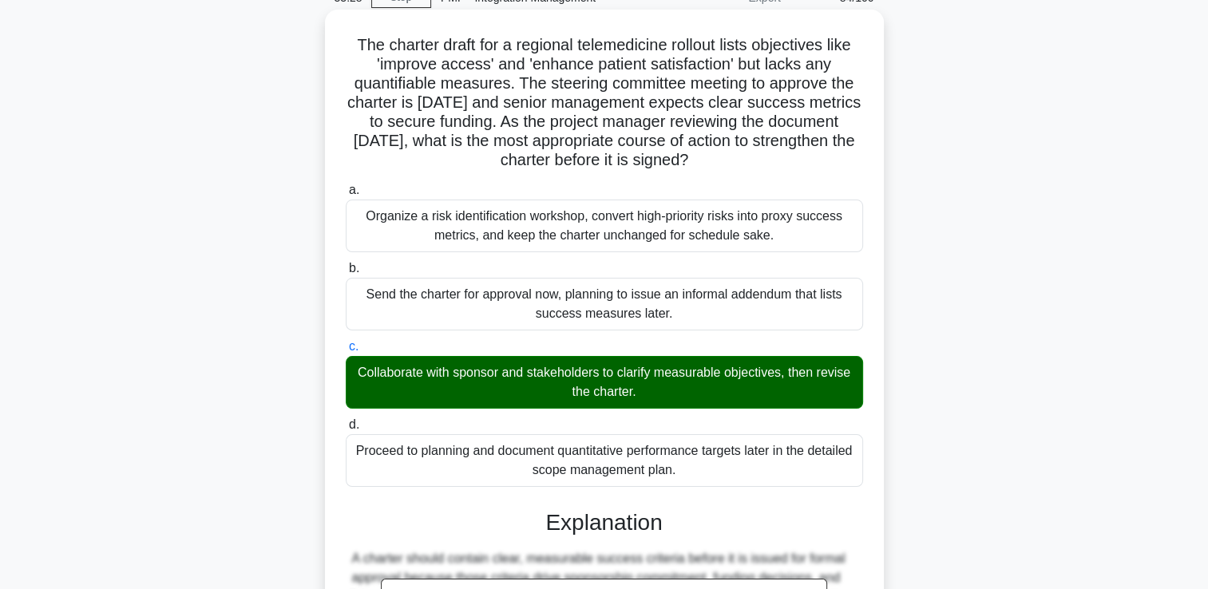
click at [654, 391] on div "Collaborate with sponsor and stakeholders to clarify measurable objectives, the…" at bounding box center [604, 382] width 517 height 53
click at [346, 352] on input "c. Collaborate with sponsor and stakeholders to clarify measurable objectives, …" at bounding box center [346, 347] width 0 height 10
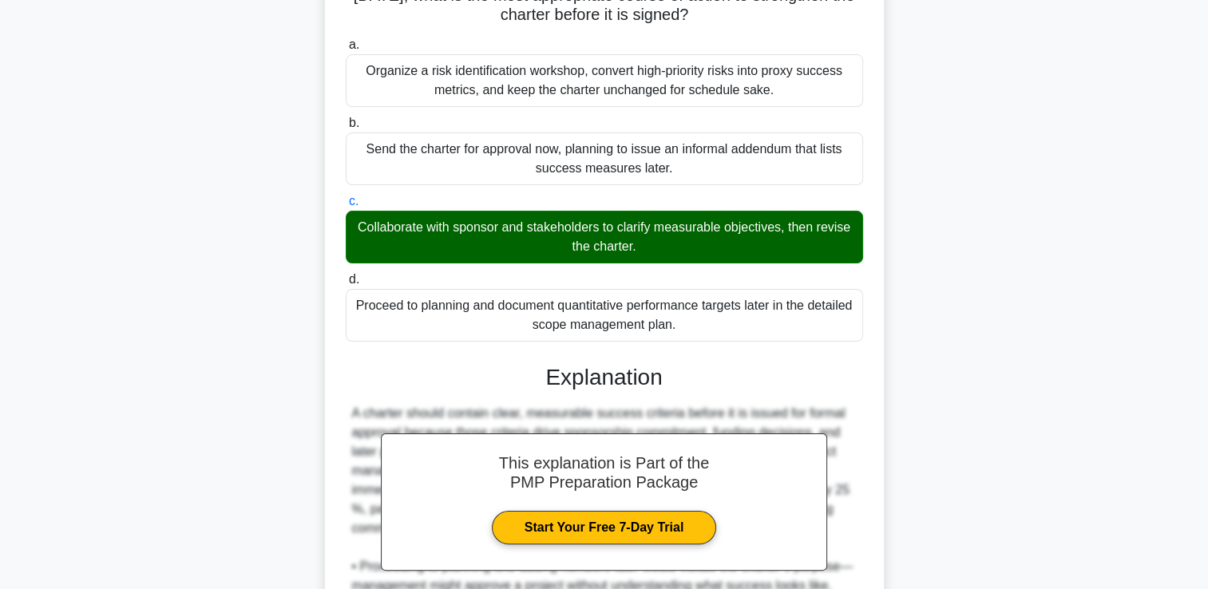
scroll to position [479, 0]
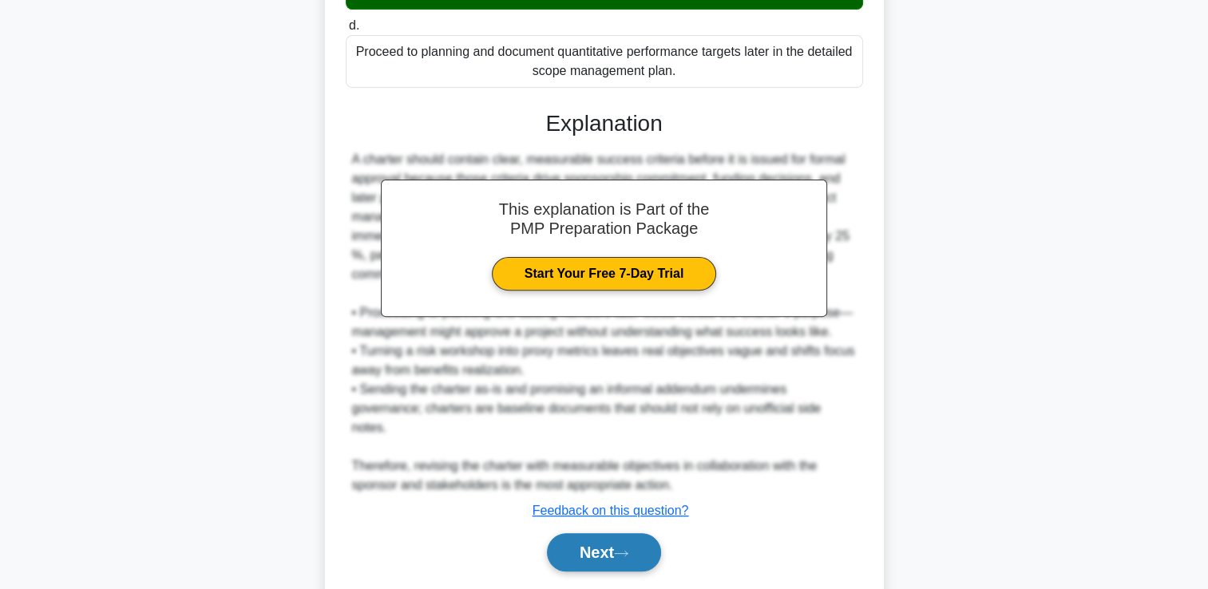
click at [647, 544] on button "Next" at bounding box center [604, 552] width 114 height 38
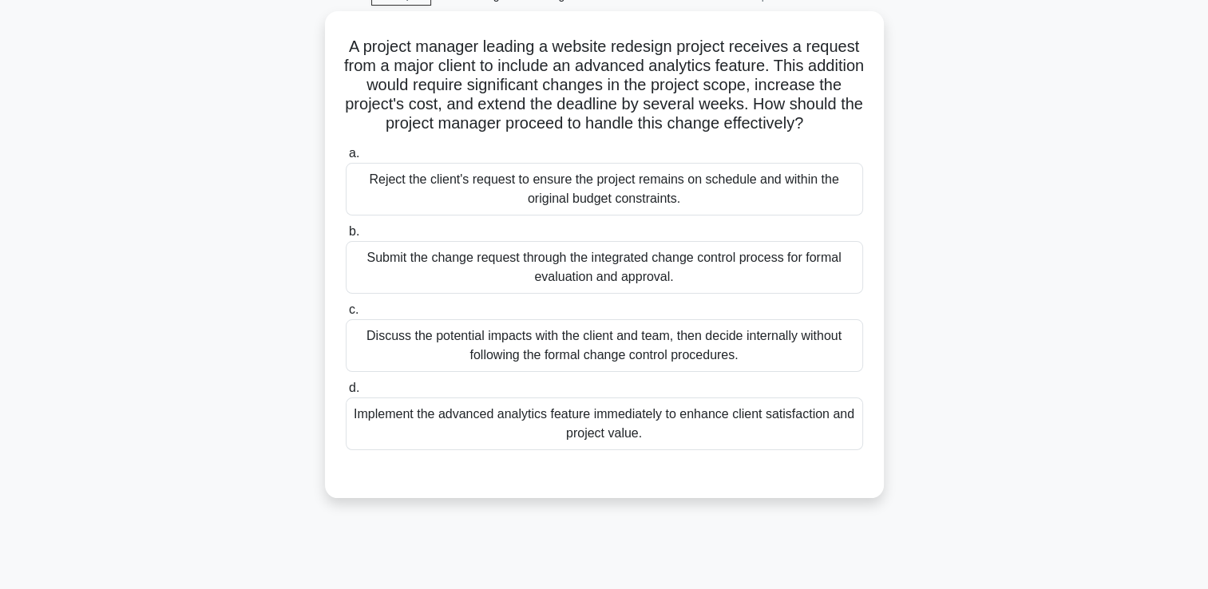
scroll to position [34, 0]
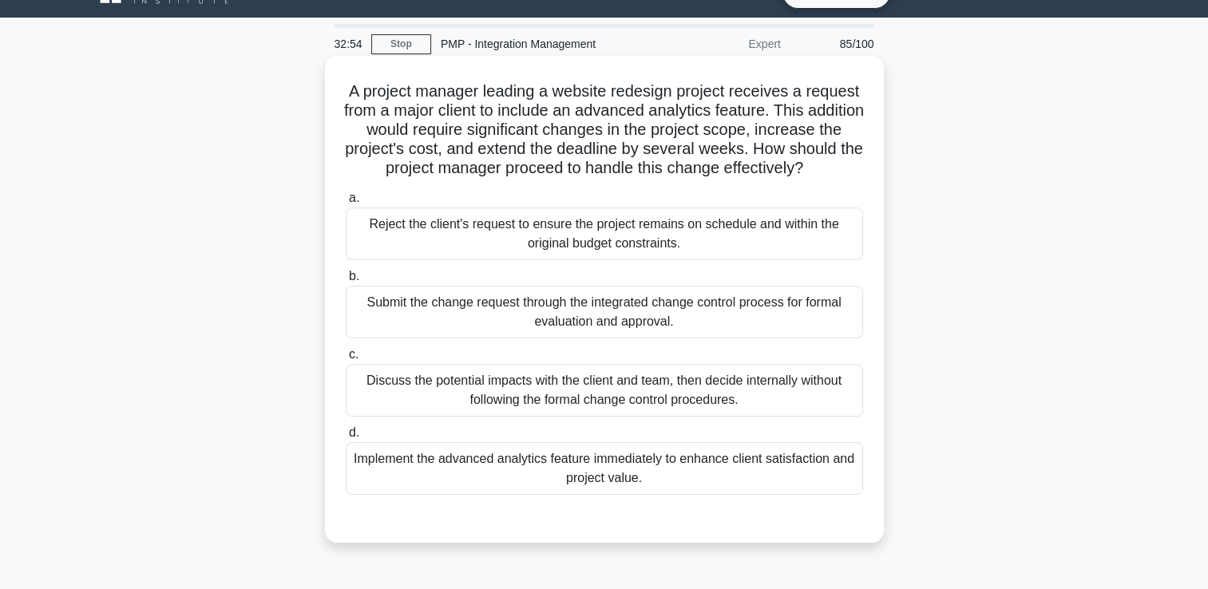
click at [585, 410] on div "Discuss the potential impacts with the client and team, then decide internally …" at bounding box center [604, 390] width 517 height 53
drag, startPoint x: 585, startPoint y: 410, endPoint x: 501, endPoint y: 388, distance: 86.7
click at [501, 388] on div "Discuss the potential impacts with the client and team, then decide internally …" at bounding box center [604, 390] width 517 height 53
click at [346, 360] on input "c. Discuss the potential impacts with the client and team, then decide internal…" at bounding box center [346, 355] width 0 height 10
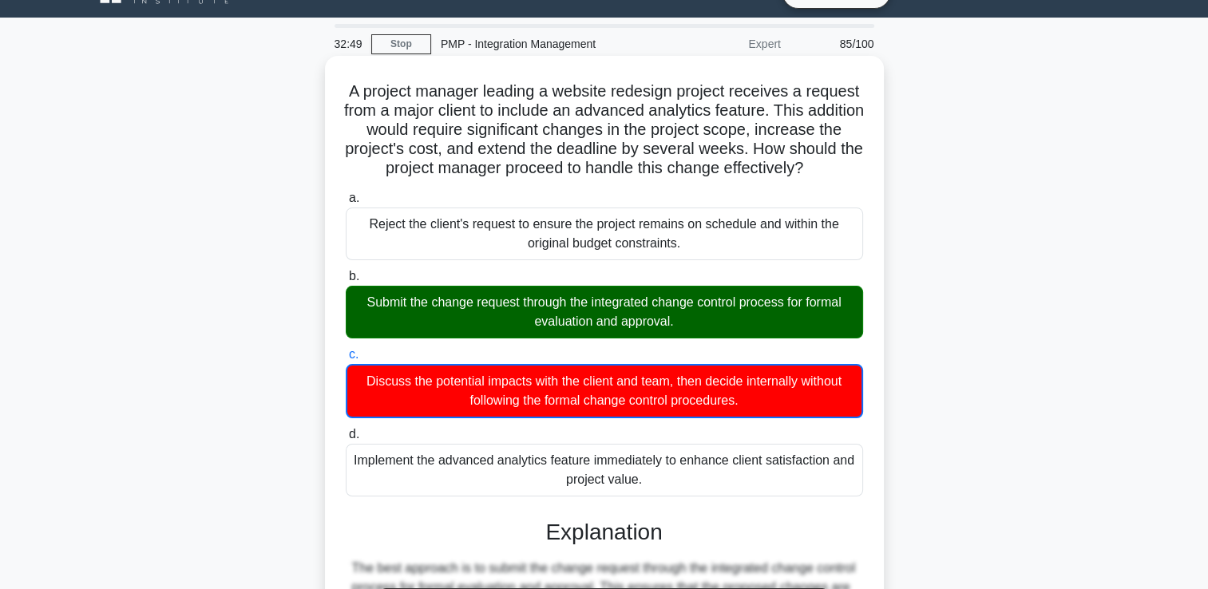
scroll to position [357, 0]
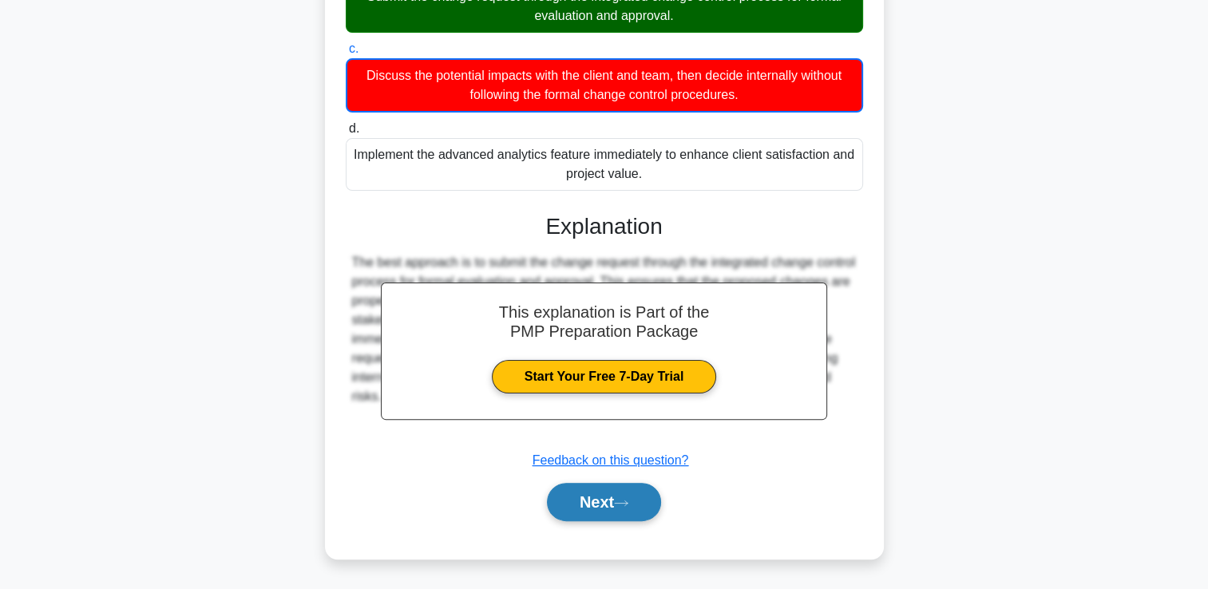
click at [571, 492] on button "Next" at bounding box center [604, 502] width 114 height 38
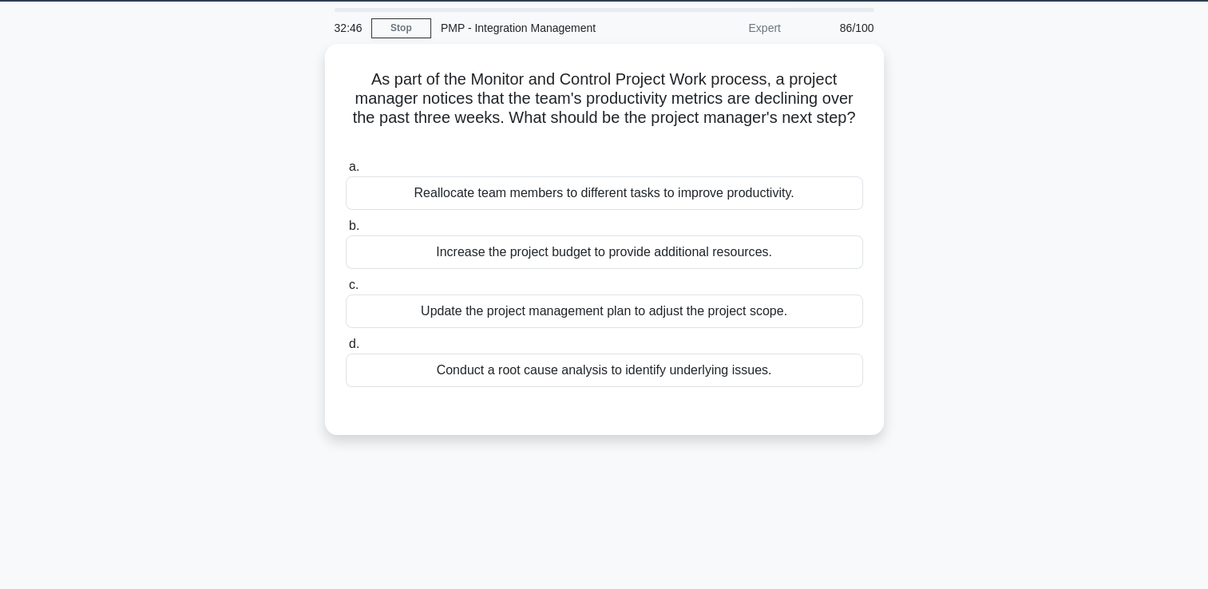
scroll to position [34, 0]
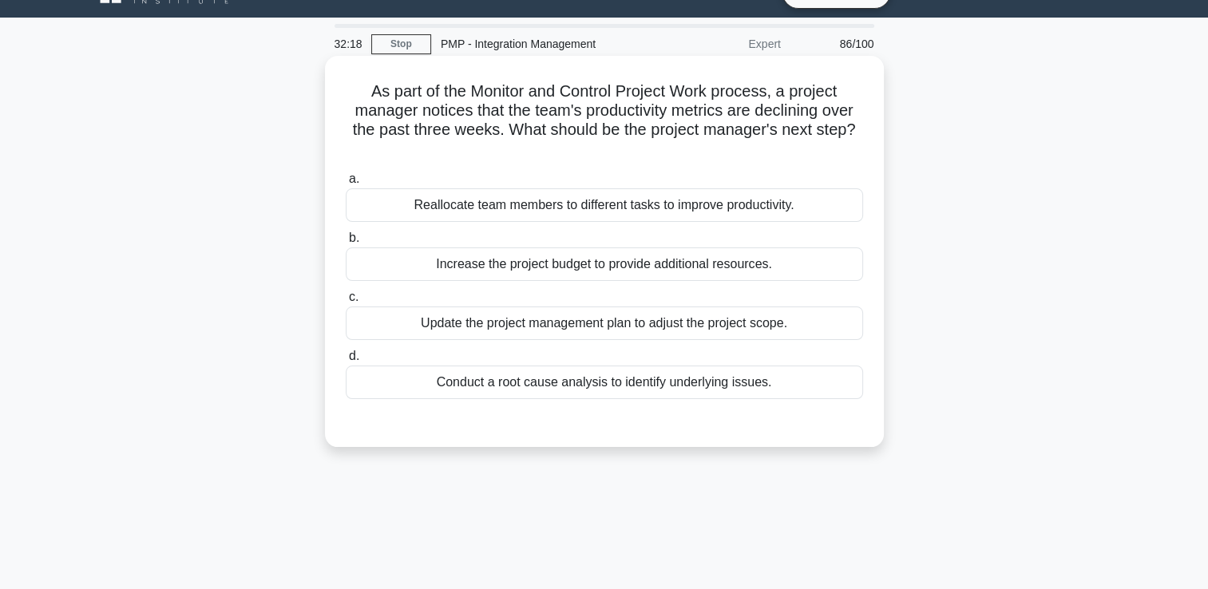
click at [560, 394] on div "Conduct a root cause analysis to identify underlying issues." at bounding box center [604, 383] width 517 height 34
click at [346, 362] on input "d. Conduct a root cause analysis to identify underlying issues." at bounding box center [346, 356] width 0 height 10
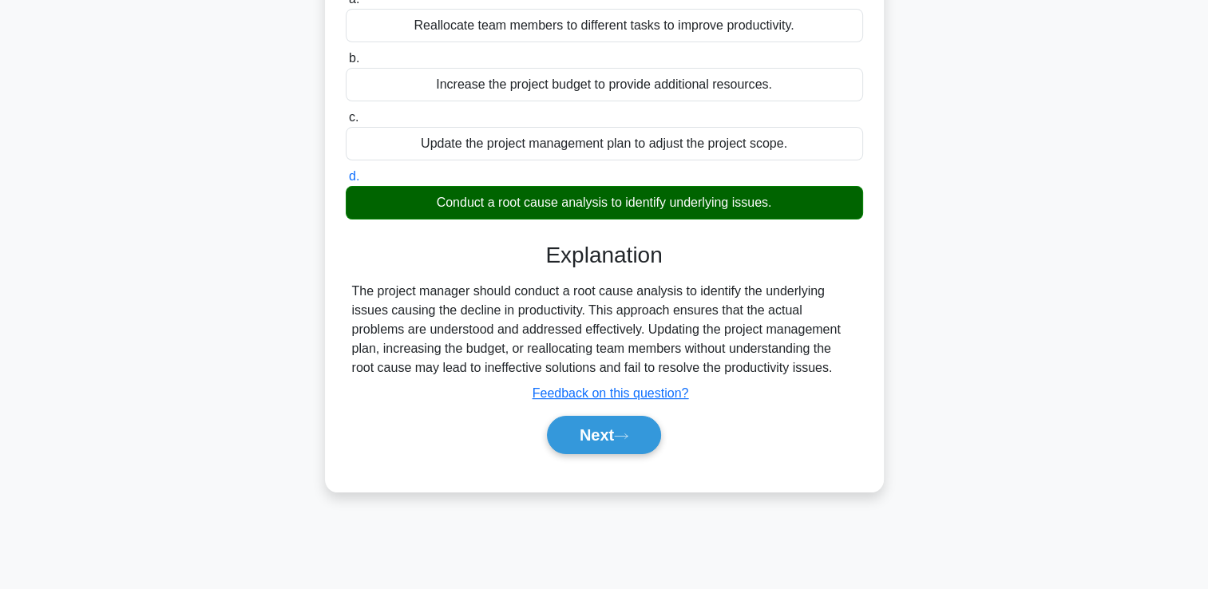
scroll to position [273, 0]
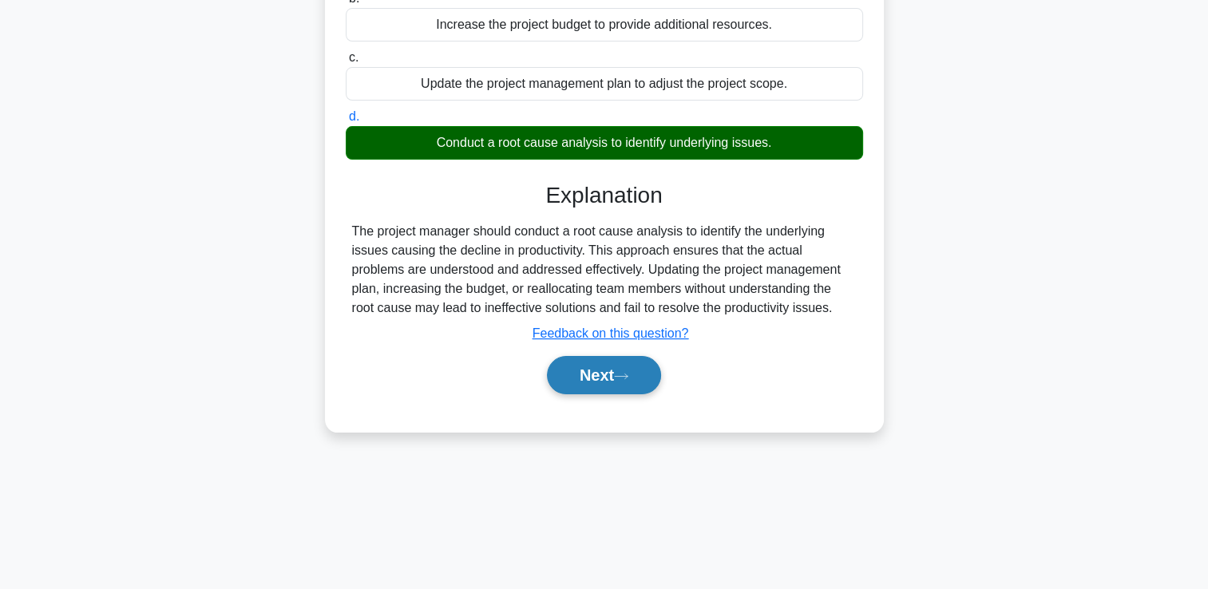
click at [618, 382] on button "Next" at bounding box center [604, 375] width 114 height 38
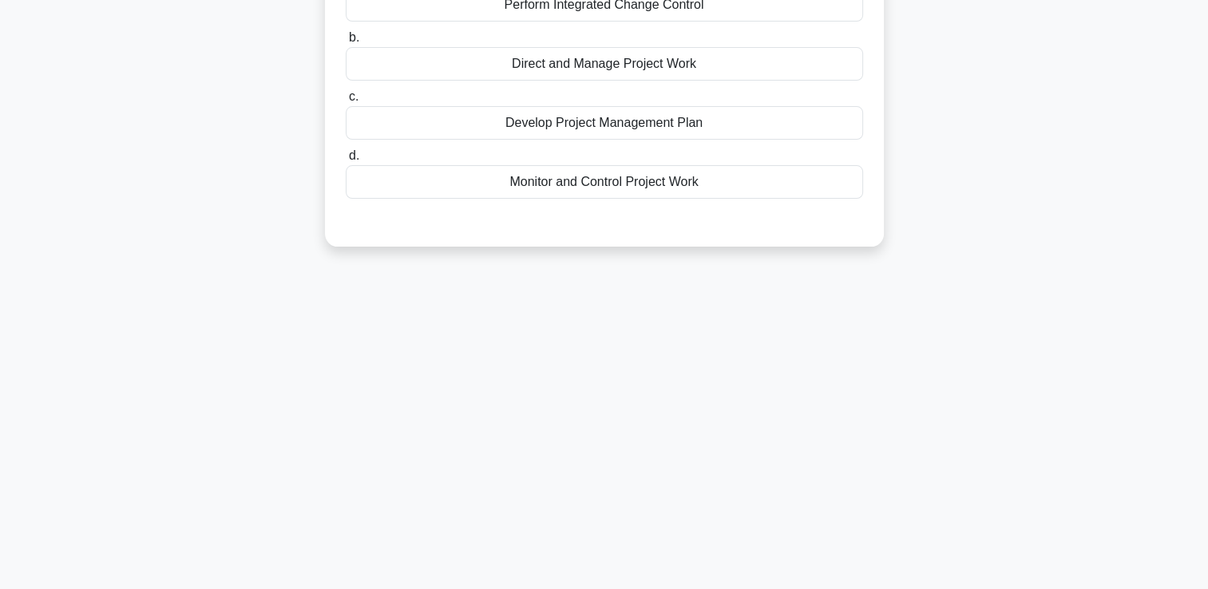
scroll to position [34, 0]
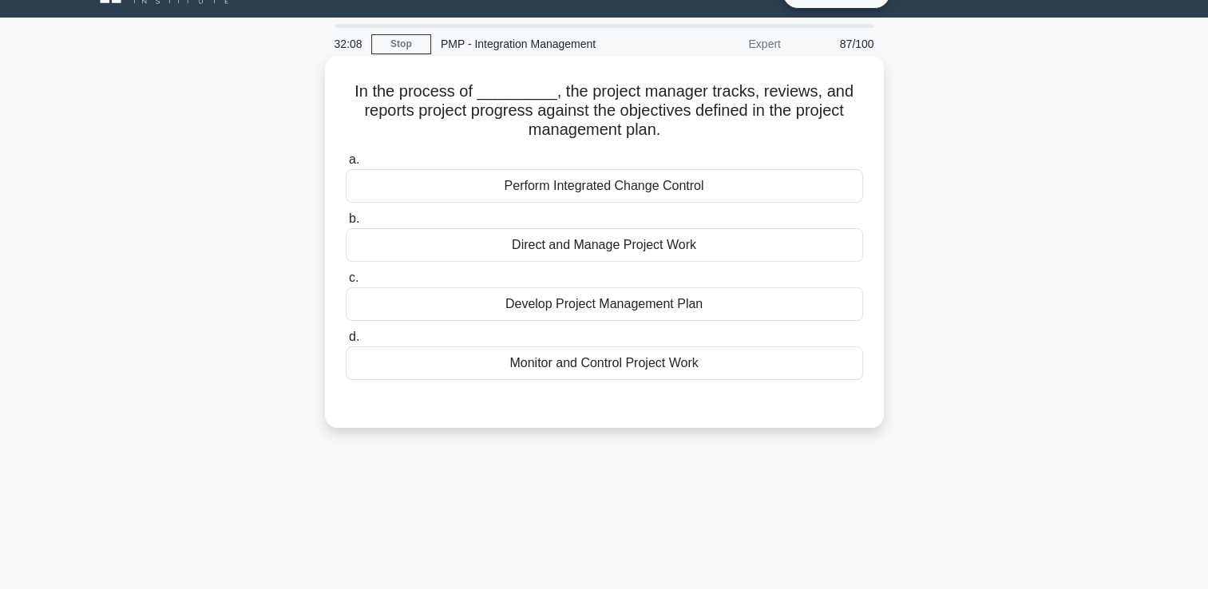
click at [638, 308] on div "Develop Project Management Plan" at bounding box center [604, 304] width 517 height 34
click at [346, 283] on input "c. Develop Project Management Plan" at bounding box center [346, 278] width 0 height 10
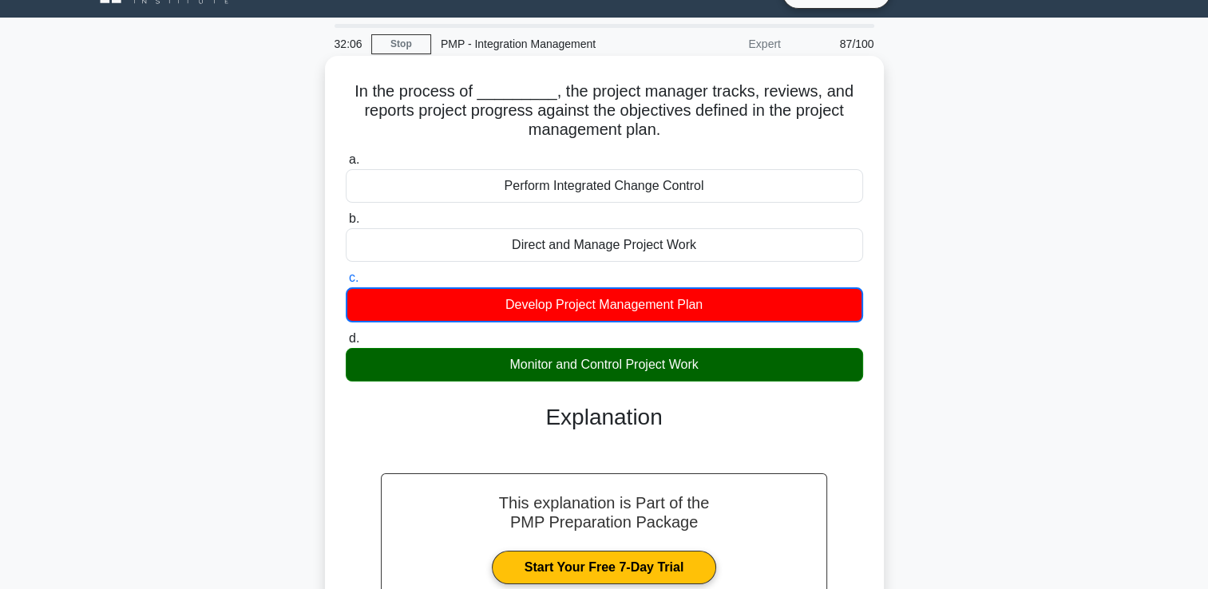
scroll to position [273, 0]
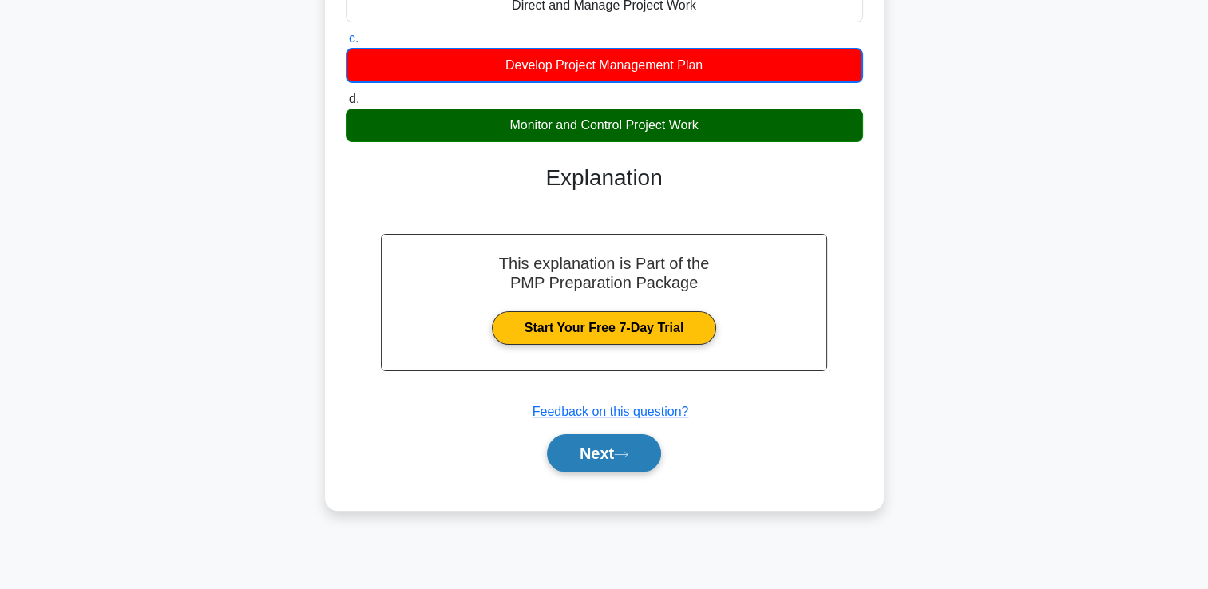
click at [619, 445] on button "Next" at bounding box center [604, 453] width 114 height 38
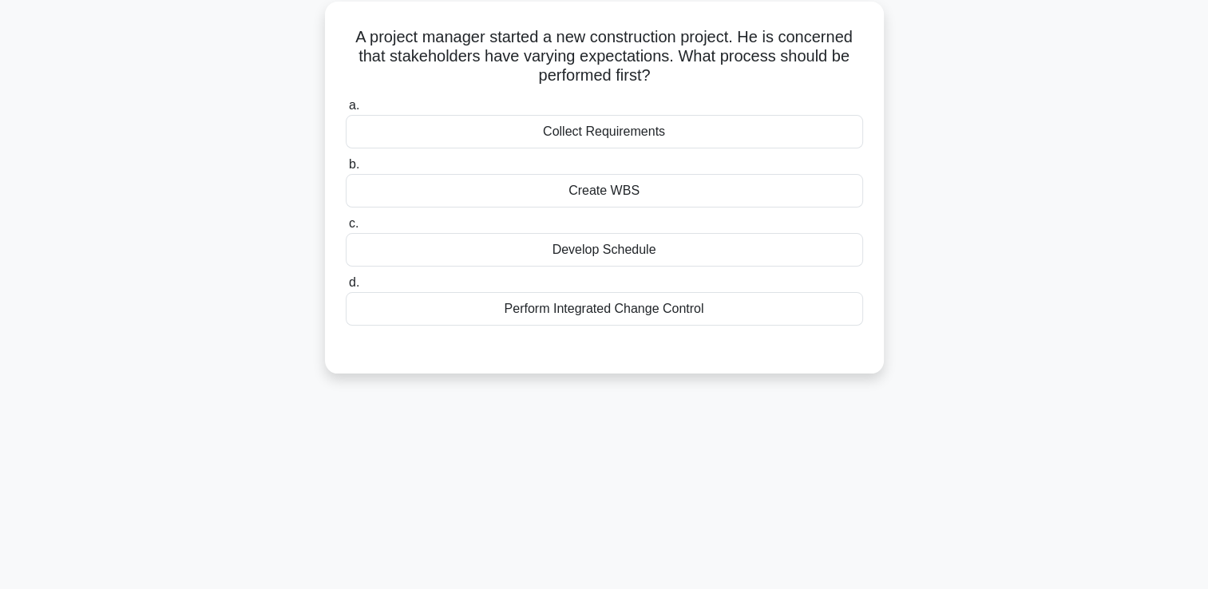
scroll to position [34, 0]
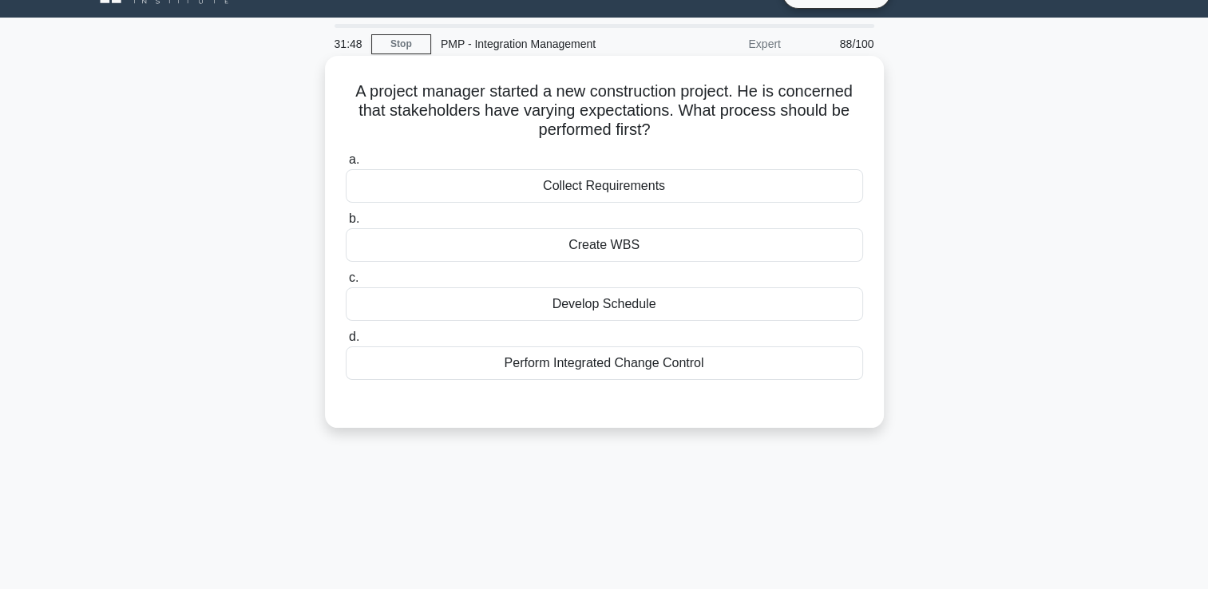
click at [647, 378] on div "Perform Integrated Change Control" at bounding box center [604, 363] width 517 height 34
click at [346, 342] on input "d. Perform Integrated Change Control" at bounding box center [346, 337] width 0 height 10
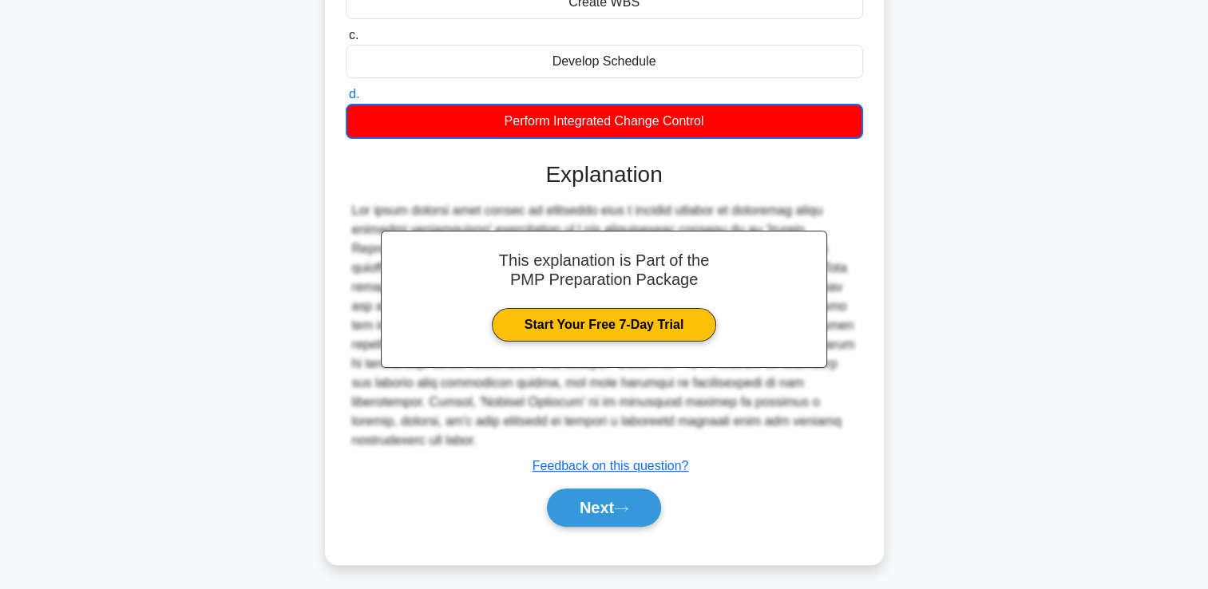
scroll to position [280, 0]
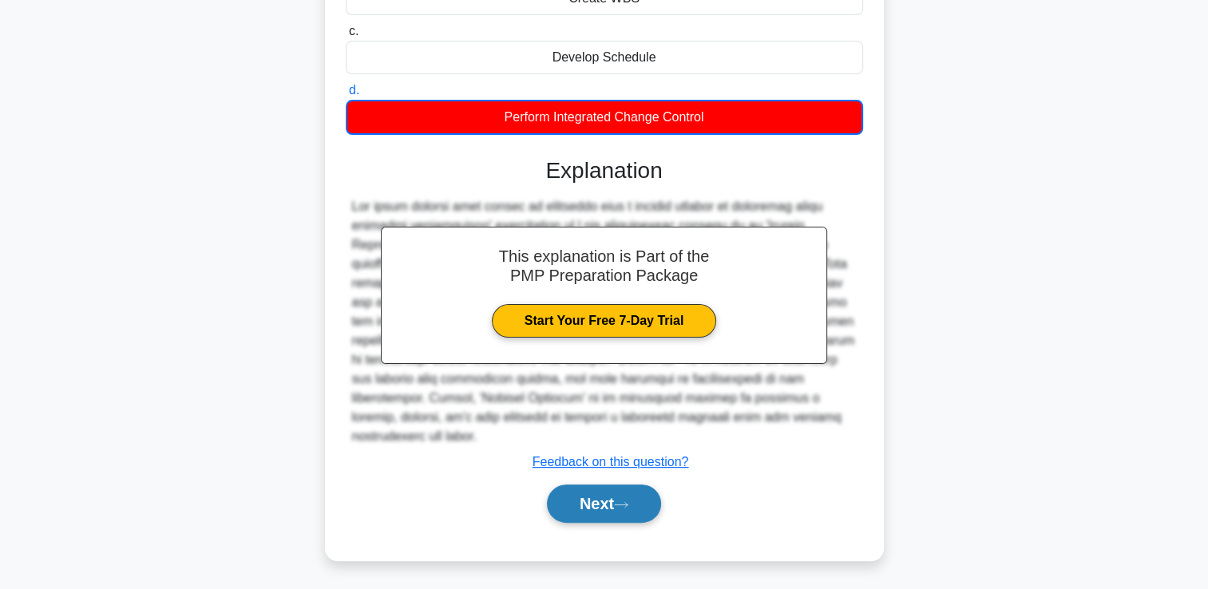
click at [616, 497] on button "Next" at bounding box center [604, 504] width 114 height 38
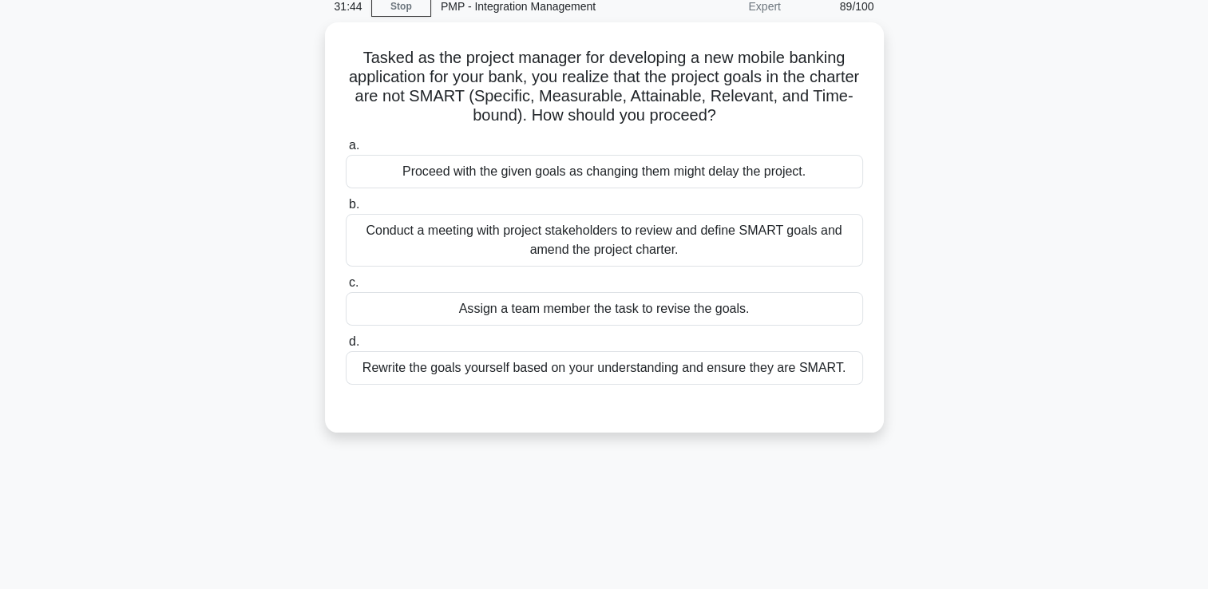
scroll to position [34, 0]
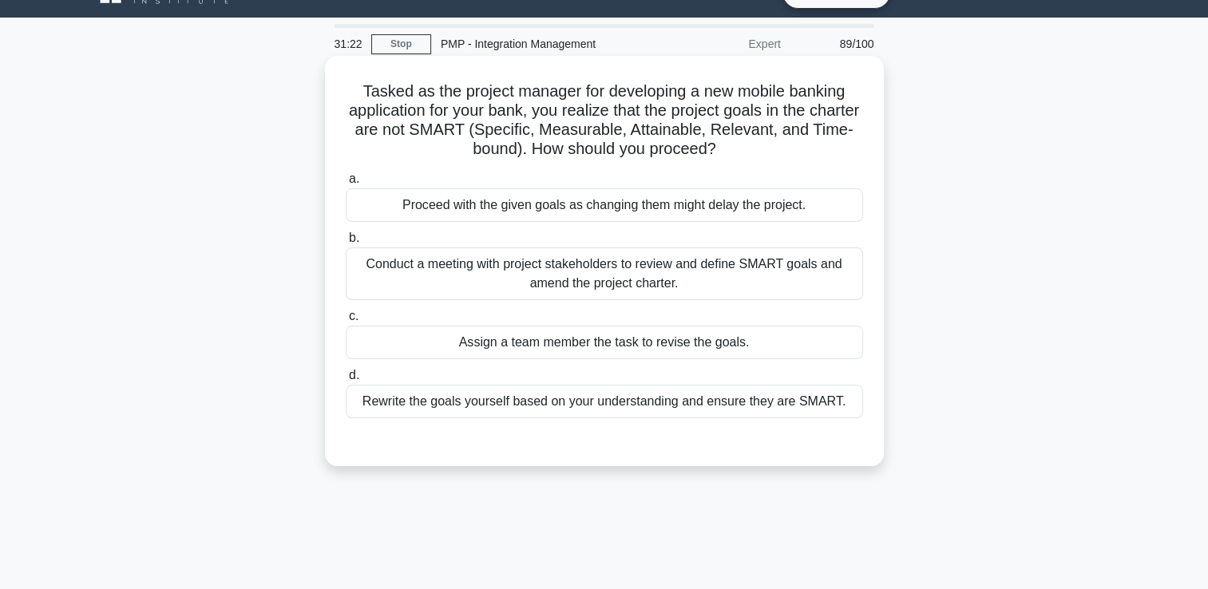
click at [665, 264] on div "Conduct a meeting with project stakeholders to review and define SMART goals an…" at bounding box center [604, 273] width 517 height 53
click at [346, 243] on input "b. Conduct a meeting with project stakeholders to review and define SMART goals…" at bounding box center [346, 238] width 0 height 10
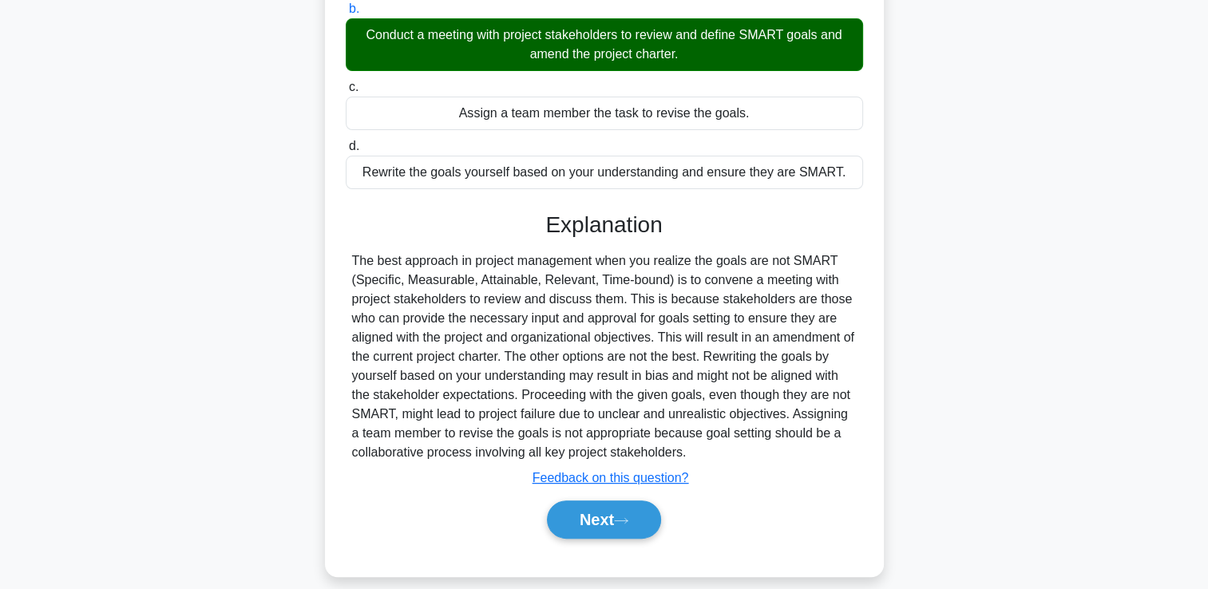
scroll to position [279, 0]
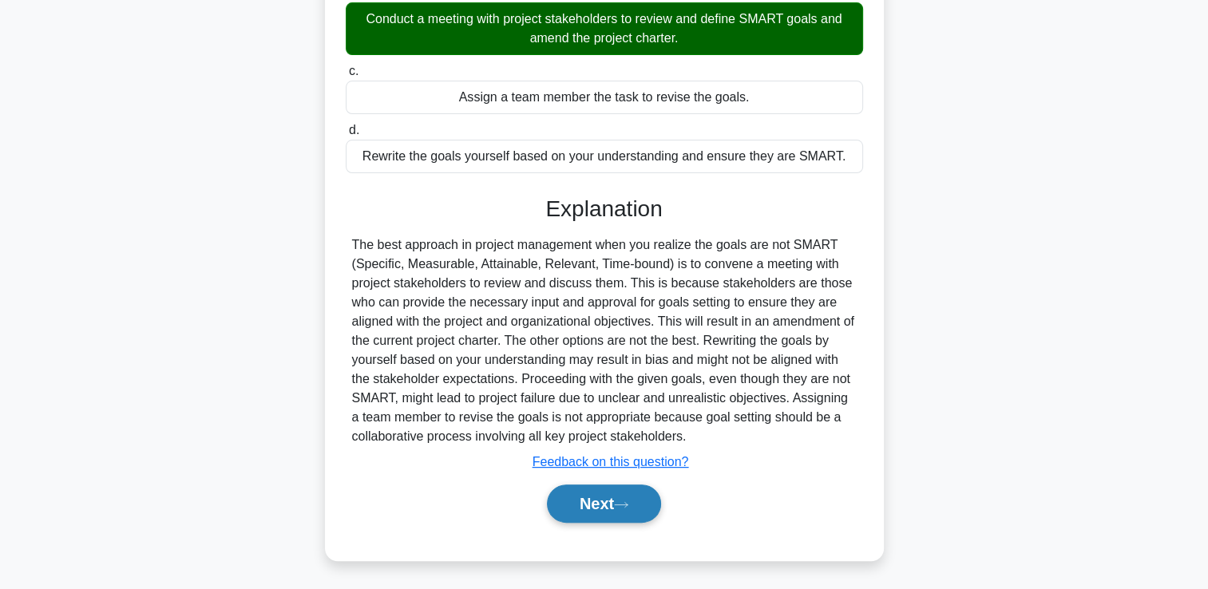
click at [572, 494] on button "Next" at bounding box center [604, 504] width 114 height 38
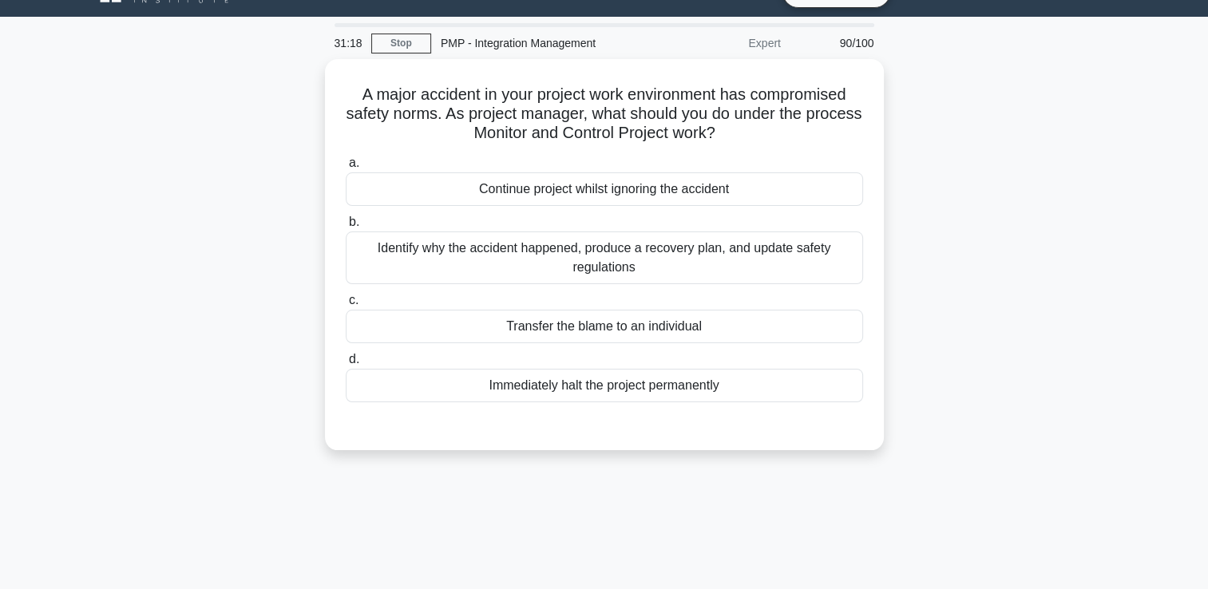
scroll to position [34, 0]
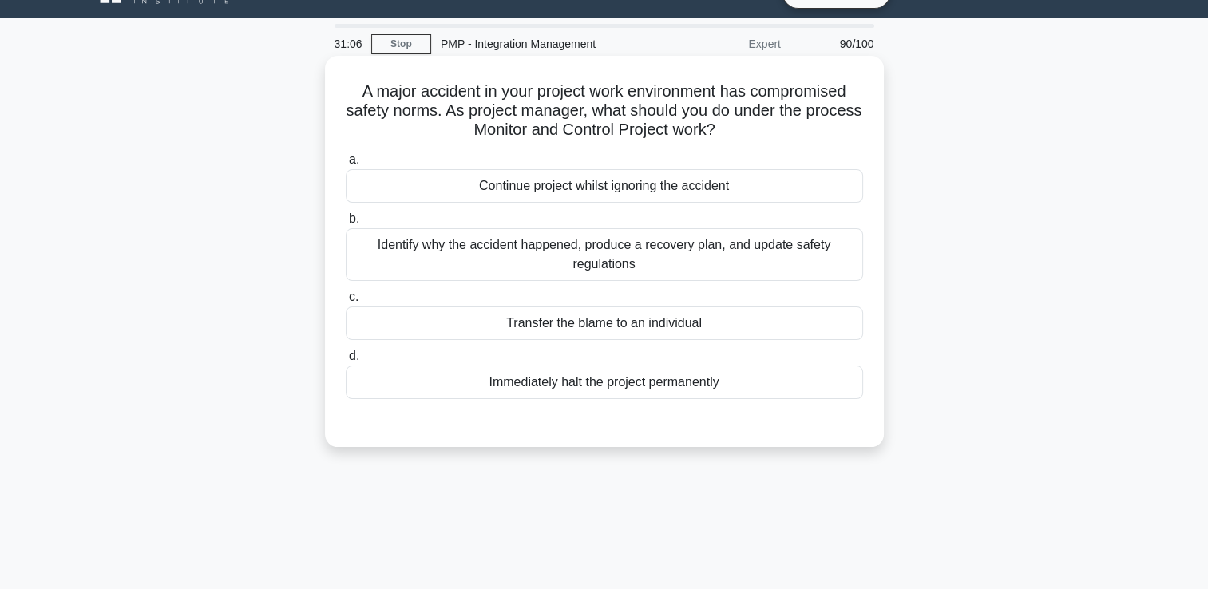
click at [677, 269] on div "Identify why the accident happened, produce a recovery plan, and update safety …" at bounding box center [604, 254] width 517 height 53
click at [346, 224] on input "b. Identify why the accident happened, produce a recovery plan, and update safe…" at bounding box center [346, 219] width 0 height 10
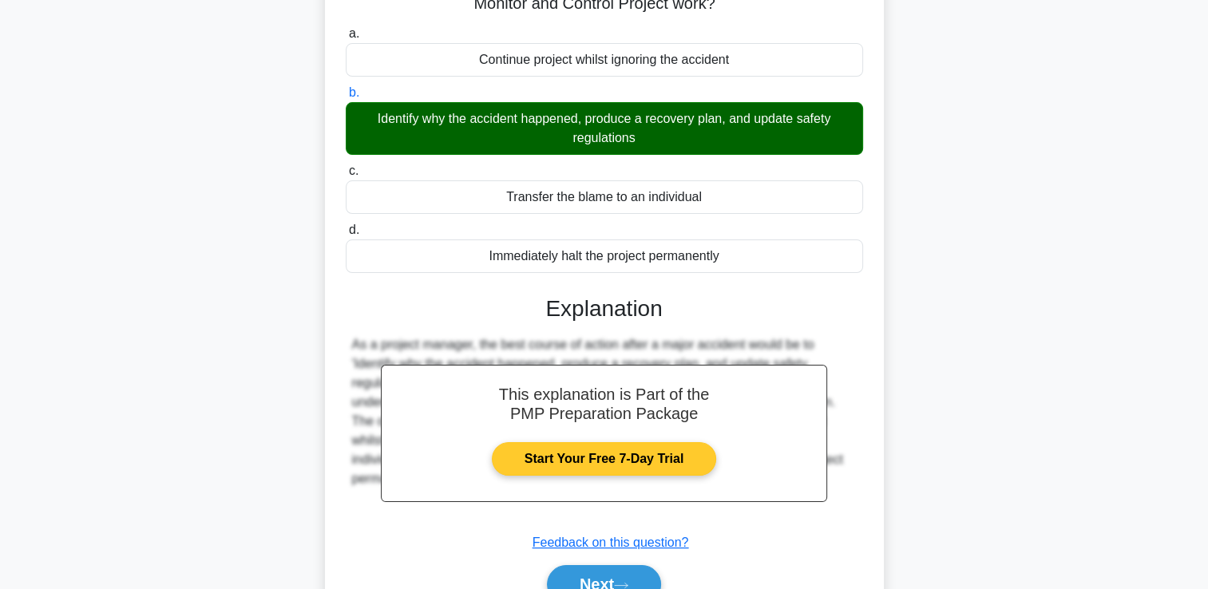
scroll to position [273, 0]
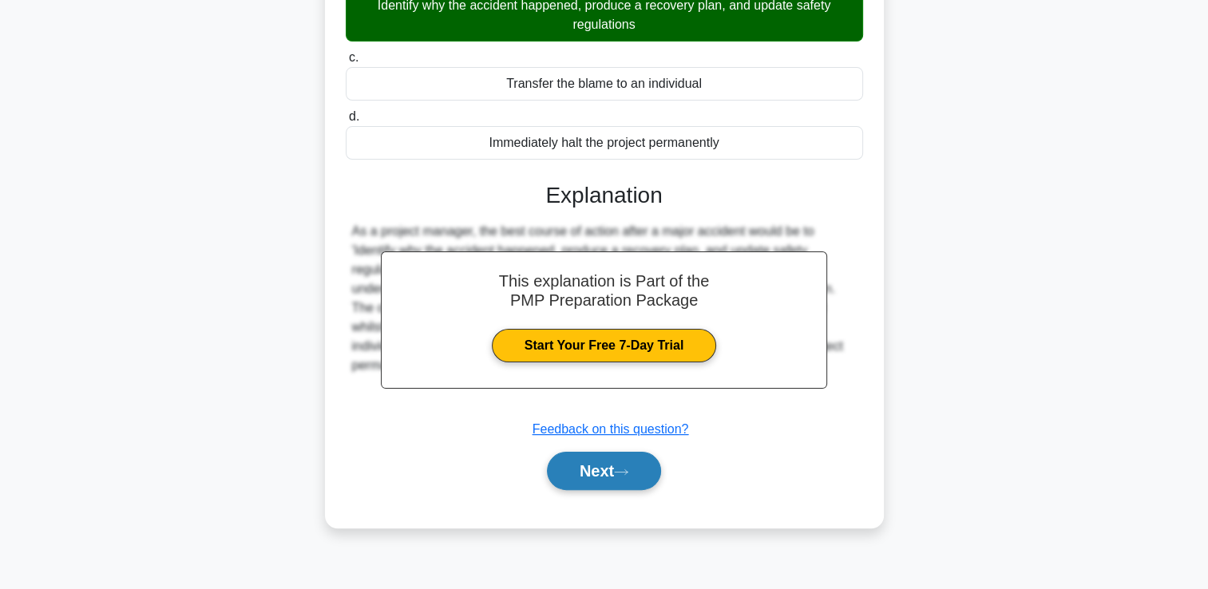
click at [608, 474] on button "Next" at bounding box center [604, 471] width 114 height 38
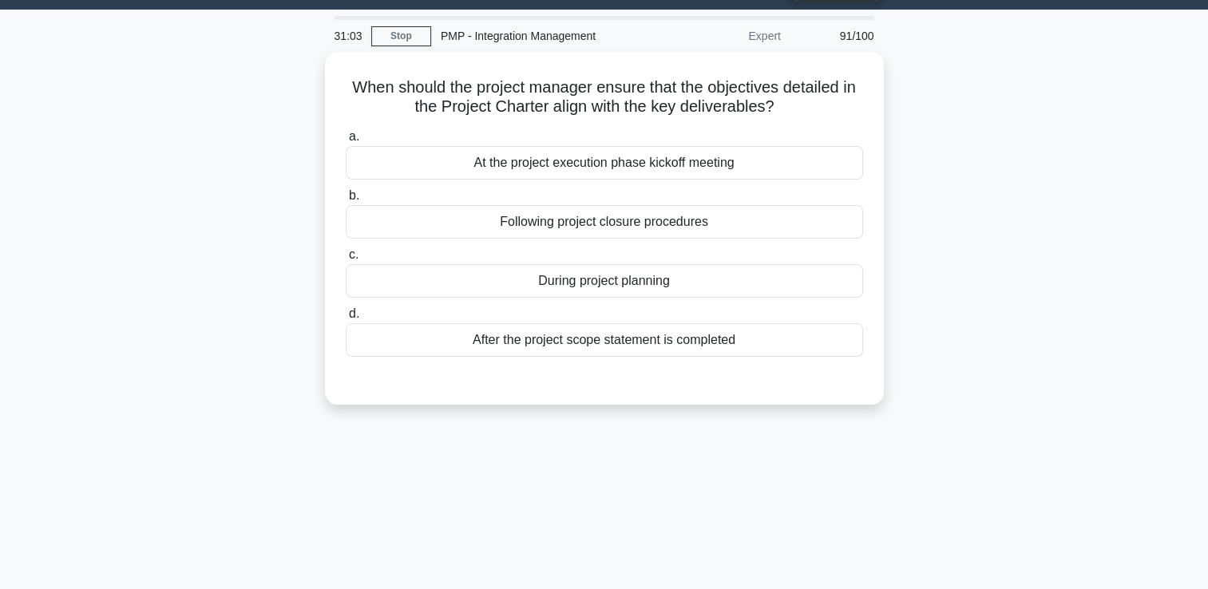
scroll to position [0, 0]
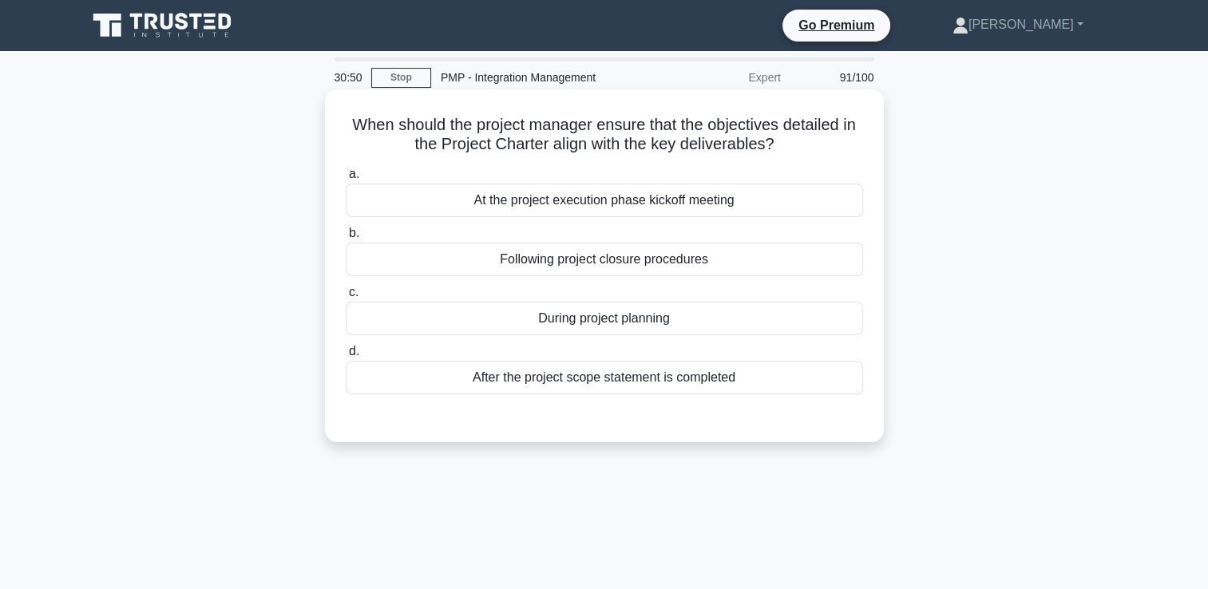
click at [568, 205] on div "At the project execution phase kickoff meeting" at bounding box center [604, 201] width 517 height 34
click at [346, 180] on input "a. At the project execution phase kickoff meeting" at bounding box center [346, 174] width 0 height 10
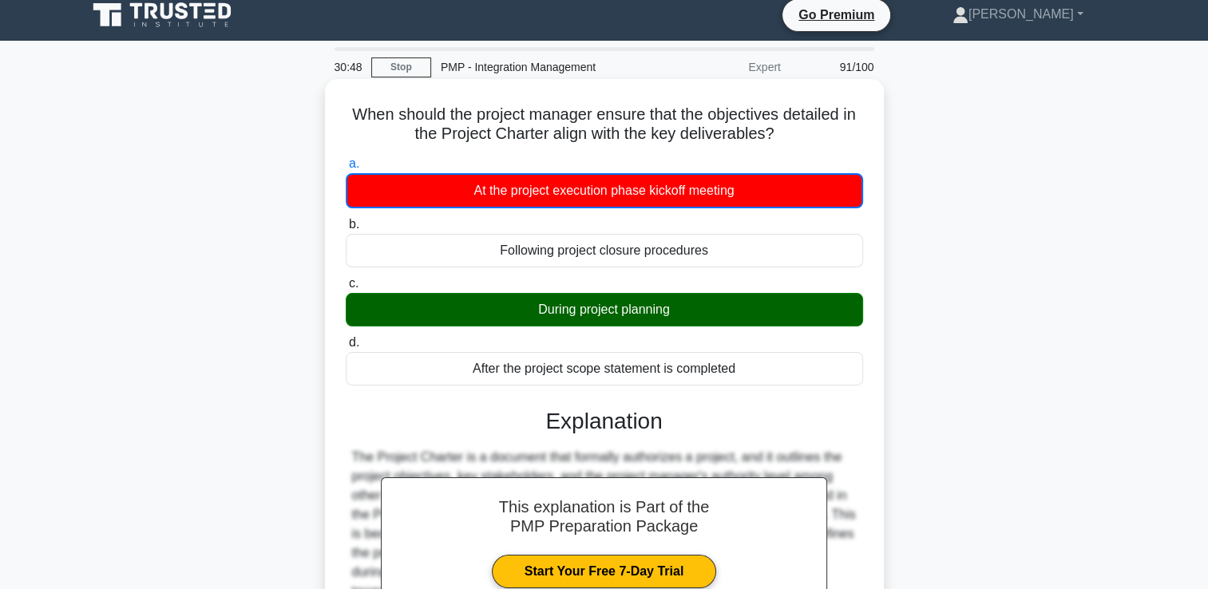
scroll to position [338, 0]
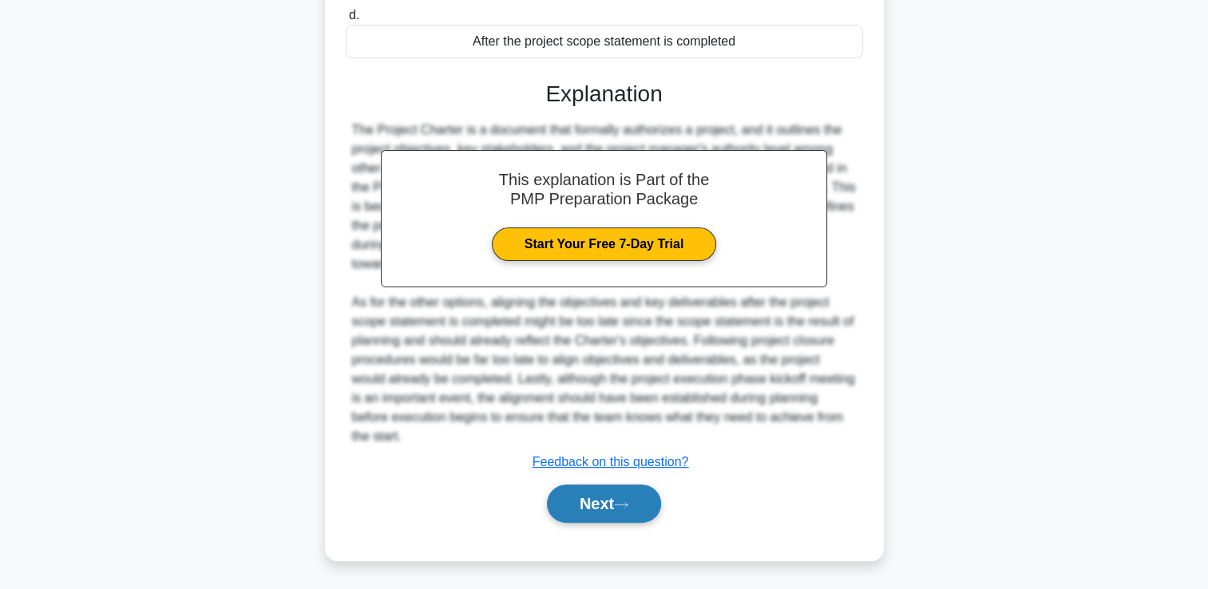
click at [610, 504] on button "Next" at bounding box center [604, 504] width 114 height 38
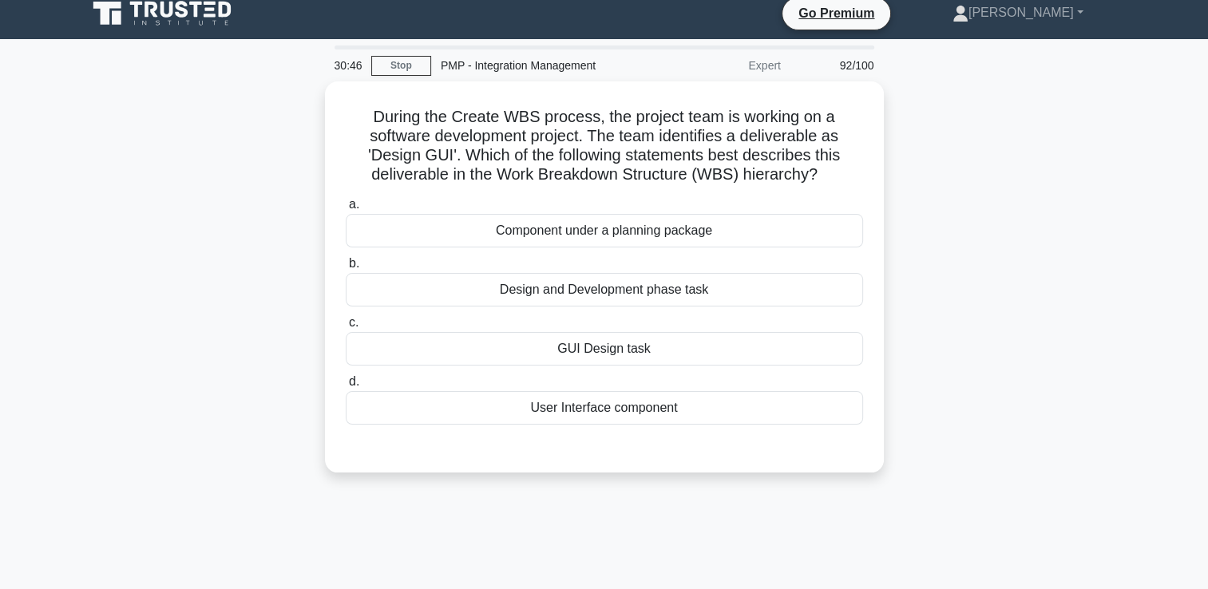
scroll to position [0, 0]
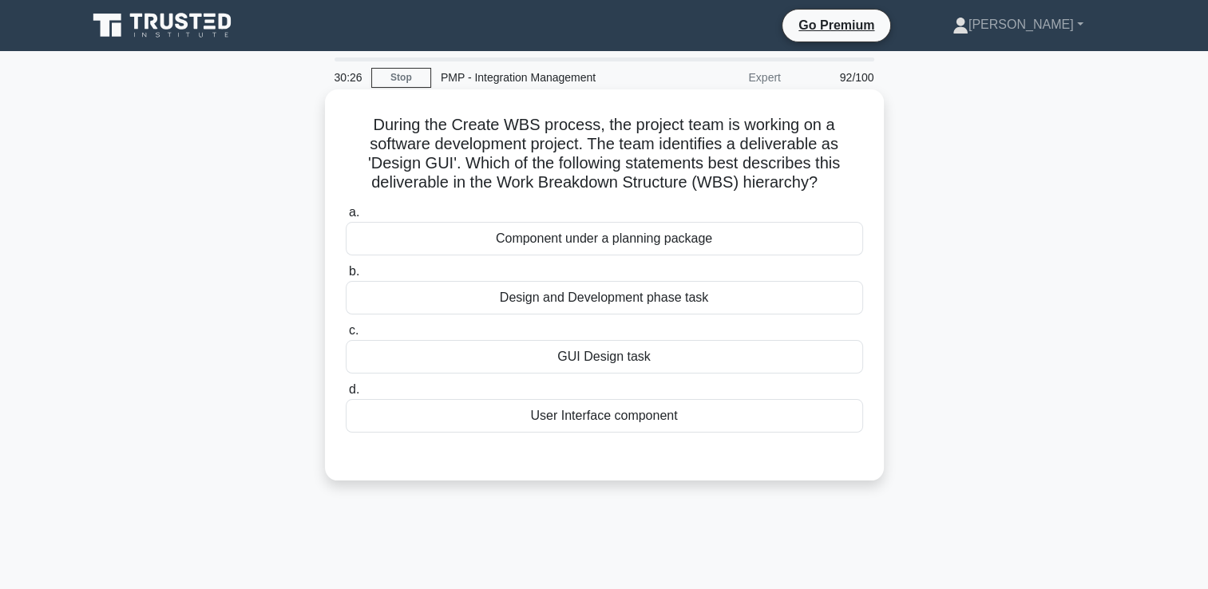
click at [616, 362] on div "GUI Design task" at bounding box center [604, 357] width 517 height 34
click at [346, 336] on input "c. GUI Design task" at bounding box center [346, 331] width 0 height 10
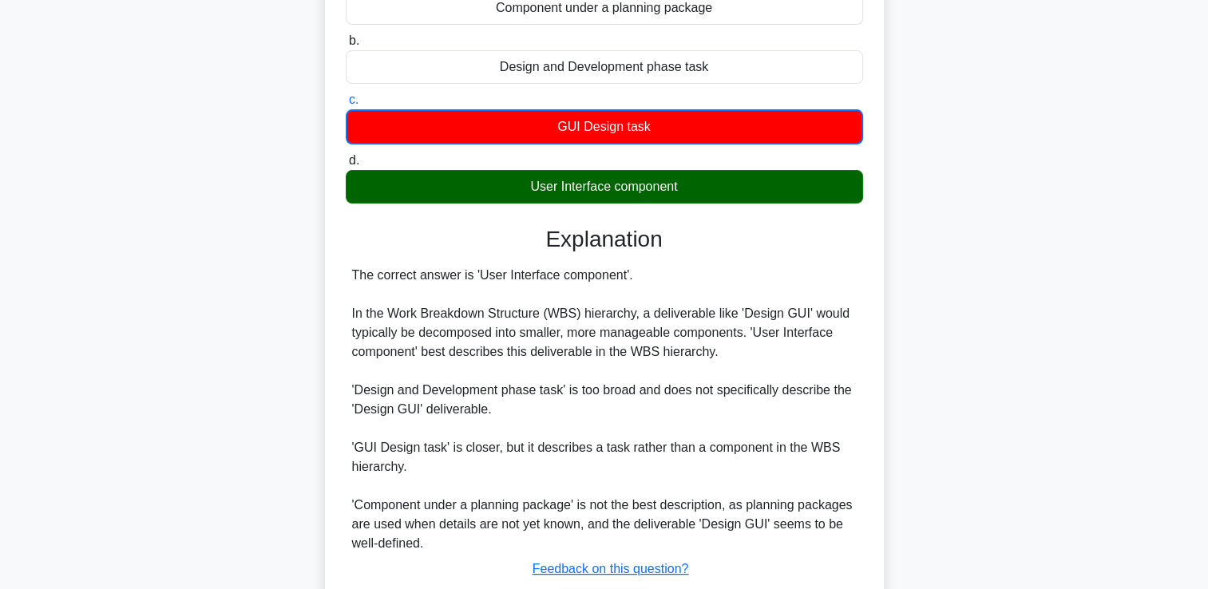
scroll to position [338, 0]
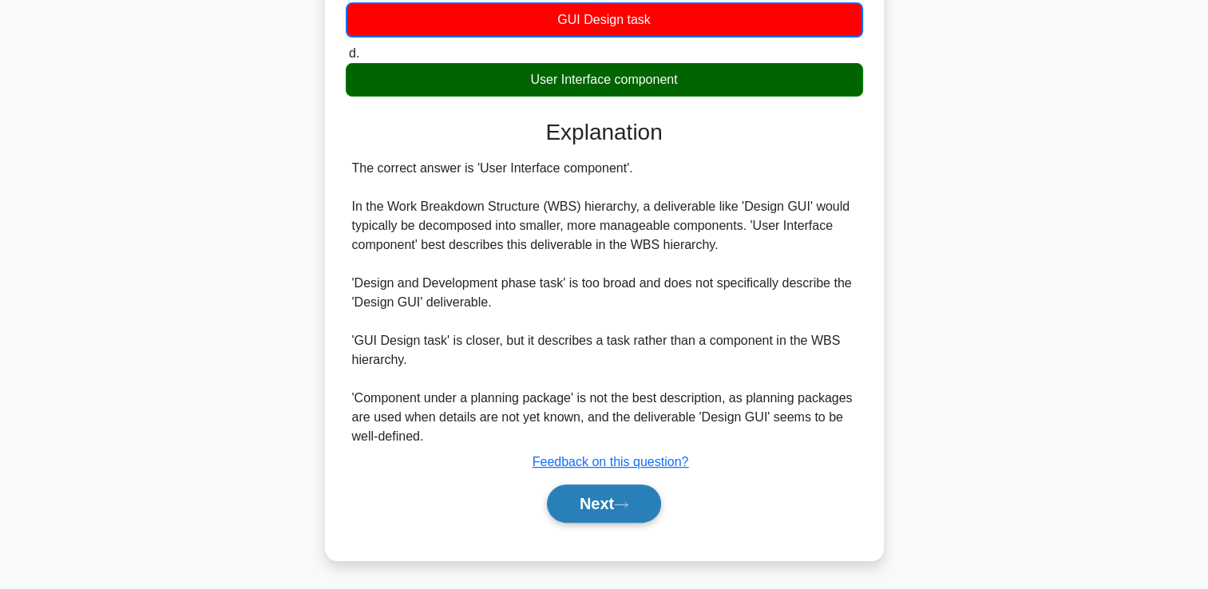
click at [637, 500] on button "Next" at bounding box center [604, 504] width 114 height 38
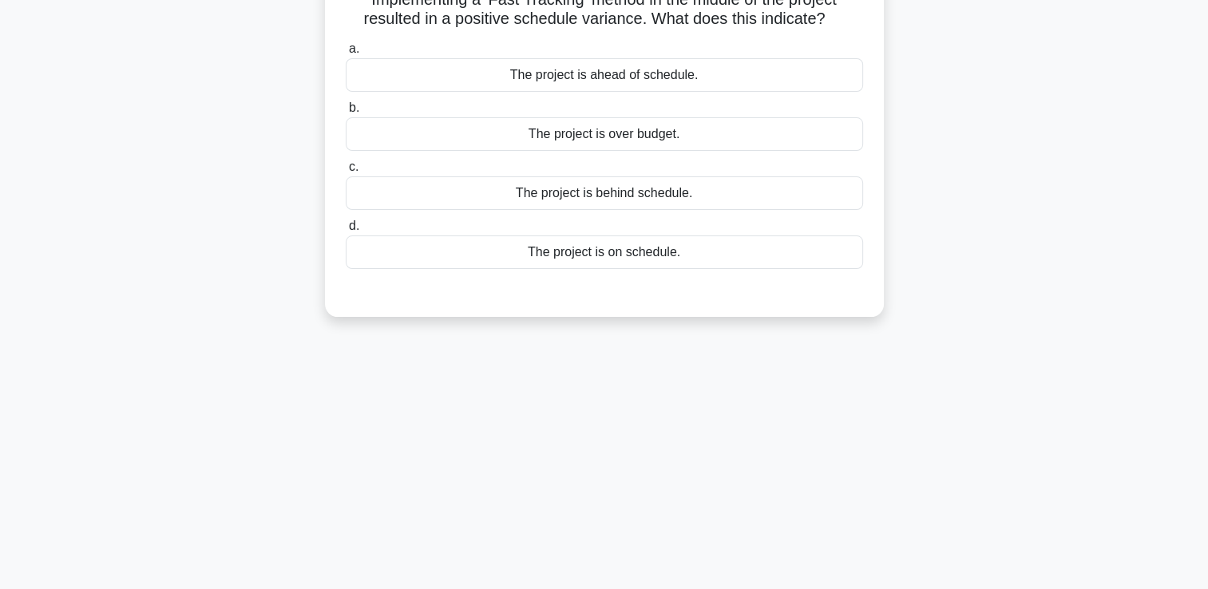
scroll to position [34, 0]
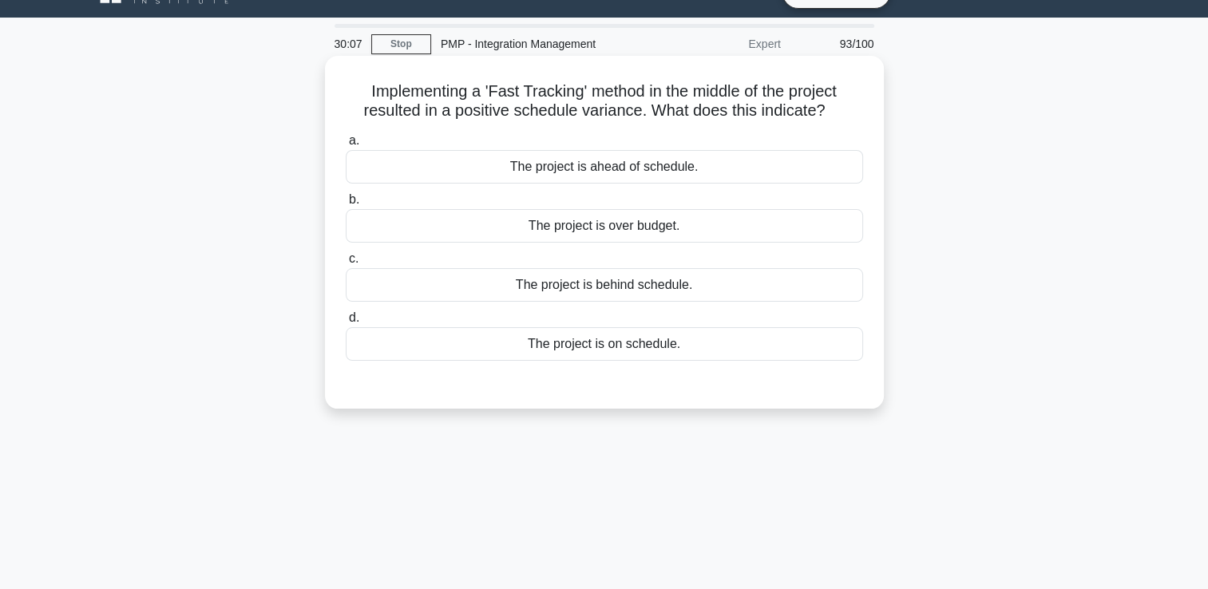
click at [635, 169] on div "The project is ahead of schedule." at bounding box center [604, 167] width 517 height 34
click at [346, 146] on input "a. The project is ahead of schedule." at bounding box center [346, 141] width 0 height 10
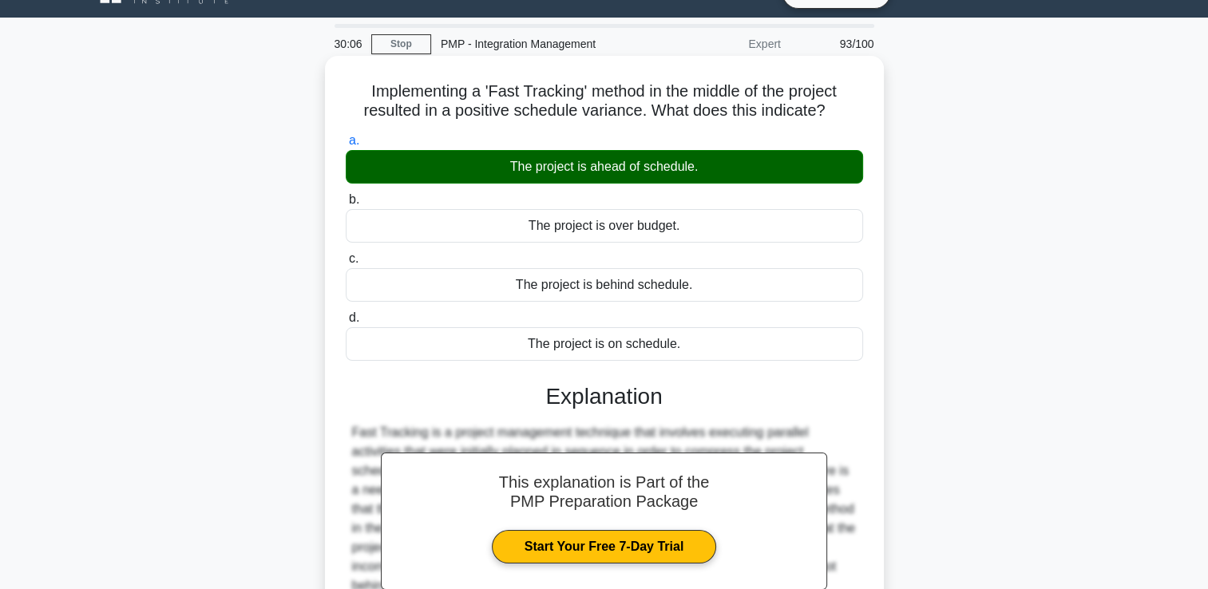
scroll to position [273, 0]
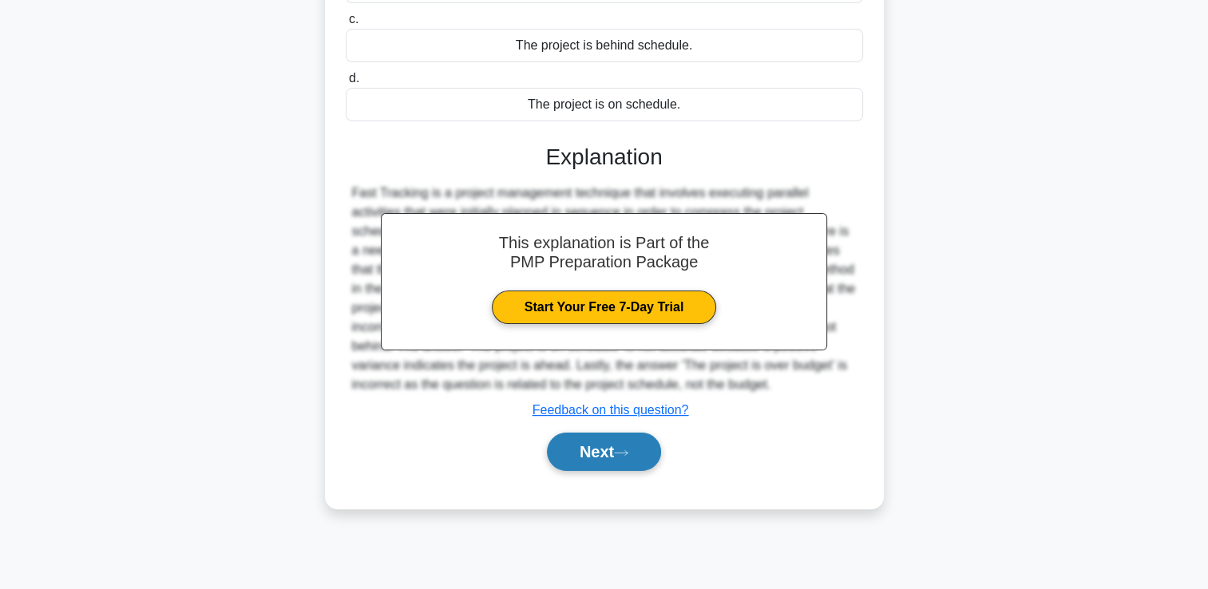
click at [604, 457] on button "Next" at bounding box center [604, 452] width 114 height 38
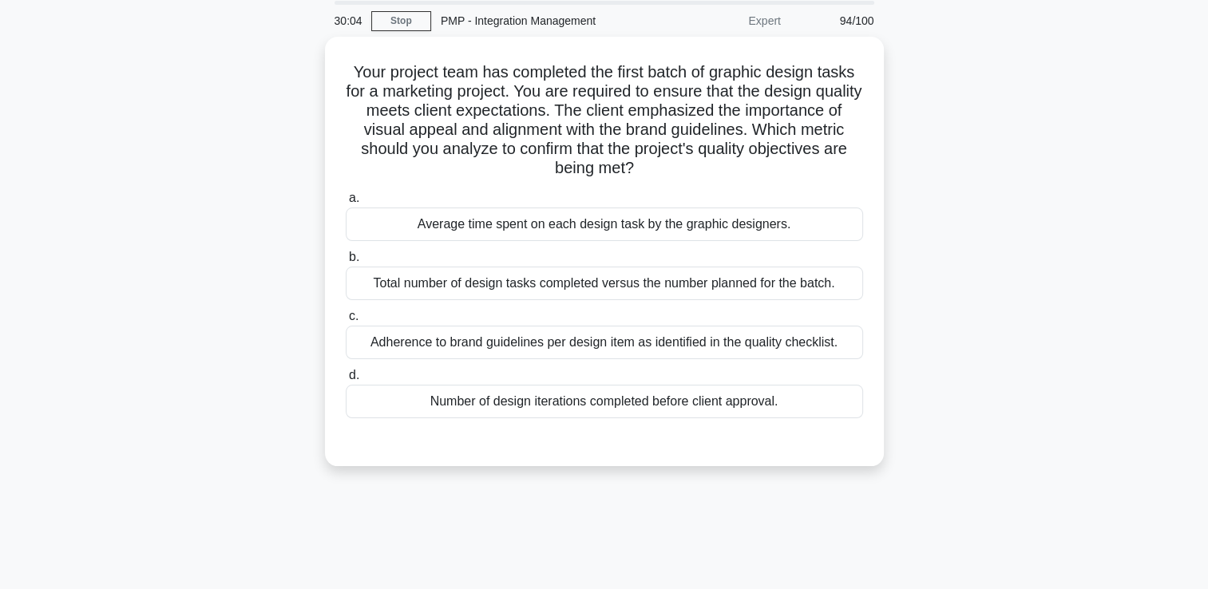
scroll to position [34, 0]
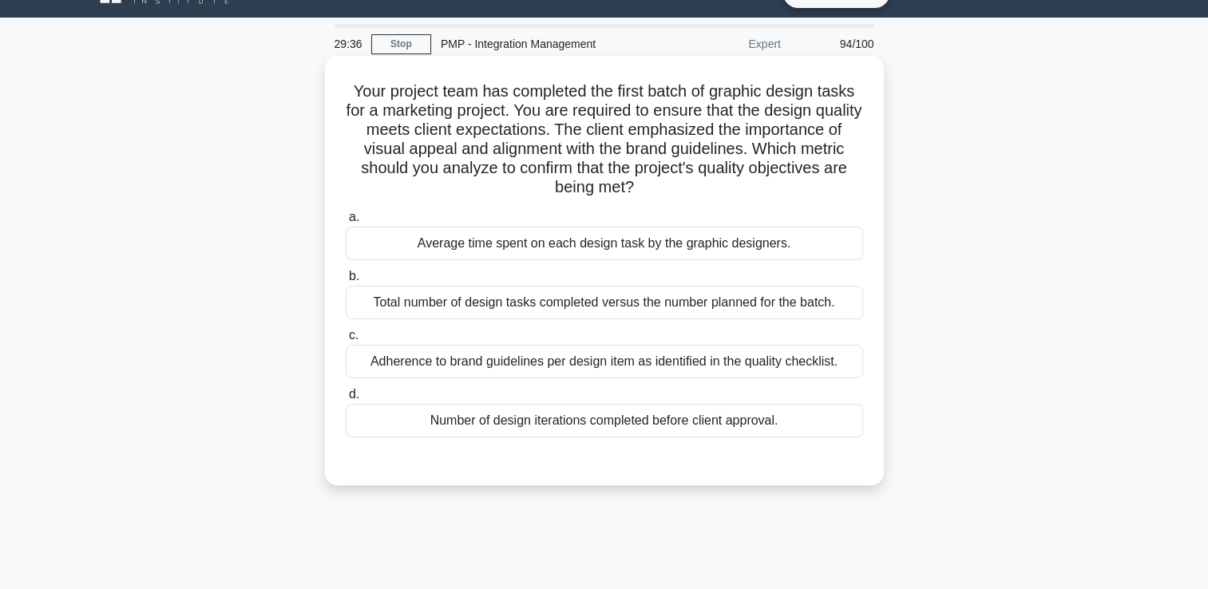
click at [568, 369] on div "Adherence to brand guidelines per design item as identified in the quality chec…" at bounding box center [604, 362] width 517 height 34
click at [346, 341] on input "c. Adherence to brand guidelines per design item as identified in the quality c…" at bounding box center [346, 335] width 0 height 10
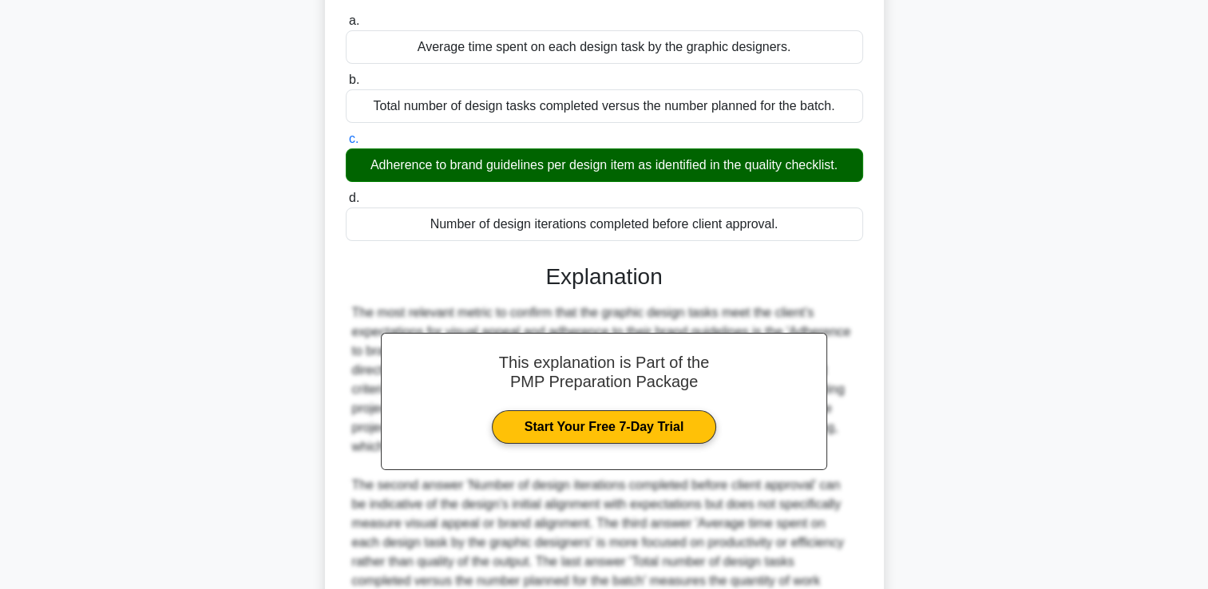
scroll to position [433, 0]
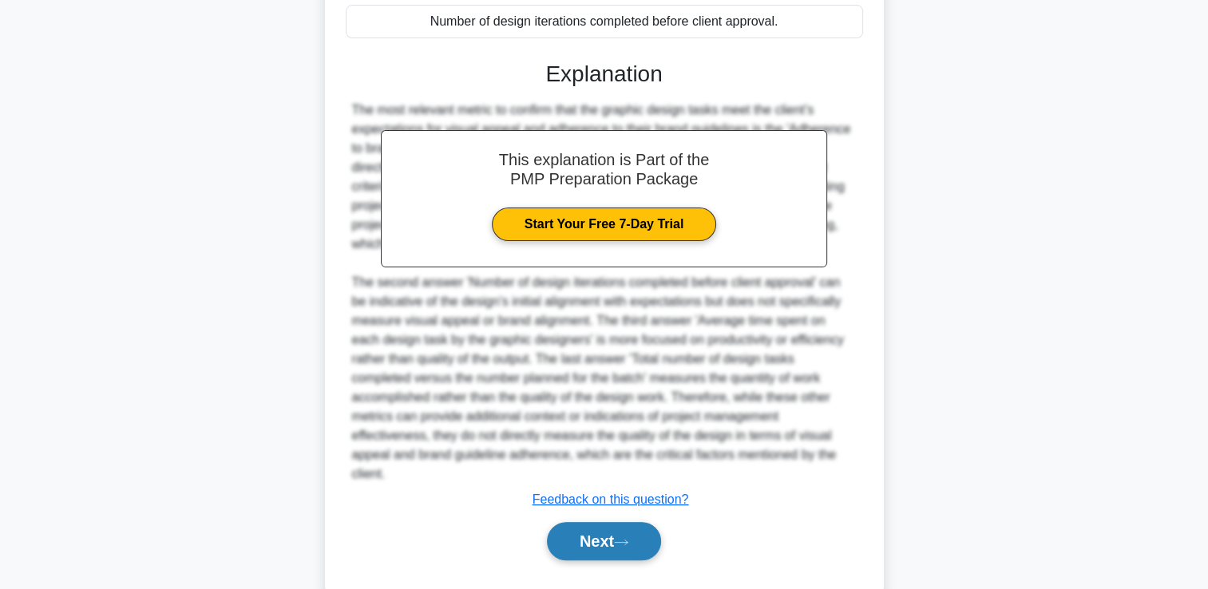
click at [581, 522] on button "Next" at bounding box center [604, 541] width 114 height 38
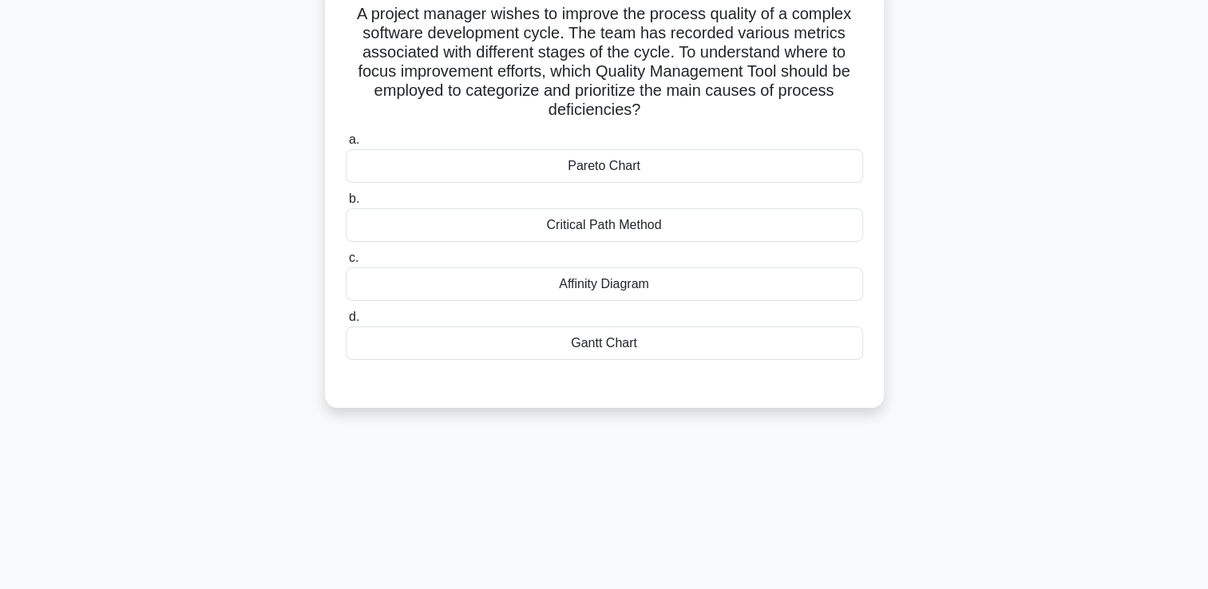
scroll to position [0, 0]
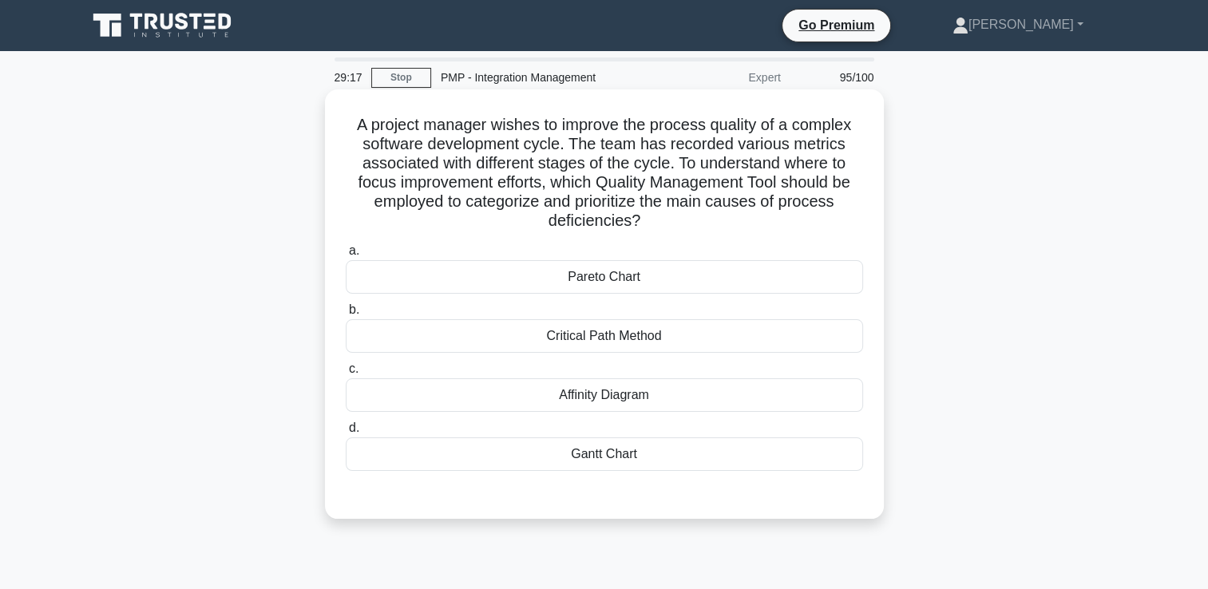
click at [597, 397] on div "Affinity Diagram" at bounding box center [604, 395] width 517 height 34
click at [346, 374] on input "c. Affinity Diagram" at bounding box center [346, 369] width 0 height 10
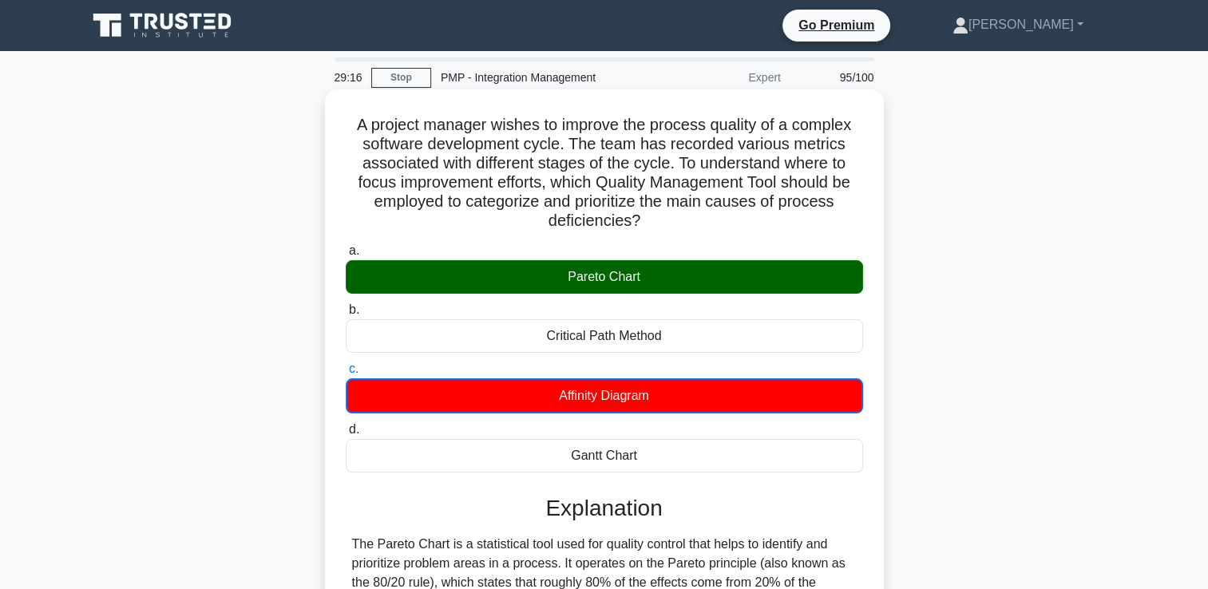
scroll to position [395, 0]
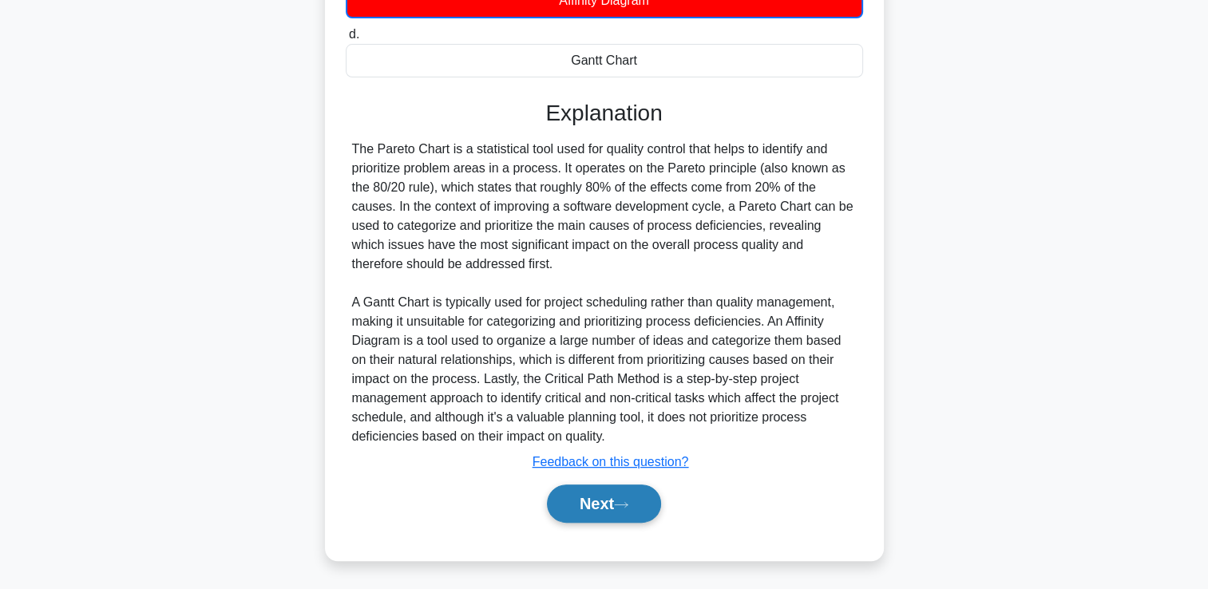
click at [600, 499] on button "Next" at bounding box center [604, 504] width 114 height 38
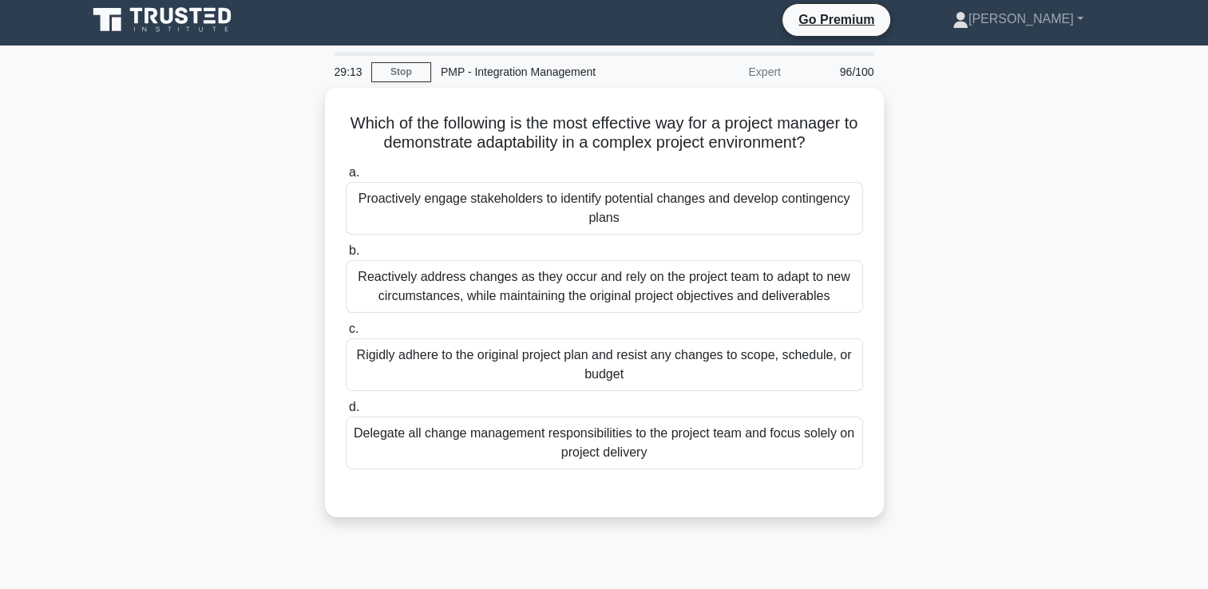
scroll to position [0, 0]
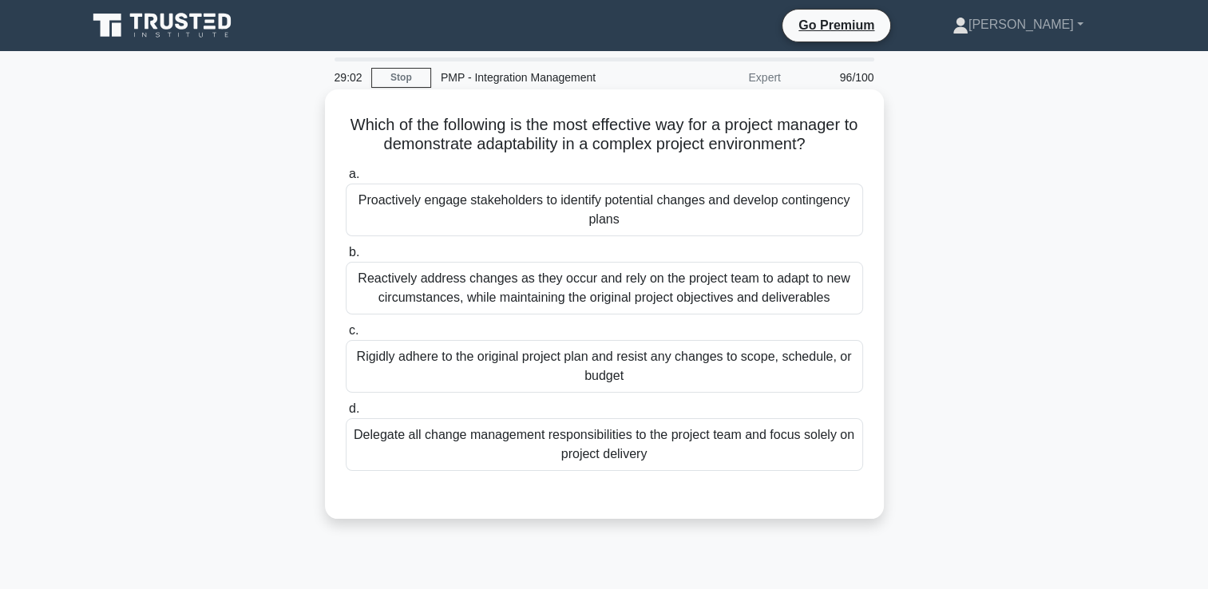
click at [635, 304] on div "Reactively address changes as they occur and rely on the project team to adapt …" at bounding box center [604, 288] width 517 height 53
click at [346, 258] on input "b. Reactively address changes as they occur and rely on the project team to ada…" at bounding box center [346, 252] width 0 height 10
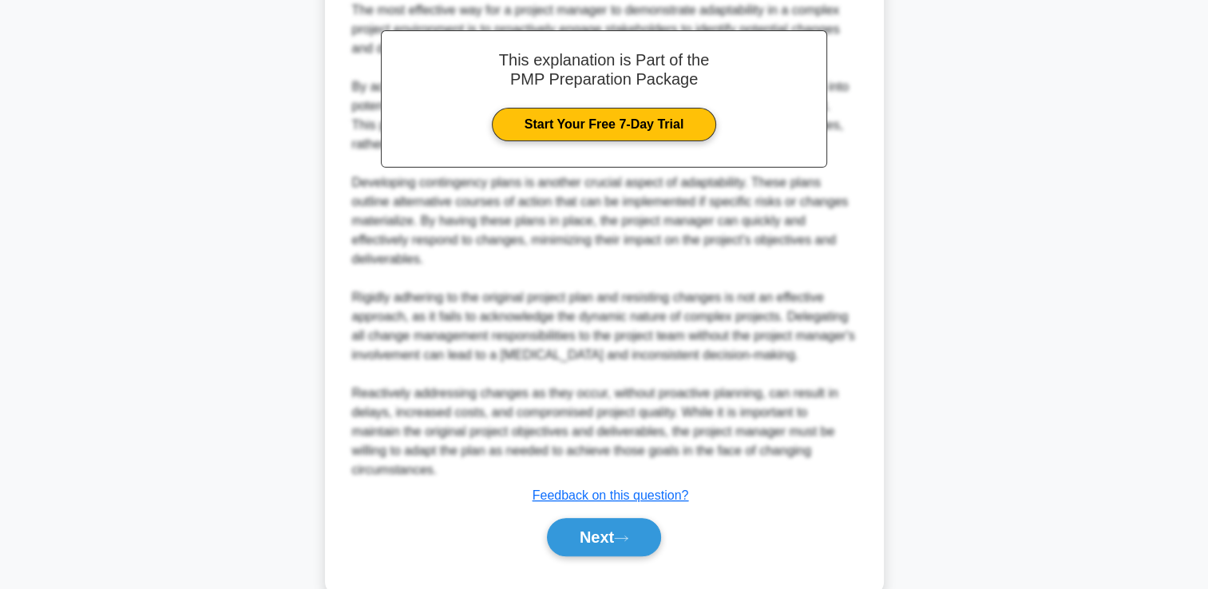
scroll to position [587, 0]
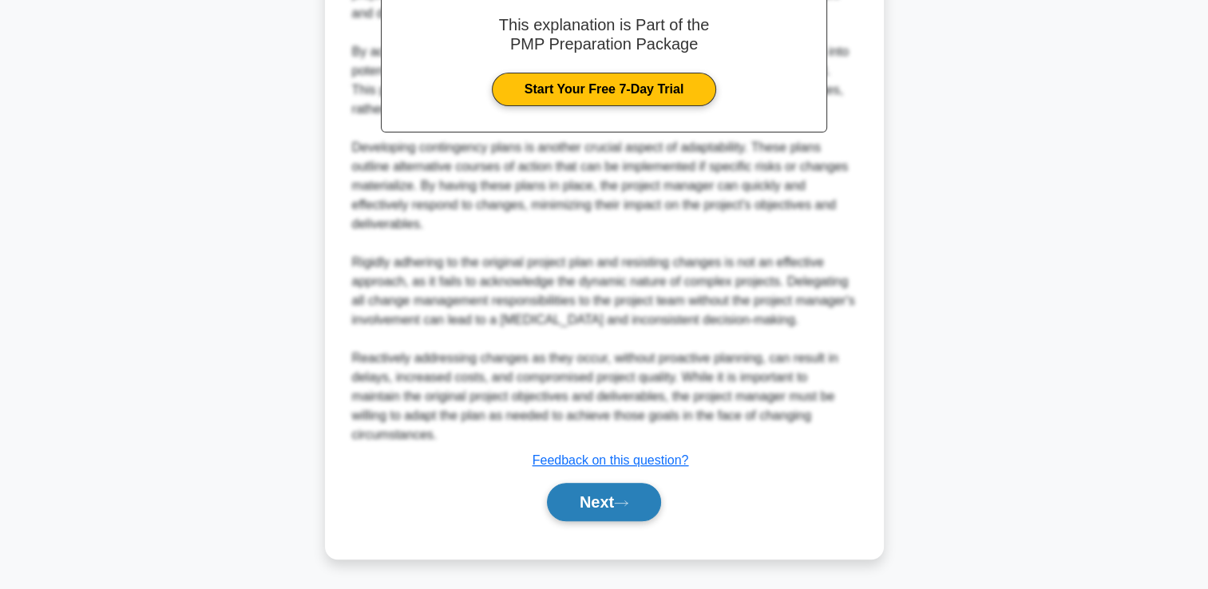
click at [598, 508] on button "Next" at bounding box center [604, 502] width 114 height 38
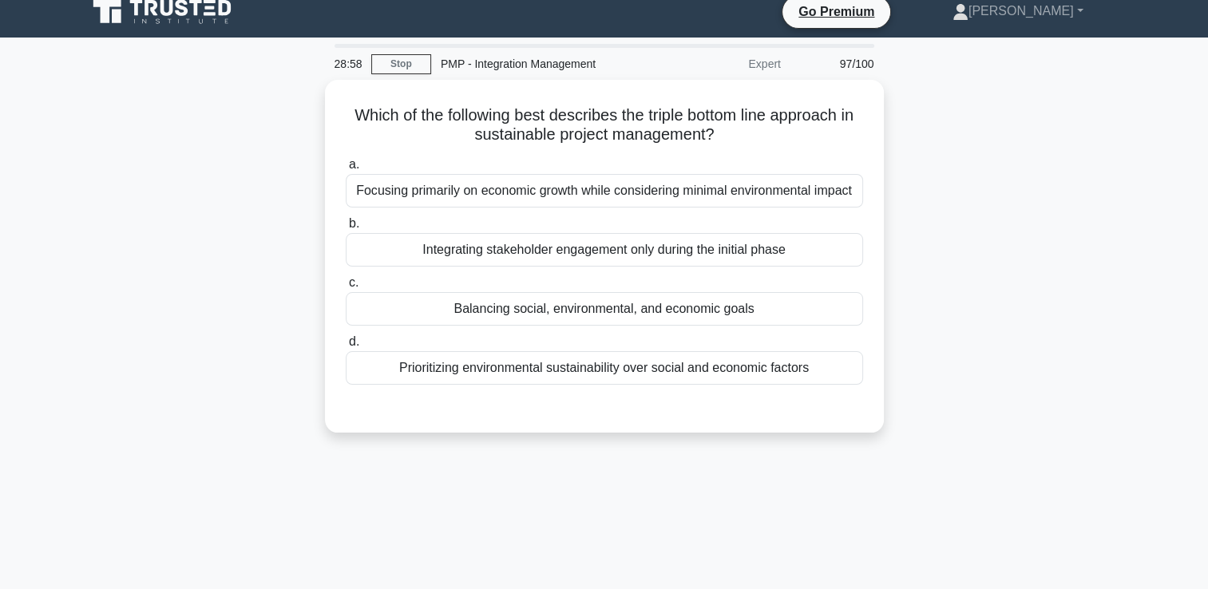
scroll to position [0, 0]
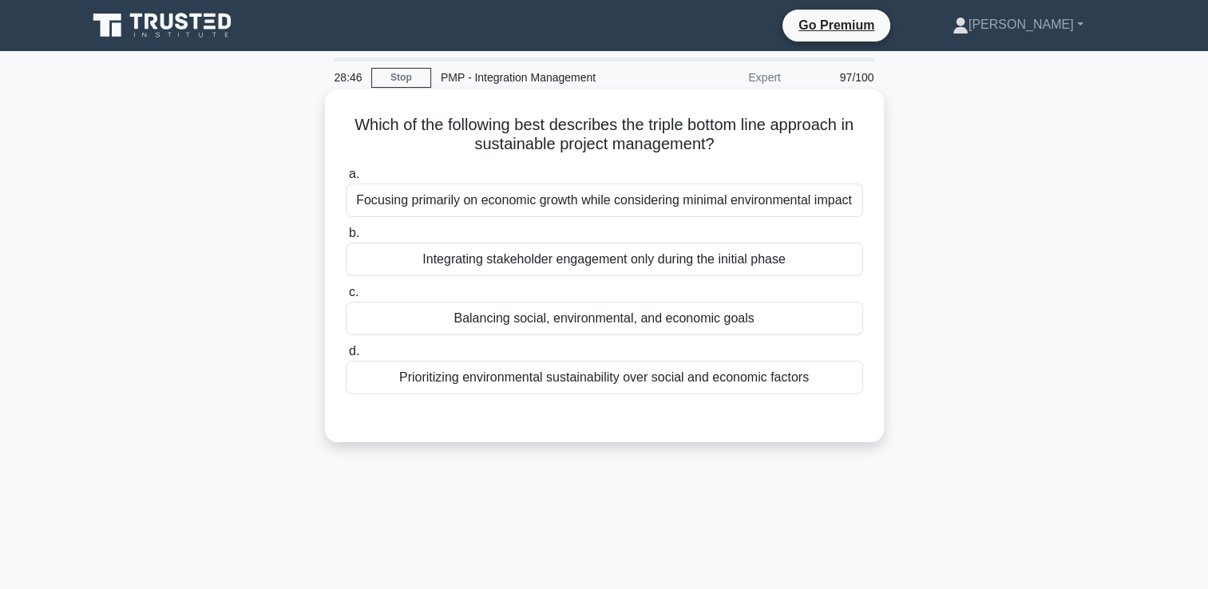
click at [543, 211] on div "Focusing primarily on economic growth while considering minimal environmental i…" at bounding box center [604, 201] width 517 height 34
click at [346, 180] on input "a. Focusing primarily on economic growth while considering minimal environmenta…" at bounding box center [346, 174] width 0 height 10
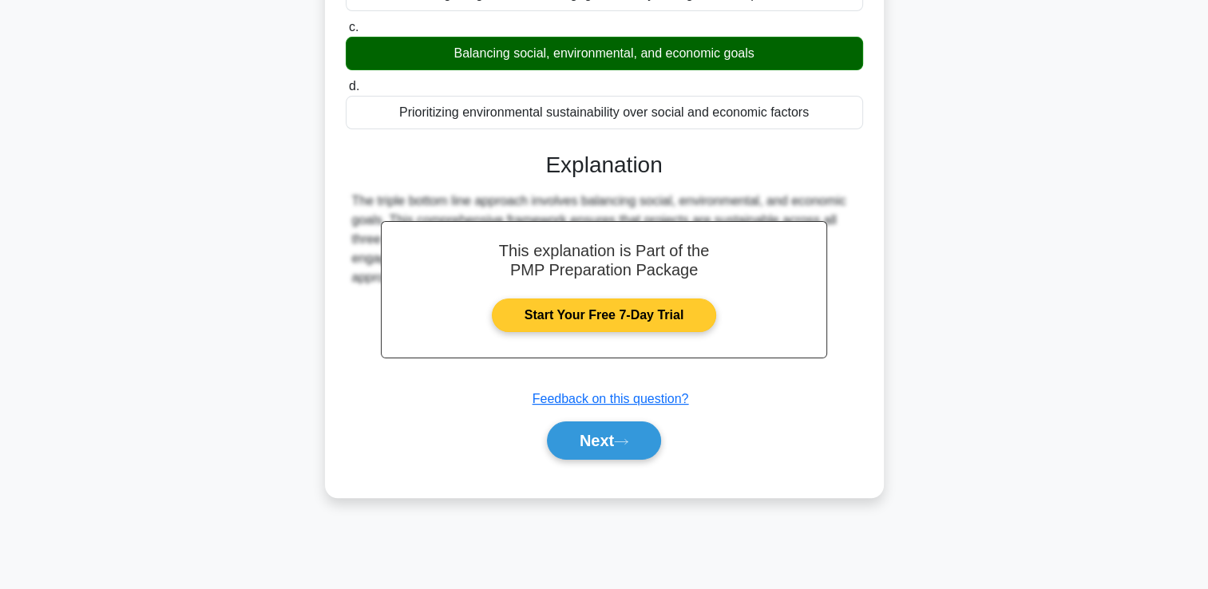
scroll to position [273, 0]
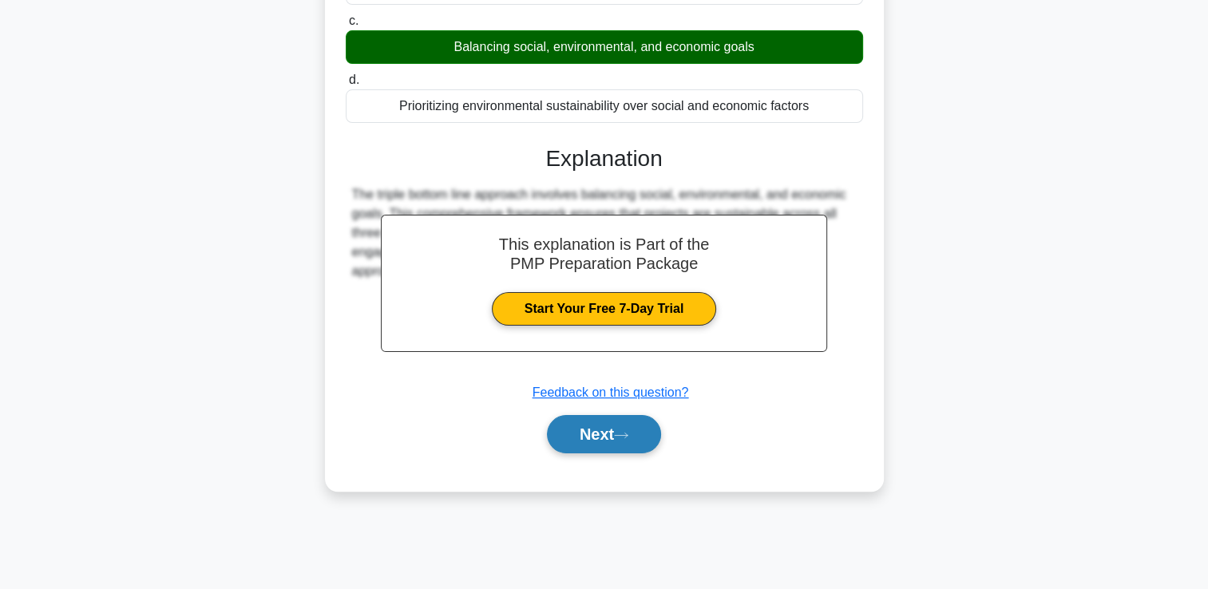
click at [643, 453] on button "Next" at bounding box center [604, 434] width 114 height 38
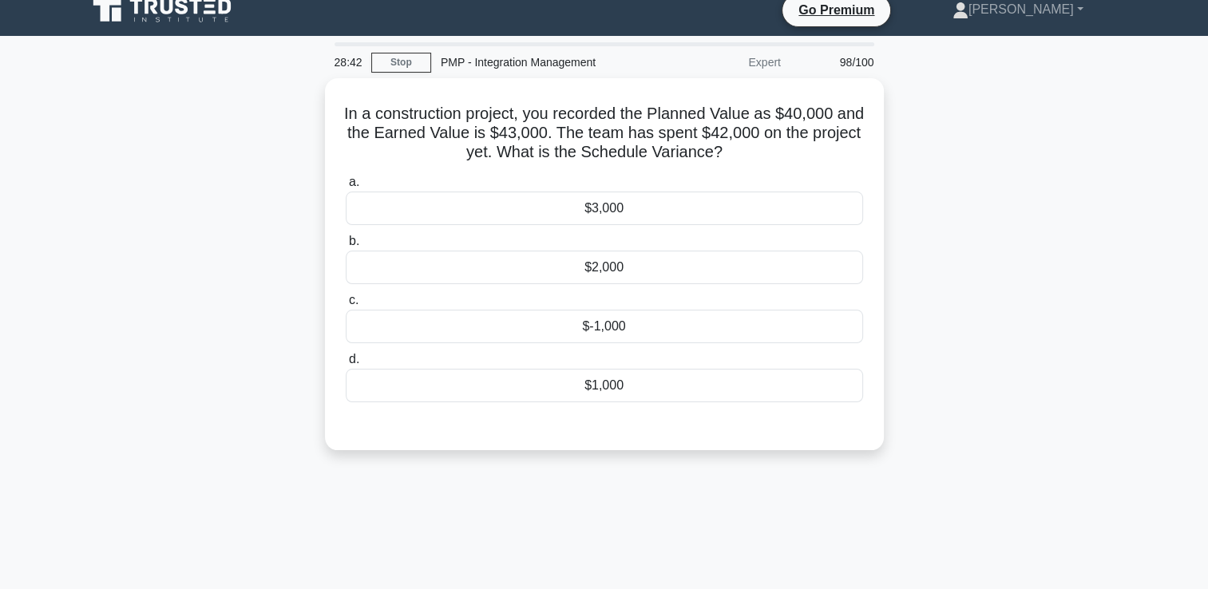
scroll to position [0, 0]
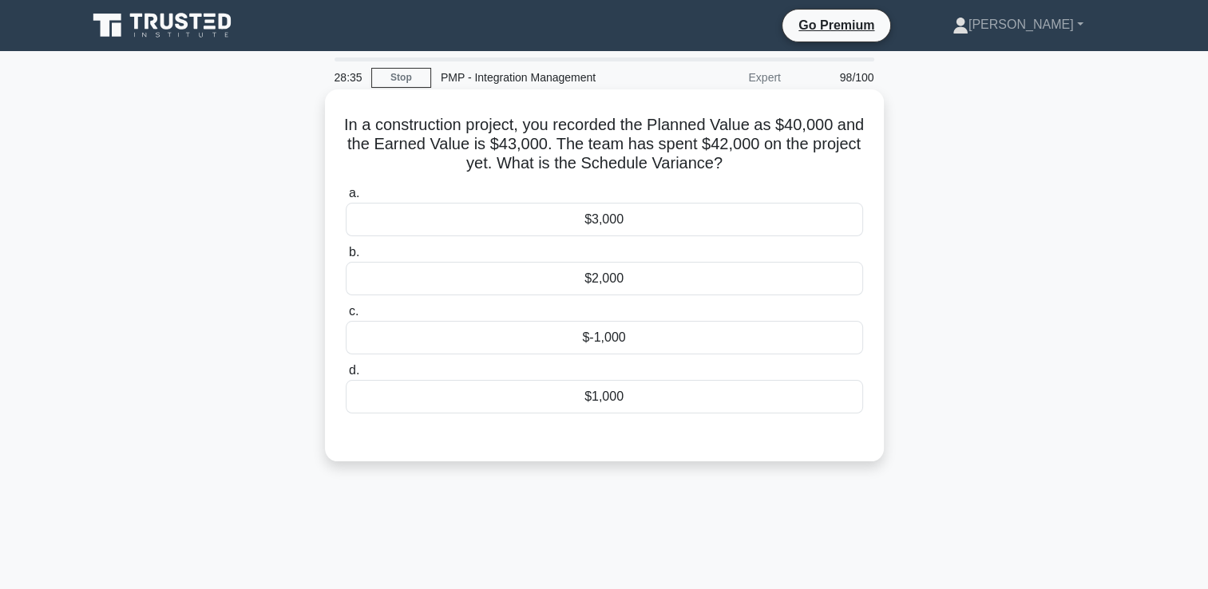
click at [623, 221] on div "$3,000" at bounding box center [604, 220] width 517 height 34
click at [346, 199] on input "a. $3,000" at bounding box center [346, 193] width 0 height 10
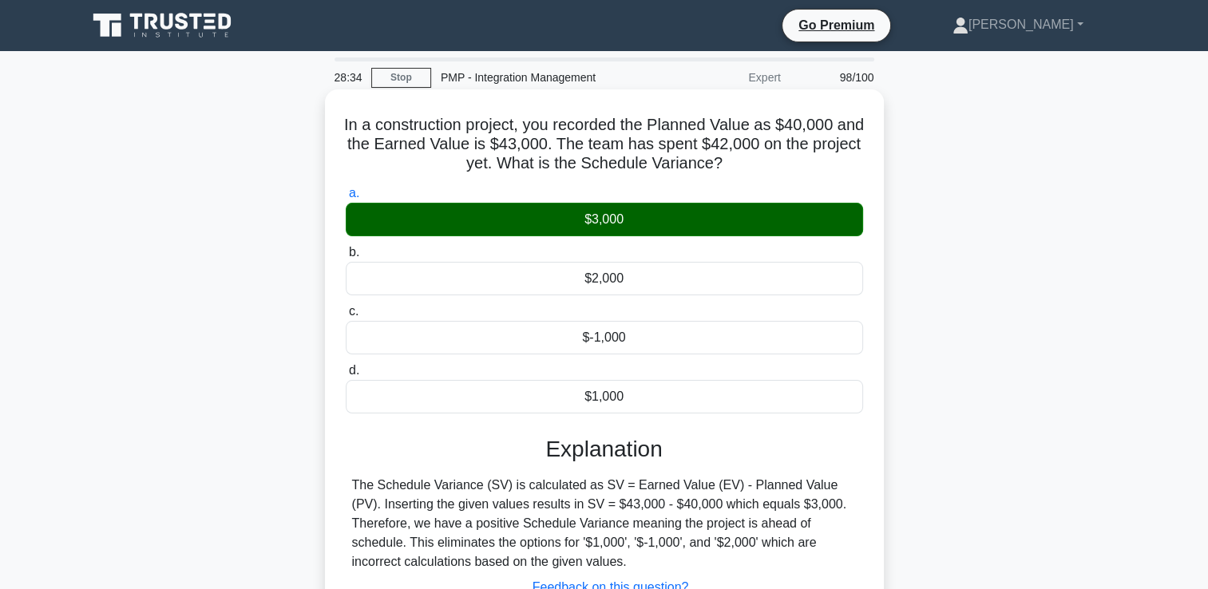
scroll to position [239, 0]
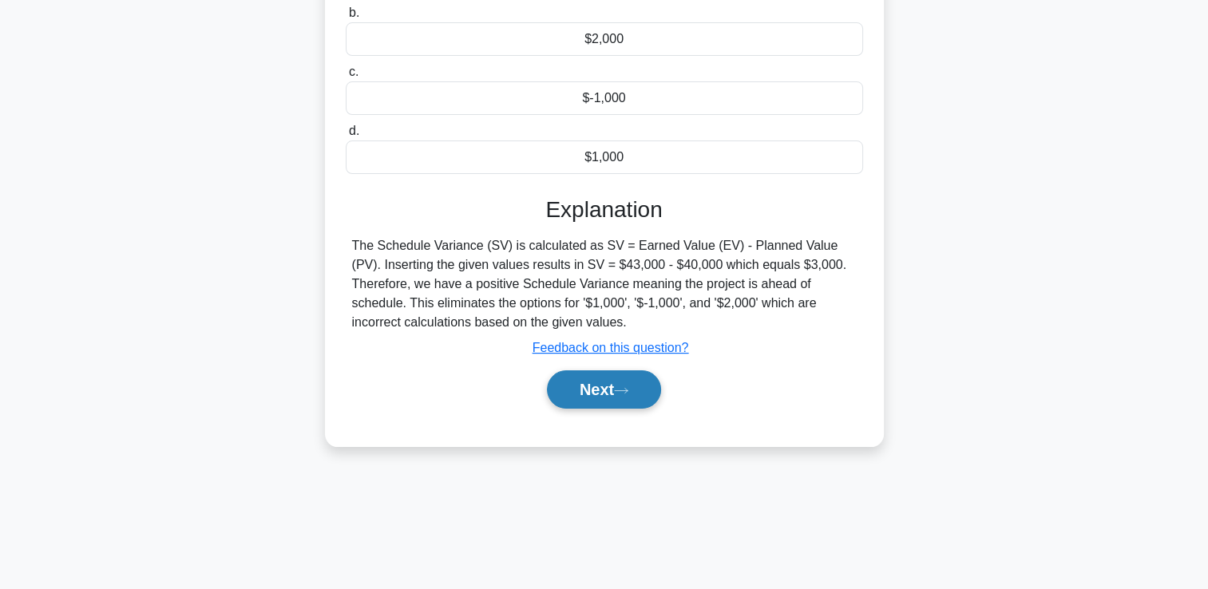
click at [623, 387] on icon at bounding box center [621, 390] width 14 height 9
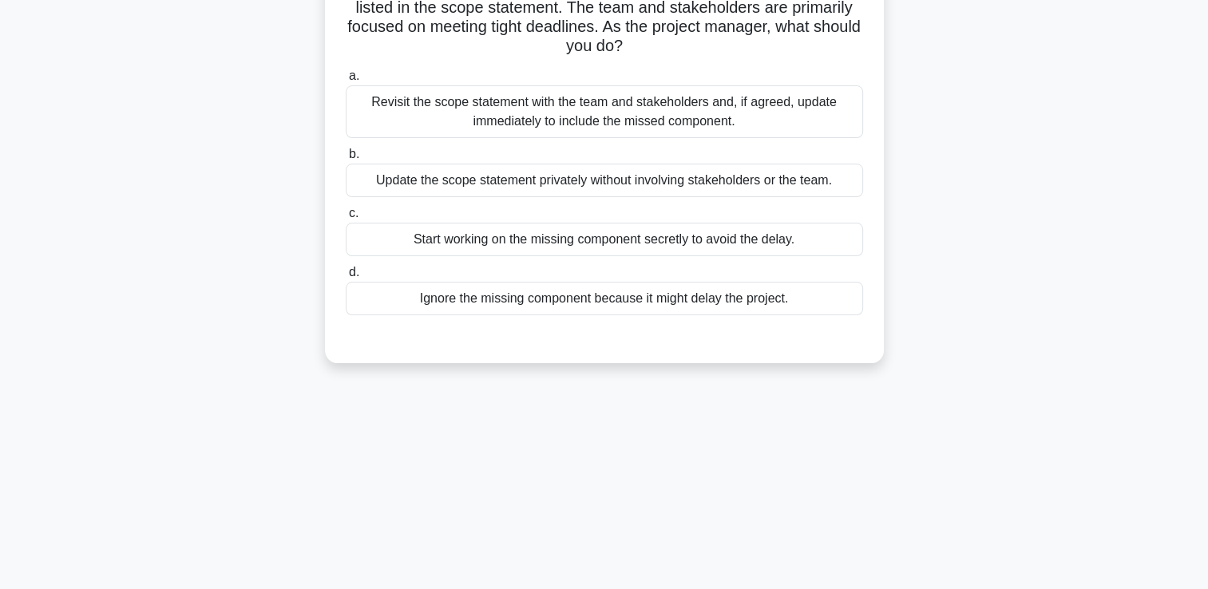
scroll to position [0, 0]
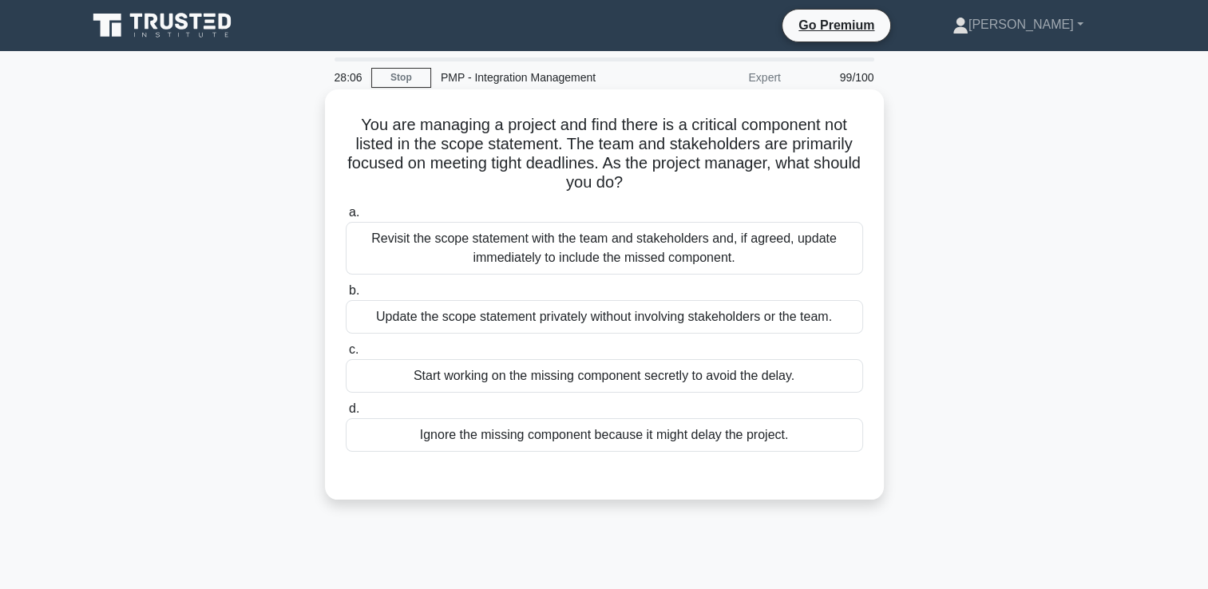
click at [581, 245] on div "Revisit the scope statement with the team and stakeholders and, if agreed, upda…" at bounding box center [604, 248] width 517 height 53
click at [346, 218] on input "a. Revisit the scope statement with the team and stakeholders and, if agreed, u…" at bounding box center [346, 213] width 0 height 10
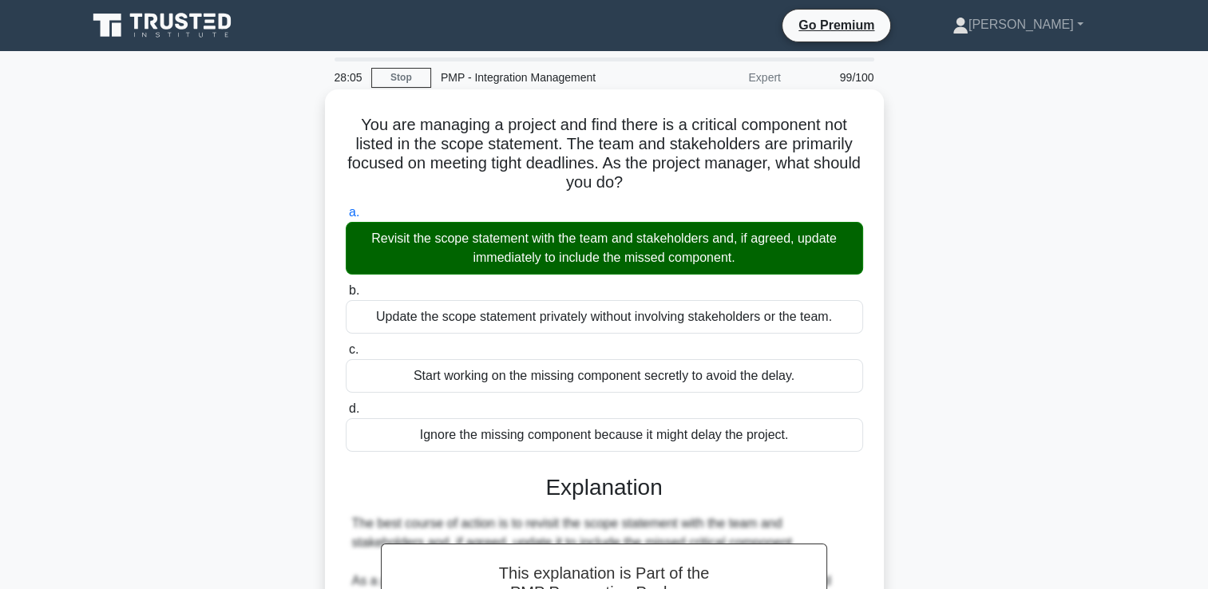
scroll to position [374, 0]
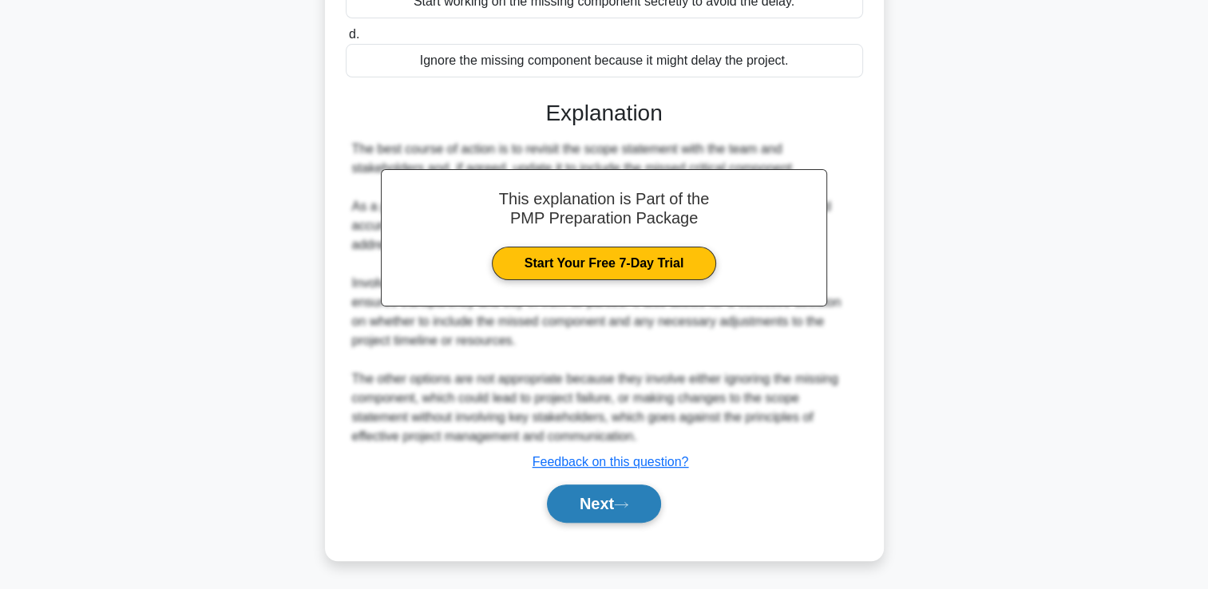
click at [619, 504] on button "Next" at bounding box center [604, 504] width 114 height 38
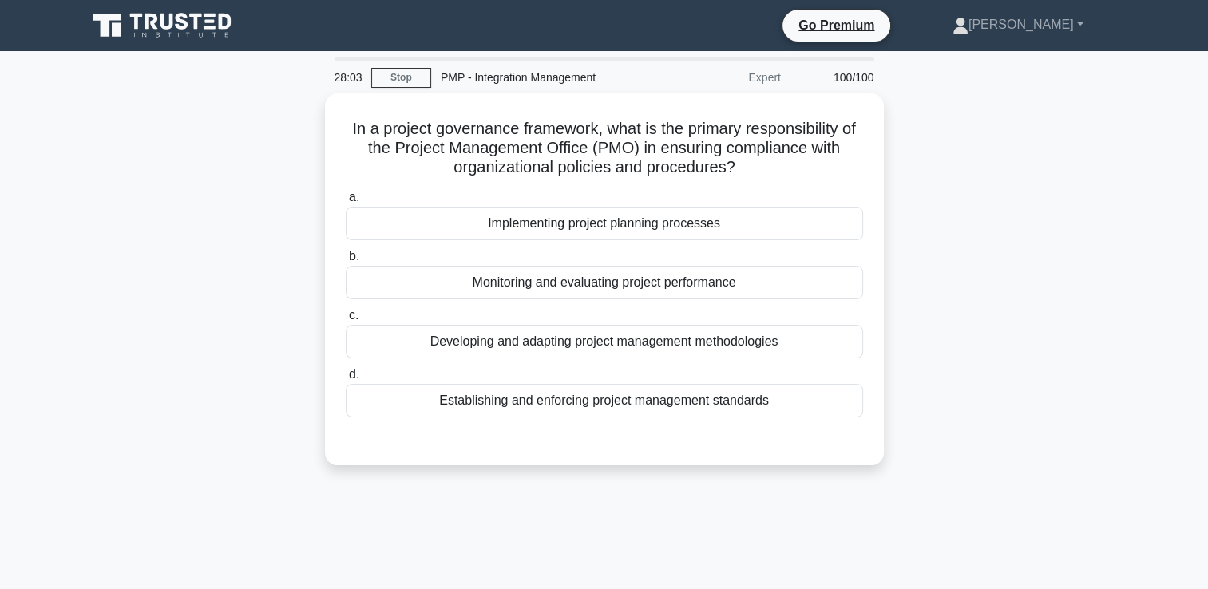
scroll to position [0, 0]
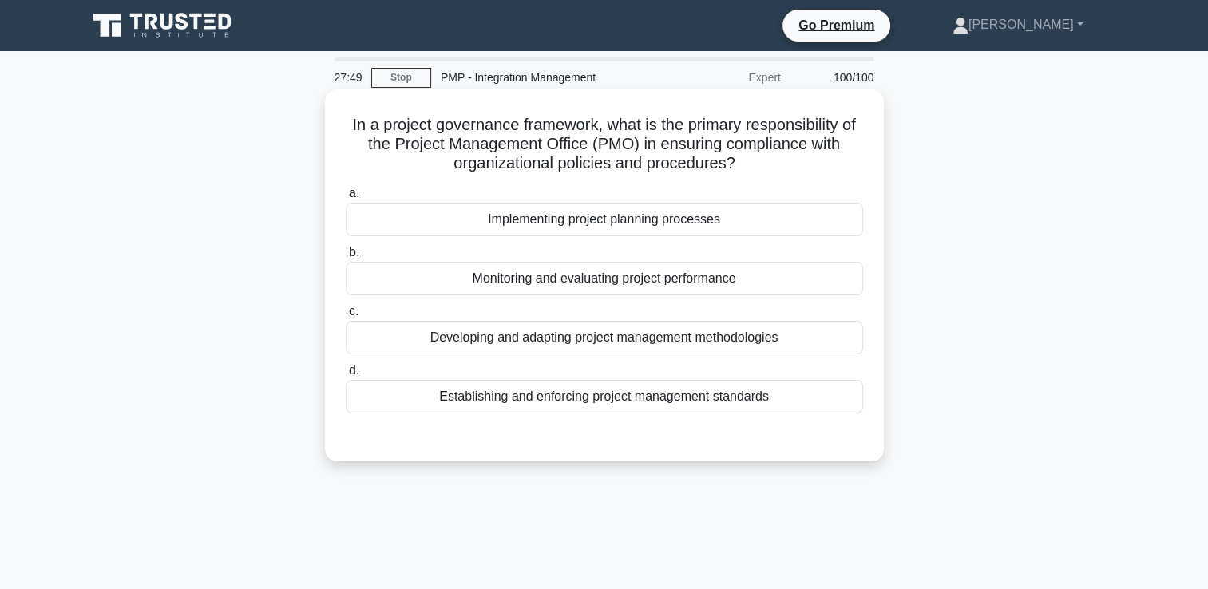
click at [587, 212] on div "Implementing project planning processes" at bounding box center [604, 220] width 517 height 34
click at [346, 199] on input "a. Implementing project planning processes" at bounding box center [346, 193] width 0 height 10
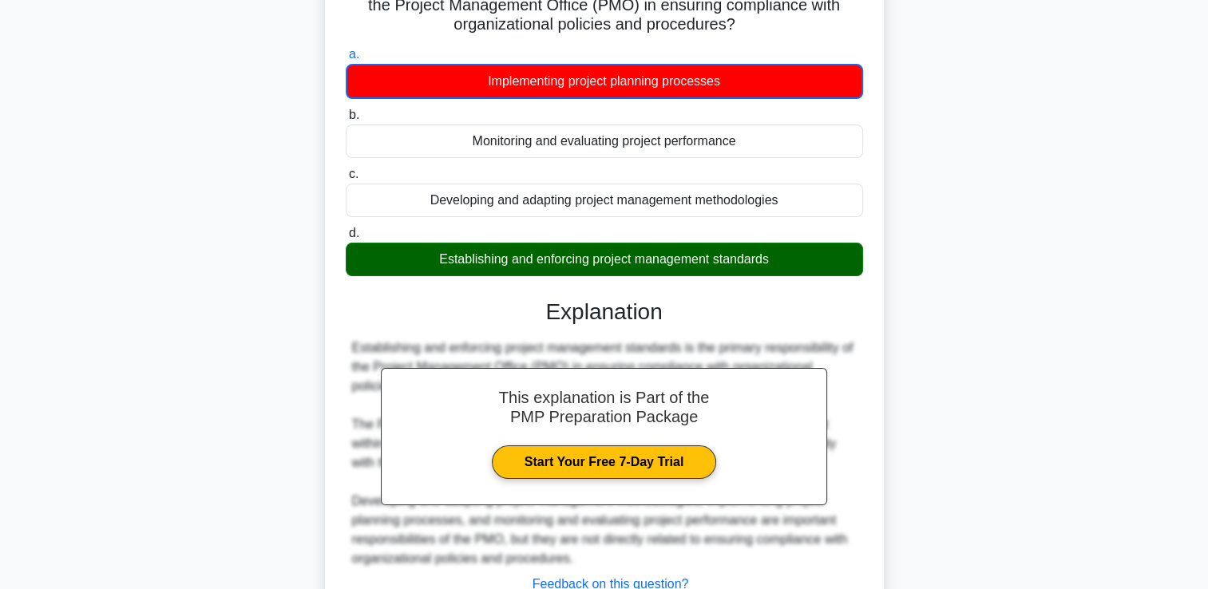
scroll to position [273, 0]
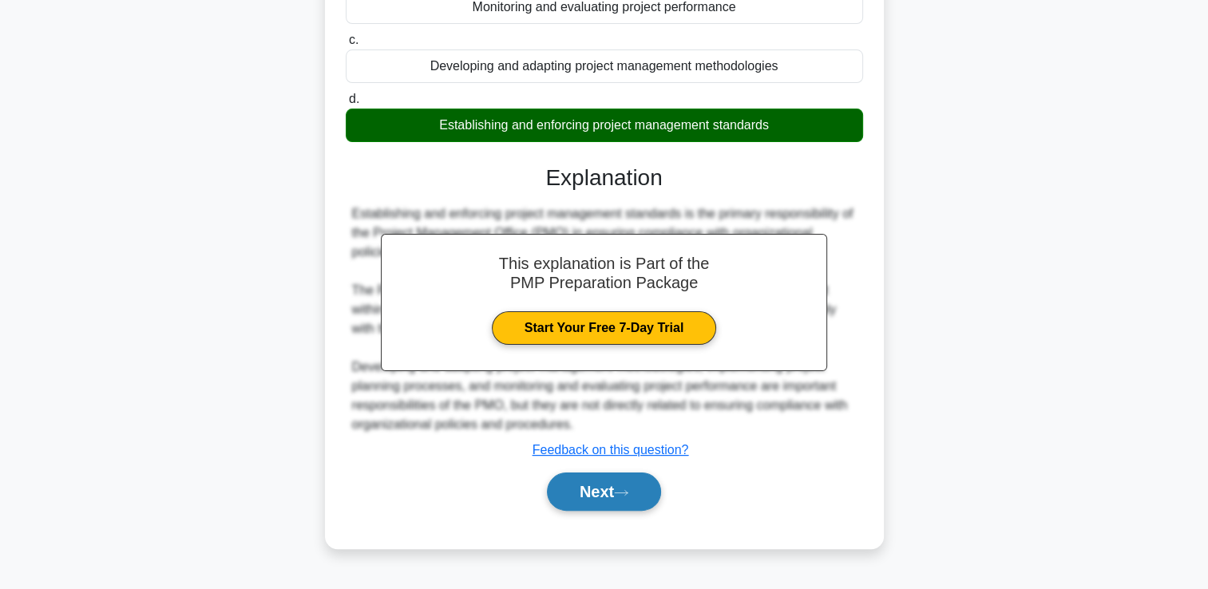
click at [619, 496] on button "Next" at bounding box center [604, 492] width 114 height 38
click at [621, 489] on icon at bounding box center [621, 493] width 14 height 9
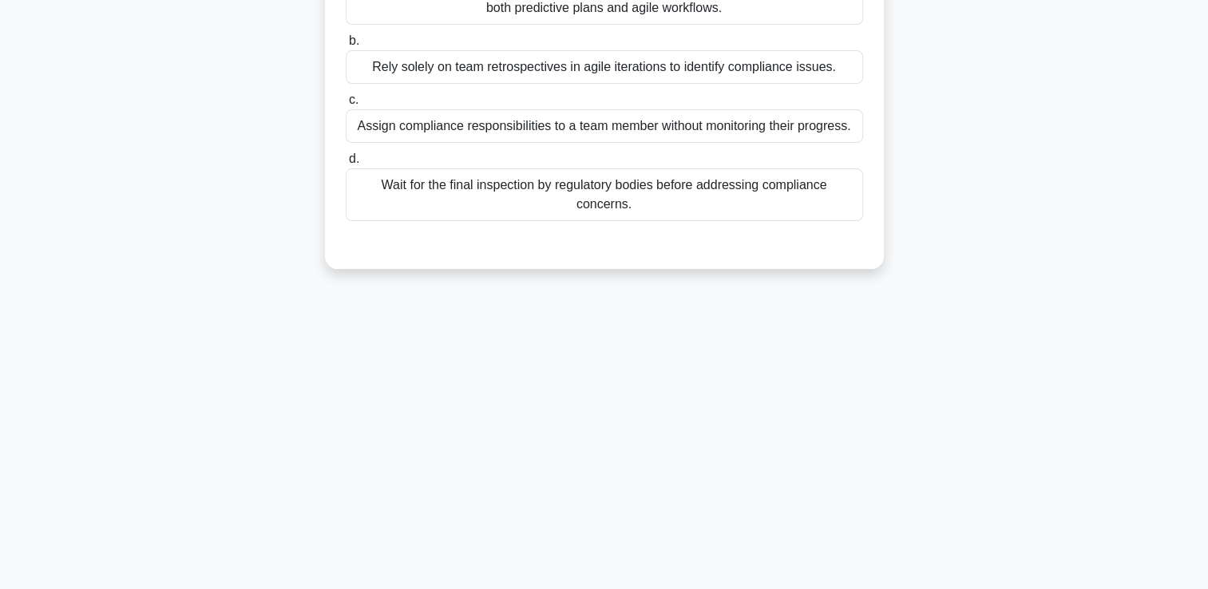
scroll to position [0, 0]
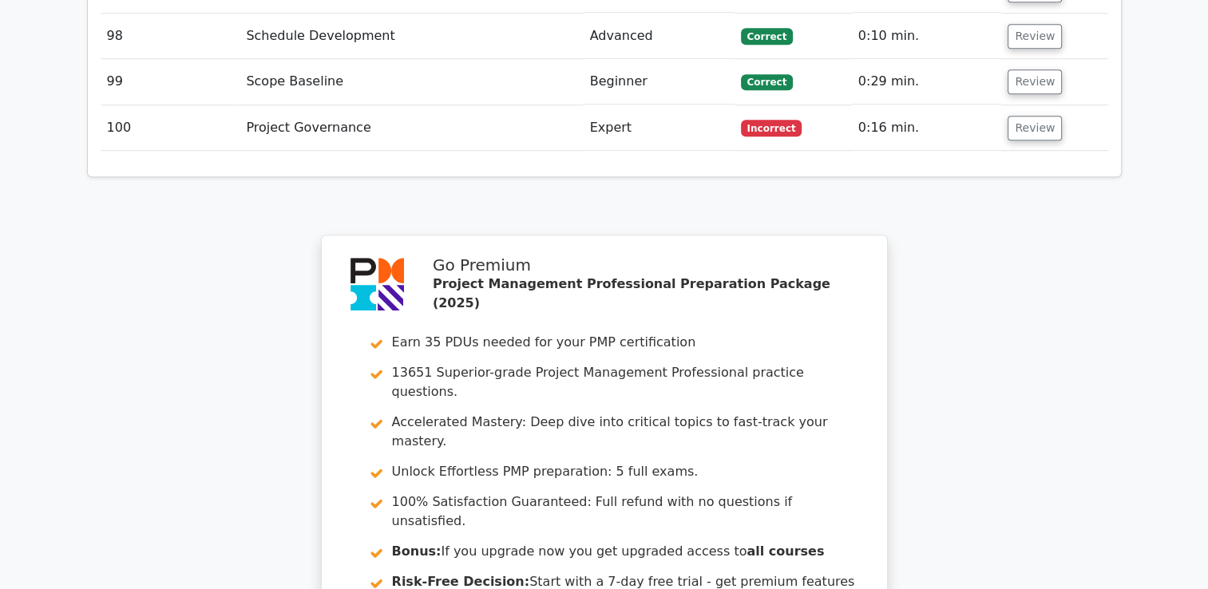
scroll to position [7184, 0]
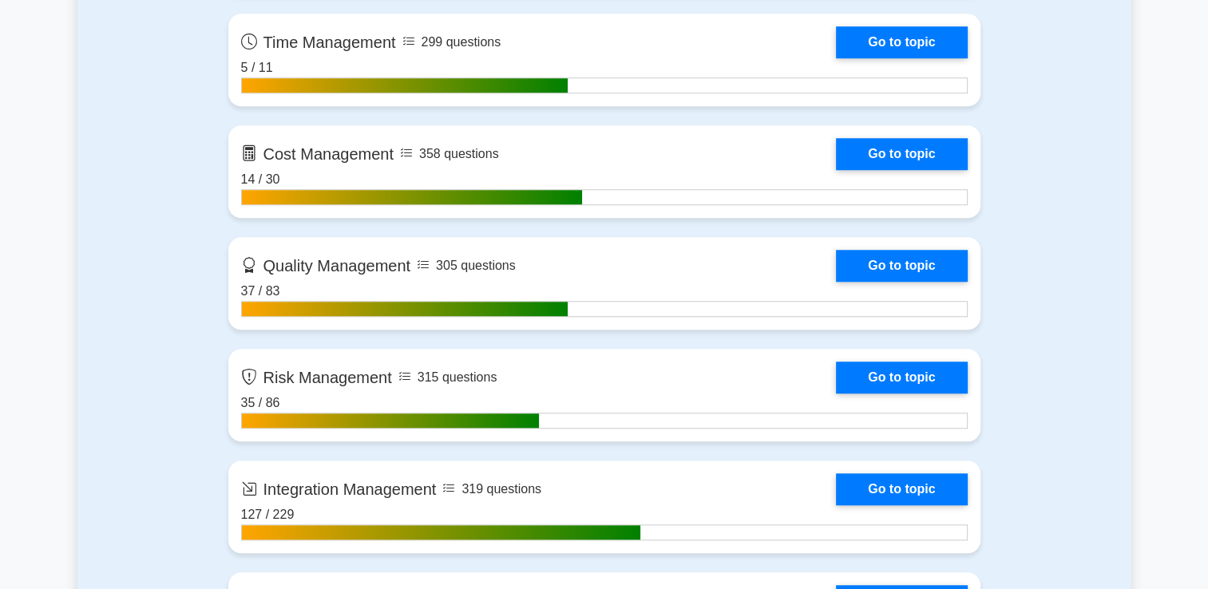
scroll to position [1277, 0]
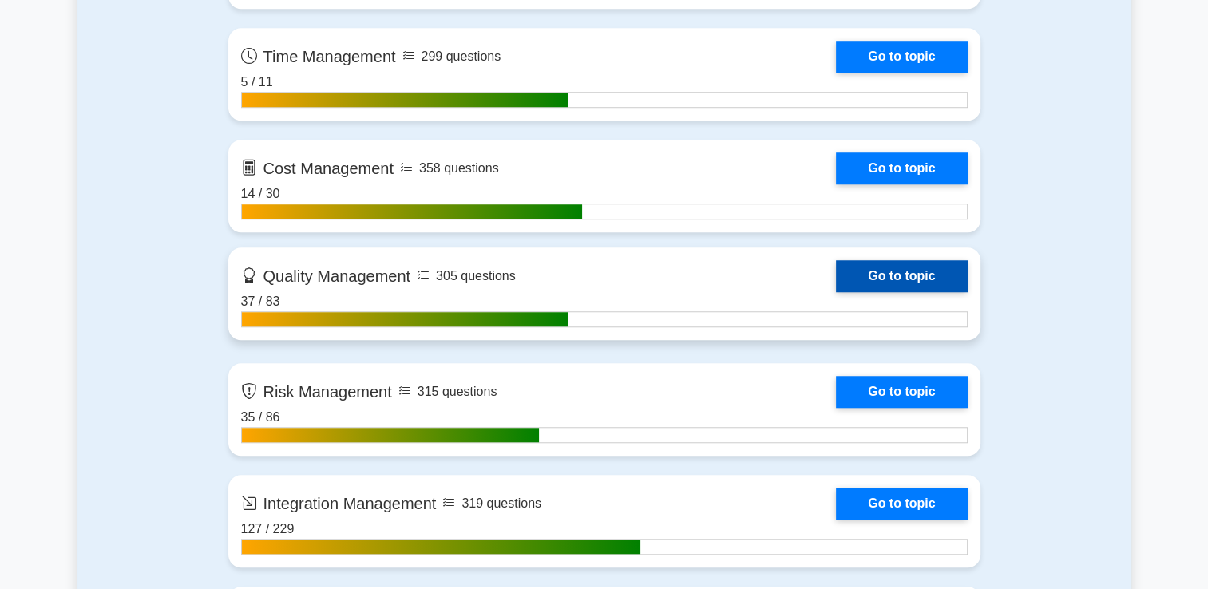
click at [858, 279] on link "Go to topic" at bounding box center [901, 276] width 131 height 32
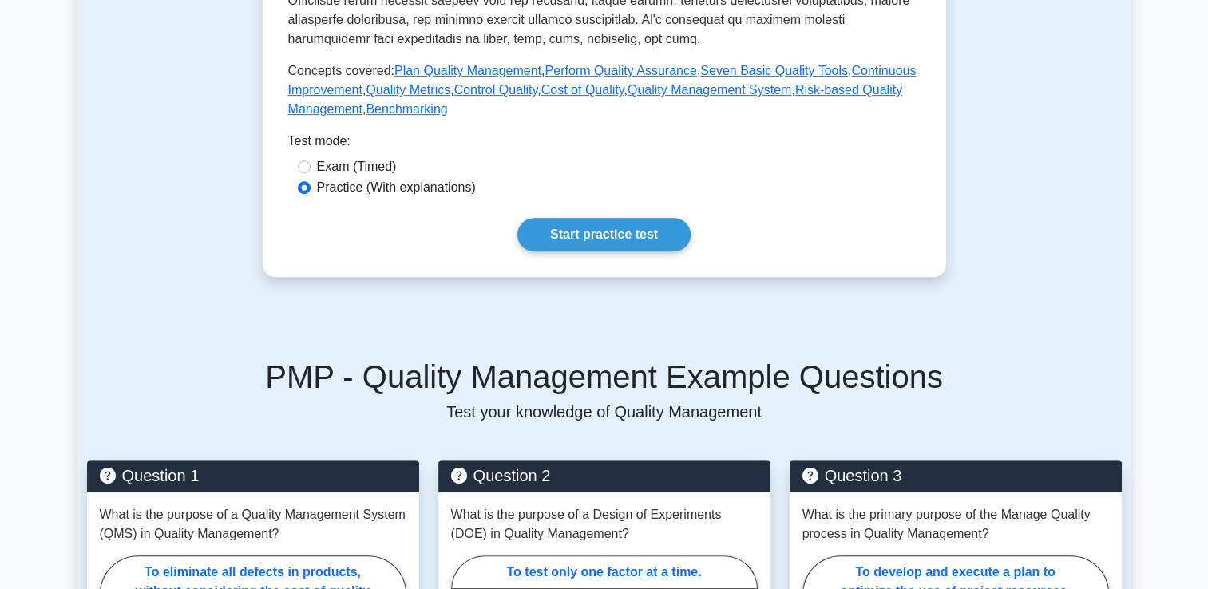
scroll to position [798, 0]
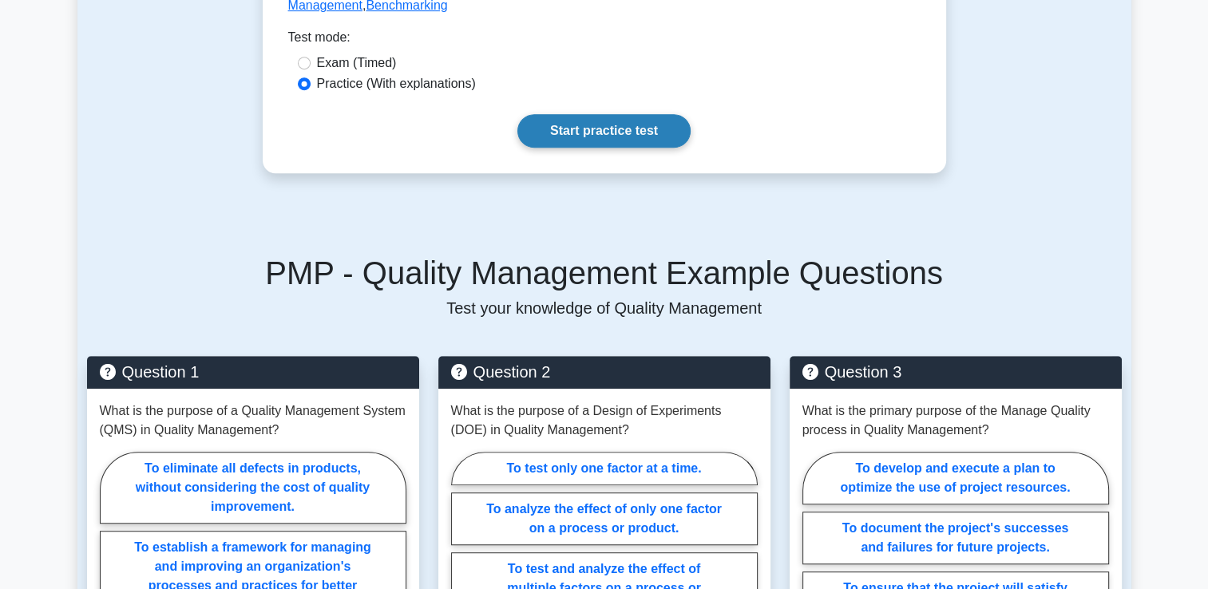
click at [610, 133] on link "Start practice test" at bounding box center [603, 131] width 173 height 34
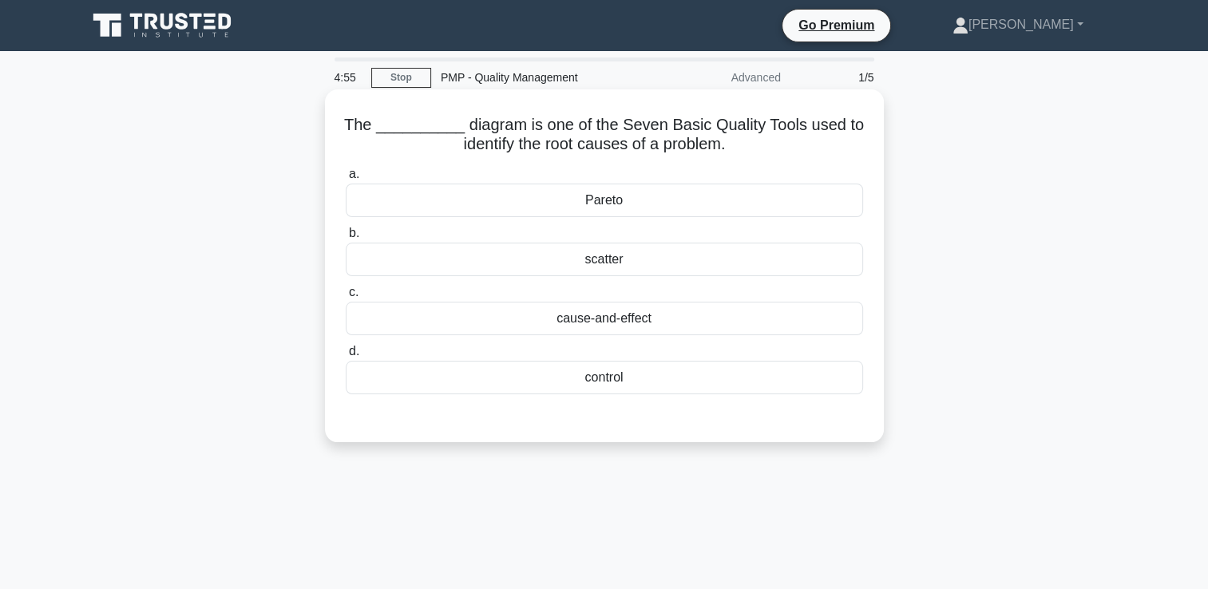
click at [592, 205] on div "Pareto" at bounding box center [604, 201] width 517 height 34
click at [346, 180] on input "a. [GEOGRAPHIC_DATA]" at bounding box center [346, 174] width 0 height 10
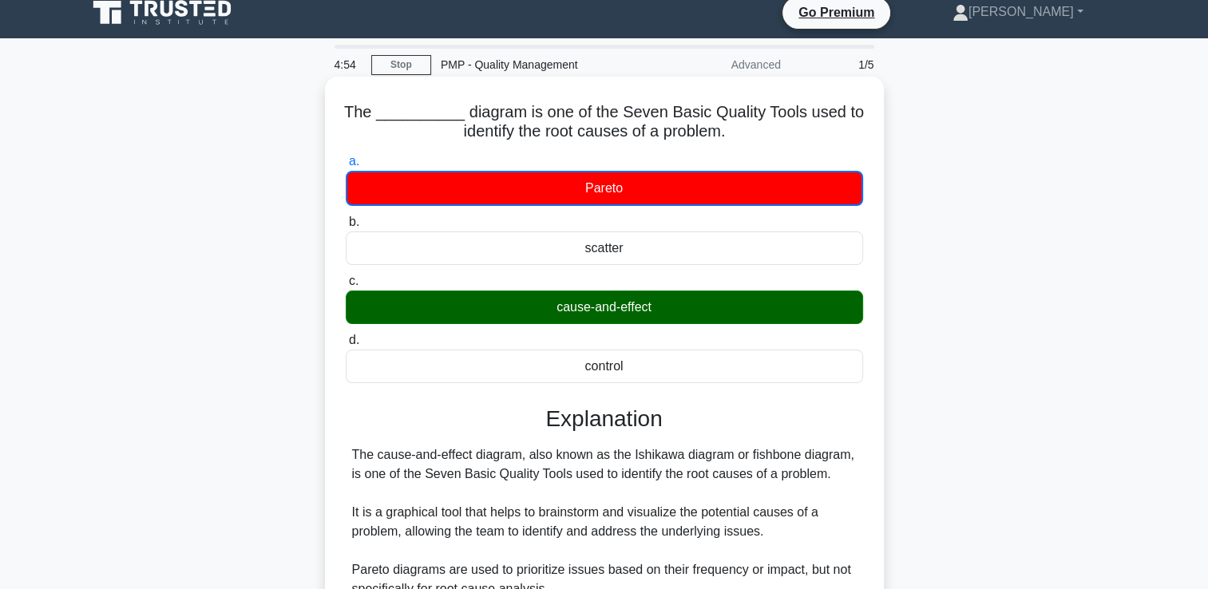
scroll to position [280, 0]
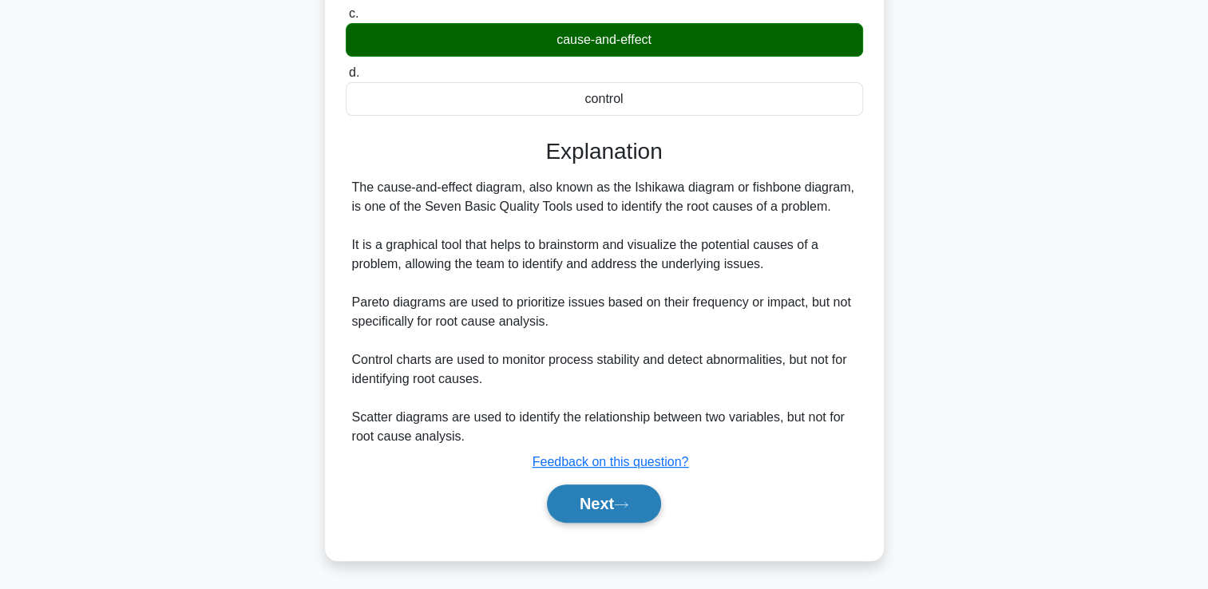
click at [595, 488] on button "Next" at bounding box center [604, 504] width 114 height 38
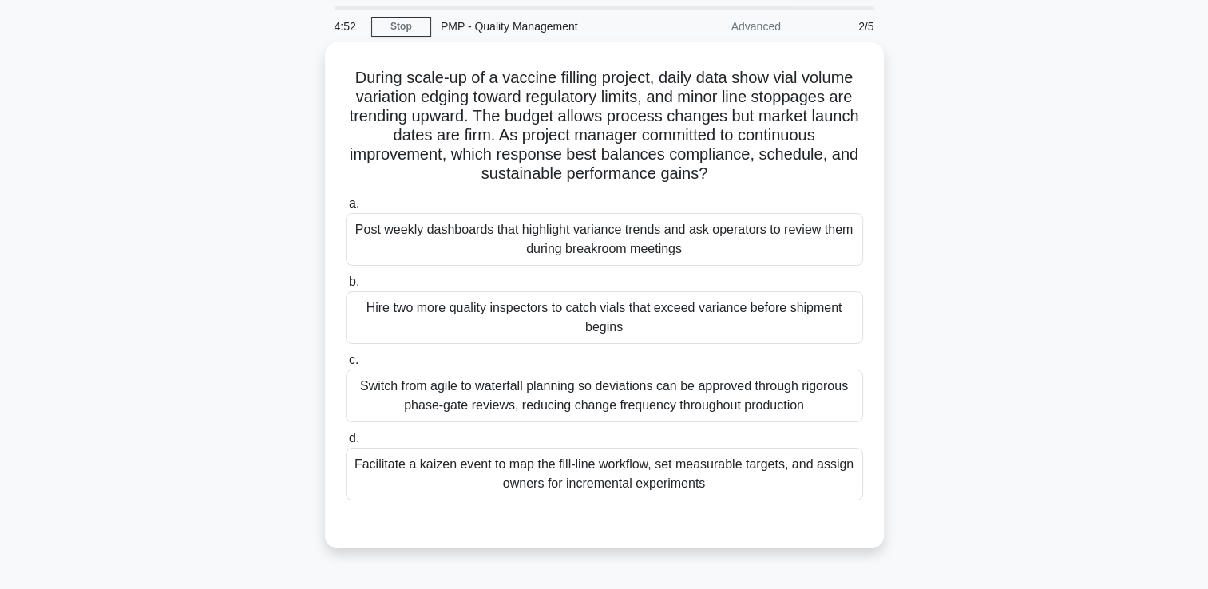
scroll to position [34, 0]
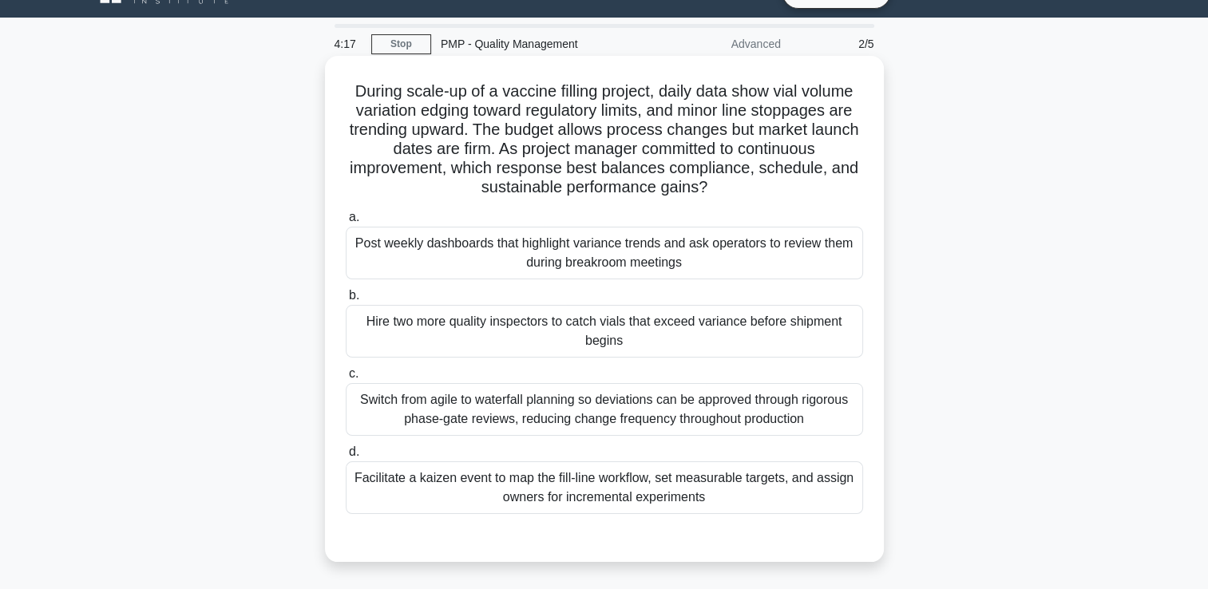
click at [495, 430] on div "Switch from agile to waterfall planning so deviations can be approved through r…" at bounding box center [604, 409] width 517 height 53
click at [346, 379] on input "c. Switch from agile to waterfall planning so deviations can be approved throug…" at bounding box center [346, 374] width 0 height 10
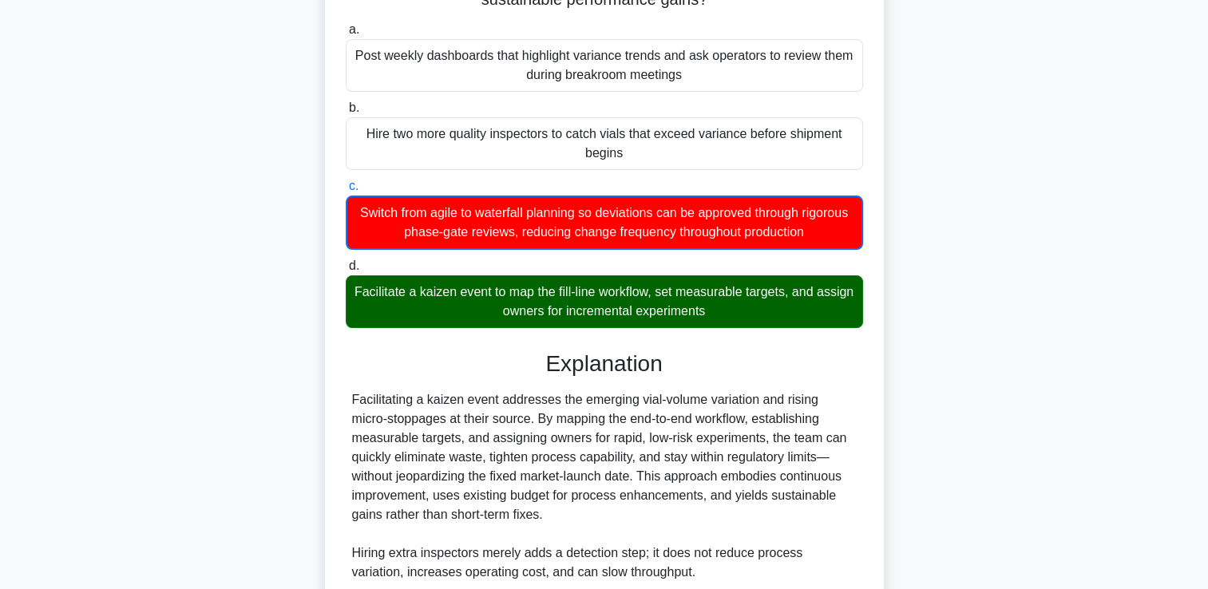
scroll to position [510, 0]
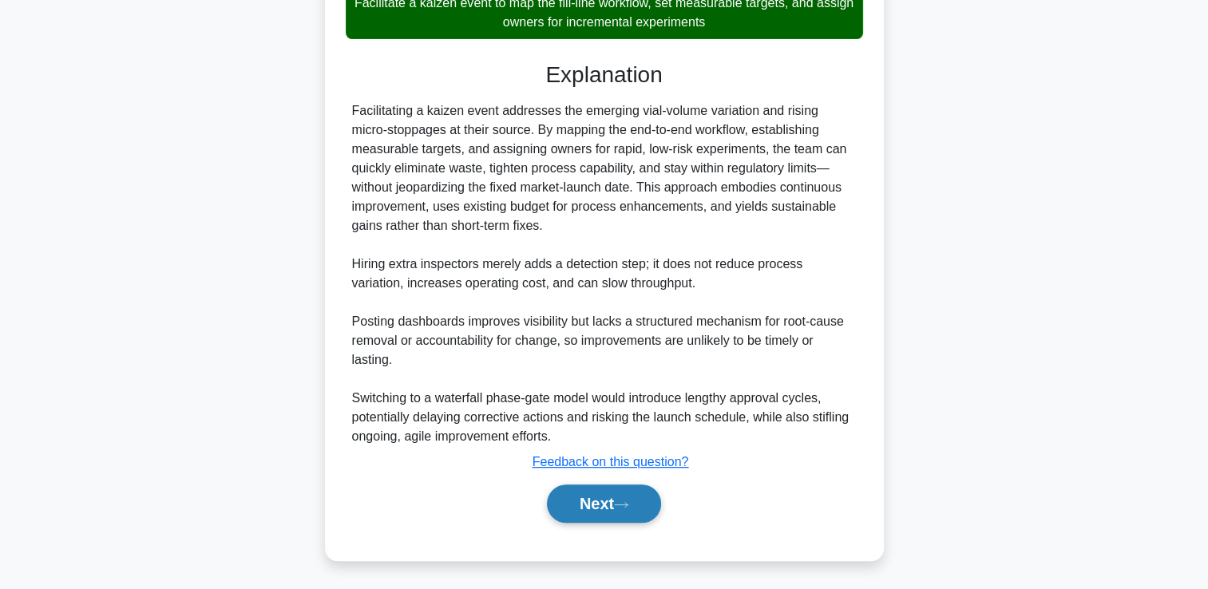
click at [577, 513] on button "Next" at bounding box center [604, 504] width 114 height 38
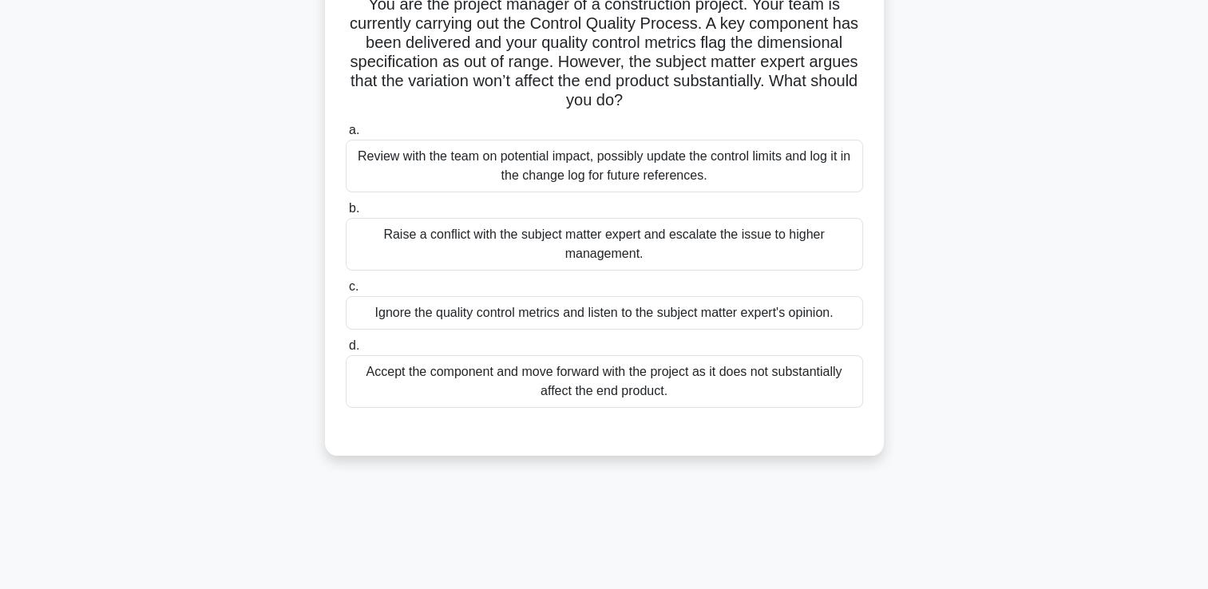
scroll to position [0, 0]
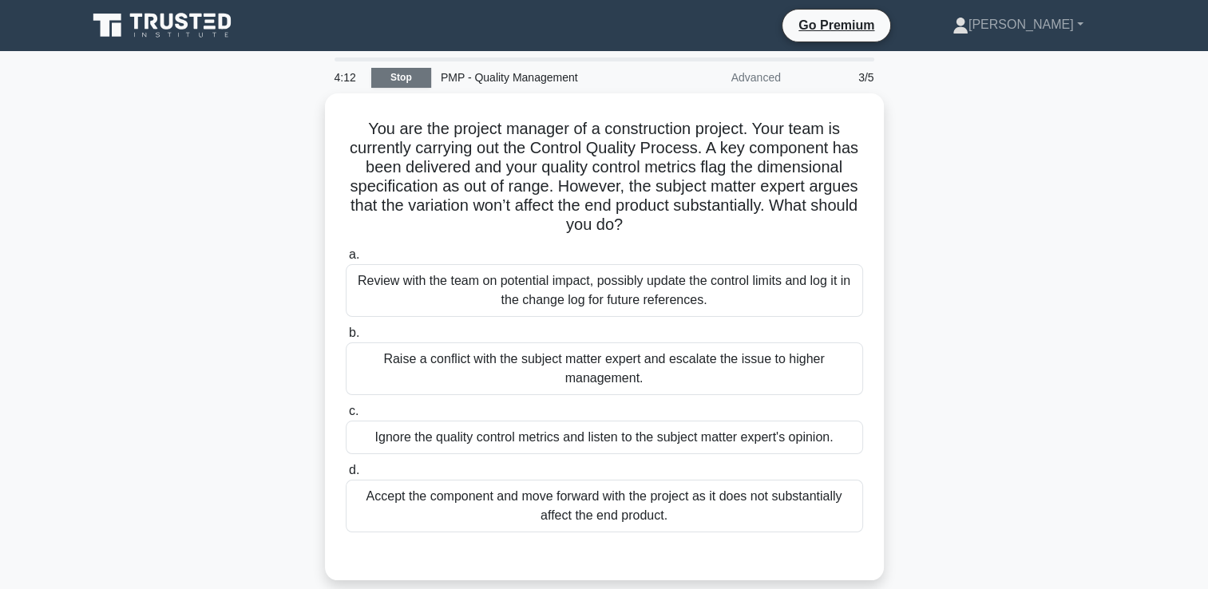
click at [413, 76] on link "Stop" at bounding box center [401, 78] width 60 height 20
